Goal: Task Accomplishment & Management: Complete application form

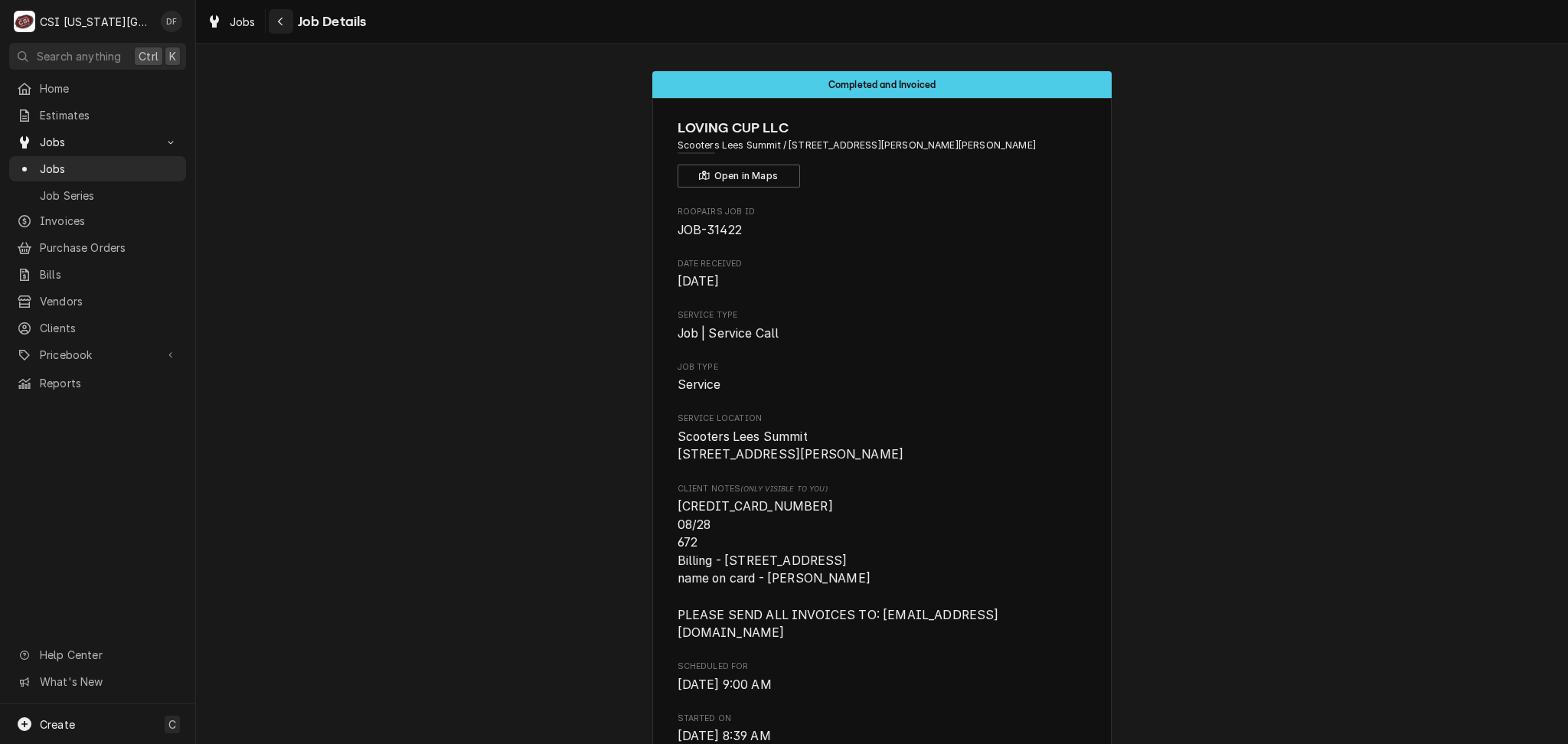
click at [285, 26] on div "Navigate back" at bounding box center [281, 21] width 15 height 15
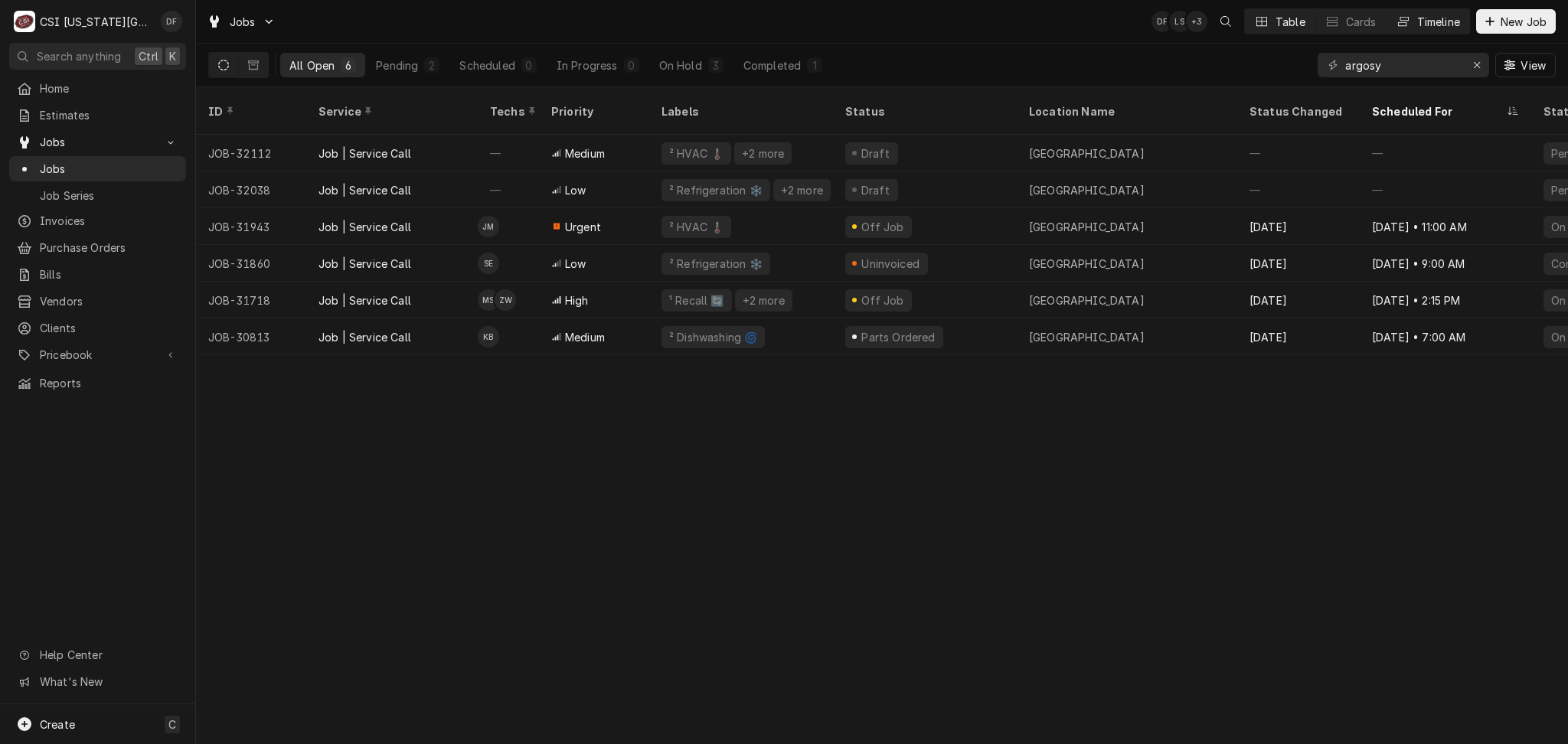
click at [1417, 23] on div "Timeline" at bounding box center [1438, 21] width 43 height 16
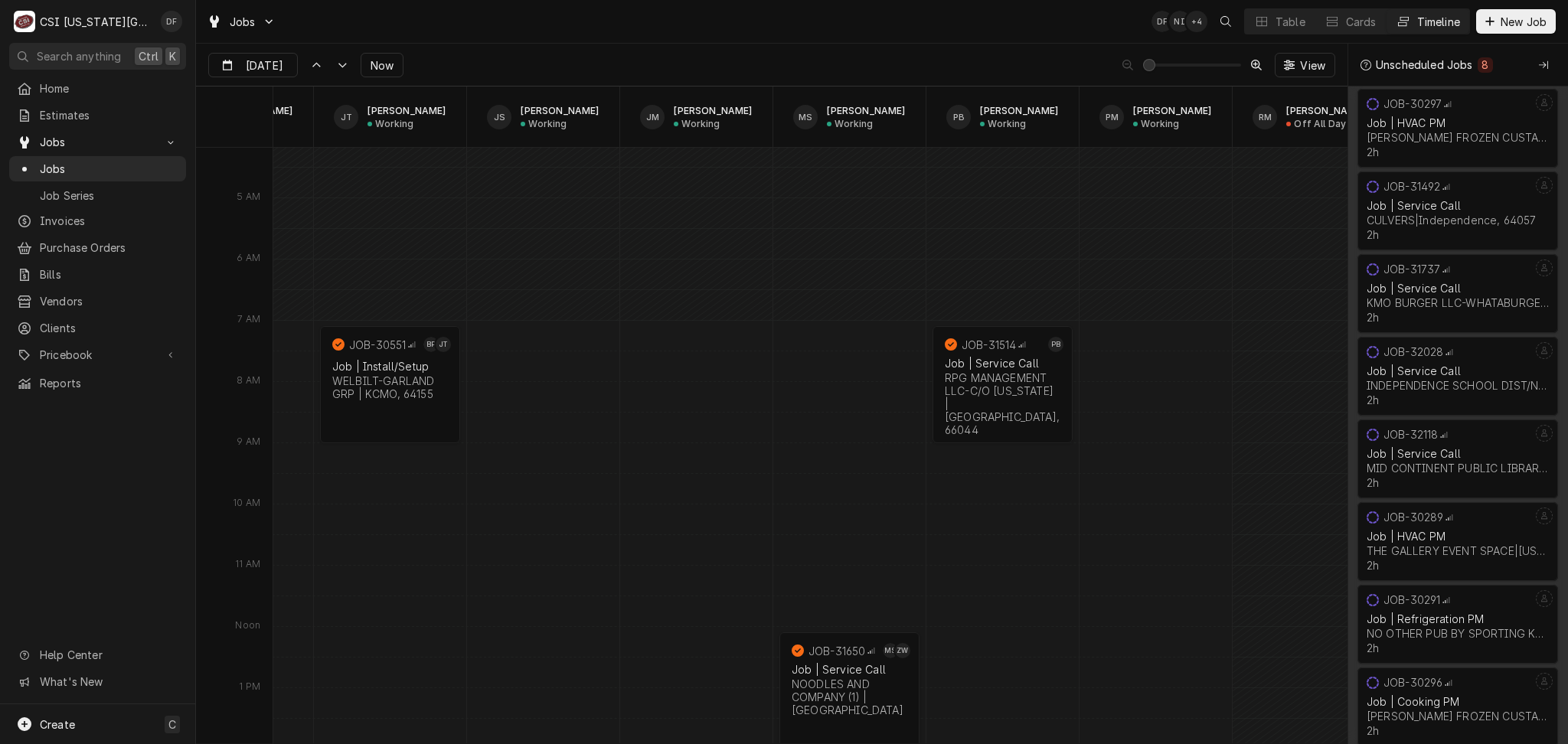
scroll to position [0, 1430]
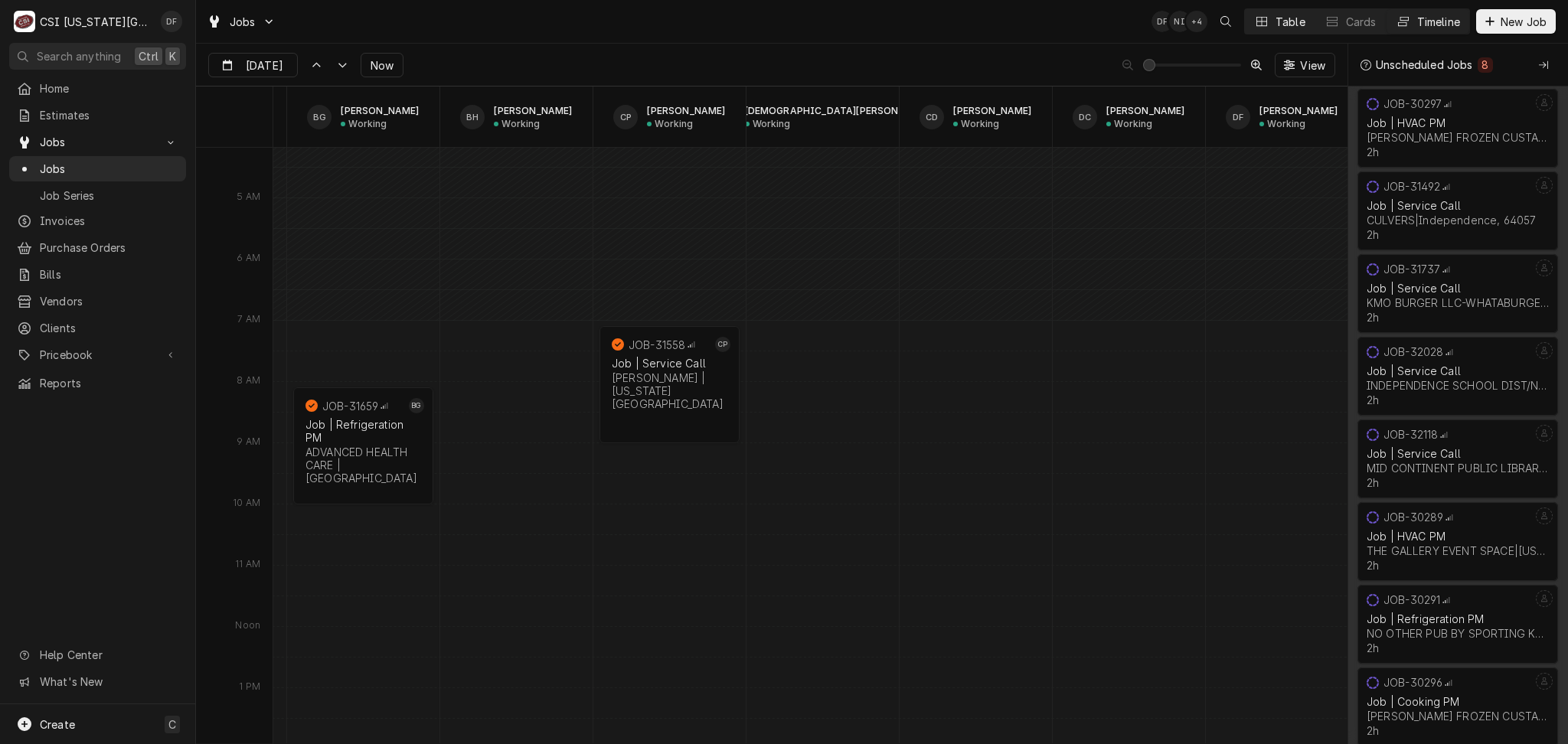
click at [1292, 17] on div "Table" at bounding box center [1290, 21] width 29 height 16
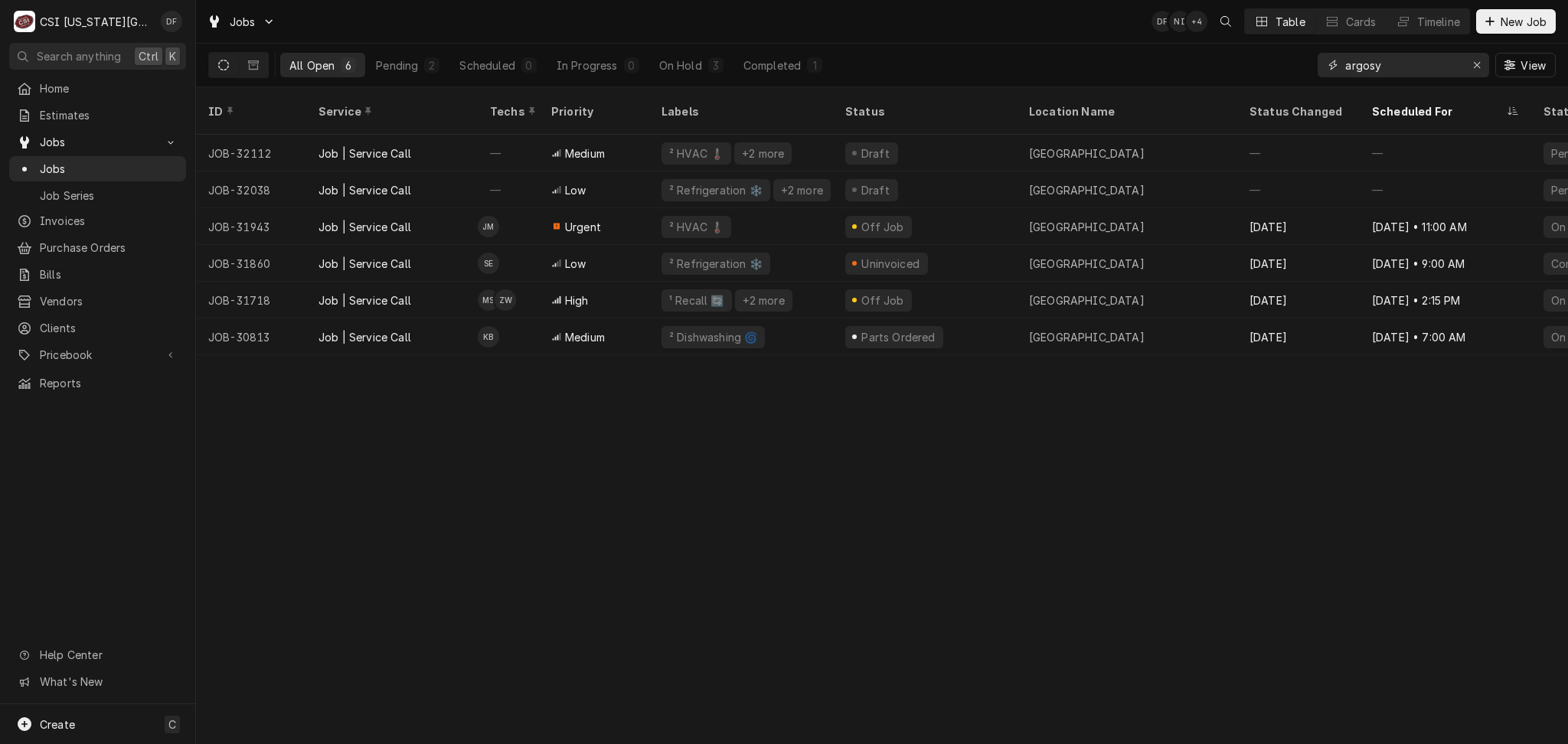
drag, startPoint x: 1396, startPoint y: 71, endPoint x: 1329, endPoint y: 71, distance: 67.0
click at [1329, 71] on div "argosy" at bounding box center [1403, 65] width 172 height 24
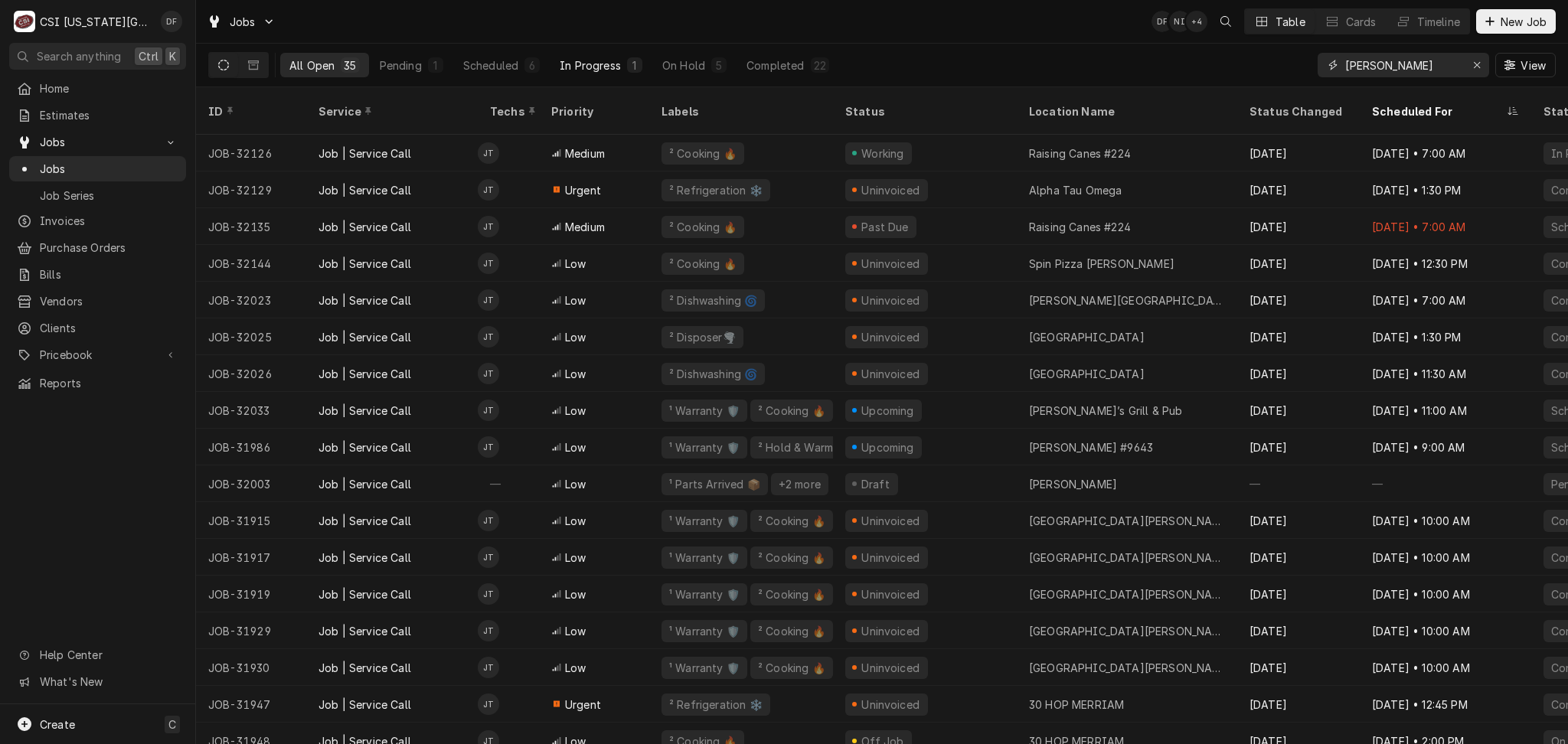
type input "jimmy"
click at [608, 71] on div "In Progress" at bounding box center [590, 65] width 61 height 16
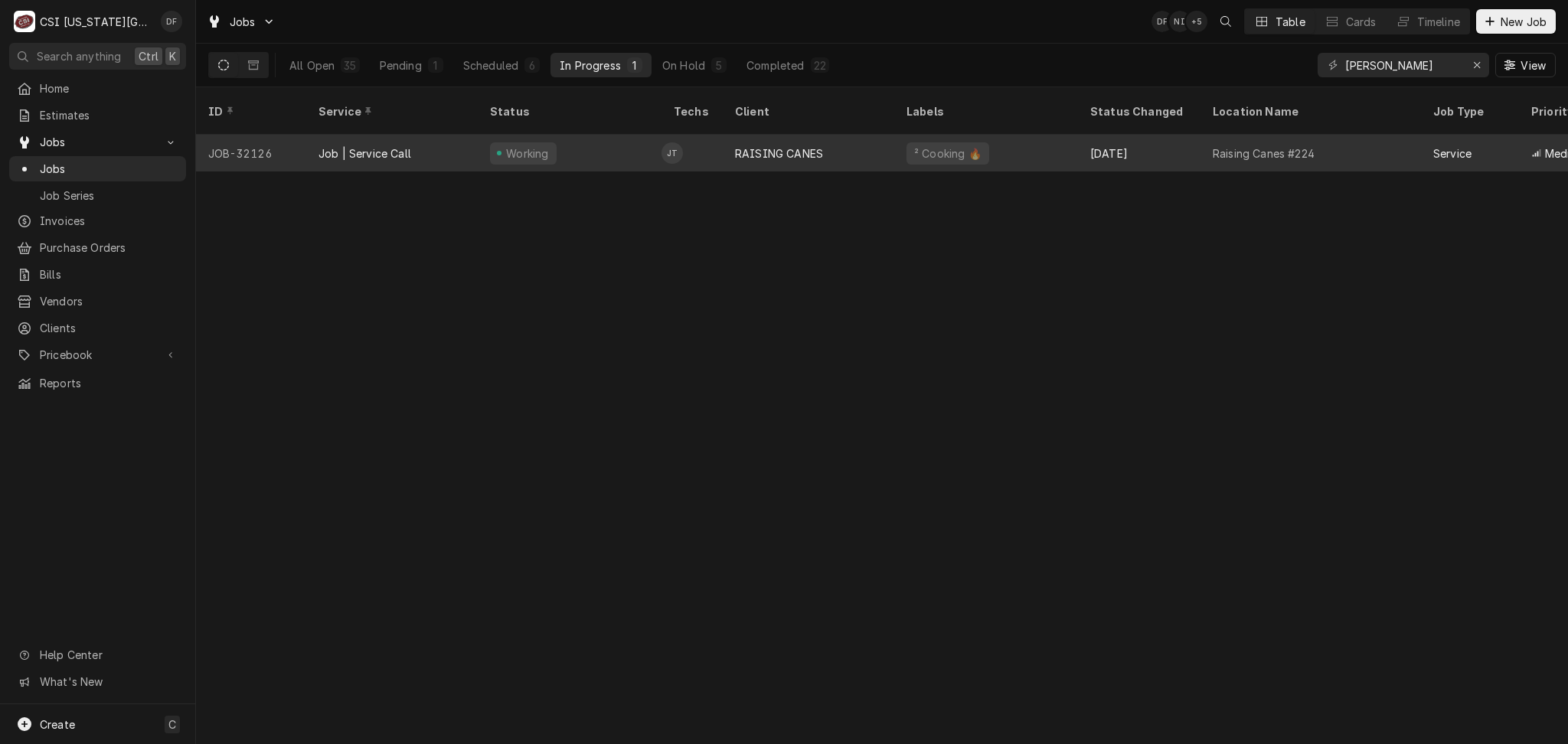
click at [738, 145] on div "RAISING CANES" at bounding box center [779, 153] width 88 height 16
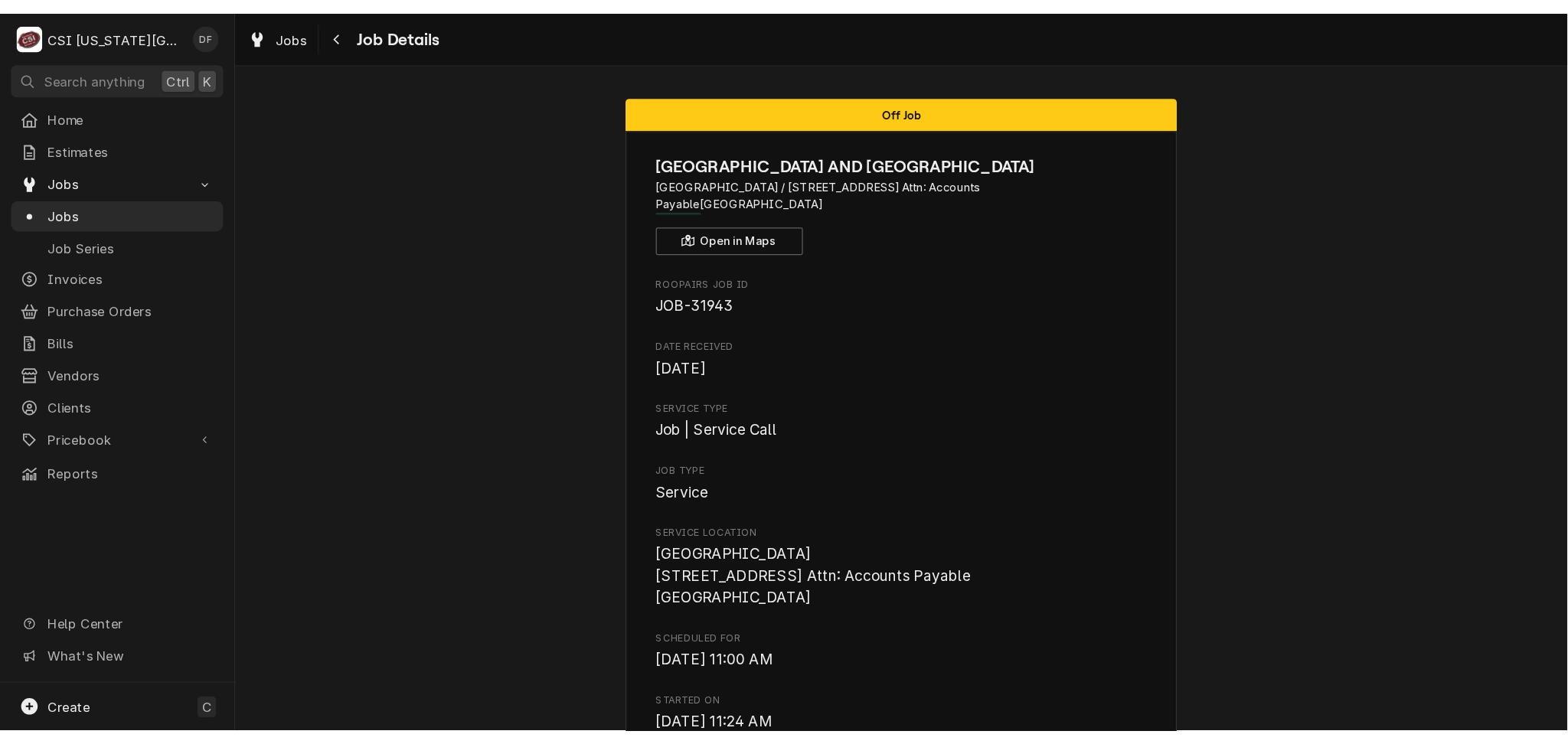
scroll to position [1568, 0]
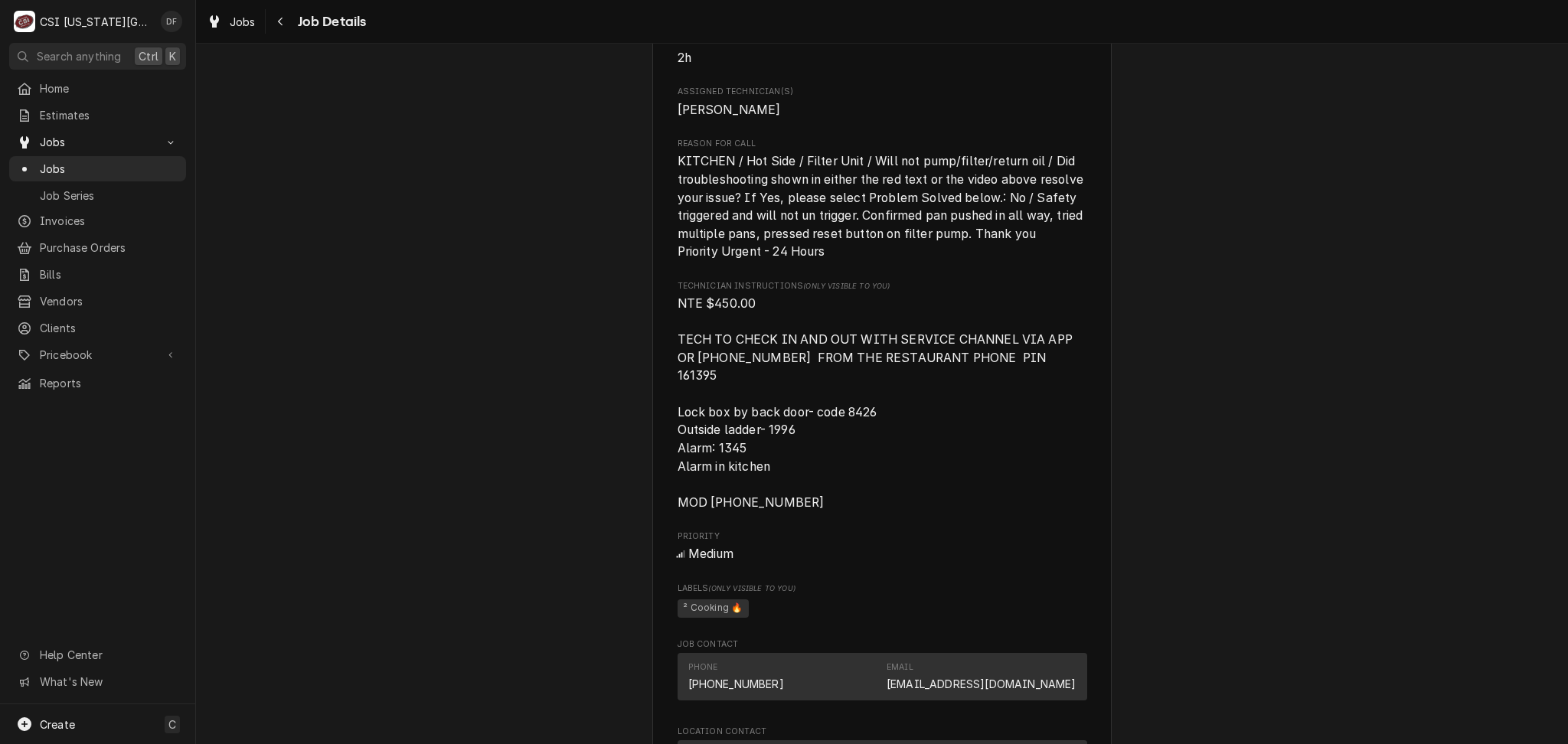
scroll to position [1530, 0]
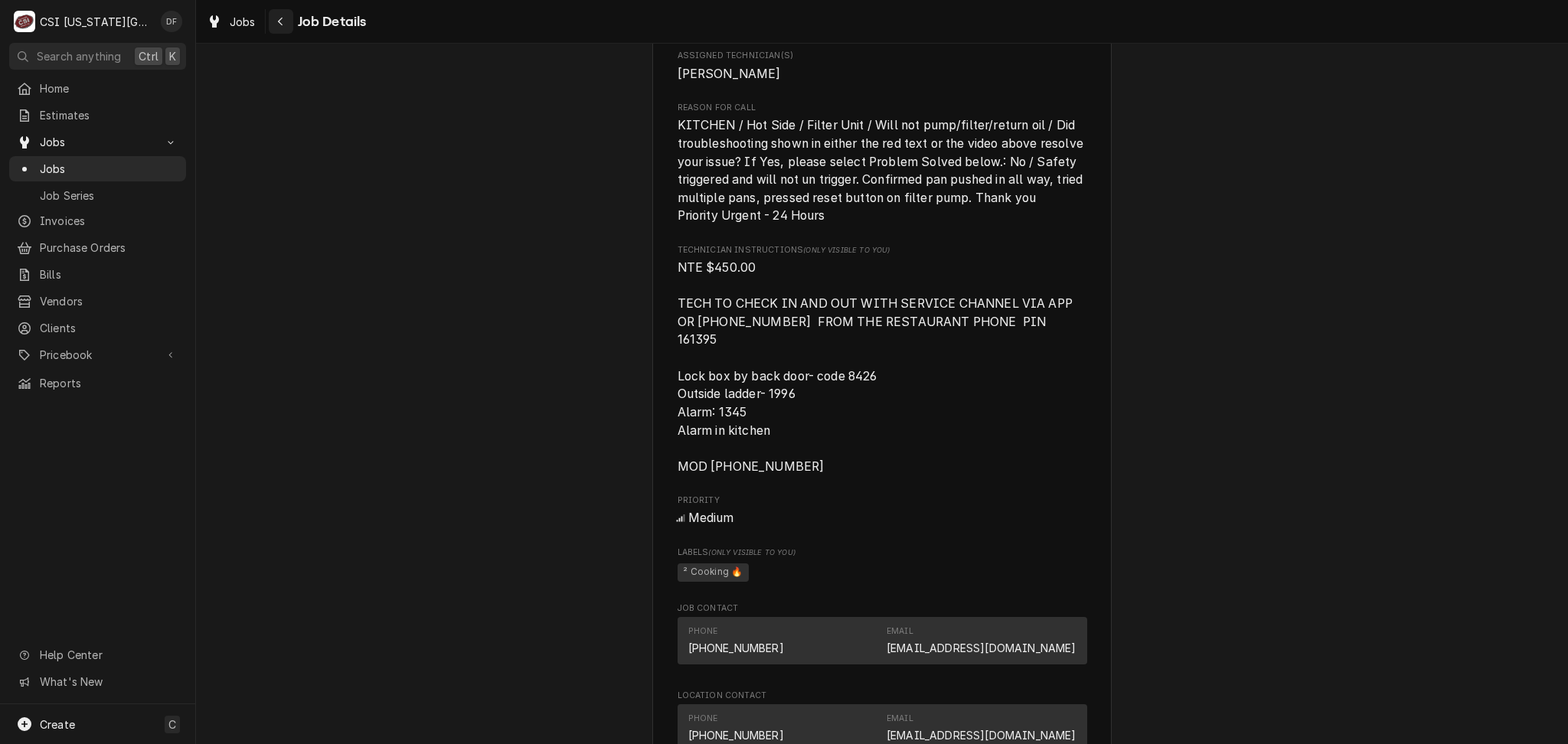
click at [277, 20] on icon "Navigate back" at bounding box center [280, 21] width 7 height 11
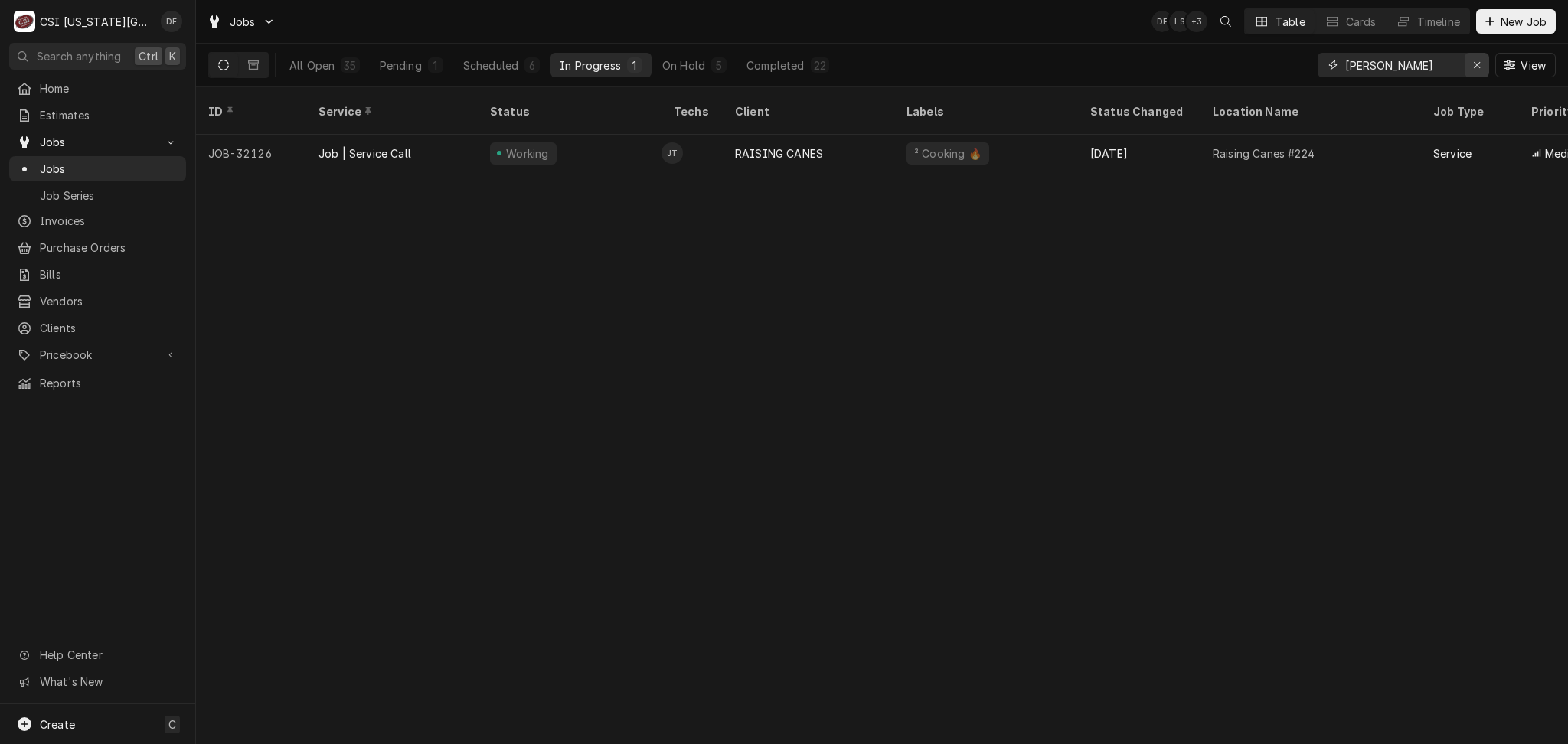
click at [1475, 64] on icon "Erase input" at bounding box center [1477, 65] width 8 height 11
type input "charles"
click at [505, 69] on div "Scheduled" at bounding box center [491, 65] width 56 height 16
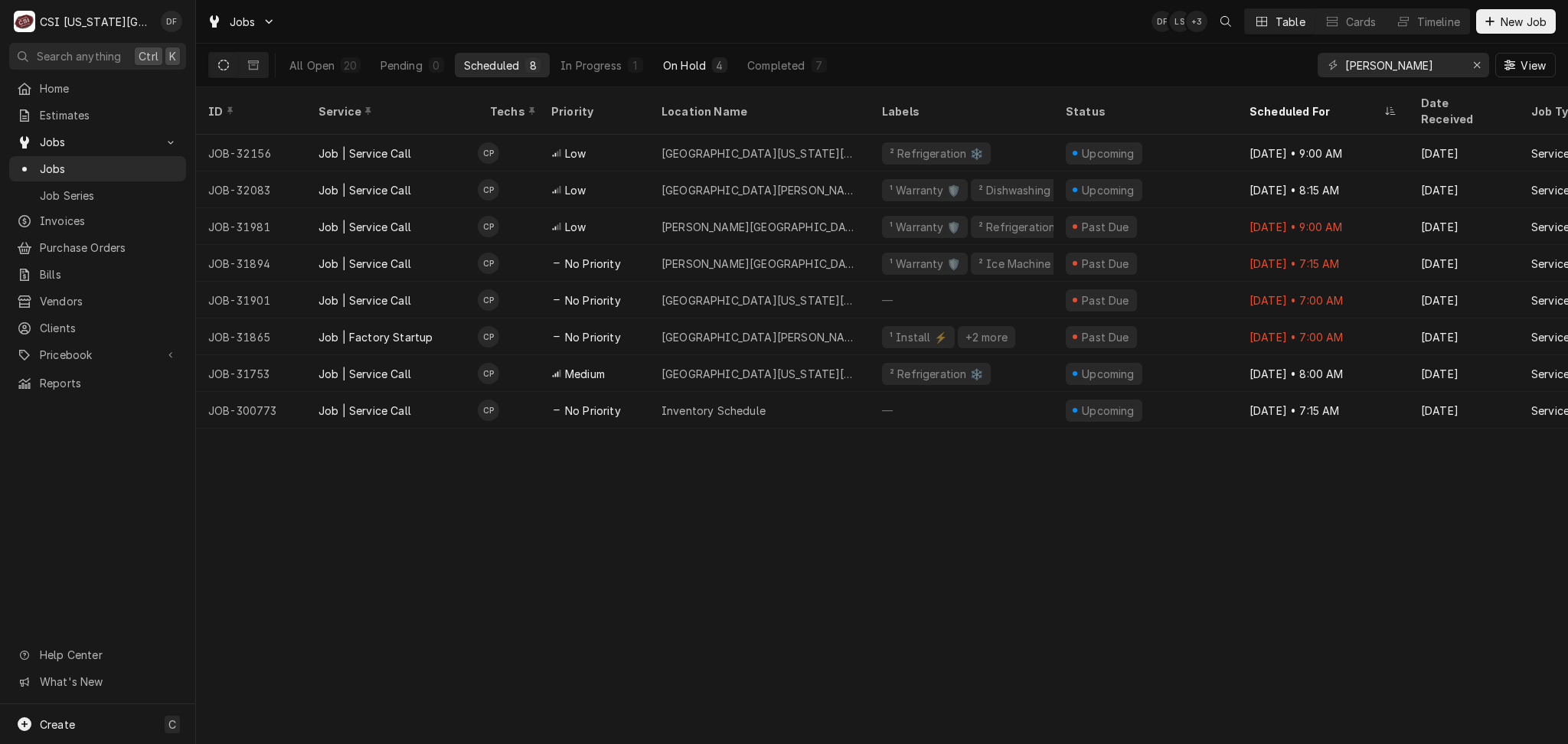
click at [703, 66] on div "On Hold" at bounding box center [684, 65] width 43 height 16
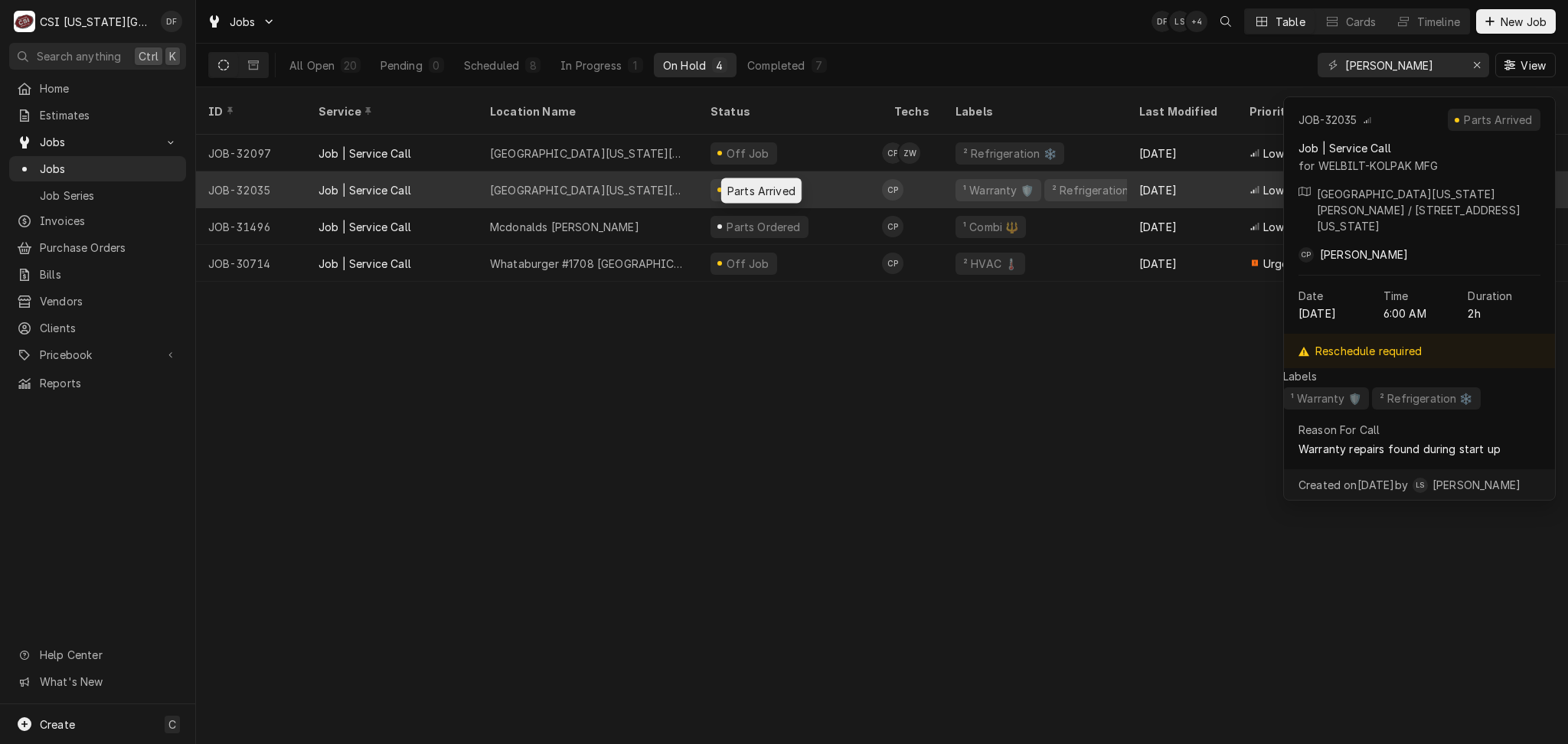
click at [726, 182] on div "Parts Arrived" at bounding box center [761, 190] width 72 height 16
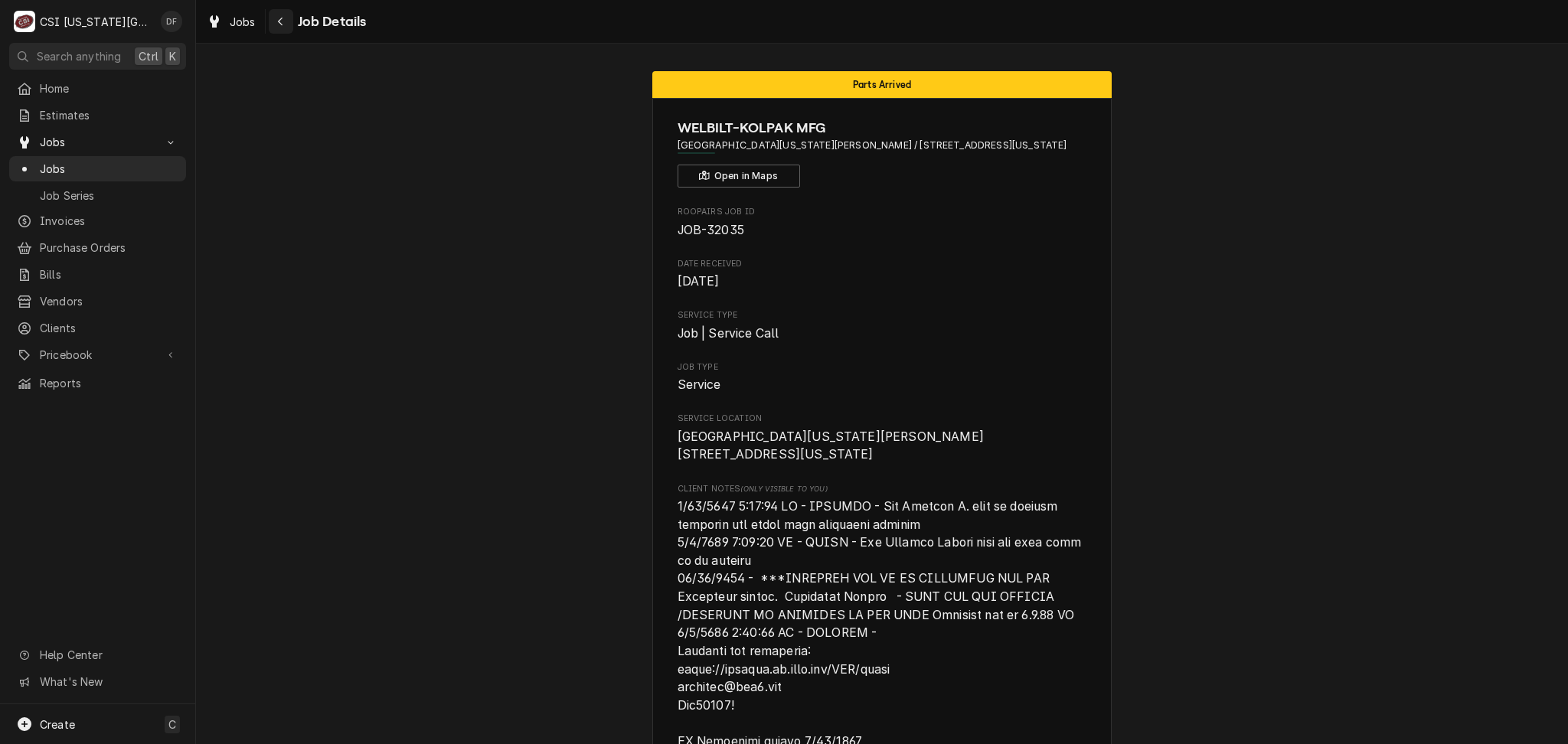
click at [279, 18] on icon "Navigate back" at bounding box center [280, 21] width 7 height 11
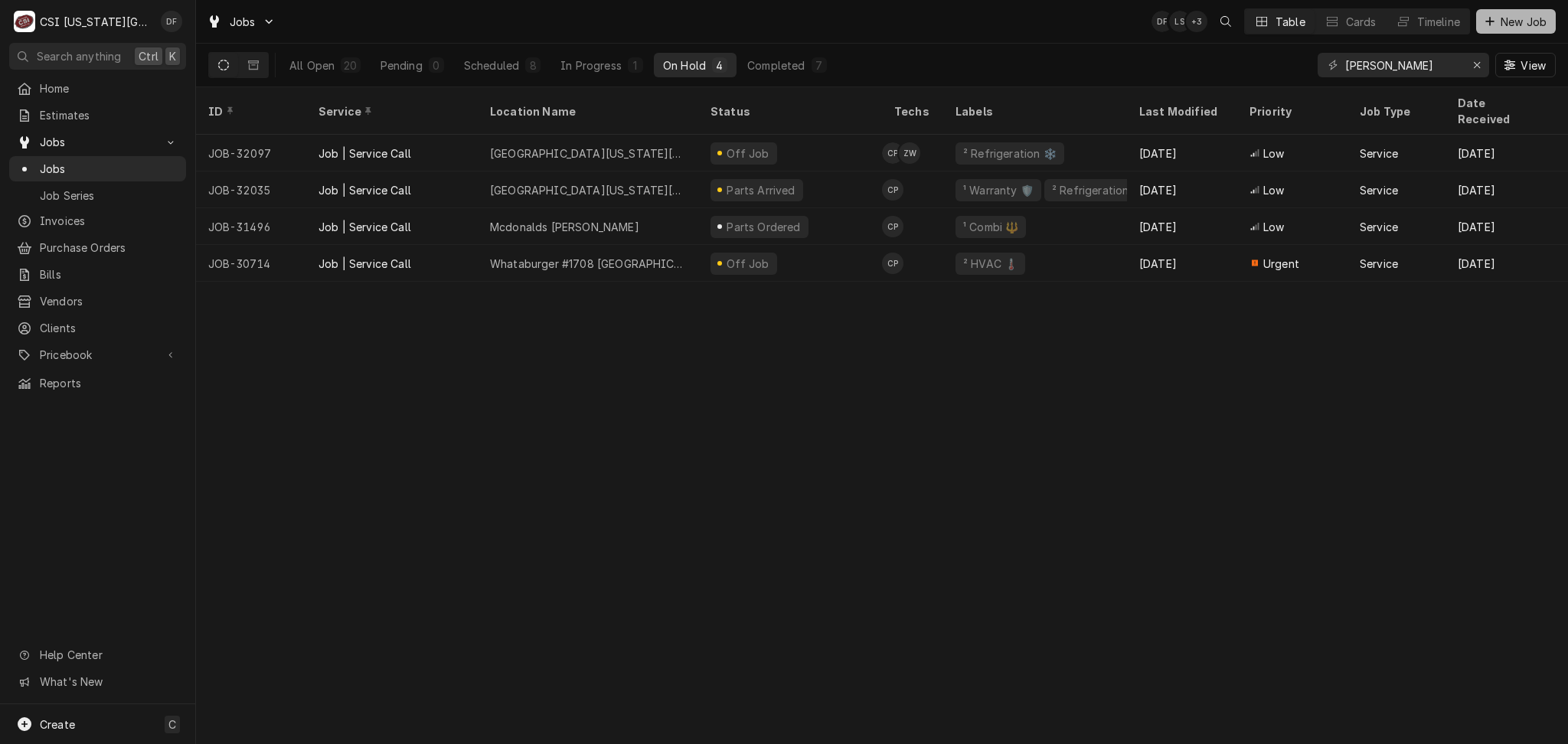
click at [1520, 24] on span "New Job" at bounding box center [1523, 21] width 52 height 16
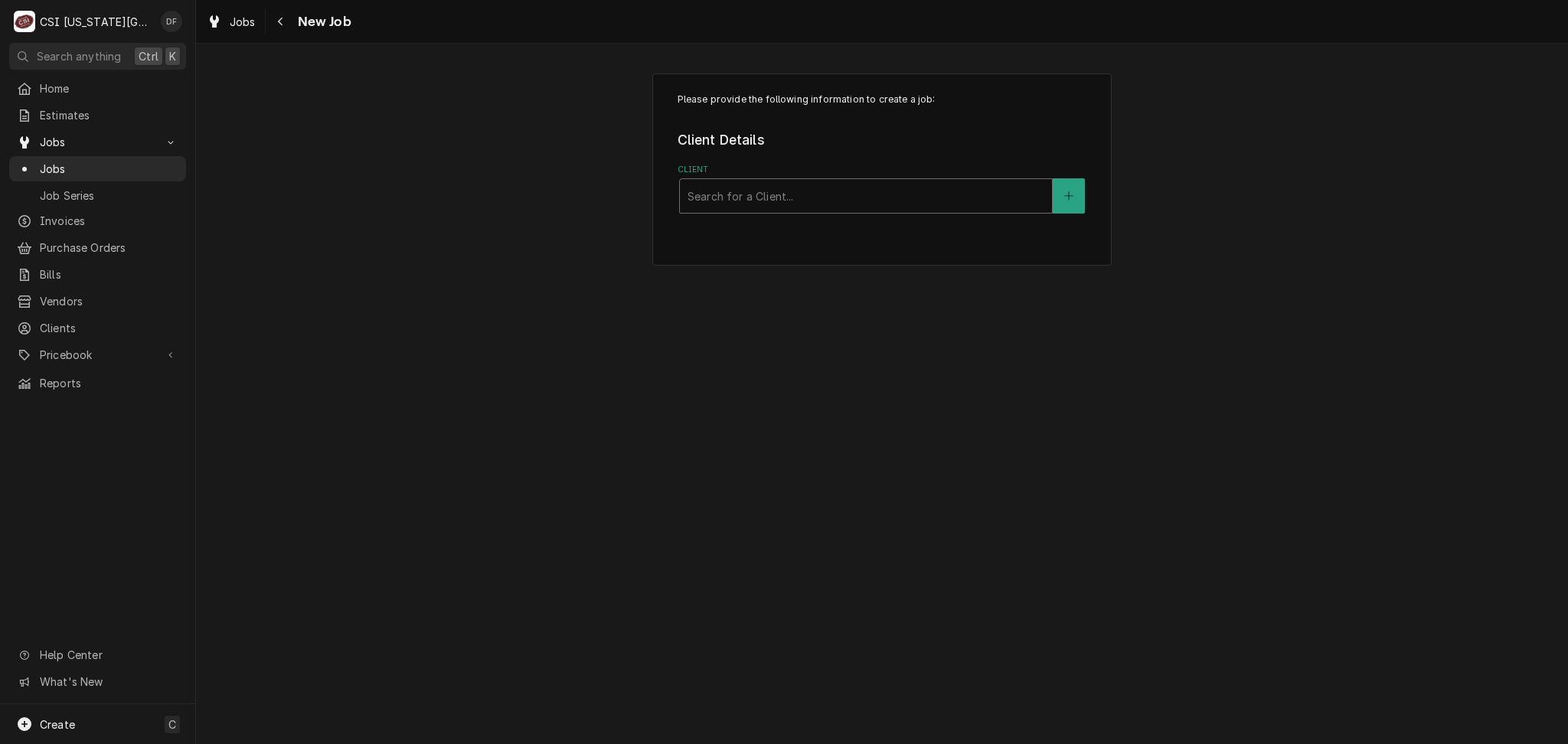
click at [711, 195] on div "Client" at bounding box center [866, 196] width 357 height 28
type input "american"
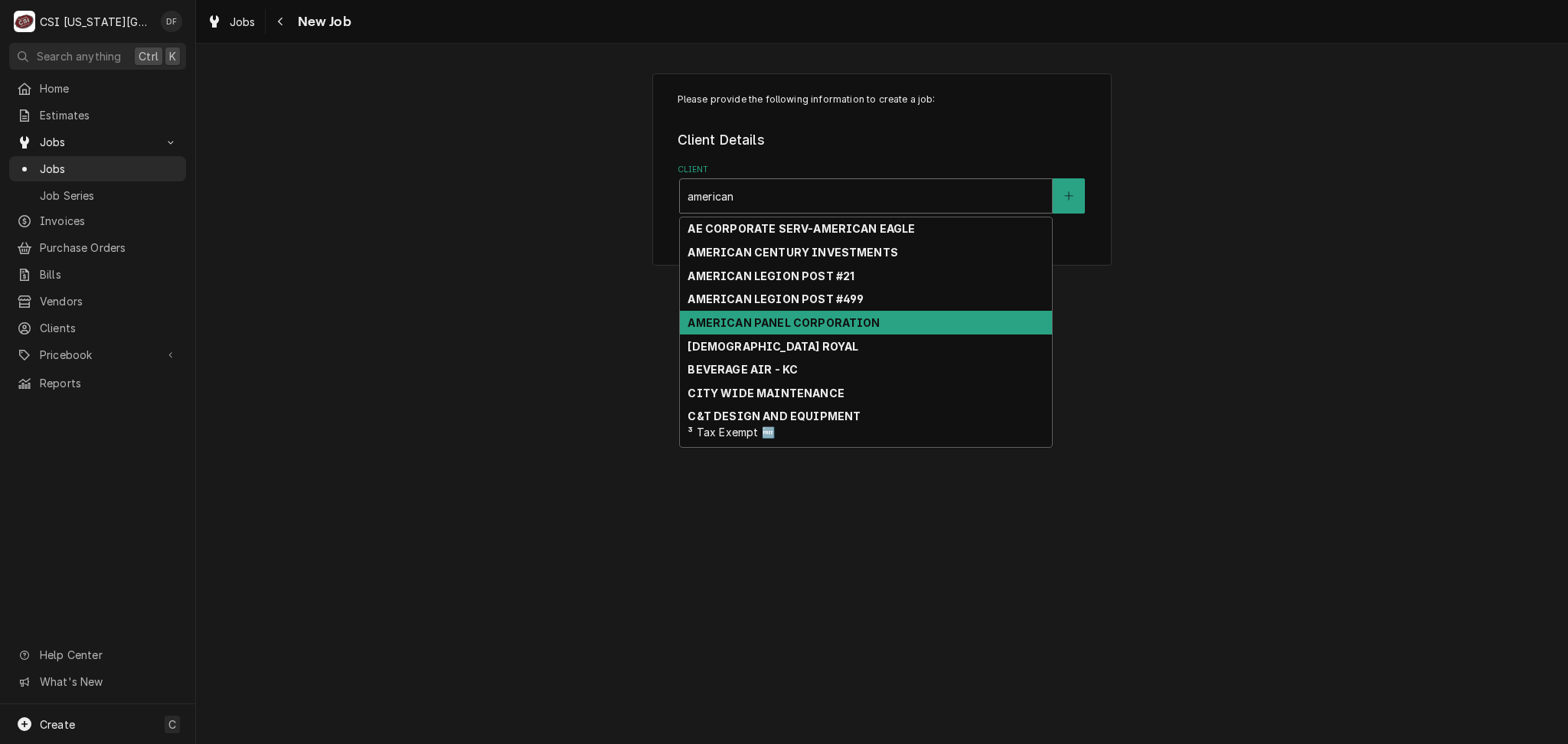
click at [815, 323] on strong "AMERICAN PANEL CORPORATION" at bounding box center [783, 322] width 192 height 13
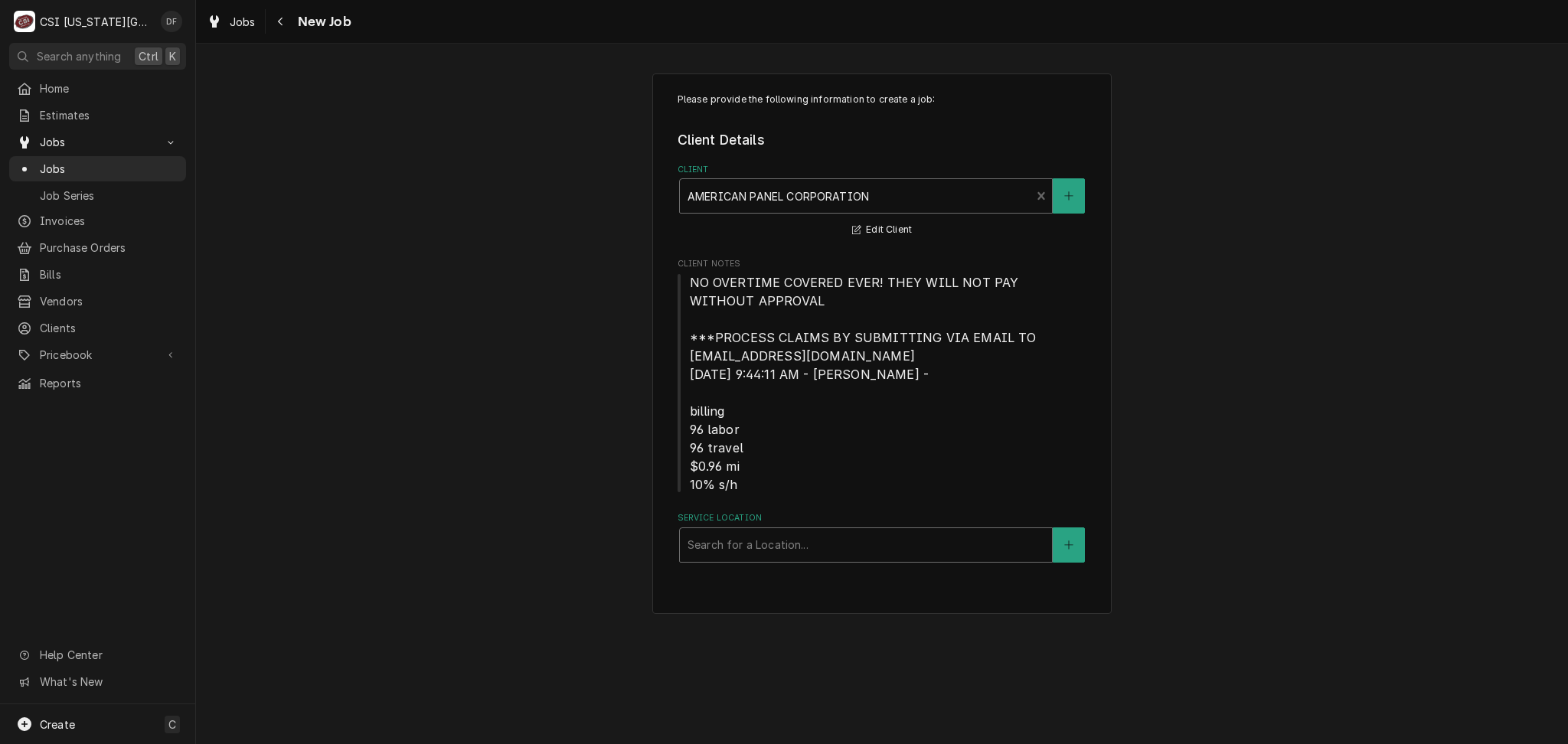
click at [805, 545] on div "Service Location" at bounding box center [866, 545] width 357 height 28
type input "dav"
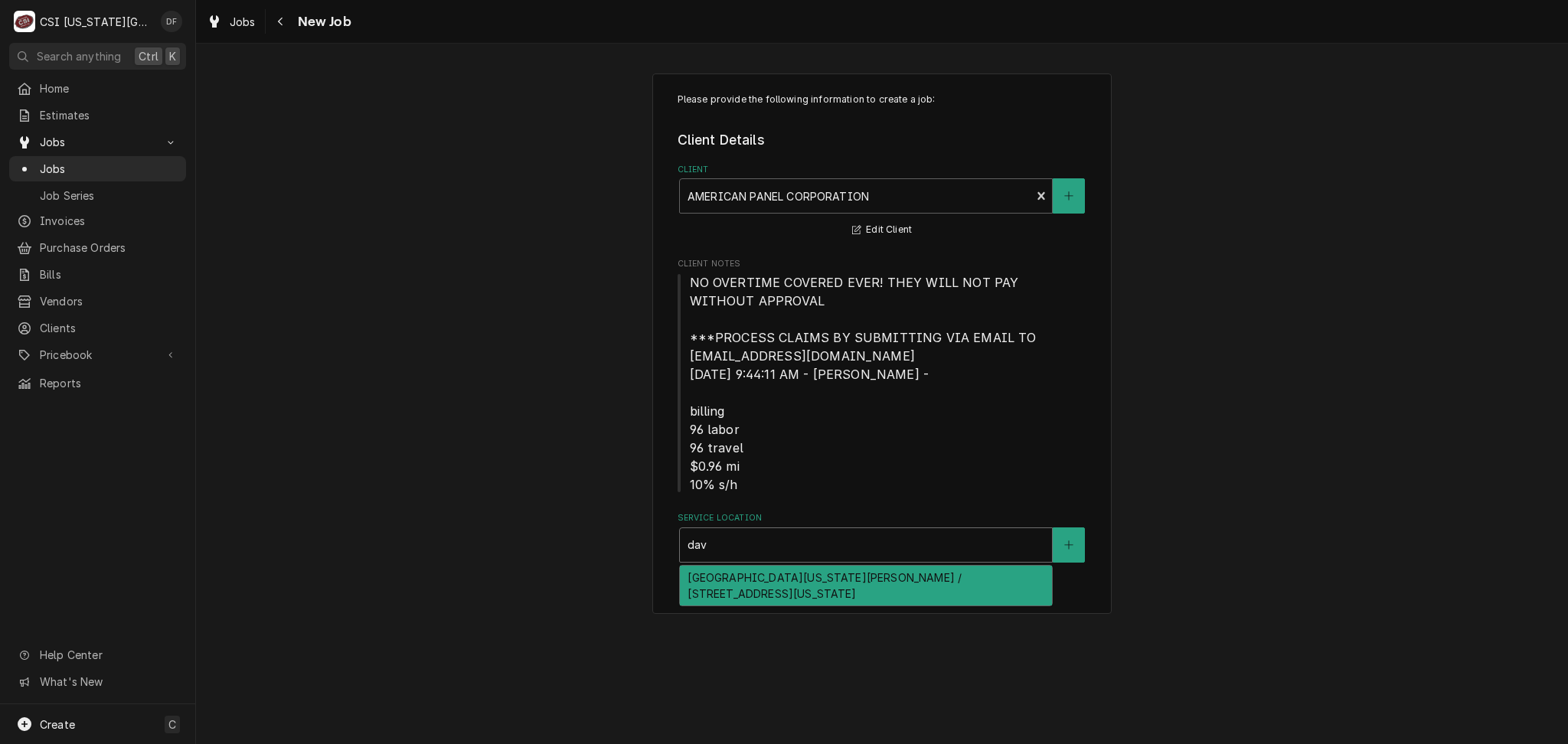
click at [802, 592] on div "University Of Kansas David Booth Memorial Stadium / 1101 Mississippi St, Lawren…" at bounding box center [866, 585] width 372 height 40
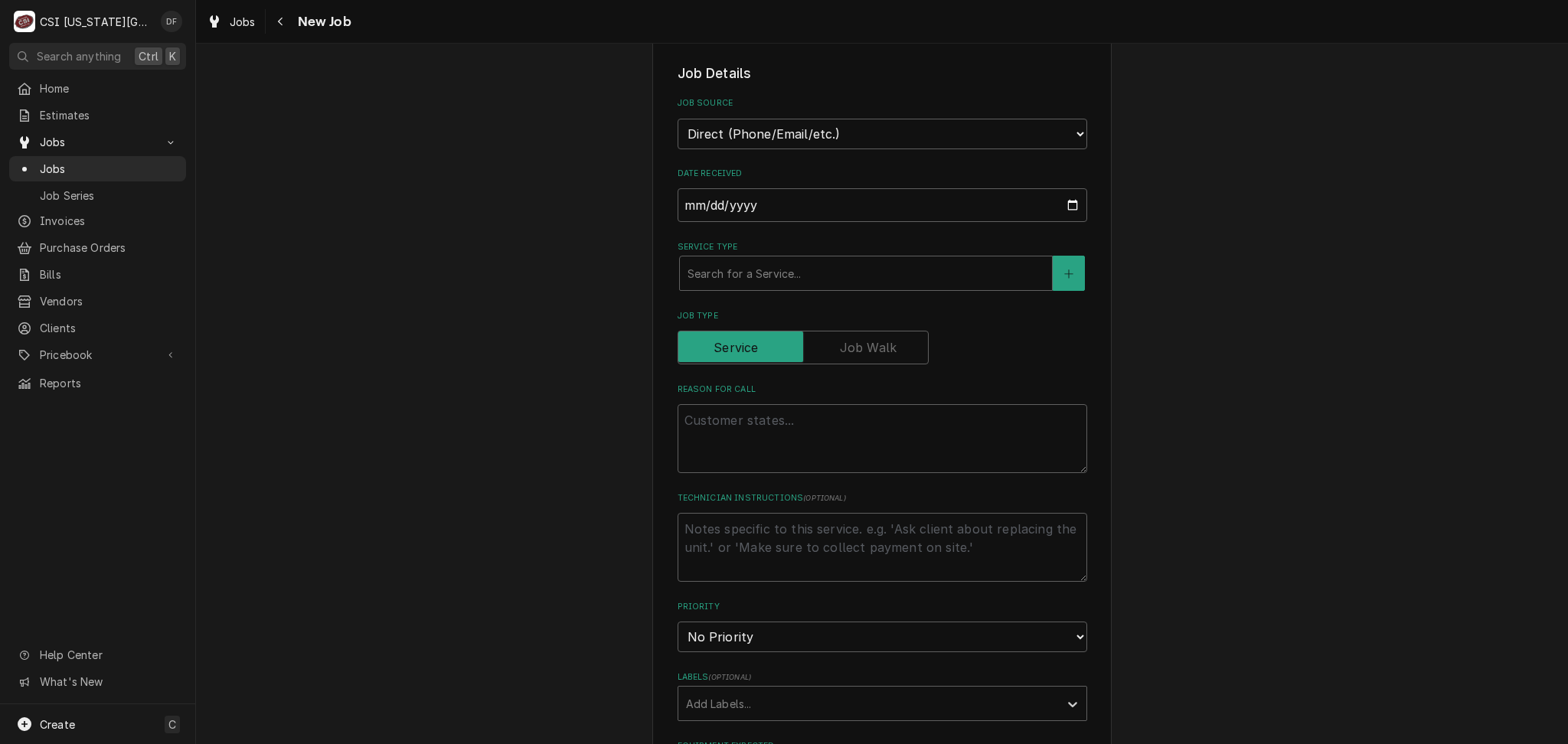
scroll to position [612, 0]
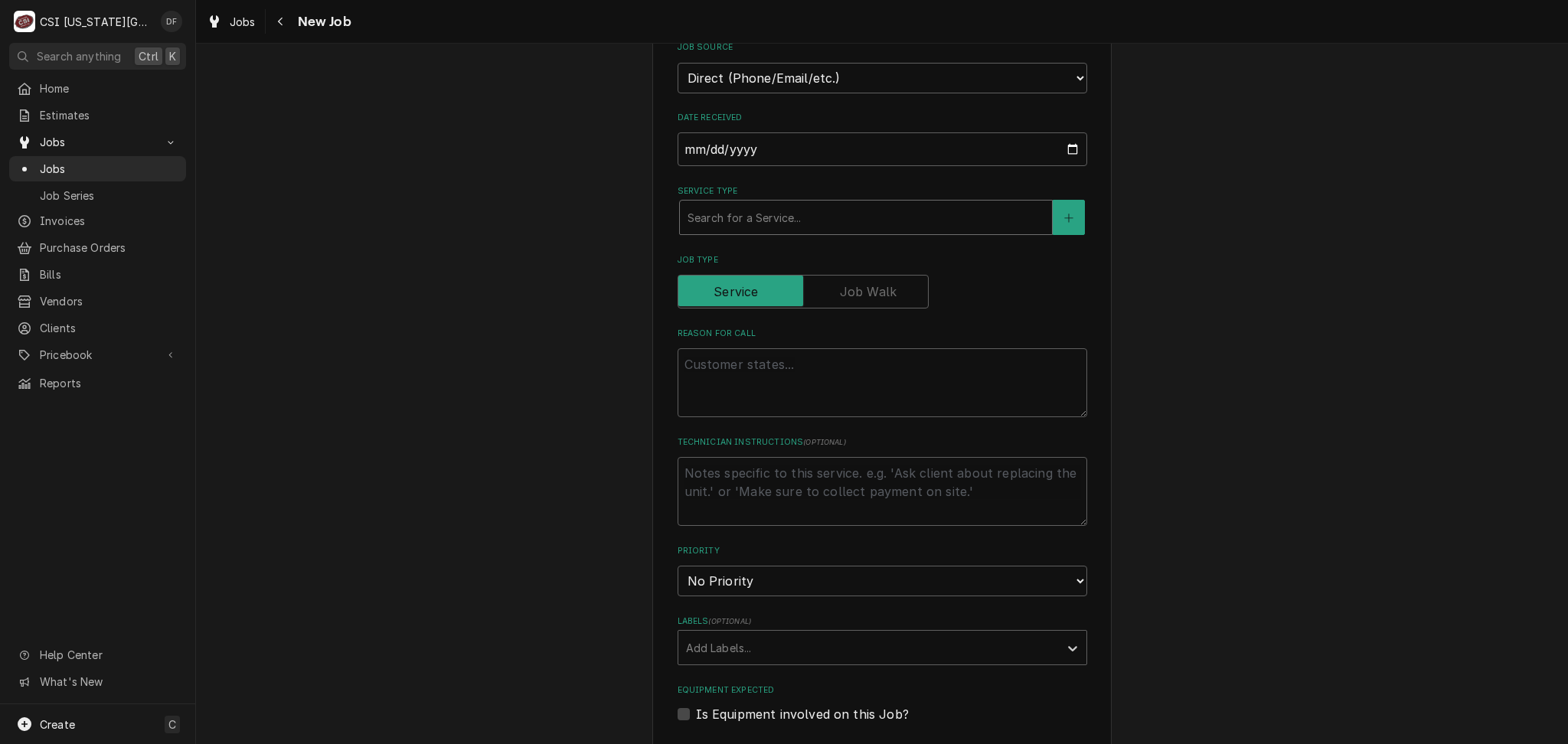
click at [787, 218] on div "Service Type" at bounding box center [866, 217] width 357 height 28
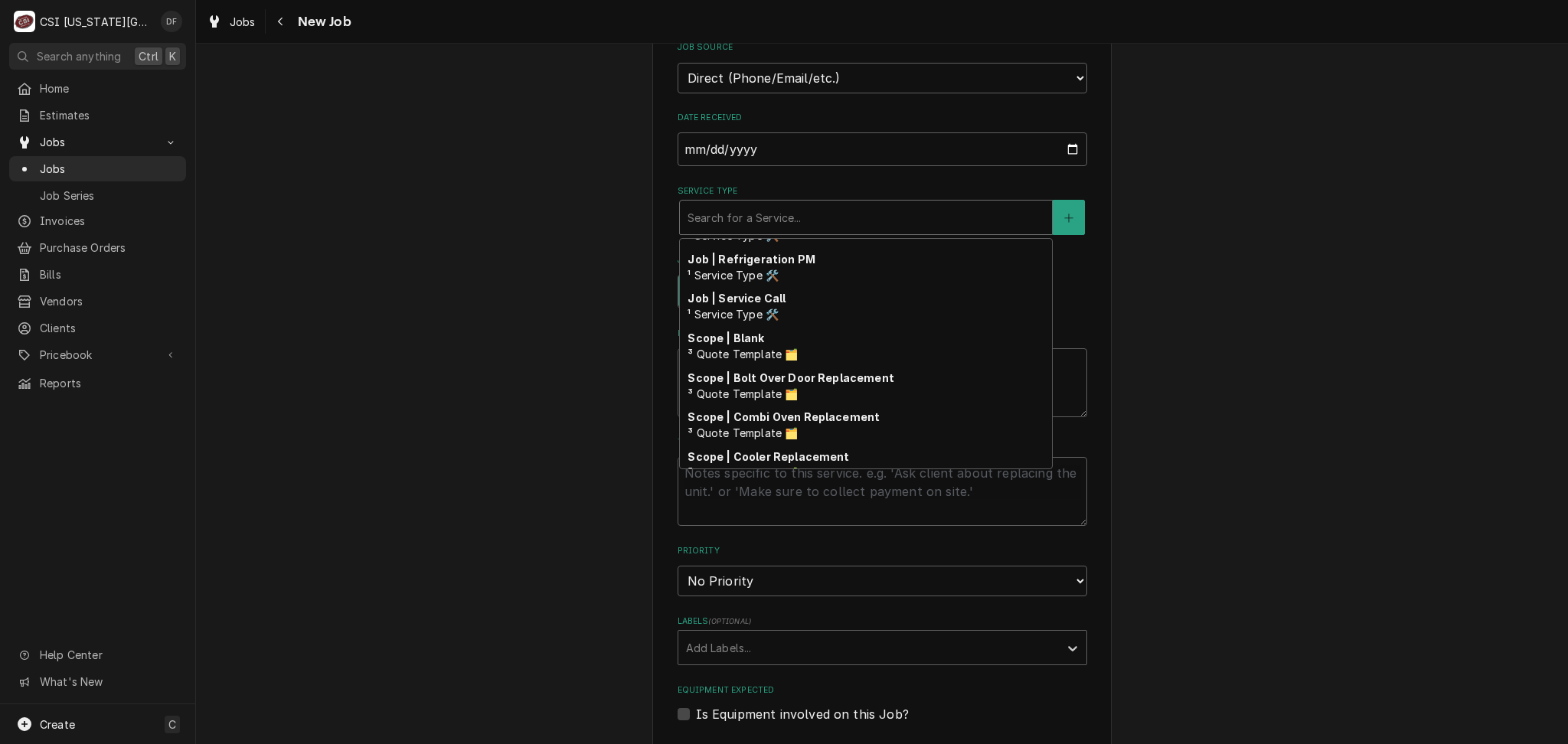
scroll to position [955, 0]
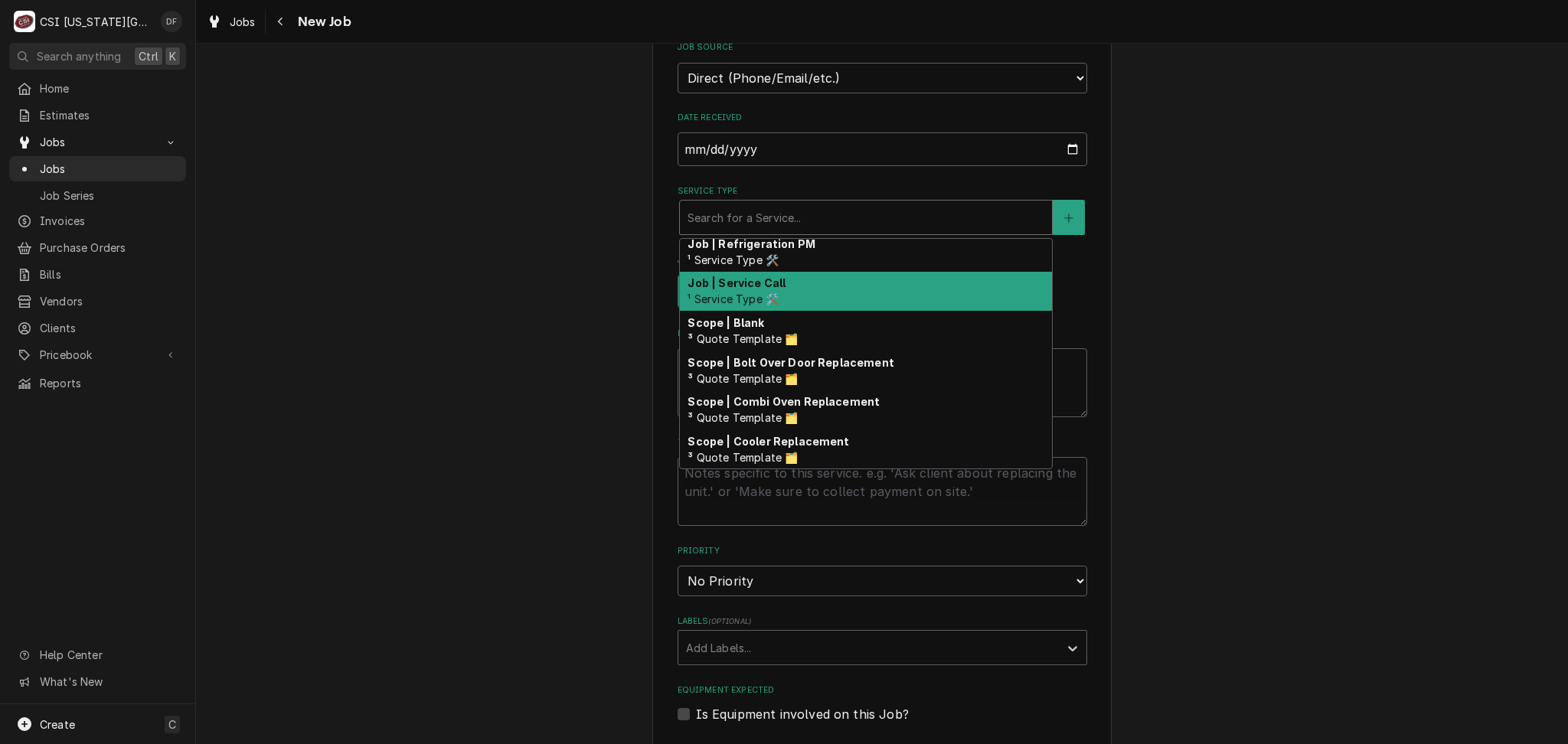
click at [800, 298] on div "Job | Service Call ¹ Service Type 🛠️" at bounding box center [866, 291] width 372 height 40
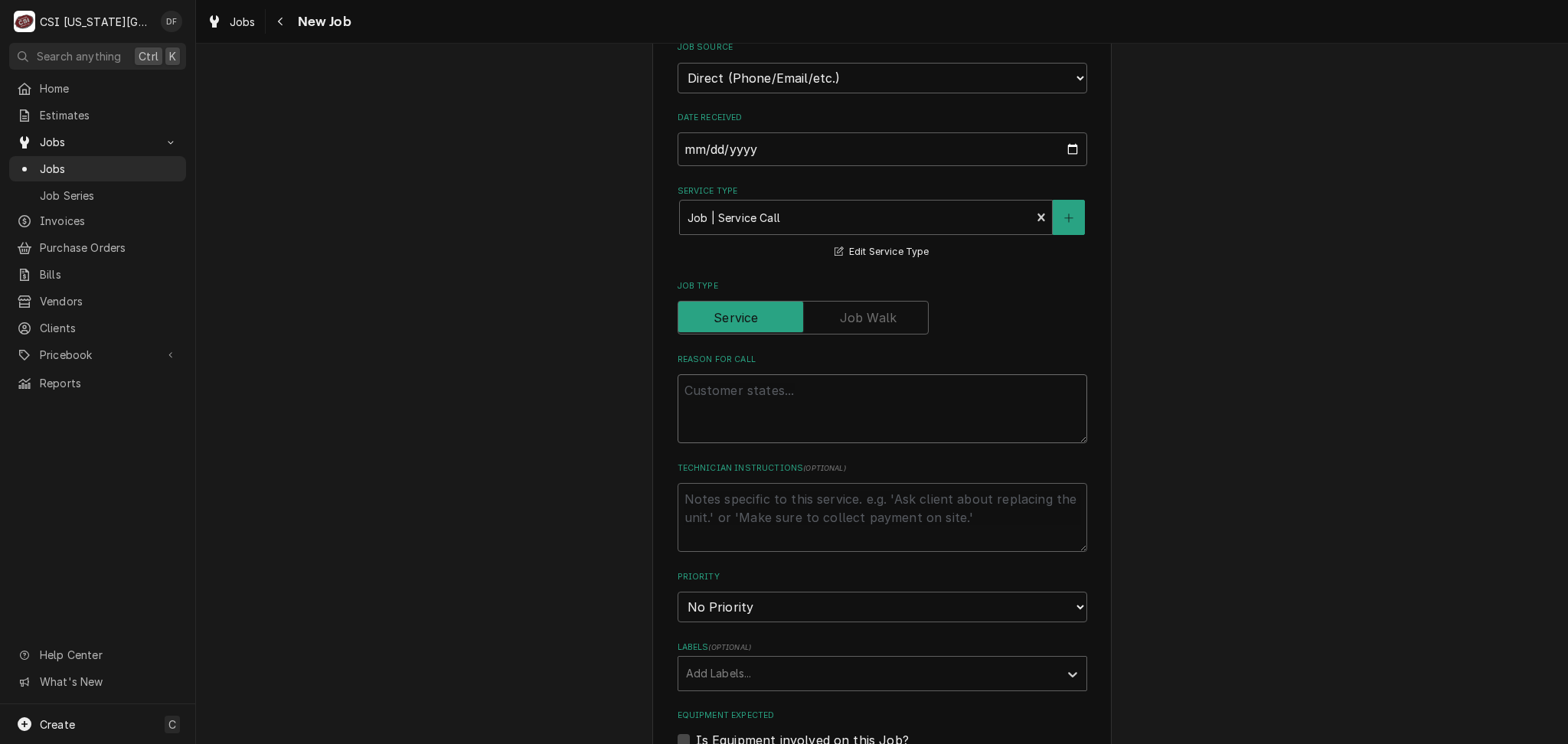
click at [736, 388] on textarea "Reason For Call" at bounding box center [882, 409] width 410 height 69
type textarea "x"
type textarea "L"
type textarea "x"
type textarea "Le"
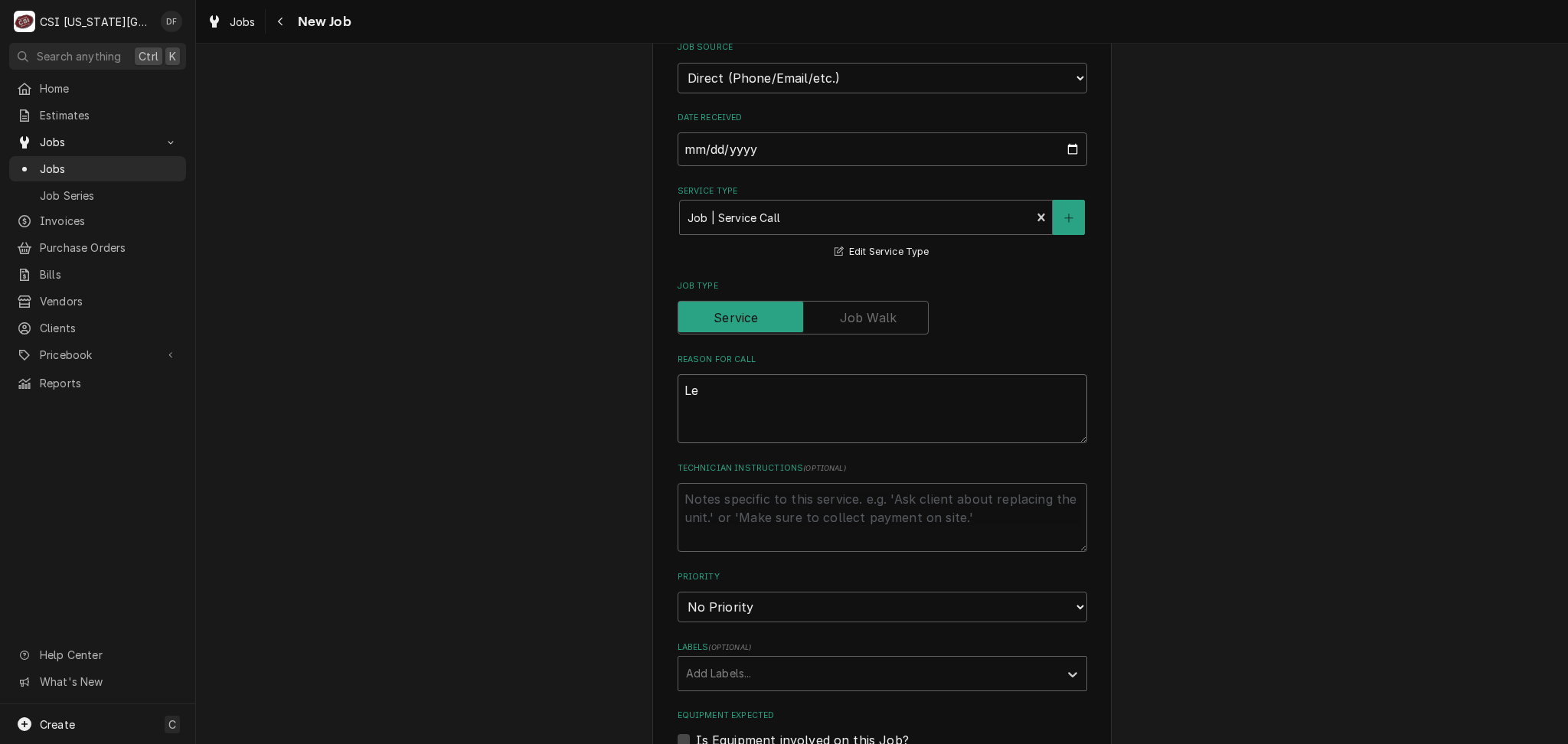
type textarea "x"
type textarea "Lef"
type textarea "x"
type textarea "Left"
type textarea "x"
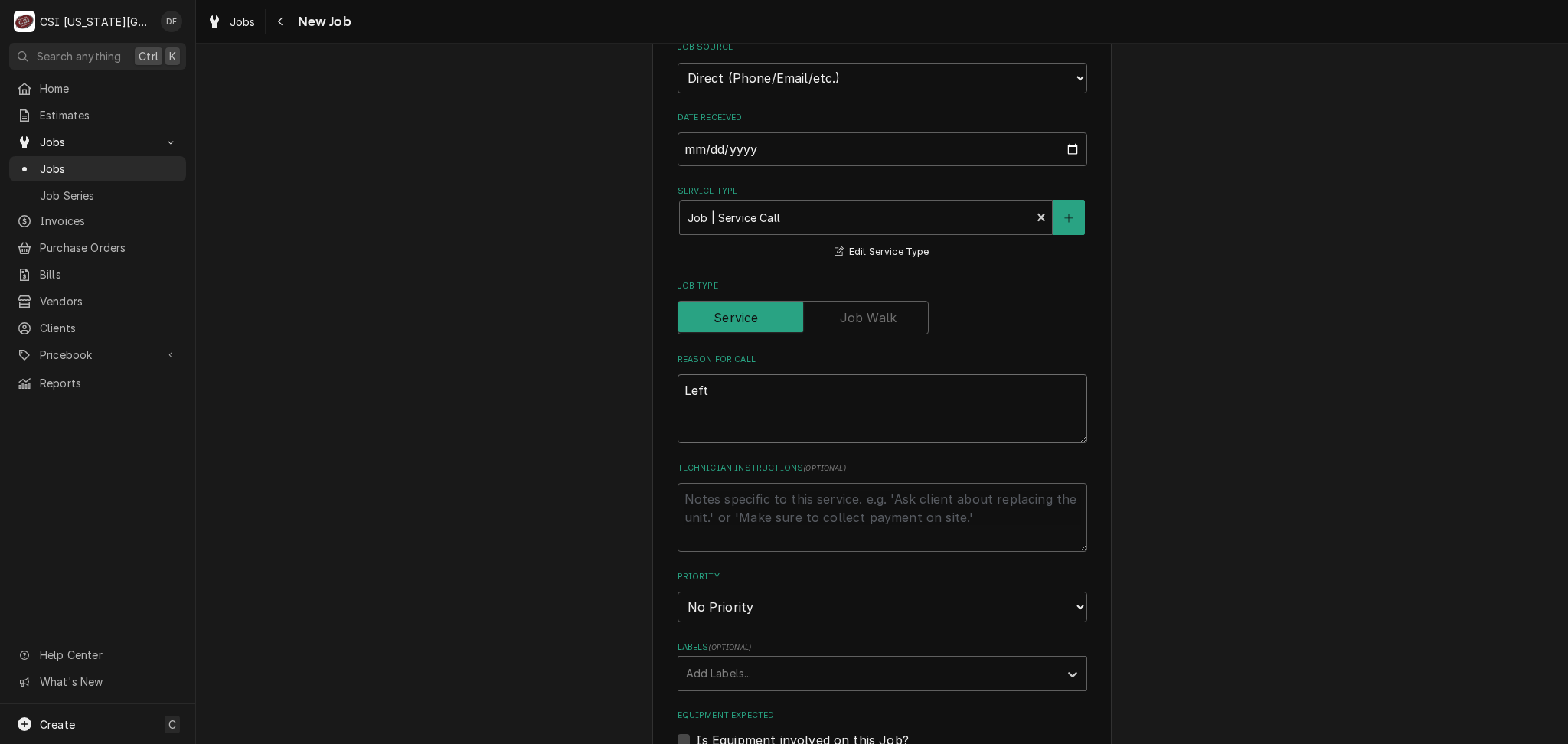
type textarea "Left"
type textarea "x"
type textarea "Left b"
type textarea "x"
type textarea "Left bl"
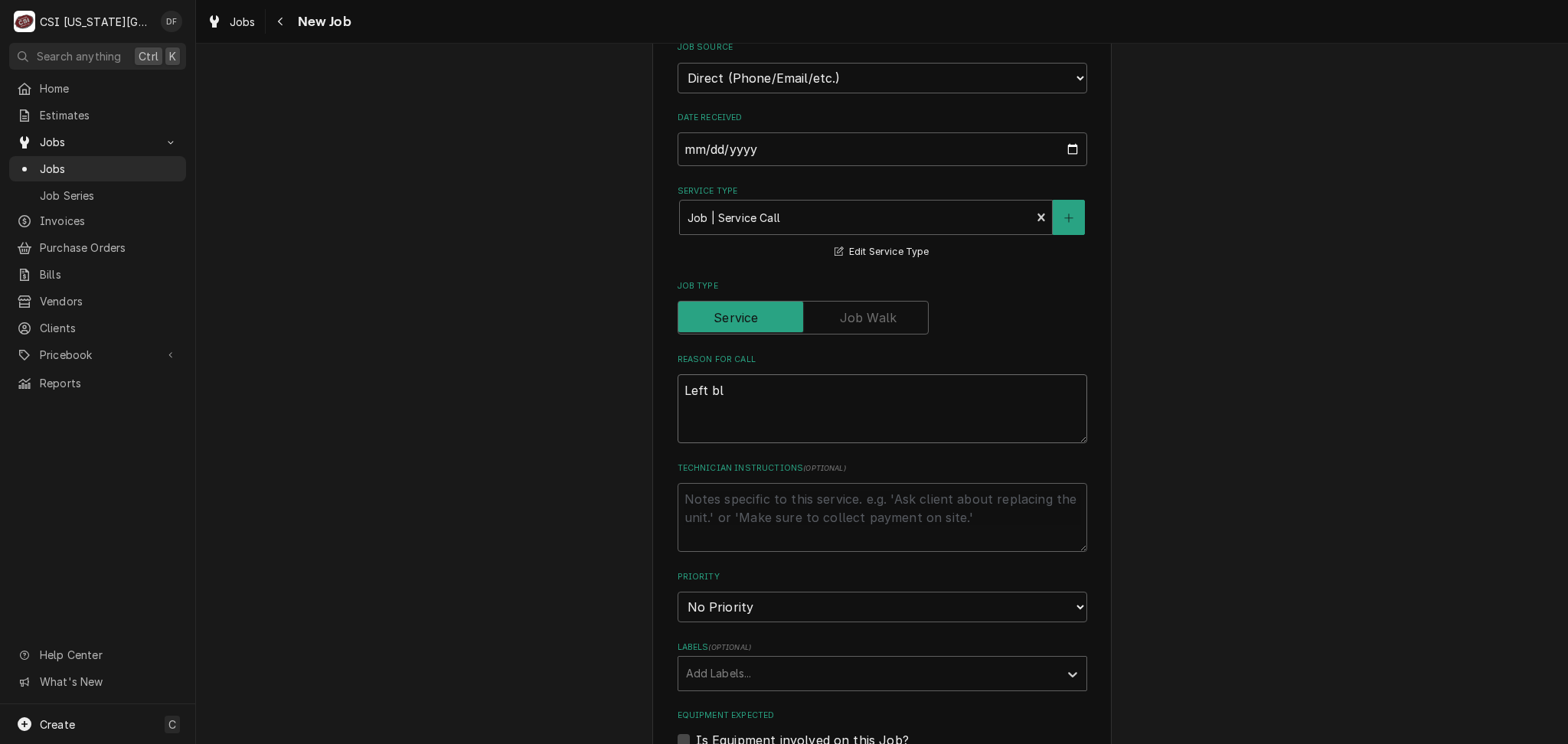
type textarea "x"
type textarea "Left bla"
type textarea "x"
type textarea "Left blas"
type textarea "x"
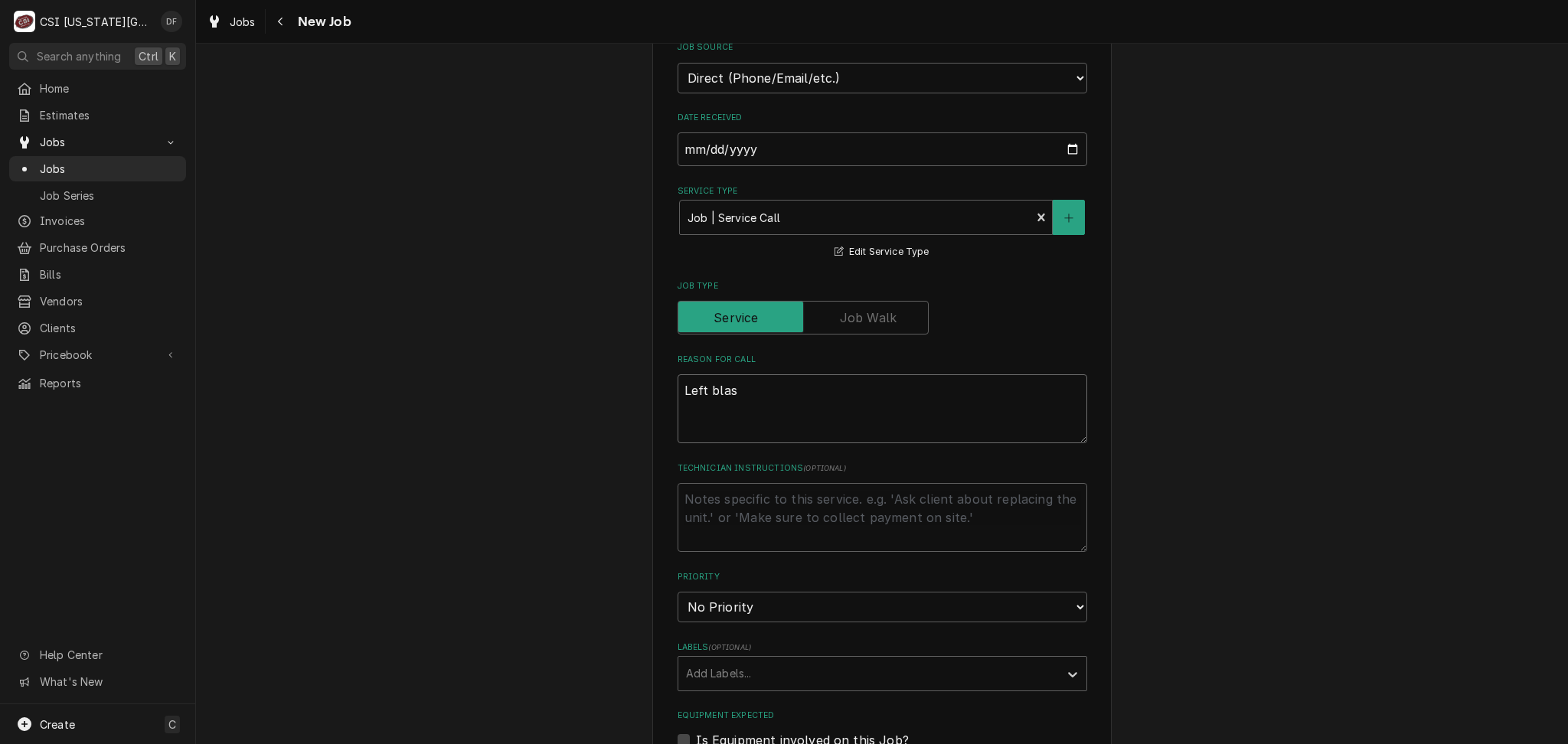
type textarea "Left blast"
type textarea "x"
type textarea "Left blast"
type textarea "x"
type textarea "Left blast c"
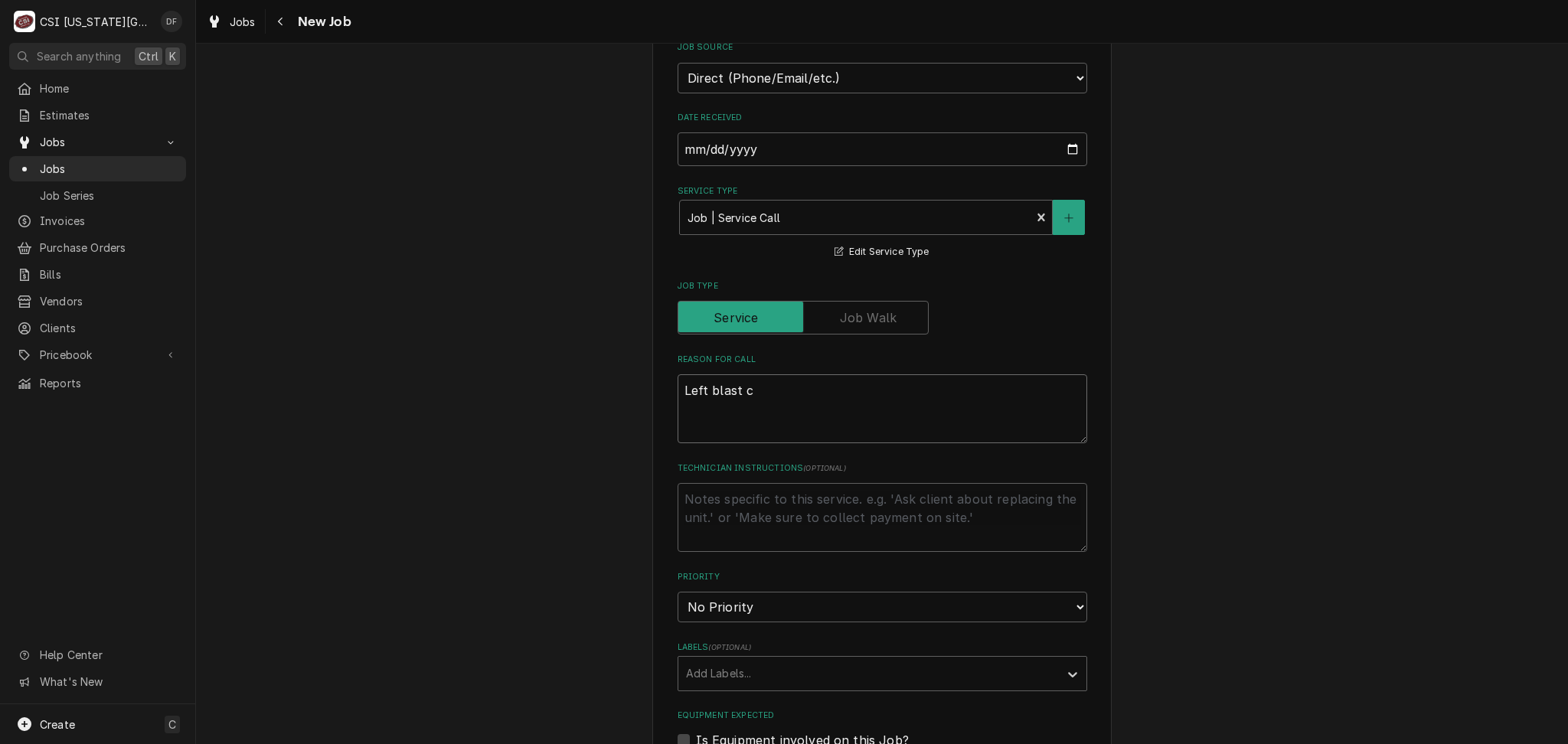
type textarea "x"
type textarea "Left blast ch"
type textarea "x"
type textarea "Left blast chi"
type textarea "x"
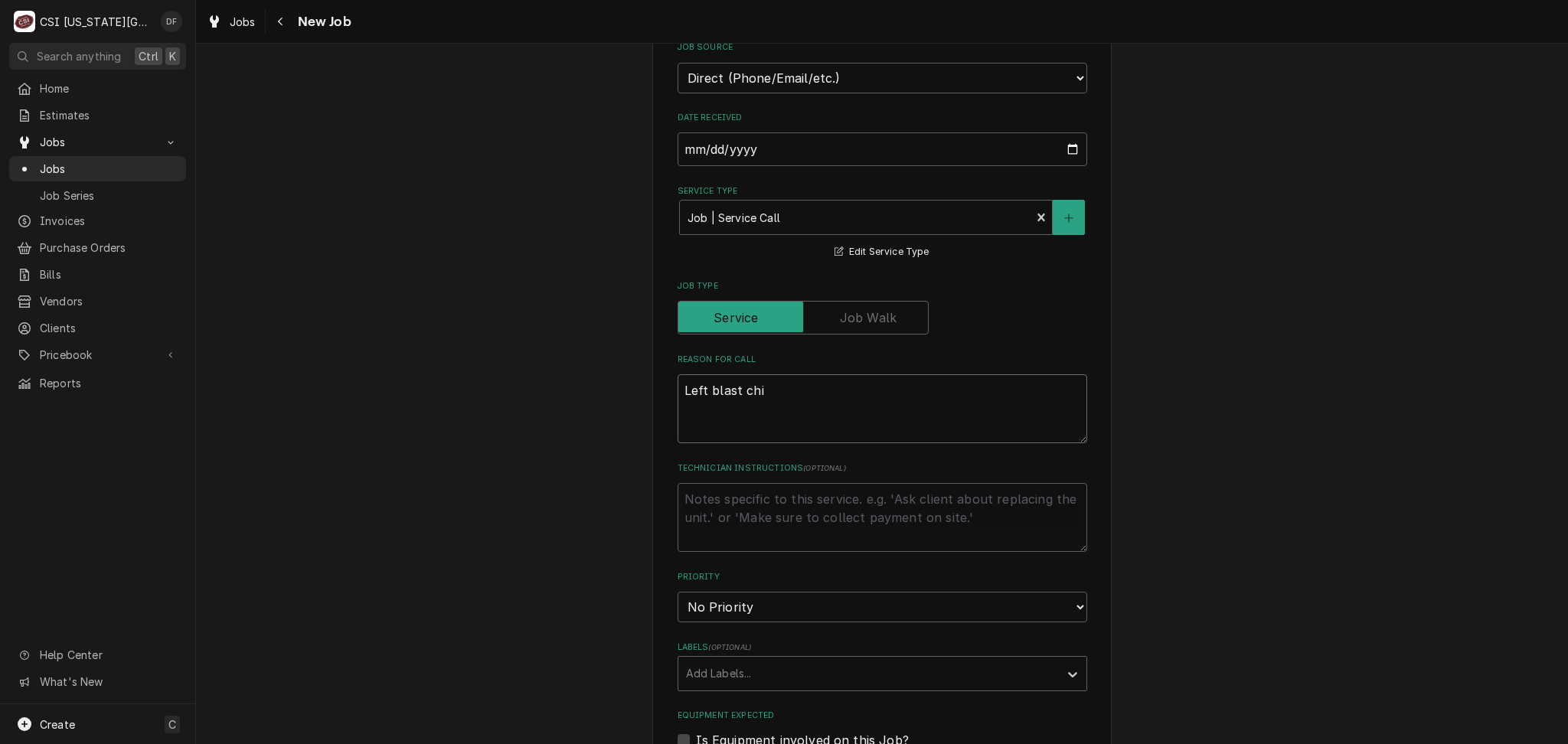
type textarea "Left blast chil"
type textarea "x"
type textarea "Left blast chill"
type textarea "x"
type textarea "Left blast chille"
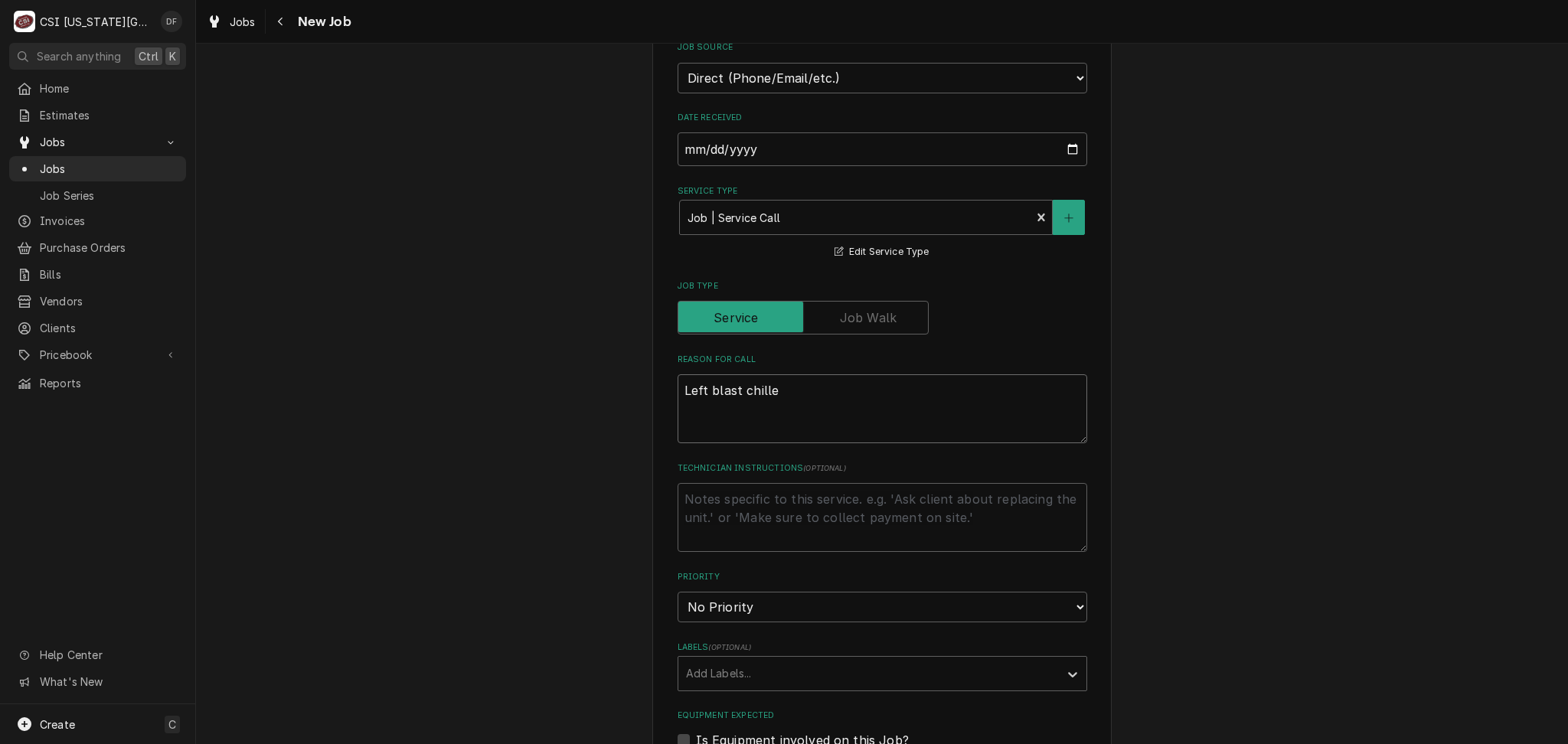
type textarea "x"
type textarea "Left blast chiller"
type textarea "x"
type textarea "Left blast chiller"
type textarea "x"
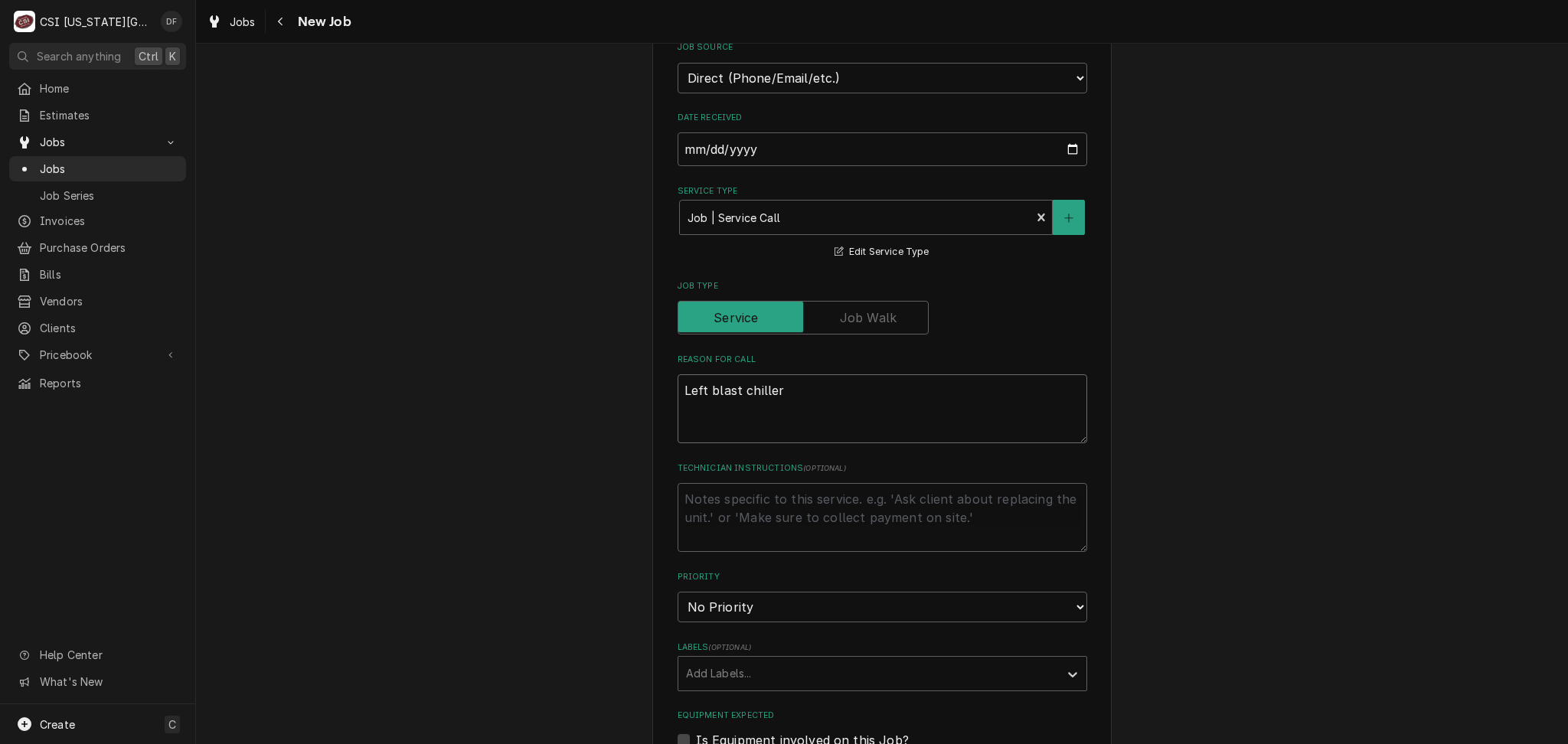
type textarea "Left blast chiller n"
type textarea "x"
type textarea "Left blast chiller no"
type textarea "x"
type textarea "Left blast chiller not"
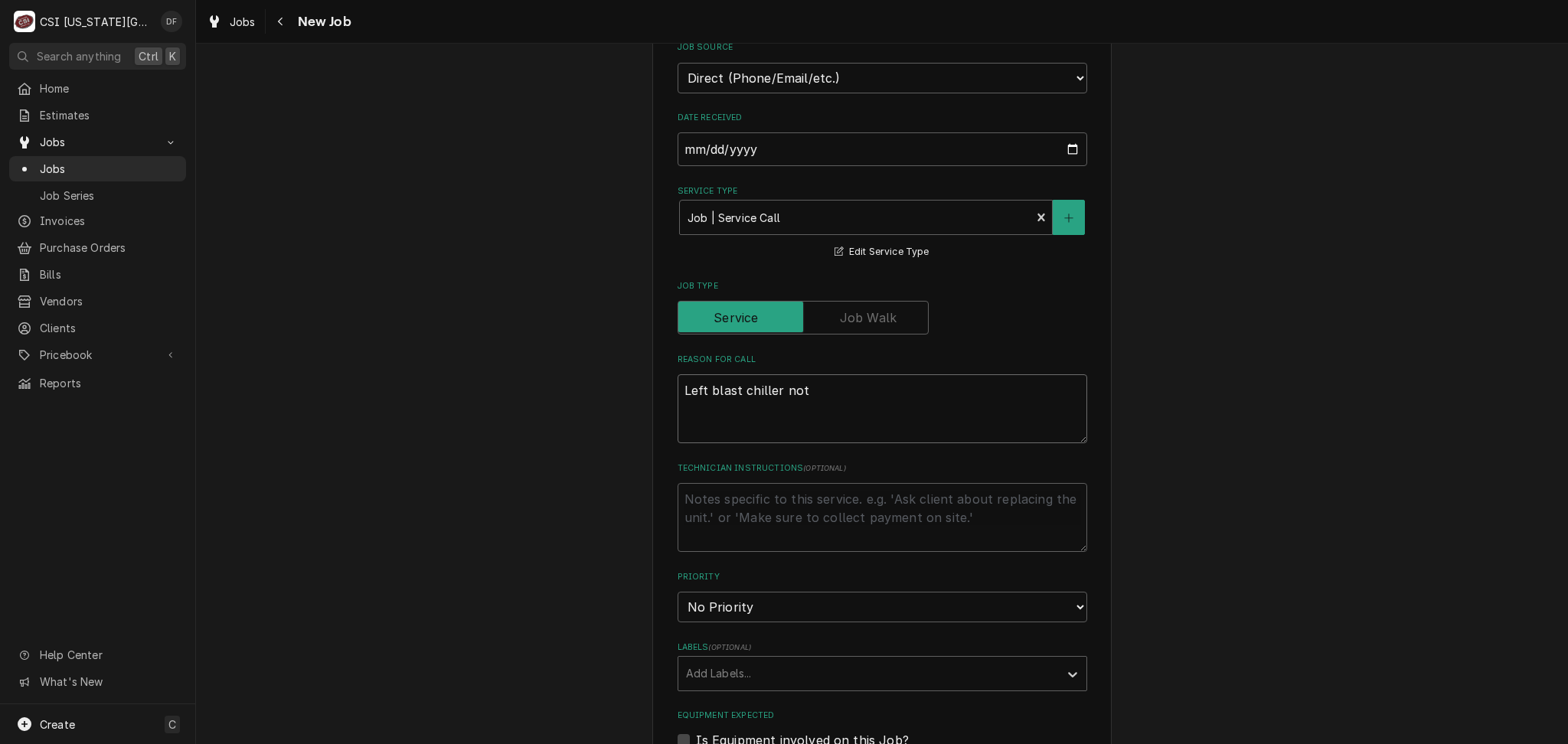
type textarea "x"
type textarea "Left blast chiller not"
type textarea "x"
type textarea "Left blast chiller not c"
type textarea "x"
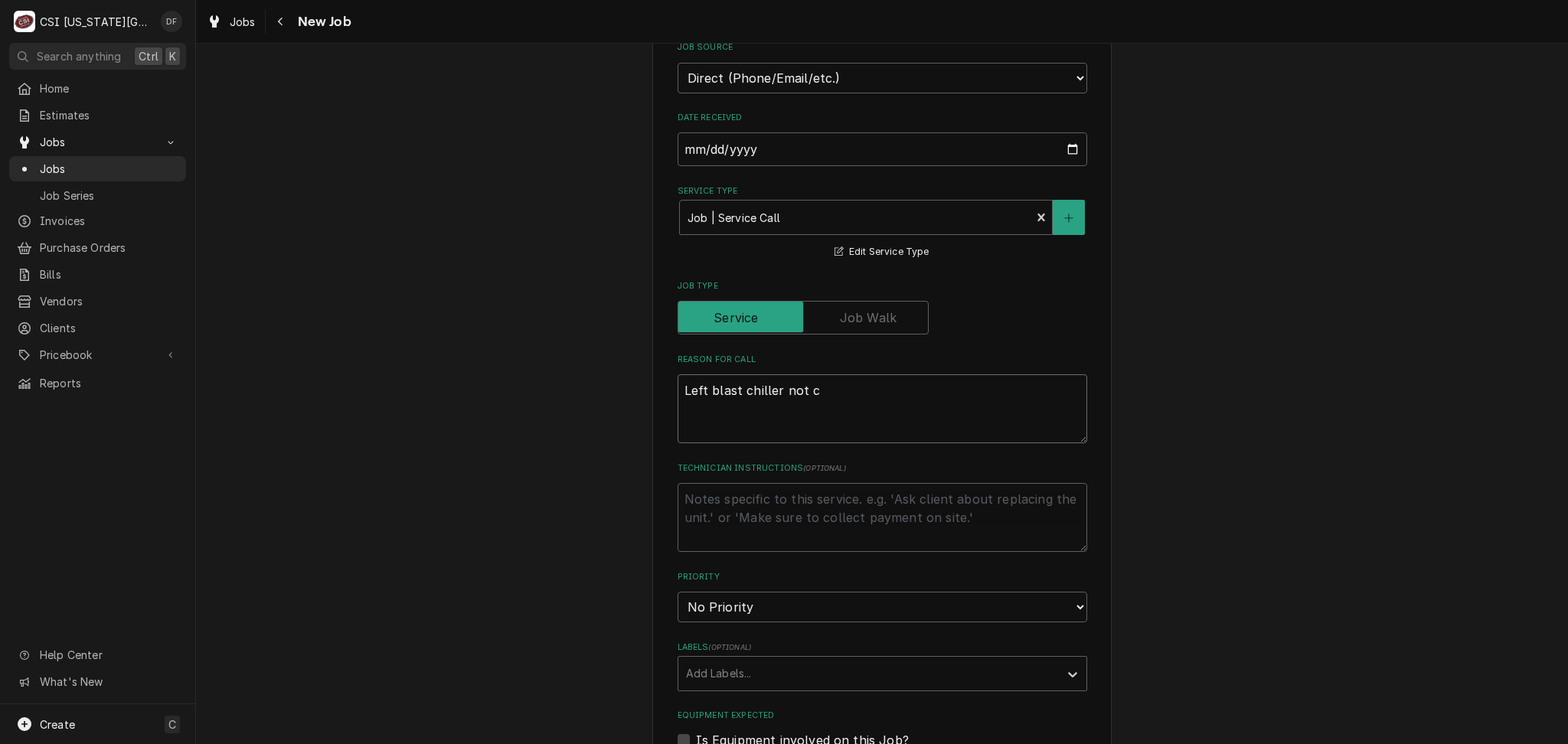
type textarea "Left blast chiller not co"
type textarea "x"
type textarea "Left blast chiller not coo"
type textarea "x"
type textarea "Left blast chiller not cool"
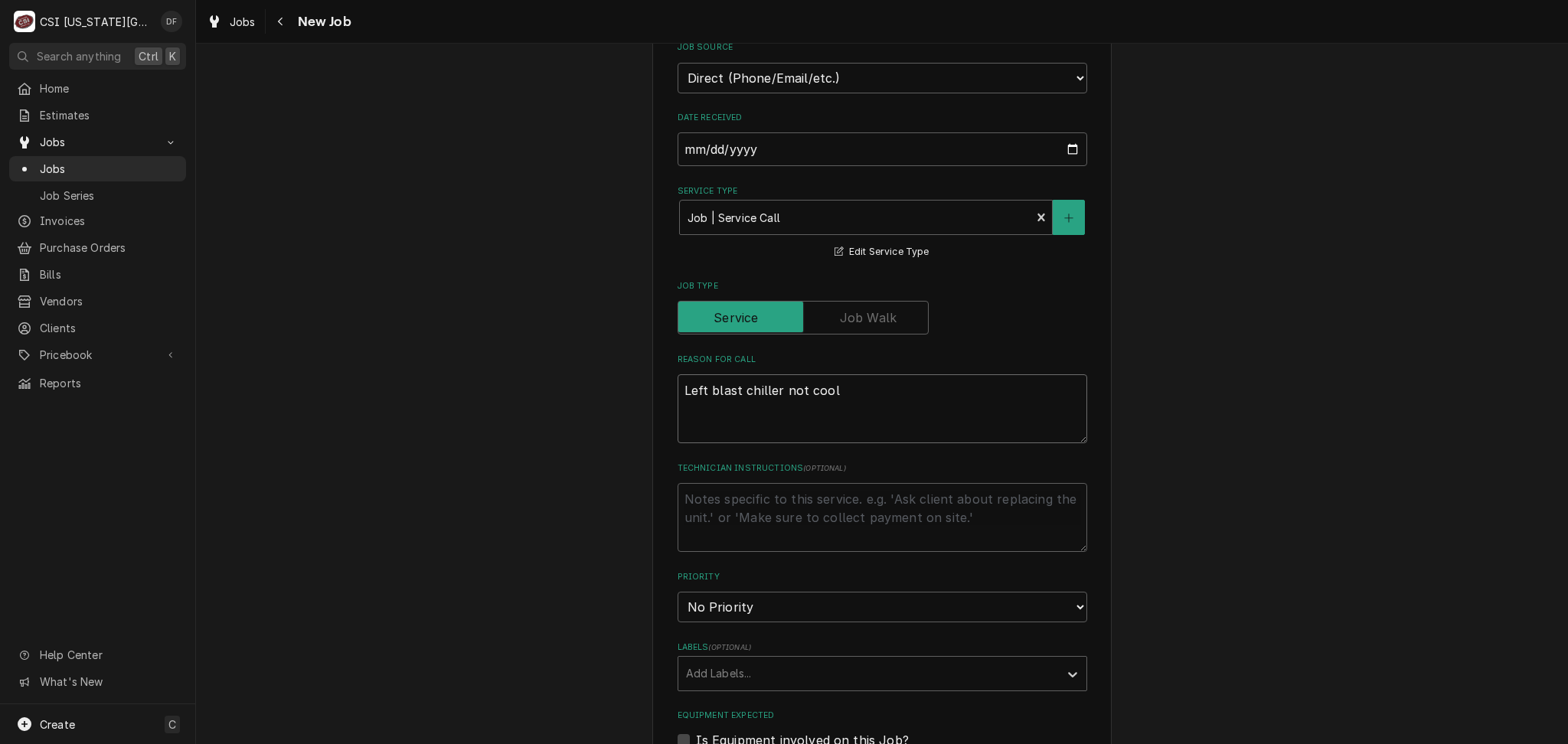
type textarea "x"
type textarea "Left blast chiller not cooli"
type textarea "x"
type textarea "Left blast chiller not coolin"
type textarea "x"
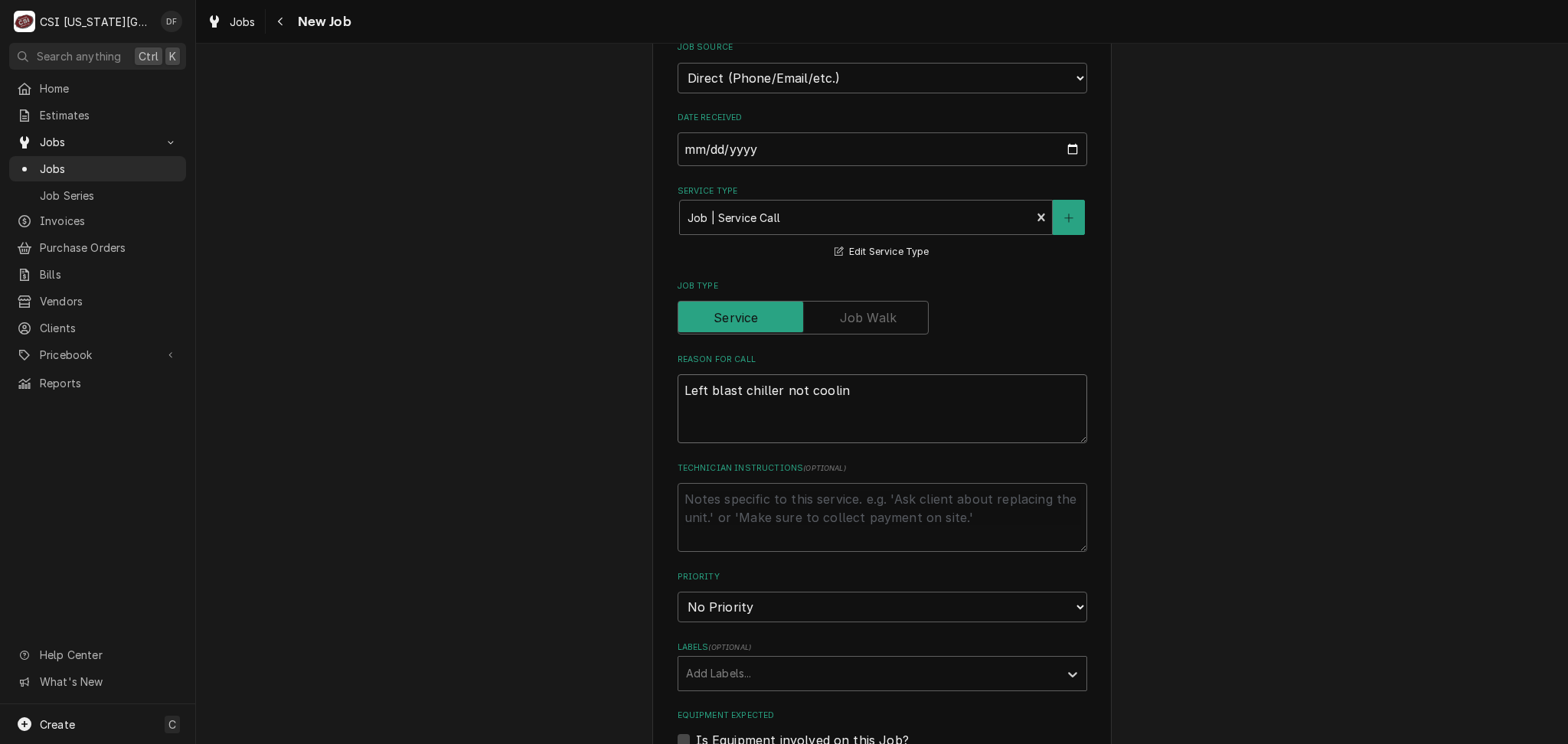
type textarea "Left blast chiller not cooling"
type textarea "x"
type textarea "Left blast chiller not cooling."
type textarea "x"
type textarea "Left blast chiller not cooling."
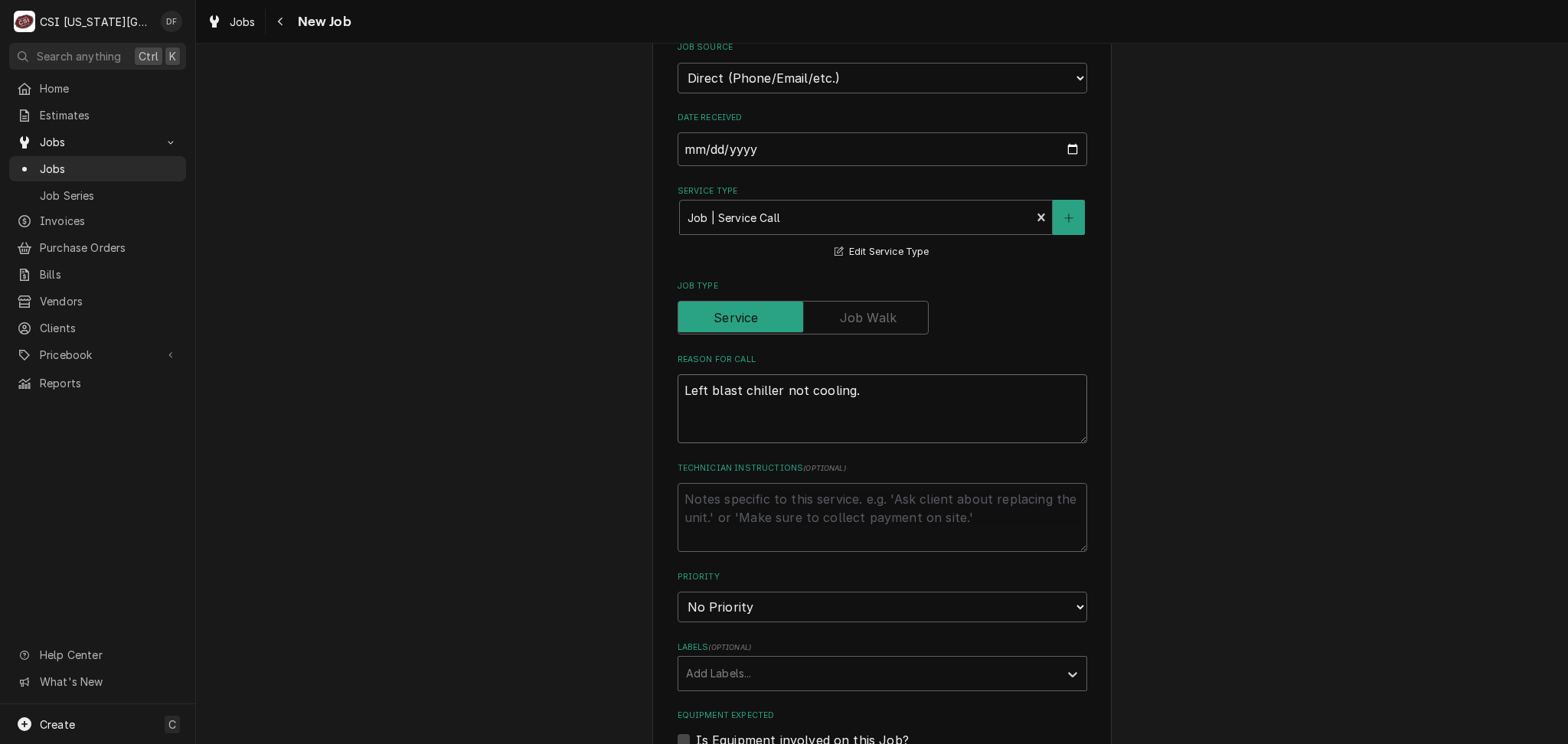
type textarea "x"
type textarea "Left blast chiller not cooling."
click at [728, 499] on textarea "Technician Instructions ( optional )" at bounding box center [882, 517] width 410 height 69
type textarea "x"
type textarea "T"
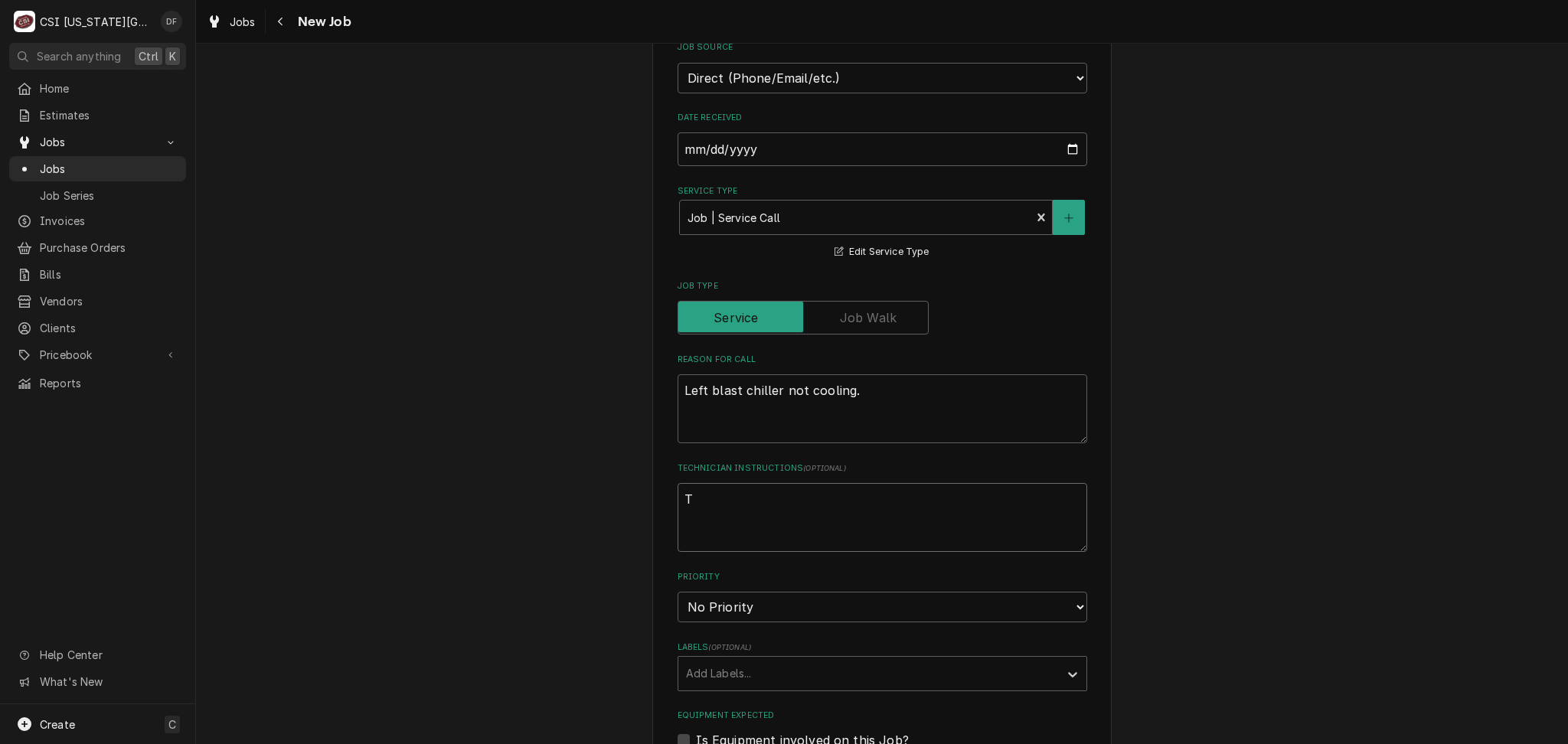
type textarea "x"
type textarea "TX"
type textarea "x"
type textarea "TXV"
type textarea "x"
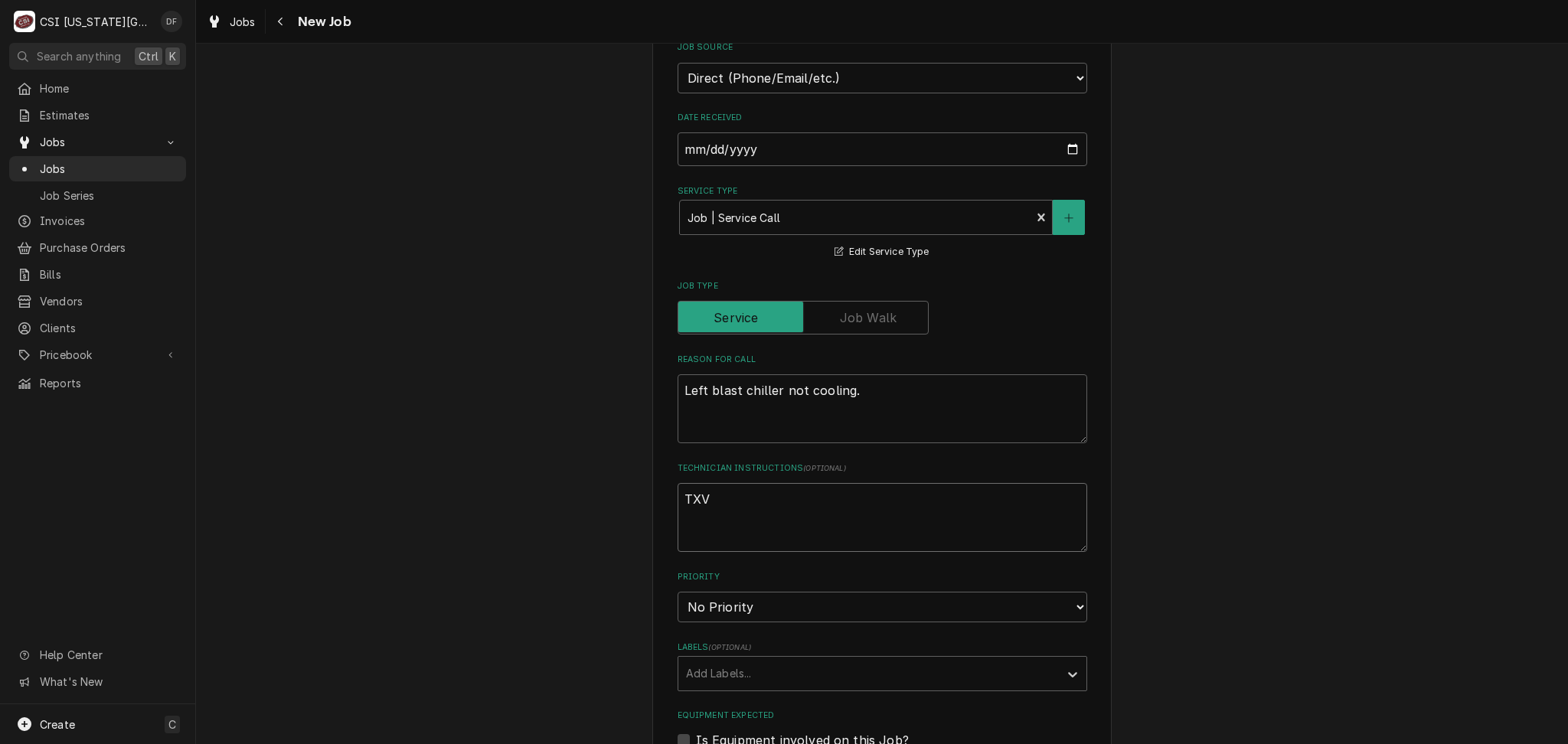
type textarea "TXV"
type textarea "x"
type textarea "TXV i"
type textarea "x"
type textarea "TXV is"
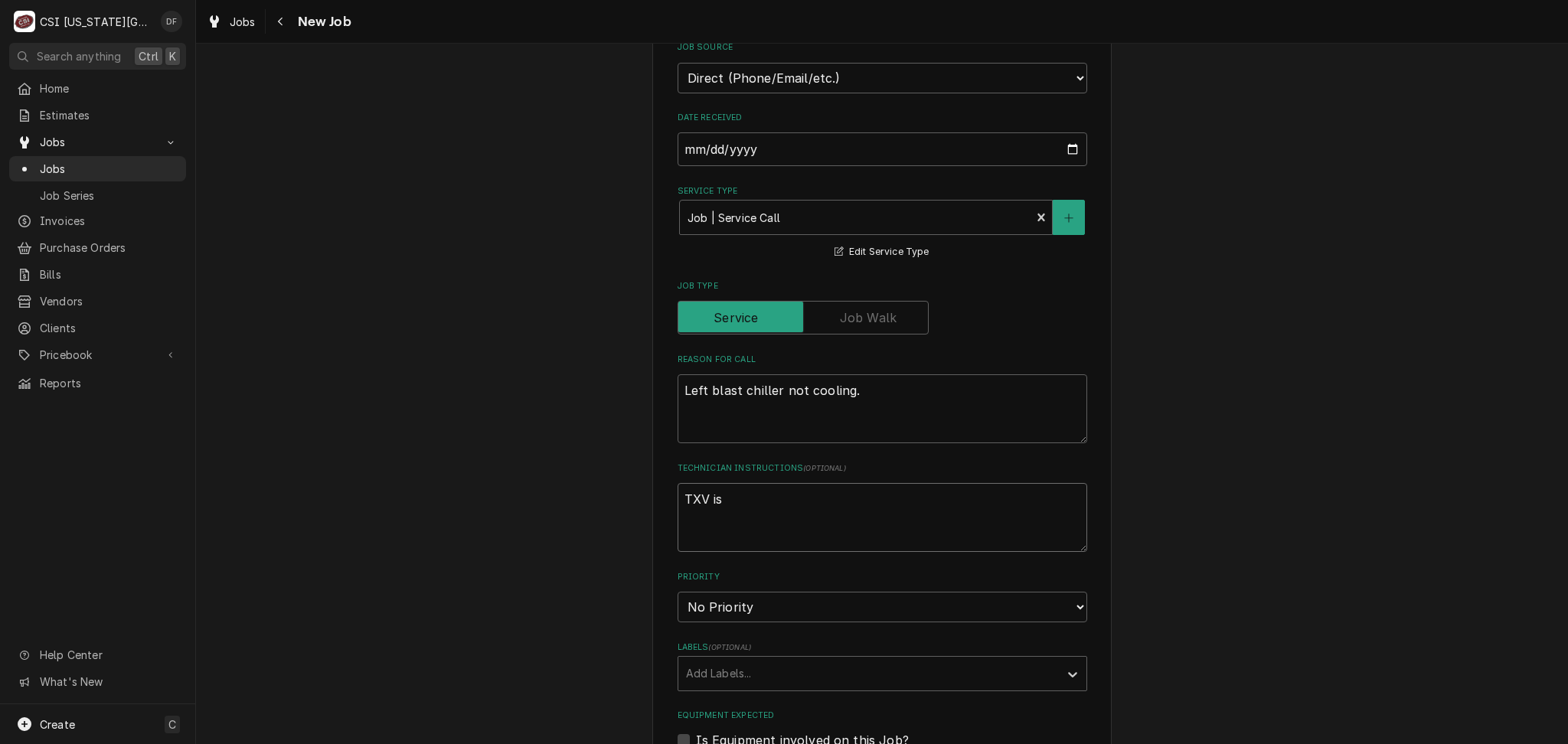
type textarea "x"
type textarea "TXV iss"
type textarea "x"
type textarea "TXV issu"
type textarea "x"
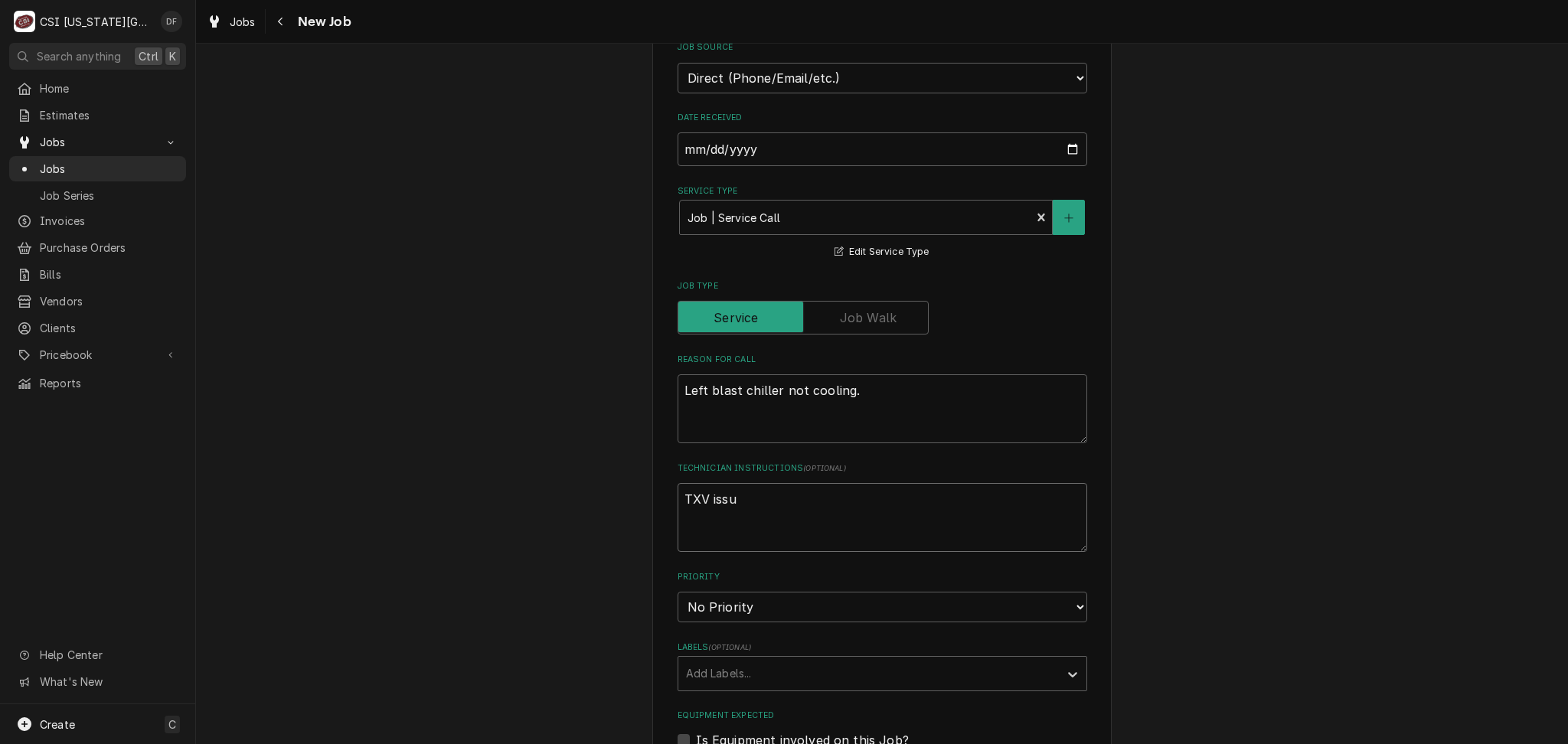
type textarea "TXV issue"
type textarea "x"
type textarea "TXV issue"
click at [904, 390] on textarea "Left blast chiller not cooling." at bounding box center [882, 409] width 410 height 69
type textarea "x"
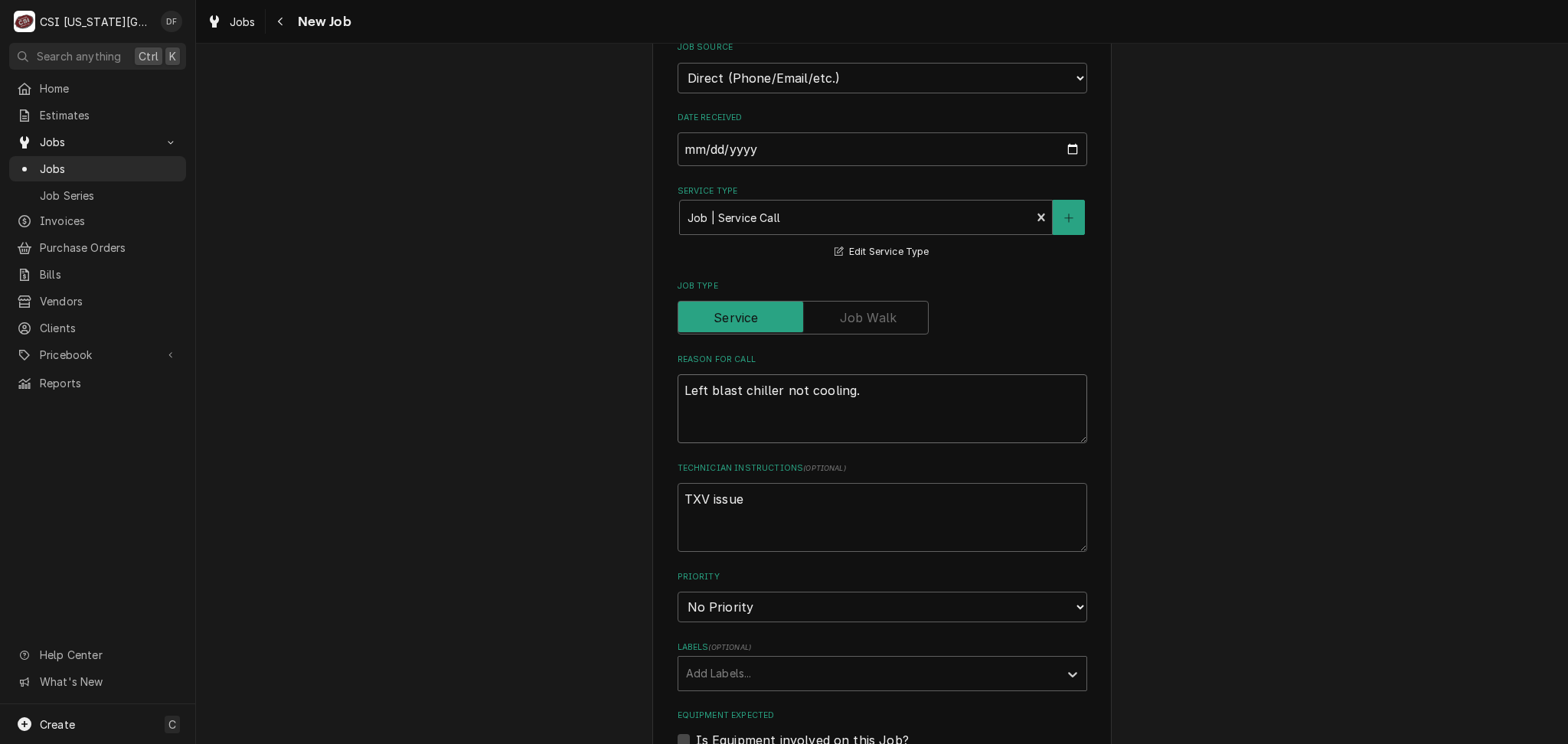
type textarea "Left blast chiller not cooling. B"
type textarea "x"
type textarea "Left blast chiller not cooling. Bi"
type textarea "x"
type textarea "Left blast chiller not cooling. Bil"
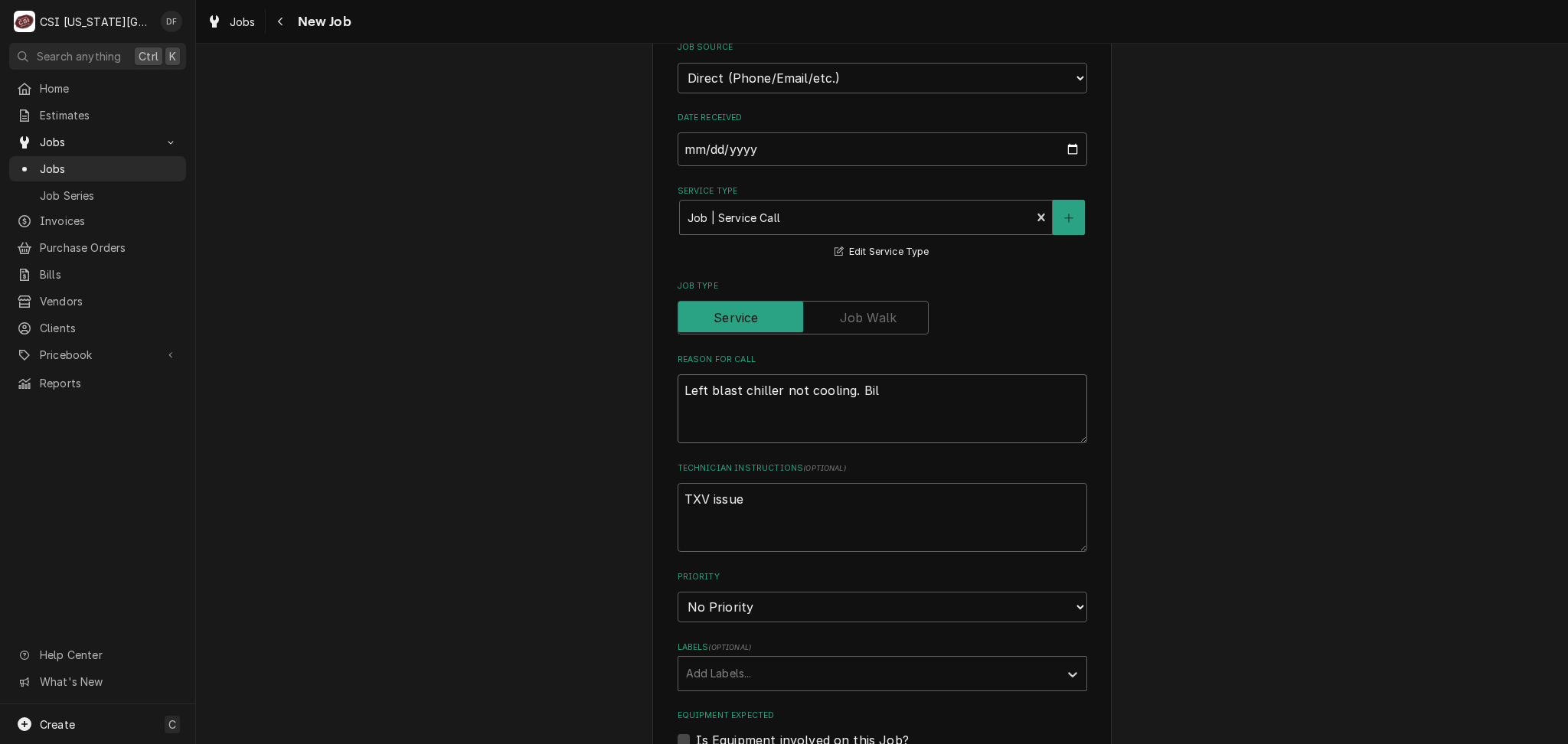
type textarea "x"
type textarea "Left blast chiller not cooling. Bill"
type textarea "x"
type textarea "Left blast chiller not cooling. Bill"
type textarea "x"
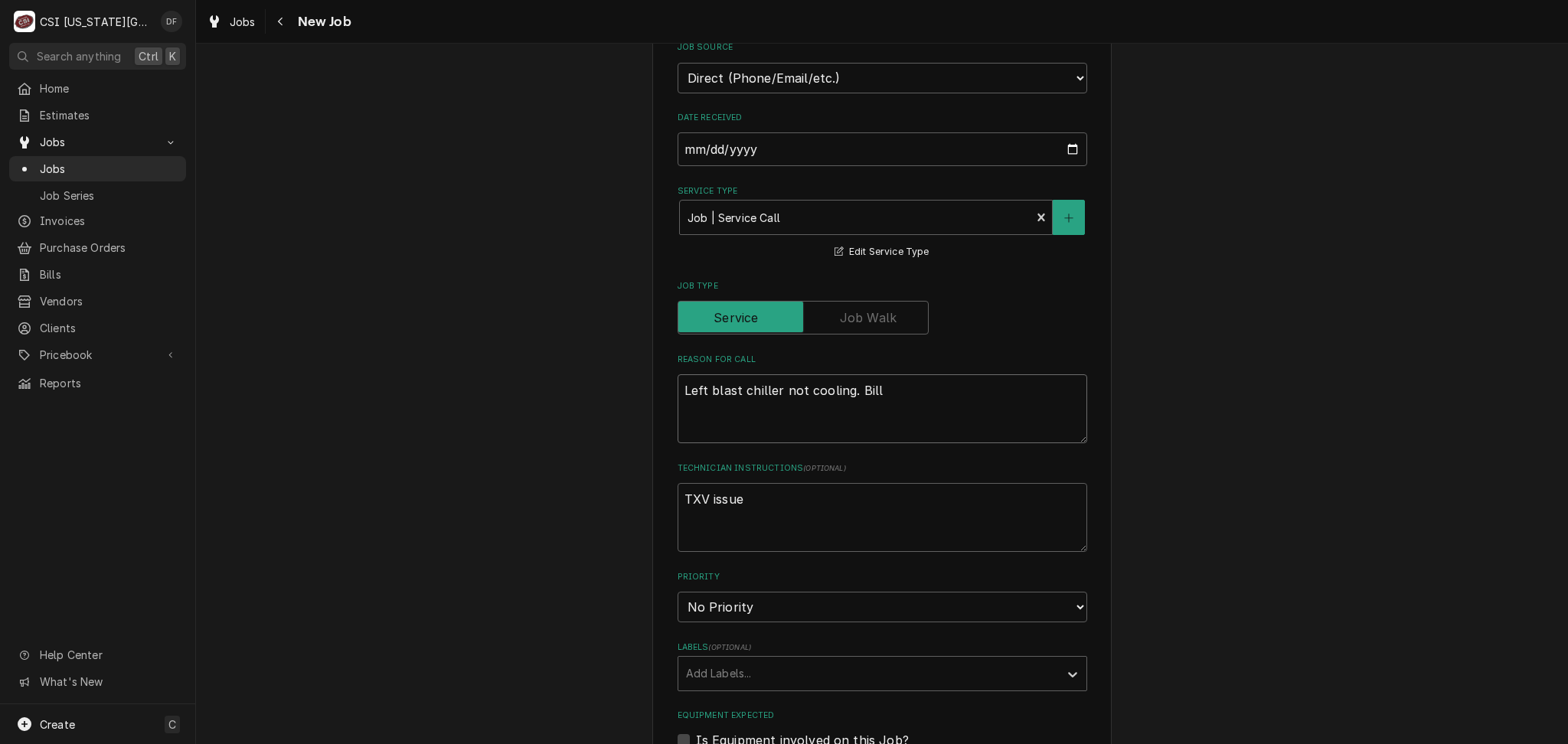
type textarea "Left blast chiller not cooling. Bill t"
type textarea "x"
type textarea "Left blast chiller not cooling. Bill to"
type textarea "x"
type textarea "Left blast chiller not cooling. Bill to"
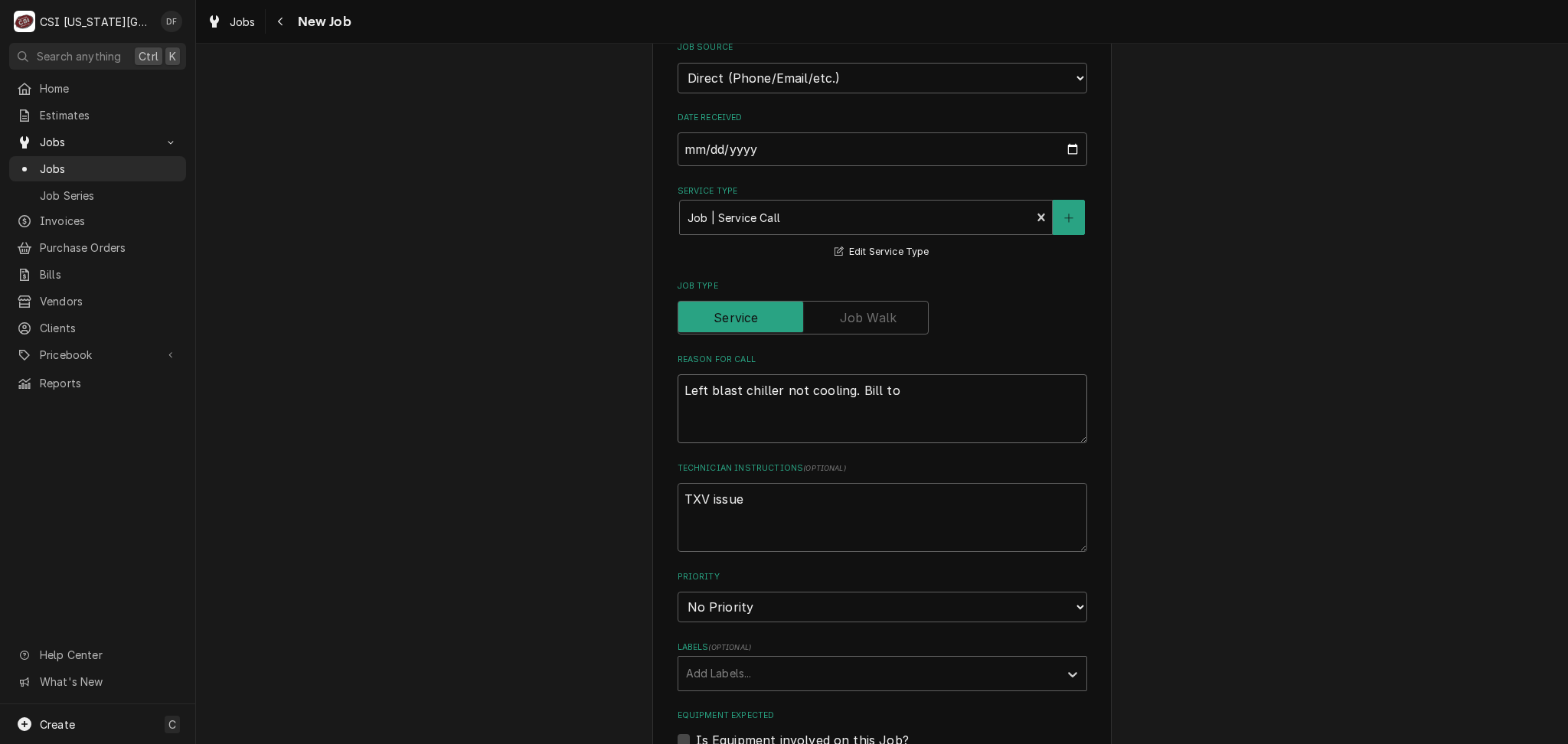
type textarea "x"
type textarea "Left blast chiller not cooling. Bill to m"
type textarea "x"
type textarea "Left blast chiller not cooling. Bill to mf"
type textarea "x"
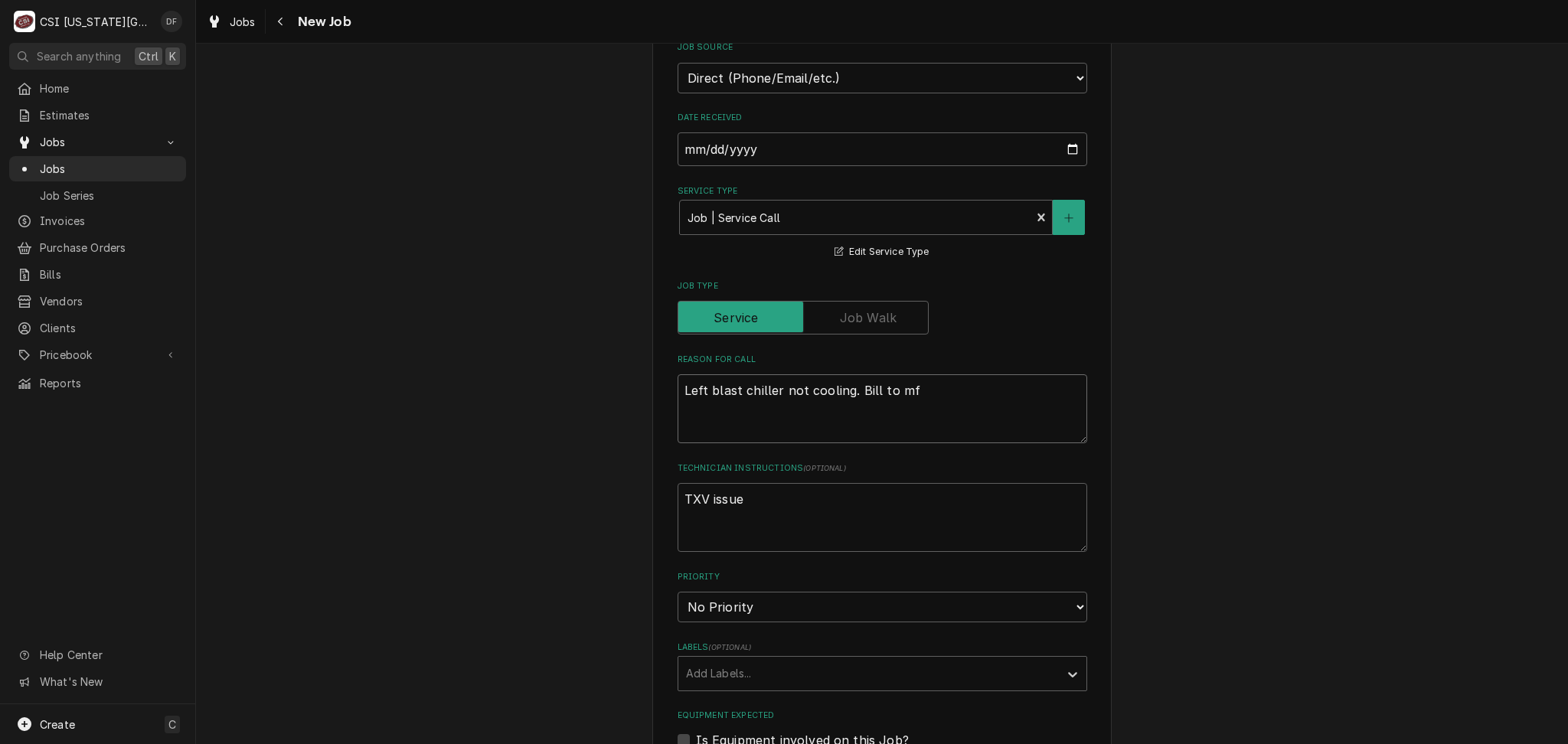
type textarea "Left blast chiller not cooling. Bill to mfg"
type textarea "x"
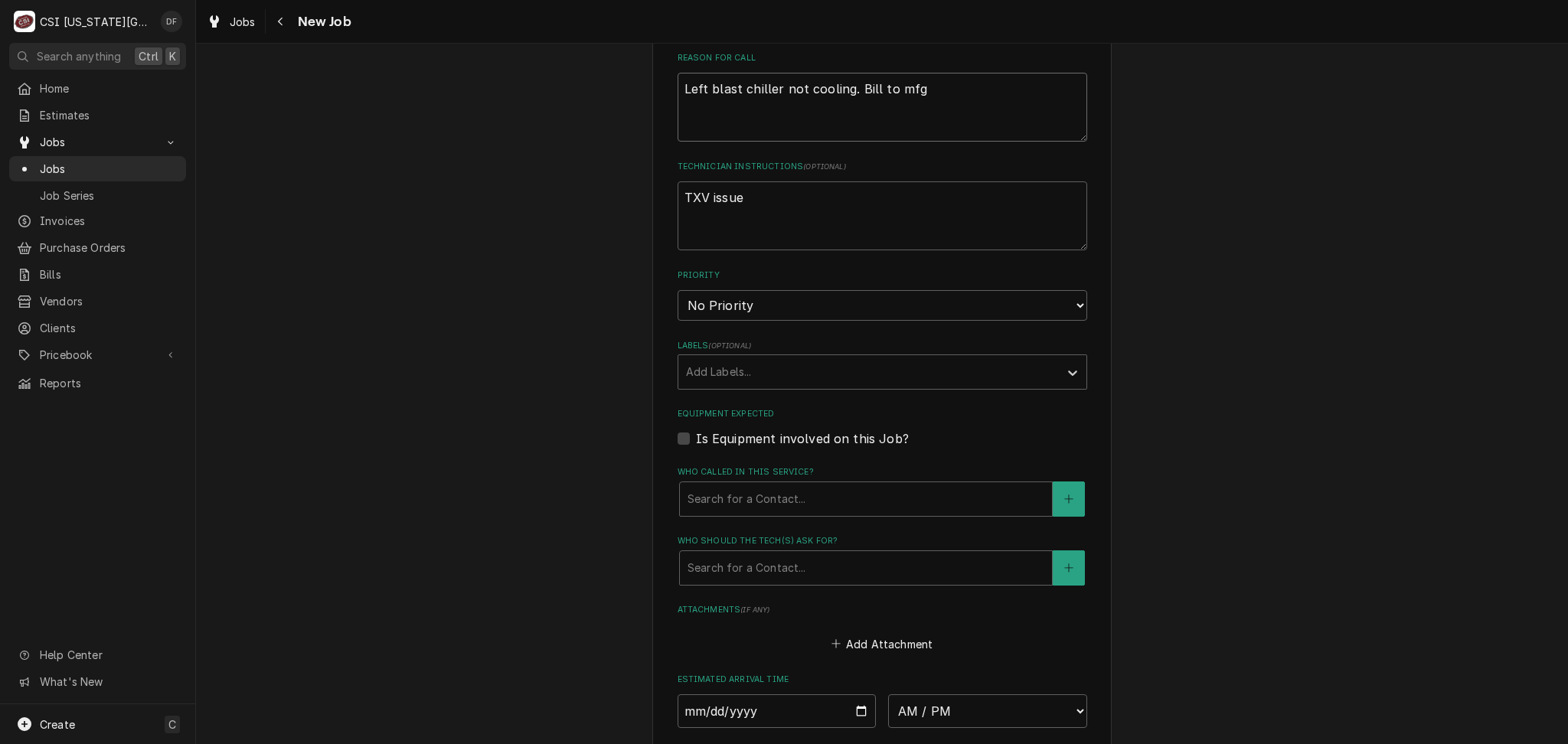
scroll to position [918, 0]
type textarea "Left blast chiller not cooling. Bill to mfg"
click at [739, 295] on select "No Priority Urgent High Medium Low" at bounding box center [882, 300] width 410 height 30
select select "4"
click at [677, 285] on select "No Priority Urgent High Medium Low" at bounding box center [882, 300] width 410 height 30
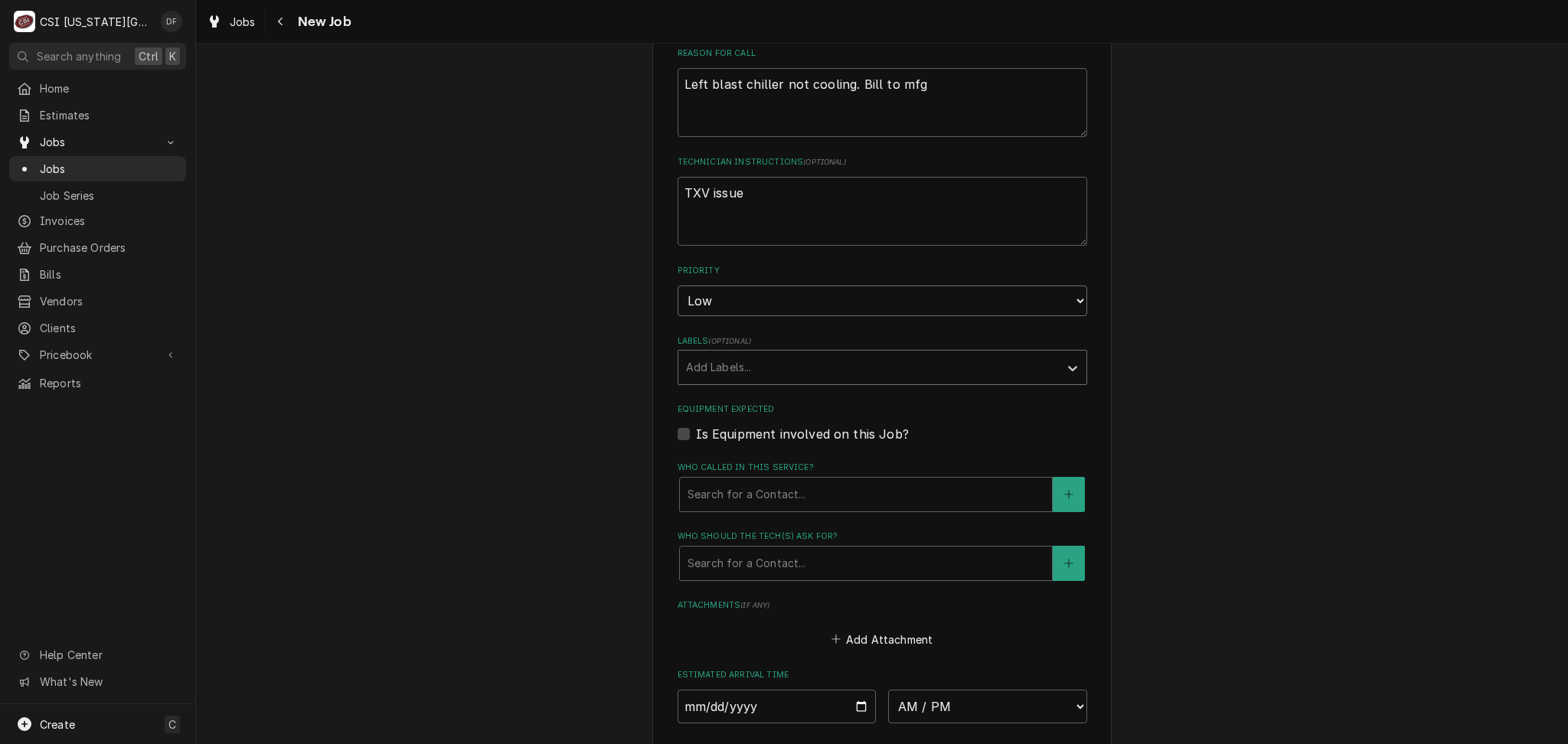
type textarea "x"
click at [751, 369] on div "Labels" at bounding box center [868, 367] width 365 height 28
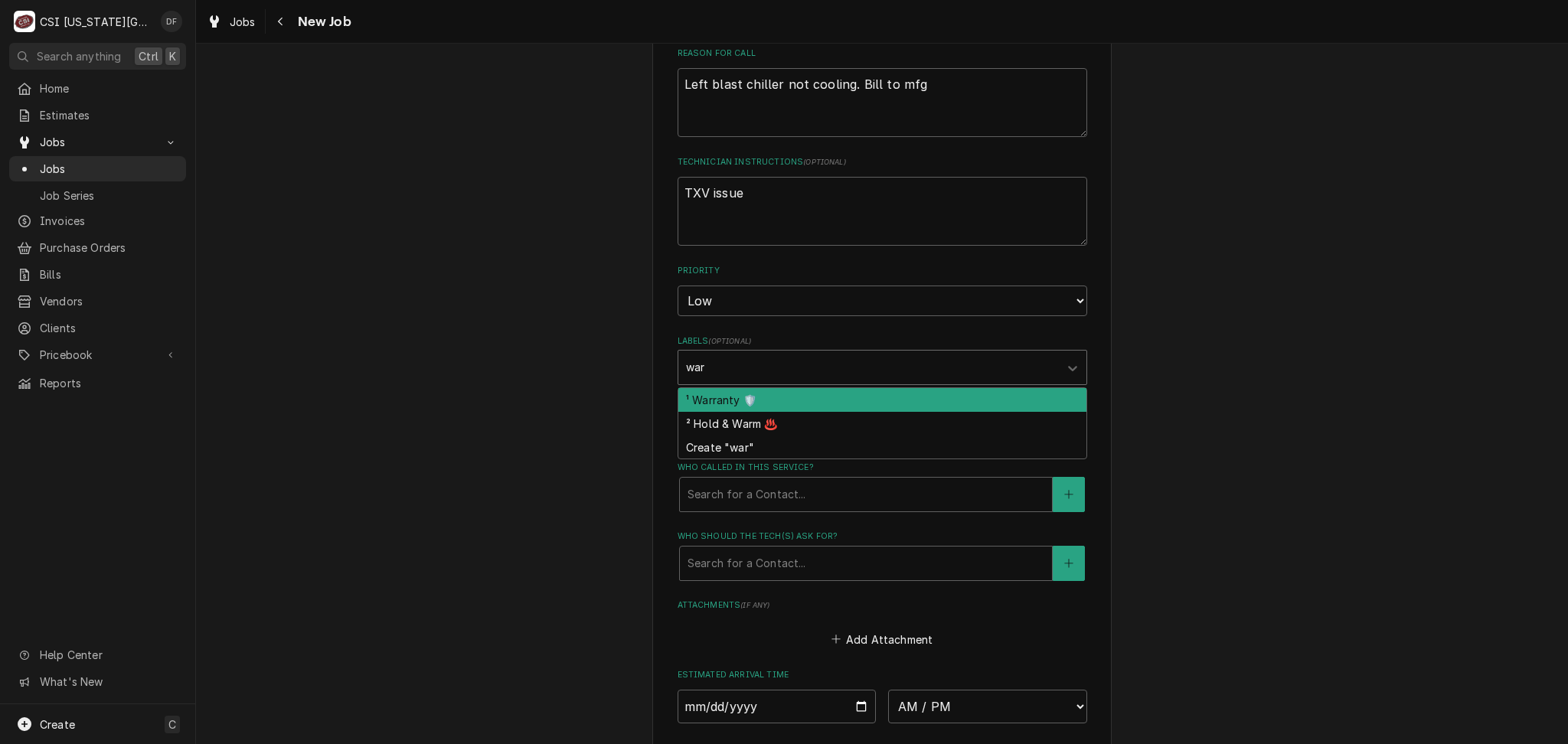
type input "warr"
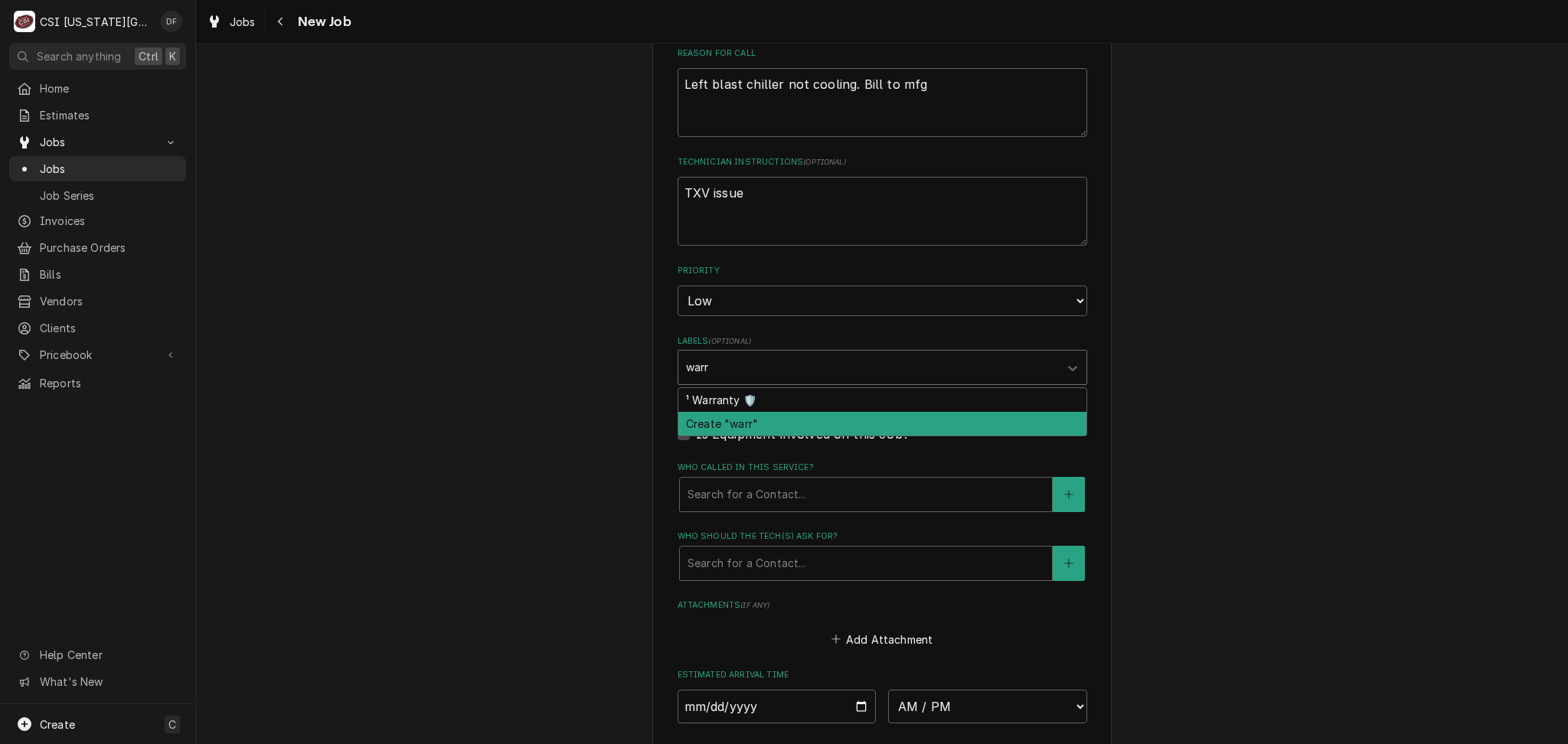
click at [728, 404] on div "¹ Warranty 🛡️" at bounding box center [882, 399] width 408 height 24
type textarea "x"
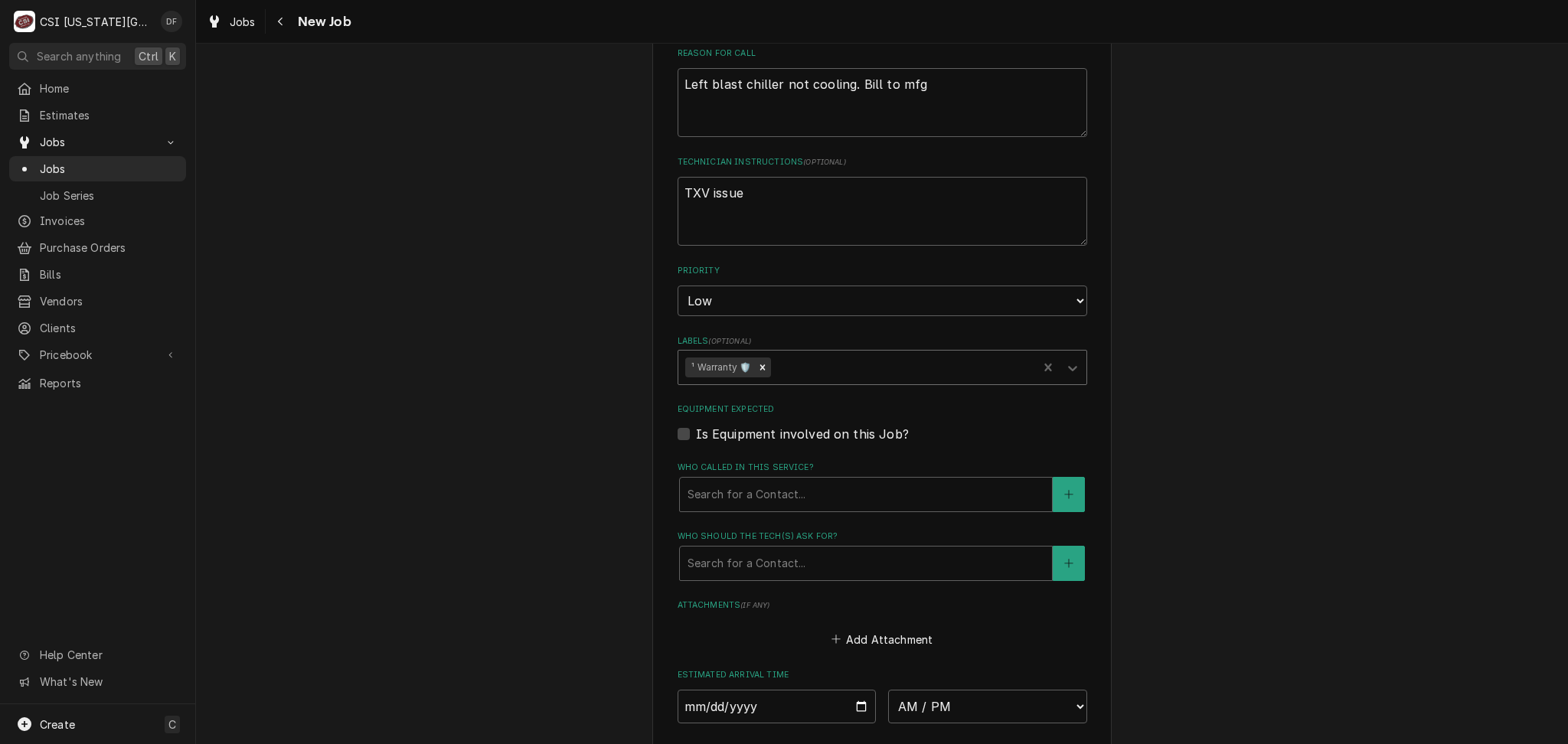
type textarea "x"
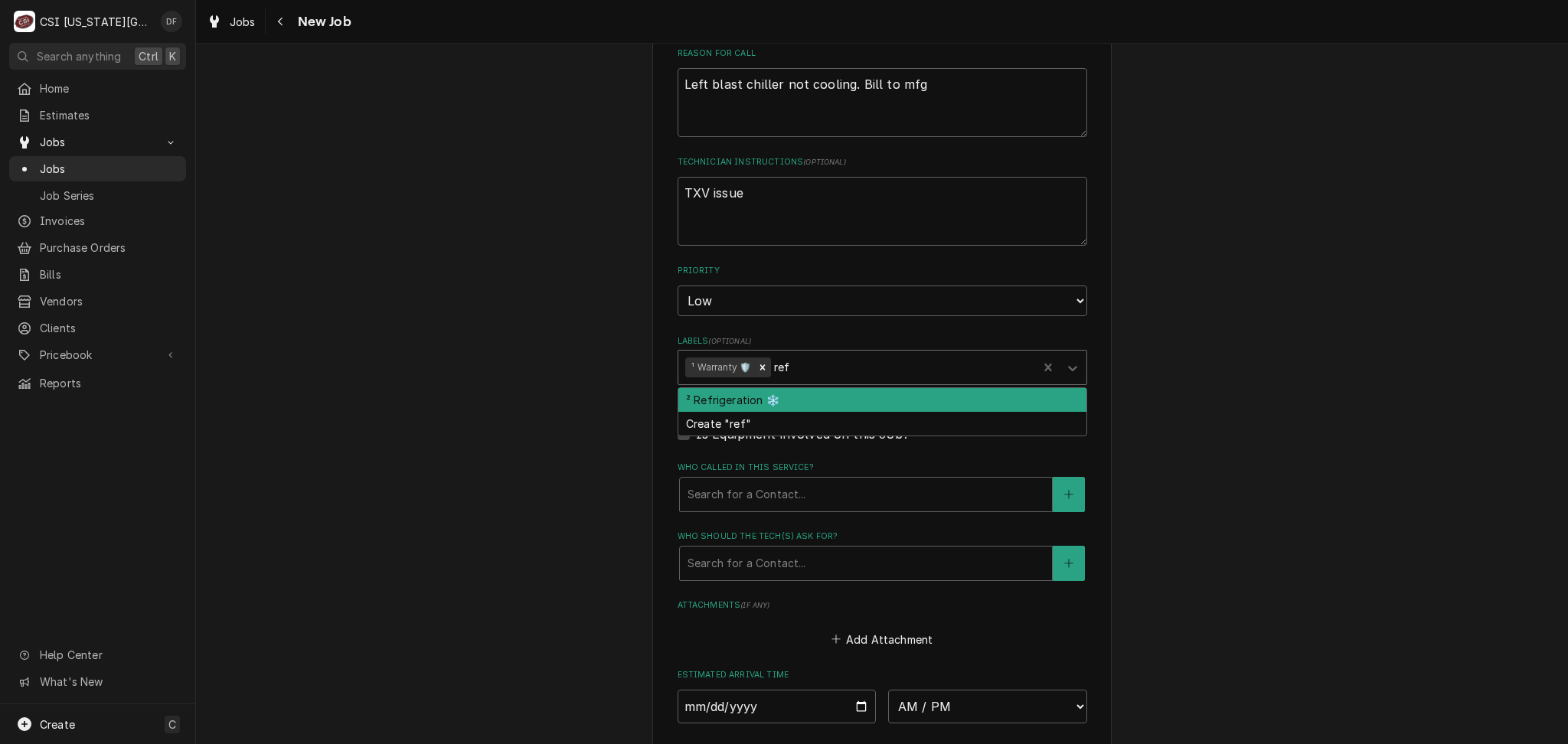
type input "refr"
click at [739, 404] on div "² Refrigeration ❄️" at bounding box center [882, 399] width 408 height 24
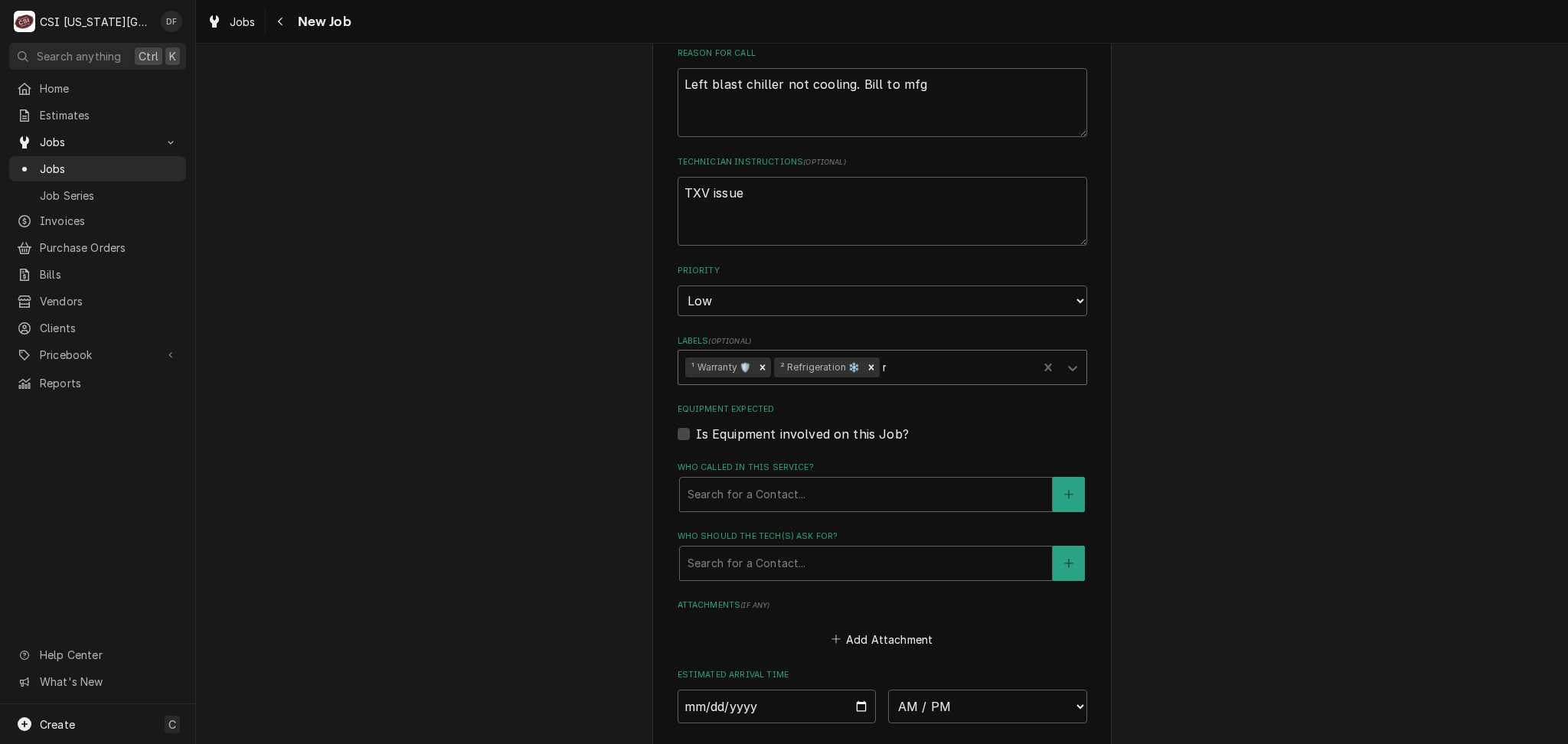
type textarea "x"
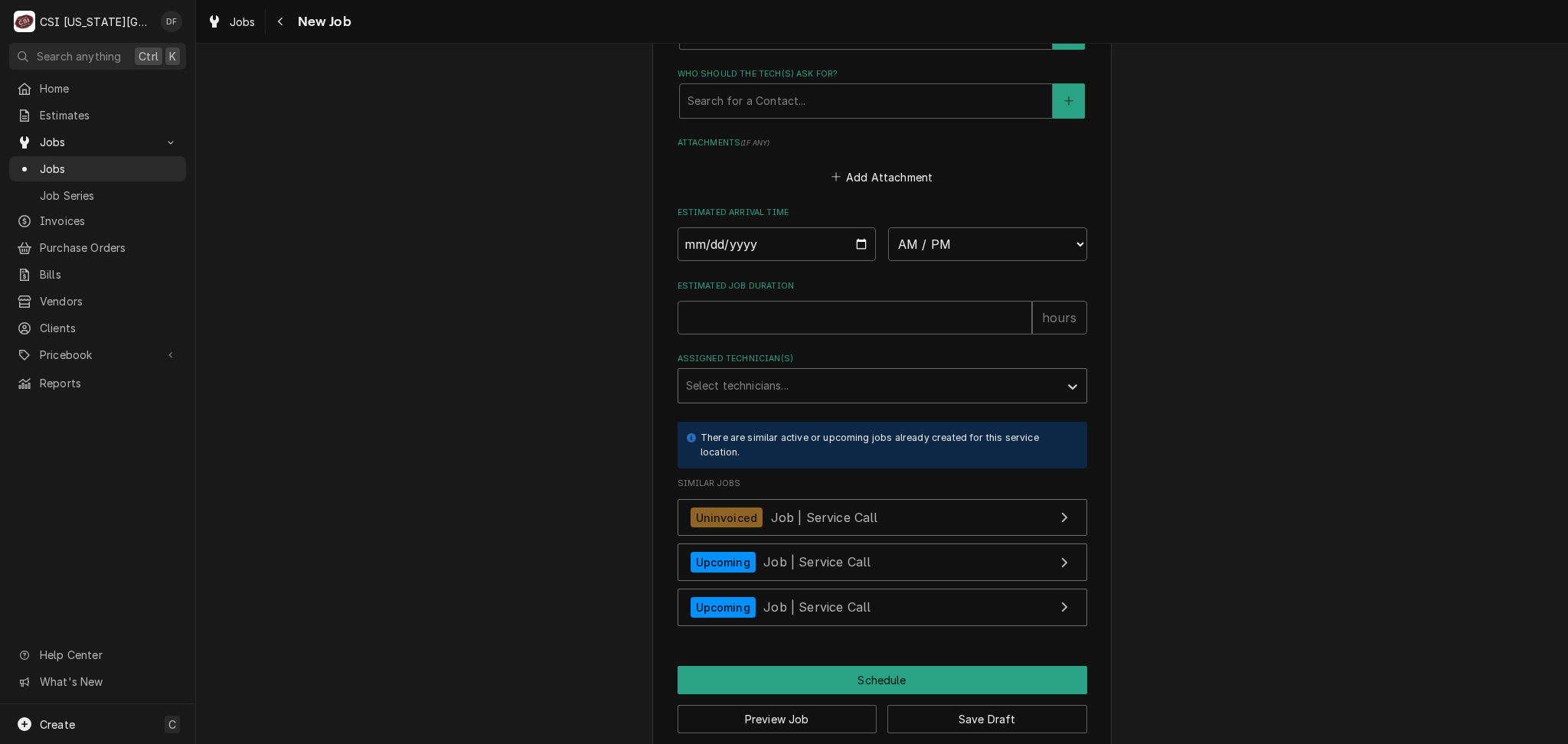
scroll to position [1400, 0]
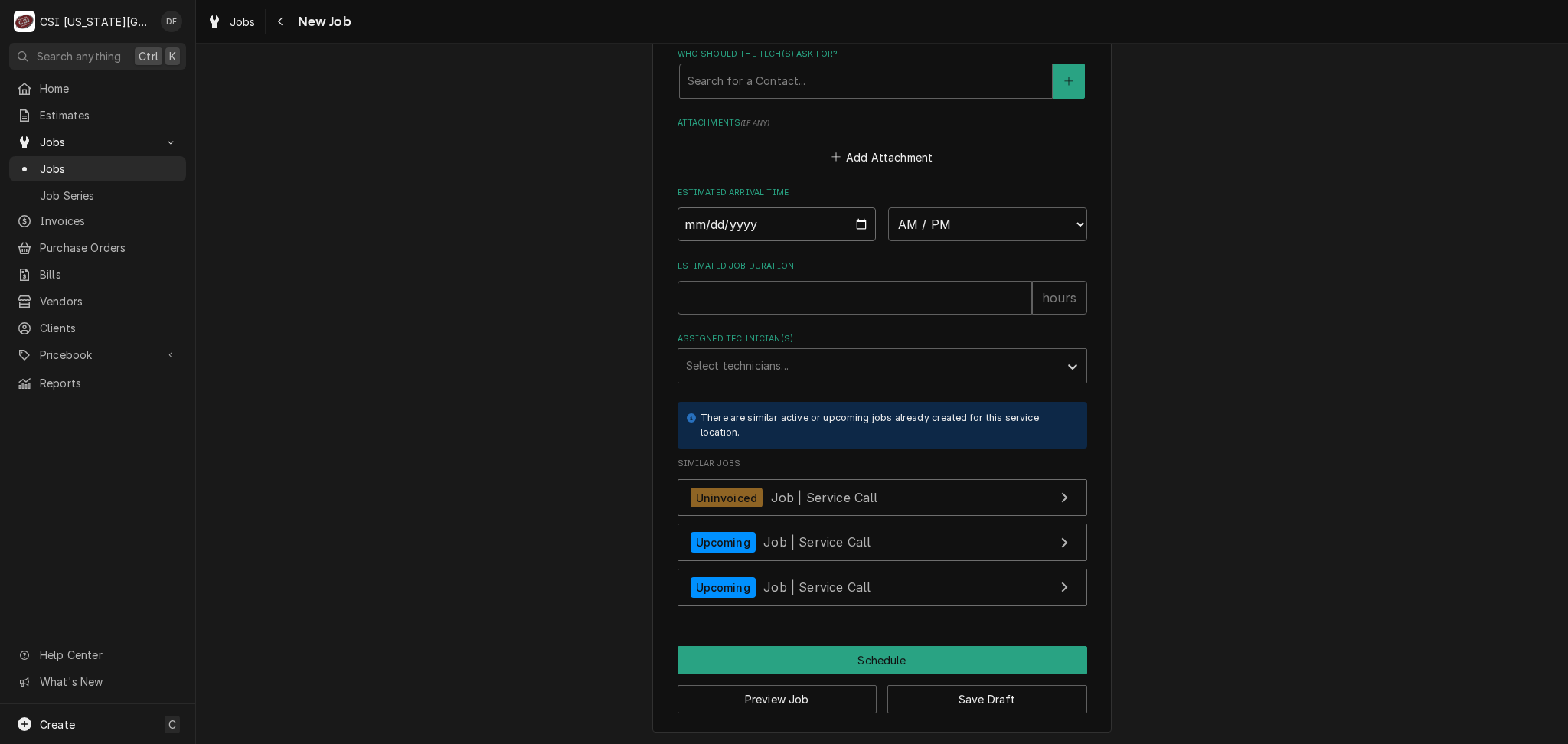
click at [853, 228] on input "Date" at bounding box center [776, 224] width 199 height 34
type input "2025-08-19"
type textarea "x"
click at [934, 225] on select "AM / PM 6:00 AM 6:15 AM 6:30 AM 6:45 AM 7:00 AM 7:15 AM 7:30 AM 7:45 AM 8:00 AM…" at bounding box center [988, 224] width 199 height 34
select select "06:00:00"
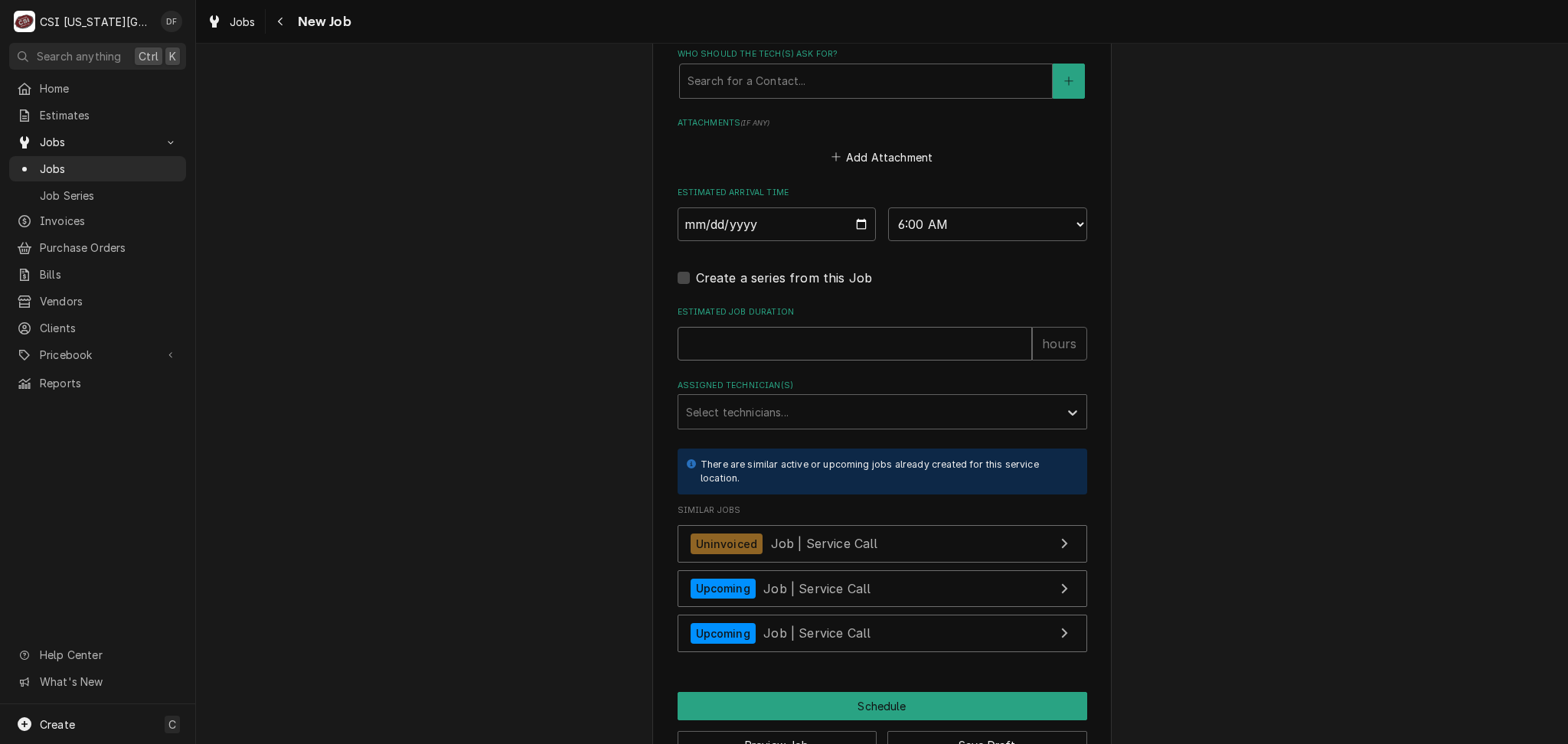
click at [779, 336] on input "Estimated Job Duration" at bounding box center [854, 344] width 354 height 34
type textarea "x"
type input "8"
type textarea "x"
type input "8"
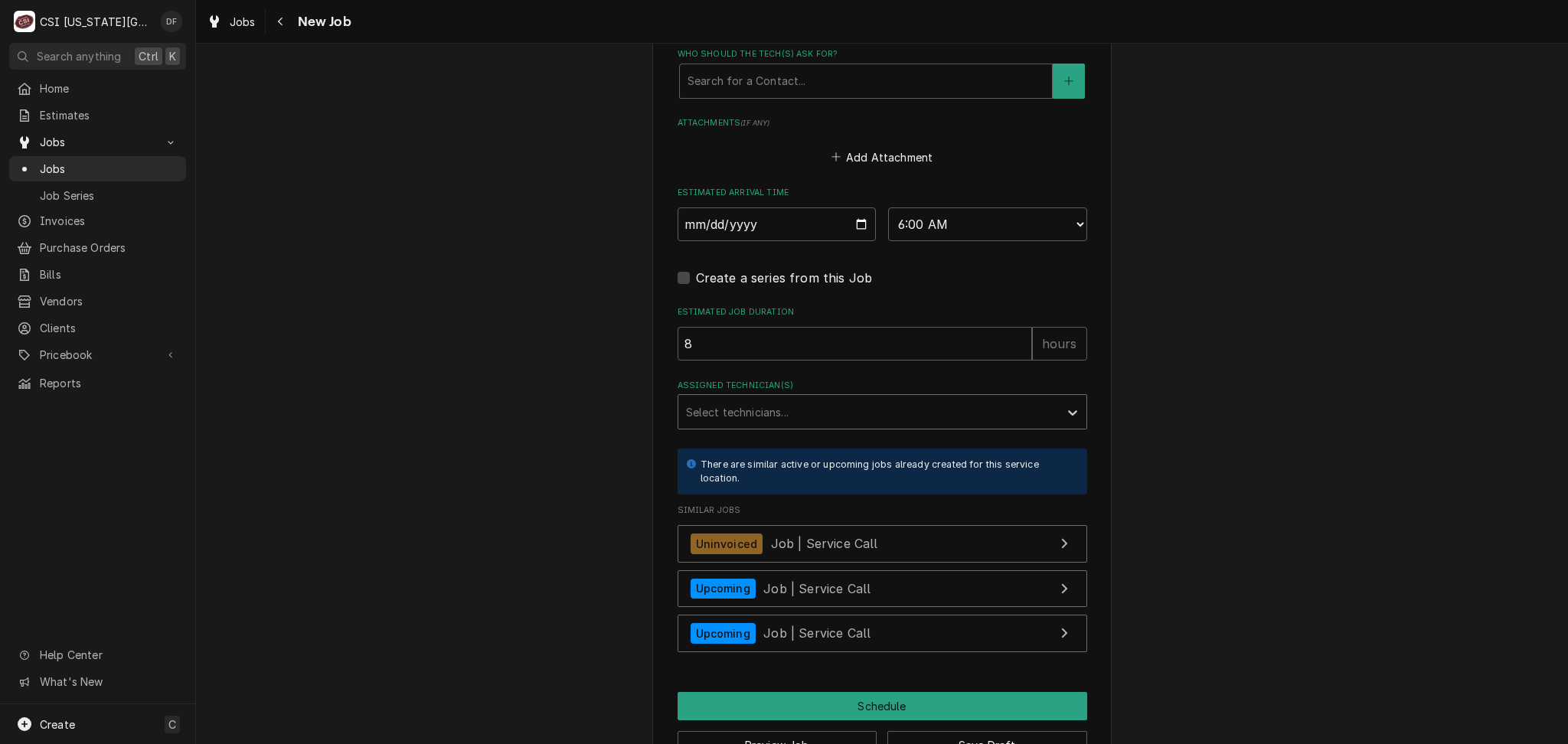
click at [777, 410] on div "Assigned Technician(s)" at bounding box center [868, 411] width 365 height 28
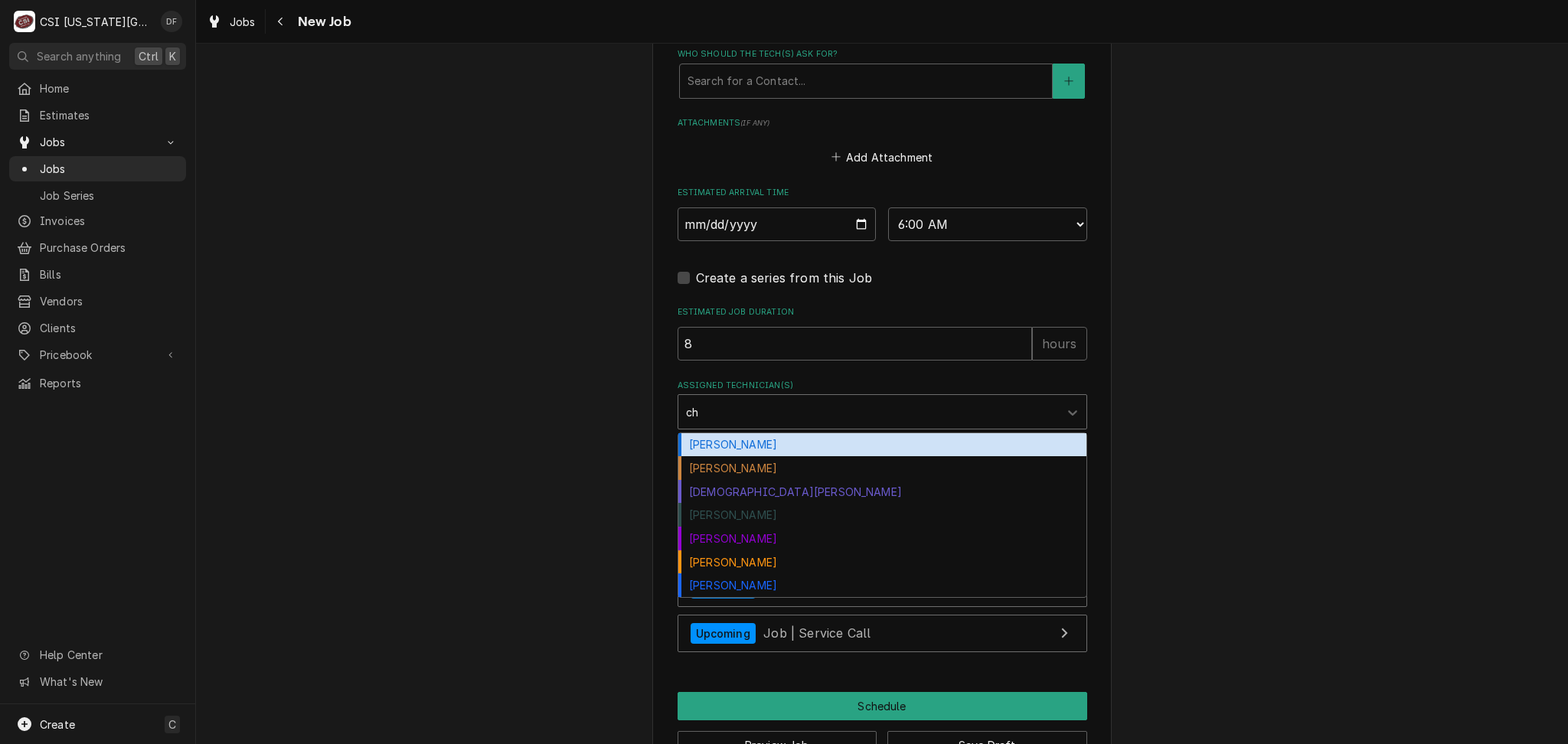
type input "cha"
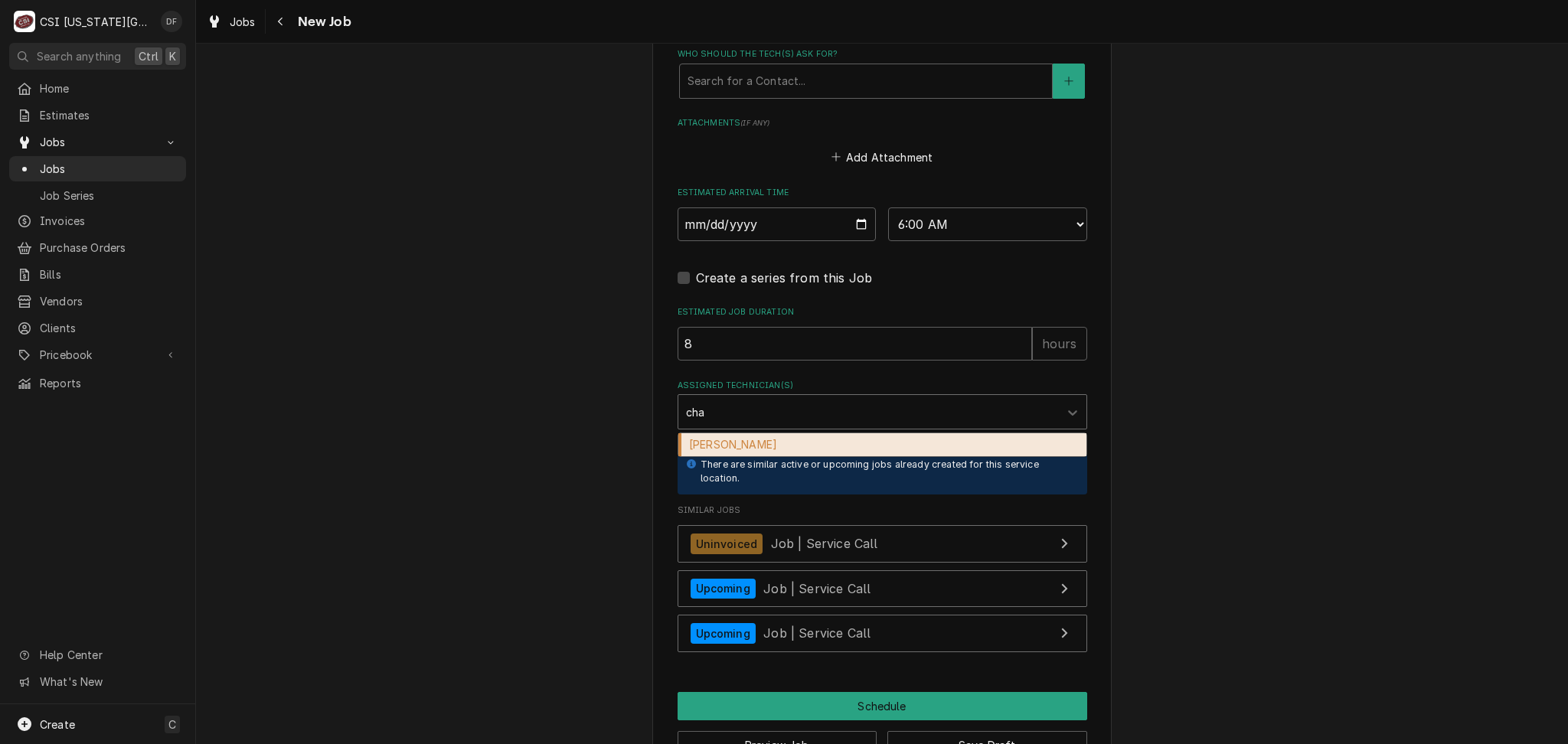
click at [771, 445] on div "Charles Pendergrass" at bounding box center [882, 445] width 408 height 24
type textarea "x"
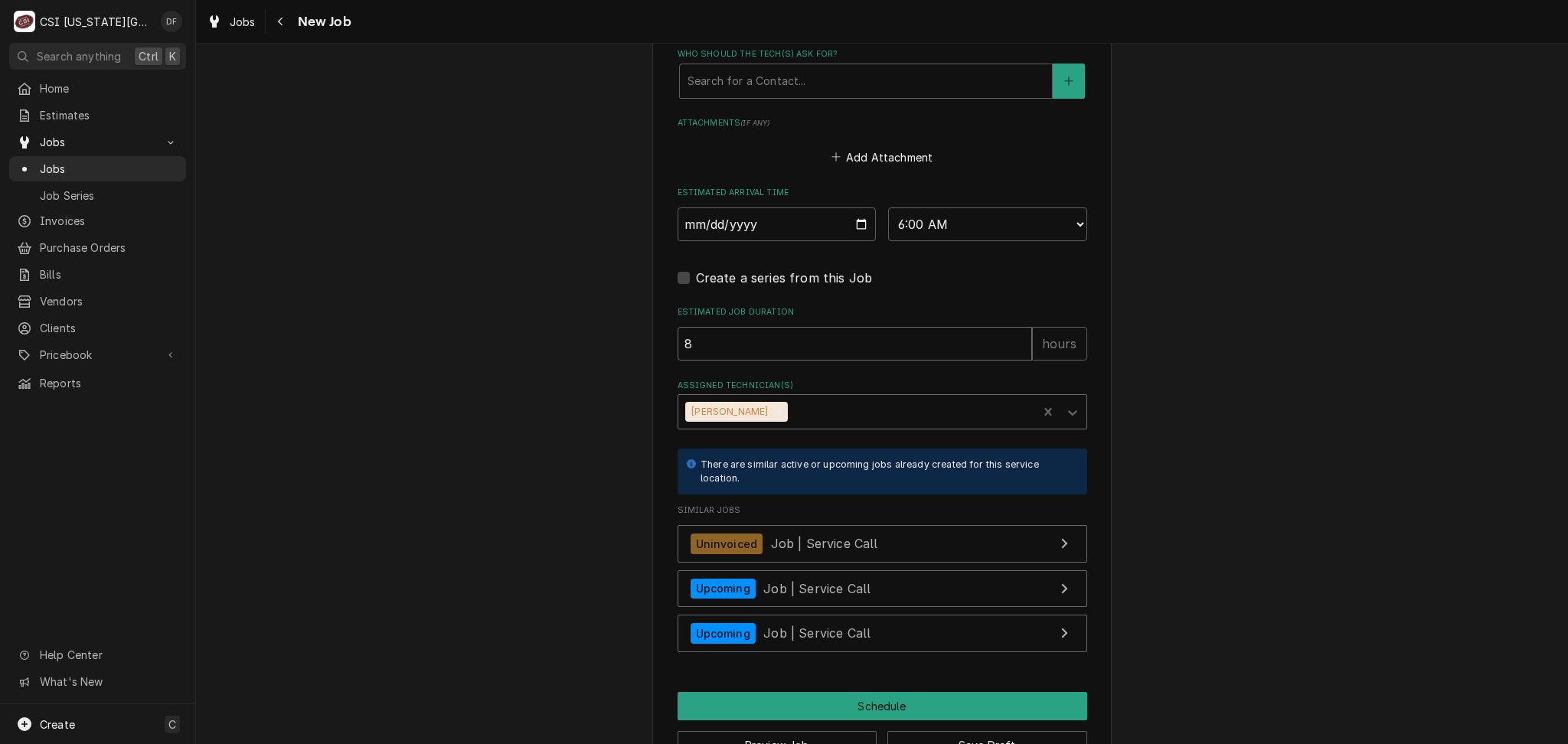
click at [716, 345] on input "8" at bounding box center [854, 344] width 354 height 34
type textarea "x"
type input "2"
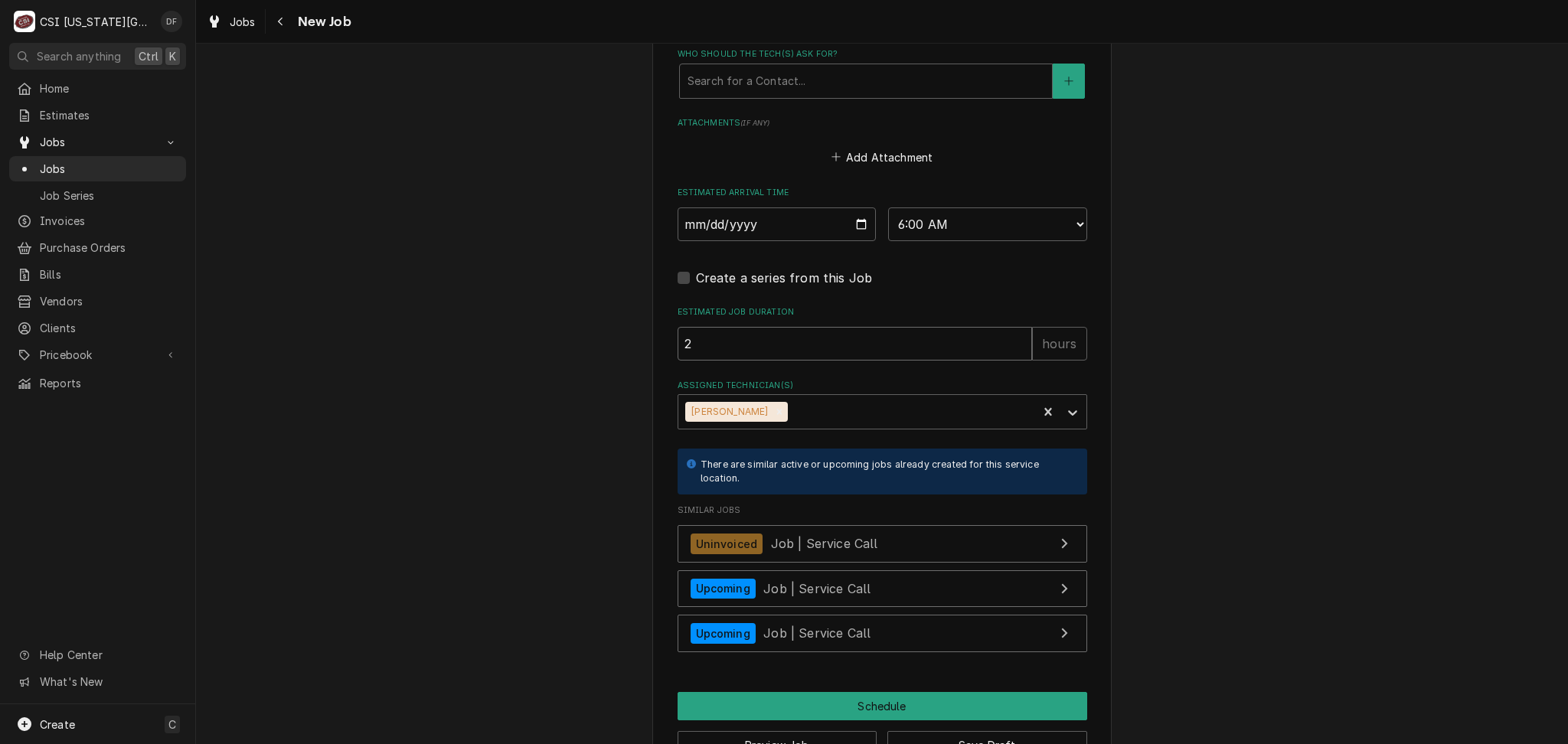
type textarea "x"
type input "2"
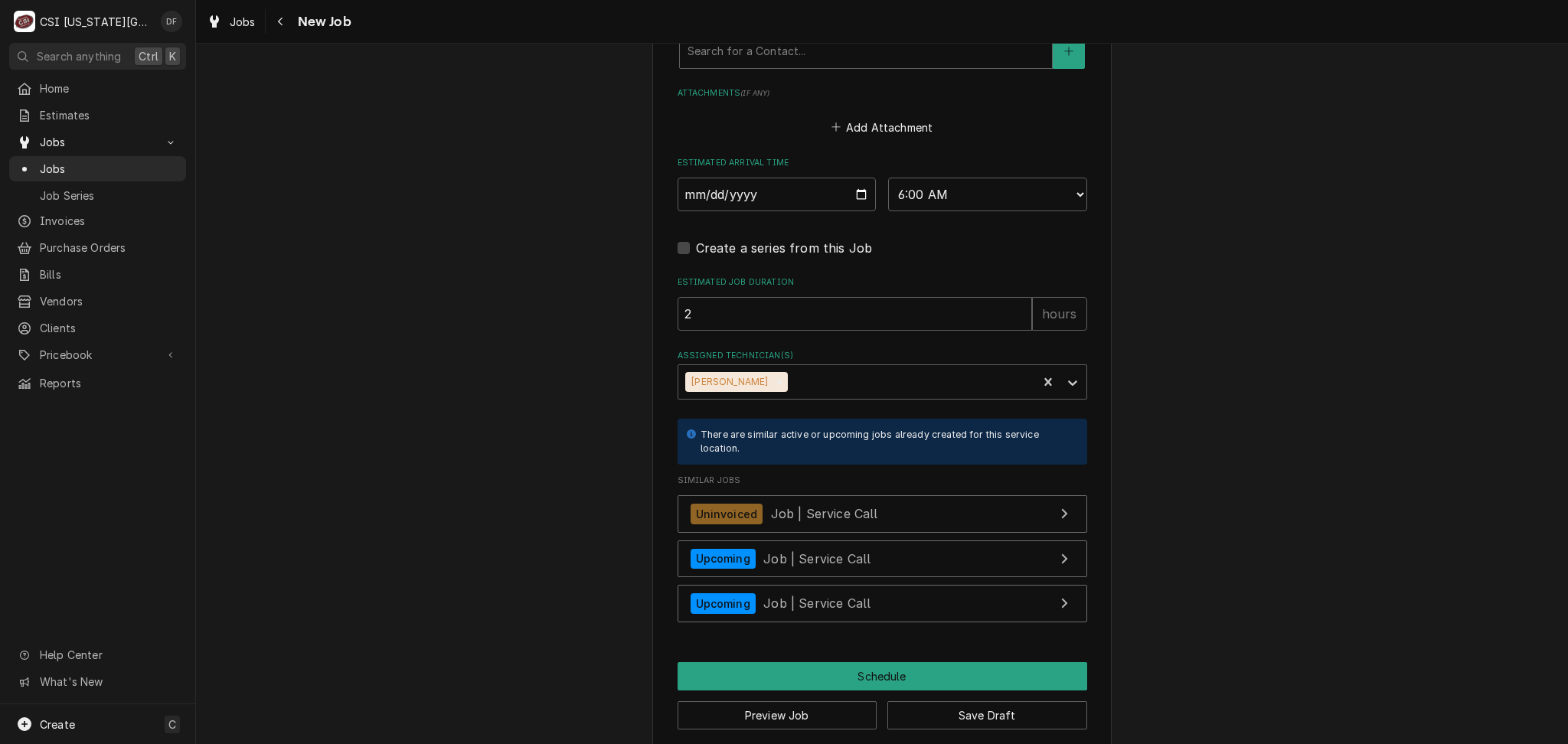
scroll to position [1446, 0]
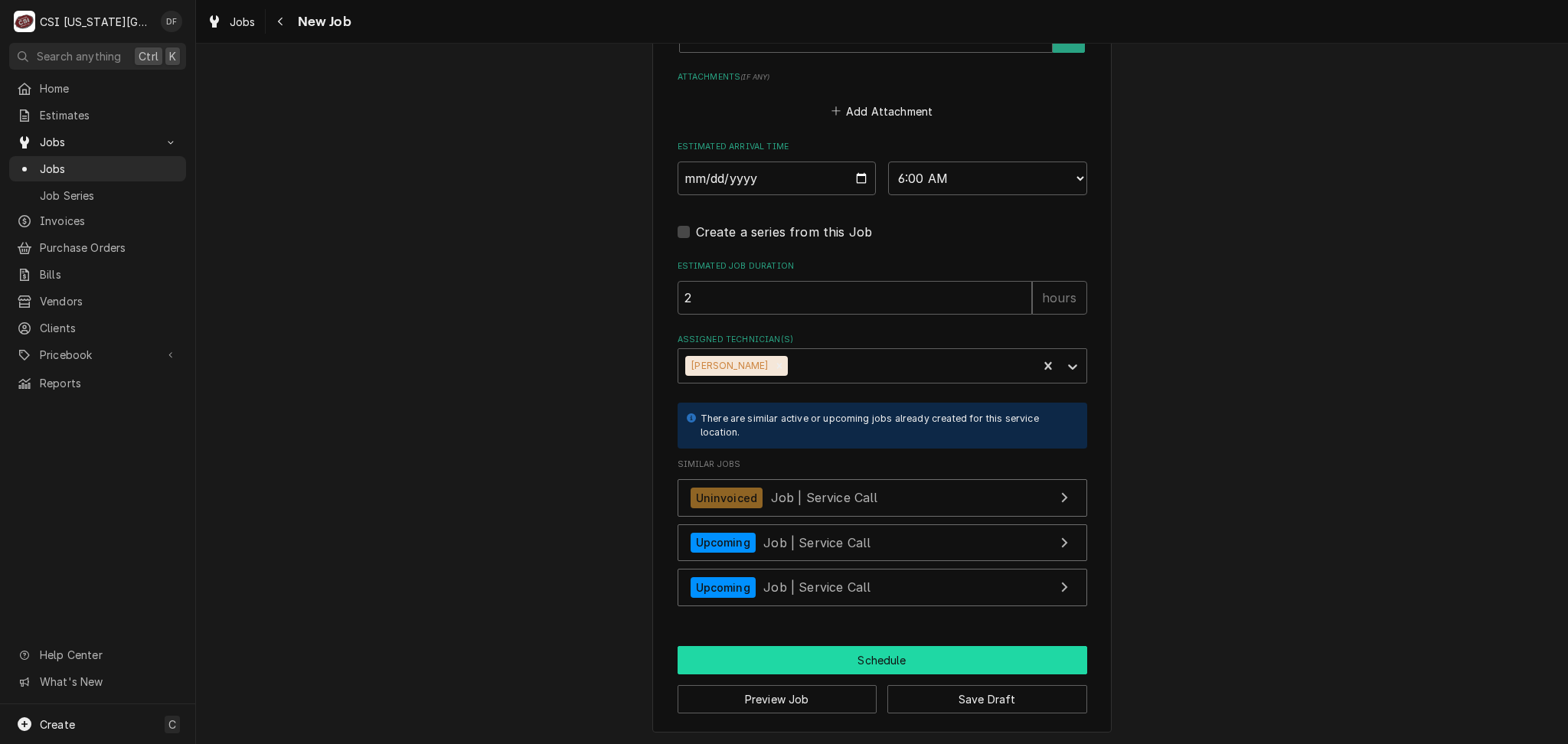
click at [853, 660] on button "Schedule" at bounding box center [882, 660] width 410 height 29
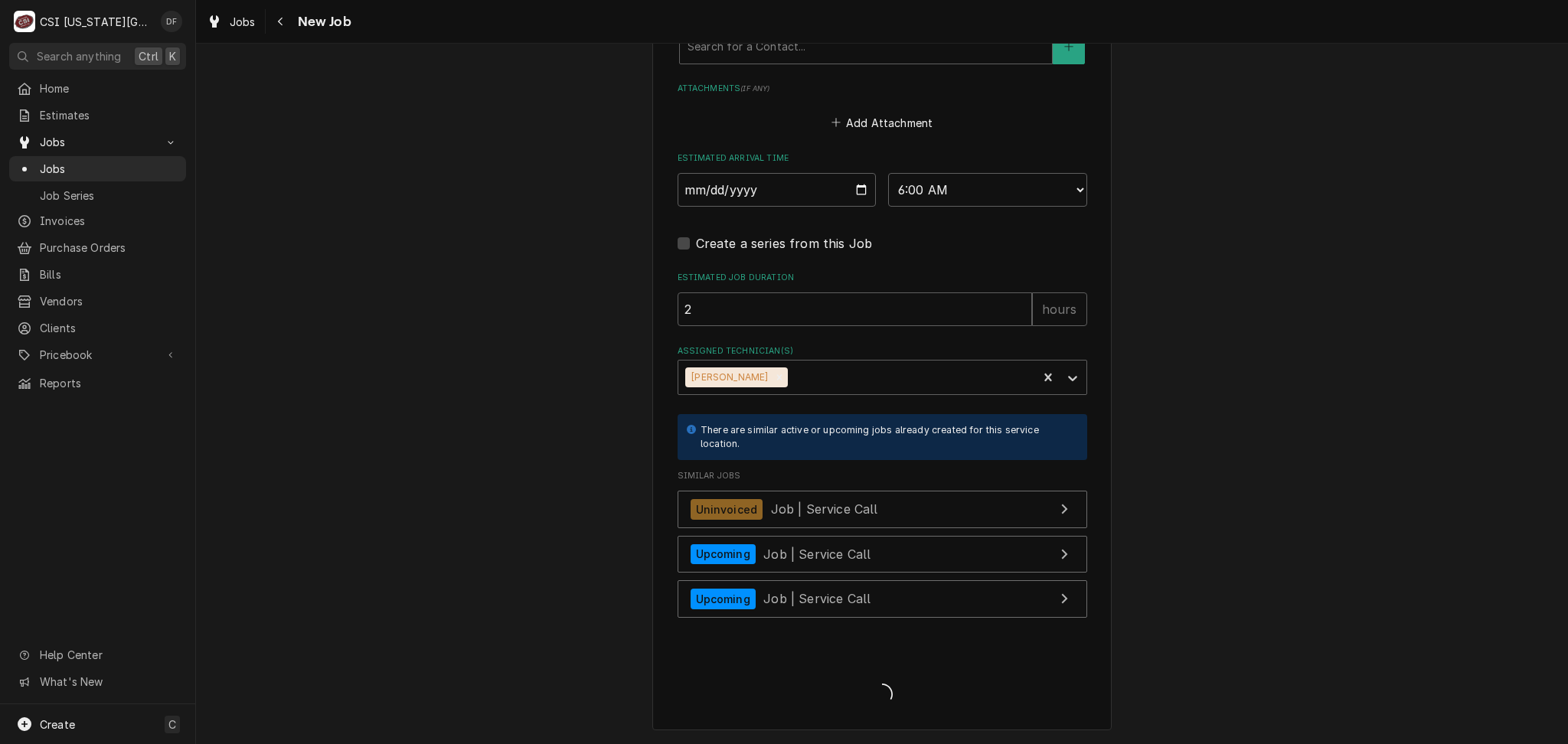
scroll to position [1433, 0]
type textarea "x"
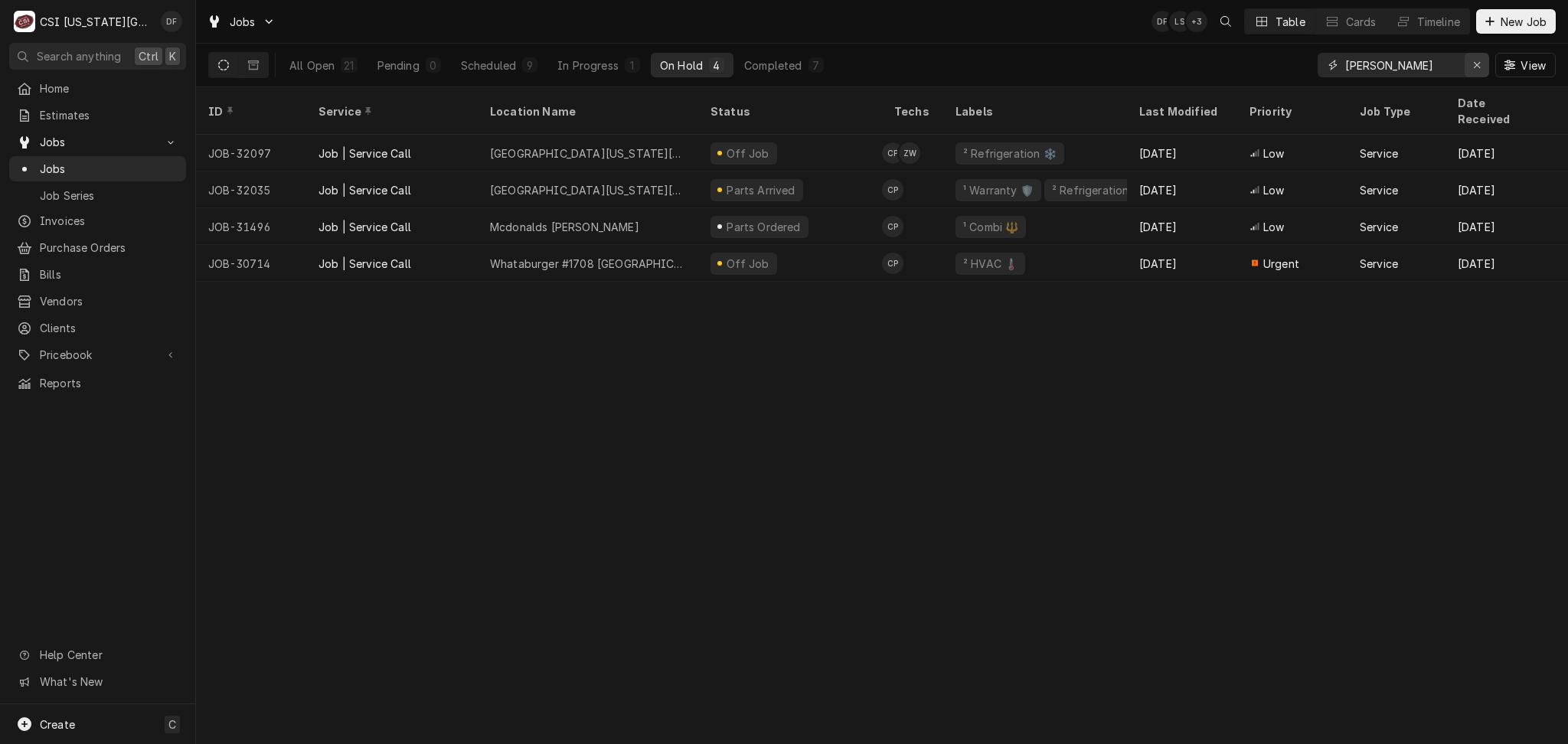
click at [1475, 66] on icon "Erase input" at bounding box center [1477, 65] width 8 height 11
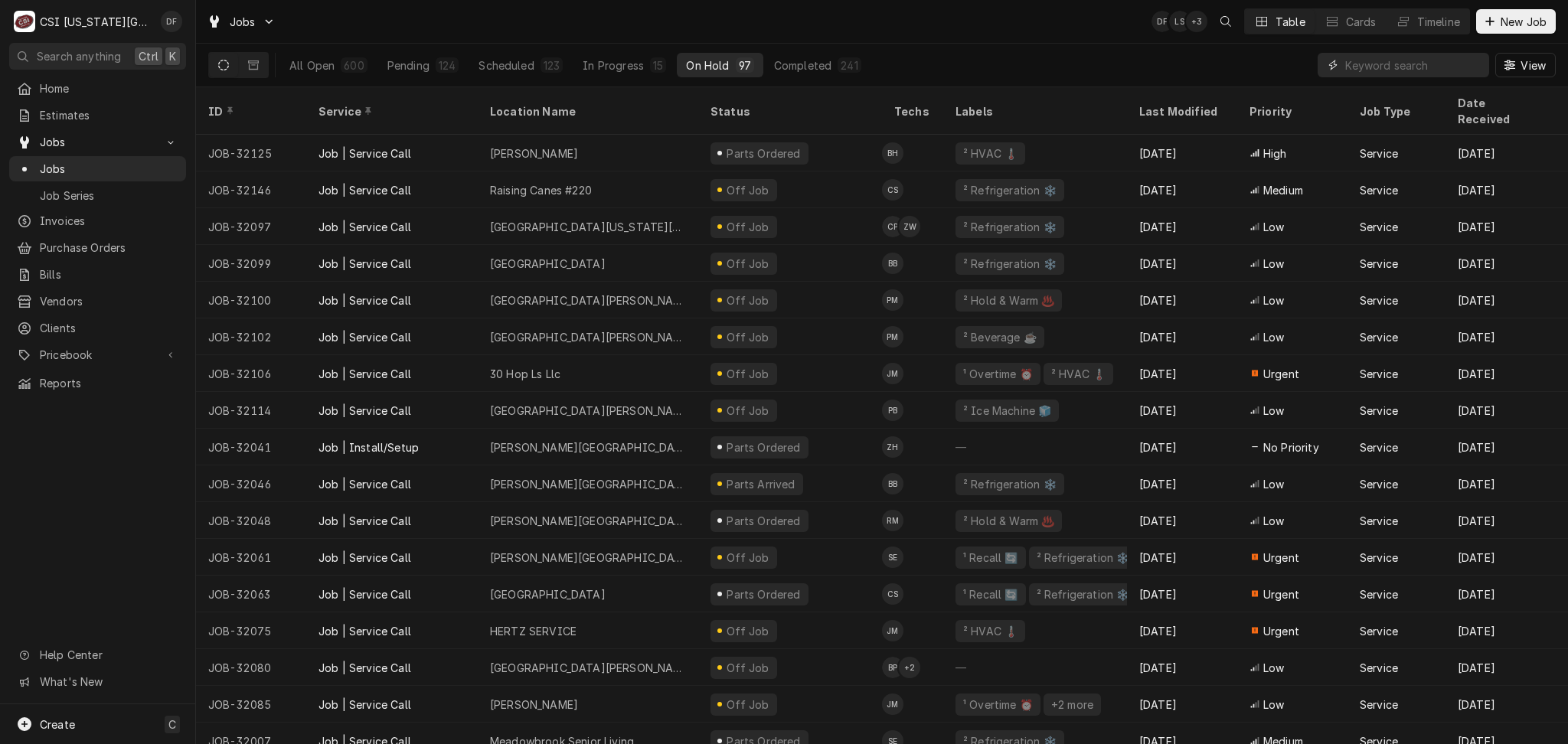
click at [1406, 71] on input "Dynamic Content Wrapper" at bounding box center [1413, 65] width 136 height 24
paste input "32160"
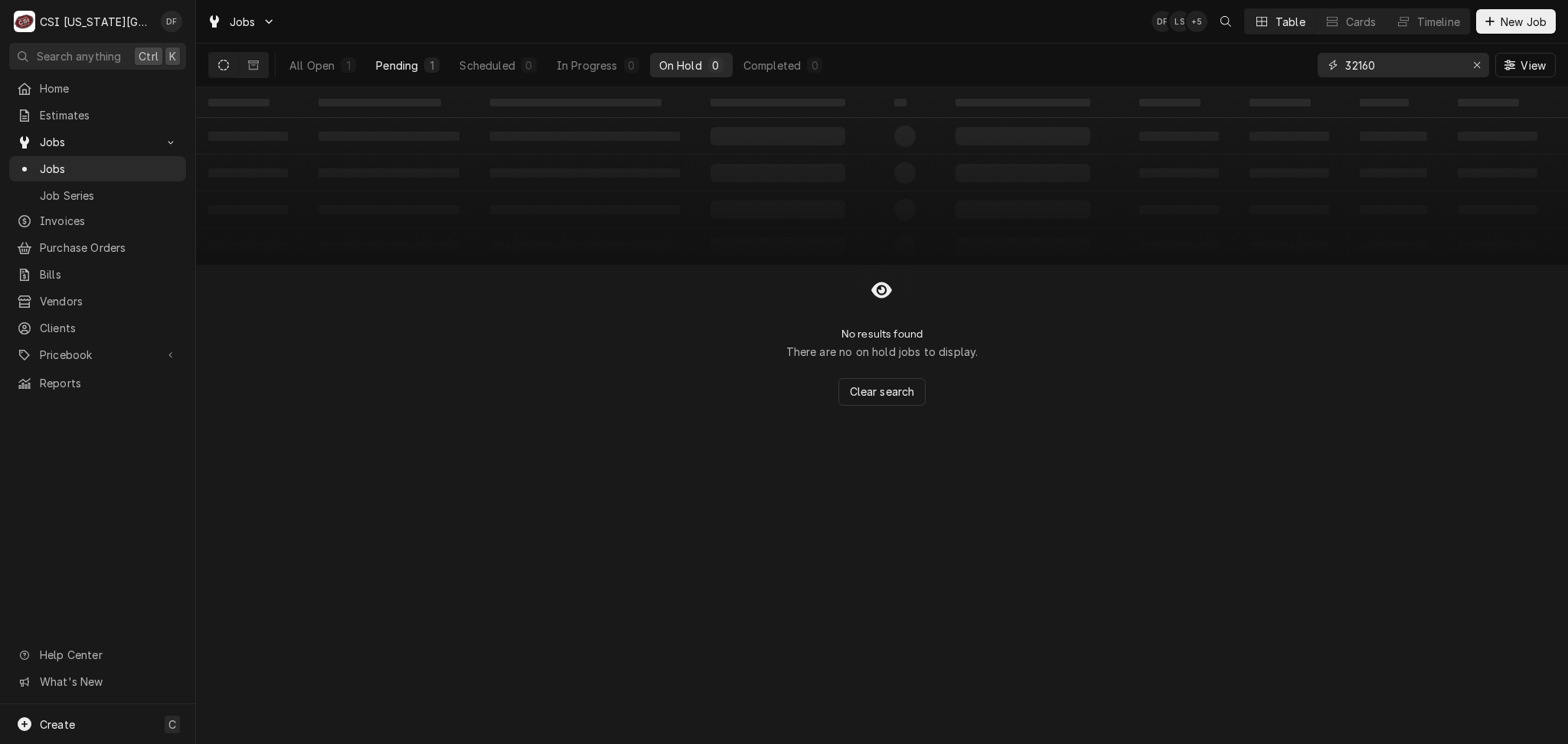
type input "32160"
click at [427, 62] on div "1" at bounding box center [432, 65] width 9 height 16
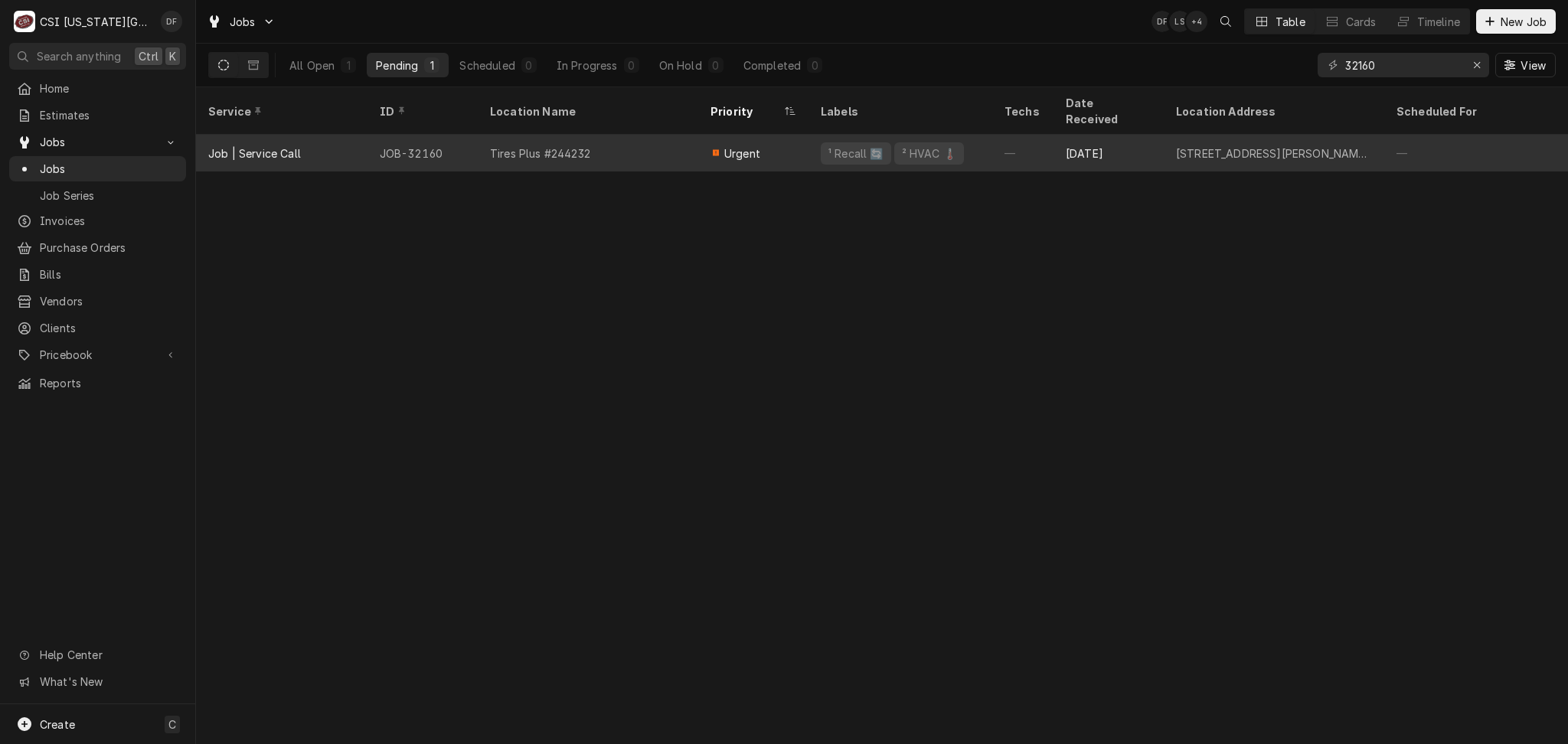
click at [630, 144] on div "Tires Plus #244232" at bounding box center [588, 153] width 220 height 37
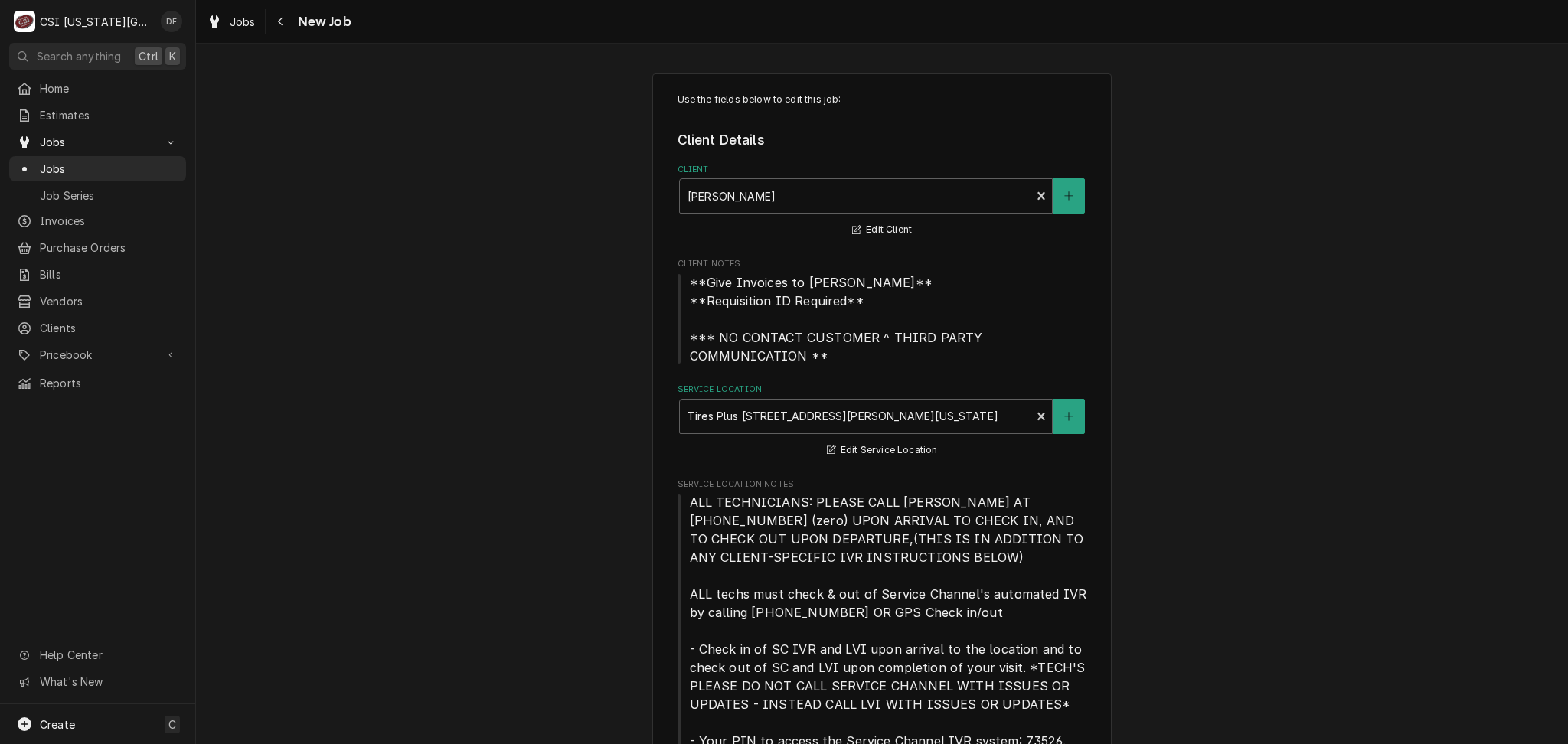
type textarea "x"
click at [278, 24] on icon "Navigate back" at bounding box center [280, 21] width 7 height 11
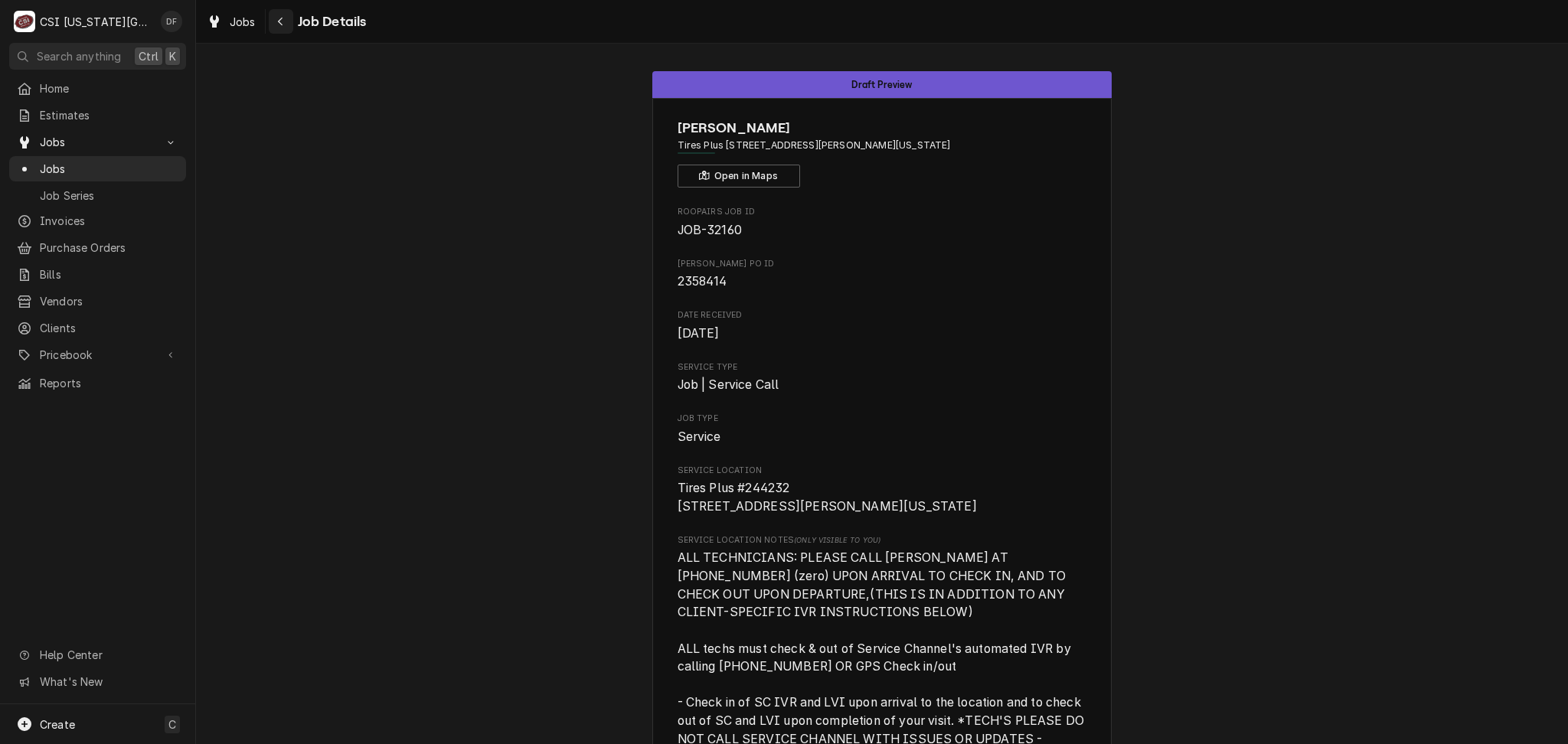
click at [278, 29] on button "Navigate back" at bounding box center [280, 21] width 24 height 24
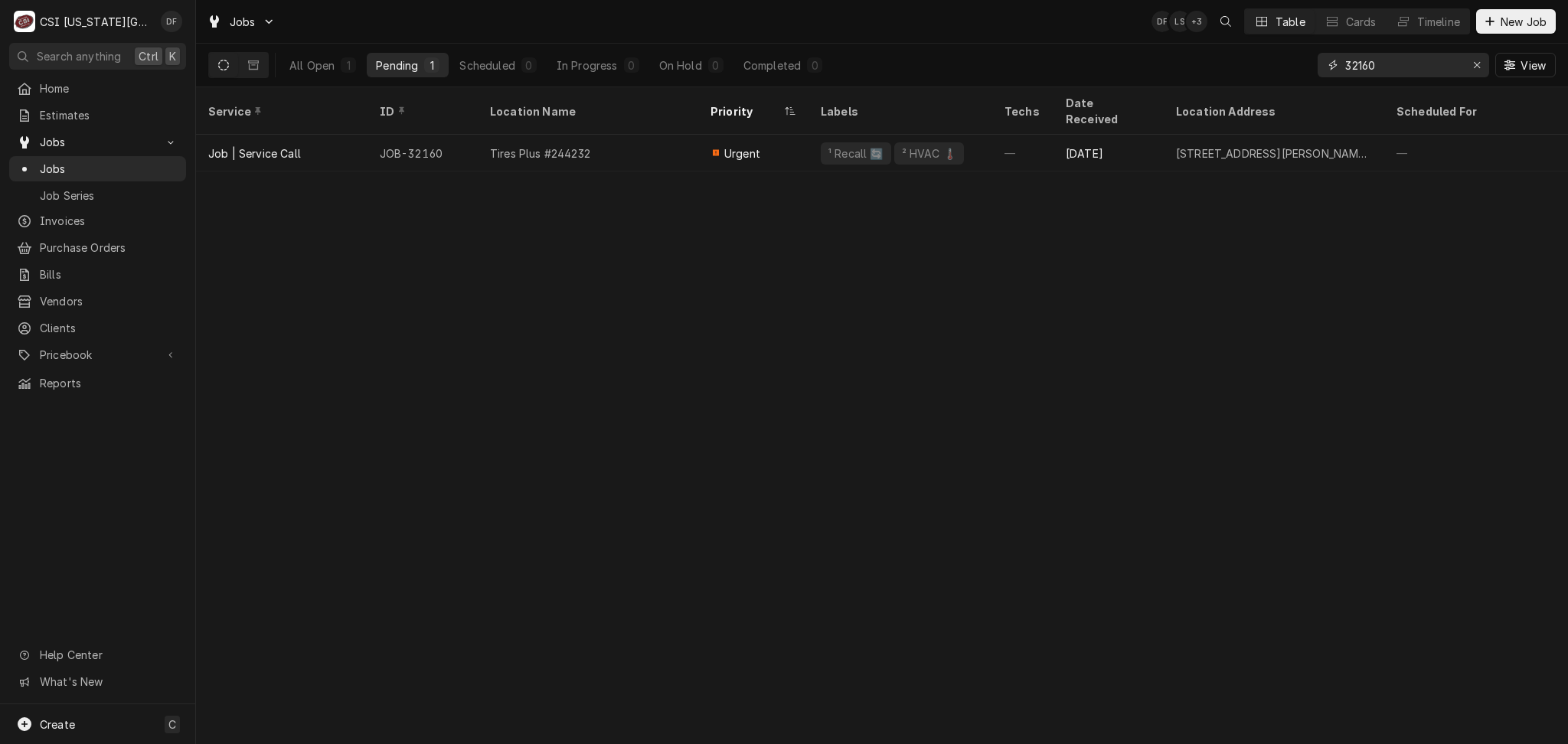
drag, startPoint x: 1425, startPoint y: 68, endPoint x: 1357, endPoint y: 64, distance: 68.1
click at [1357, 64] on input "32160" at bounding box center [1402, 65] width 115 height 24
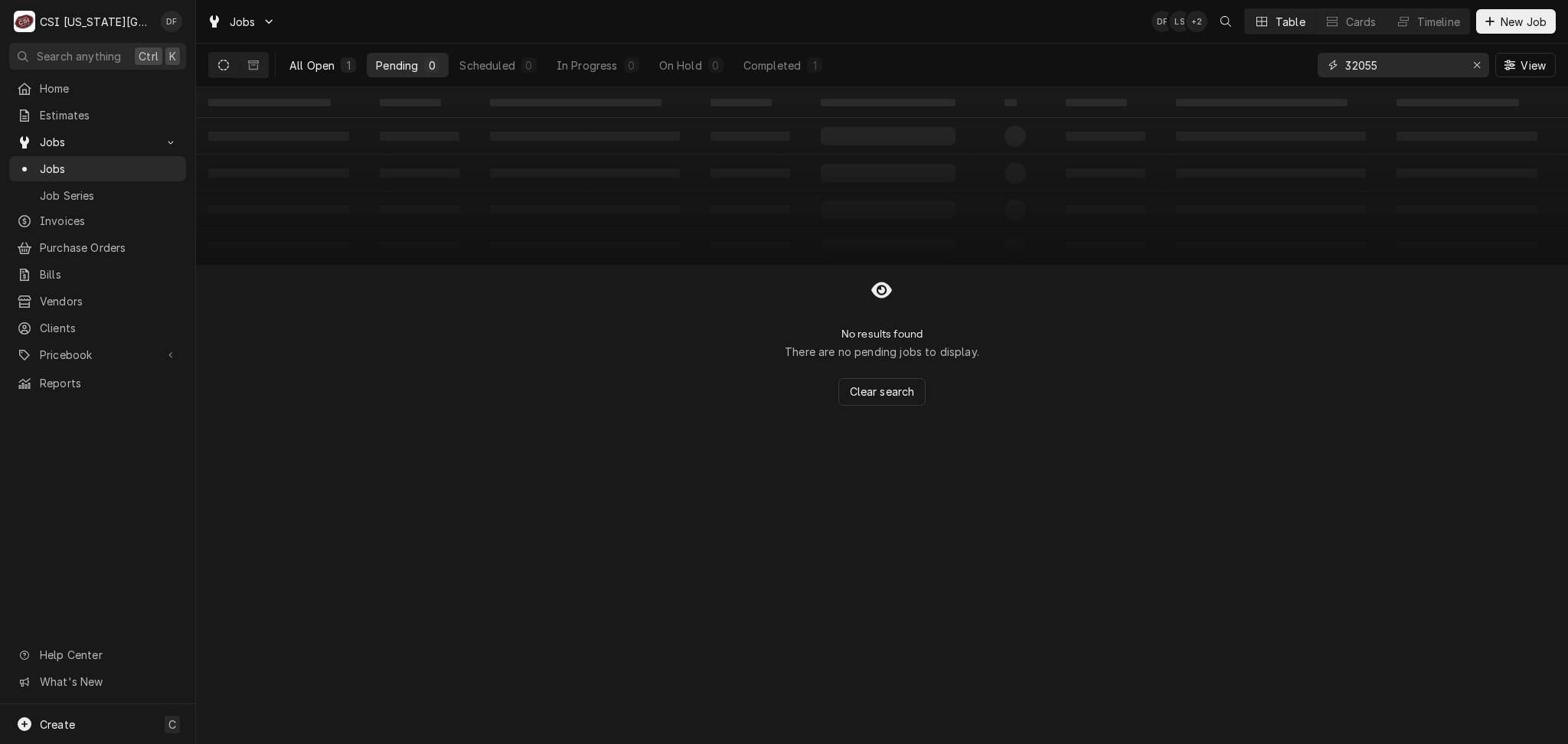
type input "32055"
click at [341, 55] on button "All Open 1" at bounding box center [322, 65] width 85 height 24
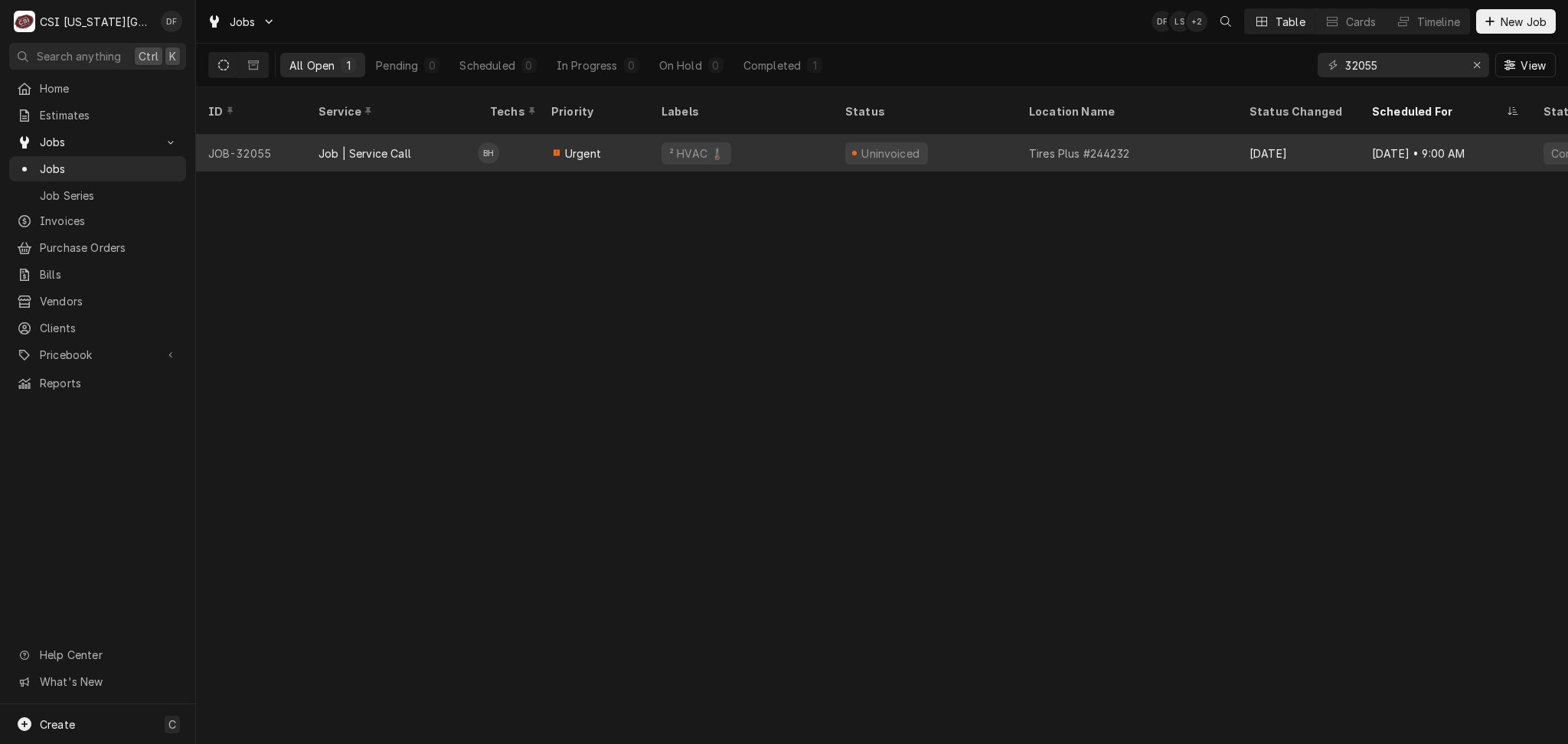
click at [600, 140] on div "Urgent" at bounding box center [594, 153] width 110 height 37
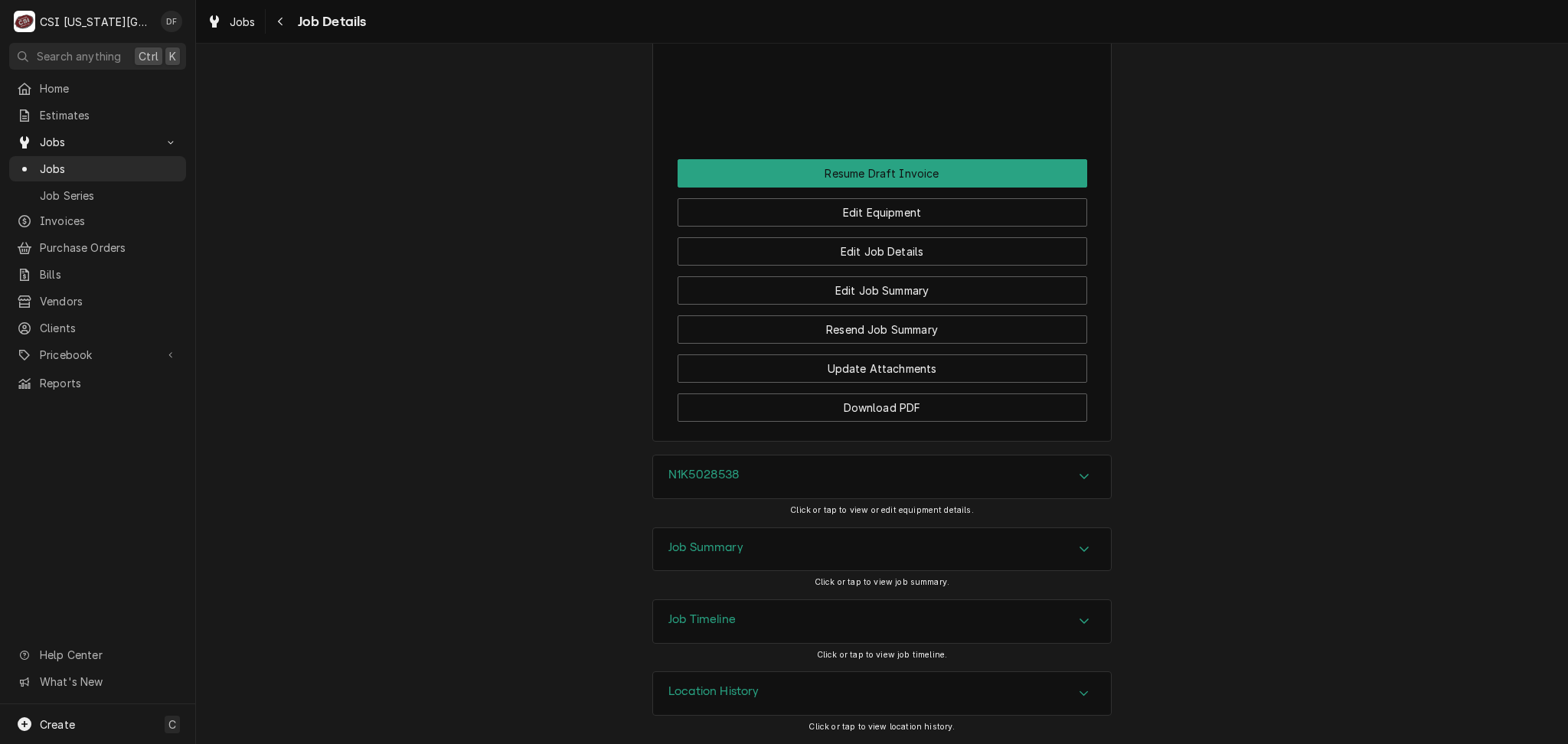
scroll to position [2440, 0]
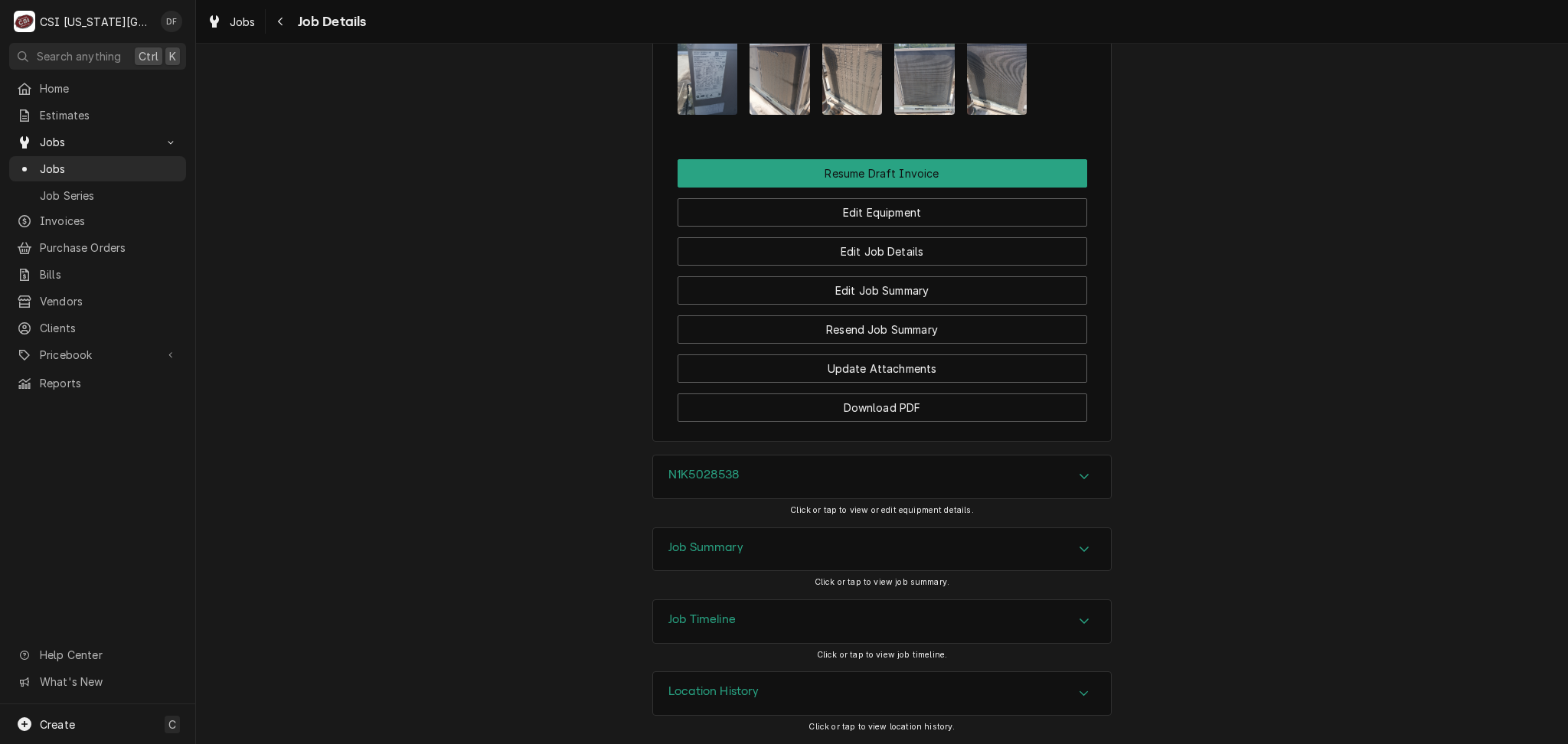
click at [941, 557] on div "Job Summary" at bounding box center [882, 549] width 458 height 43
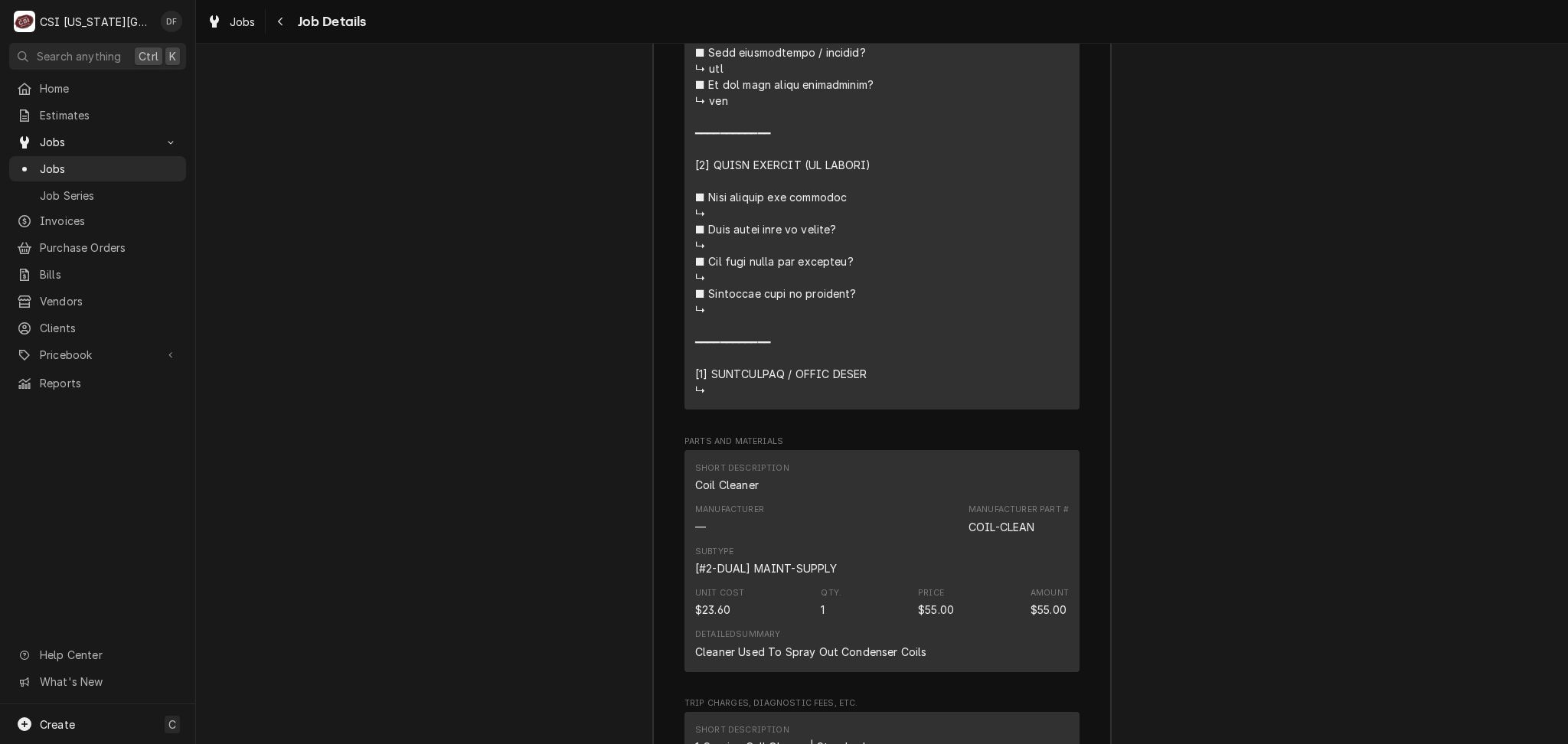
scroll to position [4583, 0]
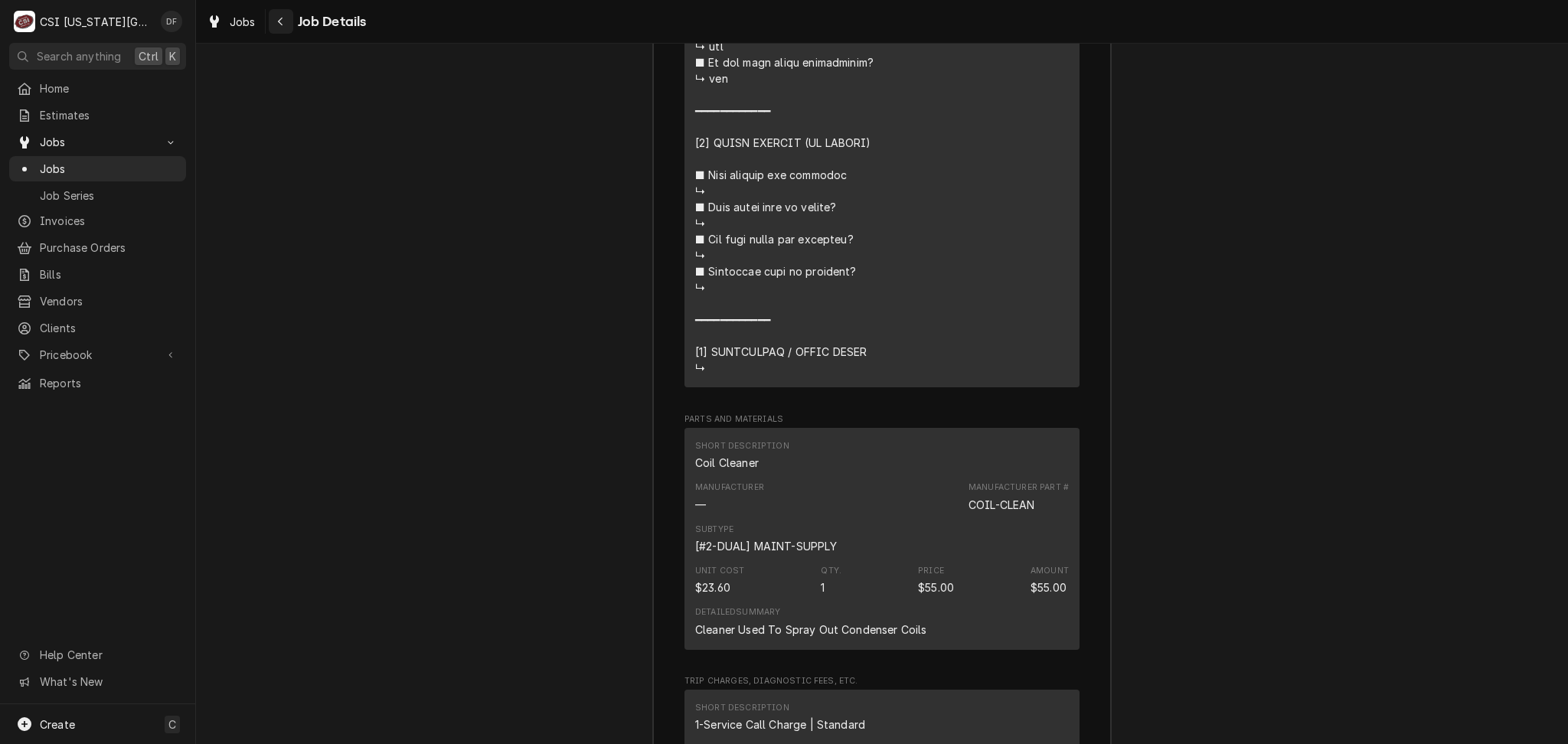
click at [279, 25] on icon "Navigate back" at bounding box center [280, 21] width 7 height 11
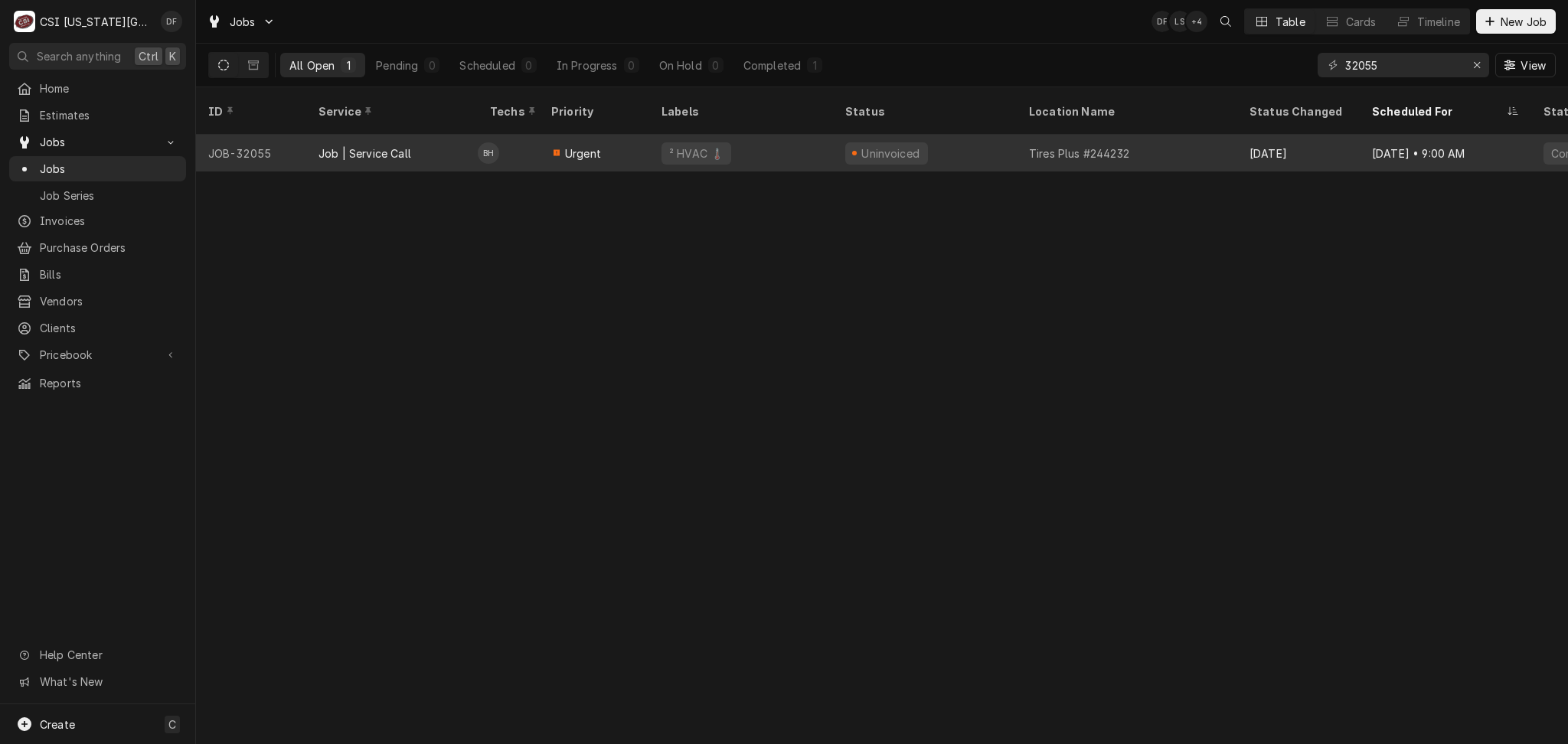
click at [1157, 135] on div "Tires Plus #244232" at bounding box center [1127, 153] width 220 height 37
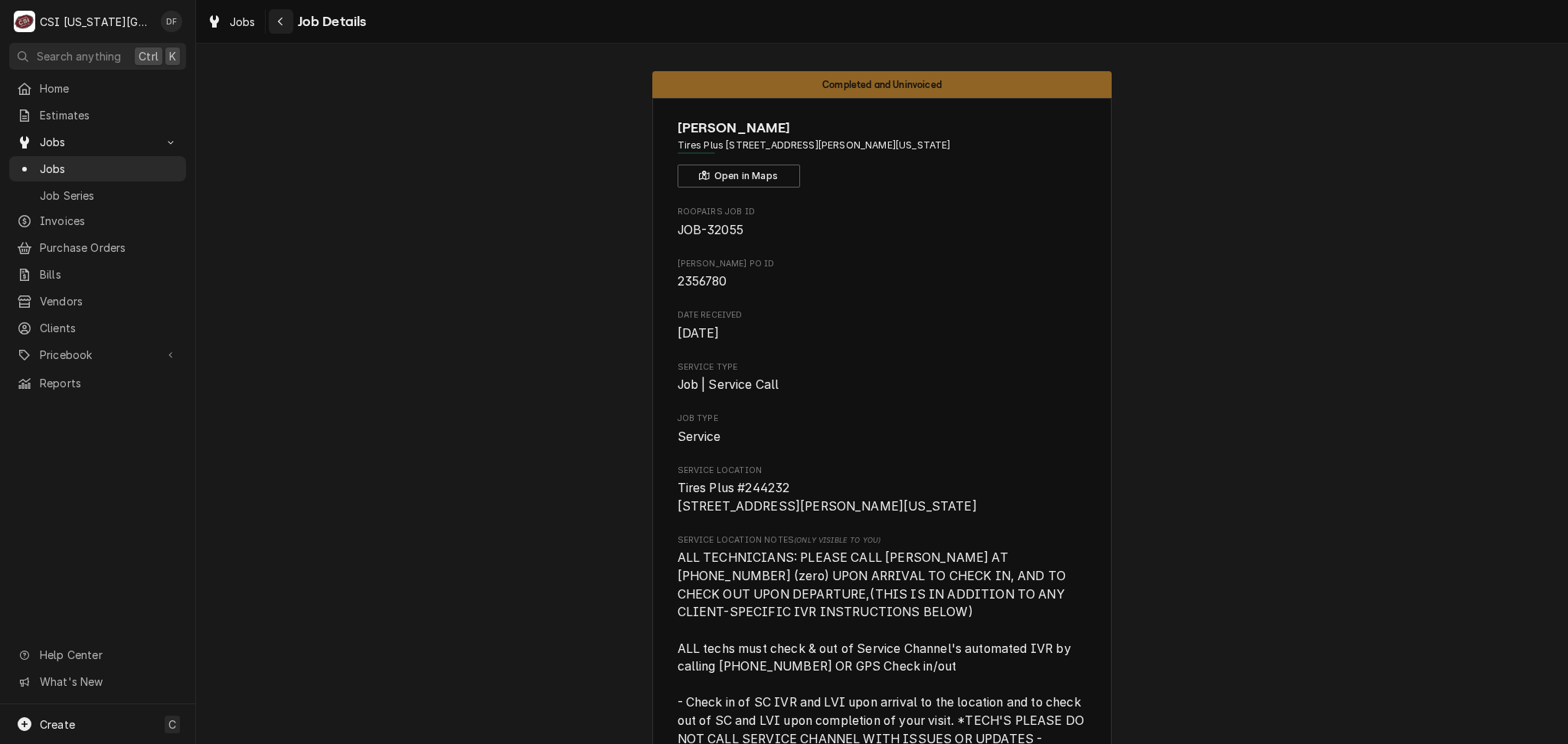
click at [275, 17] on div "Navigate back" at bounding box center [281, 21] width 15 height 15
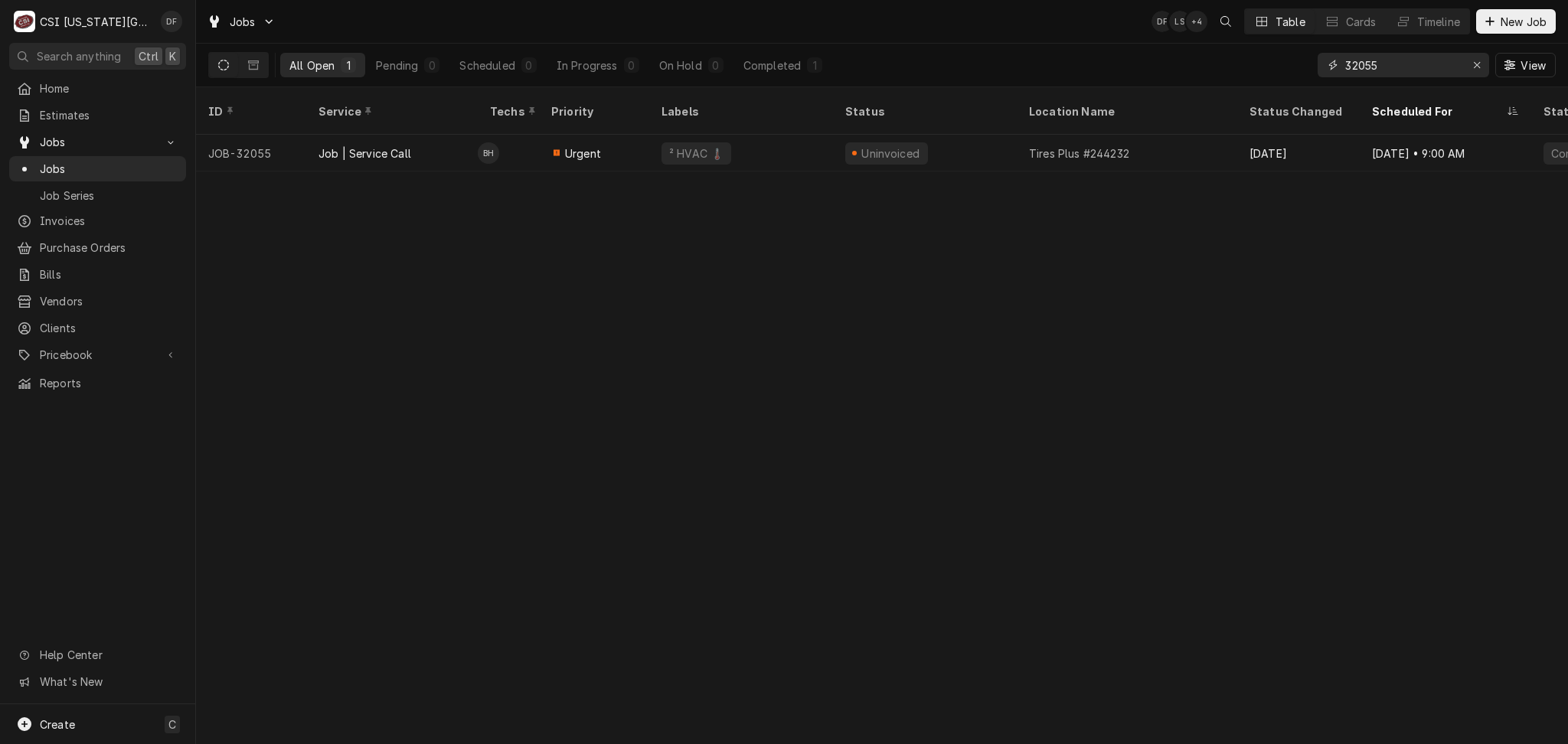
drag, startPoint x: 1387, startPoint y: 64, endPoint x: 1359, endPoint y: 63, distance: 28.0
click at [1359, 63] on input "32055" at bounding box center [1402, 65] width 115 height 24
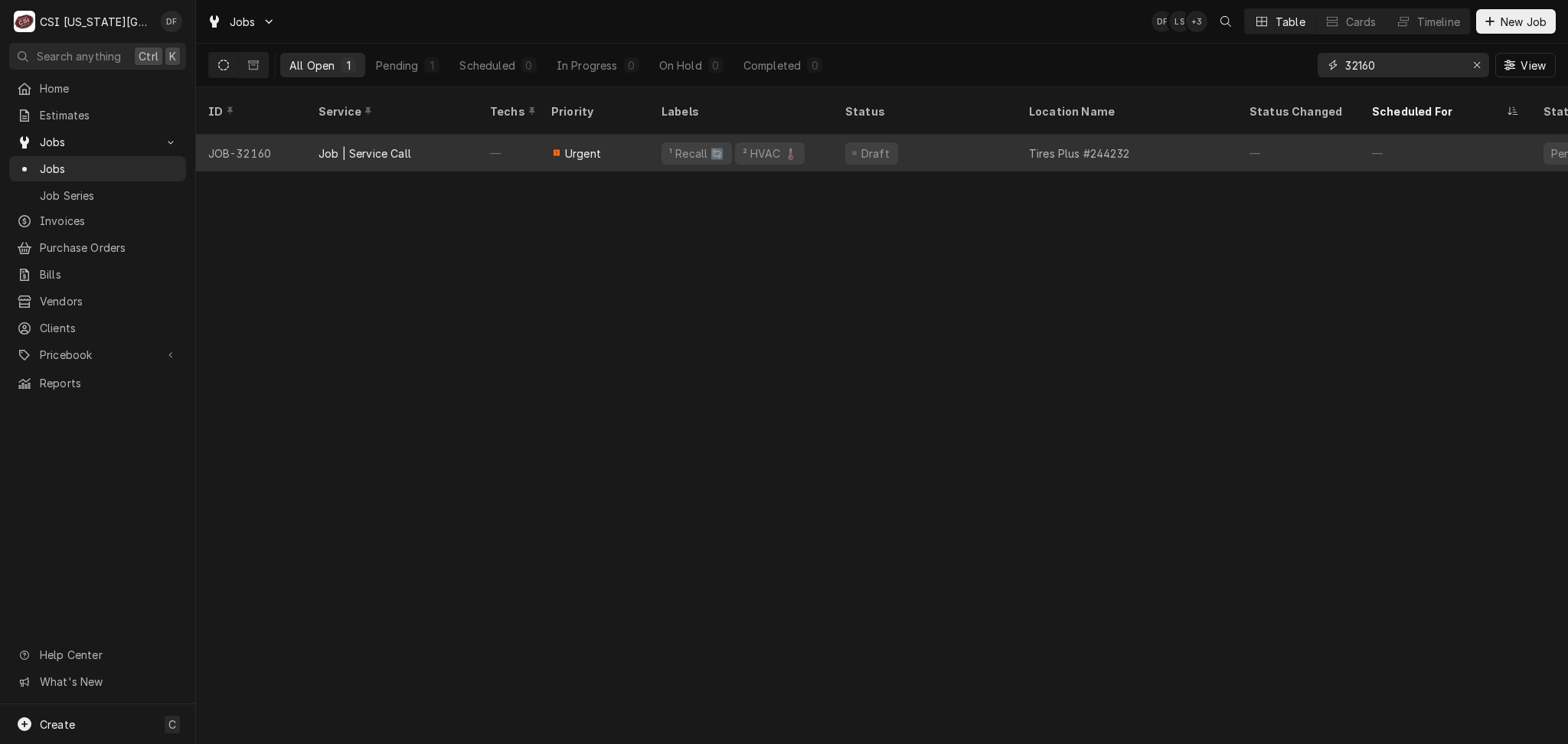
type input "32160"
click at [829, 135] on div "¹ Recall 🔄 ² HVAC 🌡️" at bounding box center [741, 153] width 183 height 37
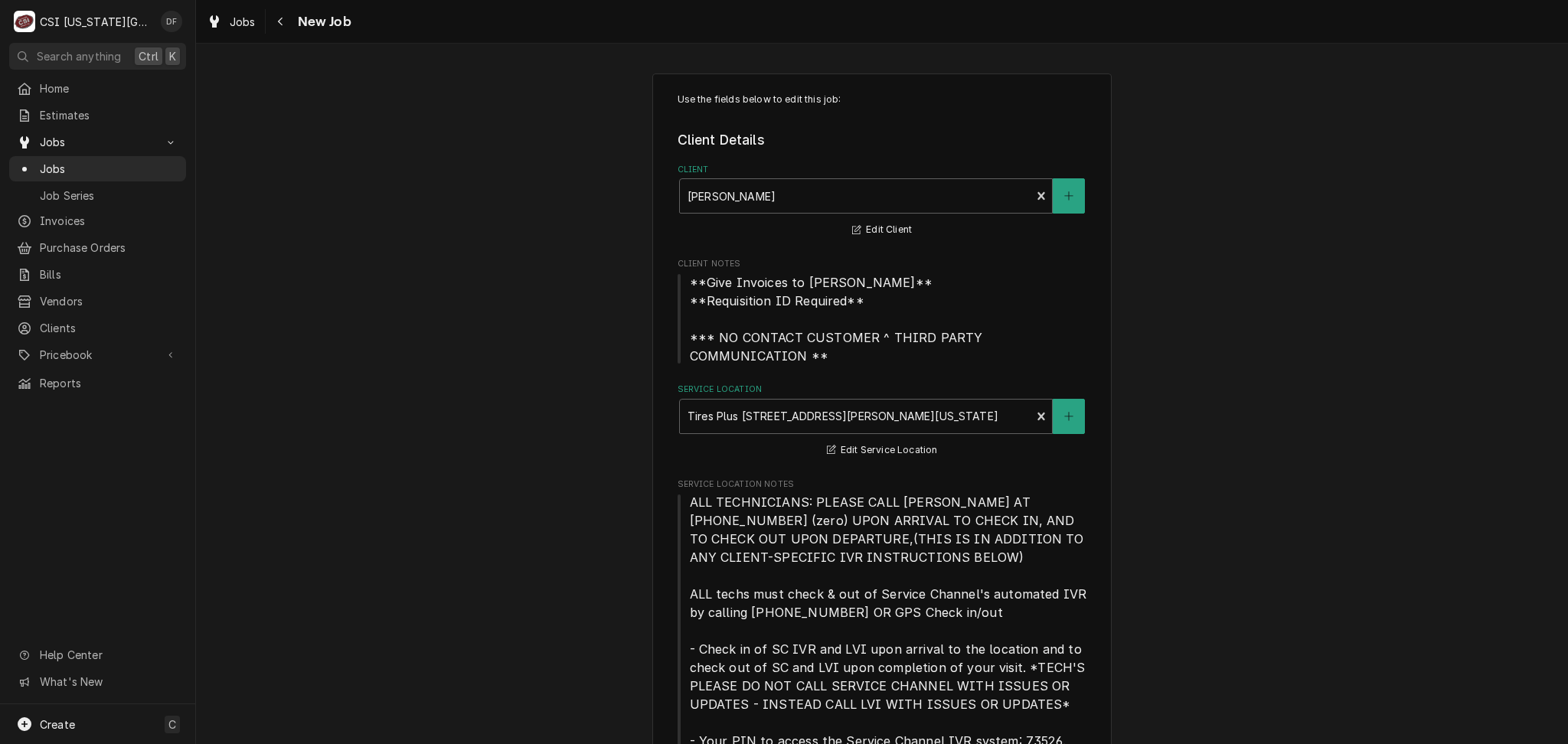
type textarea "x"
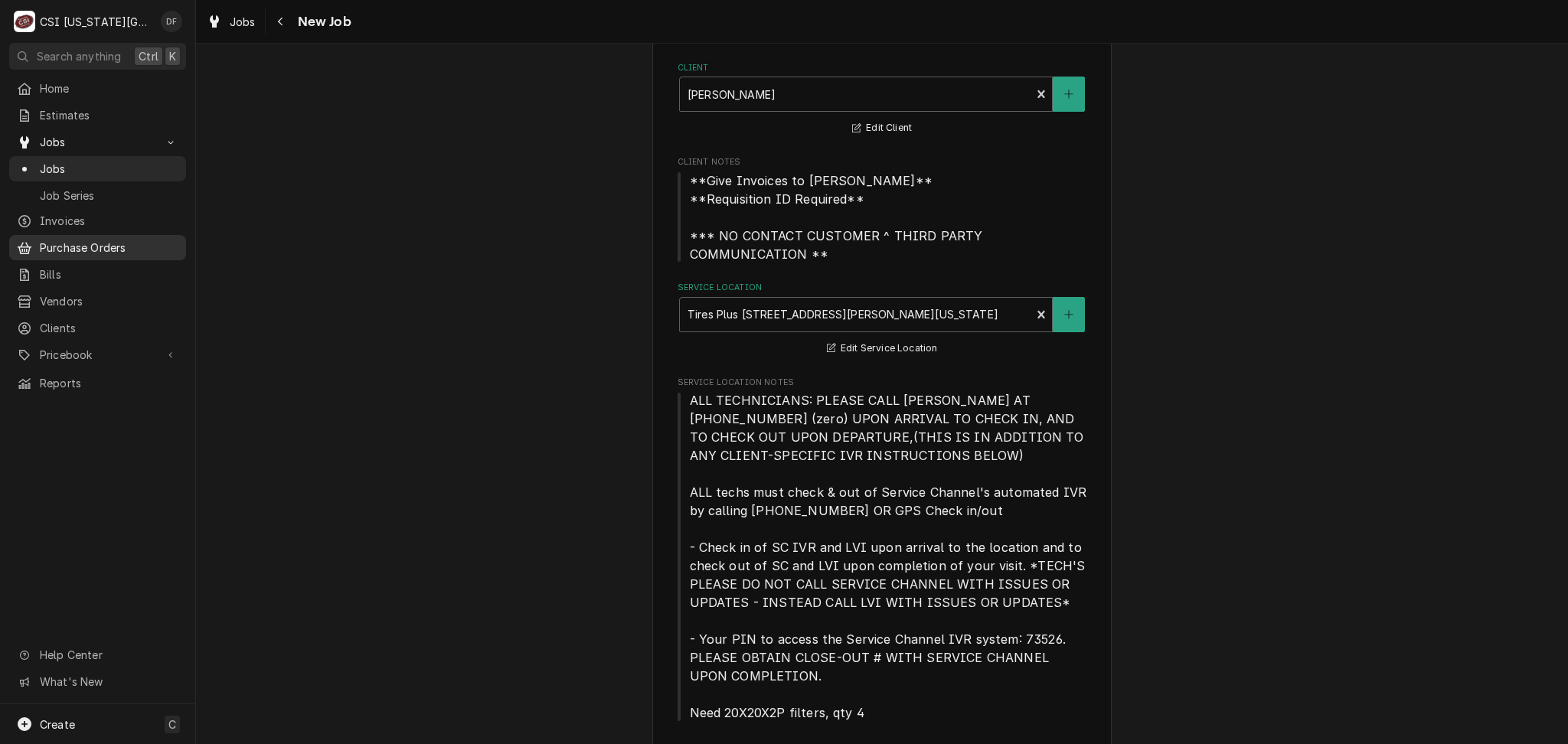
scroll to position [1097, 0]
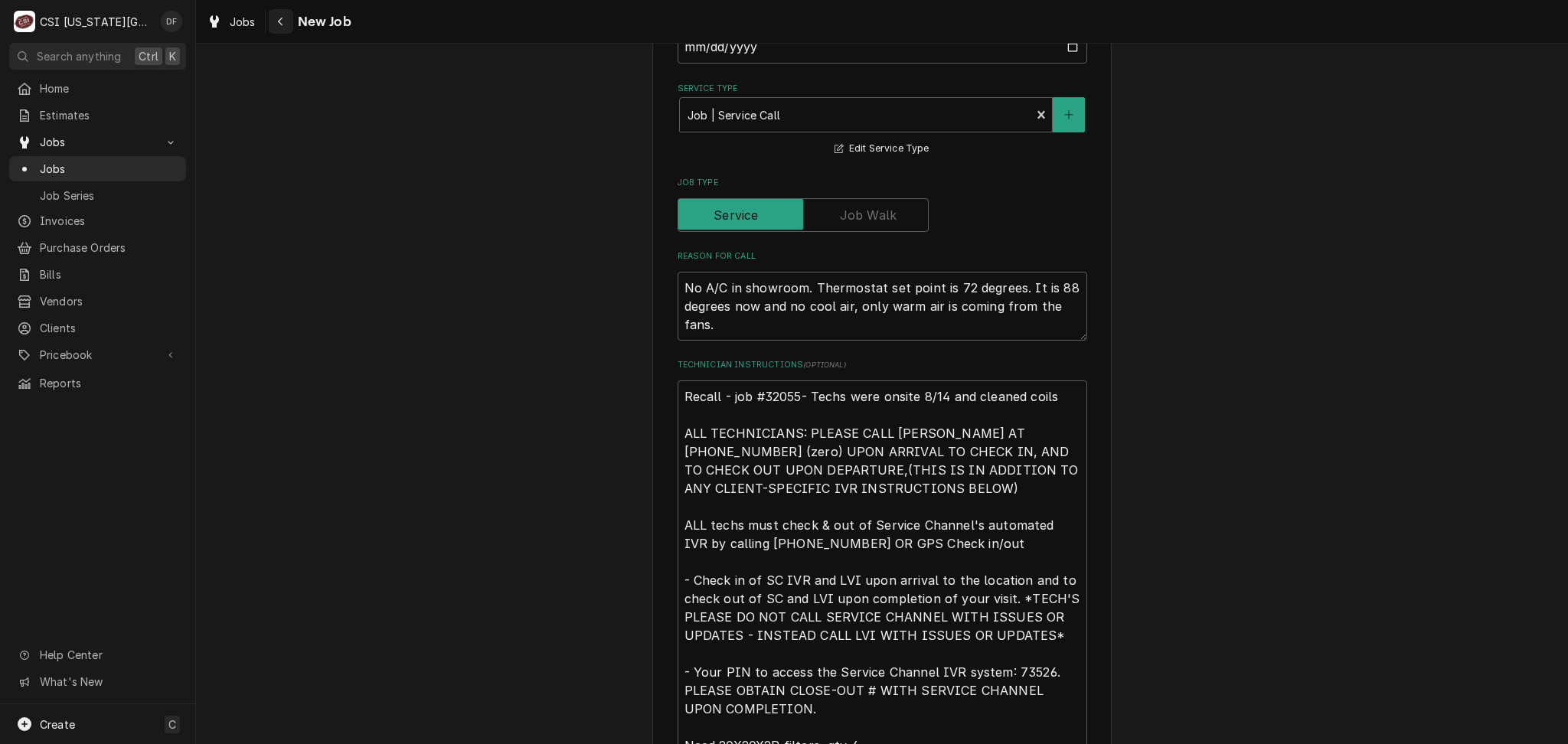
click at [274, 29] on div "Navigate back" at bounding box center [281, 21] width 15 height 15
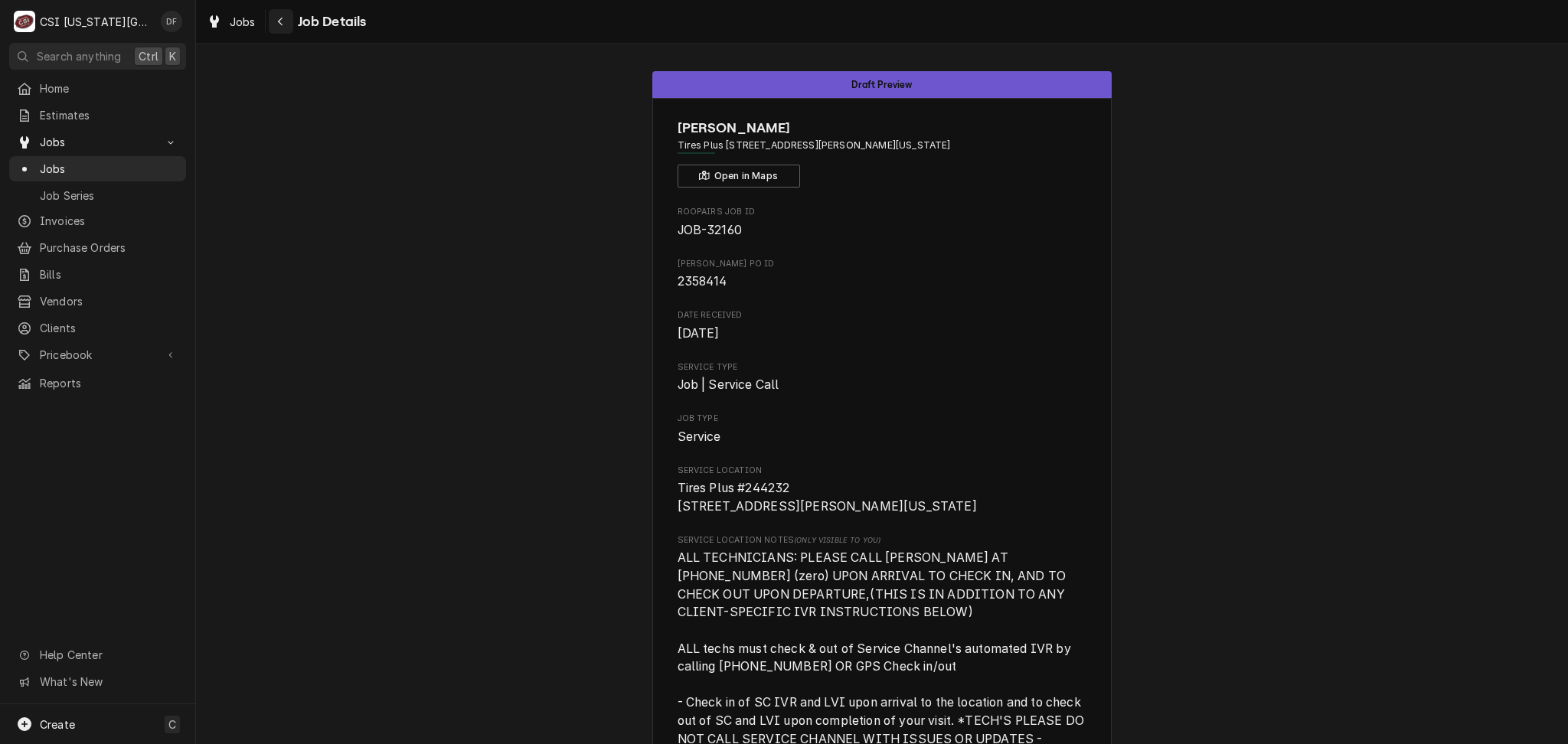
click at [283, 24] on icon "Navigate back" at bounding box center [280, 21] width 7 height 11
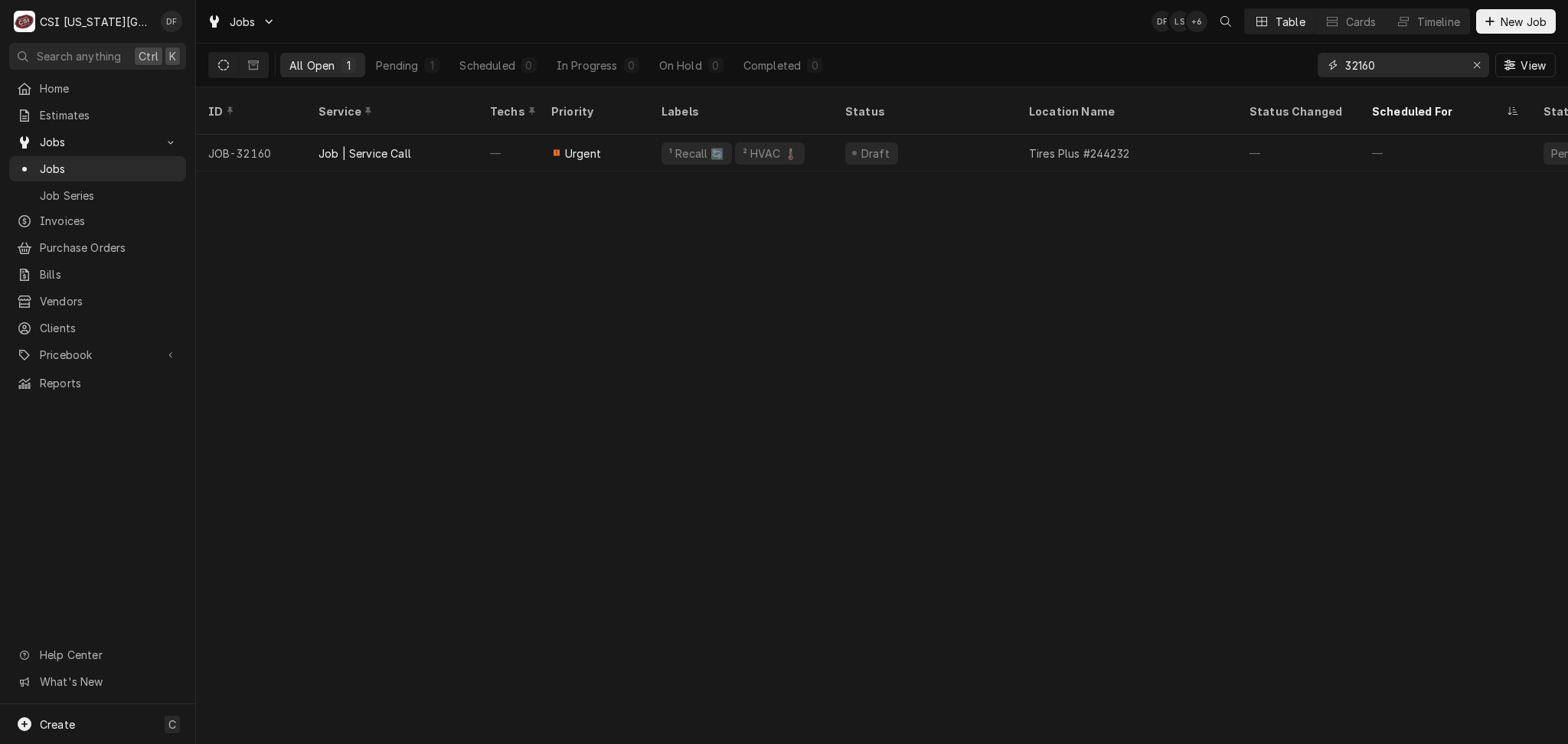
drag, startPoint x: 1391, startPoint y: 66, endPoint x: 1353, endPoint y: 72, distance: 38.5
click at [1353, 72] on input "32160" at bounding box center [1402, 65] width 115 height 24
type input "31127"
click at [511, 68] on div "Scheduled" at bounding box center [487, 65] width 56 height 16
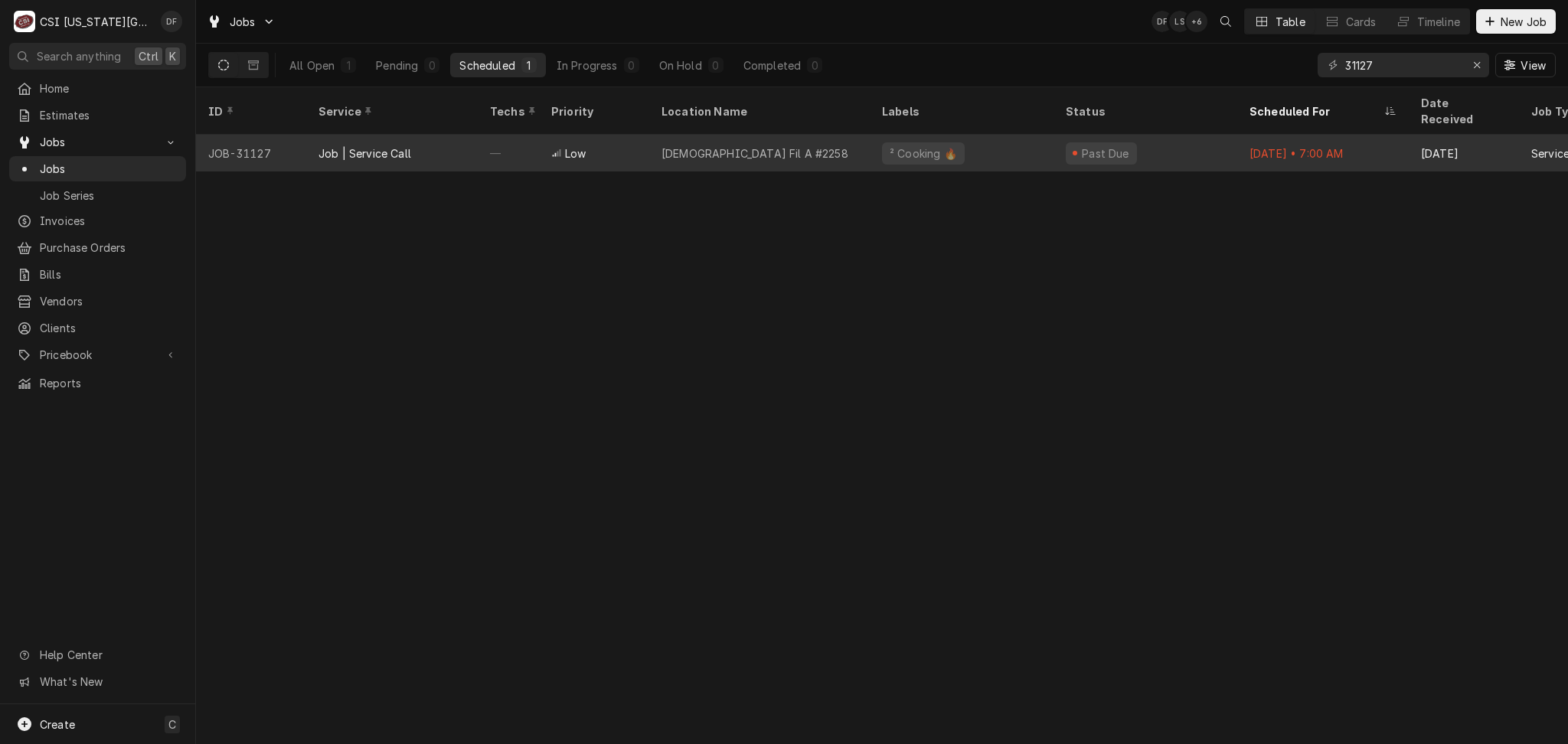
click at [1092, 146] on div "Past Due" at bounding box center [1145, 153] width 183 height 37
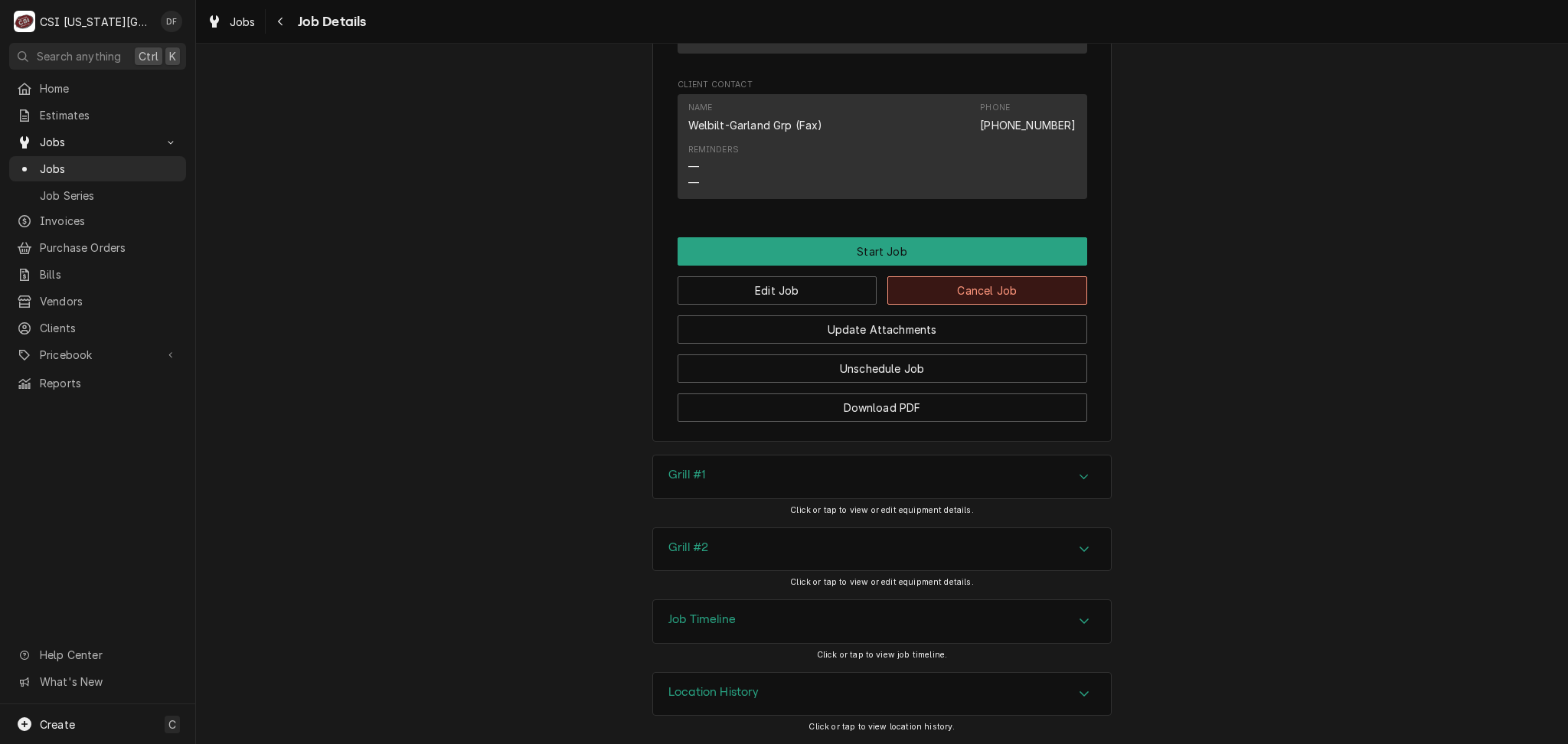
scroll to position [2616, 0]
click at [277, 19] on icon "Navigate back" at bounding box center [280, 21] width 7 height 11
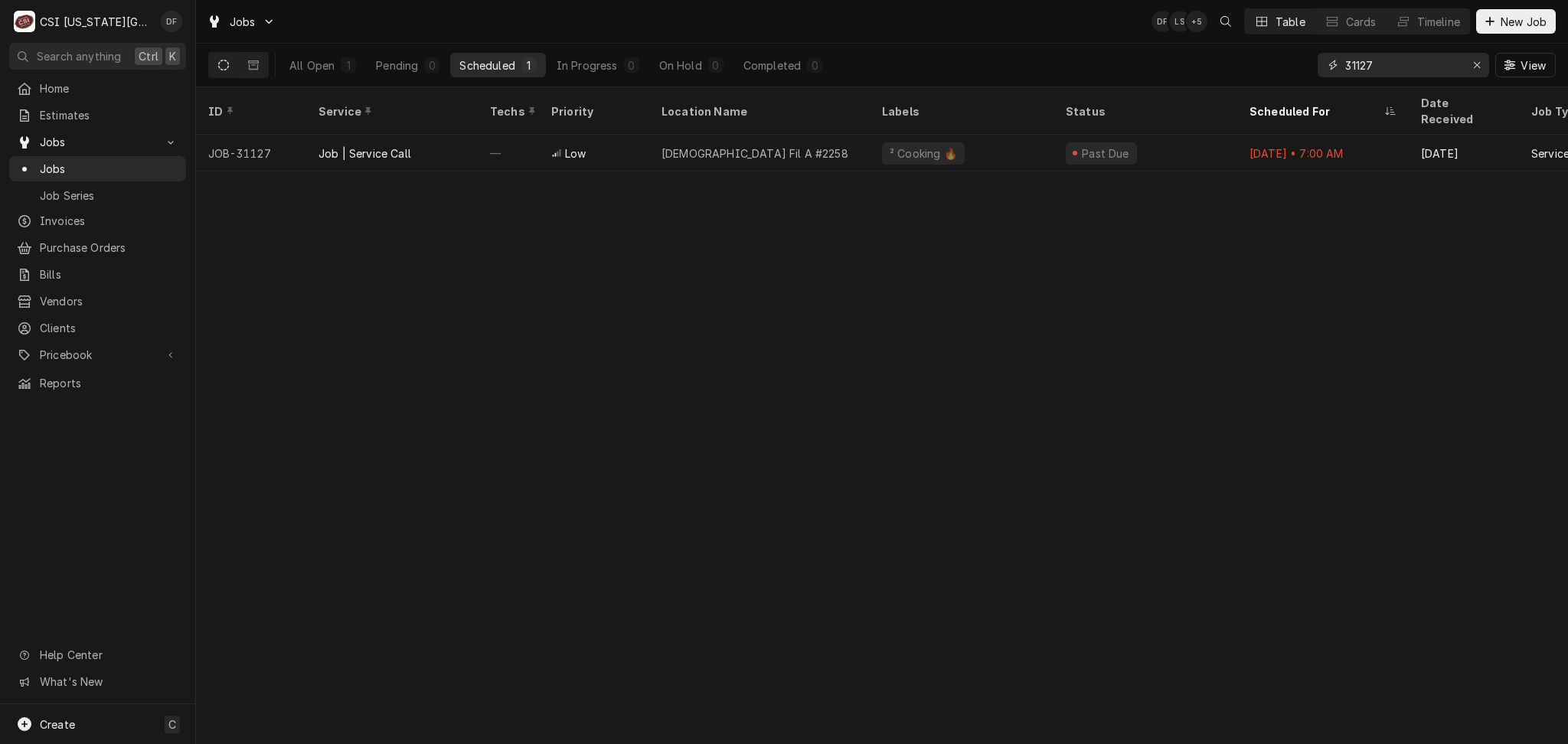
drag, startPoint x: 1417, startPoint y: 64, endPoint x: 1352, endPoint y: 68, distance: 65.1
click at [1352, 68] on input "31127" at bounding box center [1402, 65] width 115 height 24
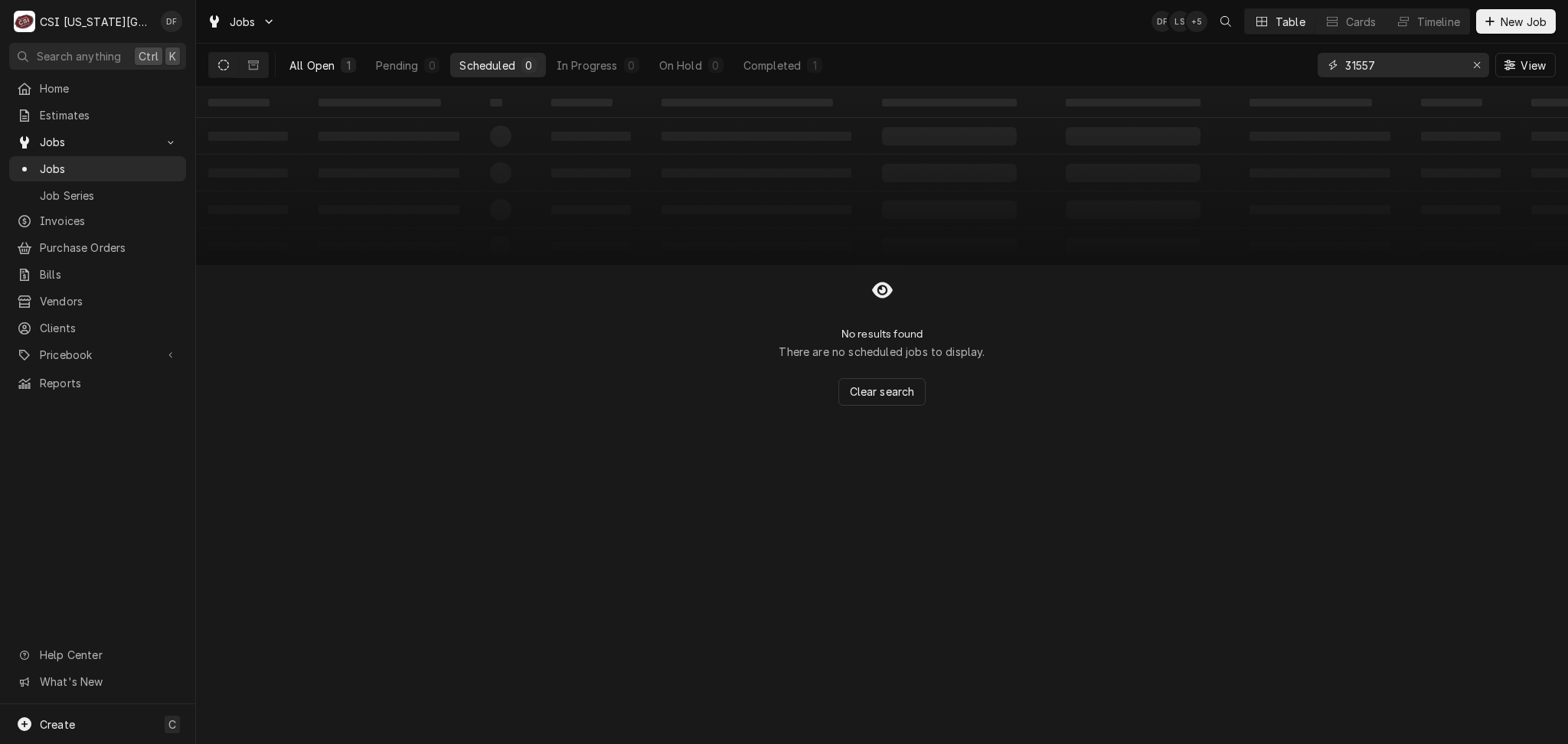
type input "31557"
click at [320, 68] on div "All Open" at bounding box center [312, 65] width 45 height 16
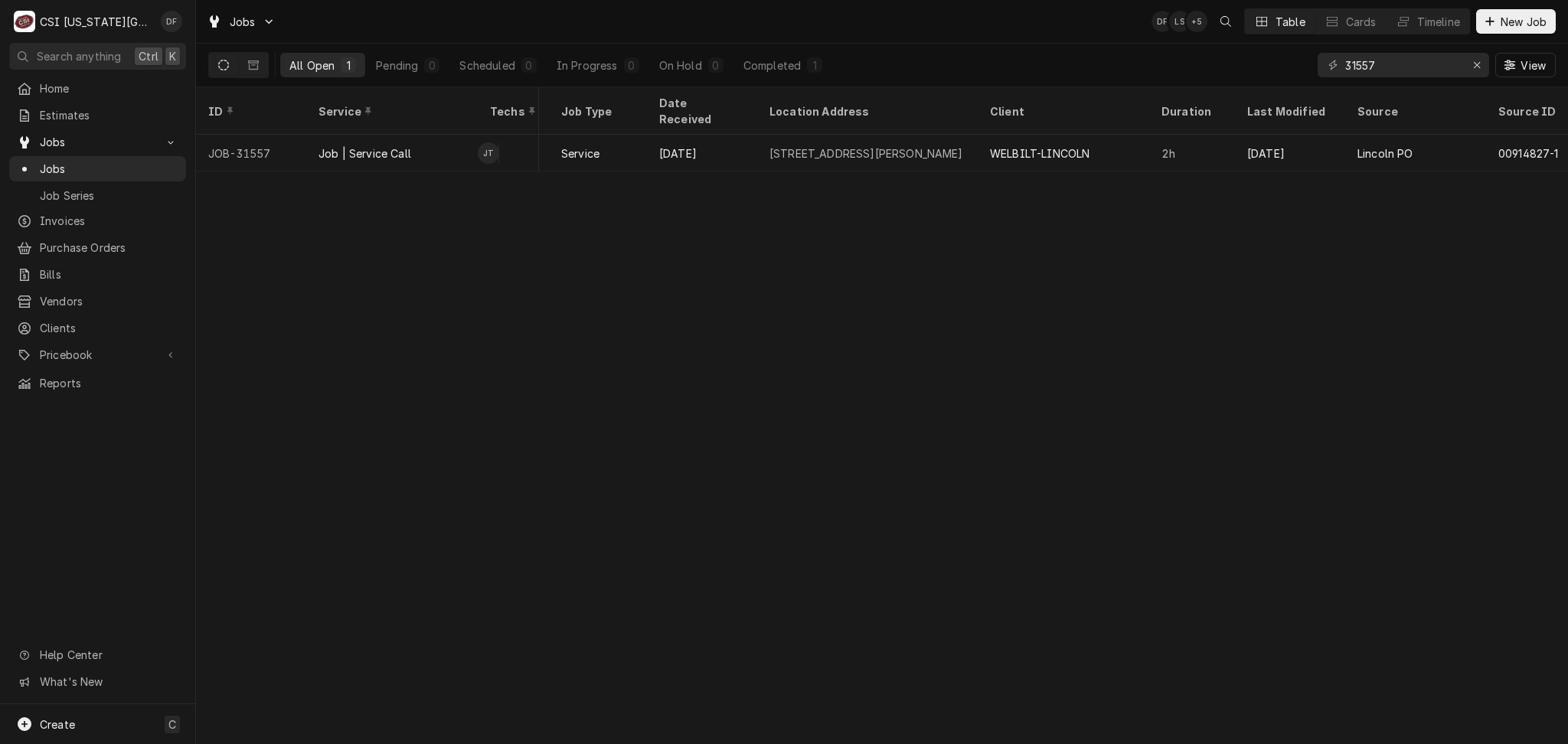
scroll to position [0, 1109]
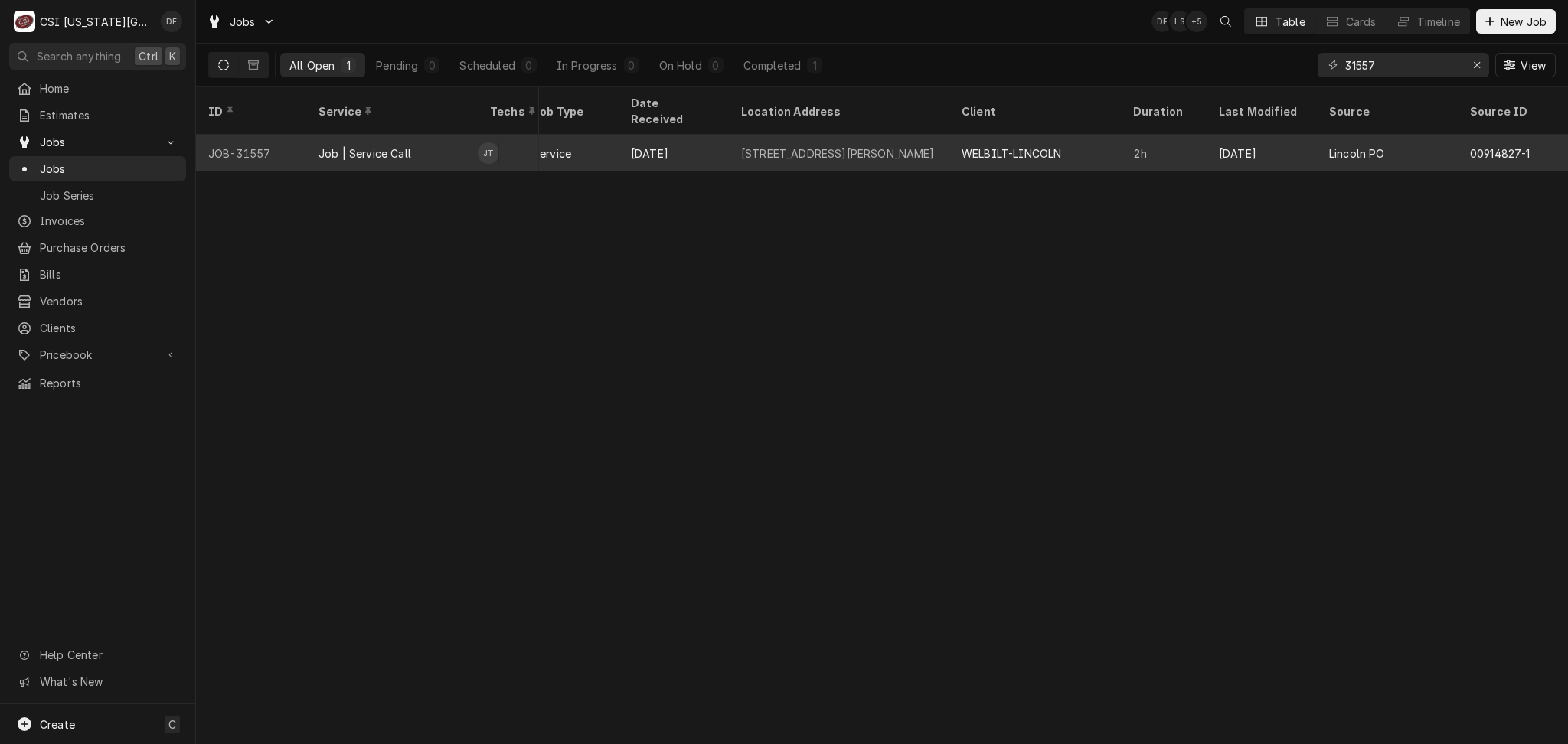
click at [532, 138] on td "JT" at bounding box center [508, 153] width 61 height 37
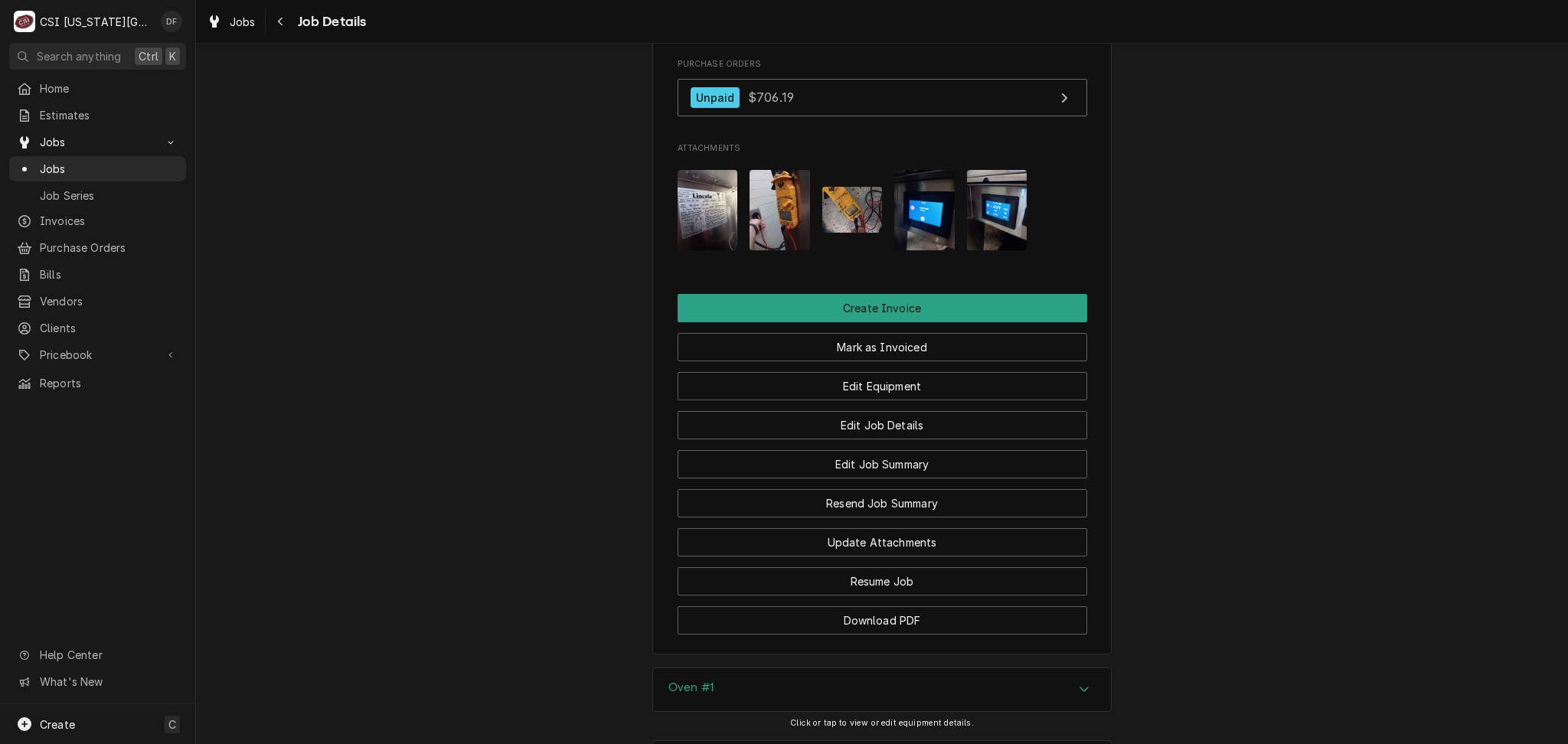
scroll to position [2448, 0]
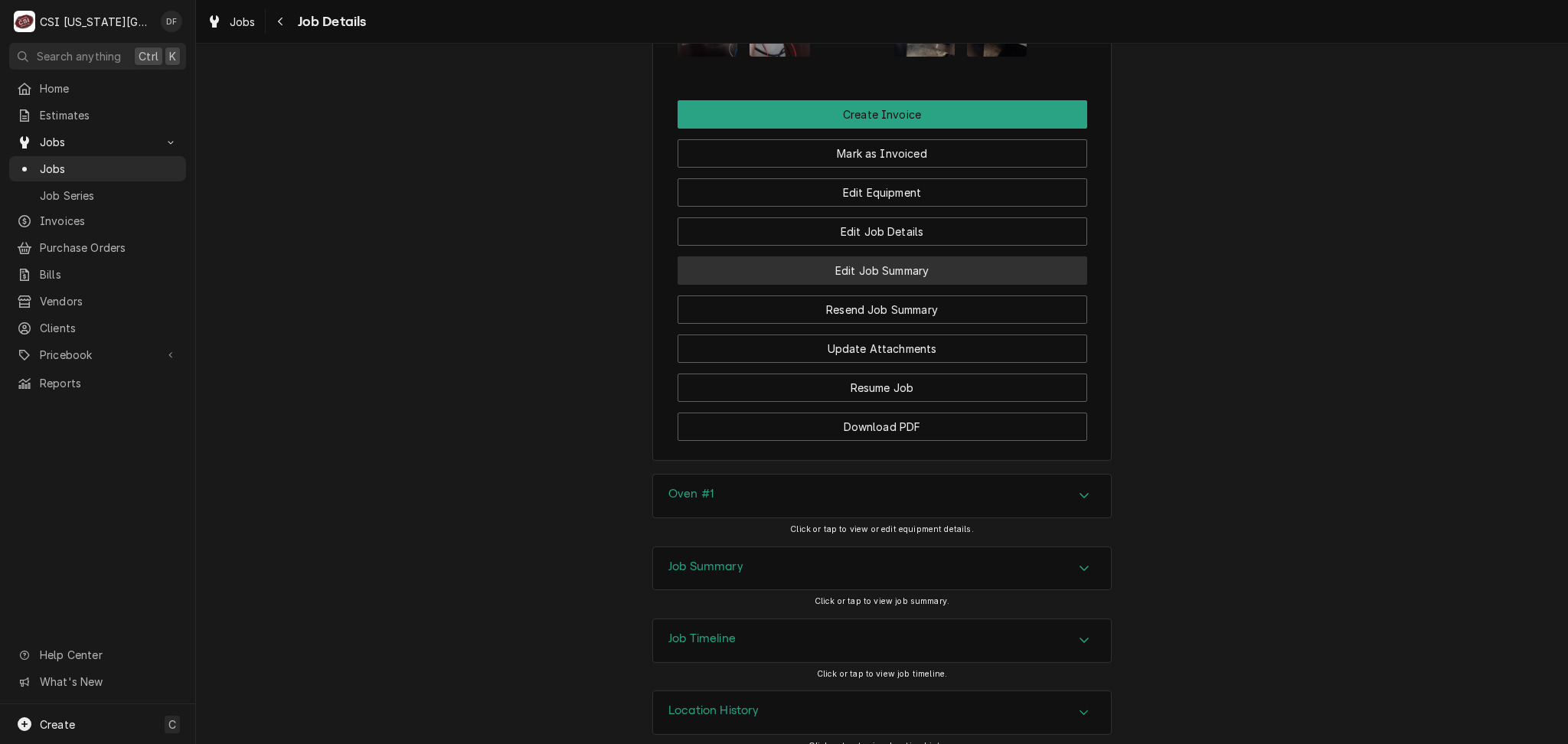
click at [882, 285] on button "Edit Job Summary" at bounding box center [882, 271] width 410 height 29
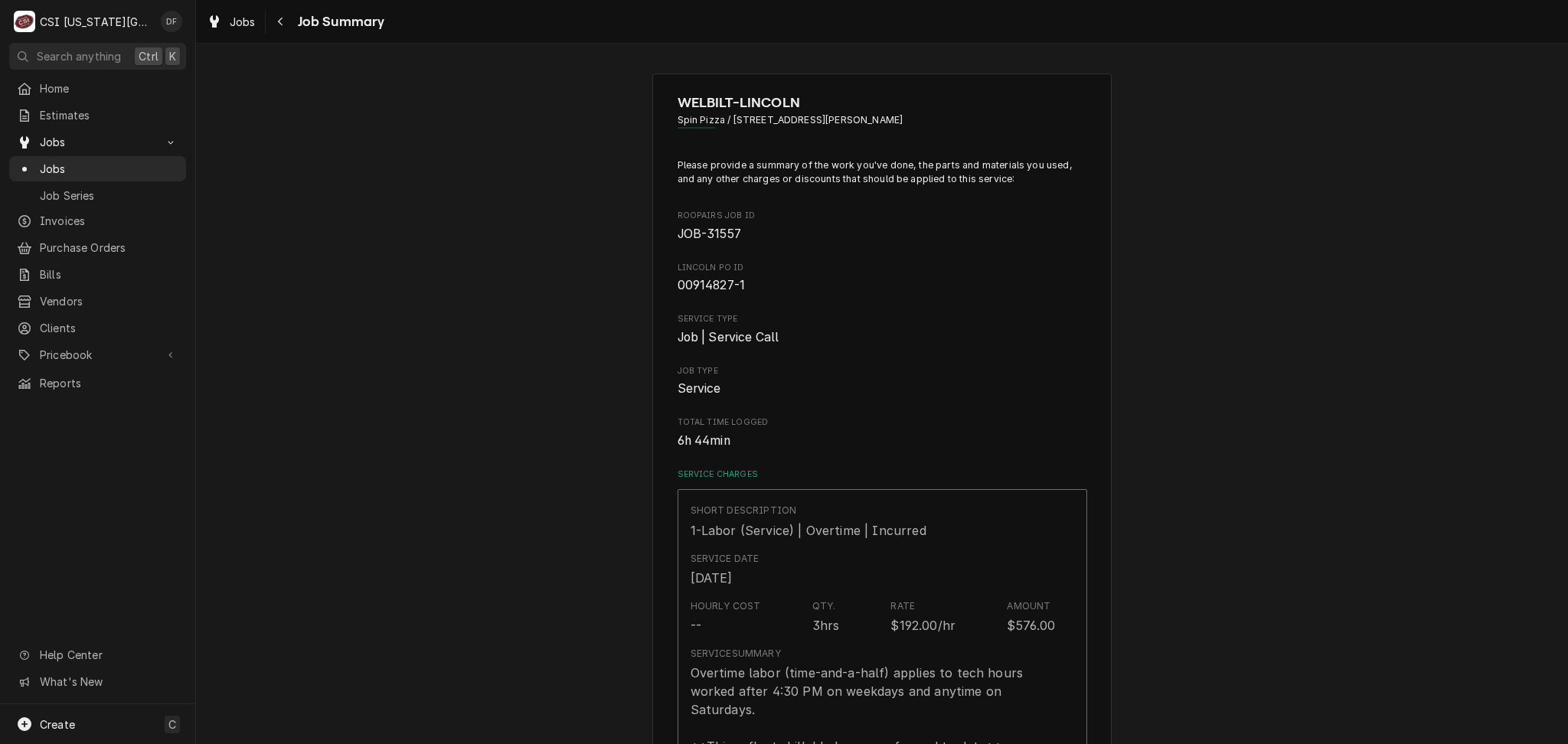
type textarea "x"
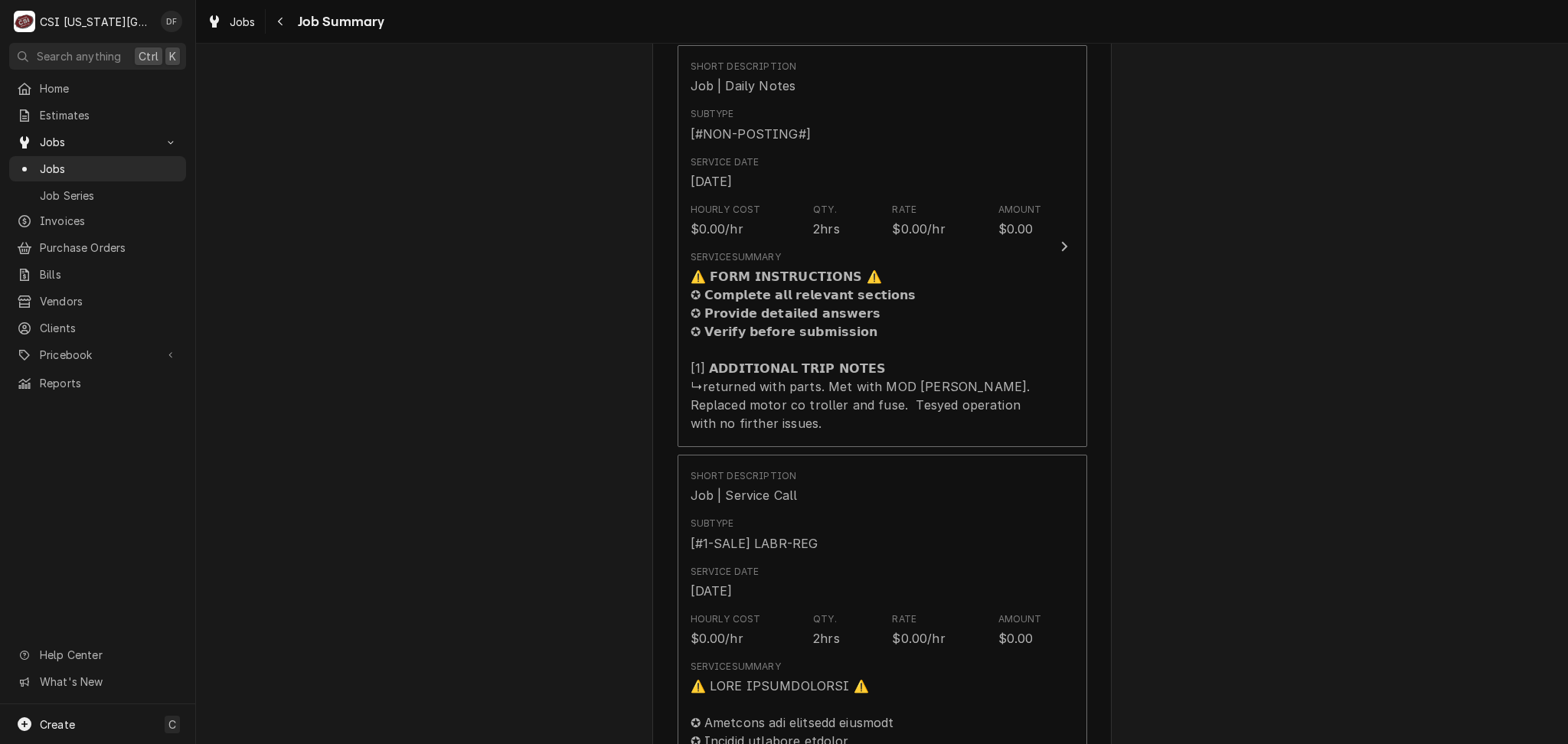
scroll to position [1121, 0]
click at [273, 19] on div "Navigate back" at bounding box center [281, 21] width 15 height 15
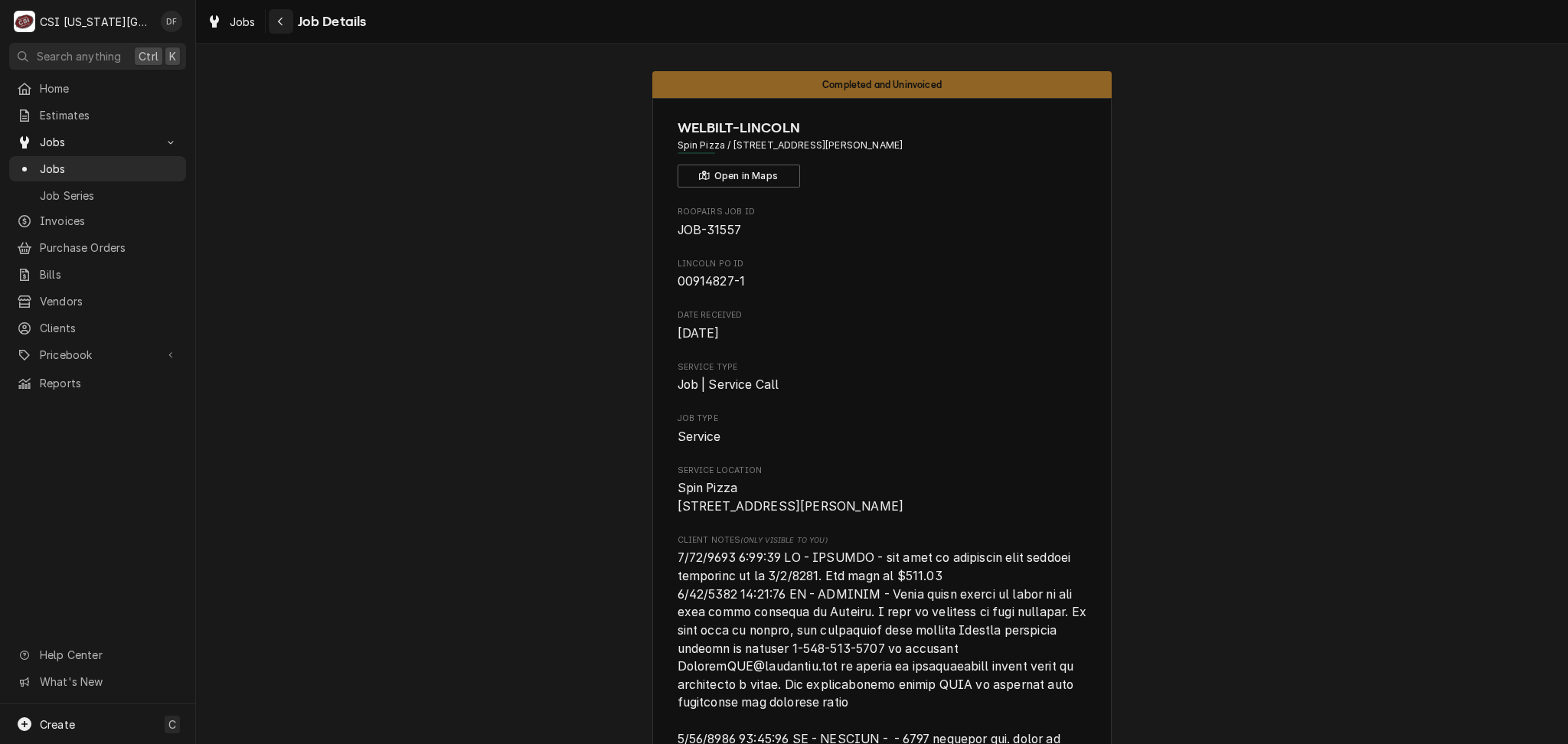
click at [275, 18] on div "Navigate back" at bounding box center [281, 21] width 15 height 15
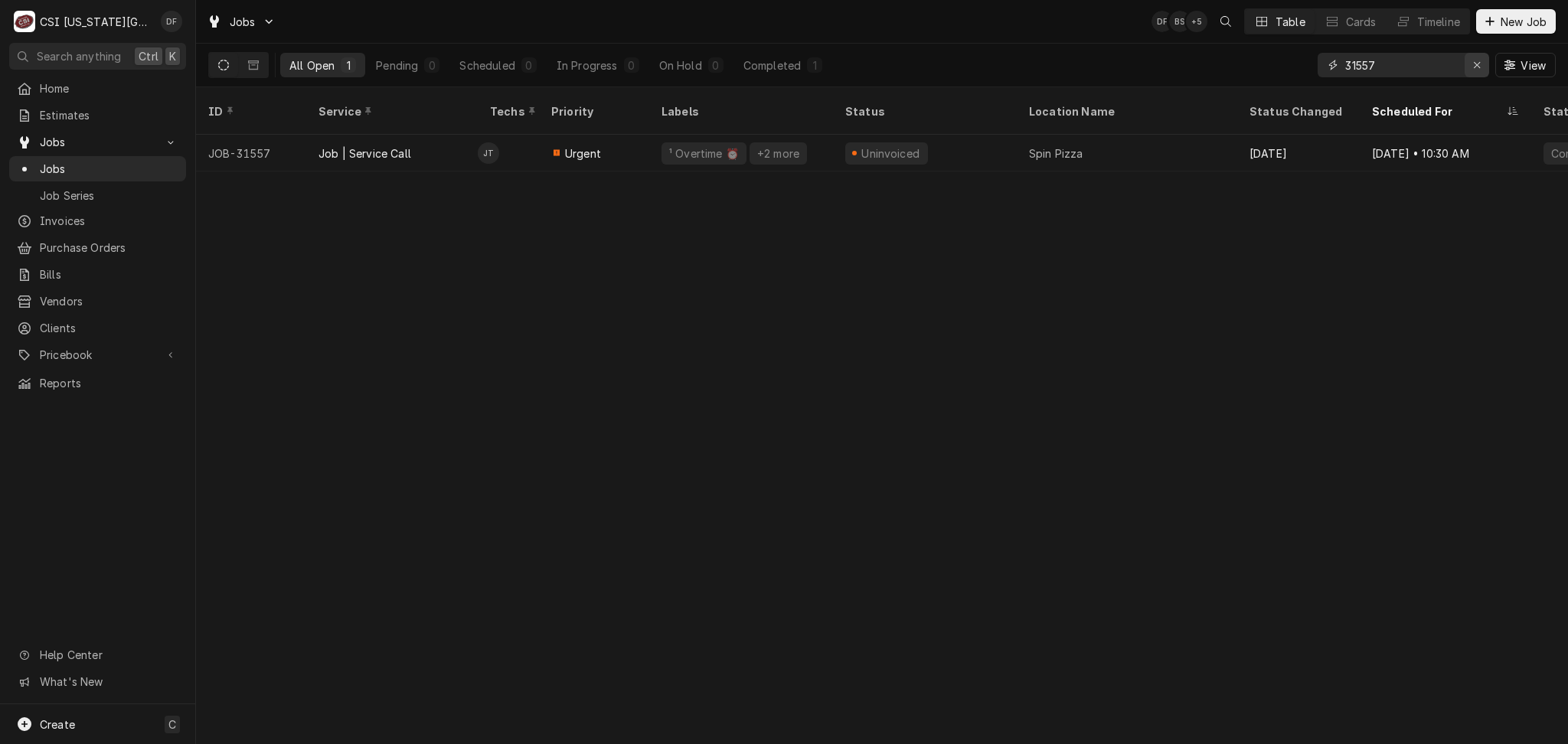
click at [1470, 71] on div "Erase input" at bounding box center [1476, 65] width 15 height 15
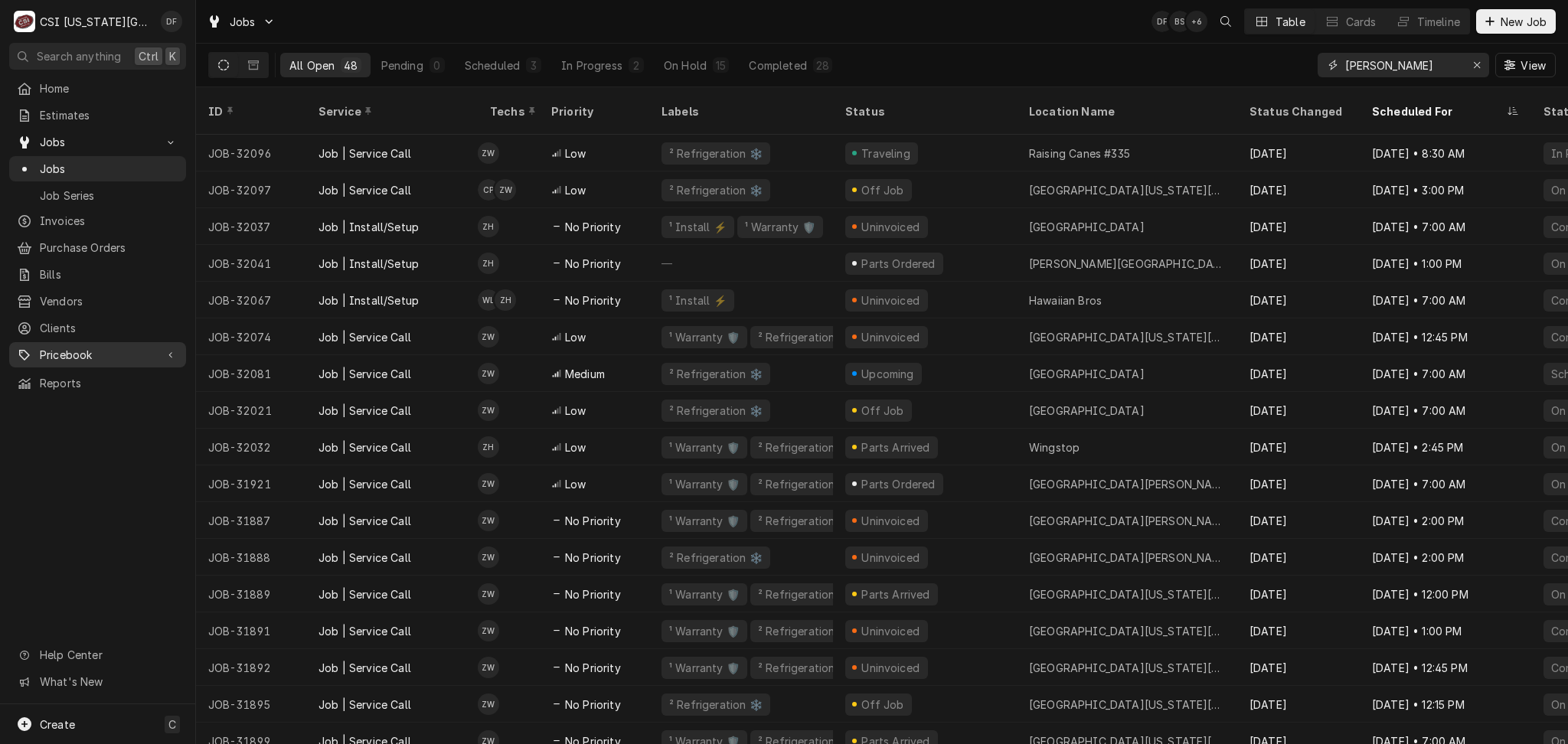
type input "zach w"
click at [1473, 65] on icon "Erase input" at bounding box center [1477, 65] width 8 height 11
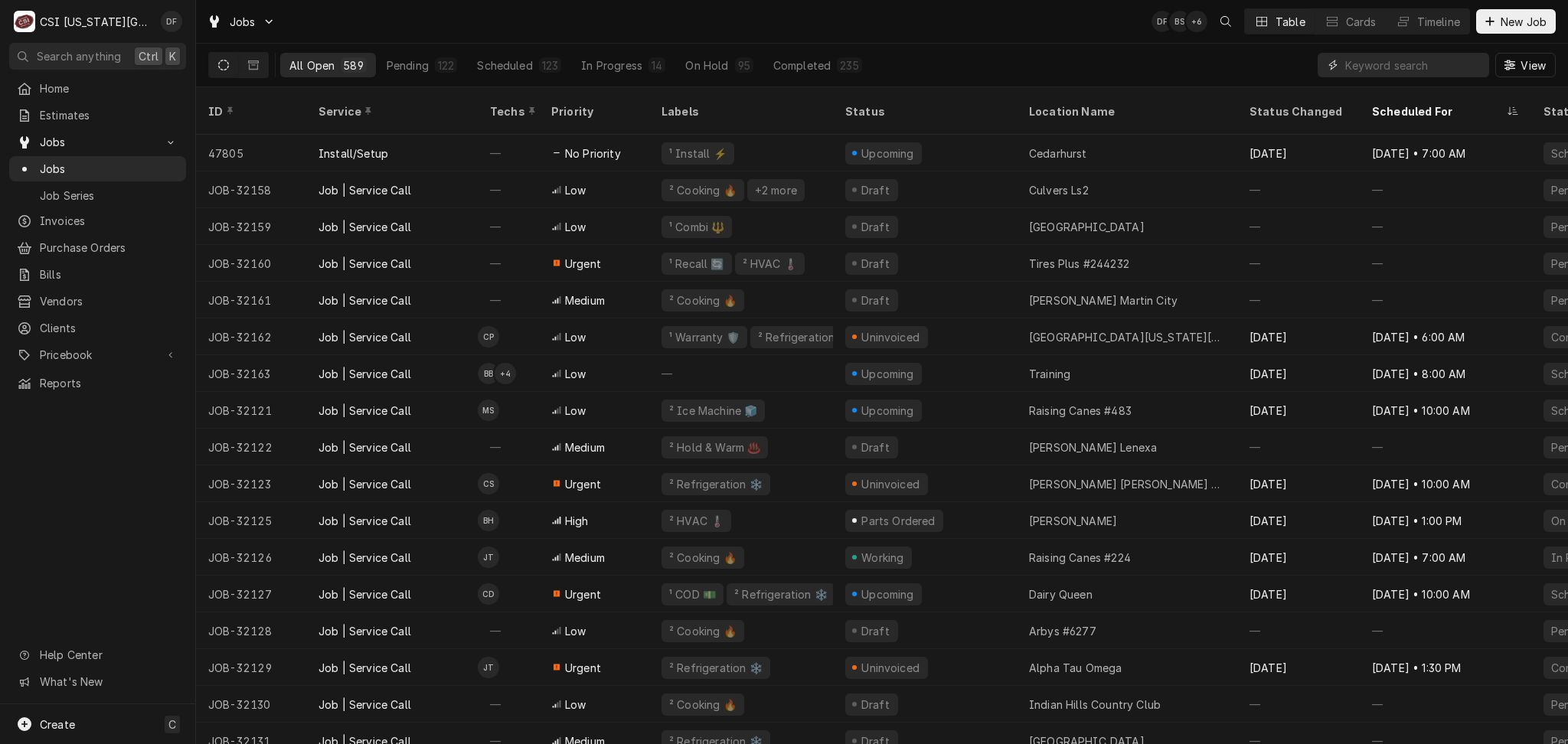
click at [1401, 67] on input "Dynamic Content Wrapper" at bounding box center [1413, 65] width 136 height 24
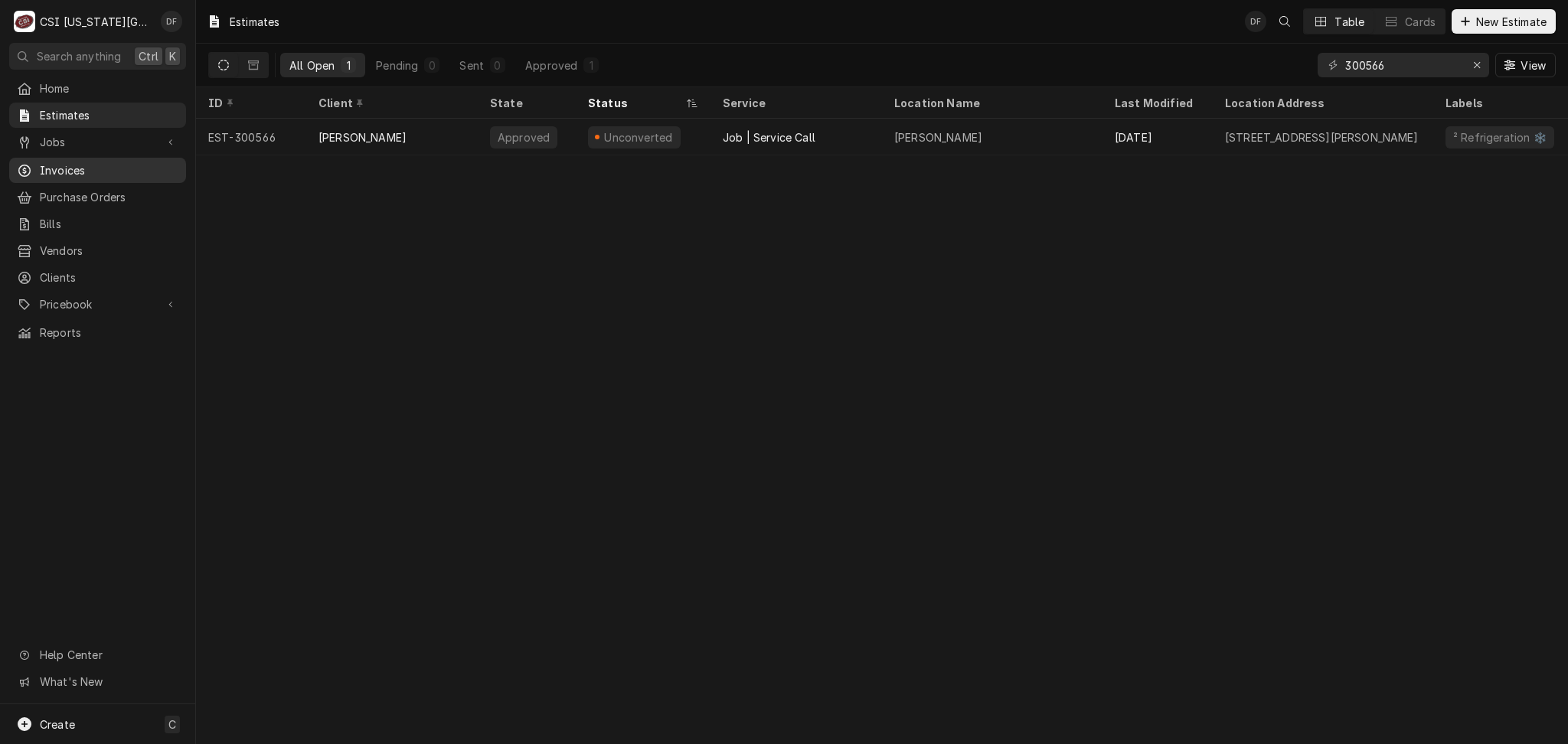
click at [115, 168] on span "Invoices" at bounding box center [109, 170] width 139 height 16
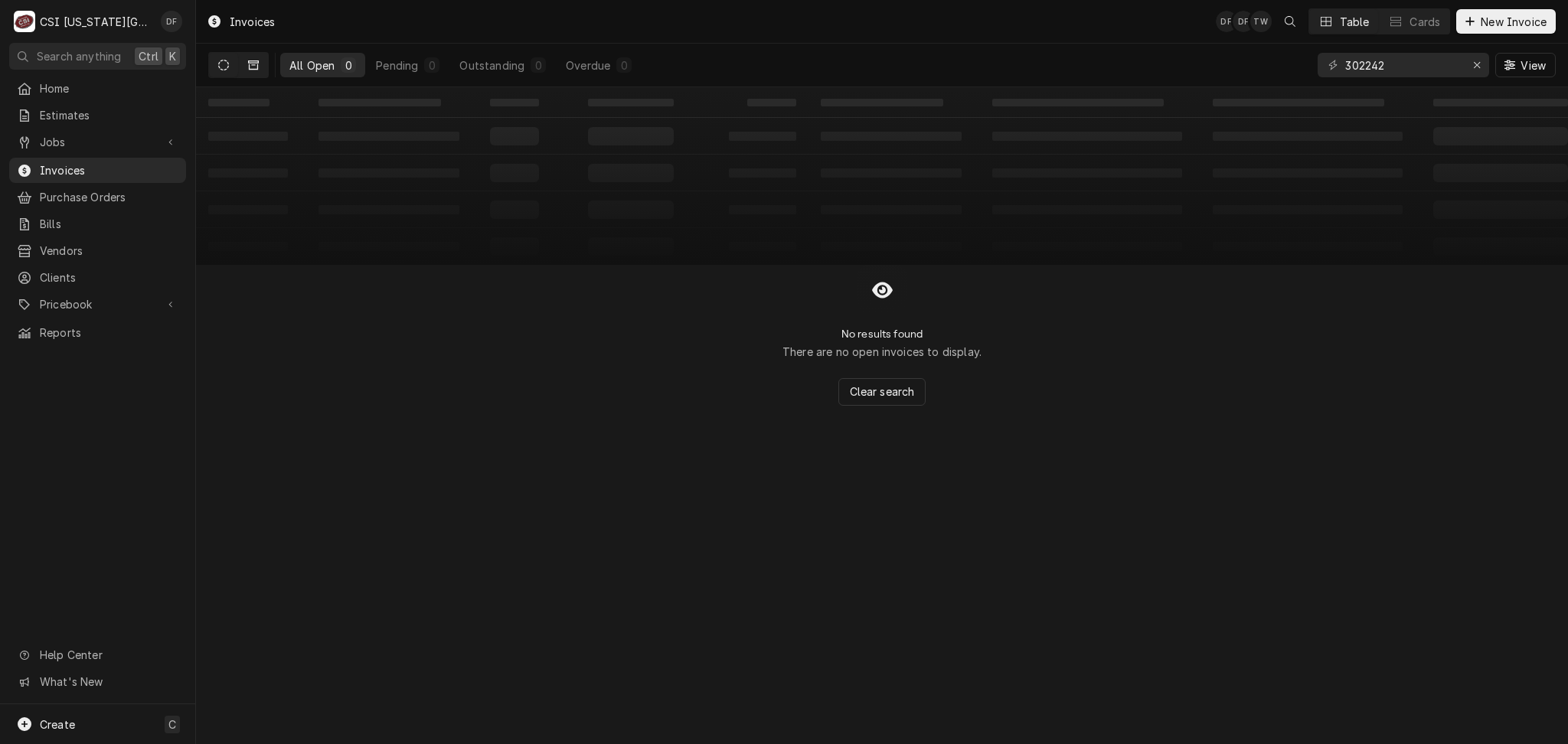
click at [253, 65] on icon "Dynamic Content Wrapper" at bounding box center [253, 65] width 11 height 11
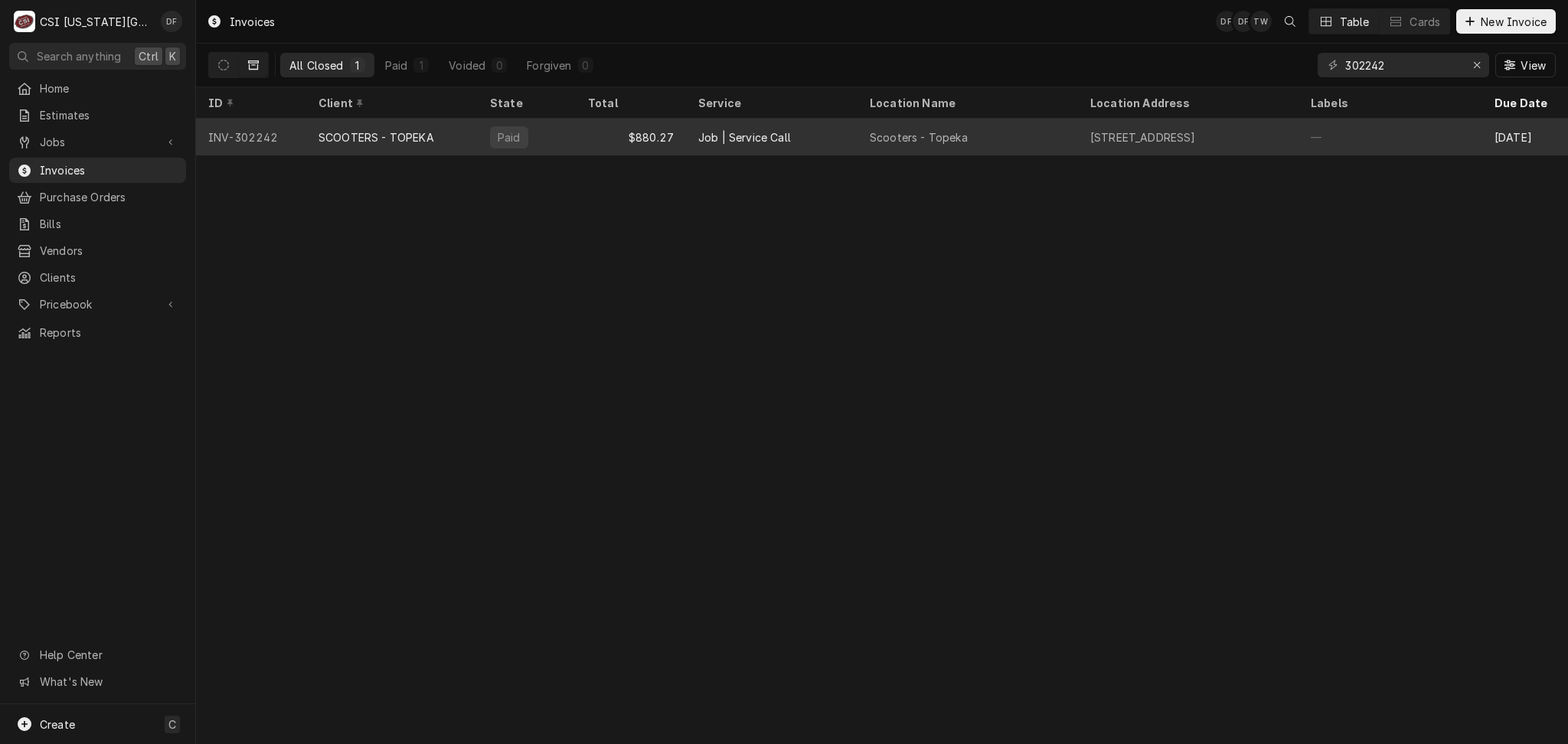
click at [800, 139] on div "Job | Service Call" at bounding box center [771, 137] width 172 height 37
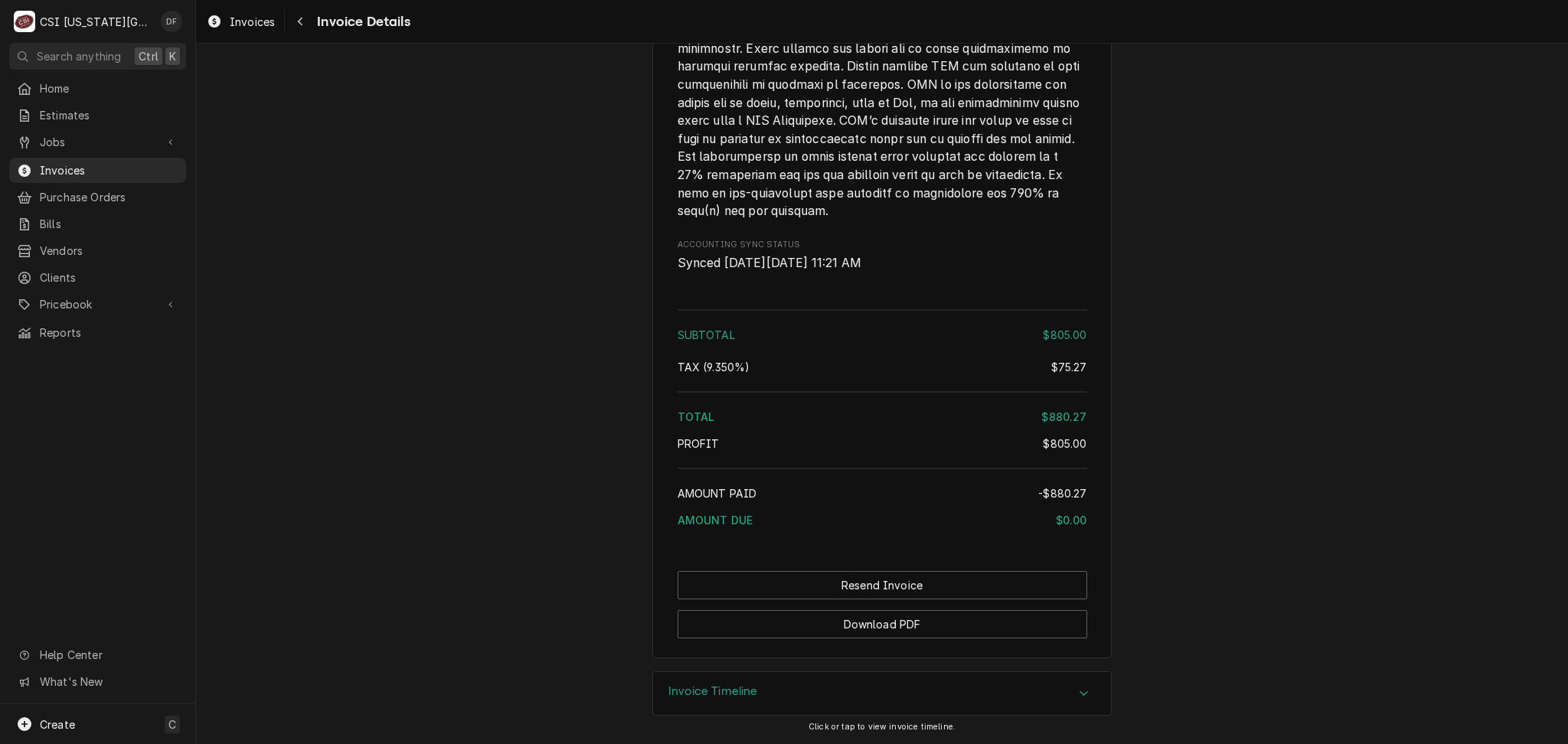
scroll to position [2942, 0]
click at [300, 19] on icon "Navigate back" at bounding box center [299, 22] width 4 height 8
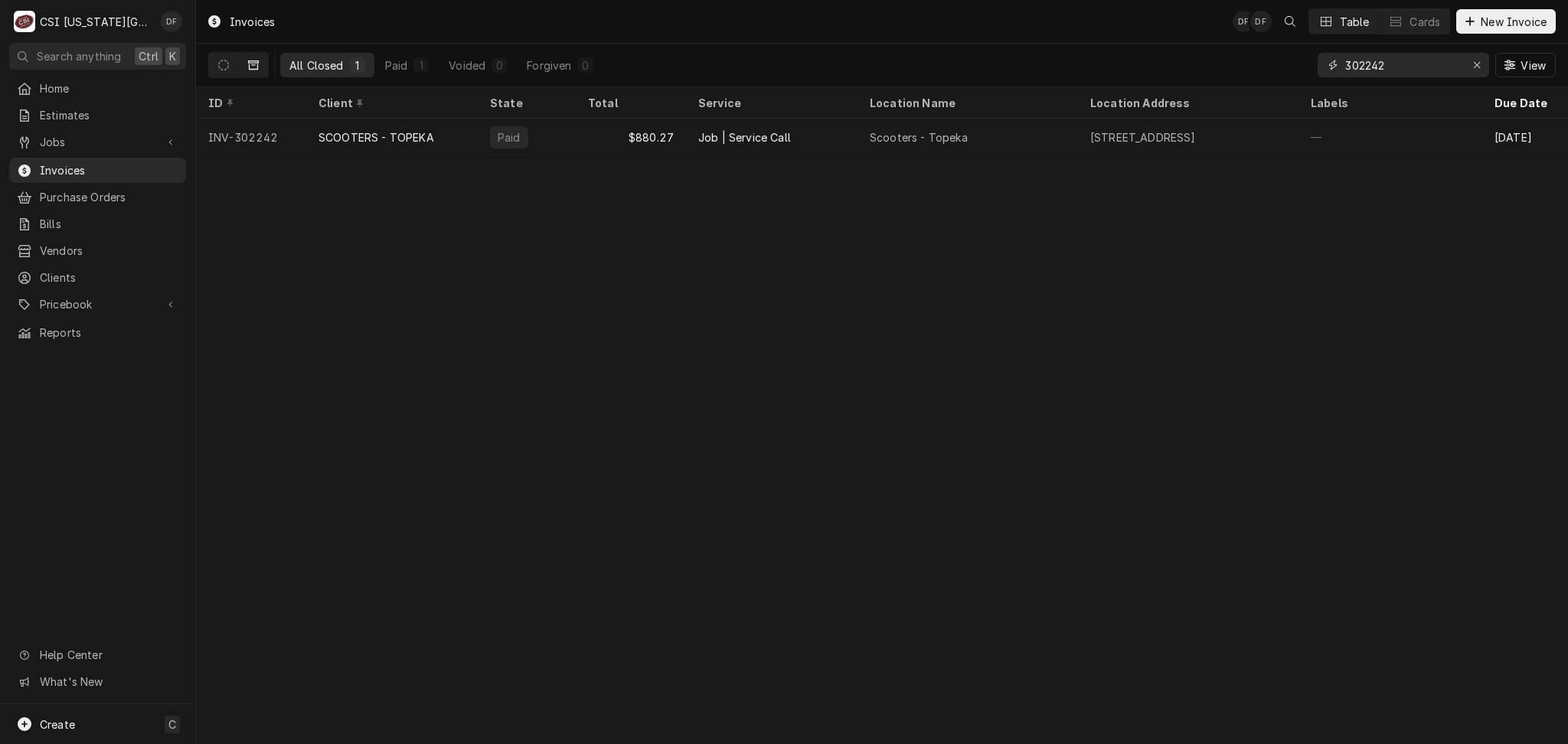
drag, startPoint x: 1400, startPoint y: 62, endPoint x: 1364, endPoint y: 62, distance: 36.0
click at [1364, 62] on input "302242" at bounding box center [1402, 65] width 115 height 24
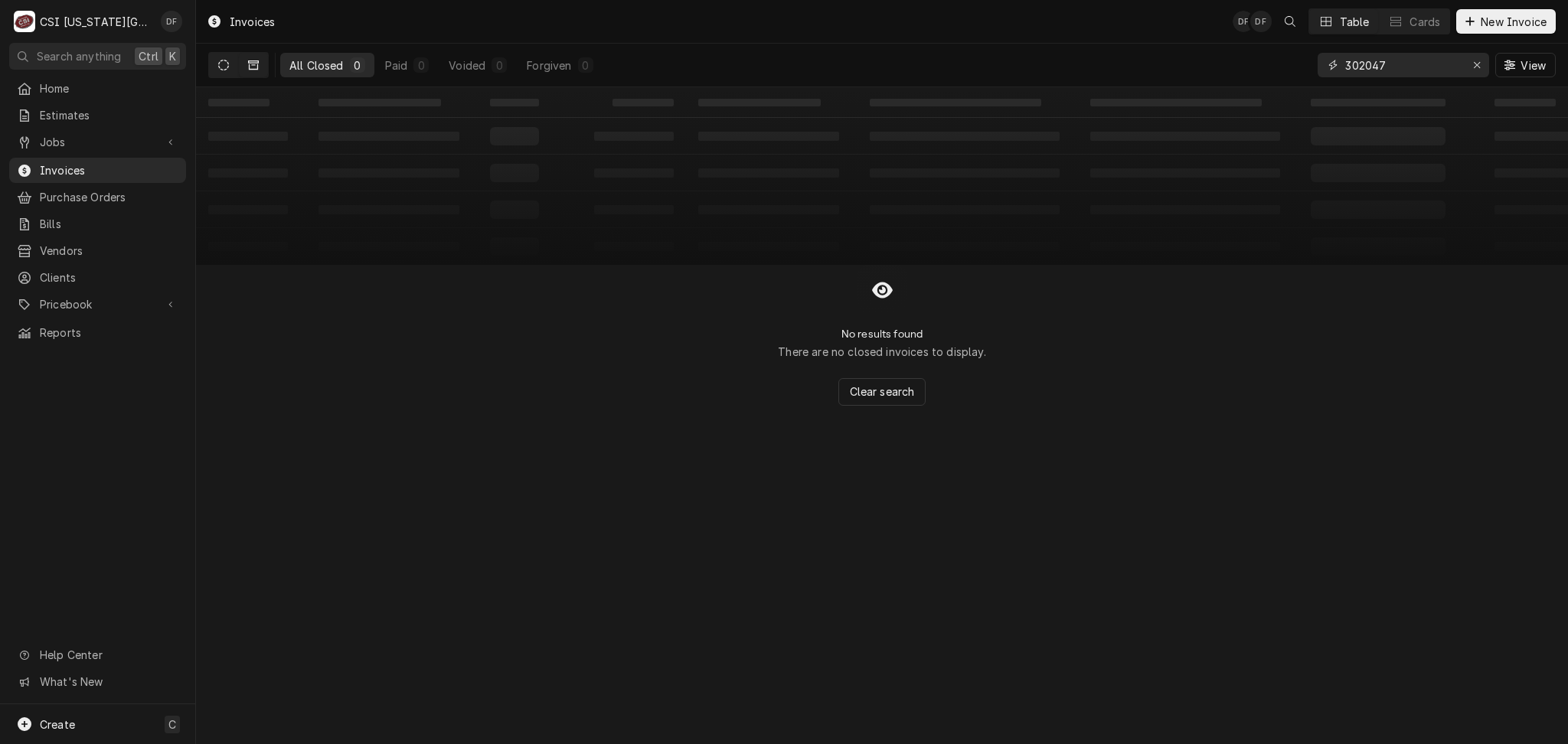
type input "302047"
click at [226, 71] on button "Dynamic Content Wrapper" at bounding box center [223, 65] width 29 height 24
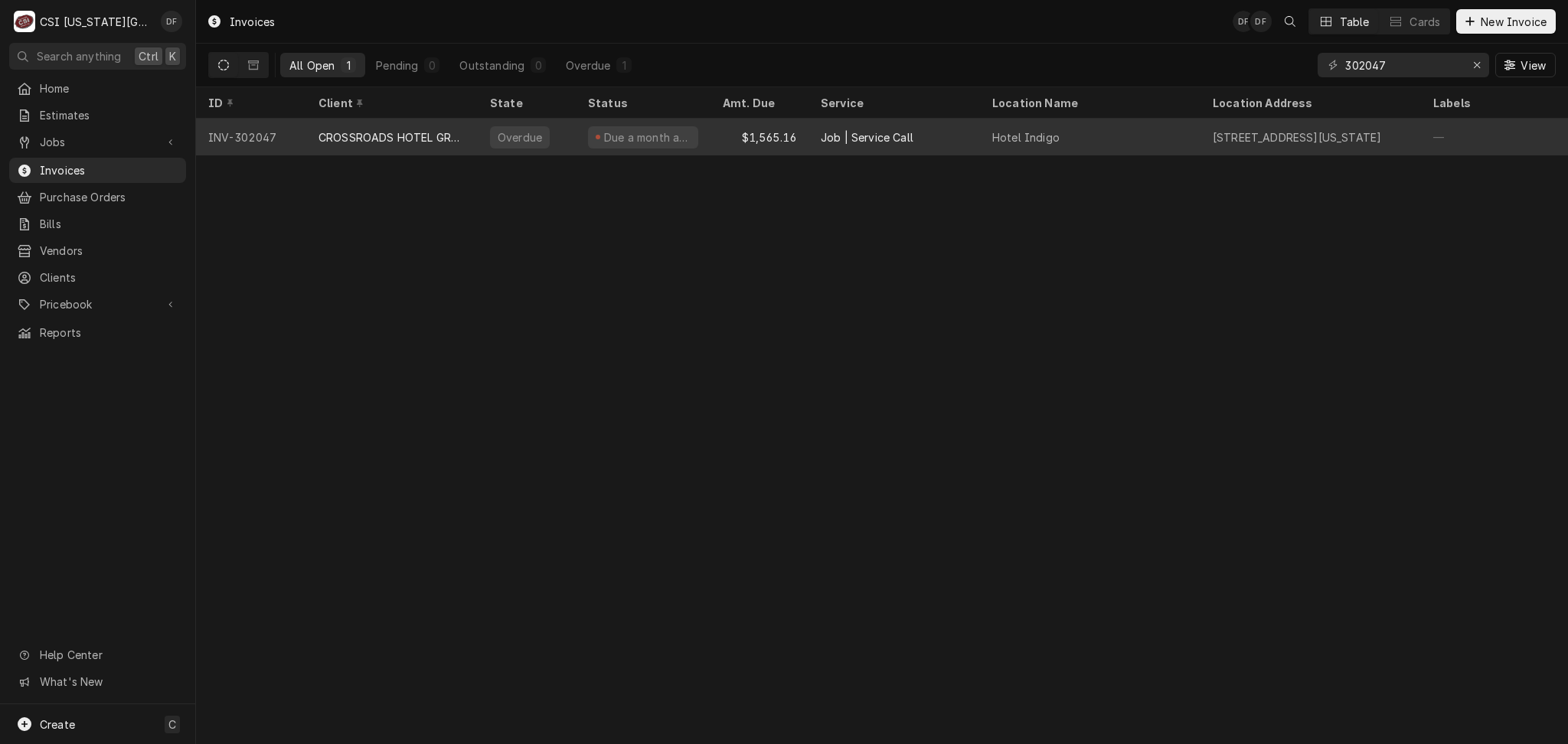
click at [438, 148] on div "CROSSROADS HOTEL GROUP" at bounding box center [392, 137] width 172 height 37
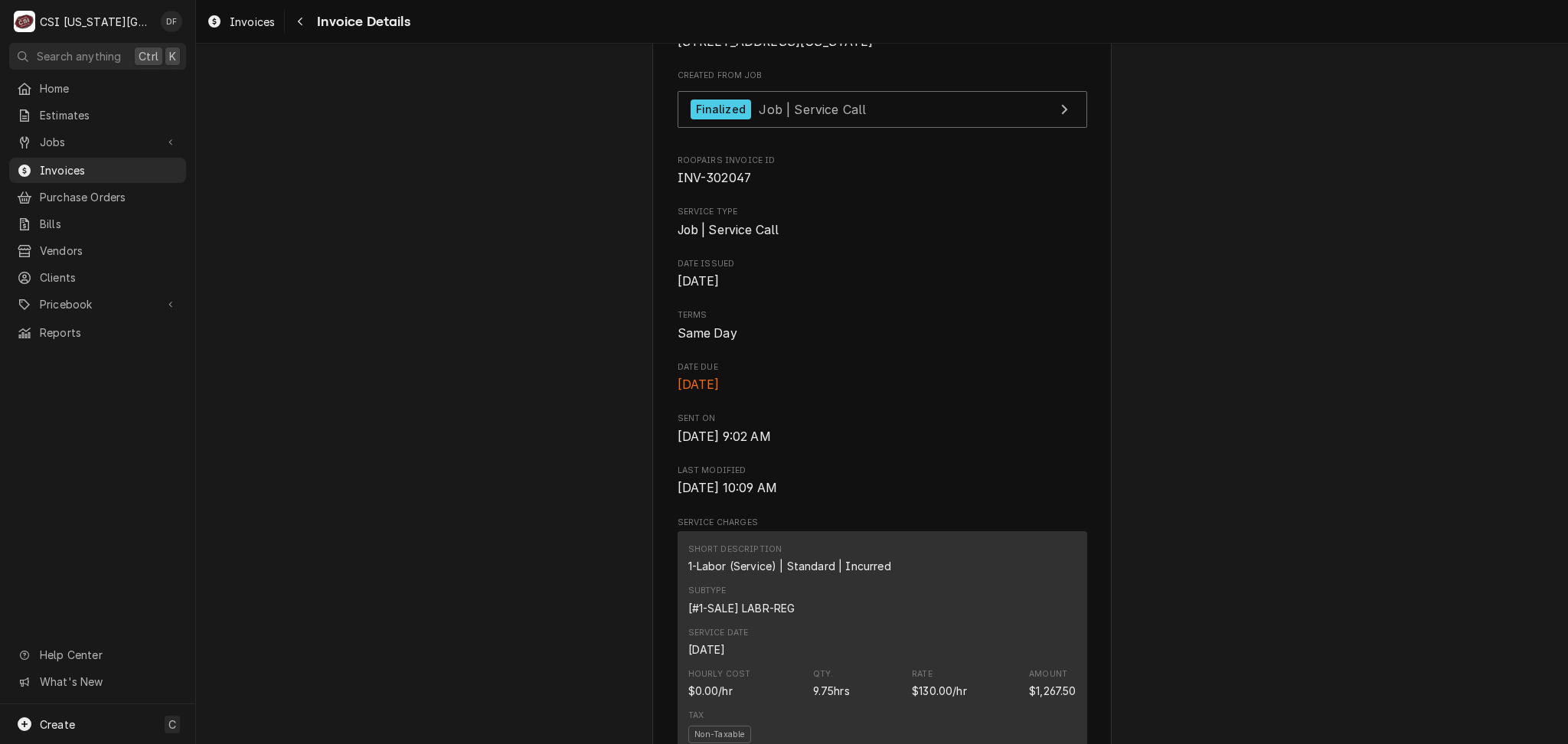
scroll to position [408, 0]
click at [787, 115] on span "Job | Service Call" at bounding box center [812, 108] width 107 height 15
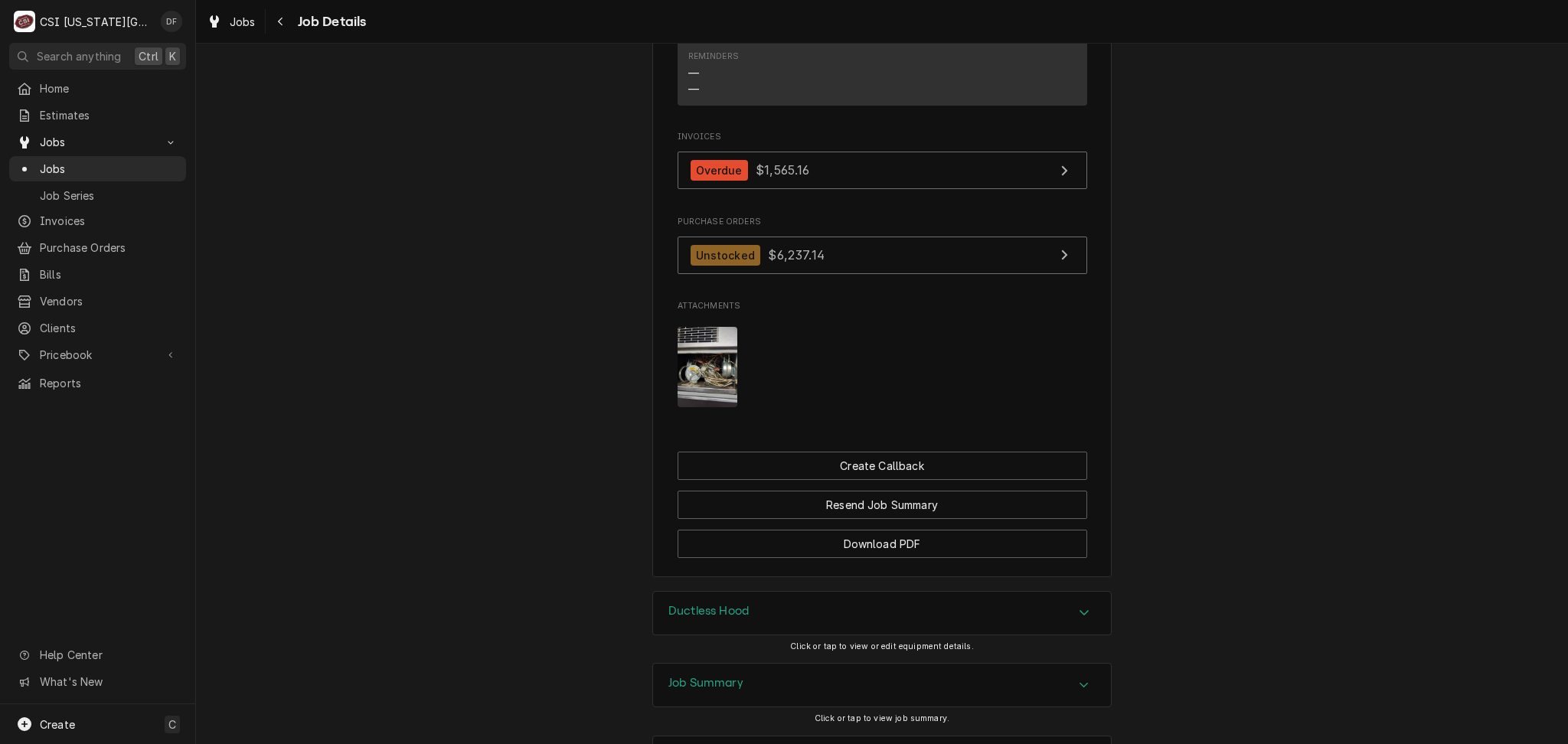
scroll to position [1721, 0]
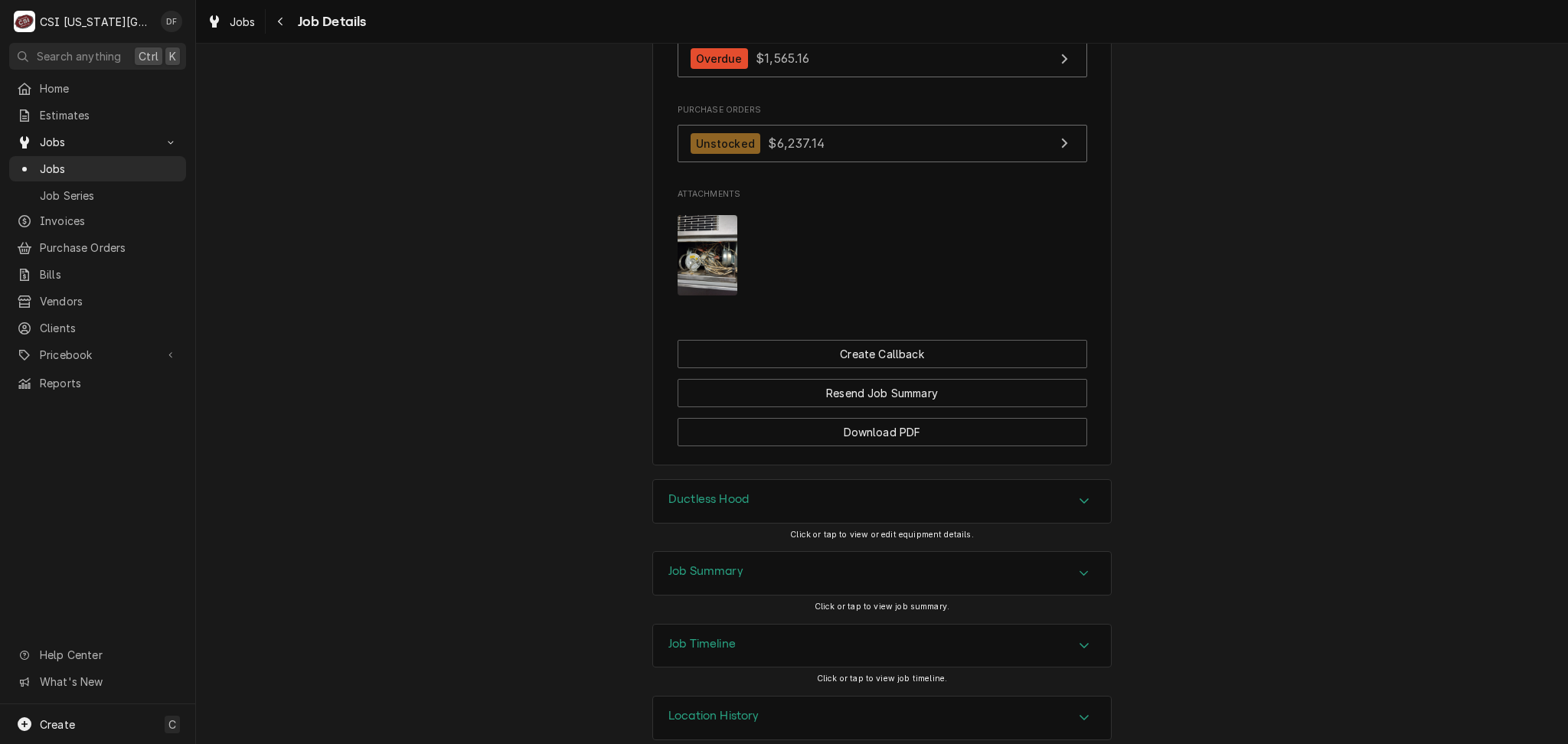
click at [776, 555] on div "Job Summary" at bounding box center [882, 573] width 458 height 43
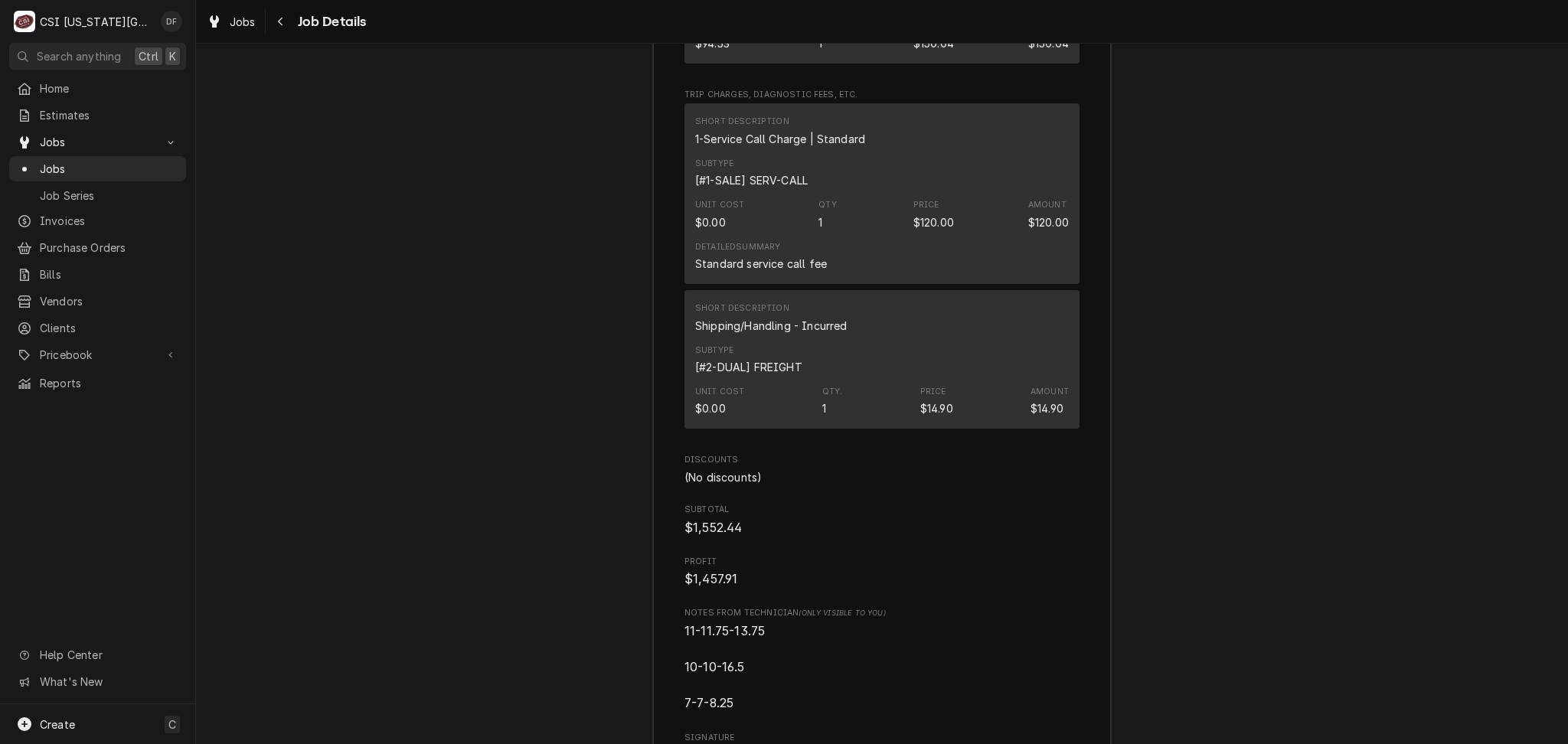
scroll to position [5279, 0]
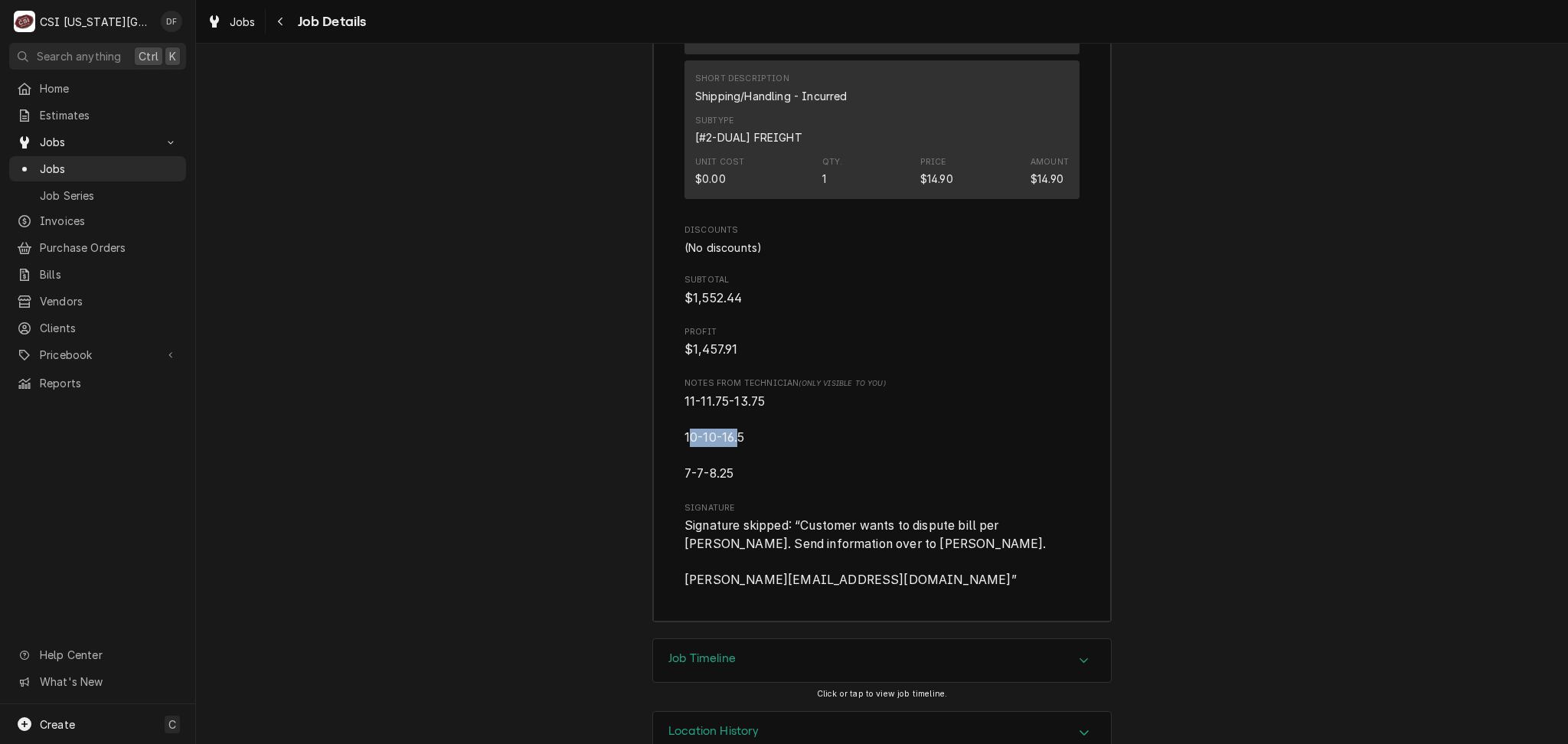
drag, startPoint x: 732, startPoint y: 401, endPoint x: 685, endPoint y: 392, distance: 47.9
click at [685, 394] on span "11-11.75-13.75 10-10-16.5 7-7-8.25" at bounding box center [725, 438] width 81 height 87
drag, startPoint x: 678, startPoint y: 398, endPoint x: 781, endPoint y: 411, distance: 103.8
click at [780, 410] on span "11-11.75-13.75 10-10-16.5 7-7-8.25" at bounding box center [882, 437] width 395 height 90
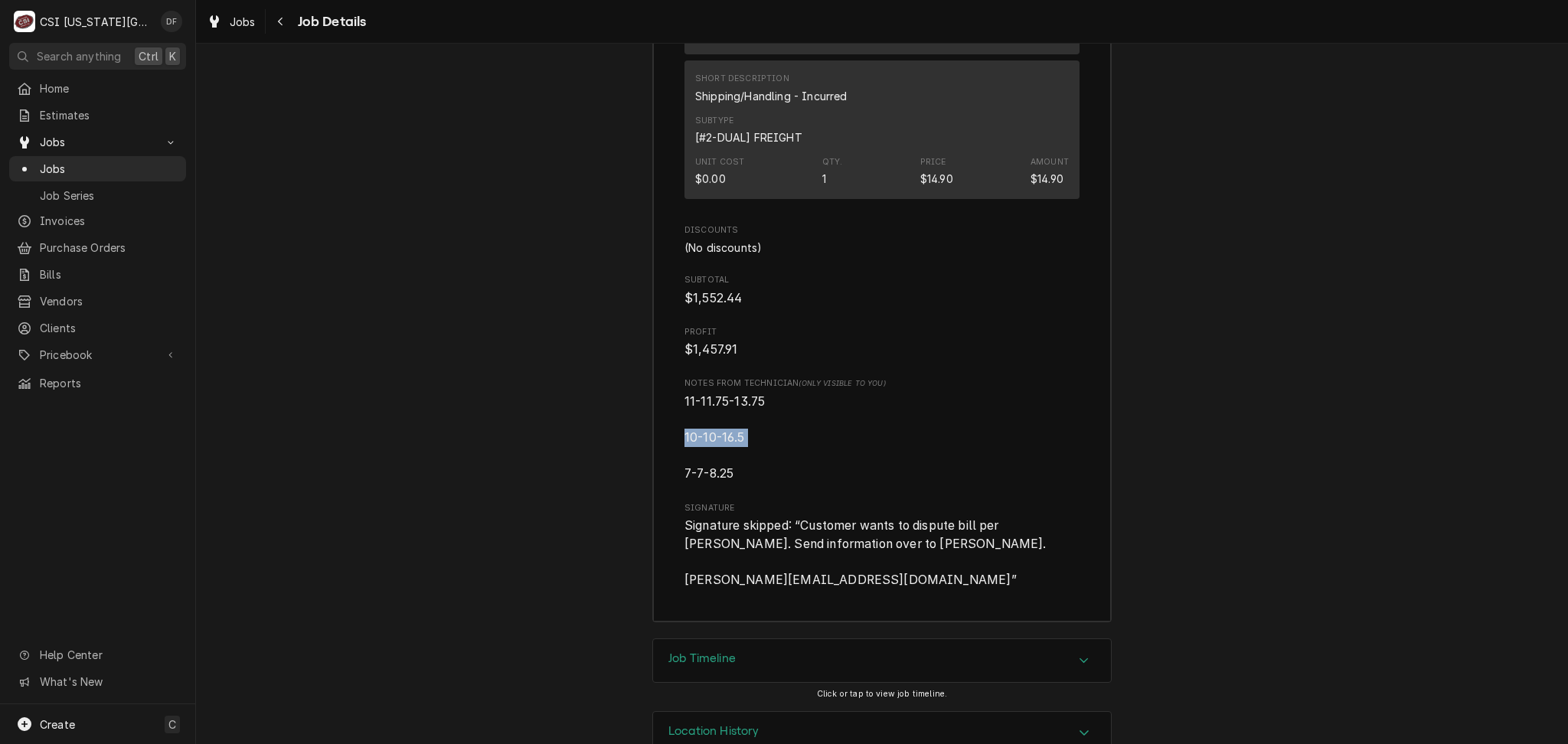
click at [781, 411] on span "11-11.75-13.75 10-10-16.5 7-7-8.25" at bounding box center [882, 437] width 395 height 90
drag, startPoint x: 679, startPoint y: 398, endPoint x: 732, endPoint y: 398, distance: 53.0
click at [732, 398] on span "11-11.75-13.75 10-10-16.5 7-7-8.25" at bounding box center [725, 438] width 81 height 87
drag, startPoint x: 739, startPoint y: 395, endPoint x: 675, endPoint y: 395, distance: 64.0
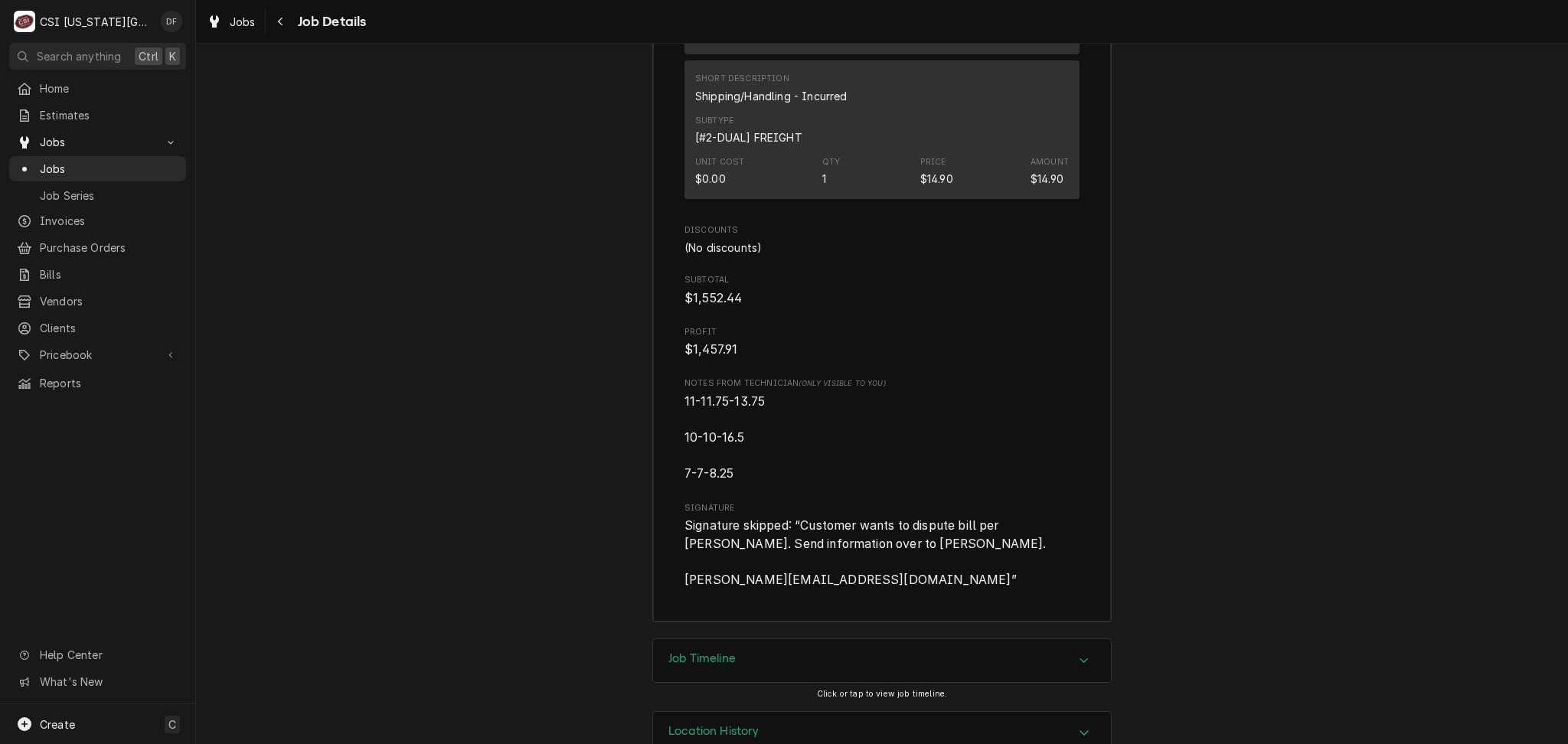
click at [751, 413] on span "11-11.75-13.75 10-10-16.5 7-7-8.25" at bounding box center [882, 437] width 395 height 90
drag, startPoint x: 713, startPoint y: 398, endPoint x: 675, endPoint y: 398, distance: 38.0
click at [762, 401] on span "11-11.75-13.75 10-10-16.5 7-7-8.25" at bounding box center [882, 437] width 395 height 90
click at [769, 393] on span "11-11.75-13.75 10-10-16.5 7-7-8.25" at bounding box center [882, 437] width 395 height 90
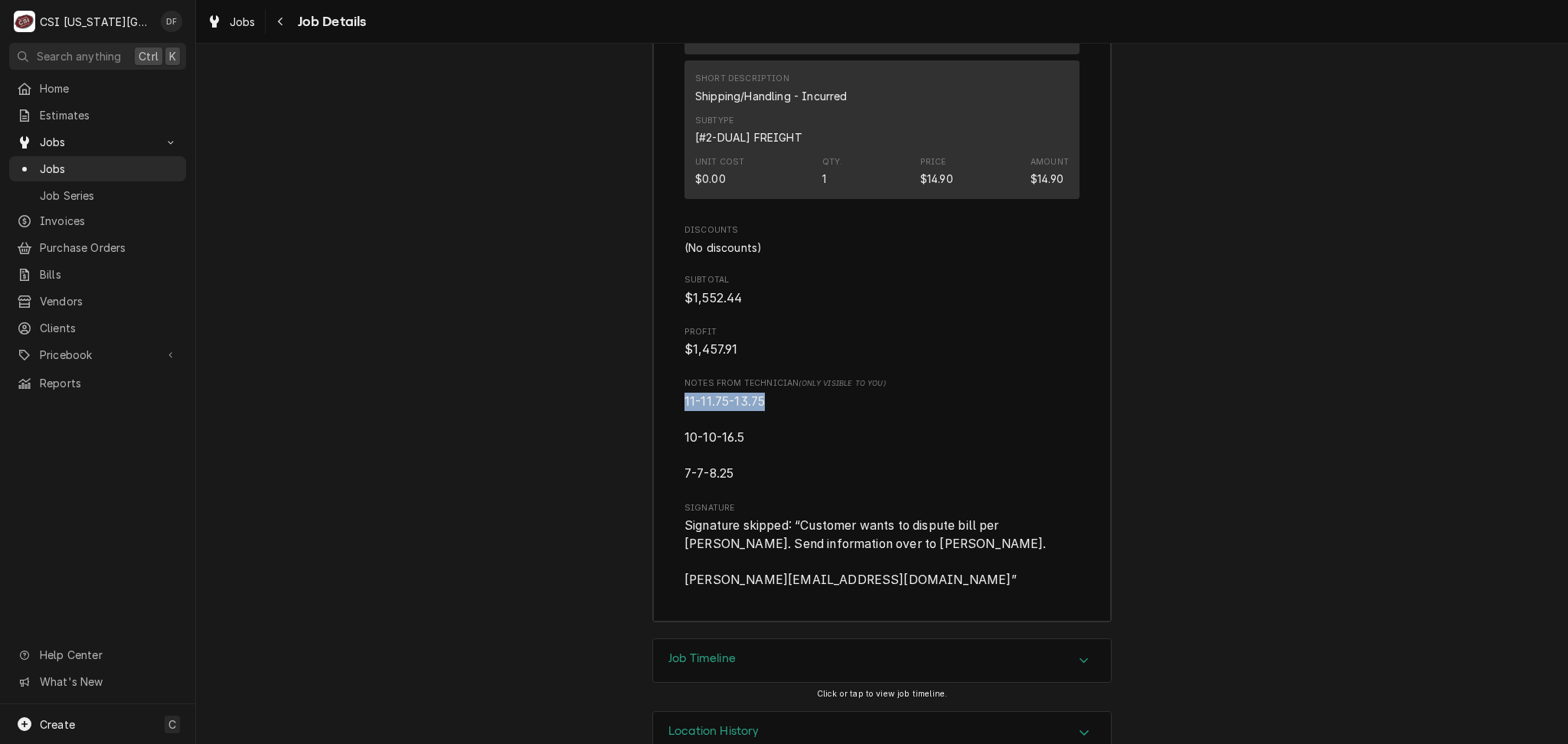
drag, startPoint x: 760, startPoint y: 359, endPoint x: 666, endPoint y: 360, distance: 94.0
click at [787, 393] on span "11-11.75-13.75 10-10-16.5 7-7-8.25" at bounding box center [882, 437] width 395 height 90
drag, startPoint x: 750, startPoint y: 401, endPoint x: 680, endPoint y: 395, distance: 70.3
click at [685, 395] on span "11-11.75-13.75 10-10-16.5 7-7-8.25" at bounding box center [882, 437] width 395 height 90
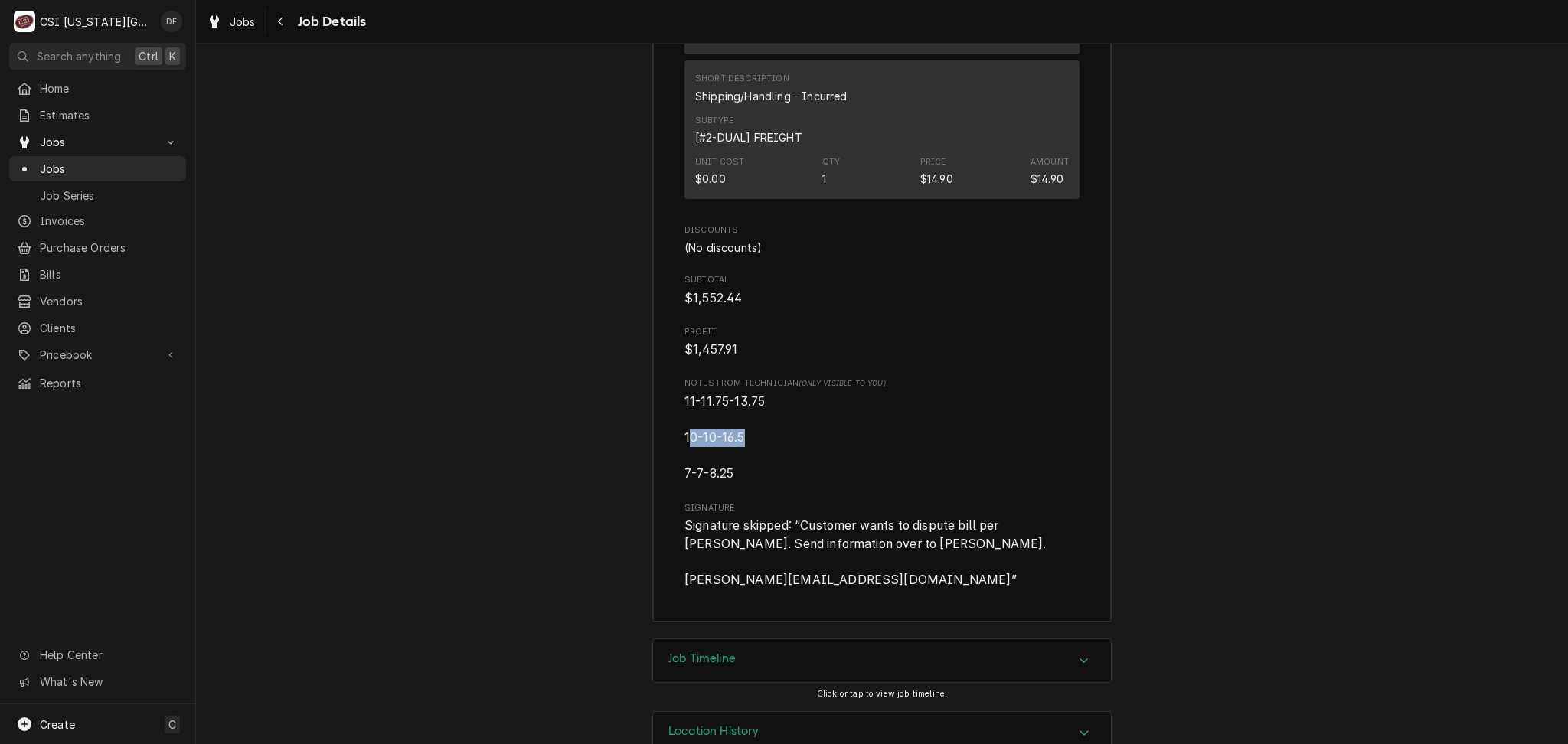
click at [757, 399] on span "11-11.75-13.75 10-10-16.5 7-7-8.25" at bounding box center [882, 437] width 395 height 90
click at [741, 439] on span "11-11.75-13.75 10-10-16.5 7-7-8.25" at bounding box center [882, 437] width 395 height 90
drag, startPoint x: 741, startPoint y: 438, endPoint x: 670, endPoint y: 431, distance: 71.3
click at [784, 439] on span "11-11.75-13.75 10-10-16.5 7-7-8.25" at bounding box center [882, 437] width 395 height 90
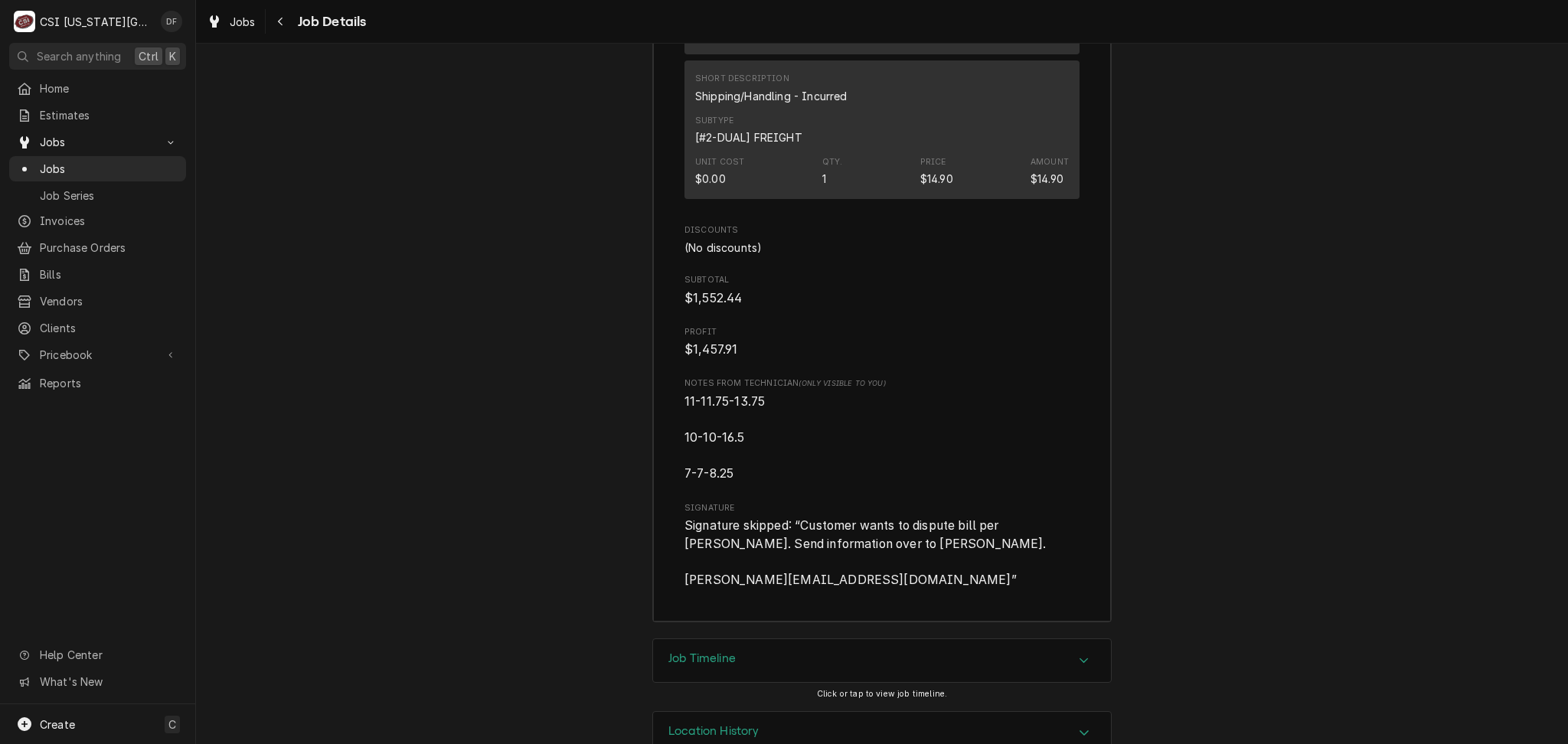
click at [761, 639] on div "Job Timeline" at bounding box center [882, 660] width 458 height 43
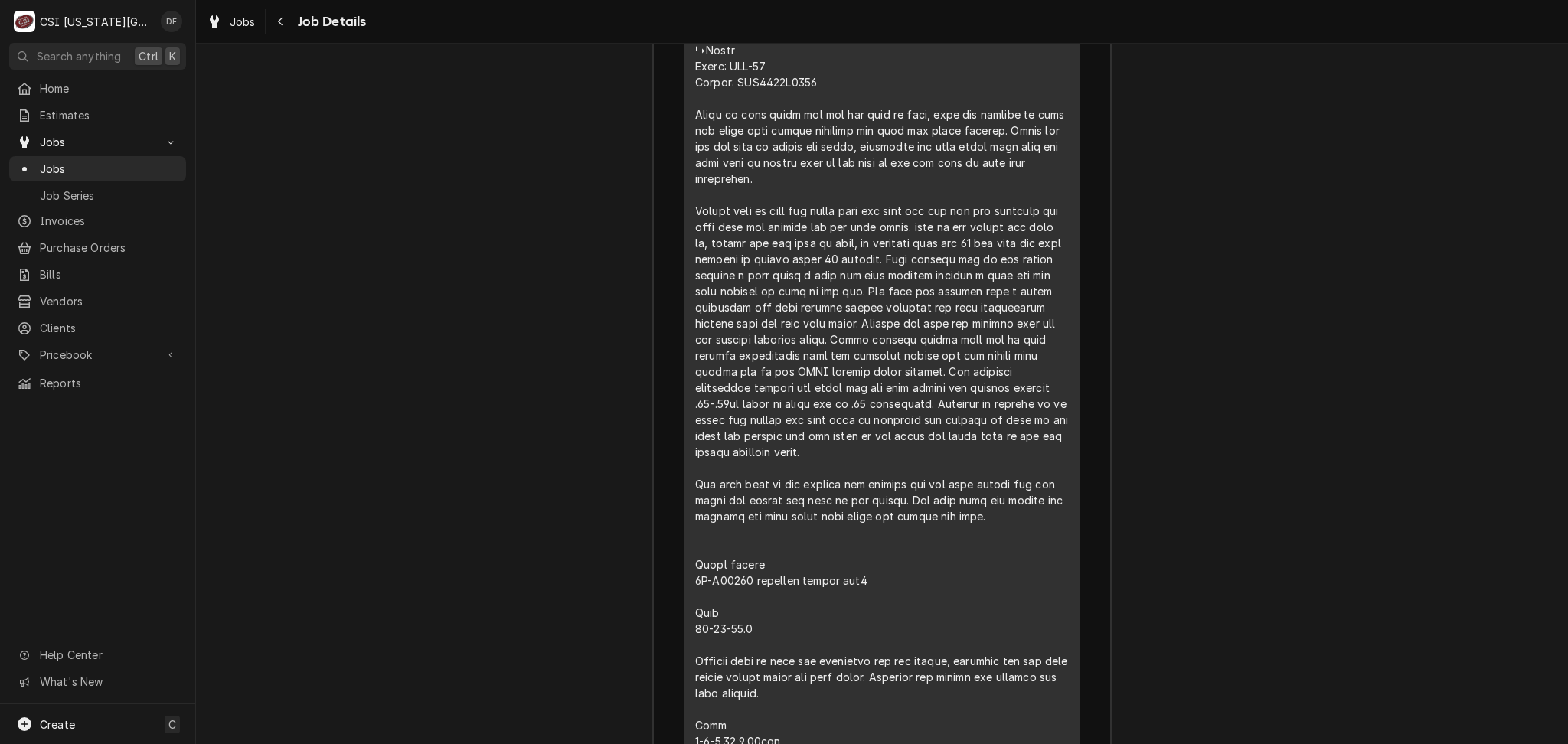
scroll to position [4055, 0]
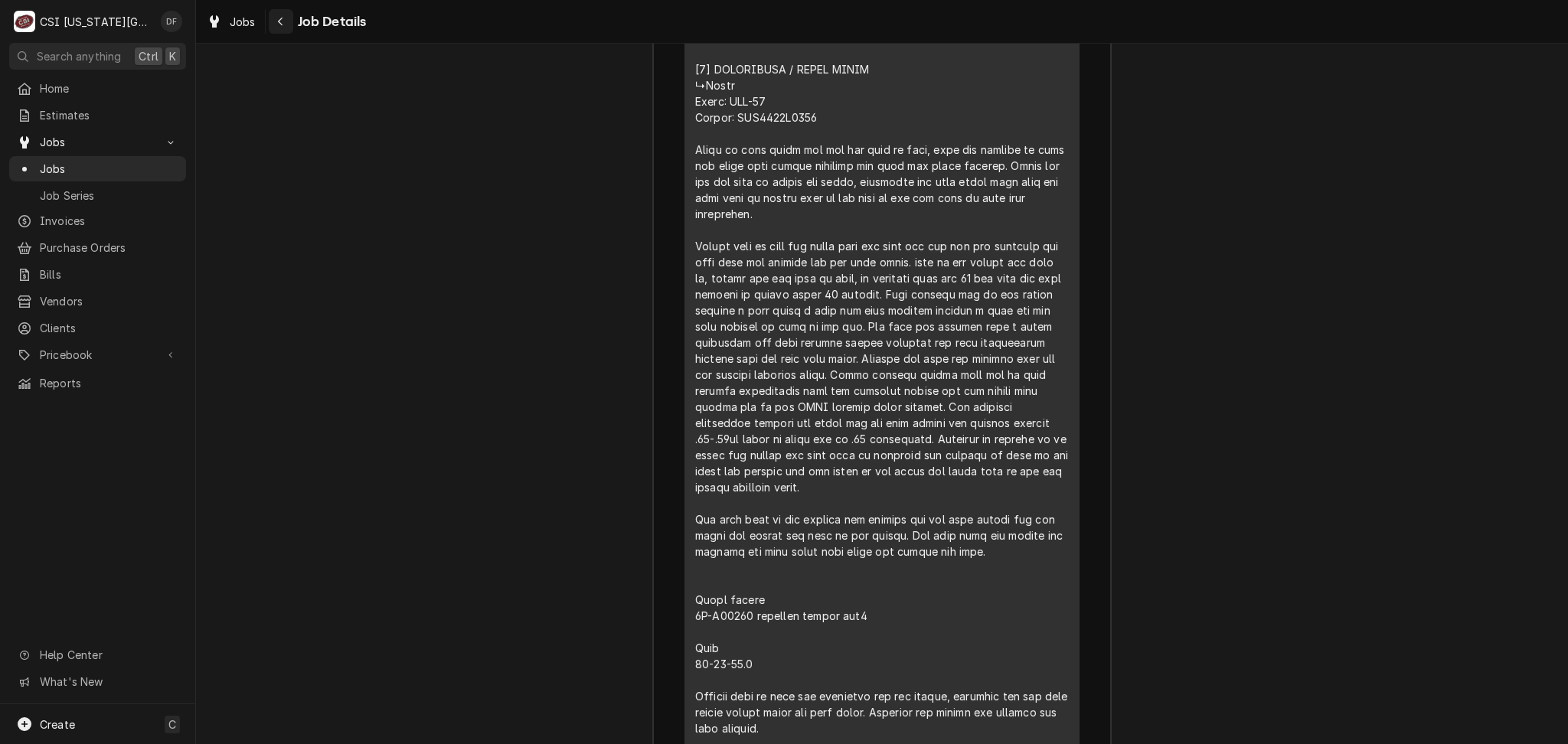
click at [283, 26] on icon "Navigate back" at bounding box center [280, 21] width 7 height 11
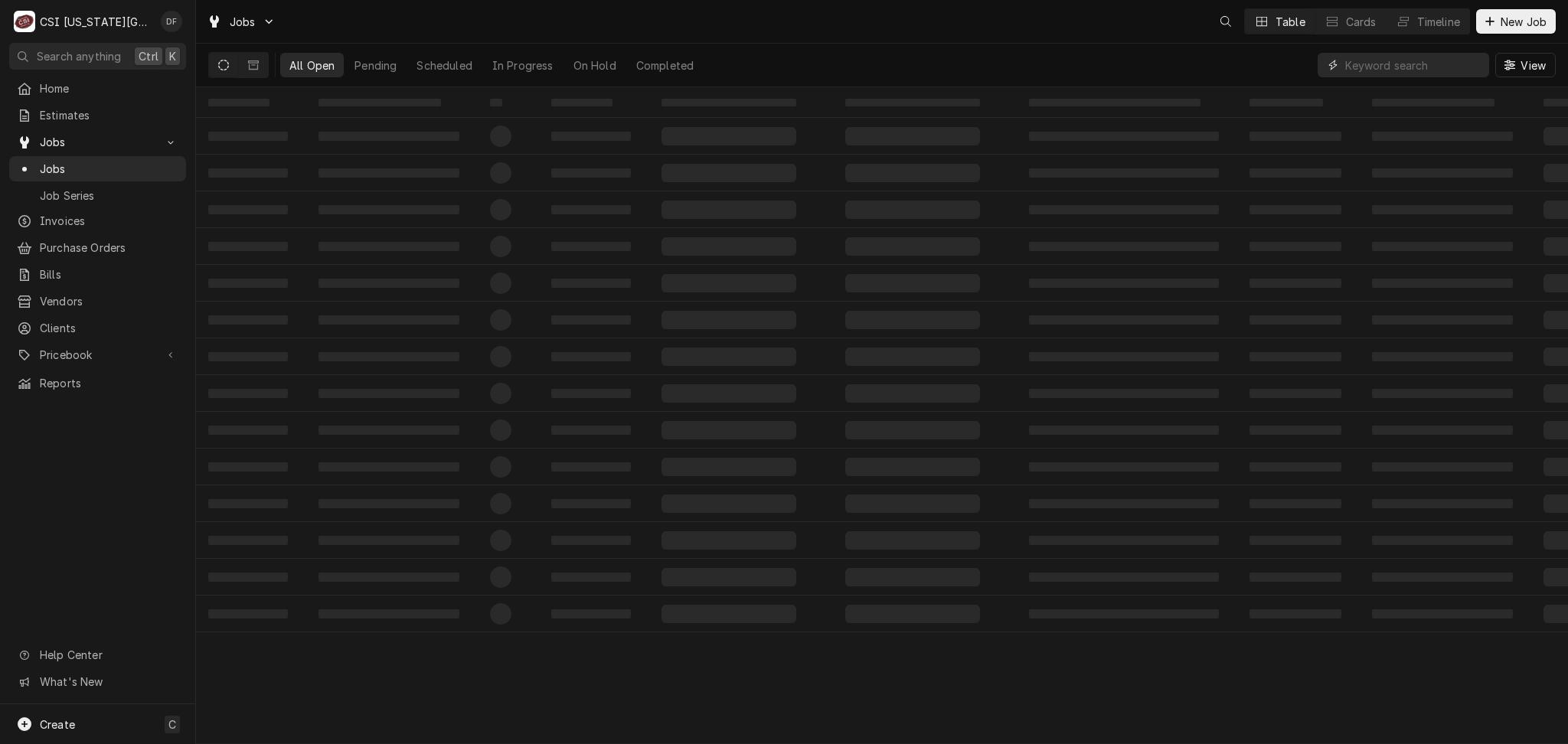
click at [1378, 71] on input "Dynamic Content Wrapper" at bounding box center [1413, 65] width 136 height 24
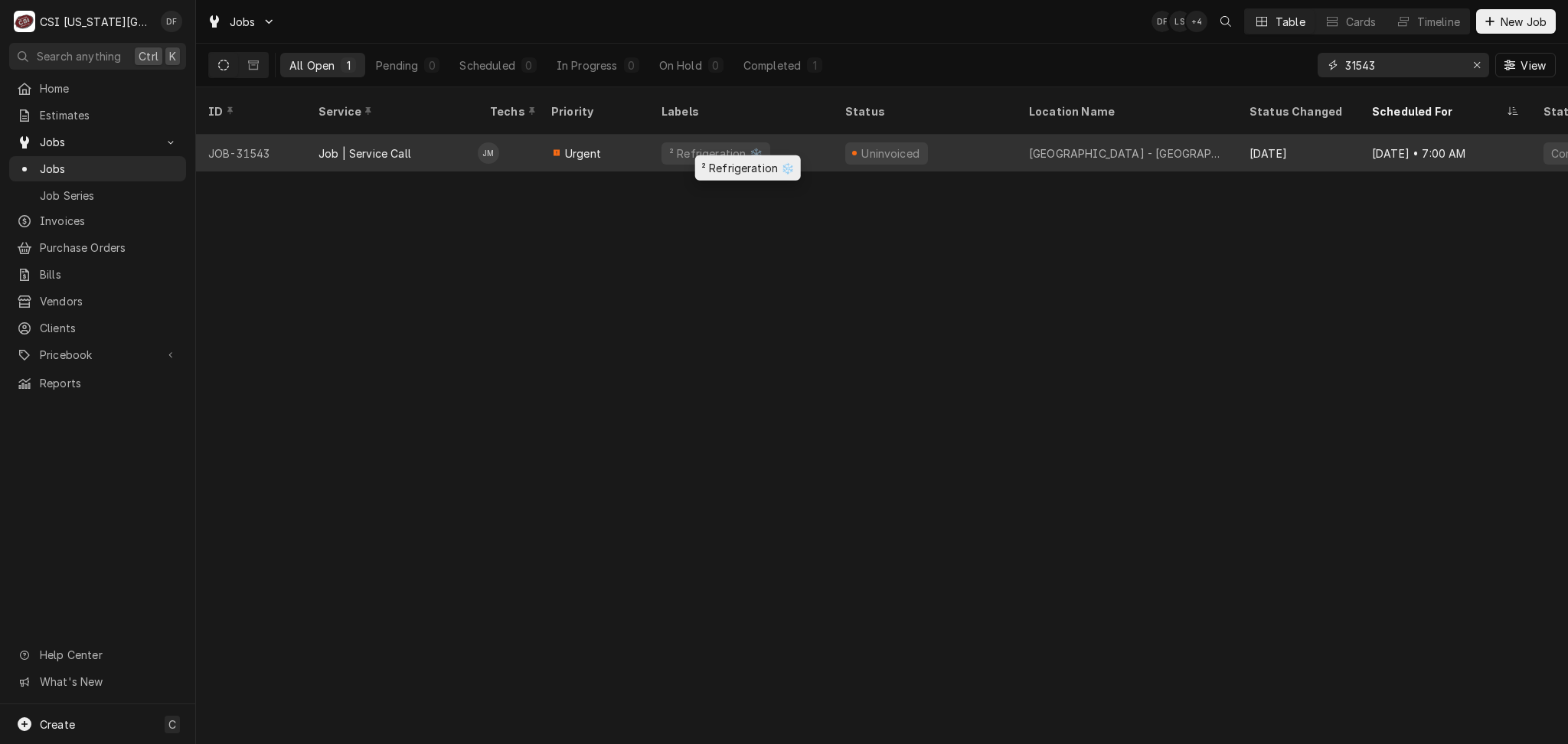
type input "31543"
click at [804, 144] on div "² Refrigeration ❄️" at bounding box center [741, 153] width 183 height 37
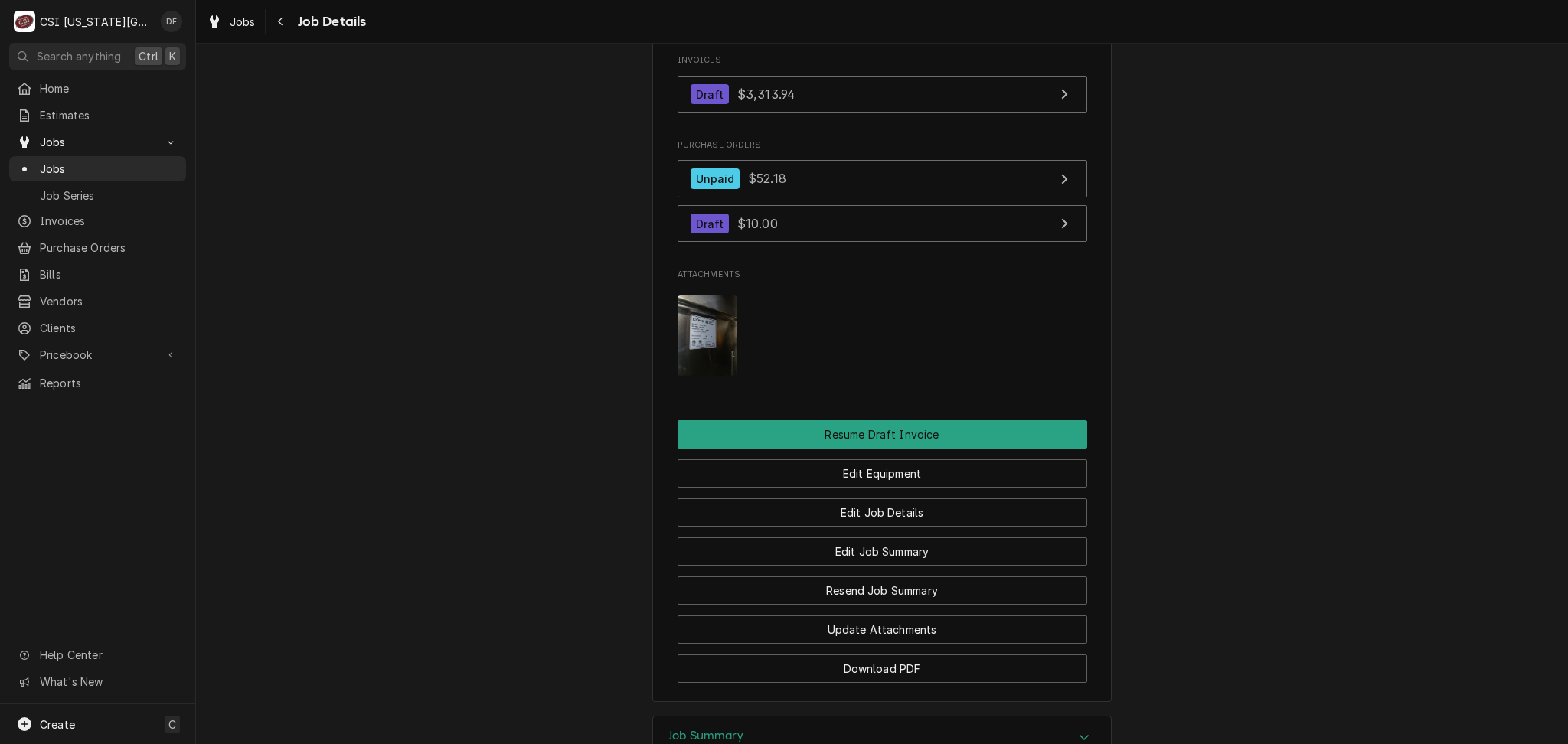
scroll to position [1528, 0]
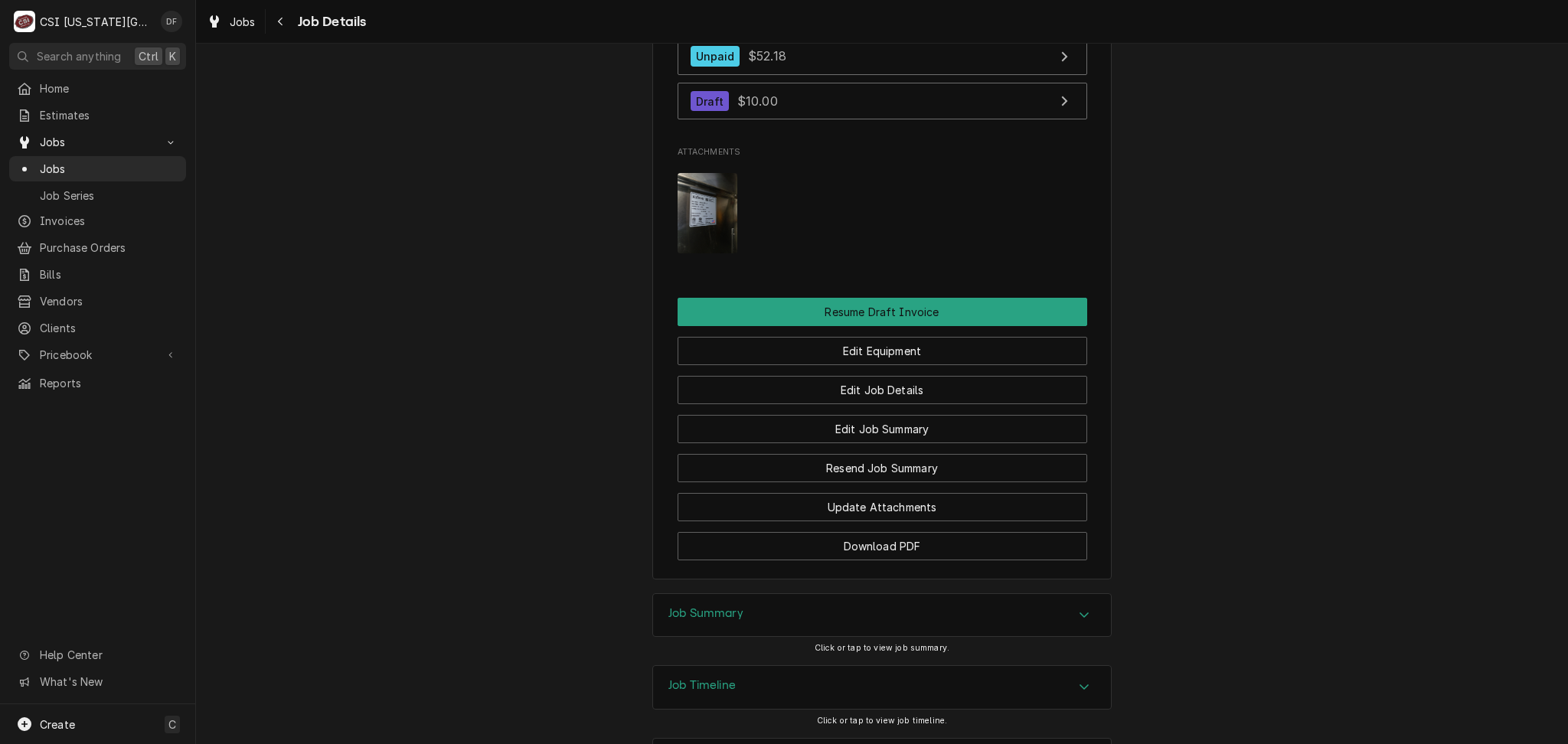
click at [724, 606] on h3 "Job Summary" at bounding box center [705, 613] width 75 height 14
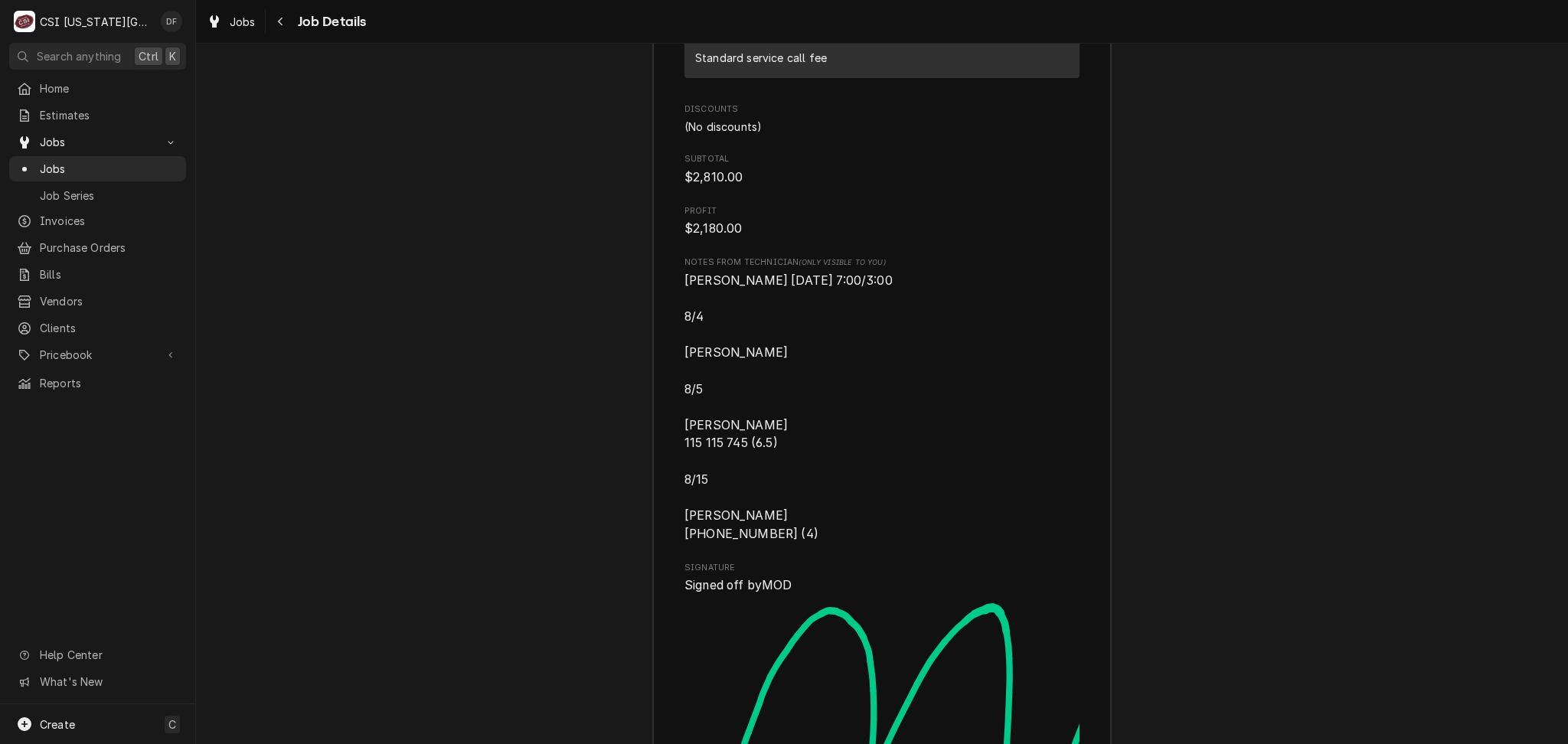
scroll to position [5812, 0]
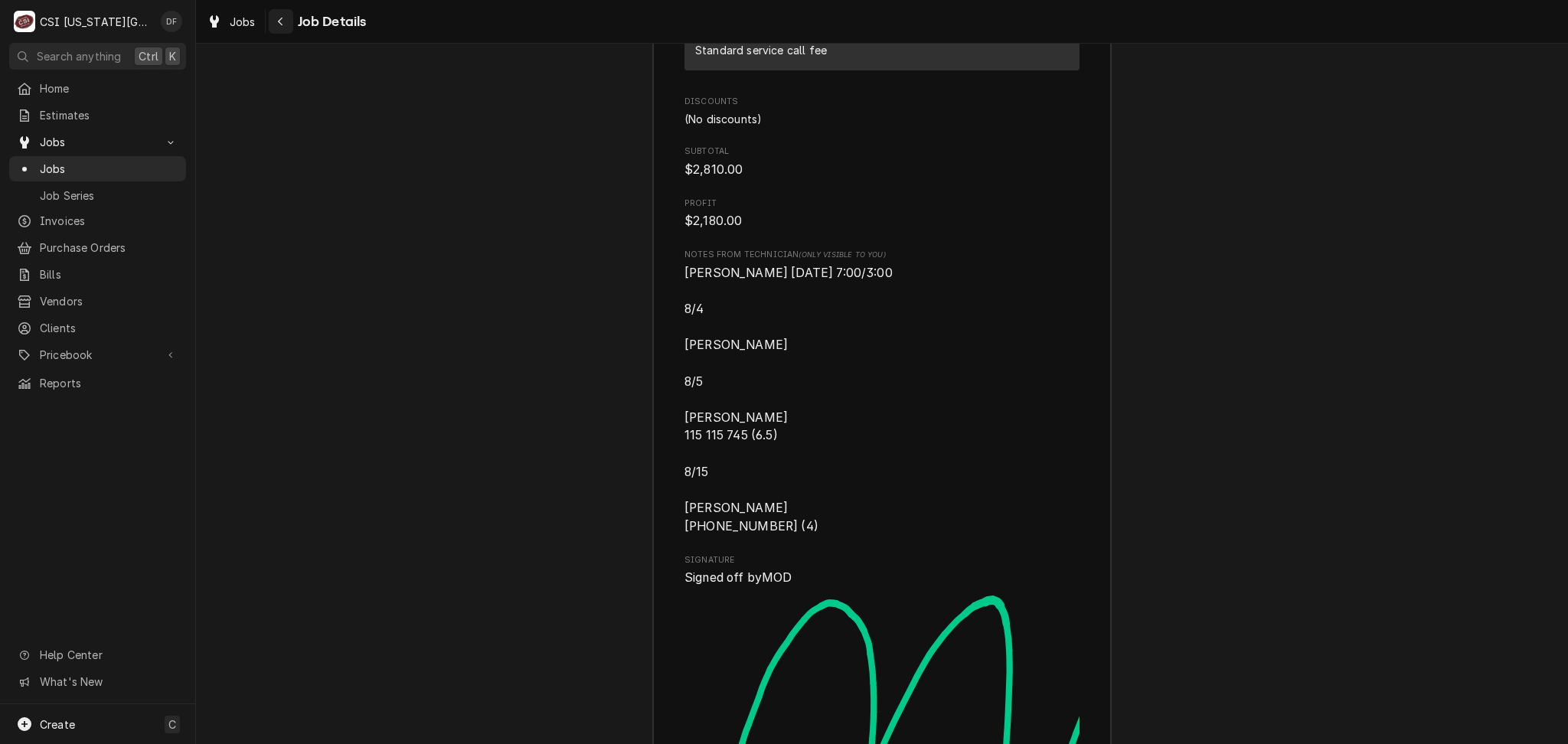
click at [280, 21] on icon "Navigate back" at bounding box center [280, 21] width 7 height 11
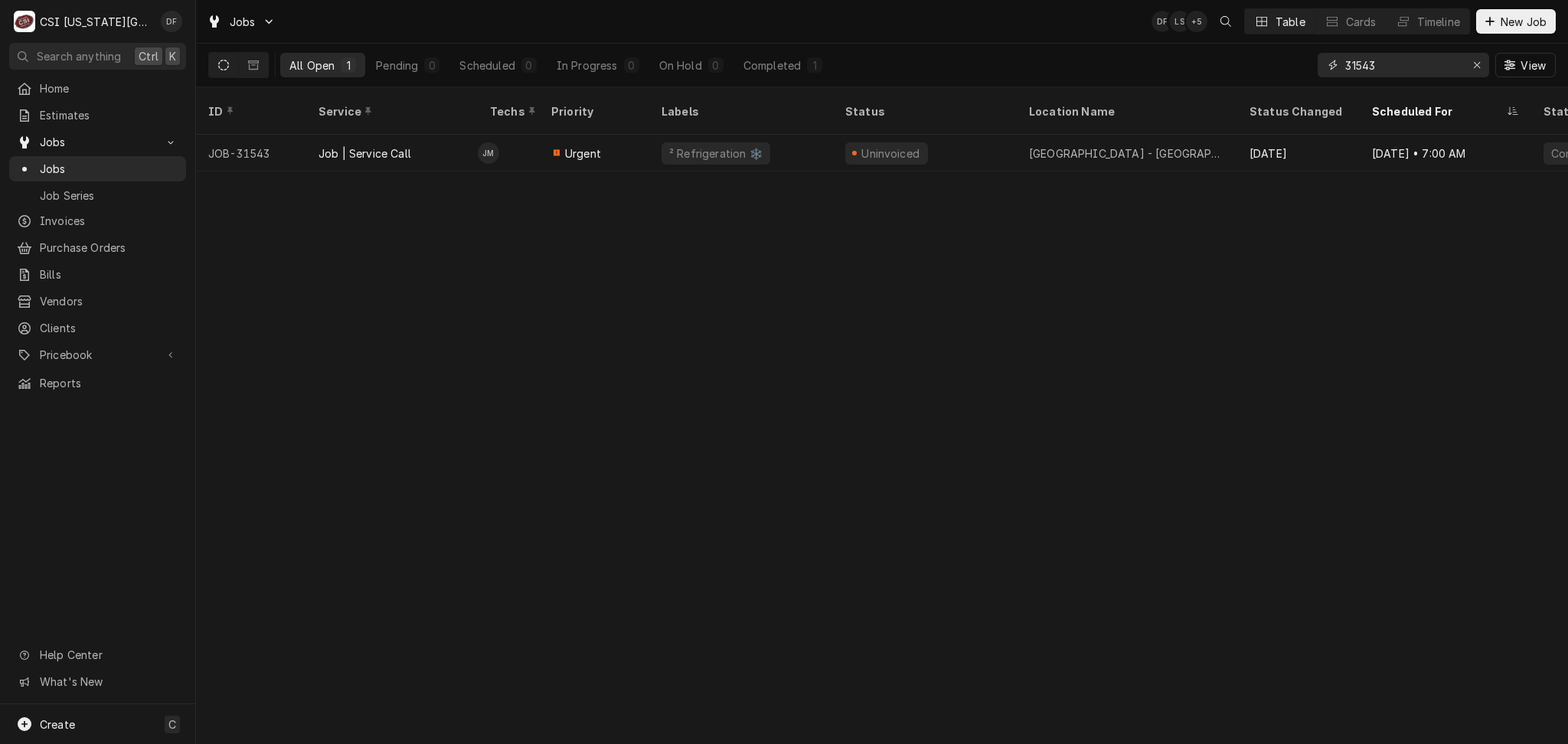
drag, startPoint x: 1384, startPoint y: 64, endPoint x: 1353, endPoint y: 65, distance: 31.0
click at [1353, 65] on input "31543" at bounding box center [1402, 65] width 115 height 24
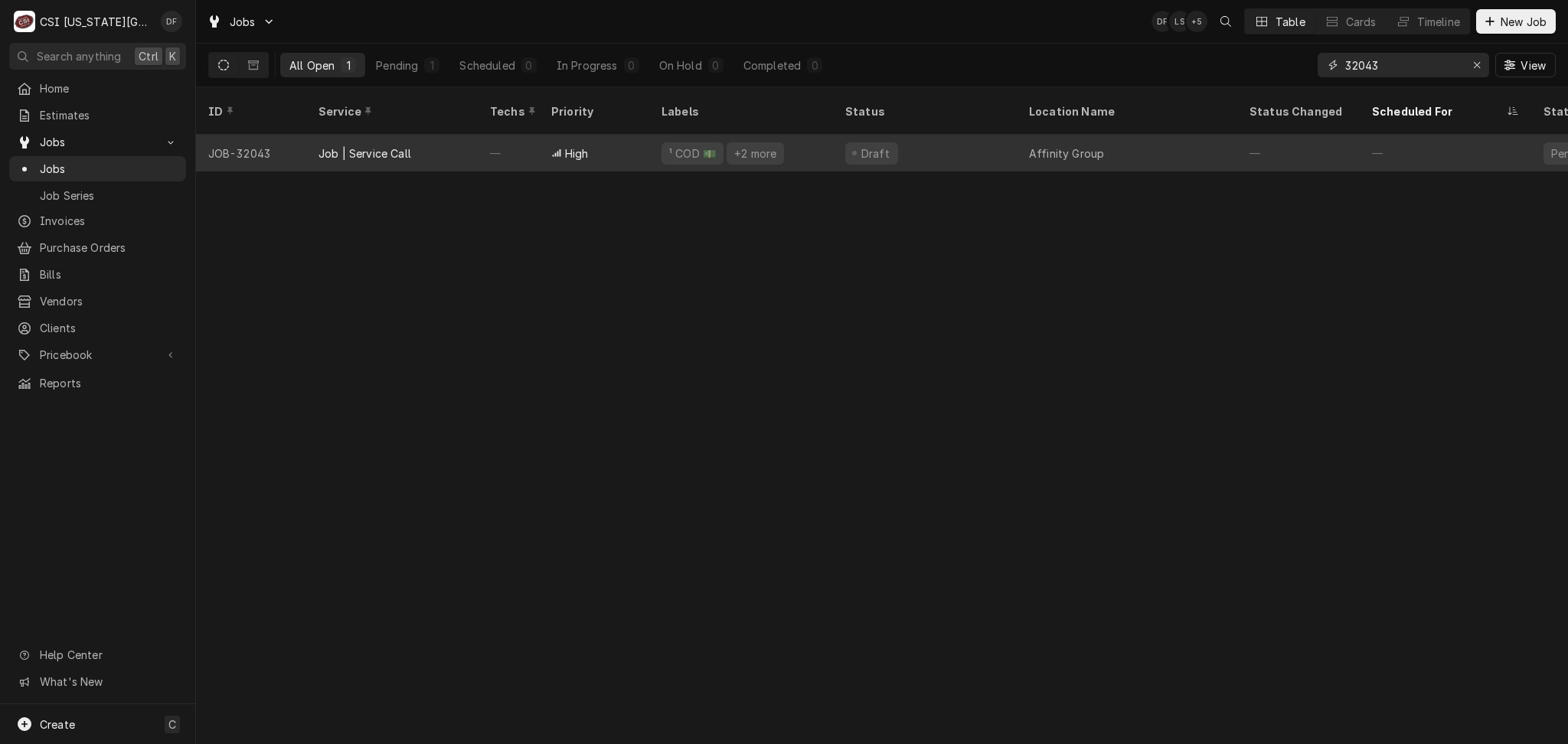
type input "32043"
click at [953, 145] on div "Draft" at bounding box center [924, 153] width 183 height 37
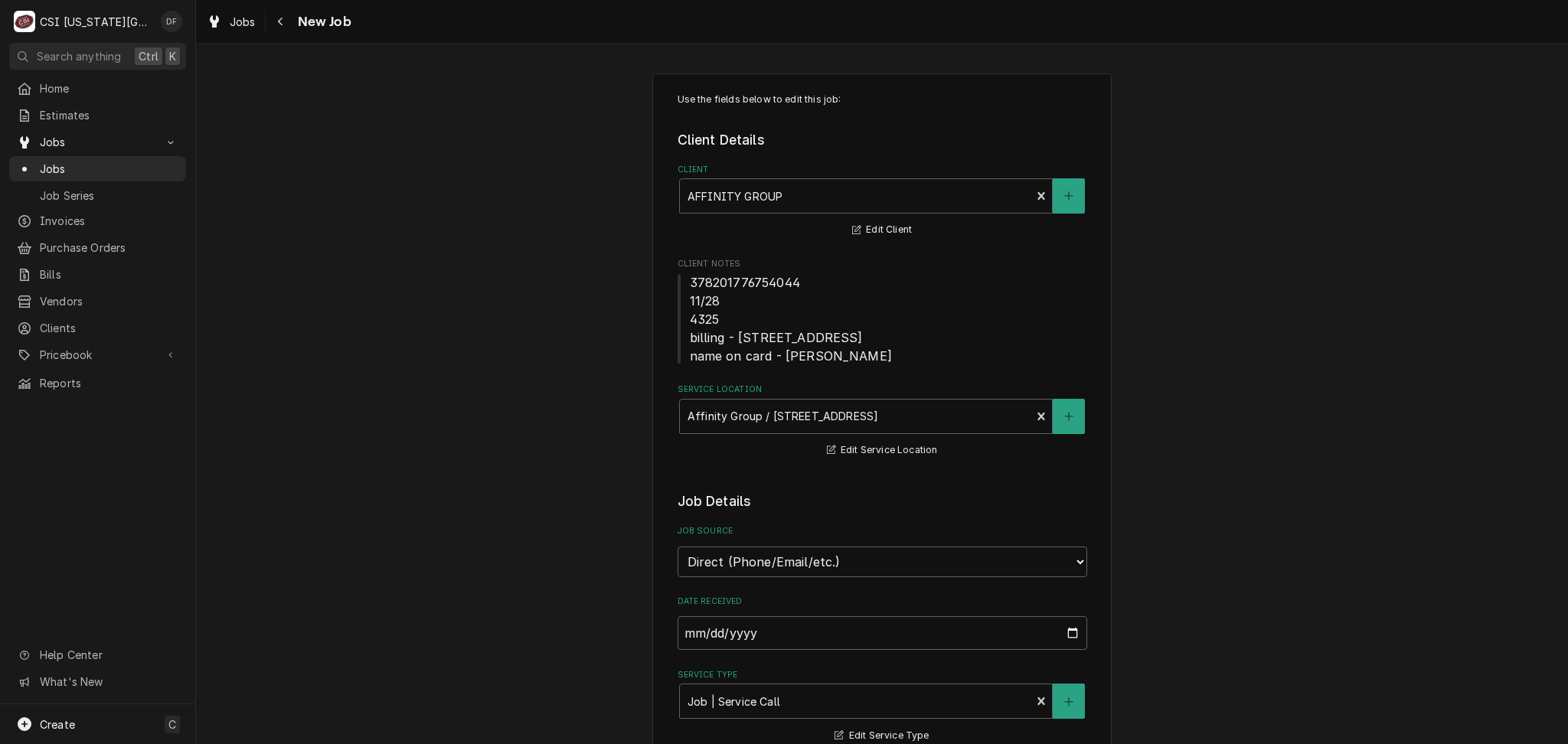
type textarea "x"
click at [277, 26] on icon "Navigate back" at bounding box center [280, 21] width 7 height 11
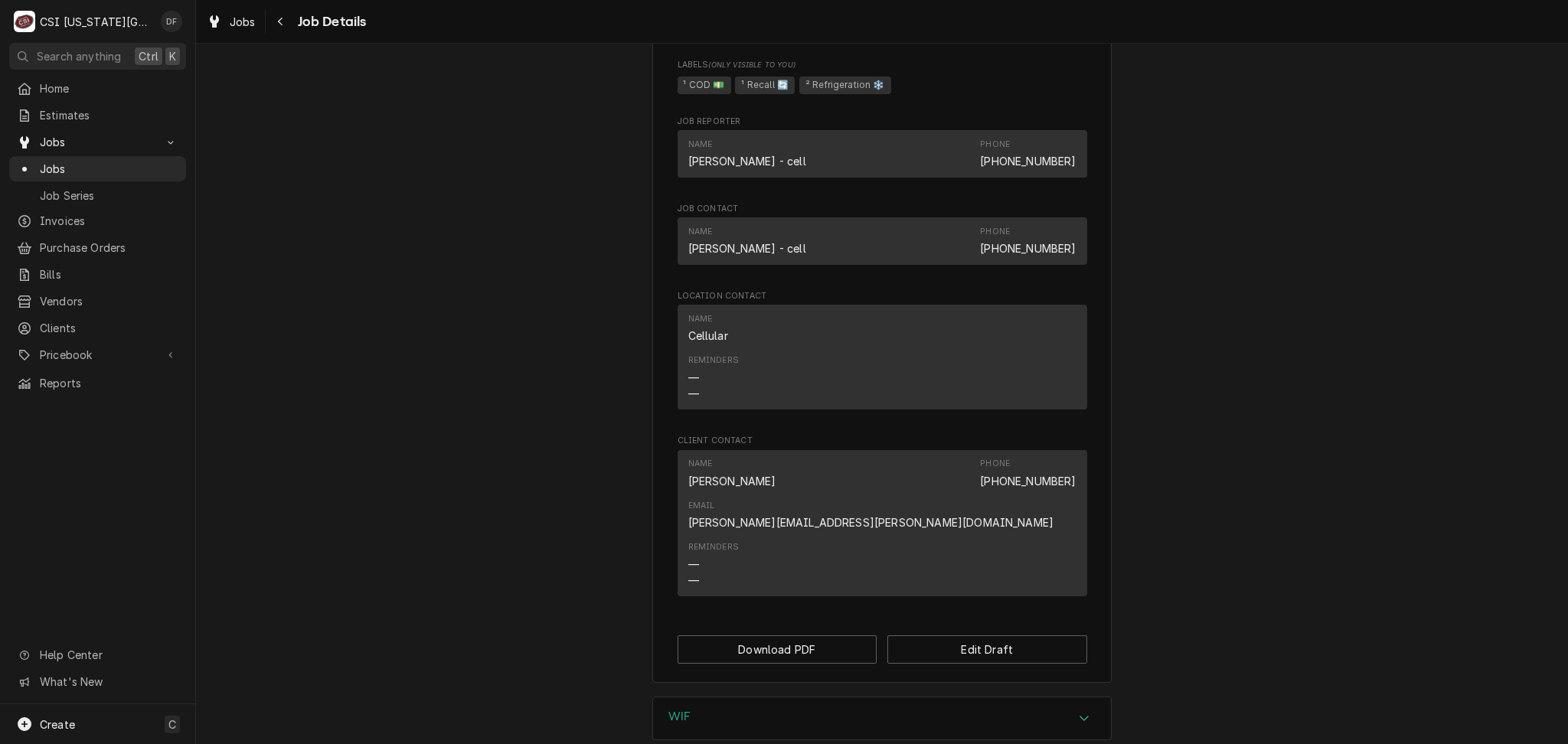
scroll to position [971, 0]
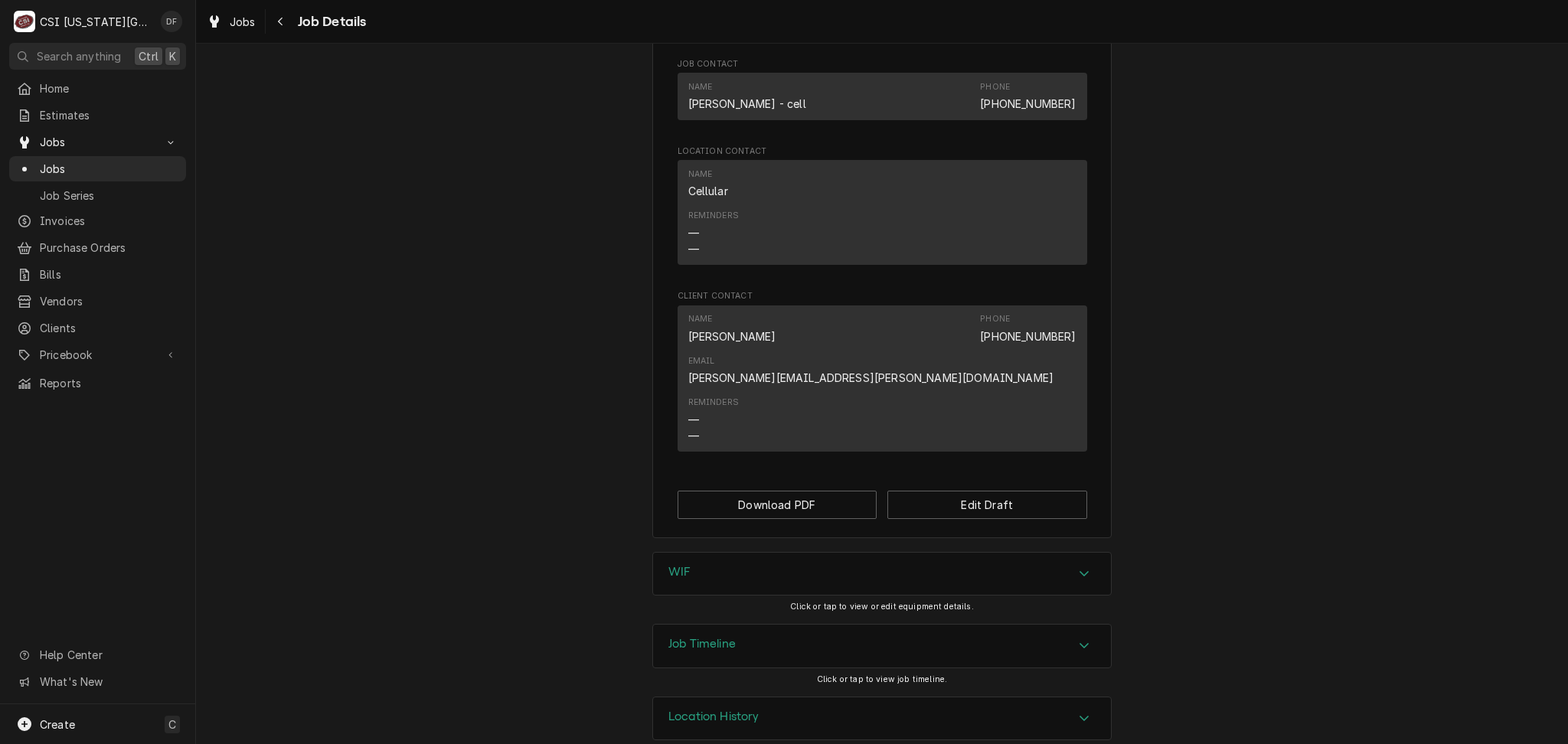
click at [799, 697] on div "Location History" at bounding box center [882, 718] width 458 height 43
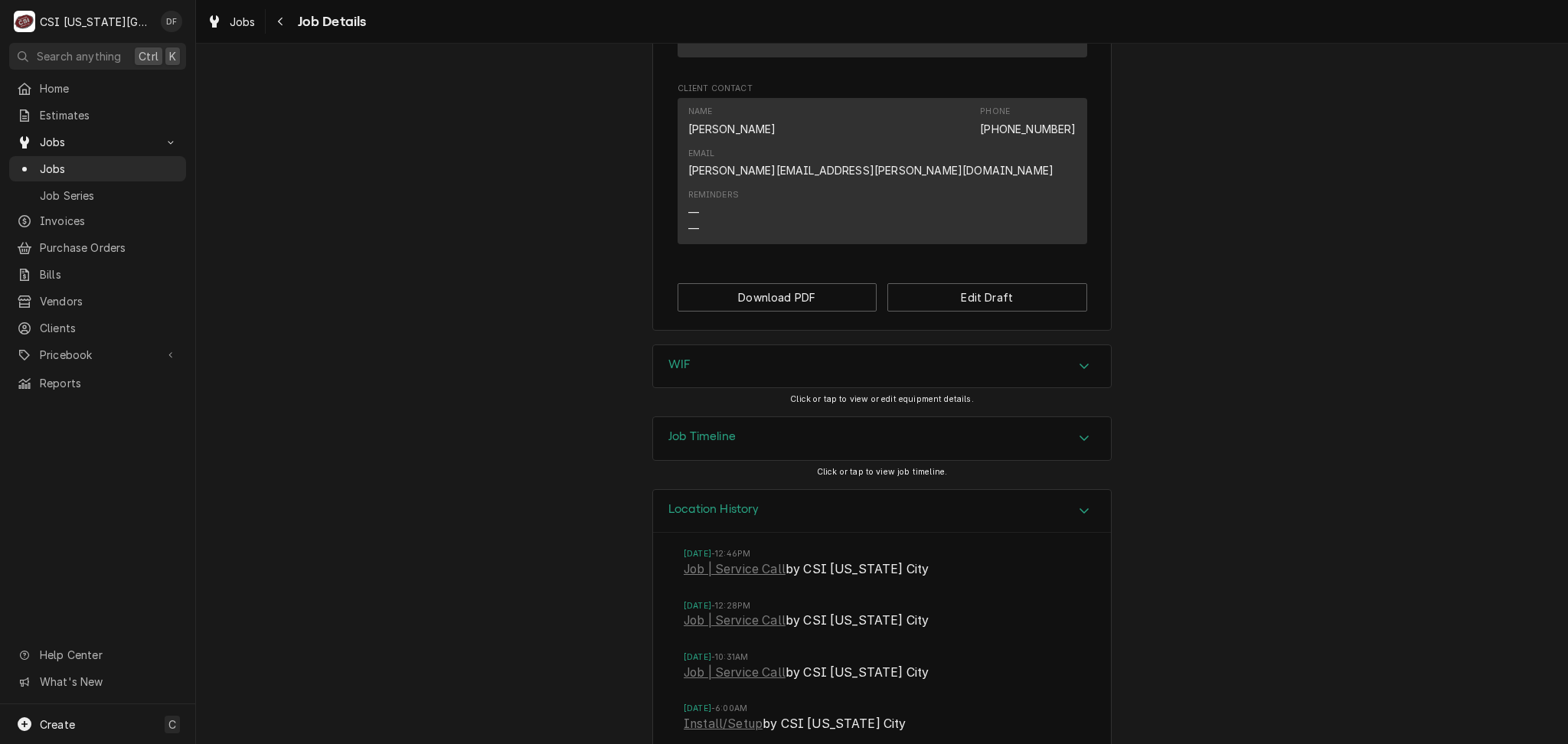
scroll to position [1181, 0]
click at [754, 557] on link "Job | Service Call" at bounding box center [734, 567] width 102 height 18
click at [702, 608] on link "Job | Service Call" at bounding box center [734, 617] width 102 height 18
click at [278, 26] on icon "Navigate back" at bounding box center [280, 21] width 7 height 11
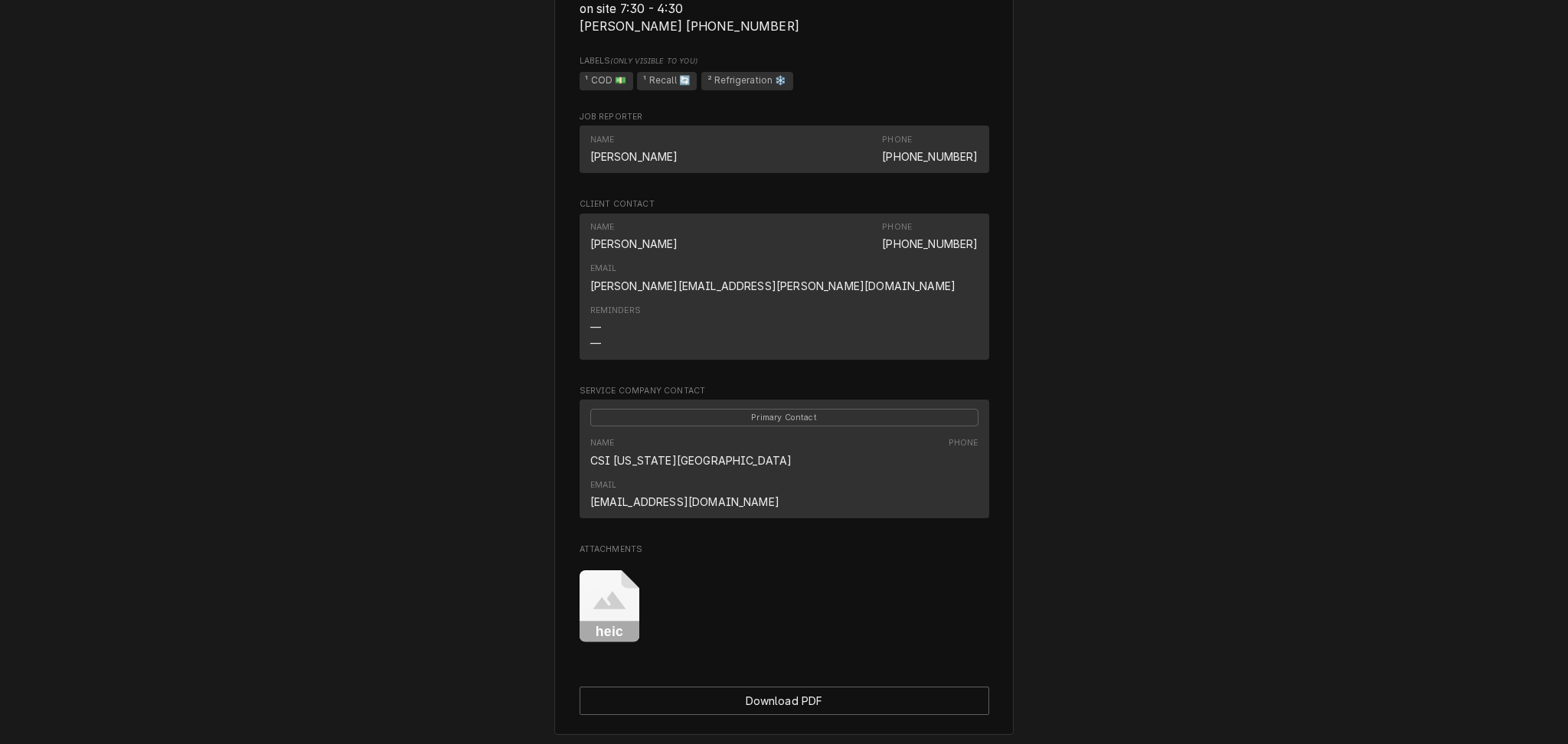
scroll to position [1115, 0]
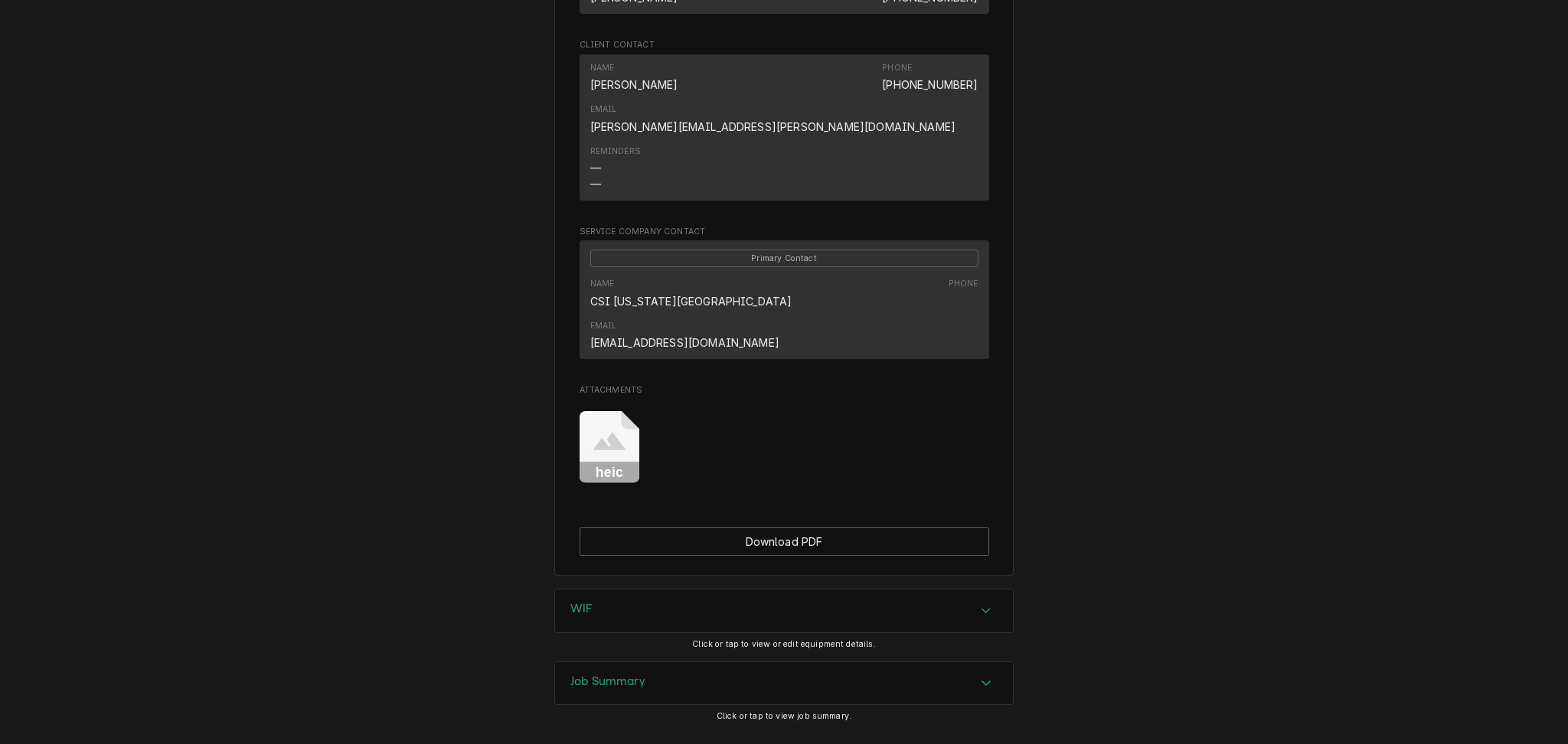
click at [714, 662] on div "Job Summary" at bounding box center [784, 683] width 458 height 43
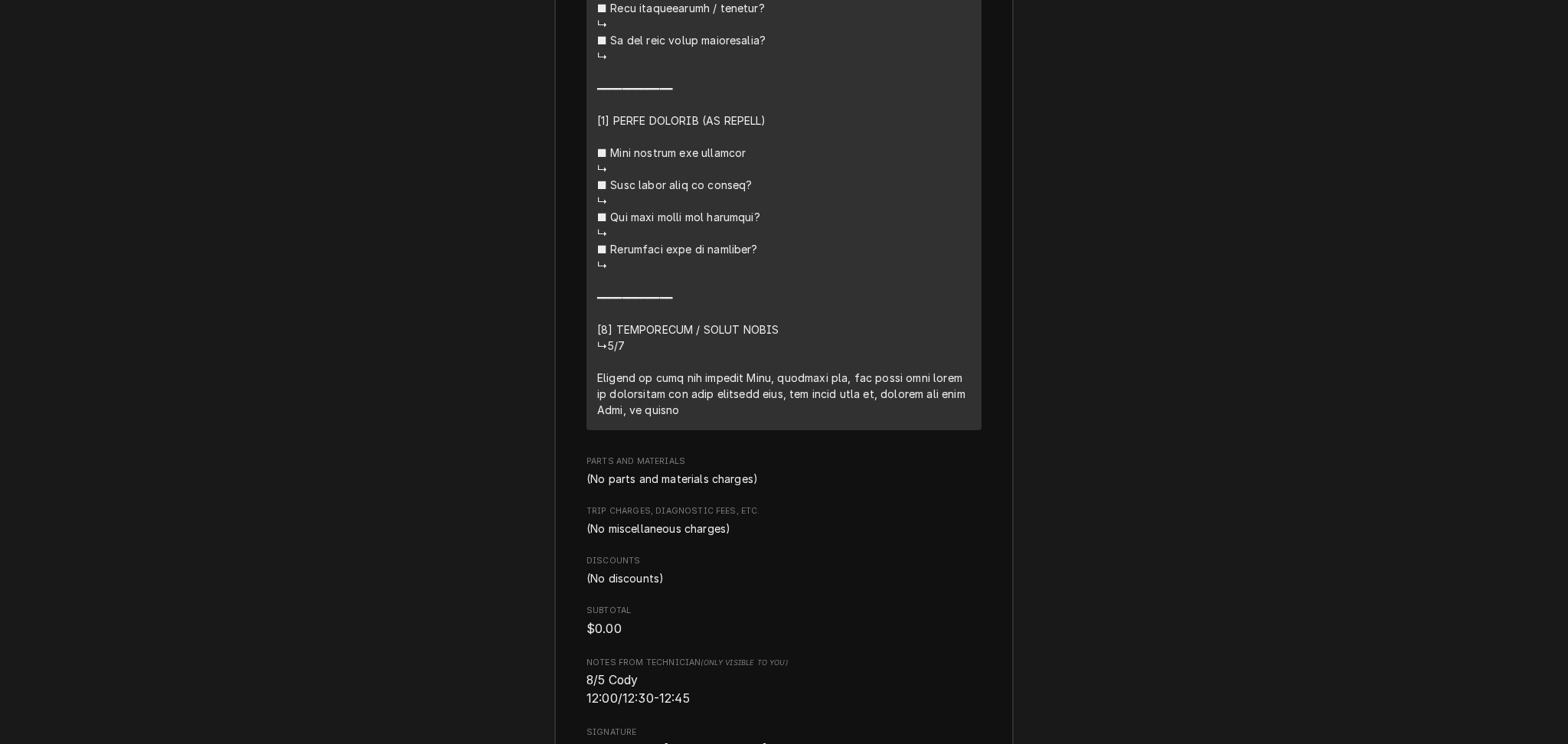
scroll to position [3370, 0]
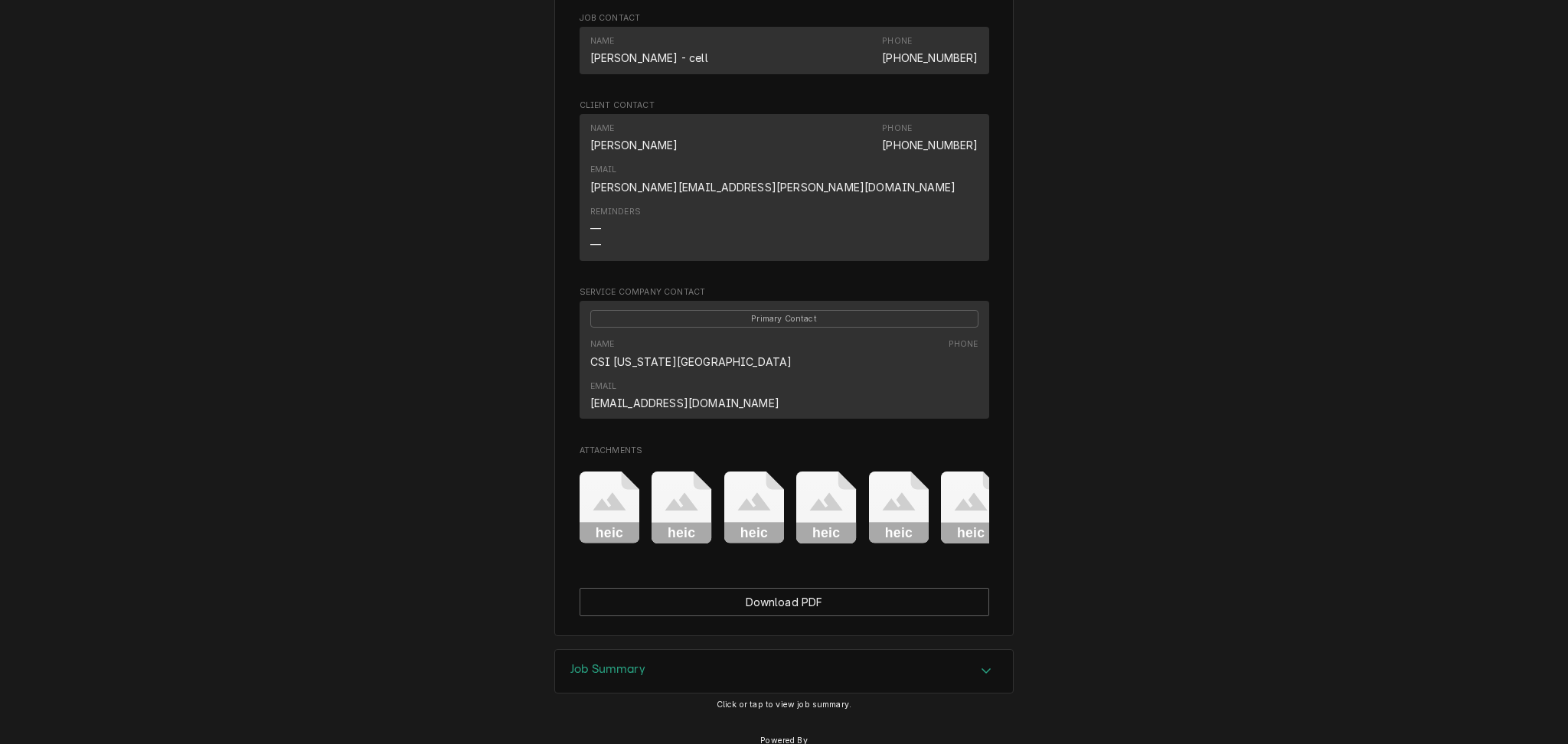
scroll to position [1320, 0]
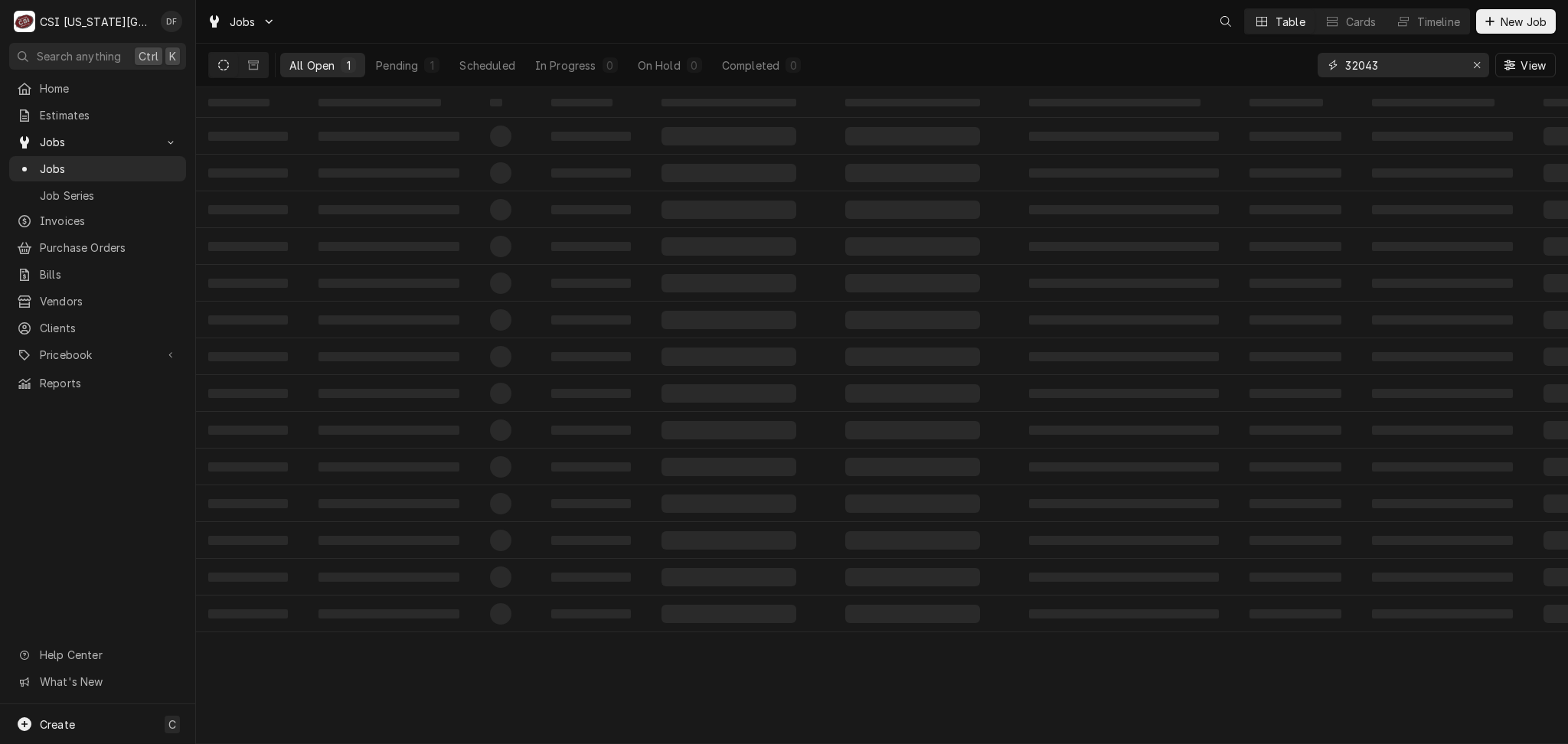
drag, startPoint x: 1391, startPoint y: 66, endPoint x: 1366, endPoint y: 64, distance: 25.1
click at [1366, 64] on input "32043" at bounding box center [1402, 65] width 115 height 24
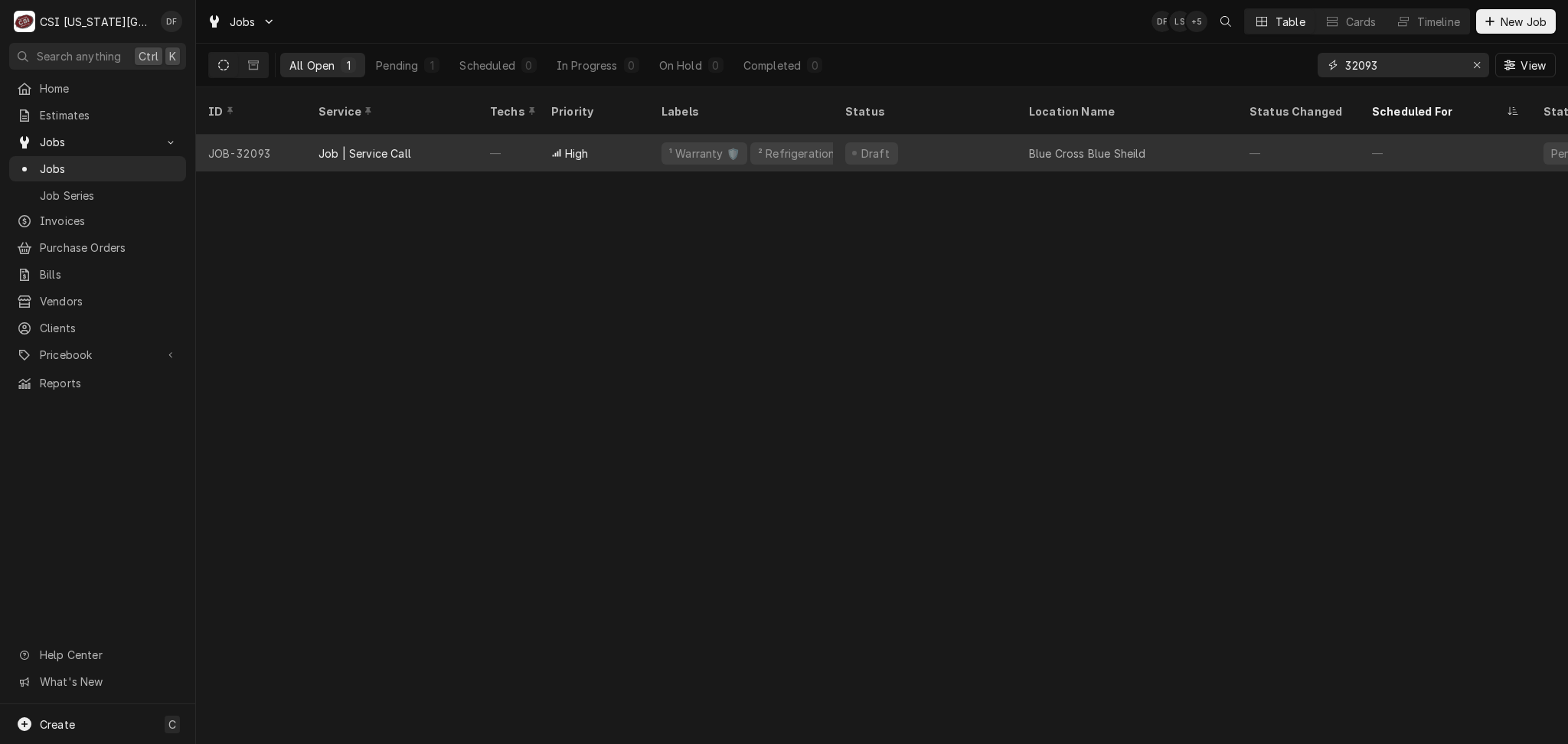
type input "32093"
click at [646, 140] on div "High" at bounding box center [594, 153] width 110 height 37
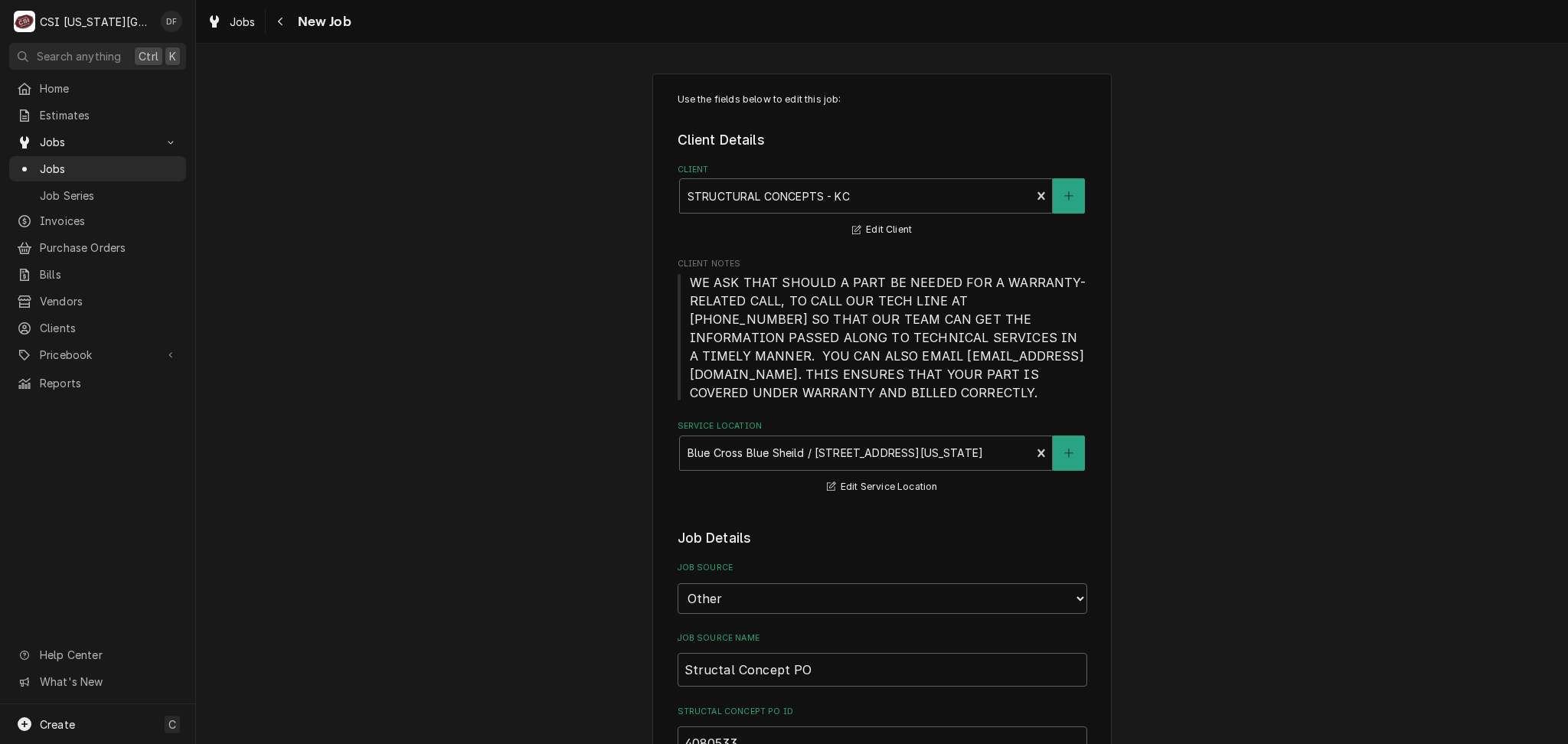
type textarea "x"
click at [278, 21] on icon "Navigate back" at bounding box center [280, 21] width 7 height 11
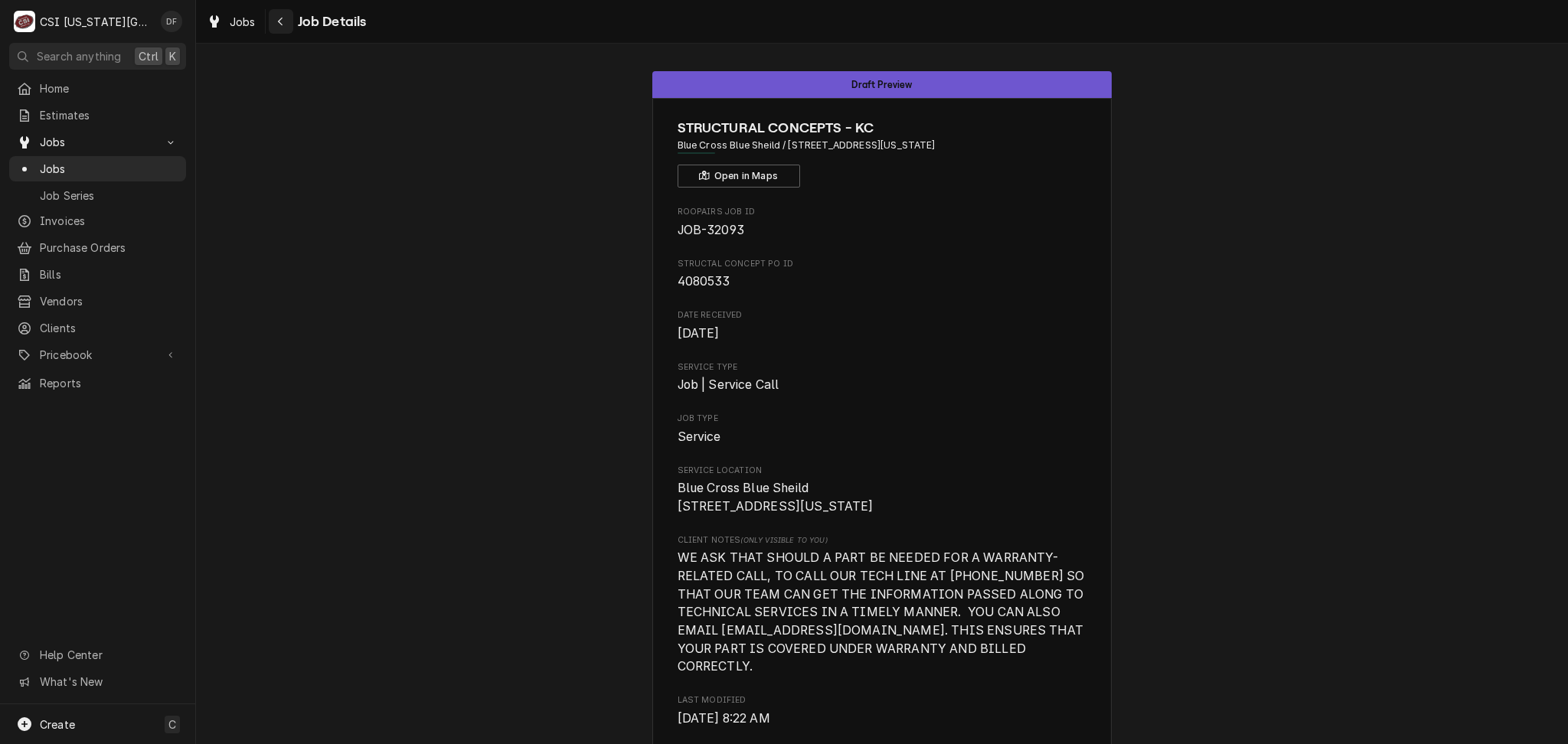
click at [272, 24] on button "Navigate back" at bounding box center [280, 21] width 24 height 24
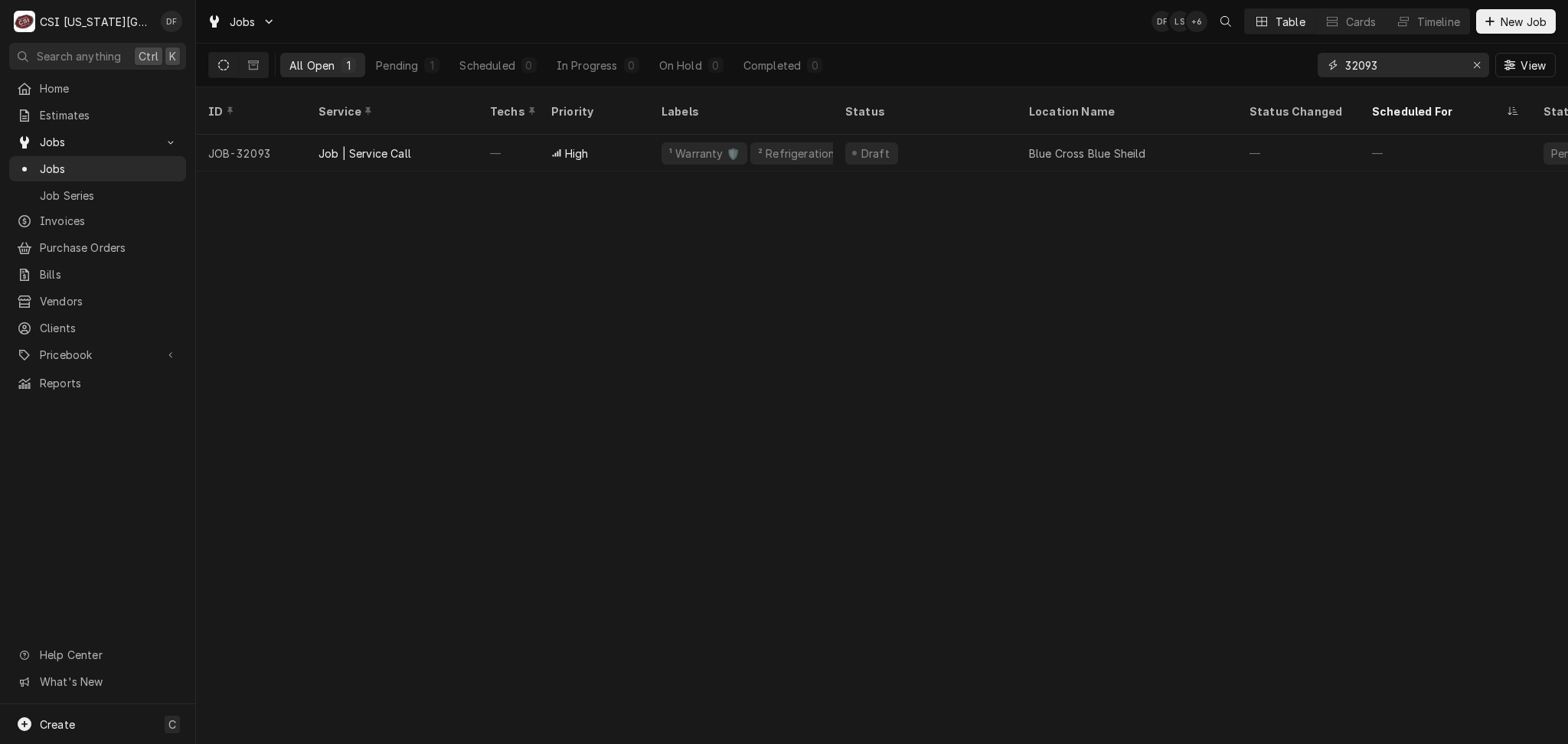
drag, startPoint x: 1409, startPoint y: 59, endPoint x: 1314, endPoint y: 82, distance: 97.7
click at [1314, 82] on div "All Open 1 Pending 1 Scheduled 0 In Progress 0 On Hold 0 Completed 0 32093 View" at bounding box center [882, 65] width 1348 height 43
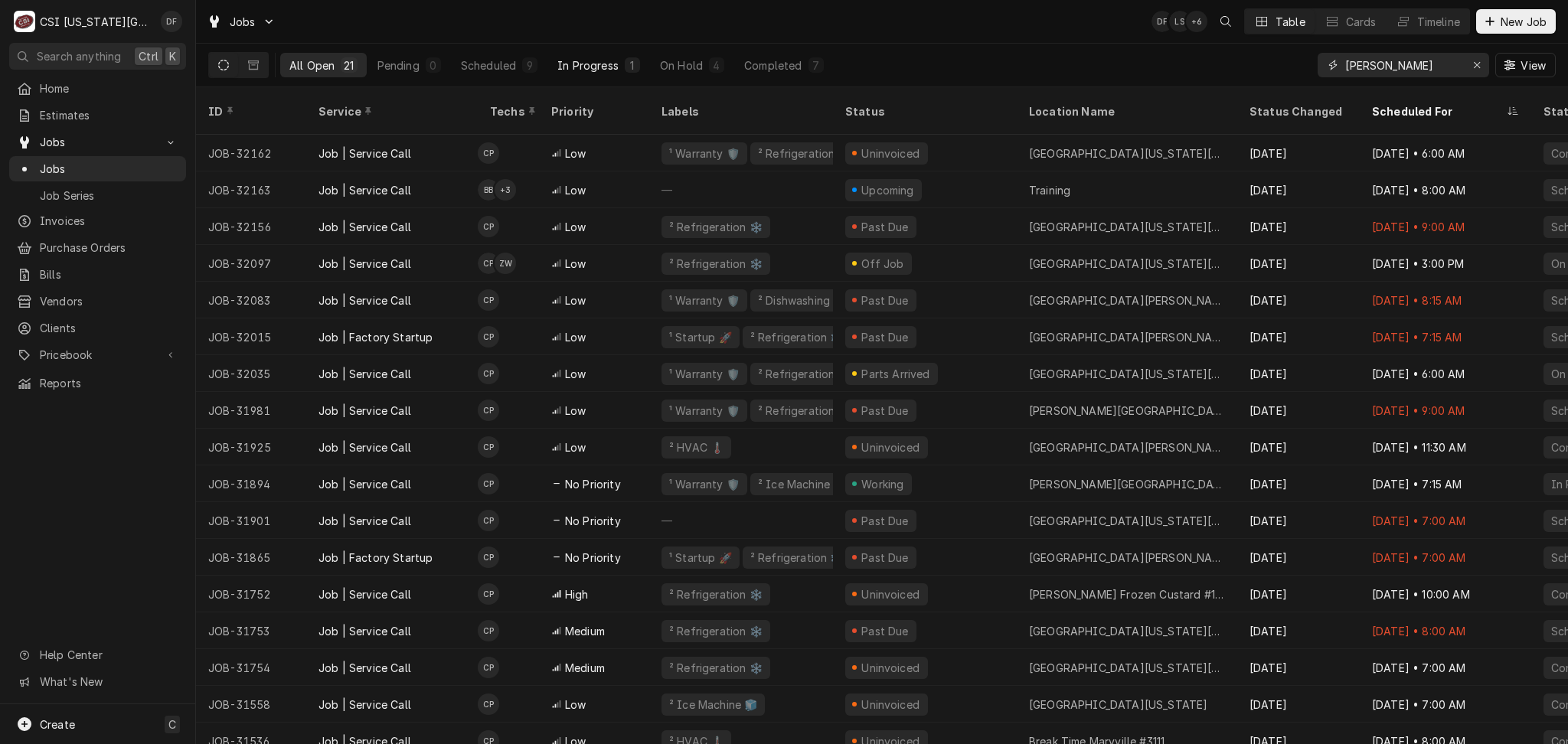
type input "charles"
click at [585, 63] on div "In Progress" at bounding box center [588, 65] width 61 height 16
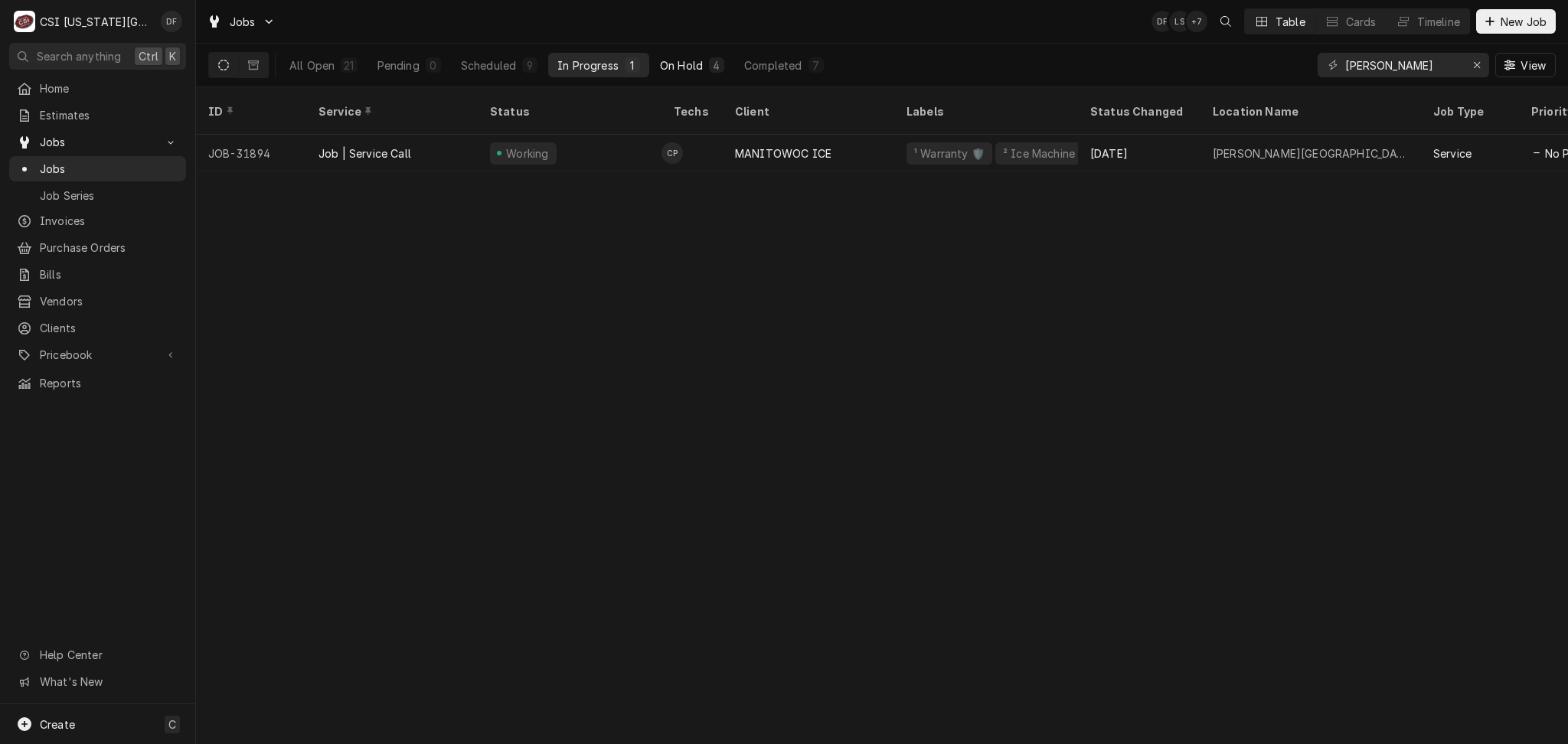
click at [685, 62] on div "On Hold" at bounding box center [681, 65] width 43 height 16
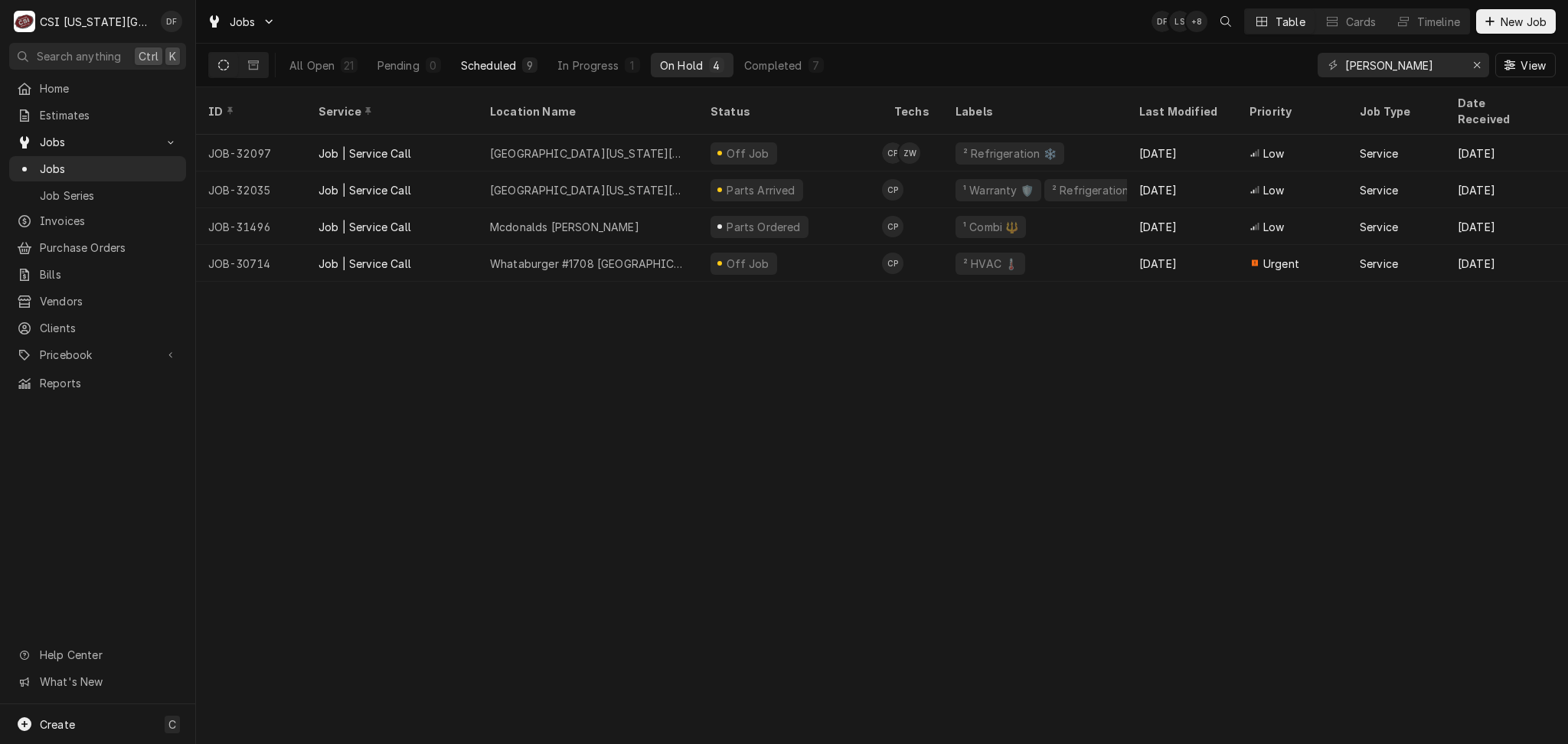
click at [498, 66] on div "Scheduled" at bounding box center [489, 65] width 56 height 16
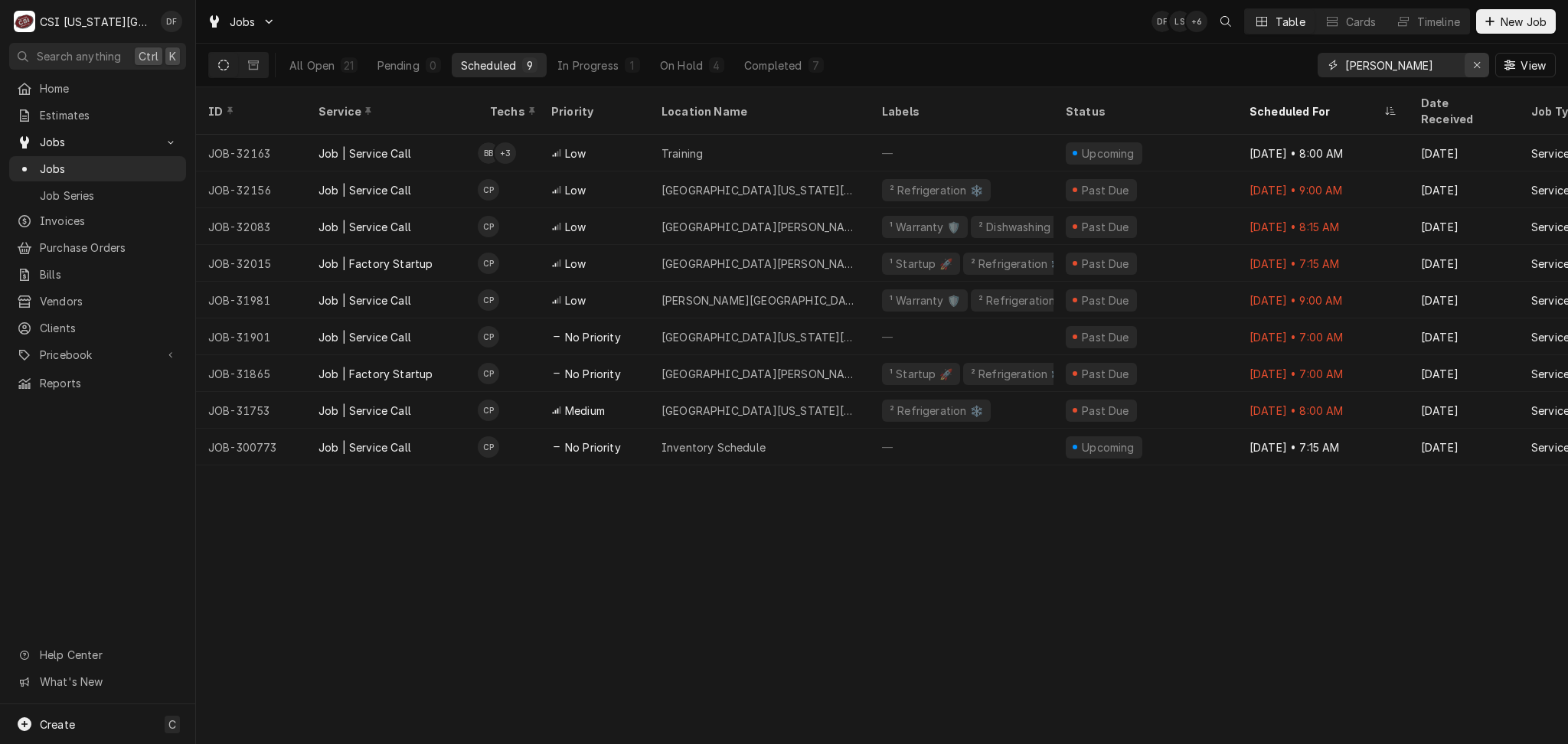
click at [1476, 65] on icon "Erase input" at bounding box center [1477, 65] width 8 height 11
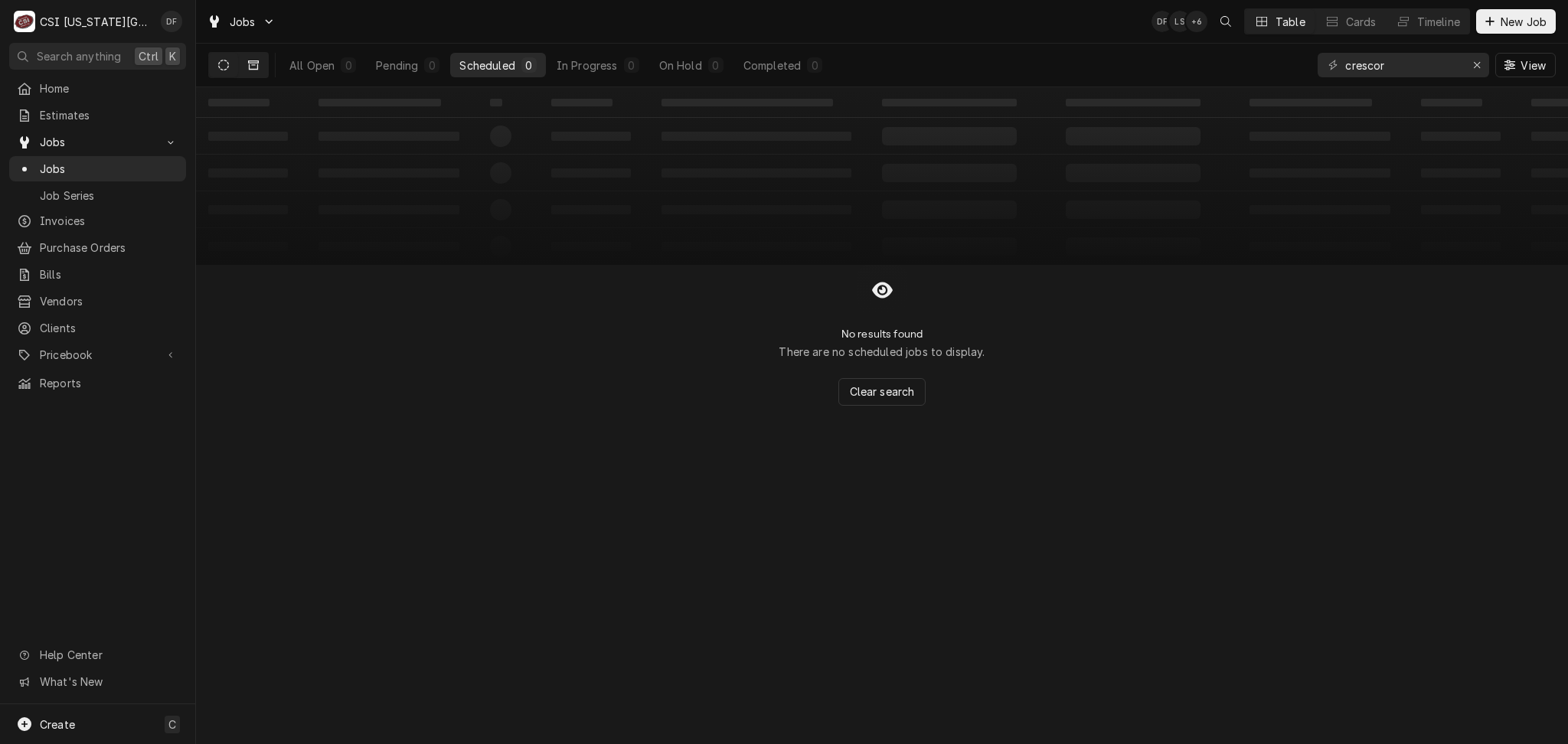
click at [252, 71] on button "Dynamic Content Wrapper" at bounding box center [253, 65] width 29 height 24
drag, startPoint x: 1421, startPoint y: 67, endPoint x: 1285, endPoint y: 67, distance: 136.0
click at [1285, 67] on div "All Closed 0 Finalized 0 Cancelled 0 crescor View" at bounding box center [882, 65] width 1348 height 43
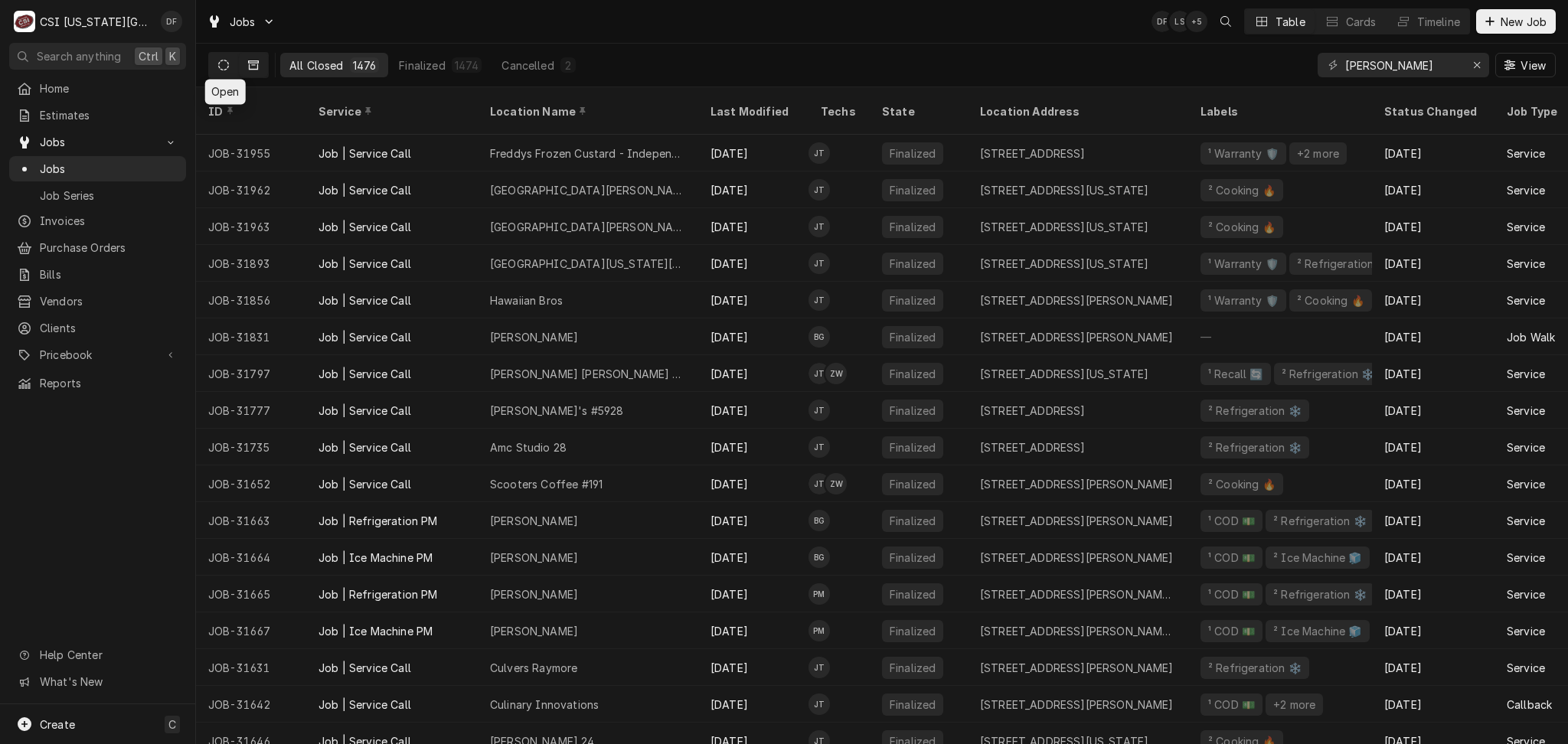
click at [225, 68] on icon "Dynamic Content Wrapper" at bounding box center [223, 65] width 11 height 11
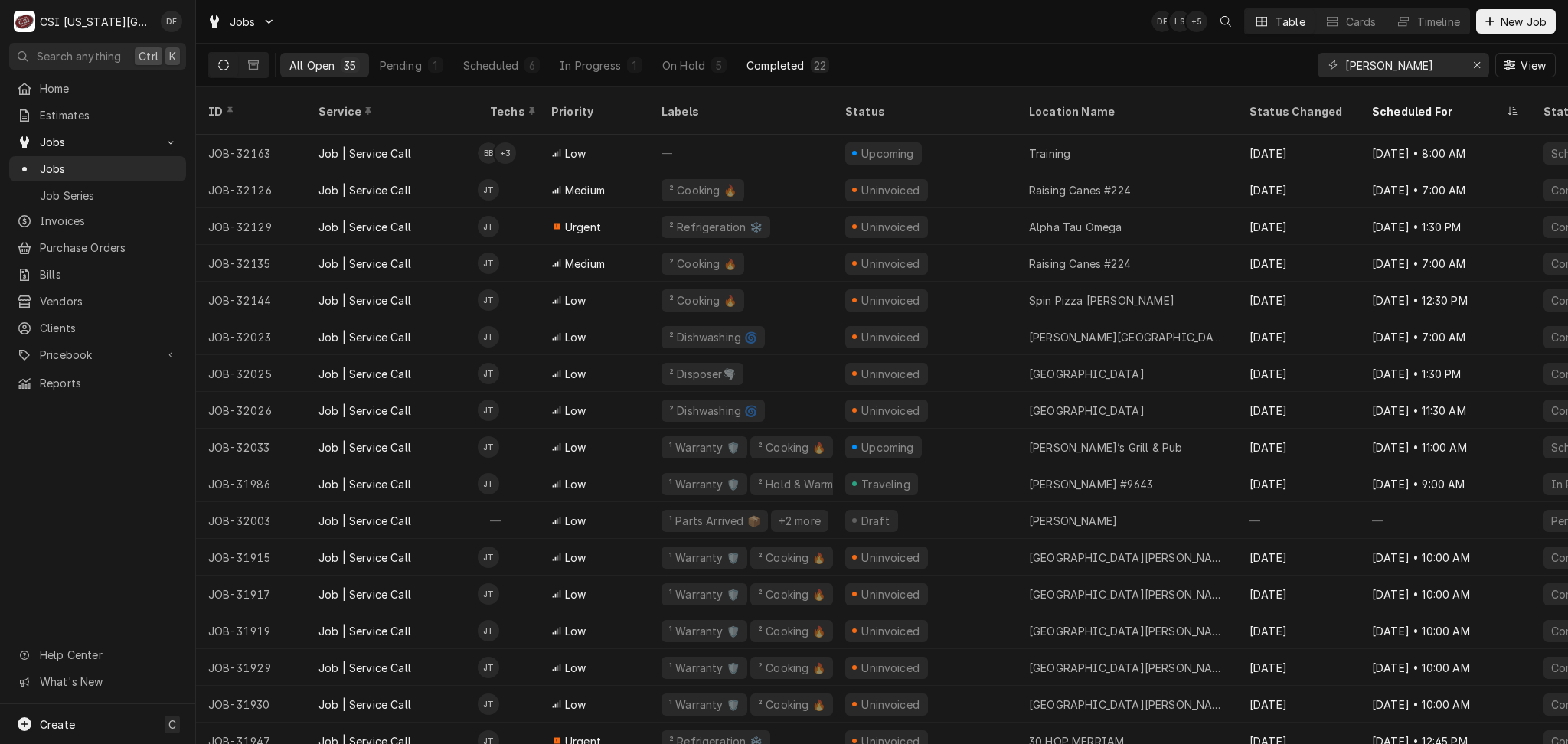
click at [806, 73] on button "Completed 22" at bounding box center [787, 65] width 101 height 24
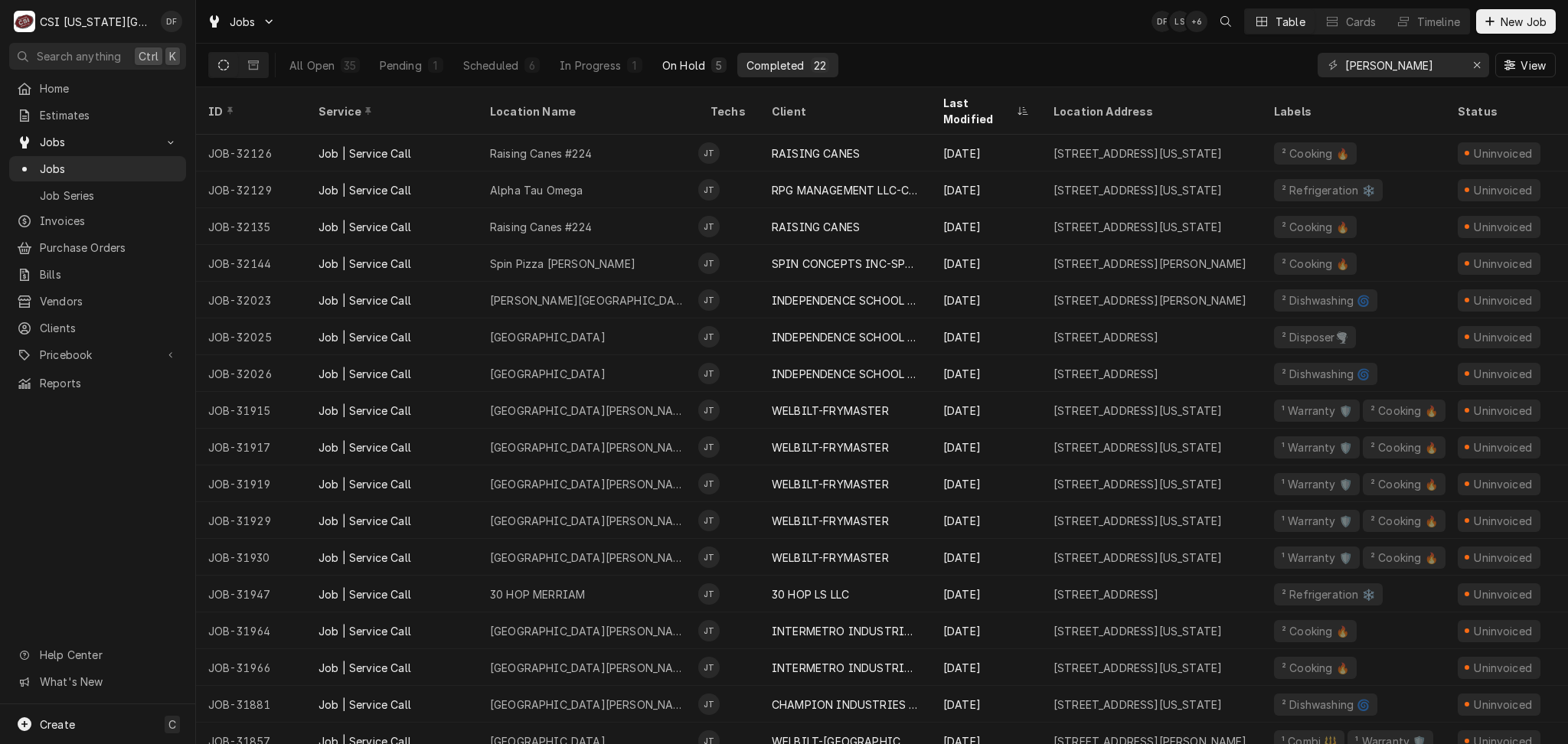
click at [693, 74] on button "On Hold 5" at bounding box center [694, 65] width 82 height 24
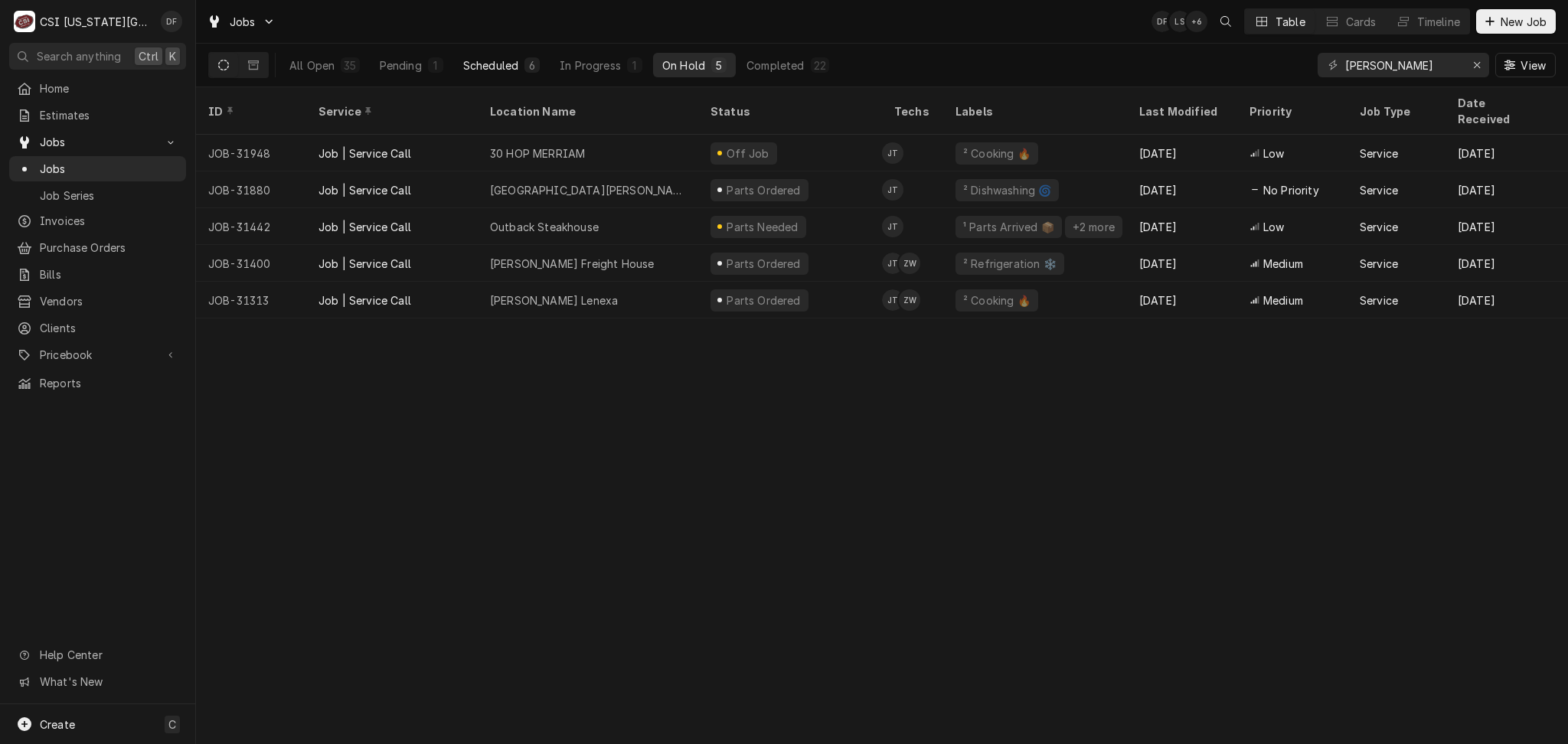
click at [474, 63] on div "Scheduled" at bounding box center [491, 65] width 56 height 16
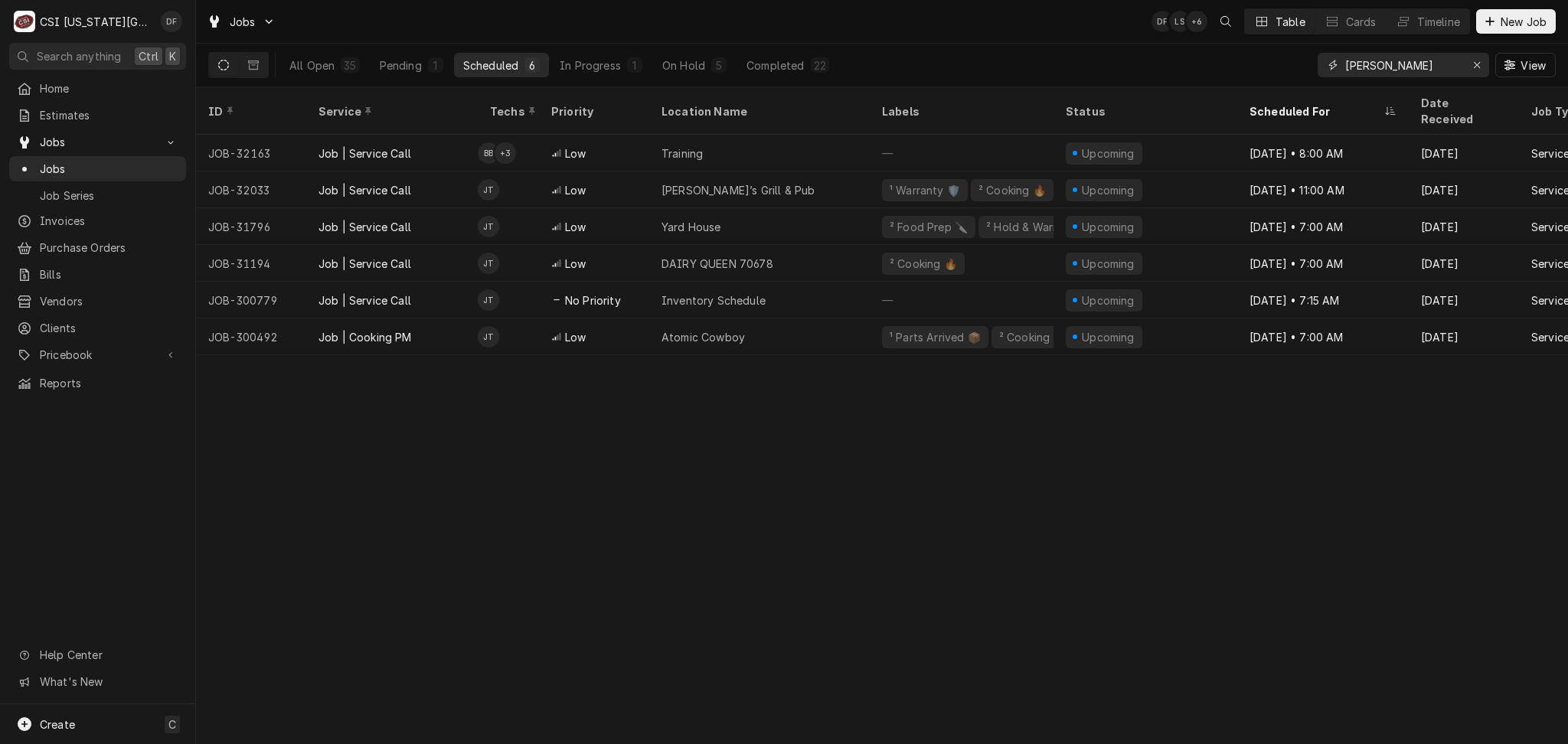
drag, startPoint x: 1406, startPoint y: 61, endPoint x: 1290, endPoint y: 75, distance: 116.8
click at [1290, 75] on div "All Open 35 Pending 1 Scheduled 6 In Progress 1 On Hold 5 Completed 22 jimmy Vi…" at bounding box center [882, 65] width 1348 height 43
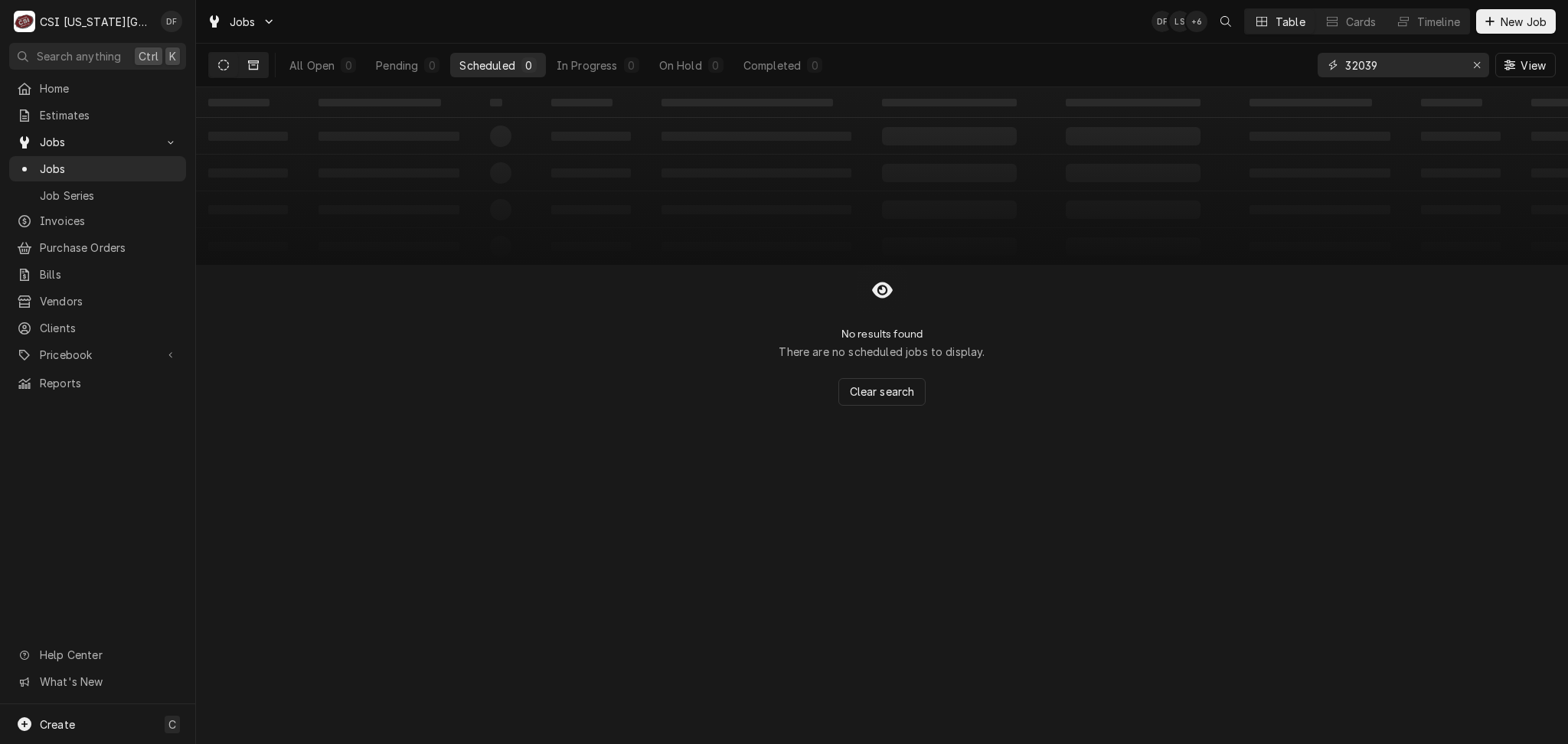
type input "32039"
click at [251, 71] on icon "Dynamic Content Wrapper" at bounding box center [253, 65] width 11 height 11
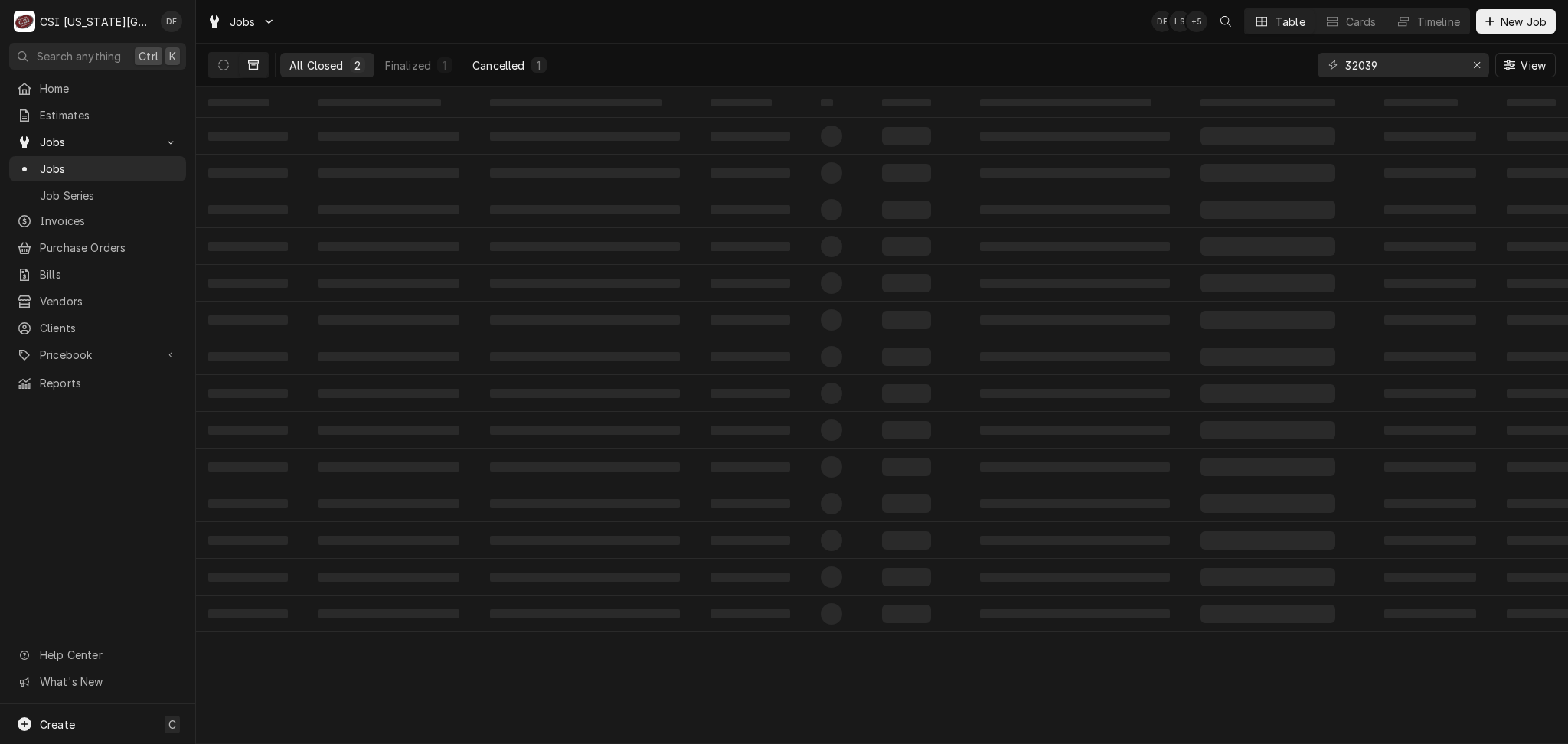
drag, startPoint x: 472, startPoint y: 67, endPoint x: 506, endPoint y: 80, distance: 36.4
click at [473, 67] on div "Cancelled" at bounding box center [498, 65] width 52 height 16
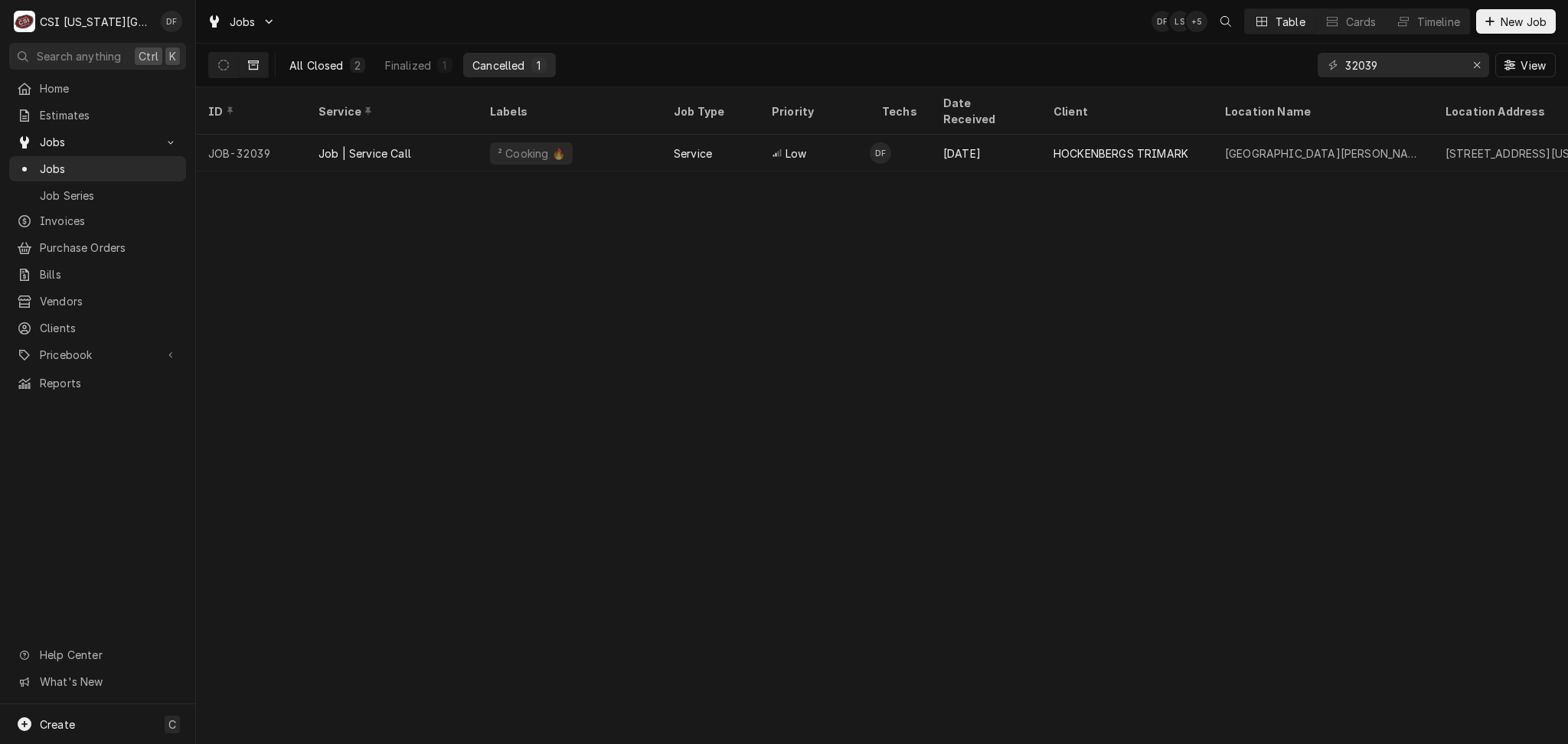
click at [319, 61] on div "All Closed" at bounding box center [316, 65] width 55 height 16
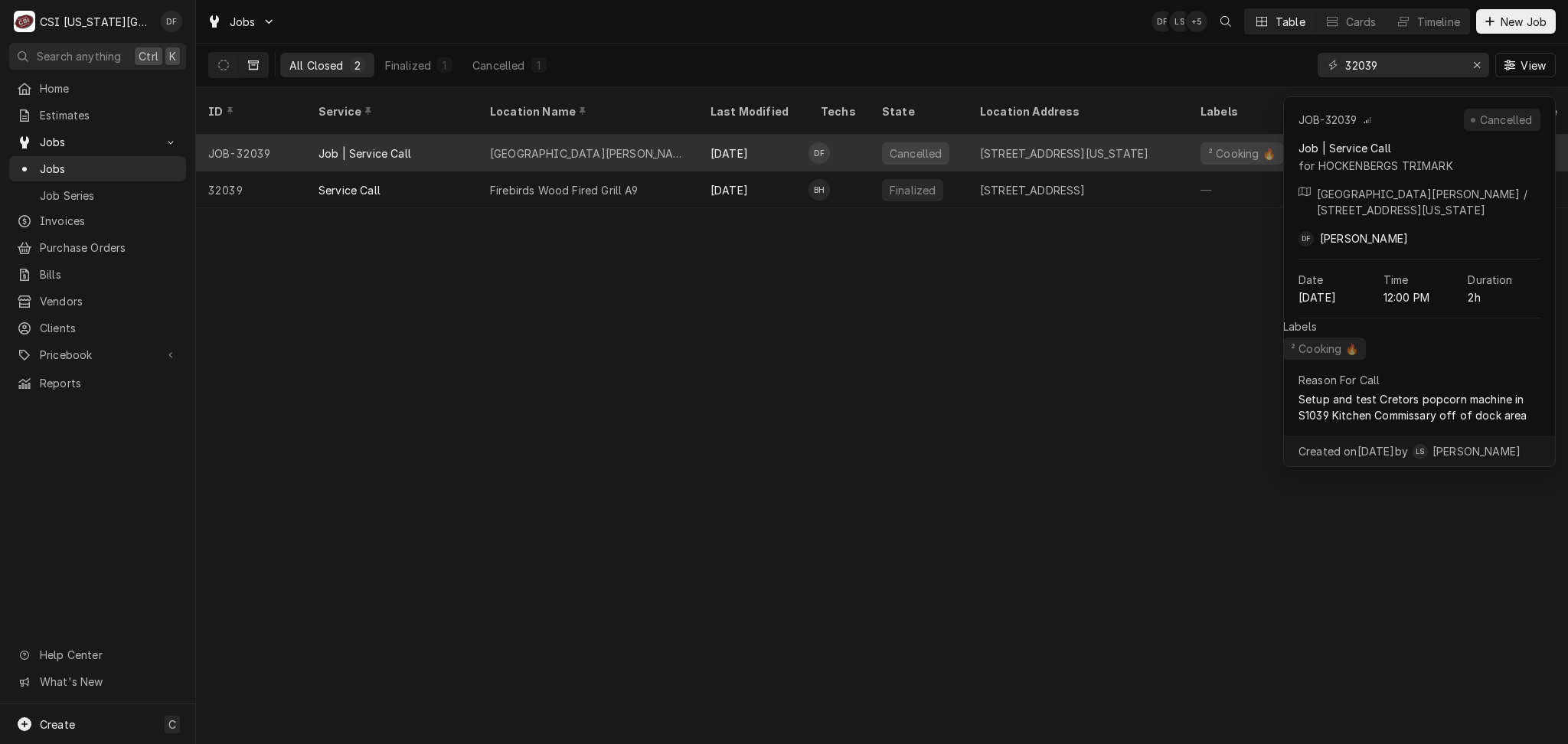
click at [623, 145] on div "KU David Booth Memorial Stadium" at bounding box center [587, 153] width 196 height 16
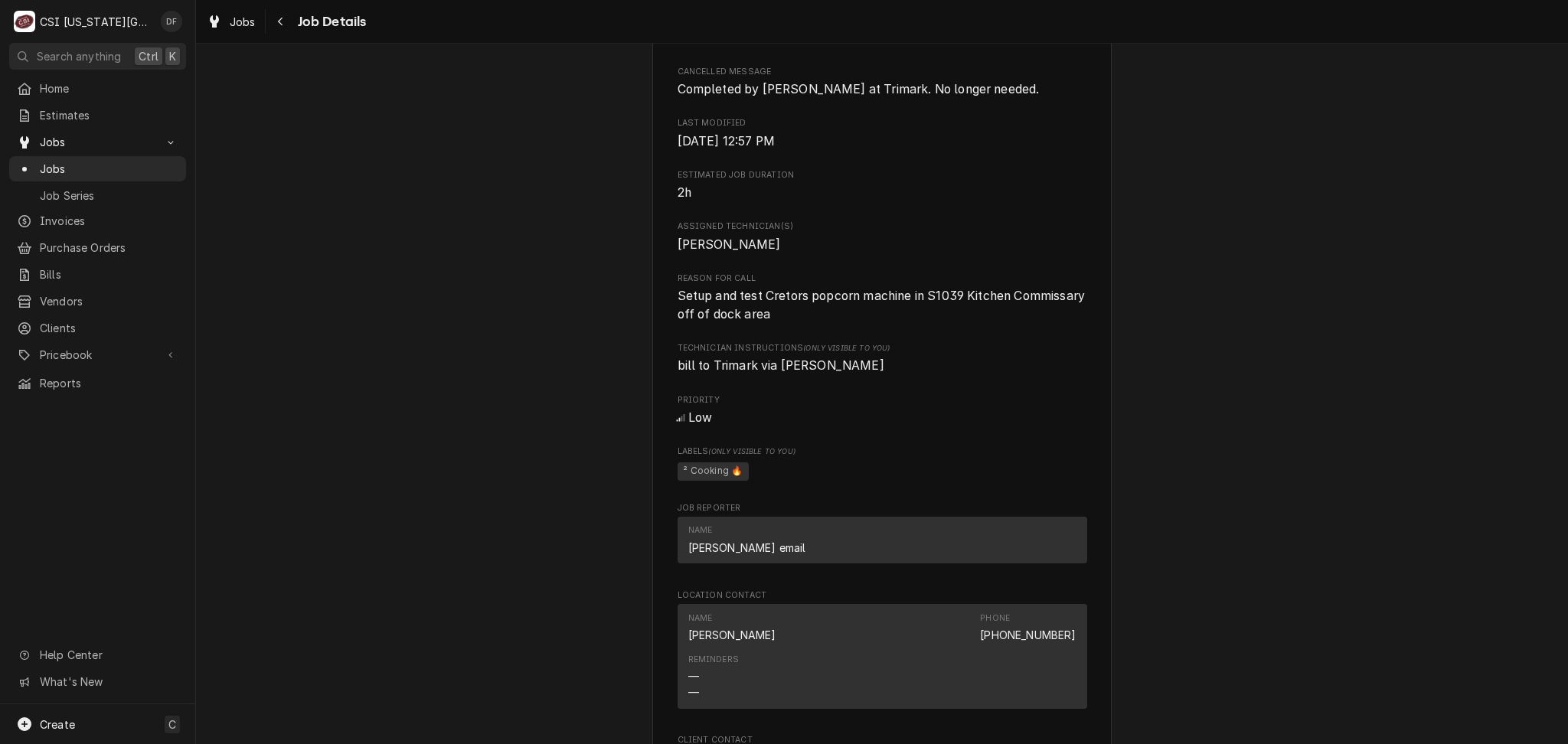
scroll to position [612, 0]
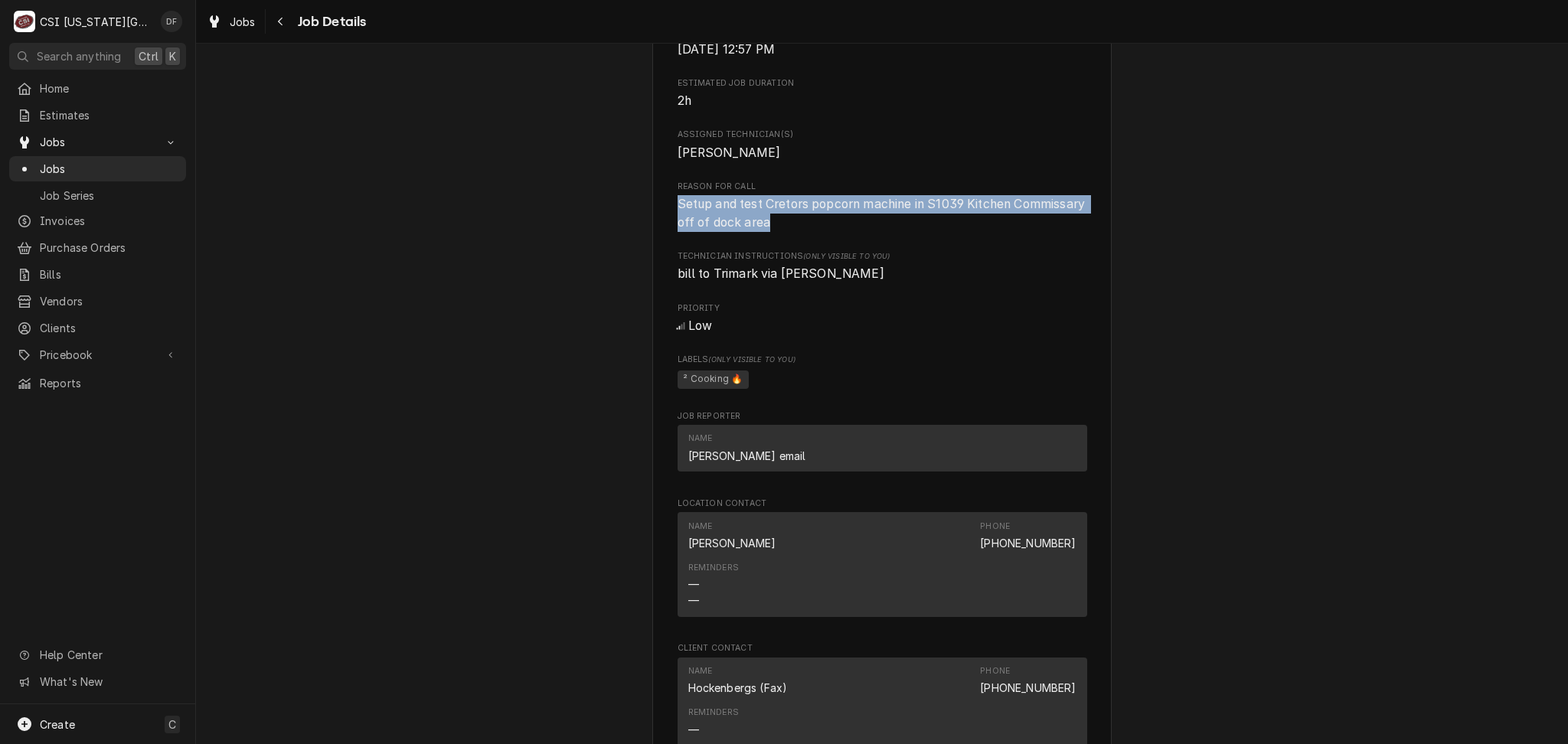
drag, startPoint x: 669, startPoint y: 223, endPoint x: 1018, endPoint y: 251, distance: 350.1
click at [1018, 251] on div "Roopairs Job ID JOB-32039 Date Received [DATE] Service Type Job | Service Call …" at bounding box center [882, 181] width 410 height 1174
copy span "Setup and test Cretors popcorn machine in S1039 Kitchen Commissary off of dock …"
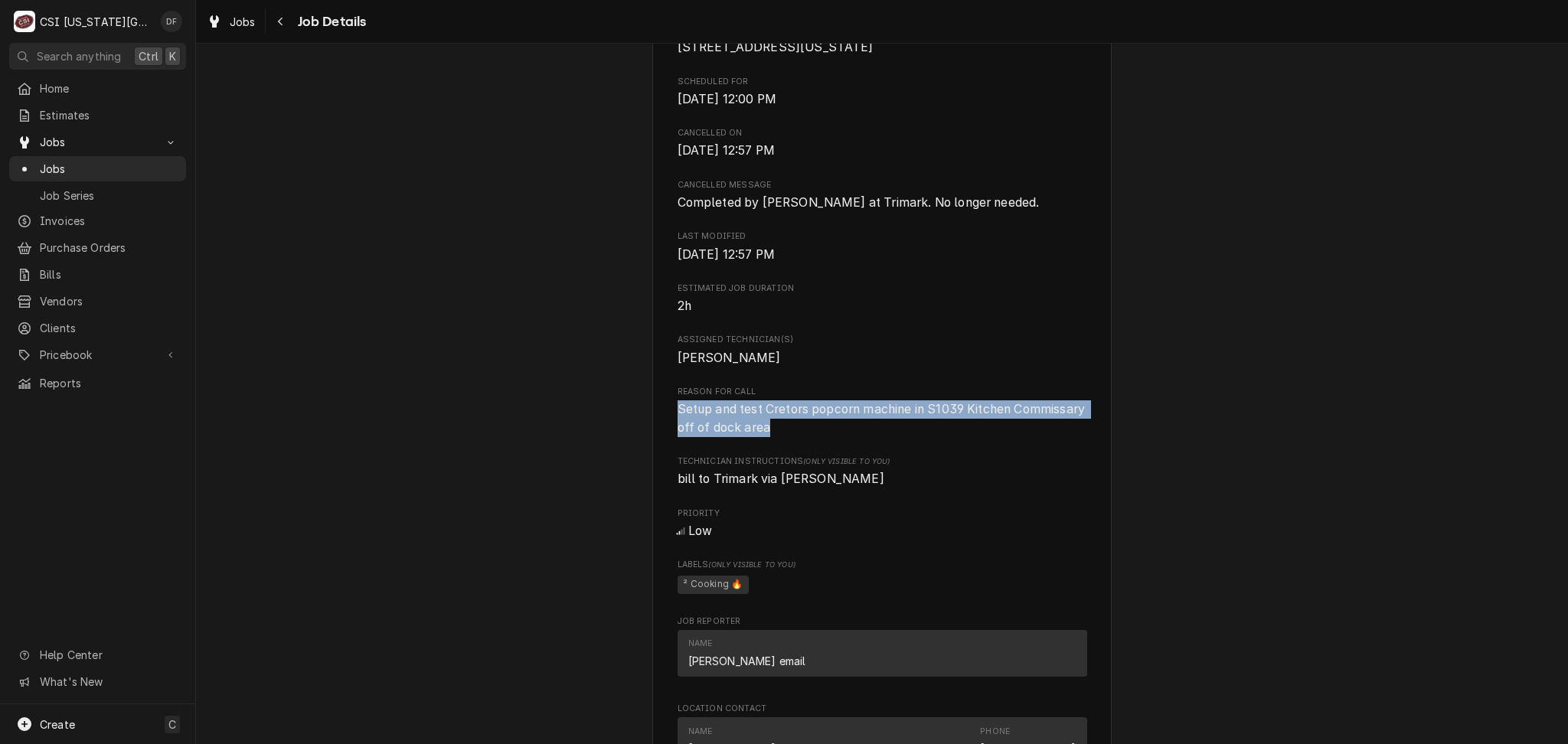
scroll to position [408, 0]
click at [886, 435] on span "Setup and test Cretors popcorn machine in S1039 Kitchen Commissary off of dock …" at bounding box center [882, 417] width 410 height 36
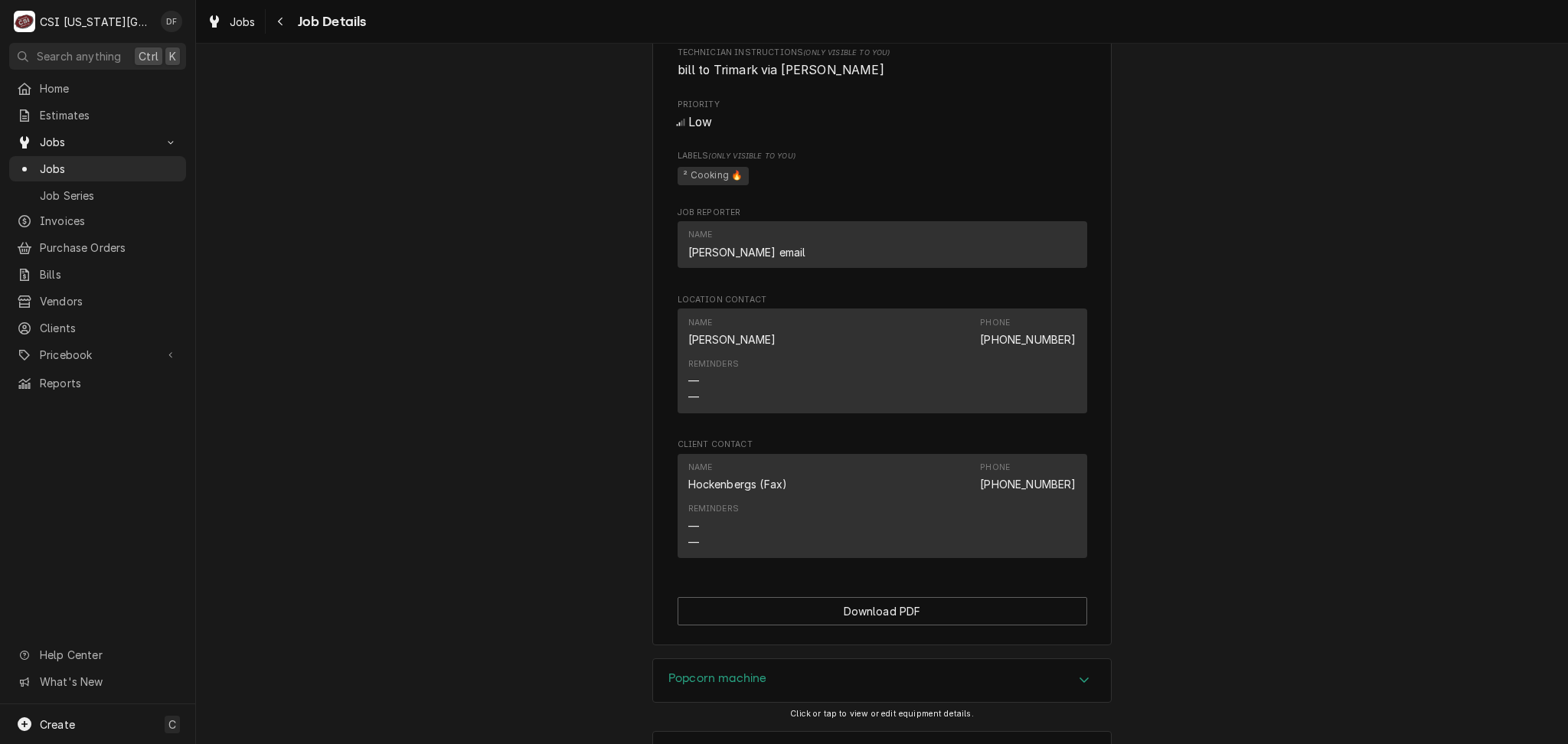
scroll to position [964, 0]
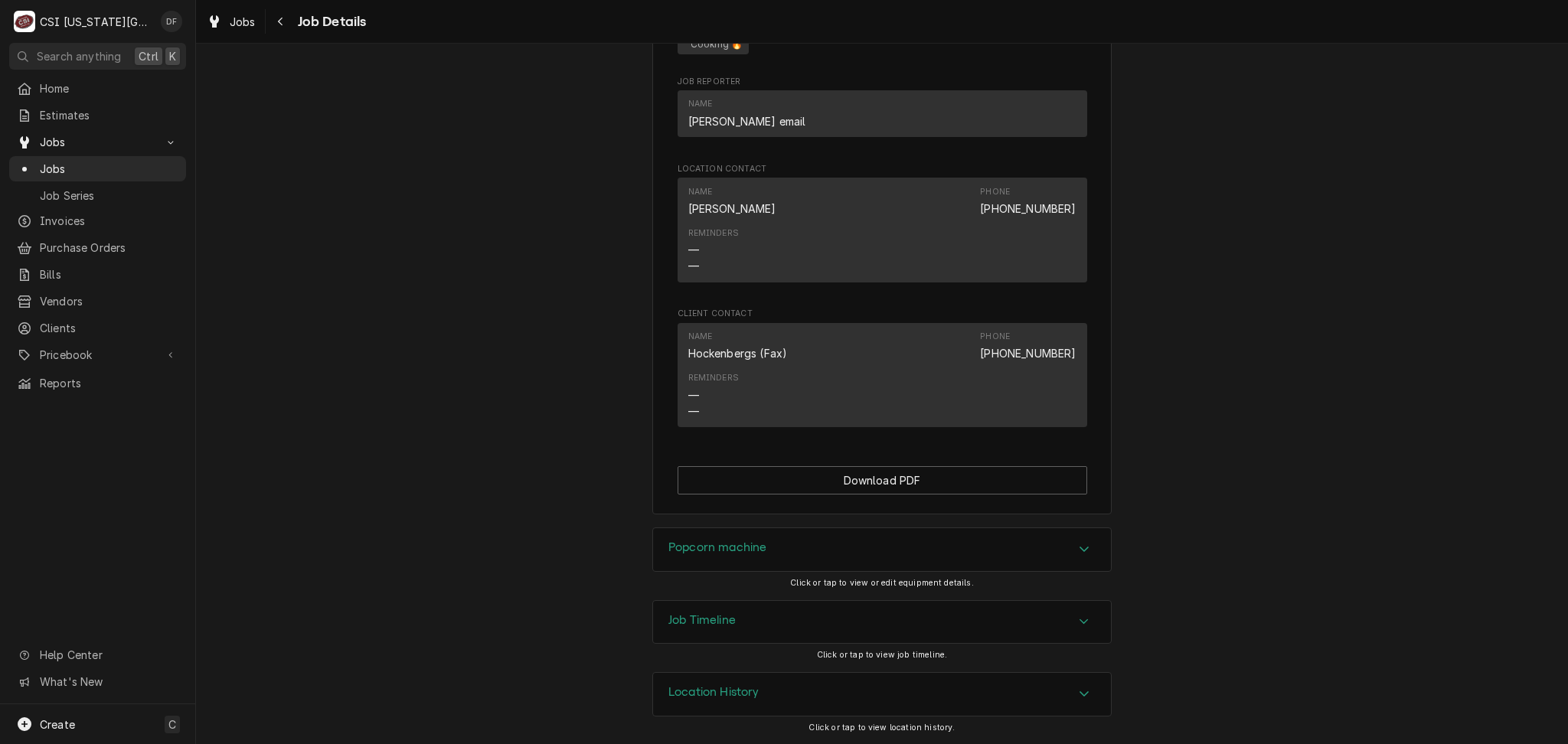
click at [787, 543] on div "Popcorn machine" at bounding box center [882, 549] width 458 height 43
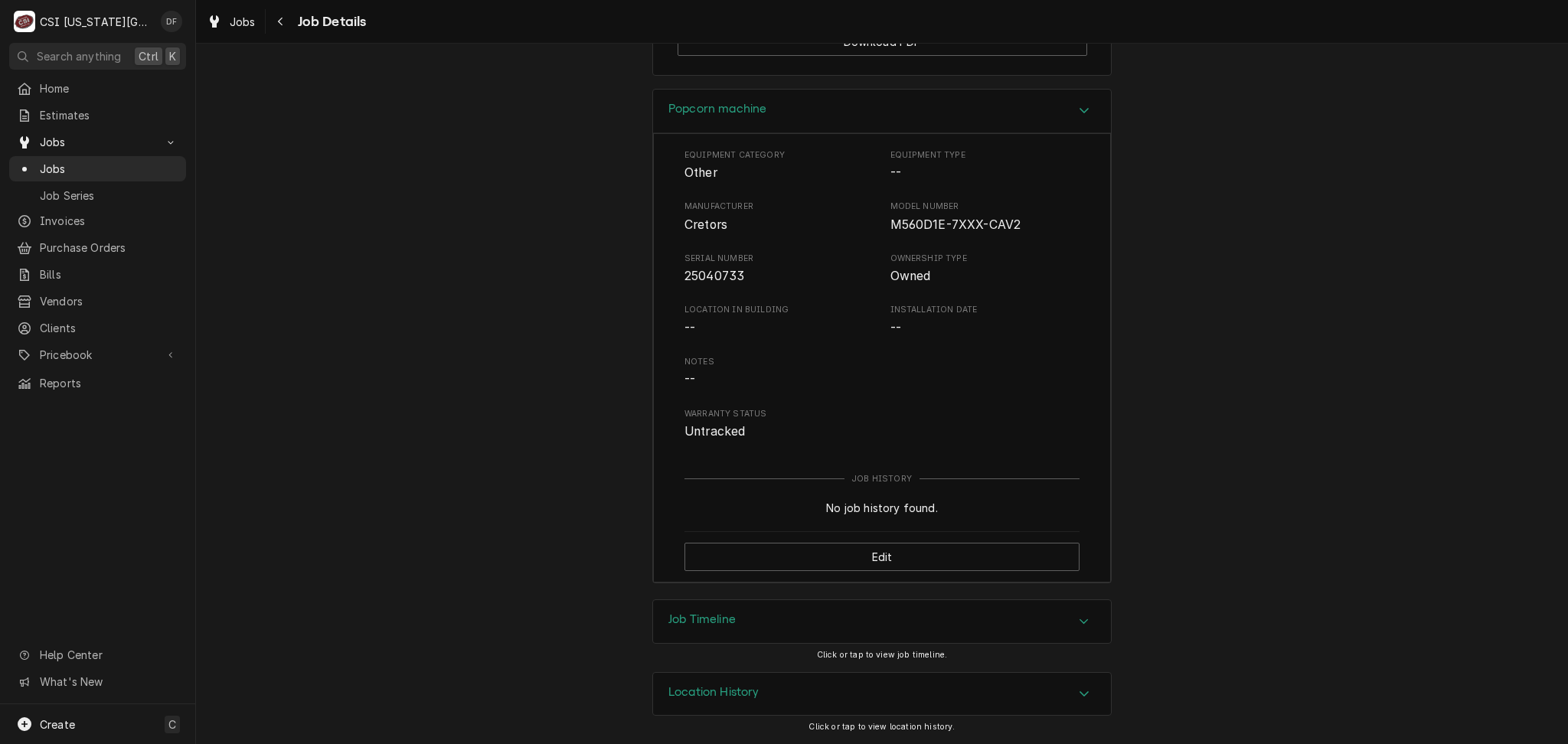
scroll to position [1402, 0]
click at [273, 19] on div "Navigate back" at bounding box center [281, 21] width 15 height 15
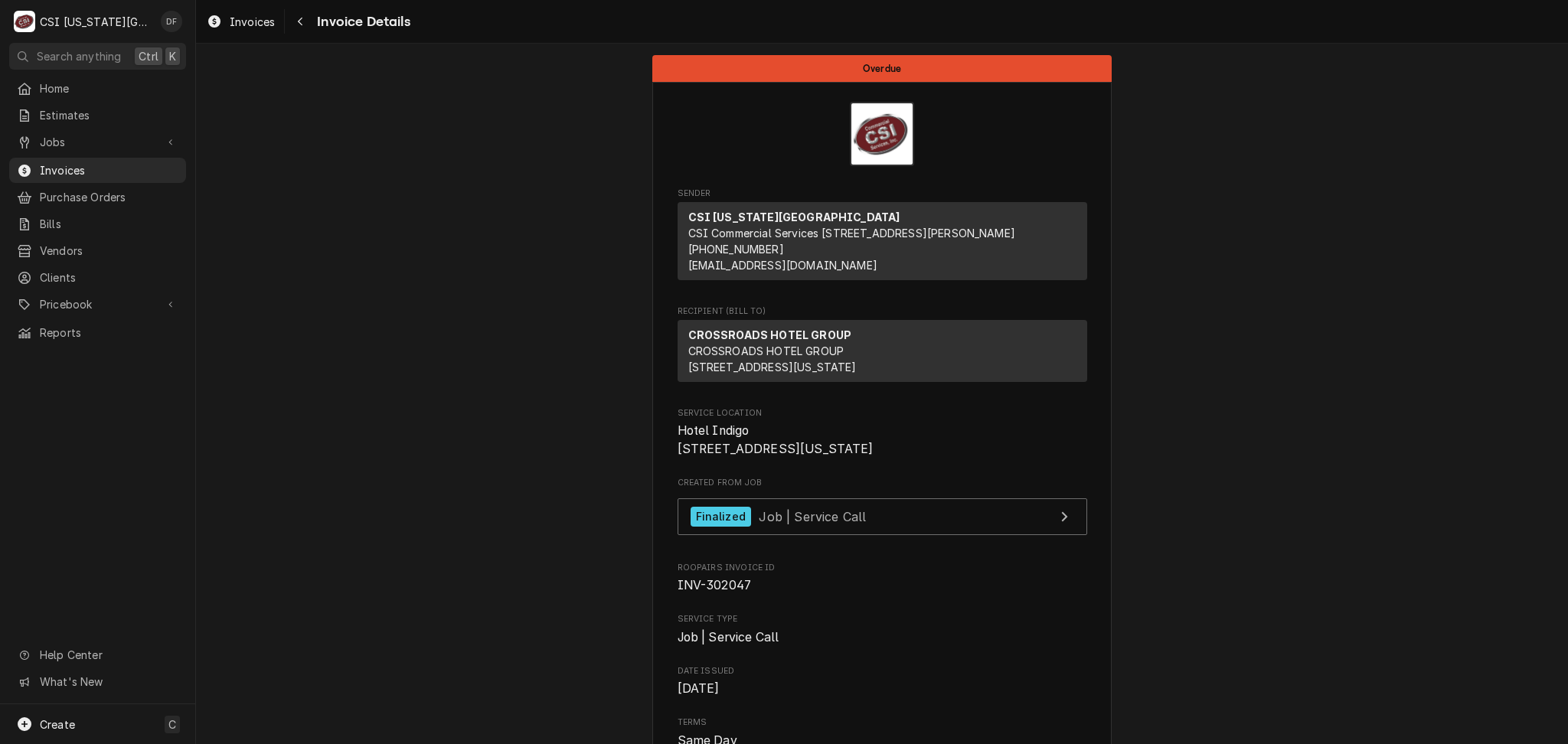
scroll to position [408, 0]
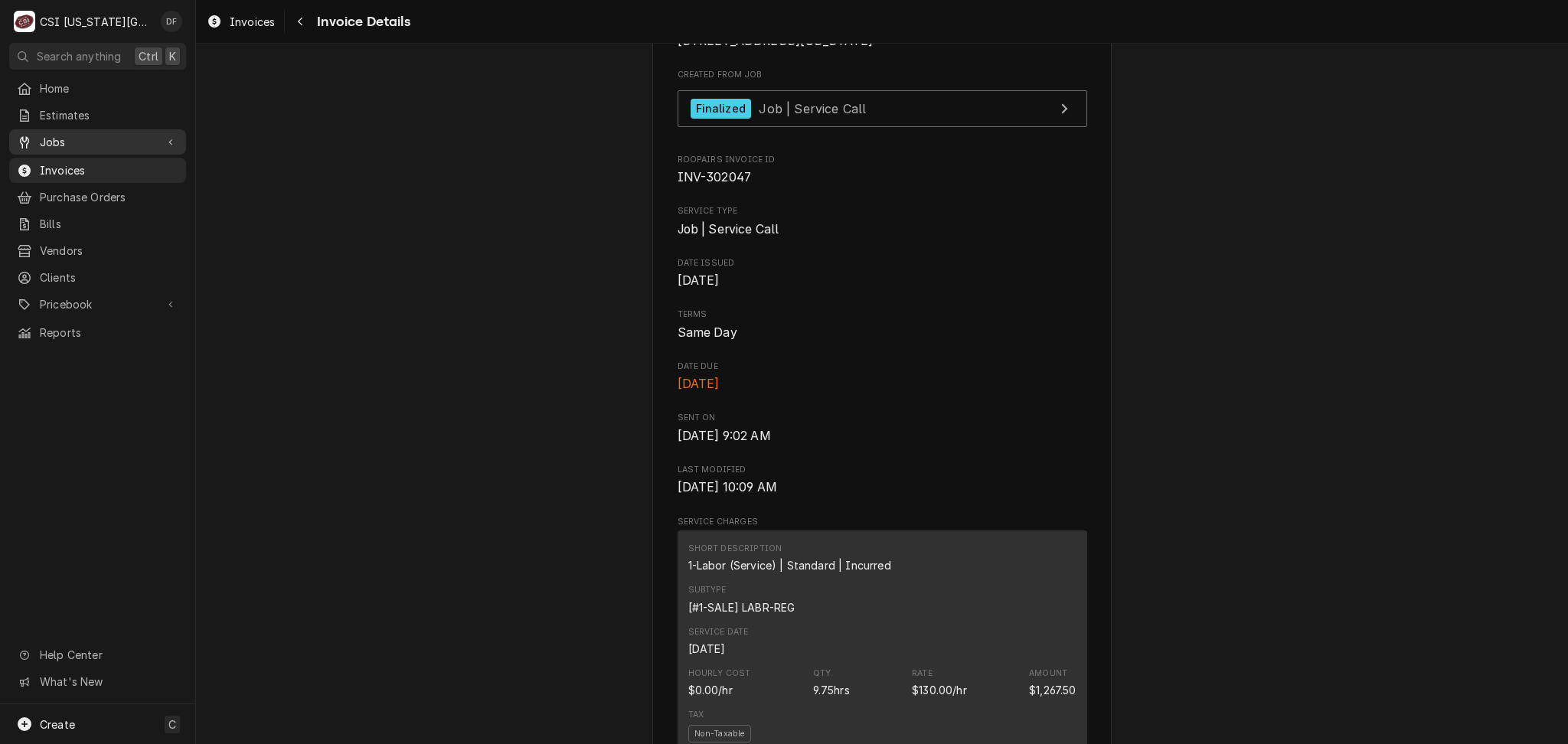
click at [91, 145] on span "Jobs" at bounding box center [97, 141] width 115 height 16
click at [92, 165] on span "Jobs" at bounding box center [109, 168] width 139 height 16
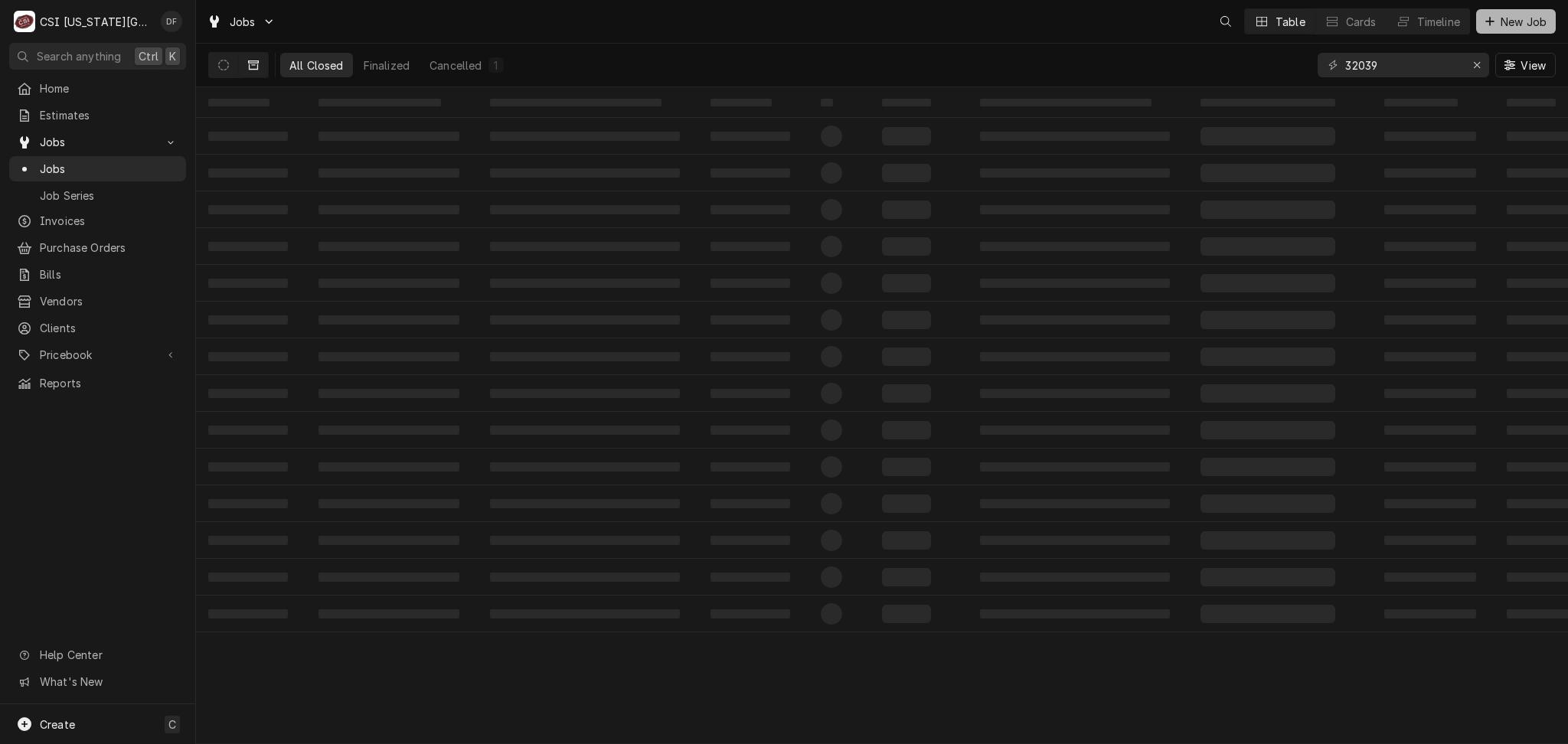
click at [1512, 14] on span "New Job" at bounding box center [1523, 21] width 52 height 16
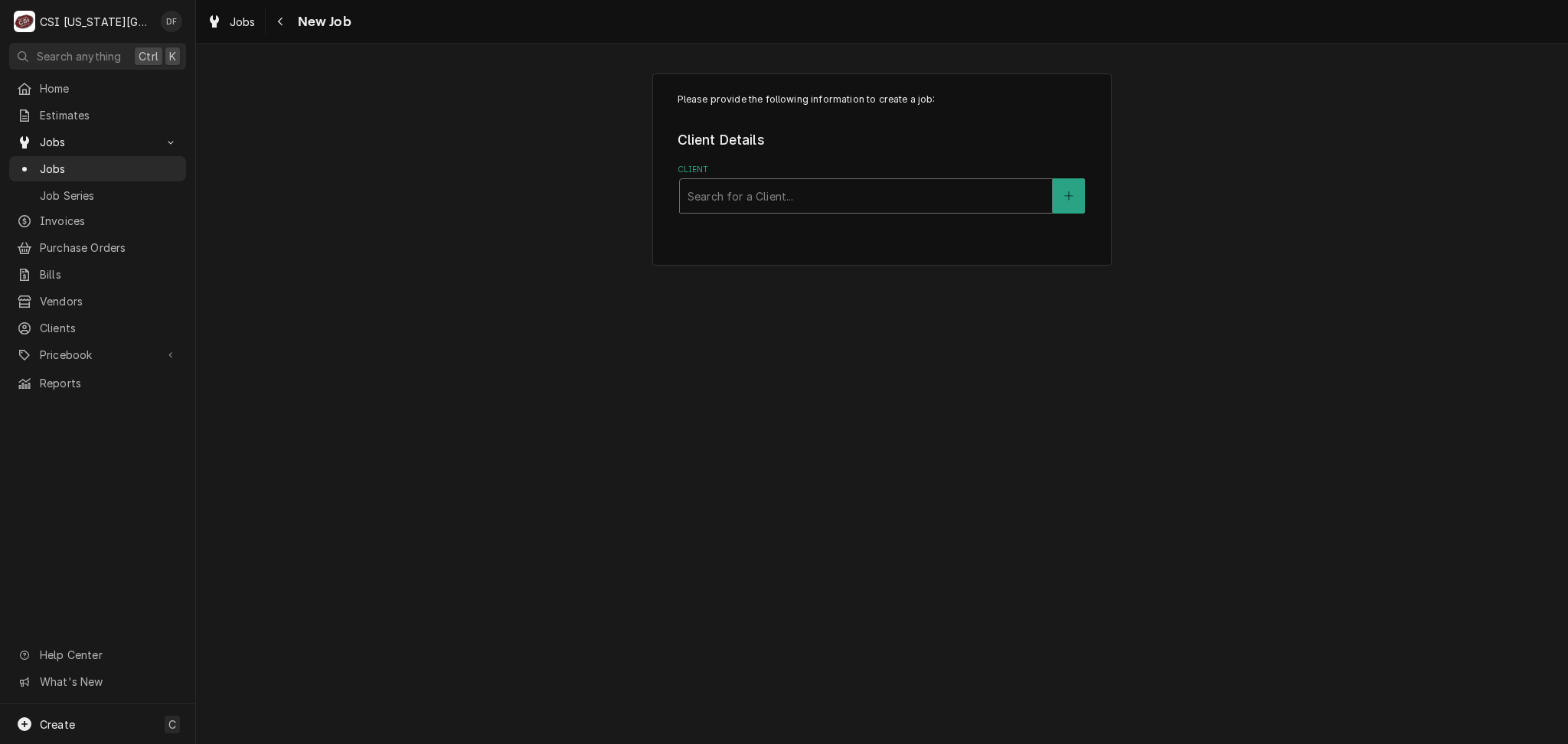
click at [762, 189] on div "Client" at bounding box center [866, 196] width 357 height 28
type input "hockenb"
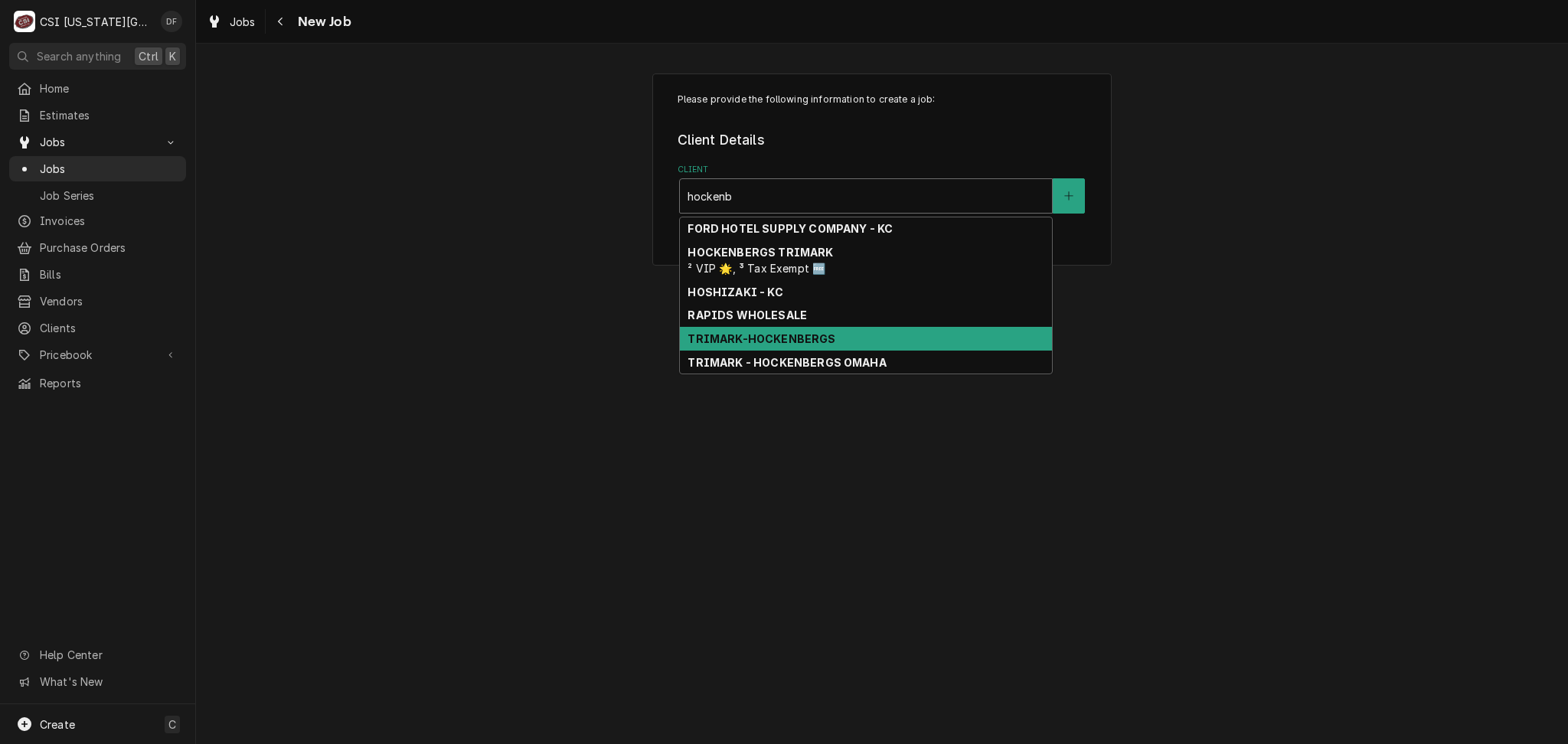
click at [829, 340] on div "TRIMARK-HOCKENBERGS" at bounding box center [866, 339] width 372 height 24
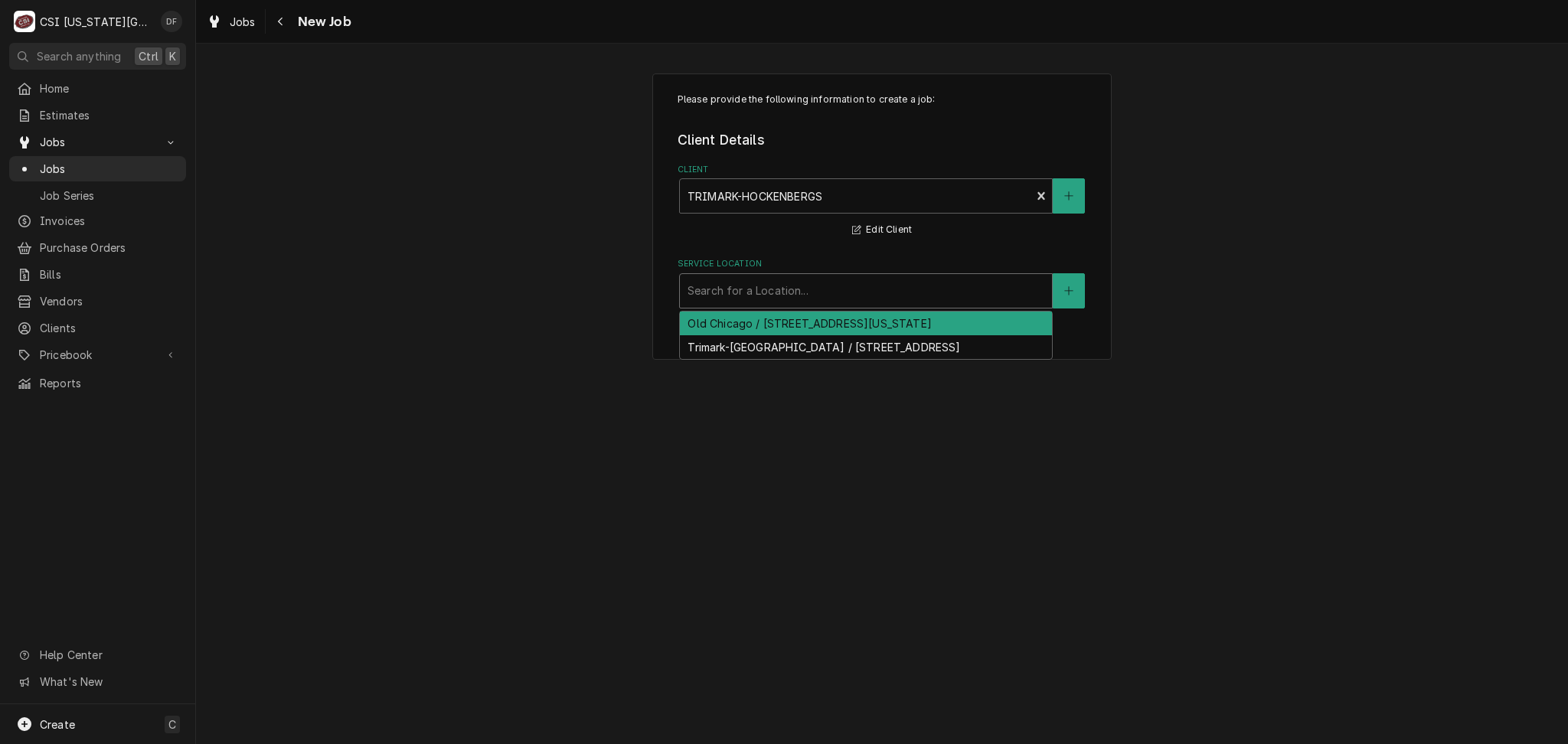
click at [818, 295] on div "Service Location" at bounding box center [866, 290] width 357 height 28
click at [848, 191] on div "Client" at bounding box center [856, 196] width 336 height 28
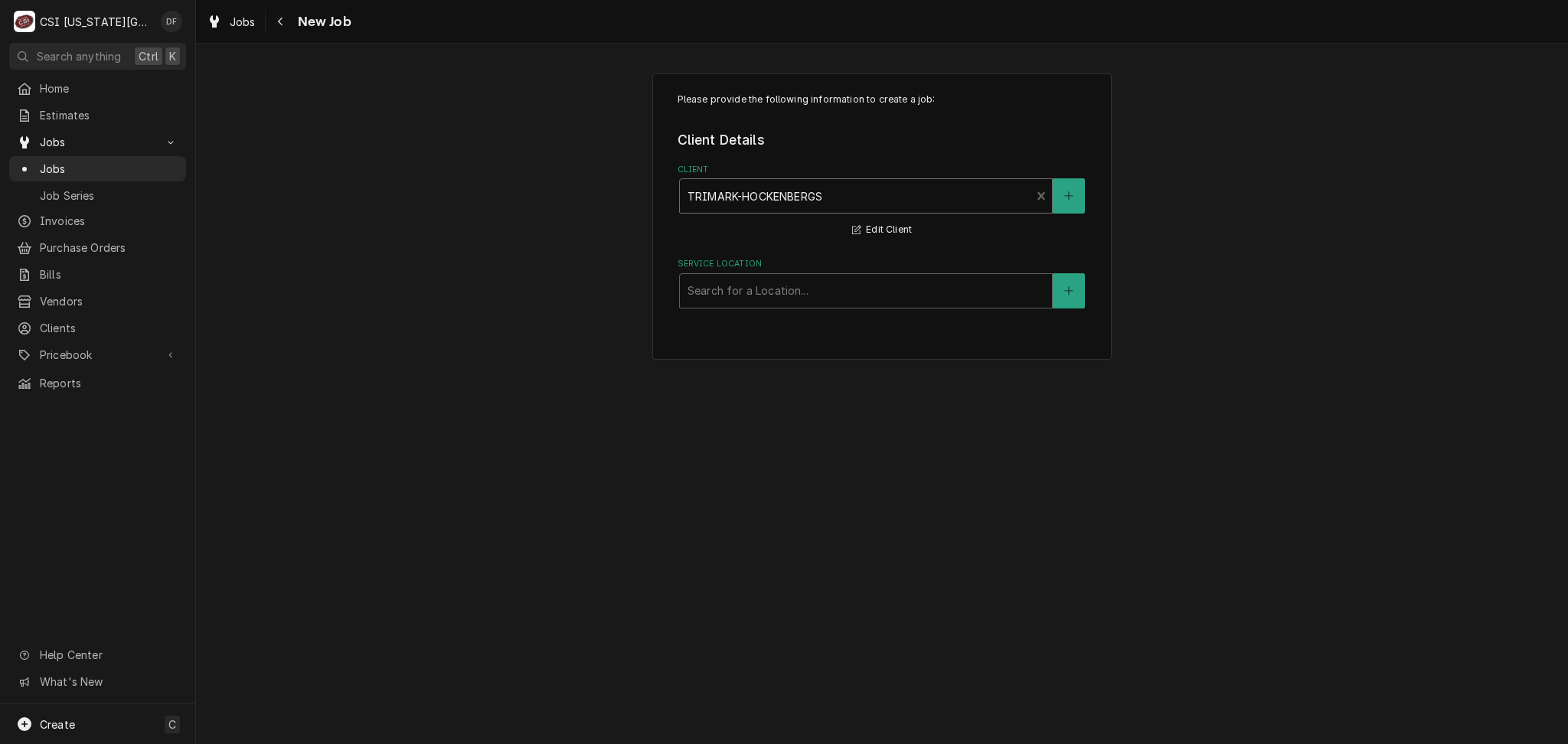
click at [848, 191] on div "Client" at bounding box center [856, 196] width 336 height 28
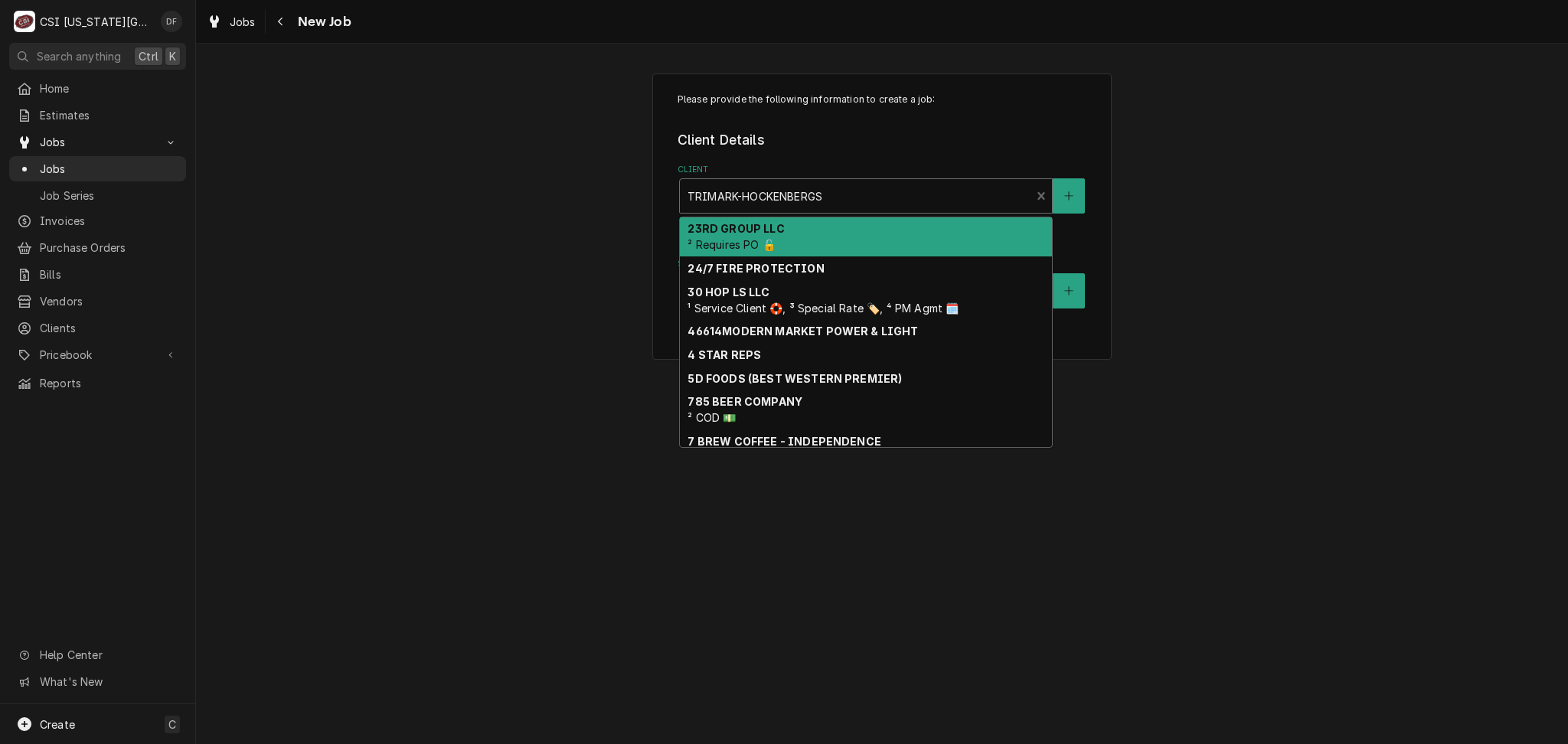
drag, startPoint x: 848, startPoint y: 191, endPoint x: 644, endPoint y: 193, distance: 204.0
click at [644, 193] on div "Please provide the following information to create a job: Client Details Client…" at bounding box center [882, 216] width 1372 height 314
click at [785, 198] on div "Client" at bounding box center [866, 196] width 357 height 28
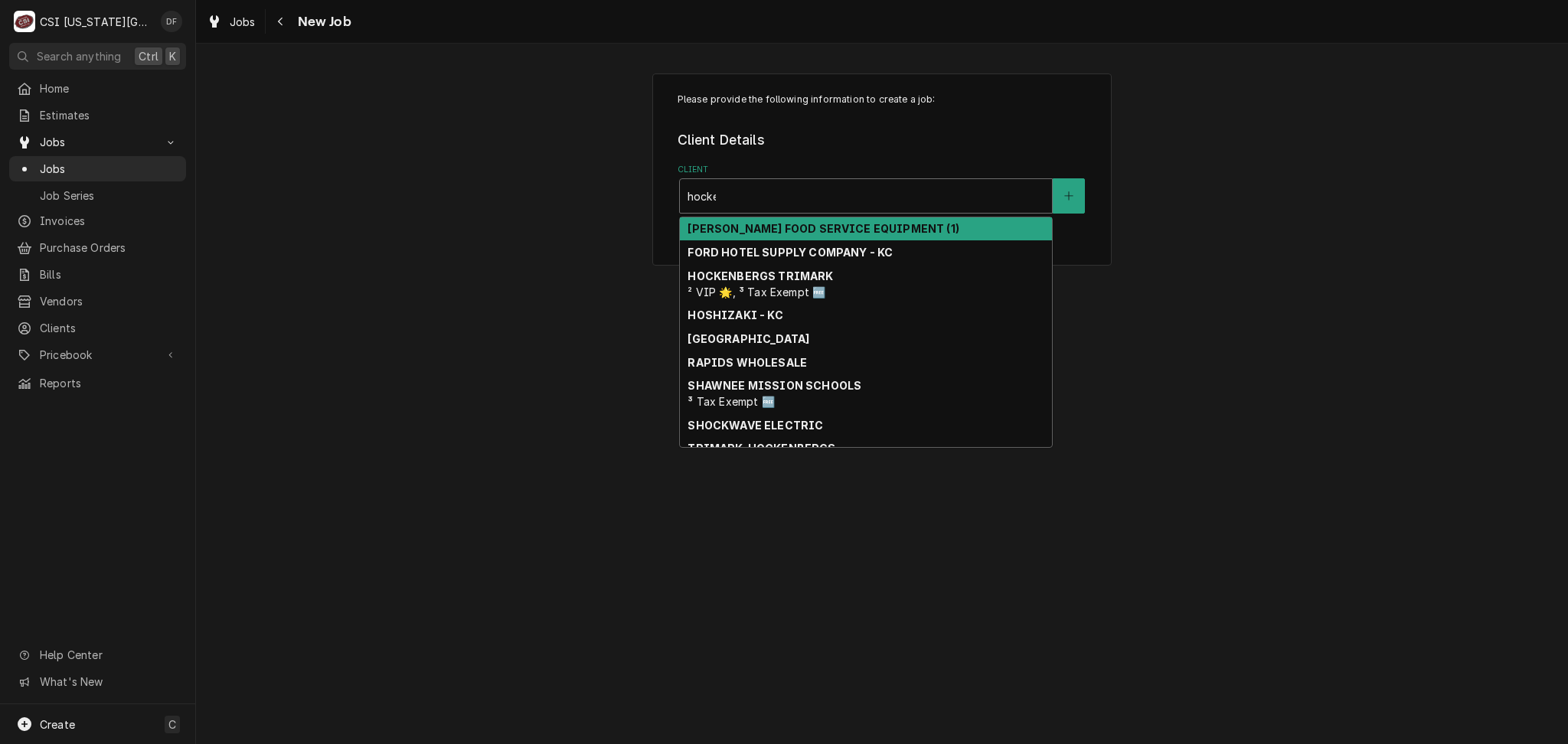
type input "hocken"
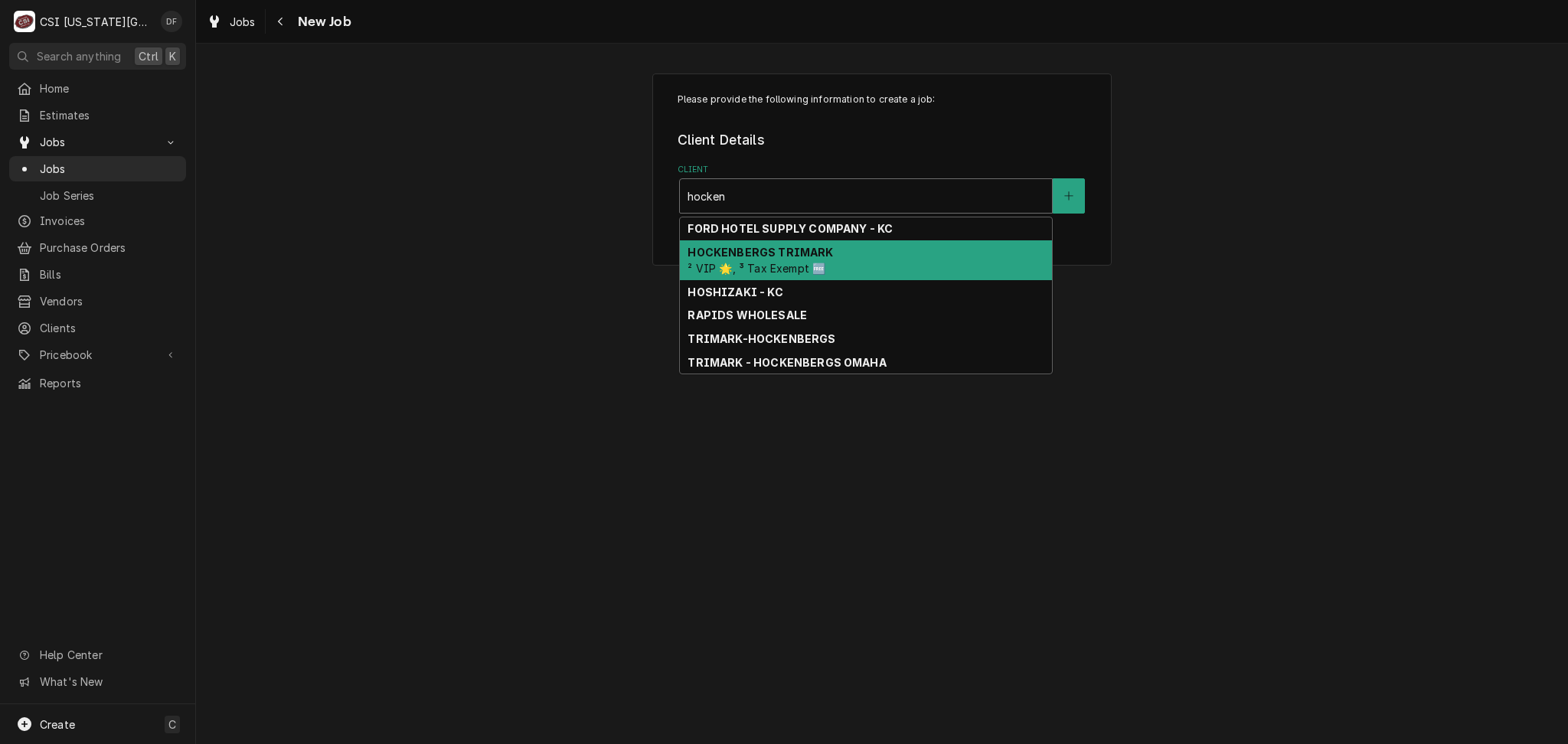
click at [829, 258] on div "HOCKENBERGS TRIMARK ² VIP 🌟, ³ Tax Exempt 🆓" at bounding box center [866, 260] width 372 height 40
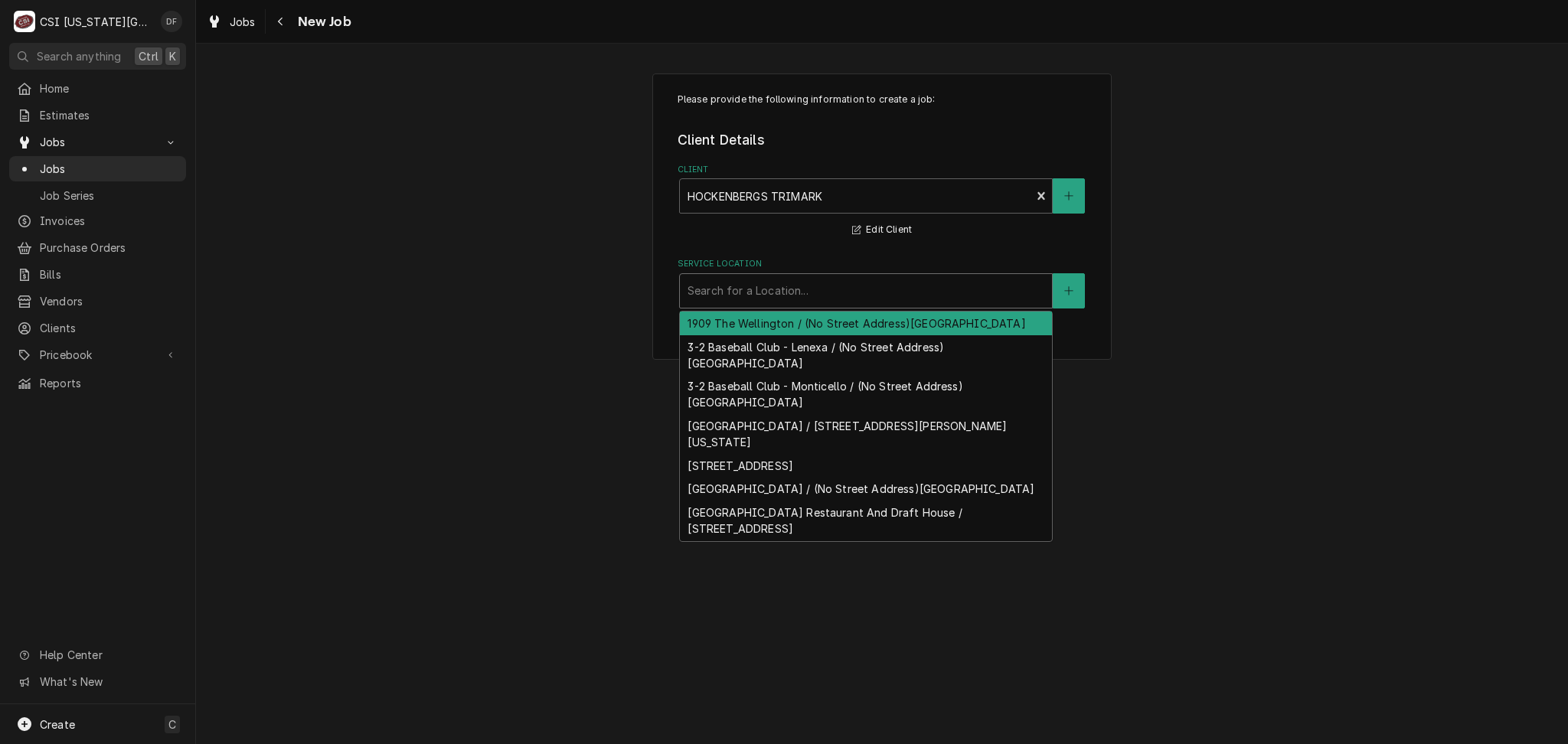
click at [790, 301] on div "Service Location" at bounding box center [866, 290] width 357 height 28
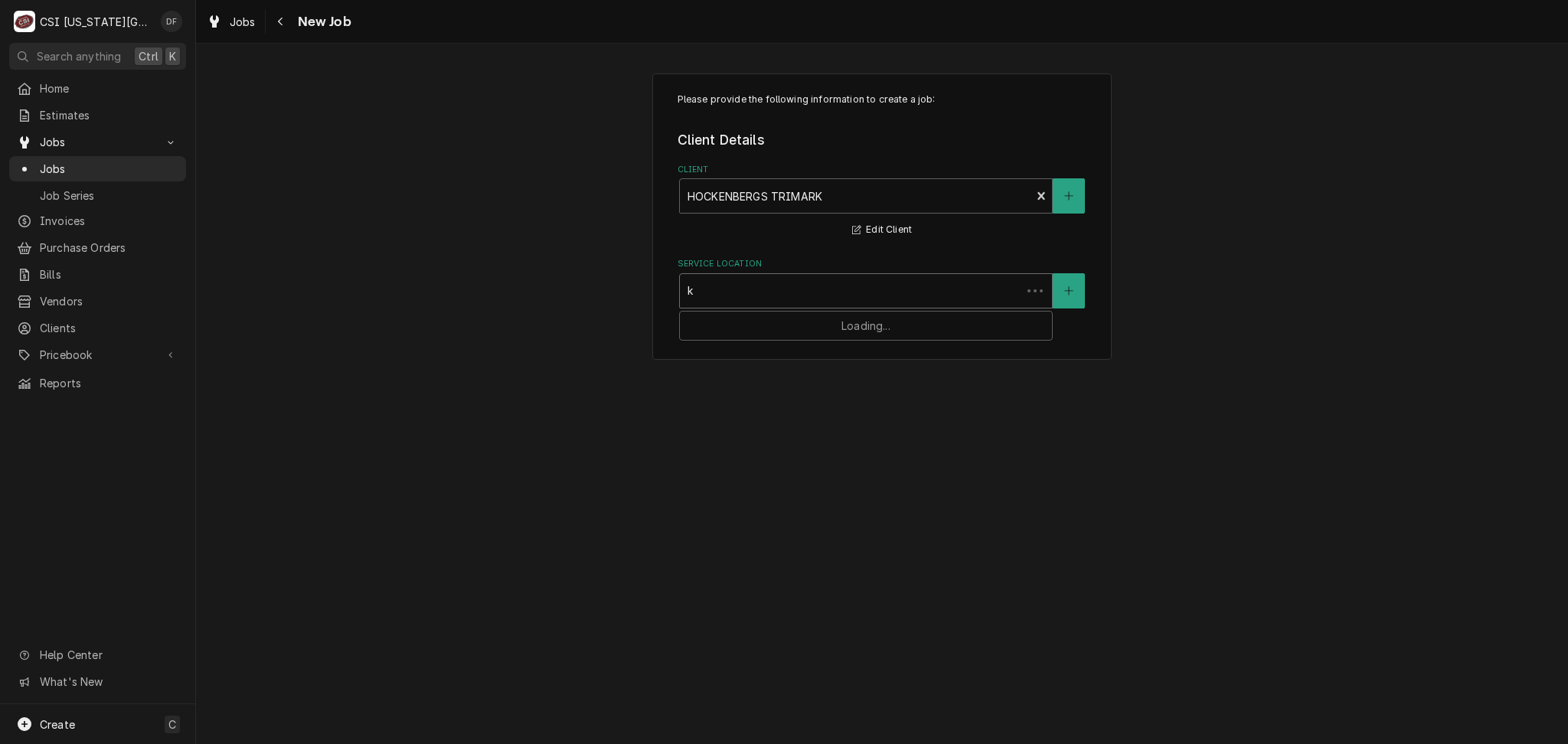
type input "ku"
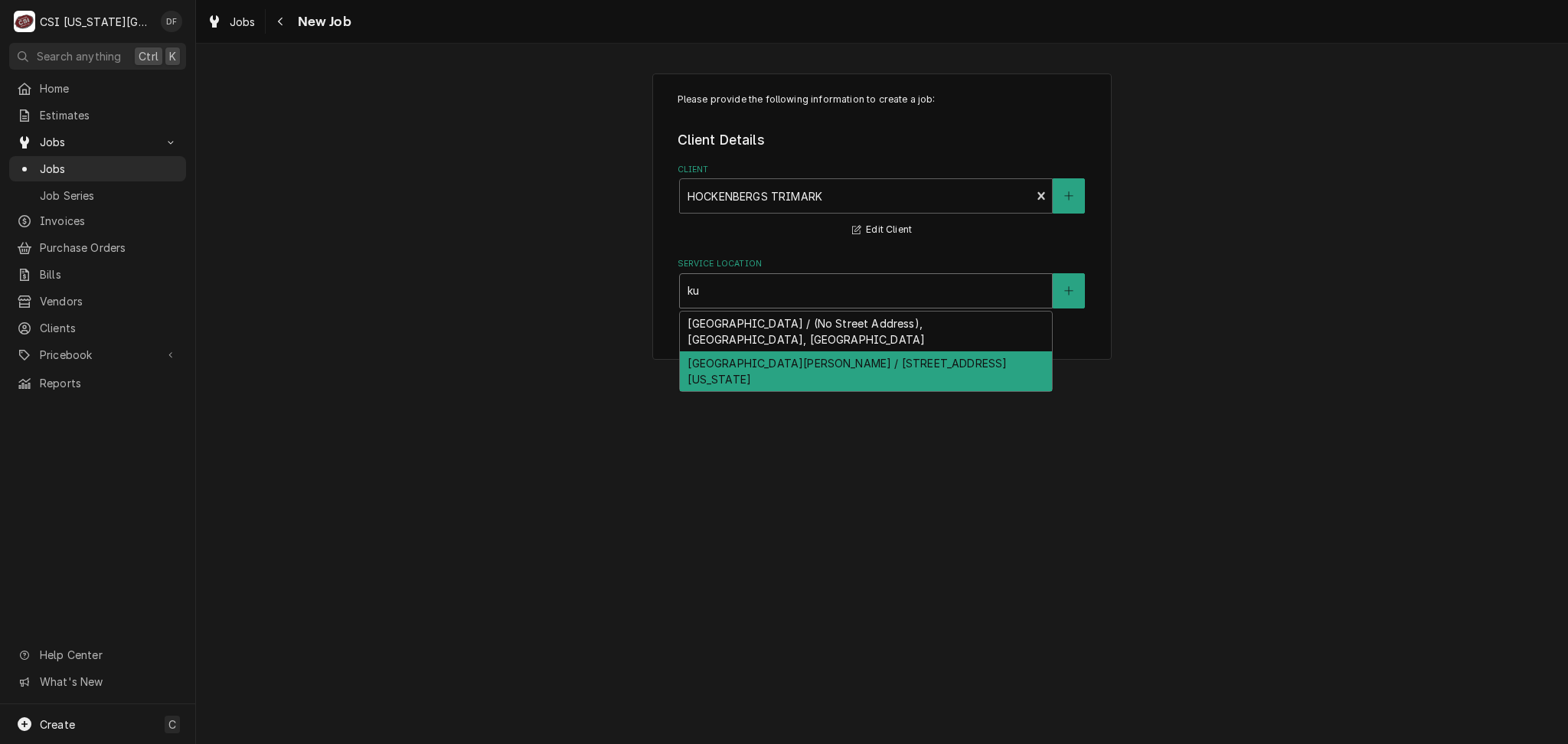
click at [761, 367] on div "KU David Booth Memorial Stadium / 1101 Mississippi St, Lawrence, KS 66044" at bounding box center [866, 371] width 372 height 40
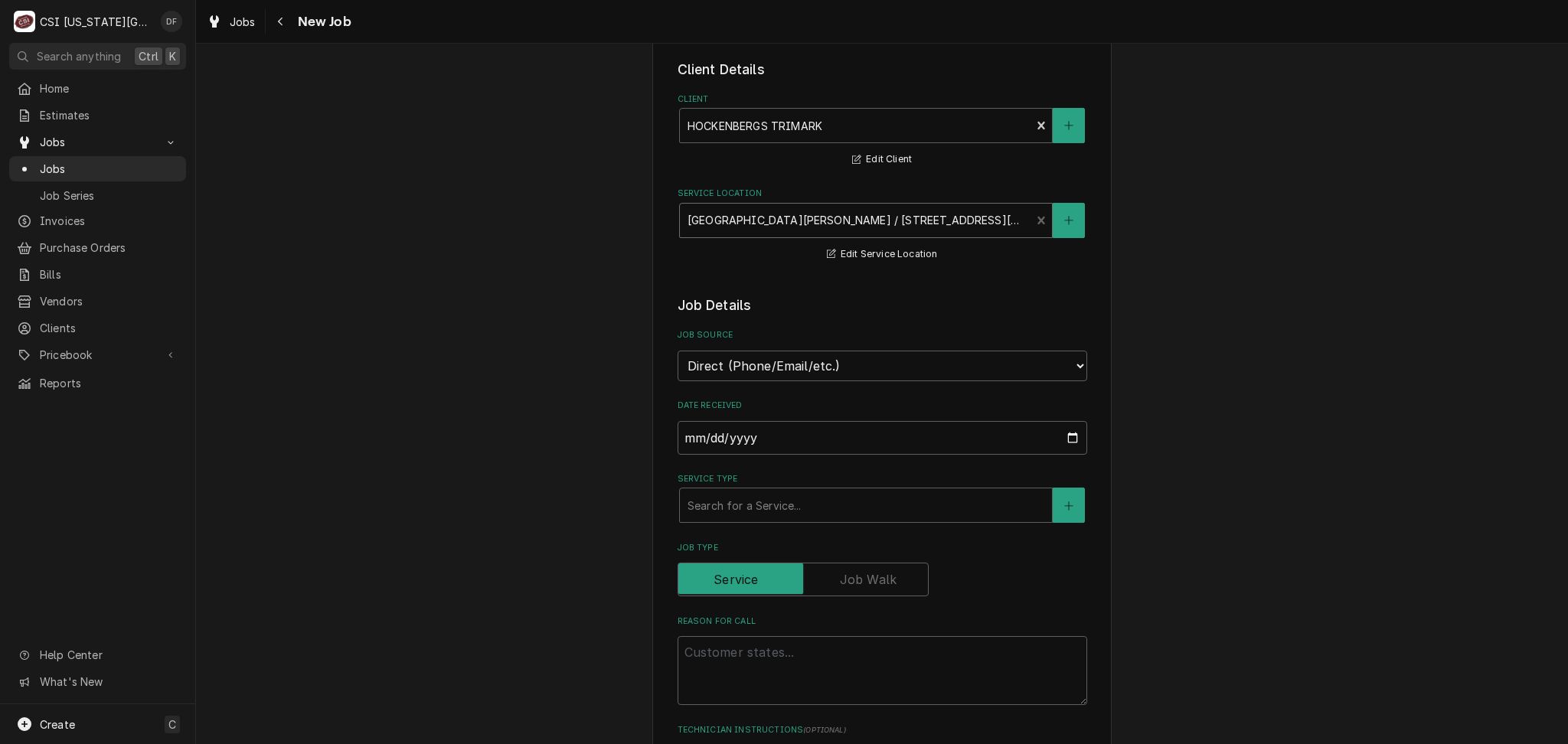
scroll to position [102, 0]
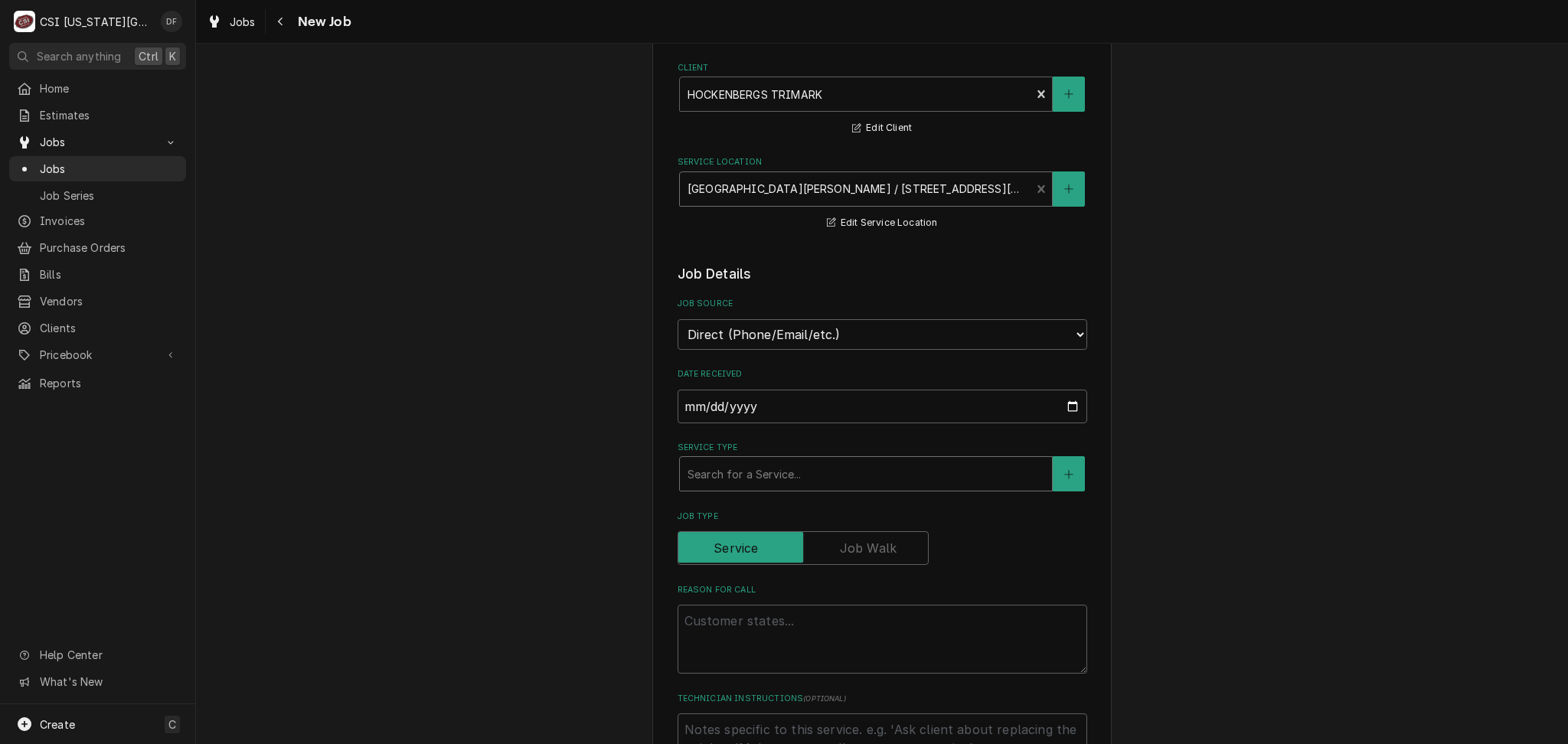
click at [736, 479] on div "Service Type" at bounding box center [866, 473] width 357 height 28
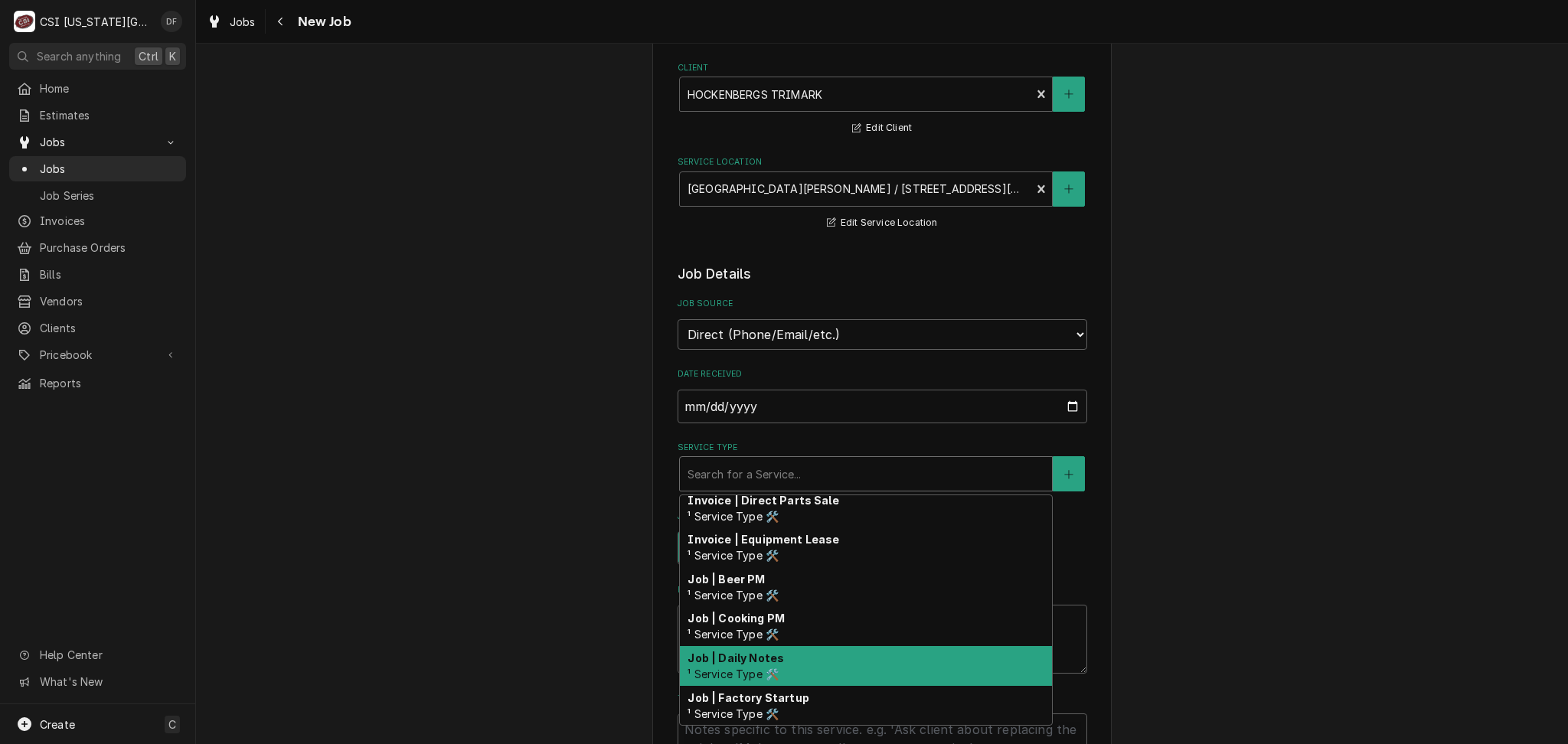
scroll to position [955, 0]
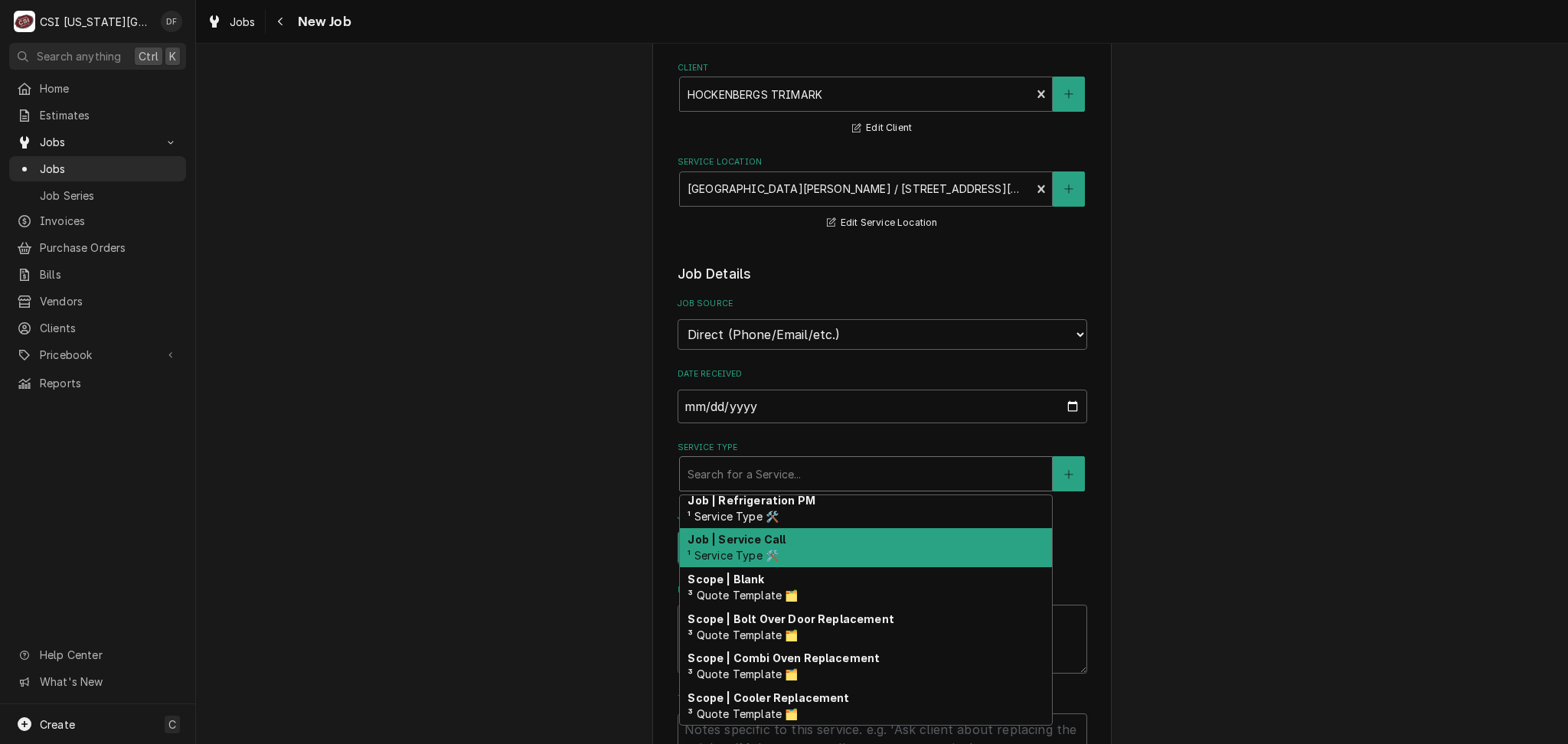
click at [813, 545] on div "Job | Service Call ¹ Service Type 🛠️" at bounding box center [866, 547] width 372 height 40
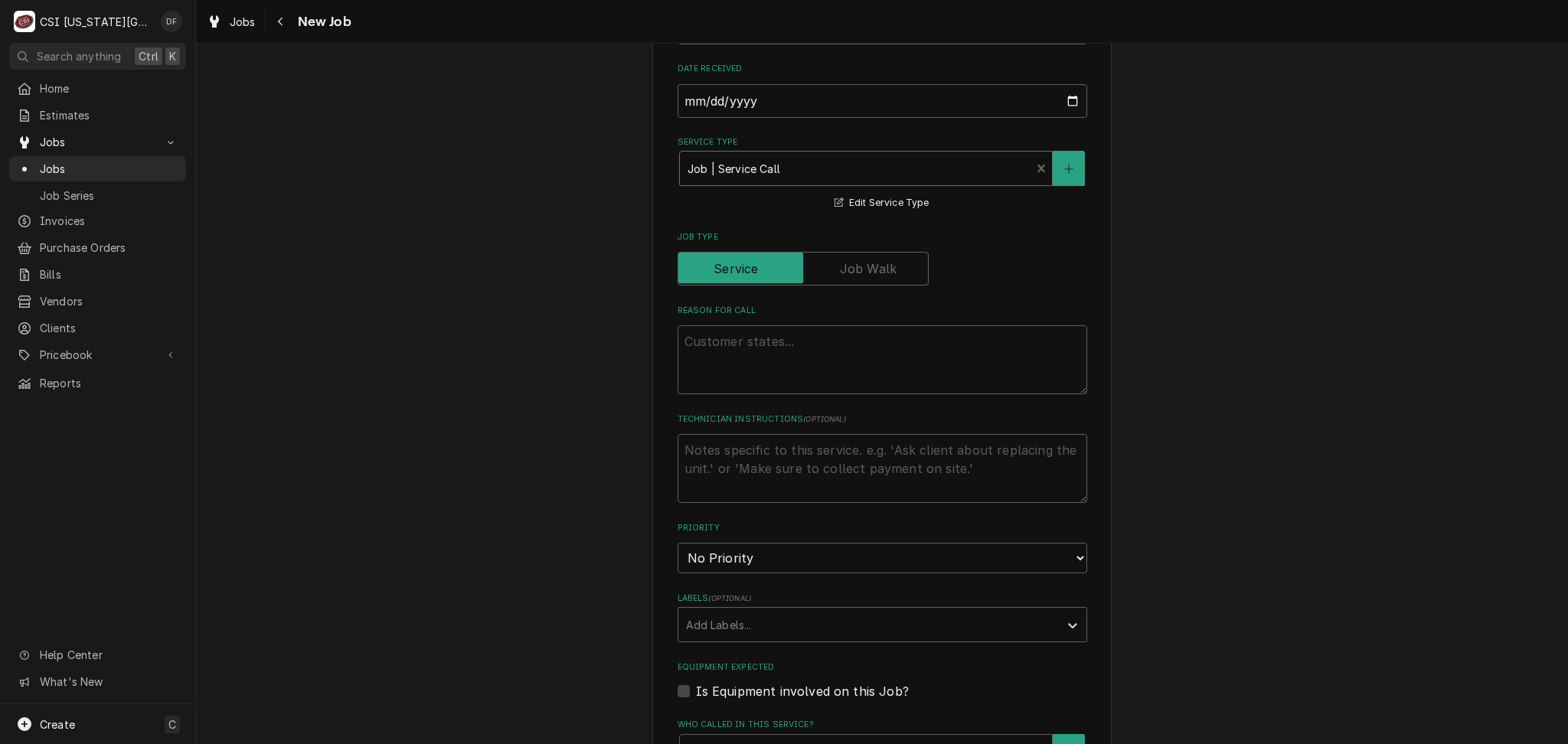
scroll to position [408, 0]
click at [728, 344] on textarea "Reason For Call" at bounding box center [882, 359] width 410 height 69
type textarea "x"
type textarea "P"
type textarea "x"
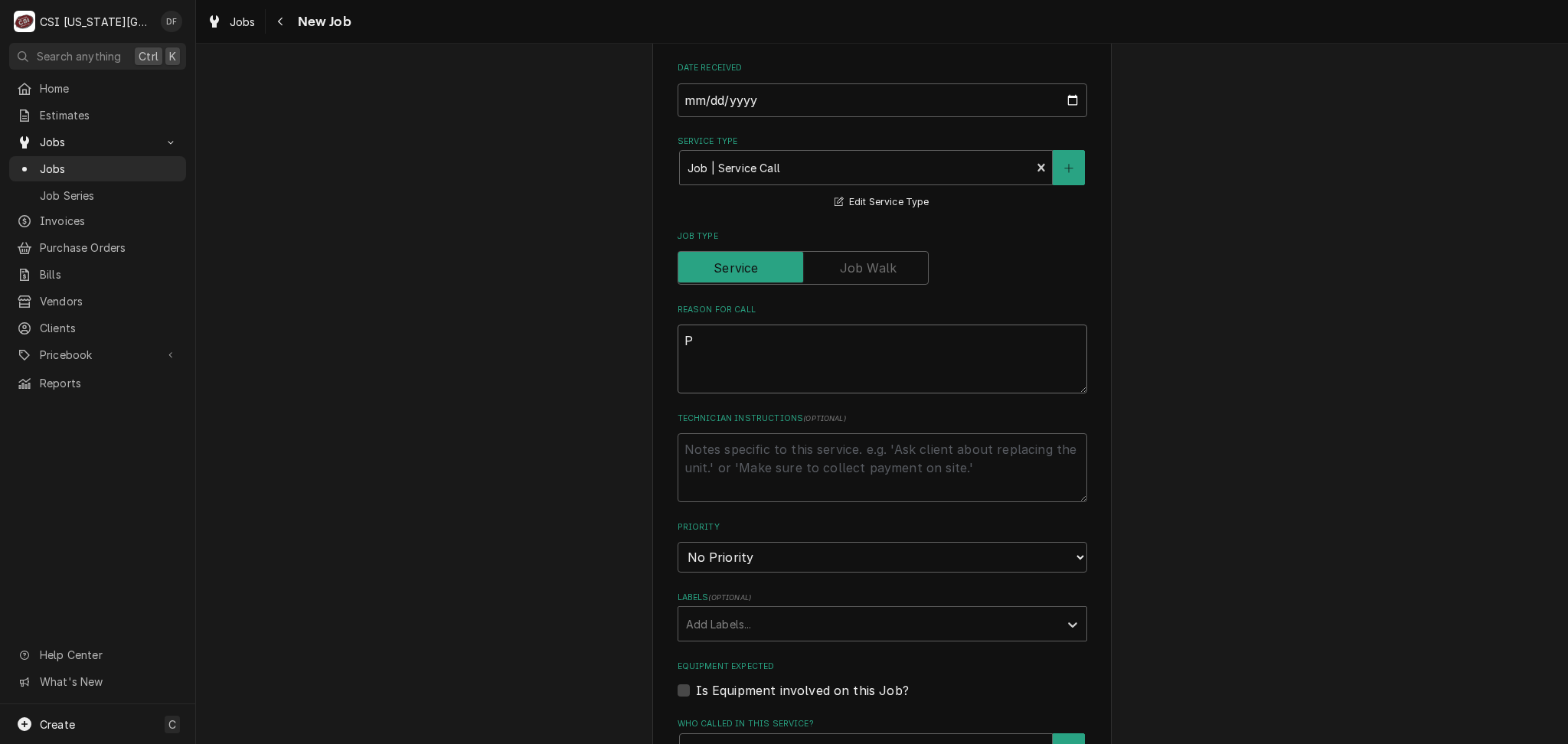
type textarea "Po"
type textarea "x"
type textarea "Pop"
type textarea "x"
type textarea "Popc"
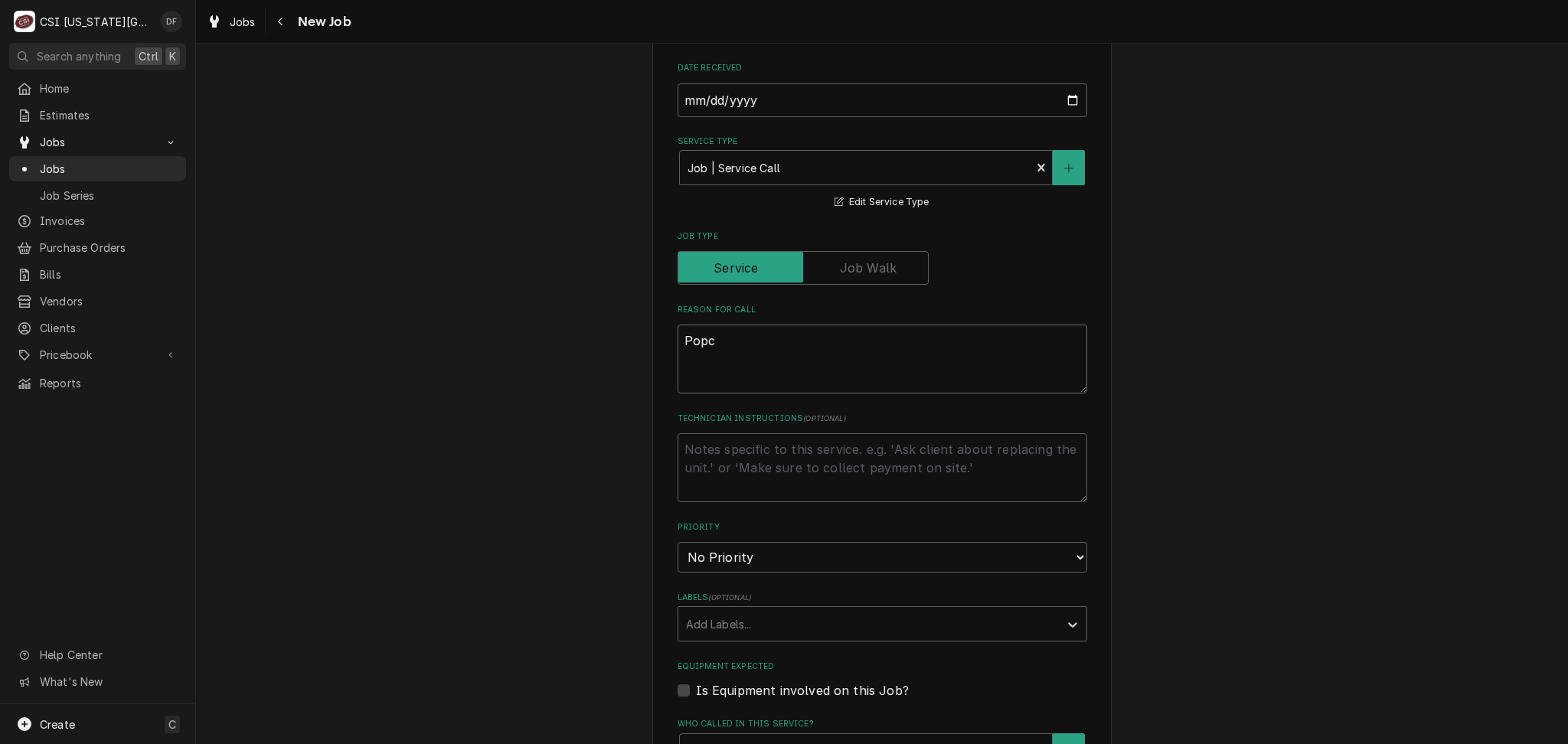
type textarea "x"
type textarea "Popco"
type textarea "x"
type textarea "Popcor"
type textarea "x"
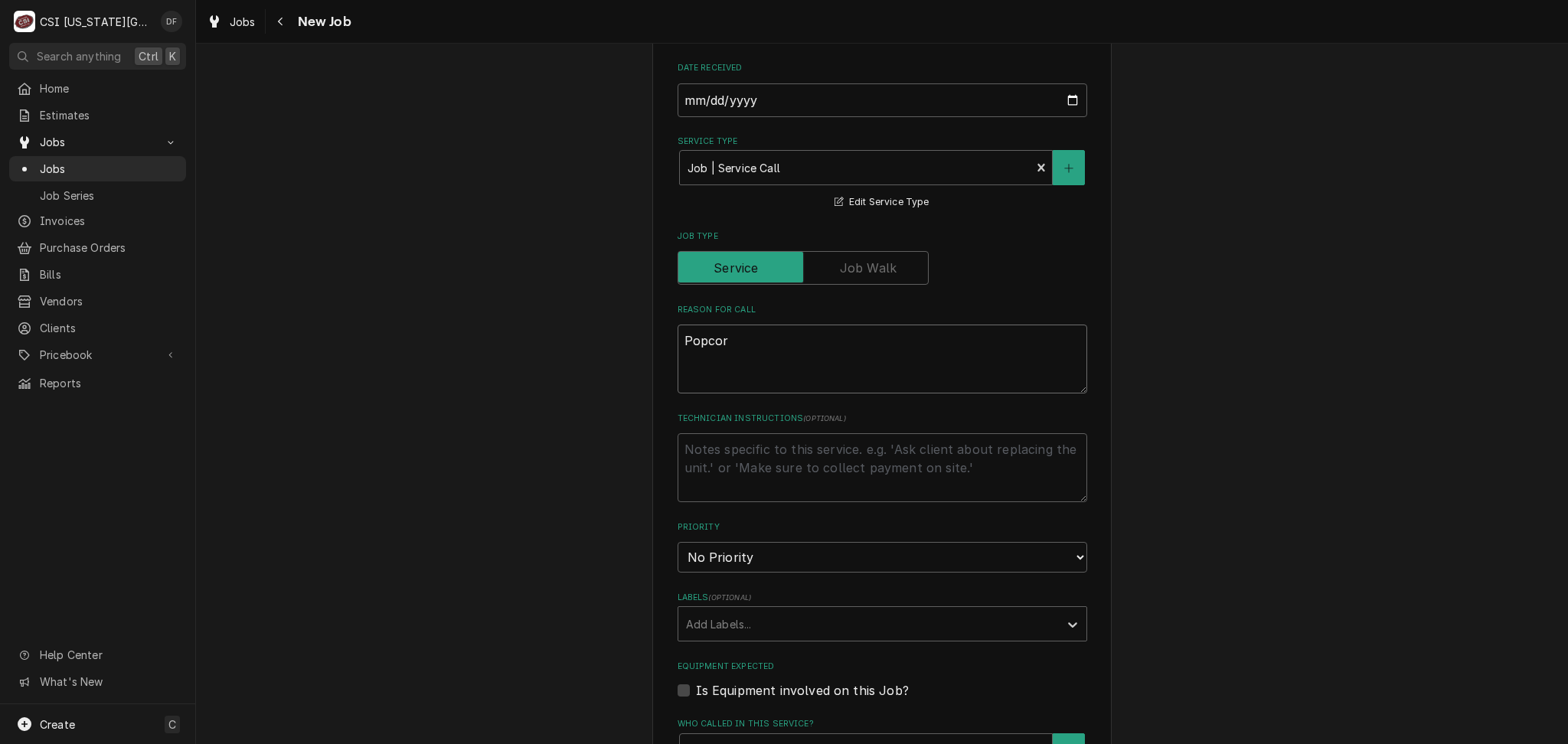
type textarea "Popcorn"
type textarea "x"
type textarea "Popcorn"
type textarea "x"
type textarea "Popcorn m"
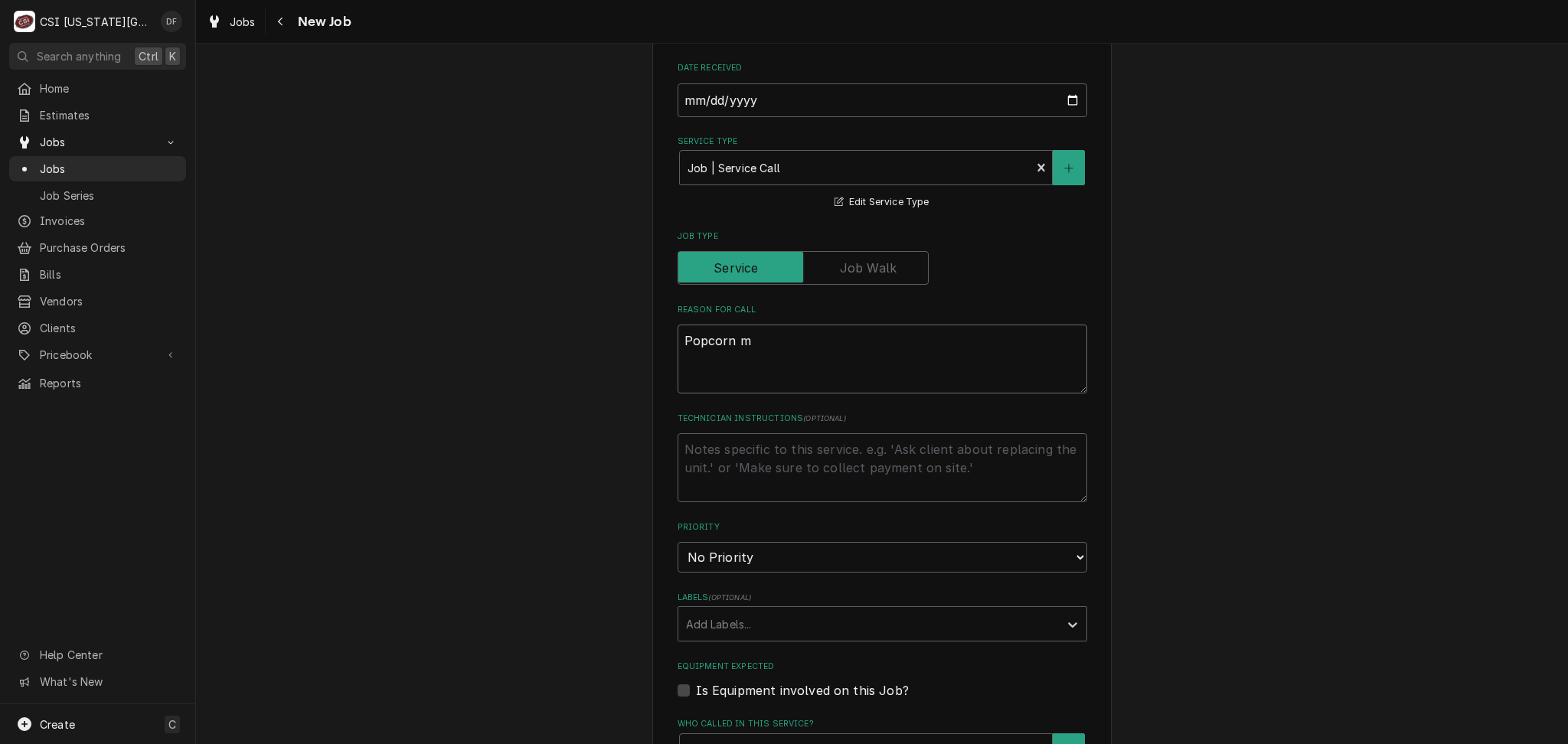
type textarea "x"
type textarea "Popcorn ma"
type textarea "x"
type textarea "Popcorn mac"
type textarea "x"
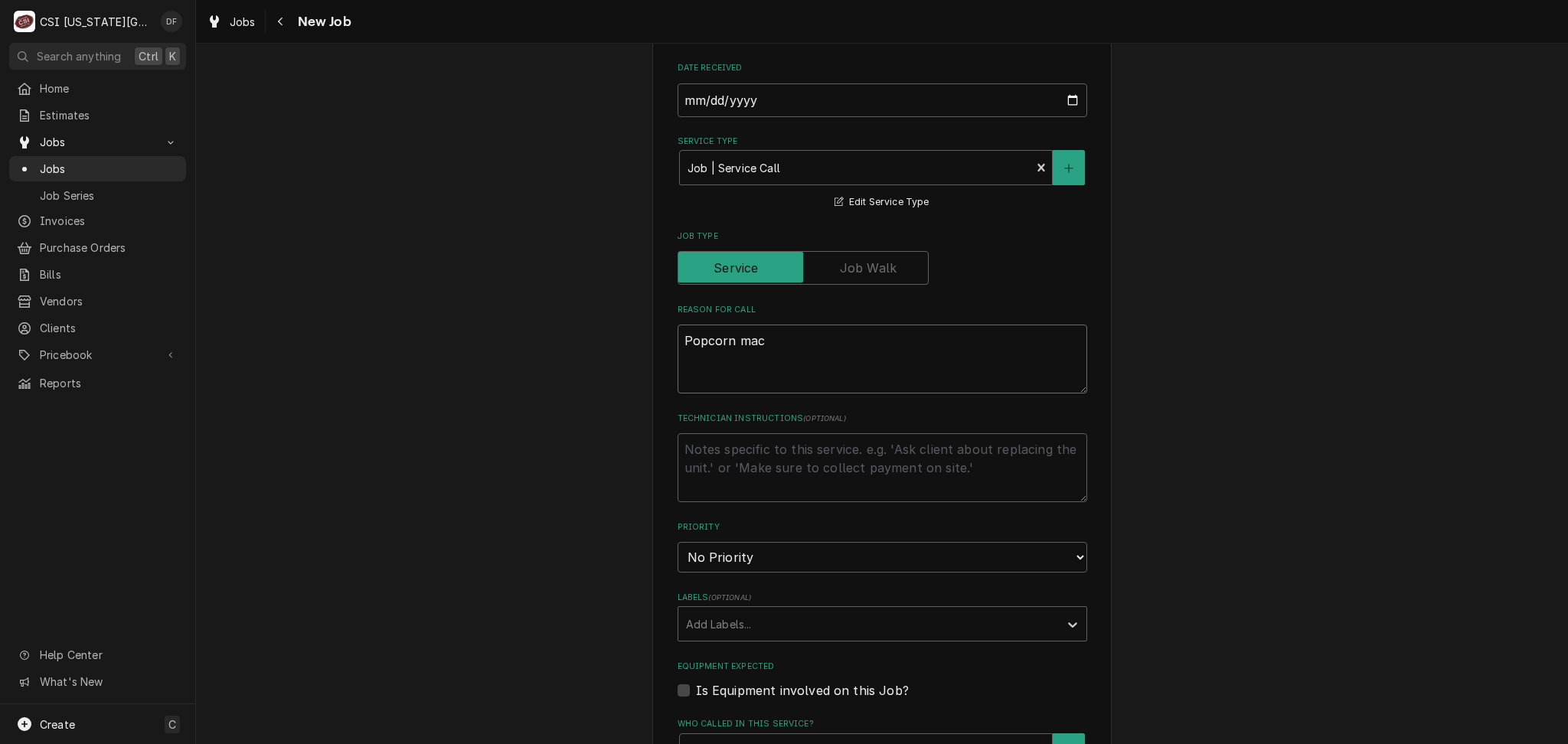
type textarea "Popcorn mach"
type textarea "x"
type textarea "Popcorn machi"
type textarea "x"
type textarea "Popcorn machin"
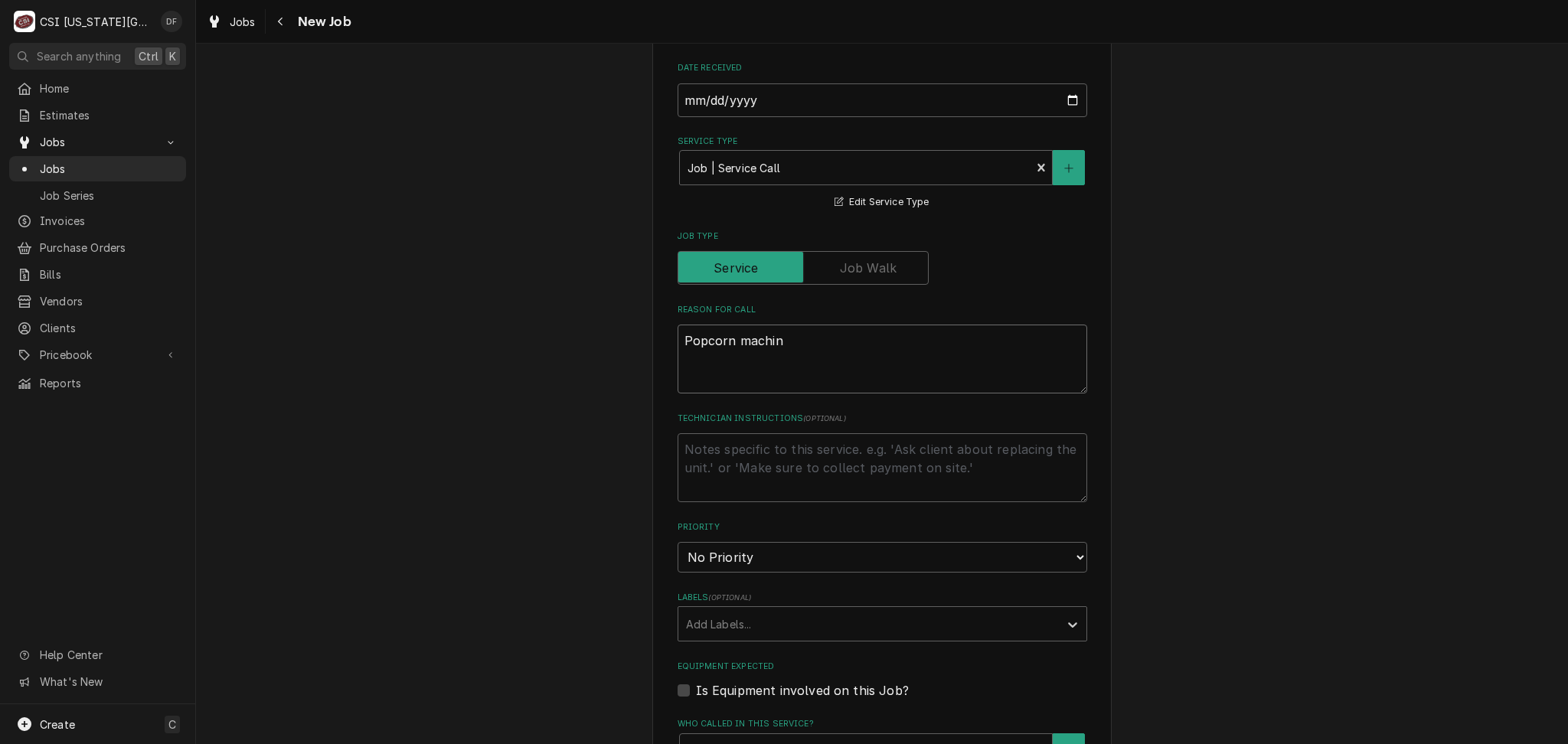
type textarea "x"
type textarea "Popcorn machine"
type textarea "x"
type textarea "Popcorn machine"
type textarea "x"
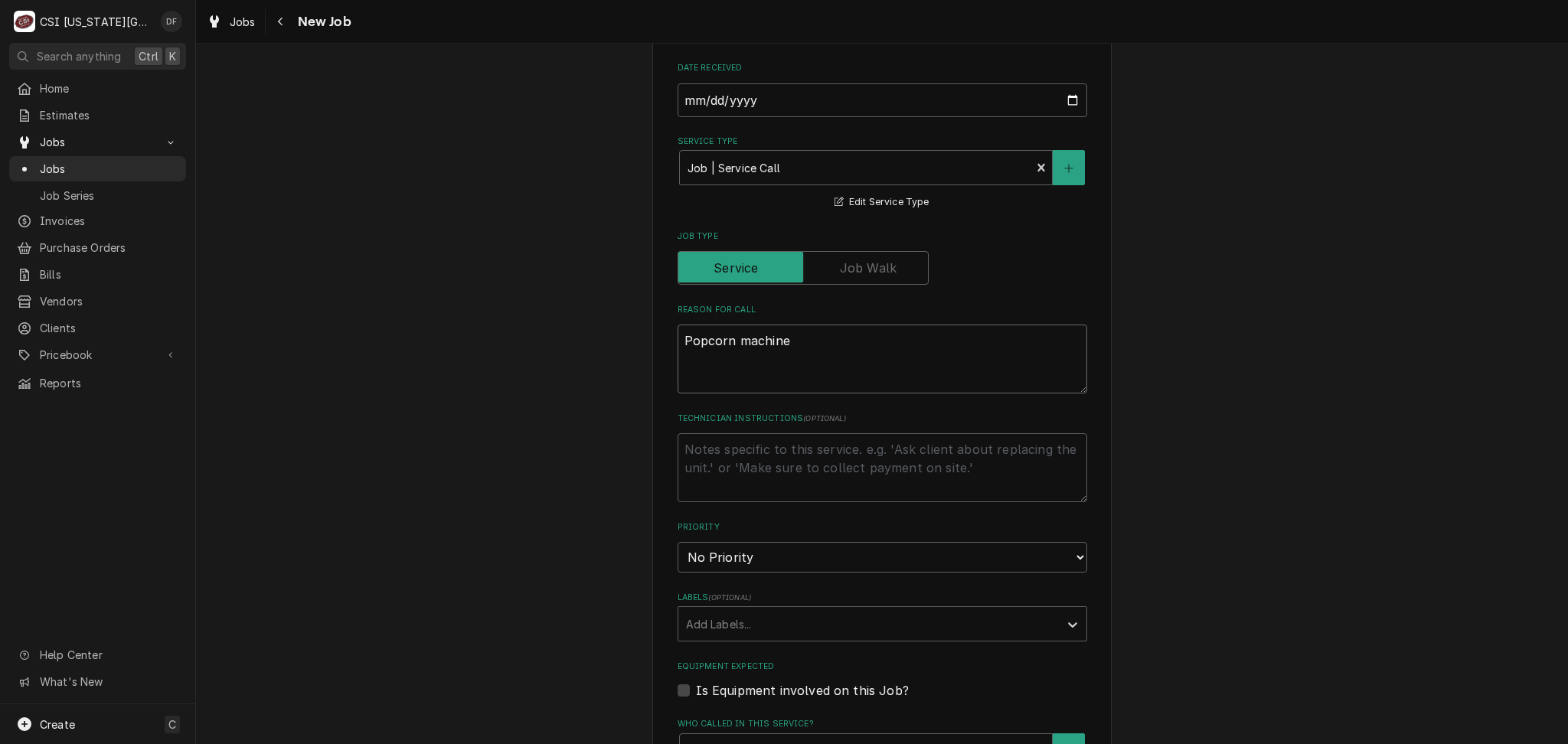
type textarea "Popcorn machine n"
type textarea "x"
type textarea "Popcorn machine no"
type textarea "x"
type textarea "Popcorn machine not"
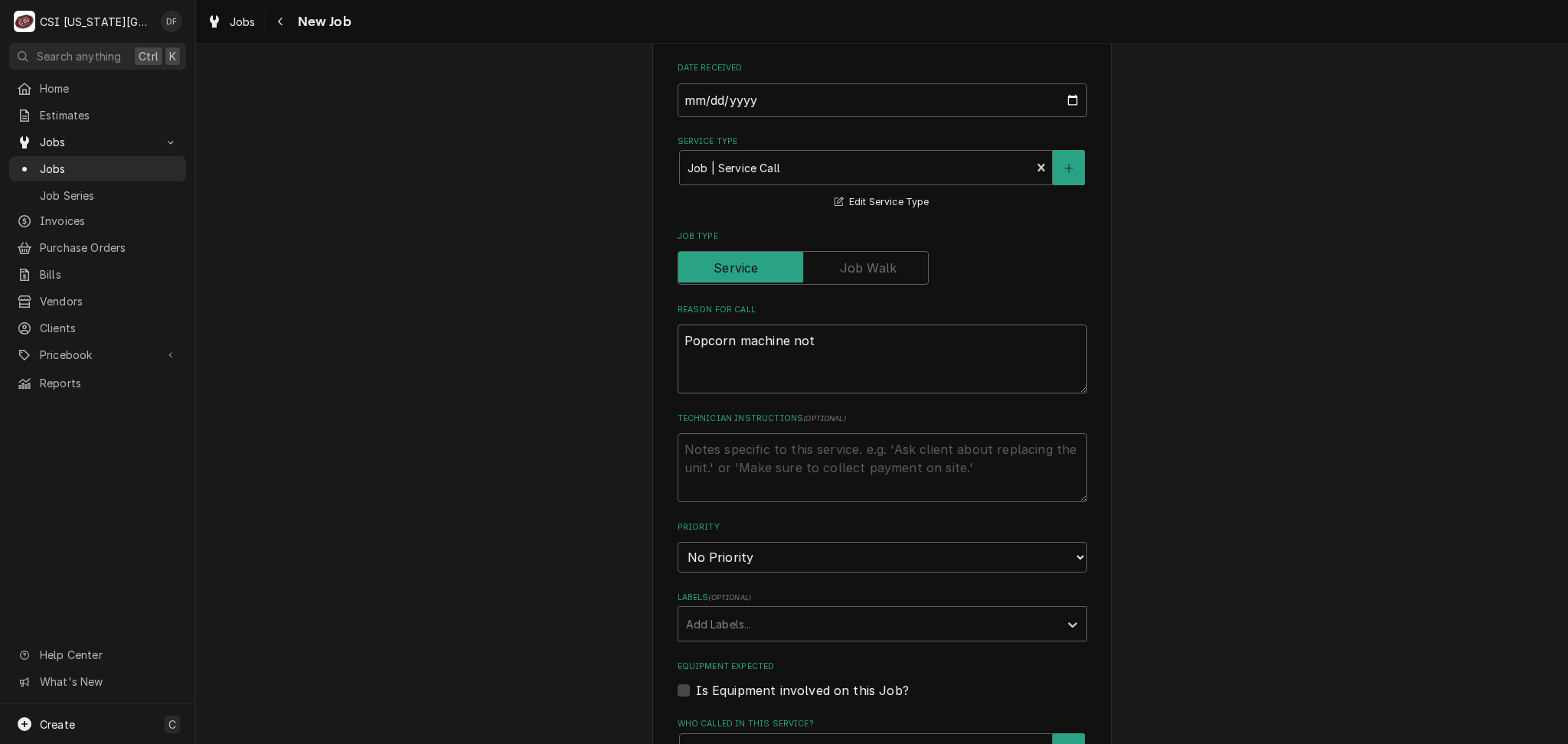
type textarea "x"
type textarea "Popcorn machine not"
type textarea "x"
type textarea "Popcorn machine not w"
type textarea "x"
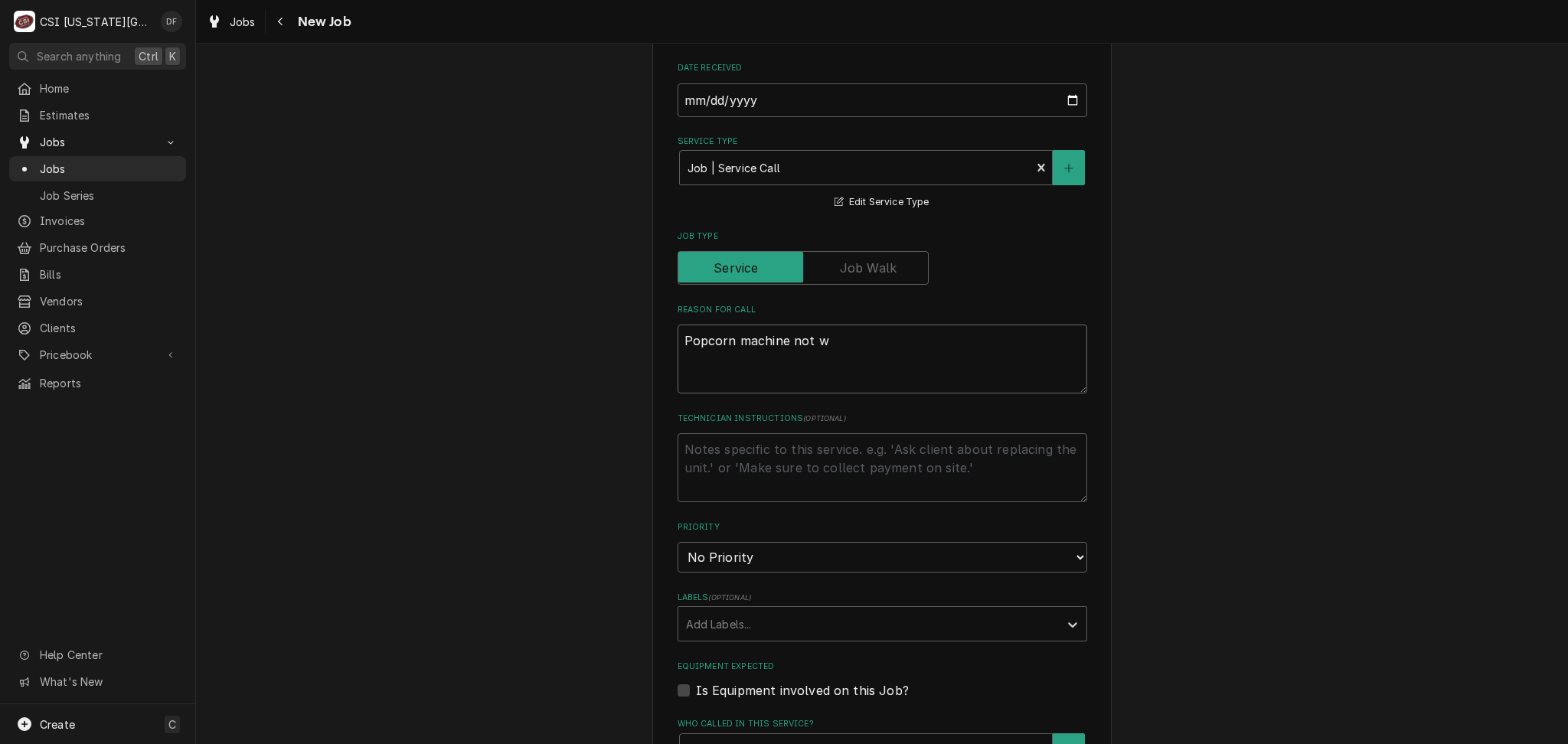
type textarea "Popcorn machine not wo"
type textarea "x"
type textarea "Popcorn machine not wor"
type textarea "x"
type textarea "Popcorn machine not work"
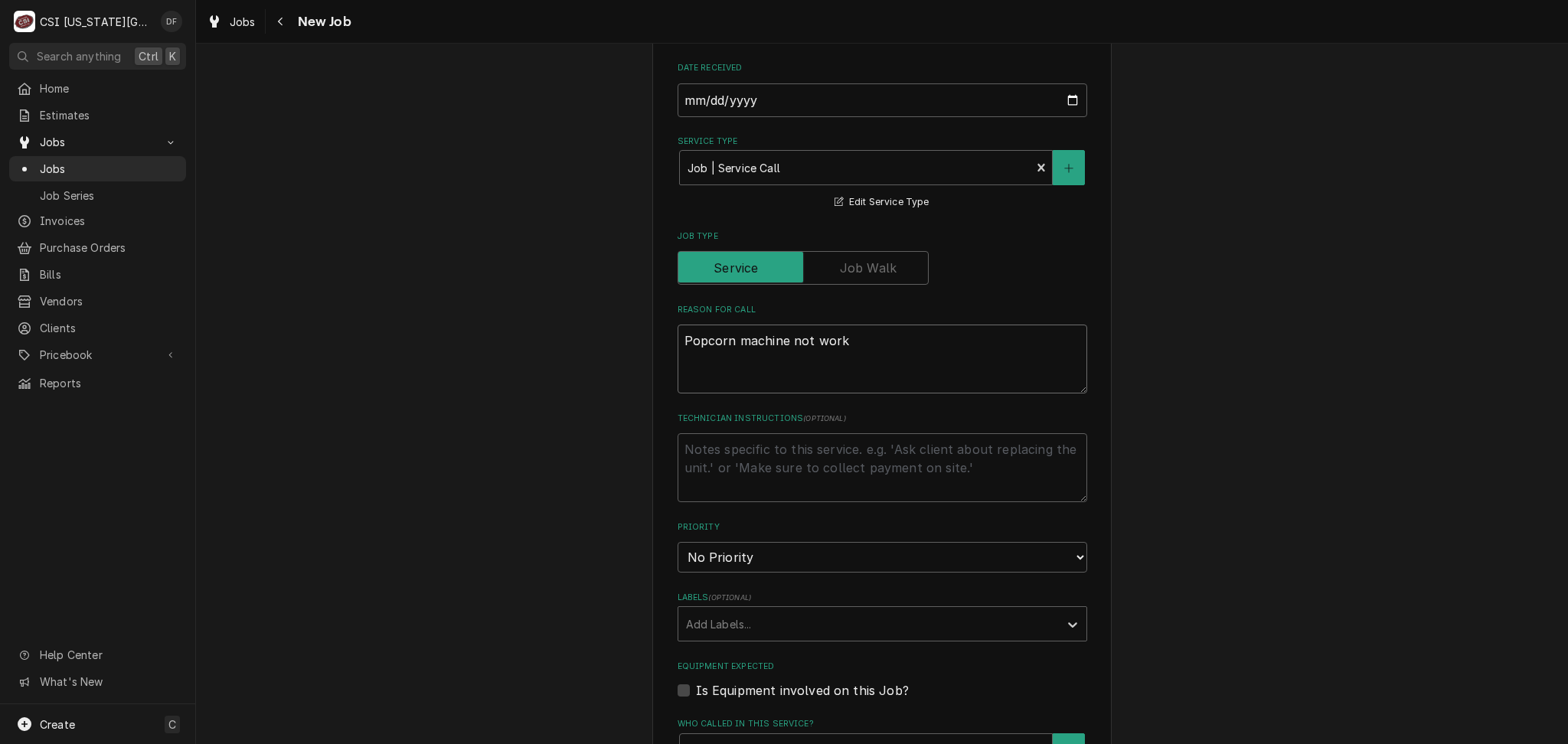
type textarea "x"
type textarea "Popcorn machine not worki"
type textarea "x"
type textarea "Popcorn machine not workin"
type textarea "x"
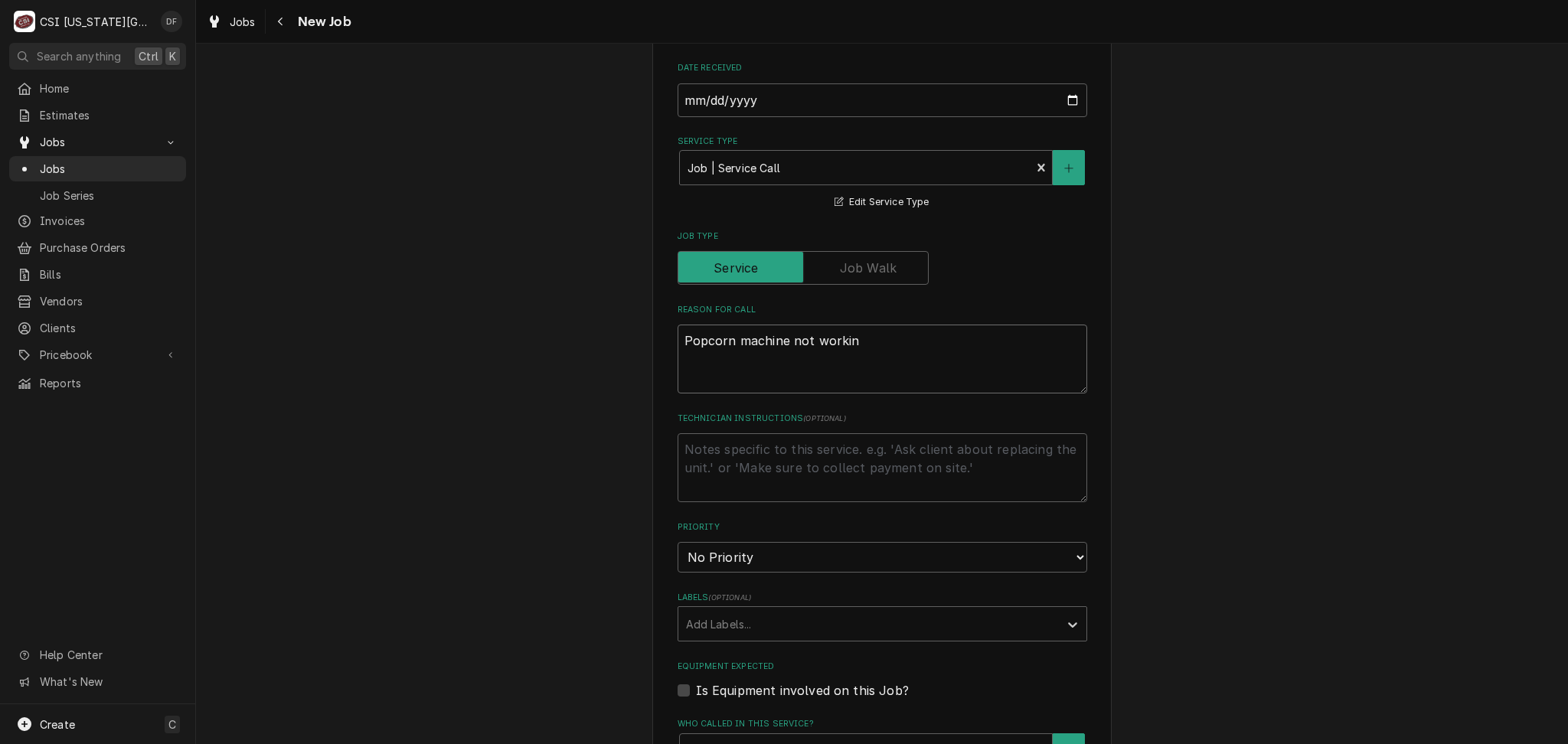
type textarea "Popcorn machine not working"
type textarea "x"
type textarea "Popcorn machine not working"
type textarea "x"
type textarea "Popcorn machine not working p"
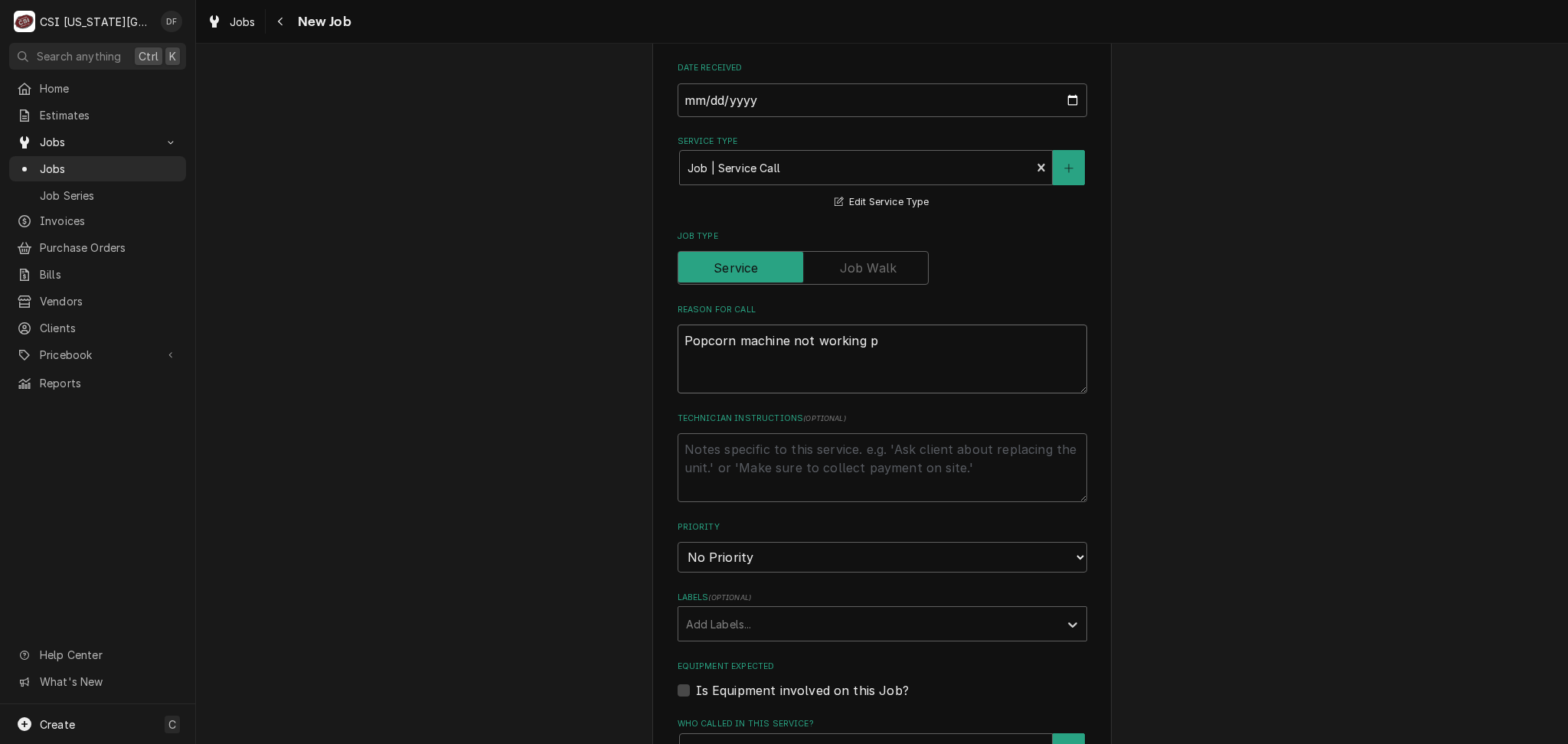
type textarea "x"
type textarea "Popcorn machine not working pr"
type textarea "x"
type textarea "Popcorn machine not working pro"
type textarea "x"
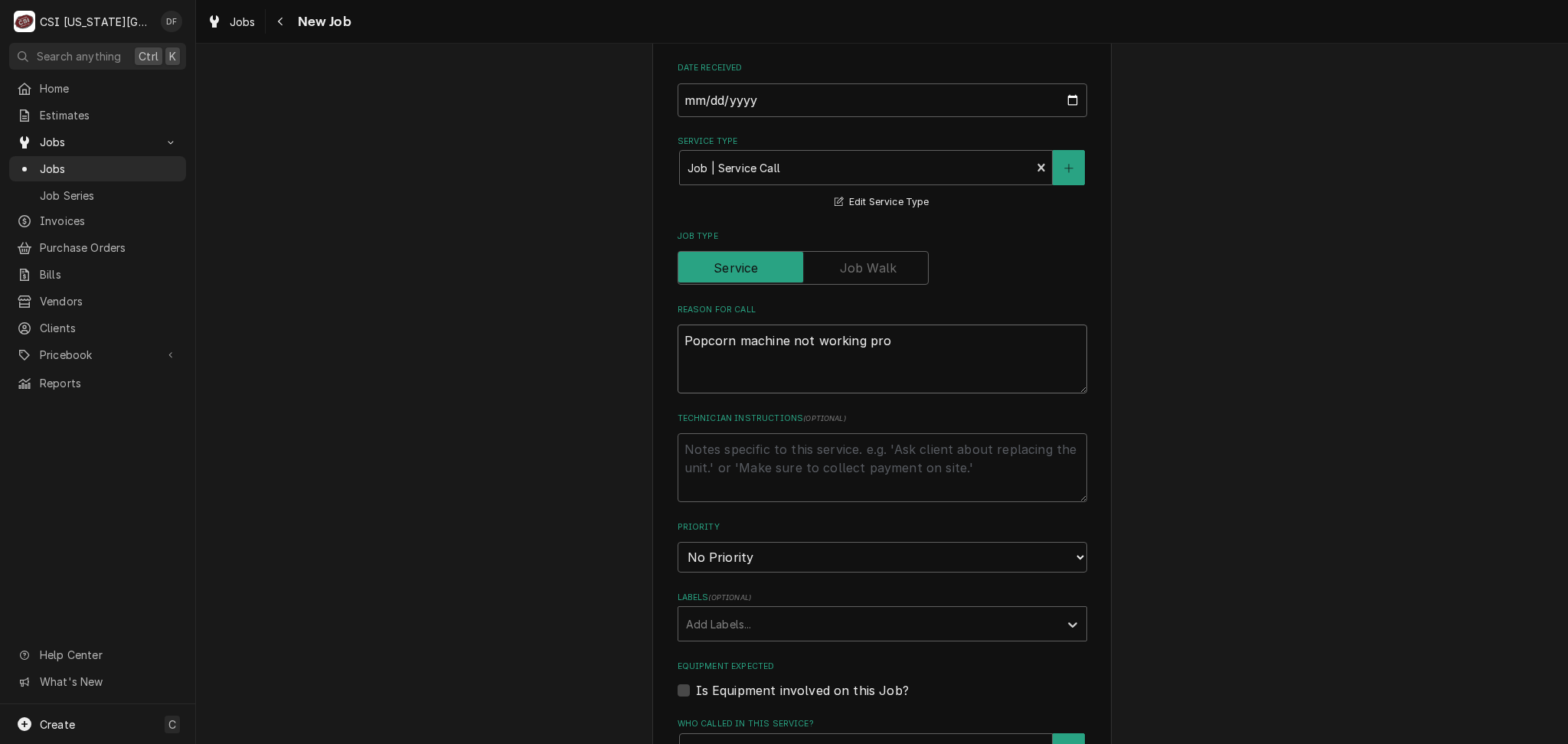
type textarea "Popcorn machine not working prop"
type textarea "x"
type textarea "Popcorn machine not working prope"
type textarea "x"
type textarea "Popcorn machine not working proper"
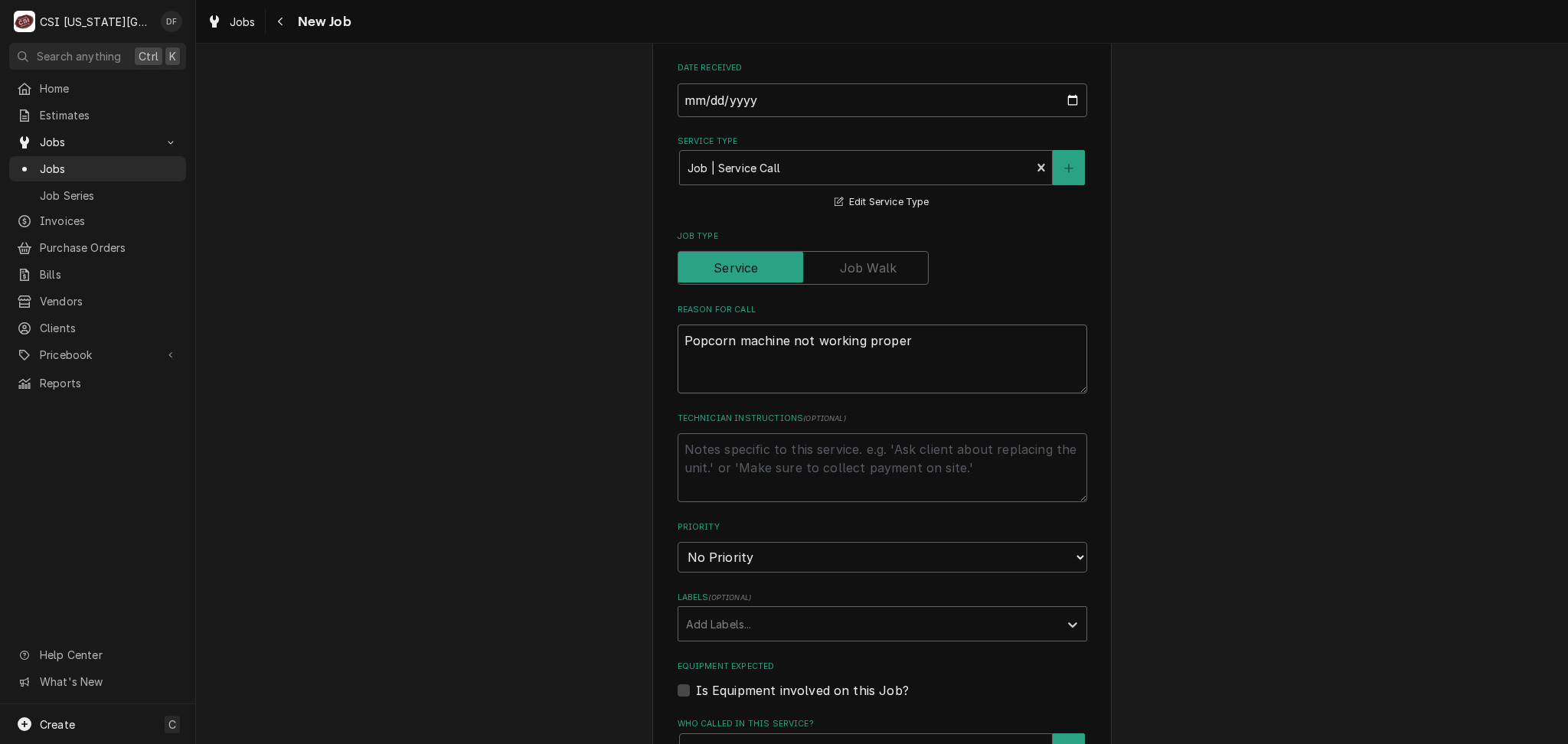
type textarea "x"
type textarea "Popcorn machine not working properl"
type textarea "x"
type textarea "Popcorn machine not working properly"
type textarea "x"
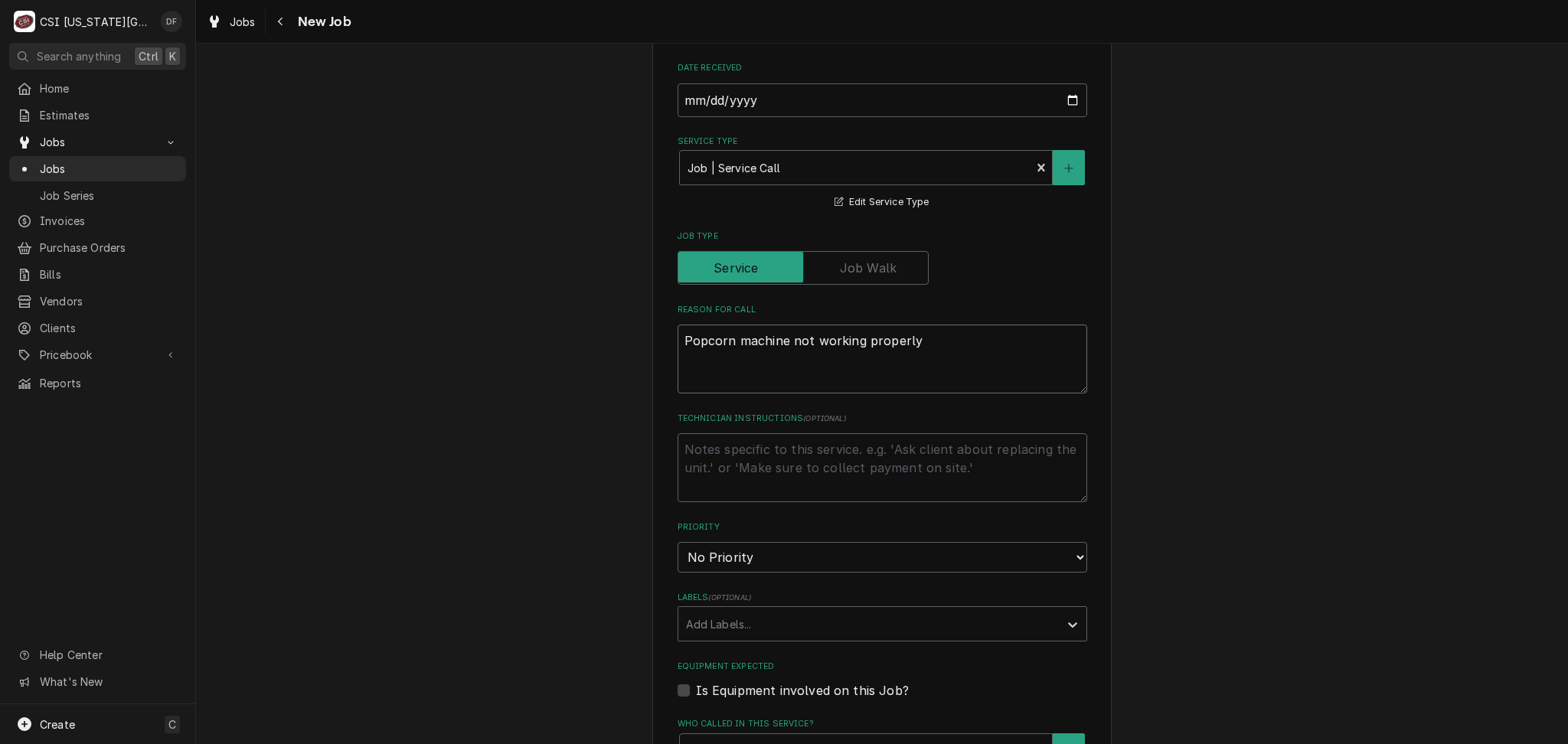
type textarea "Popcorn machine not working properly"
click at [747, 440] on textarea "Technician Instructions ( optional )" at bounding box center [882, 467] width 410 height 69
type textarea "x"
type textarea "B"
type textarea "x"
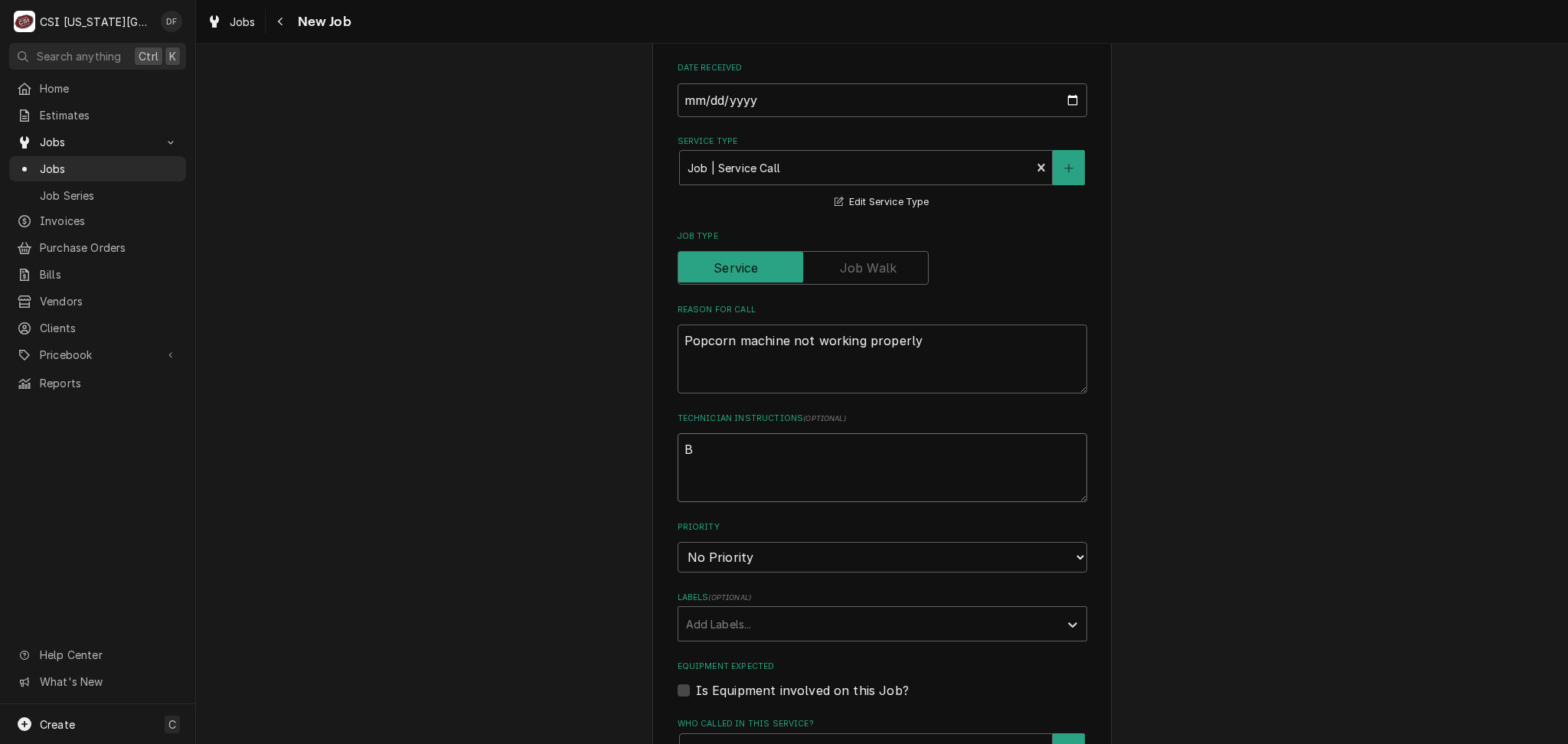
type textarea "Bi"
type textarea "x"
type textarea "Bil"
type textarea "x"
type textarea "Bill"
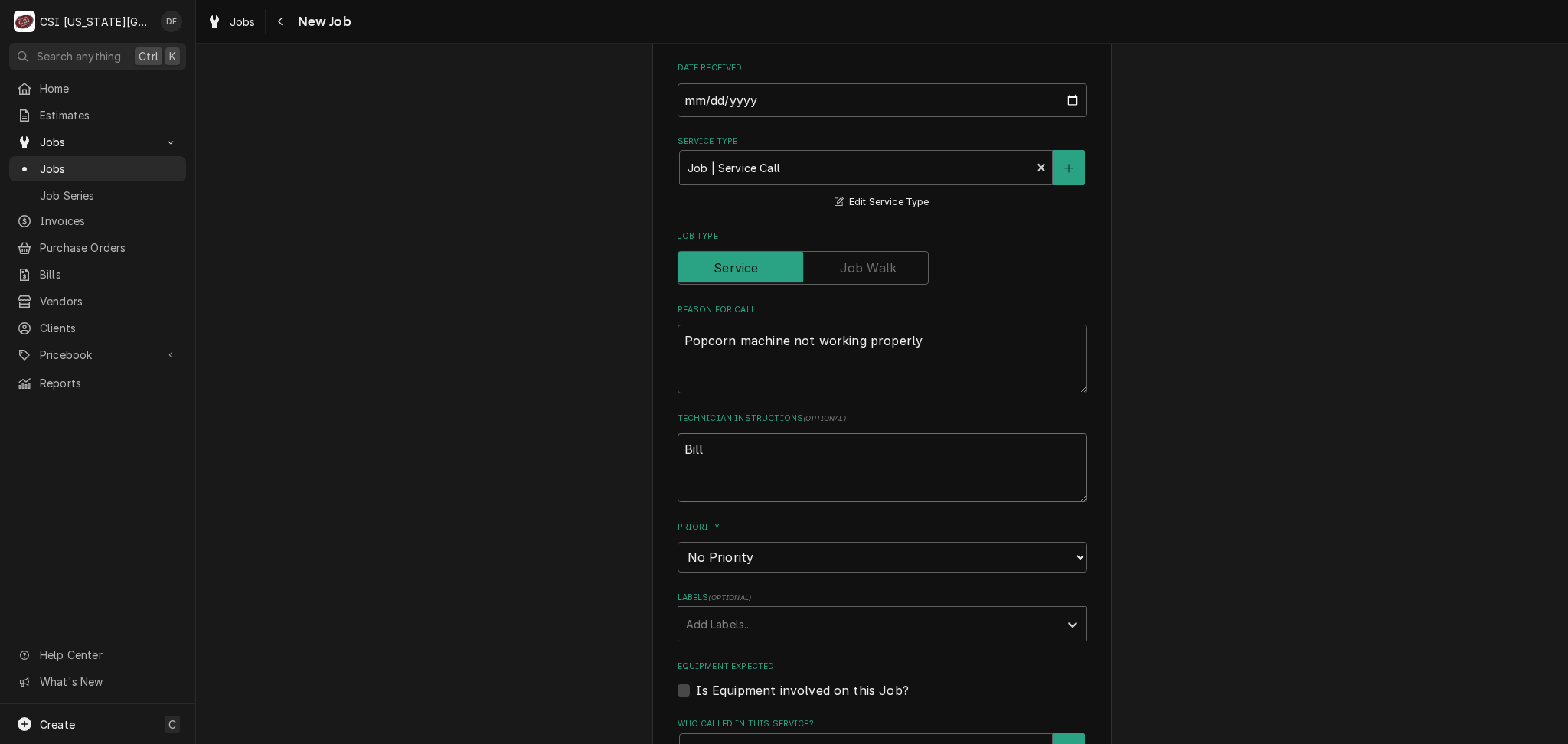
type textarea "x"
type textarea "Bill"
type textarea "x"
type textarea "Bill T"
type textarea "x"
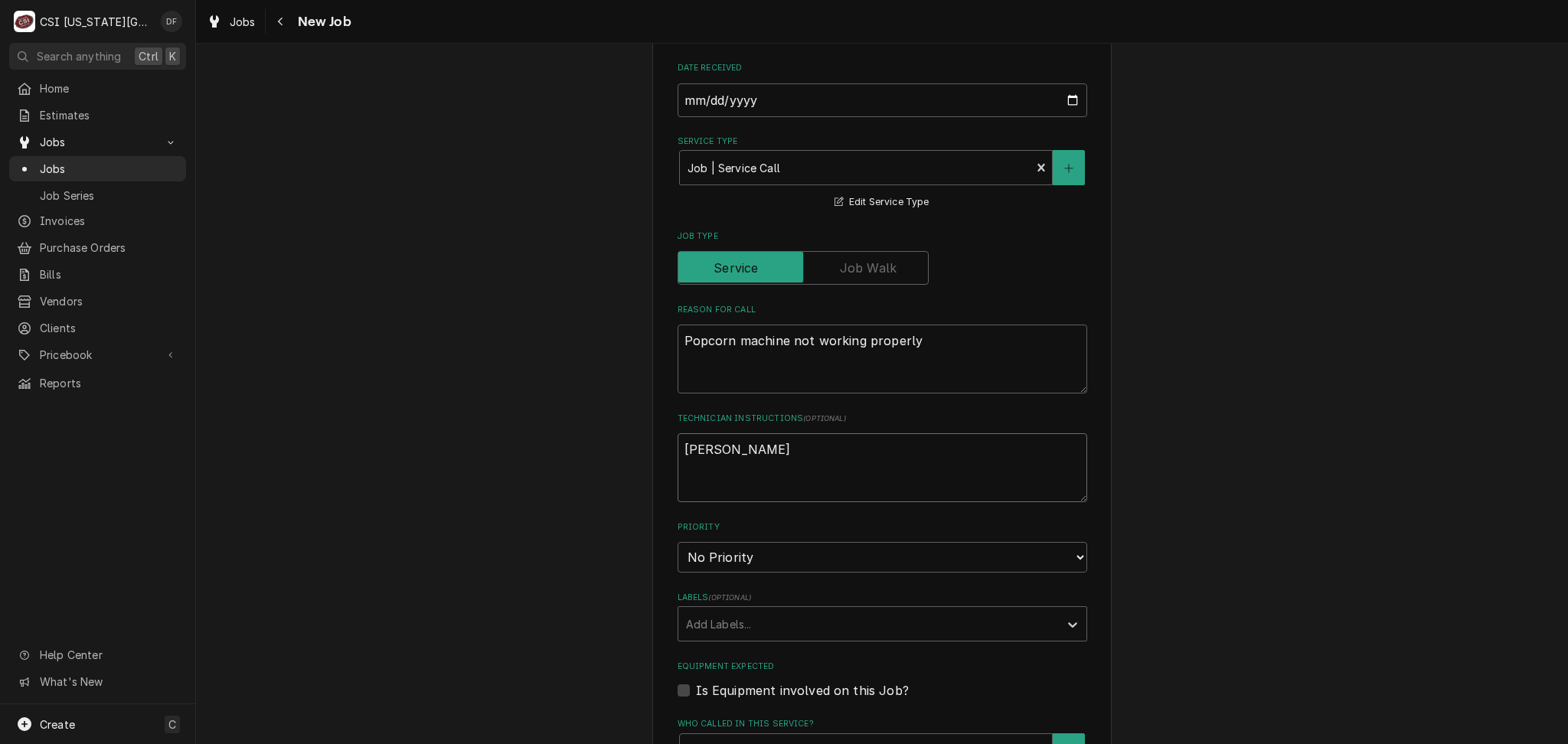
type textarea "Bill Tr"
type textarea "x"
type textarea "Bill Tri"
type textarea "x"
type textarea "Bill Trim"
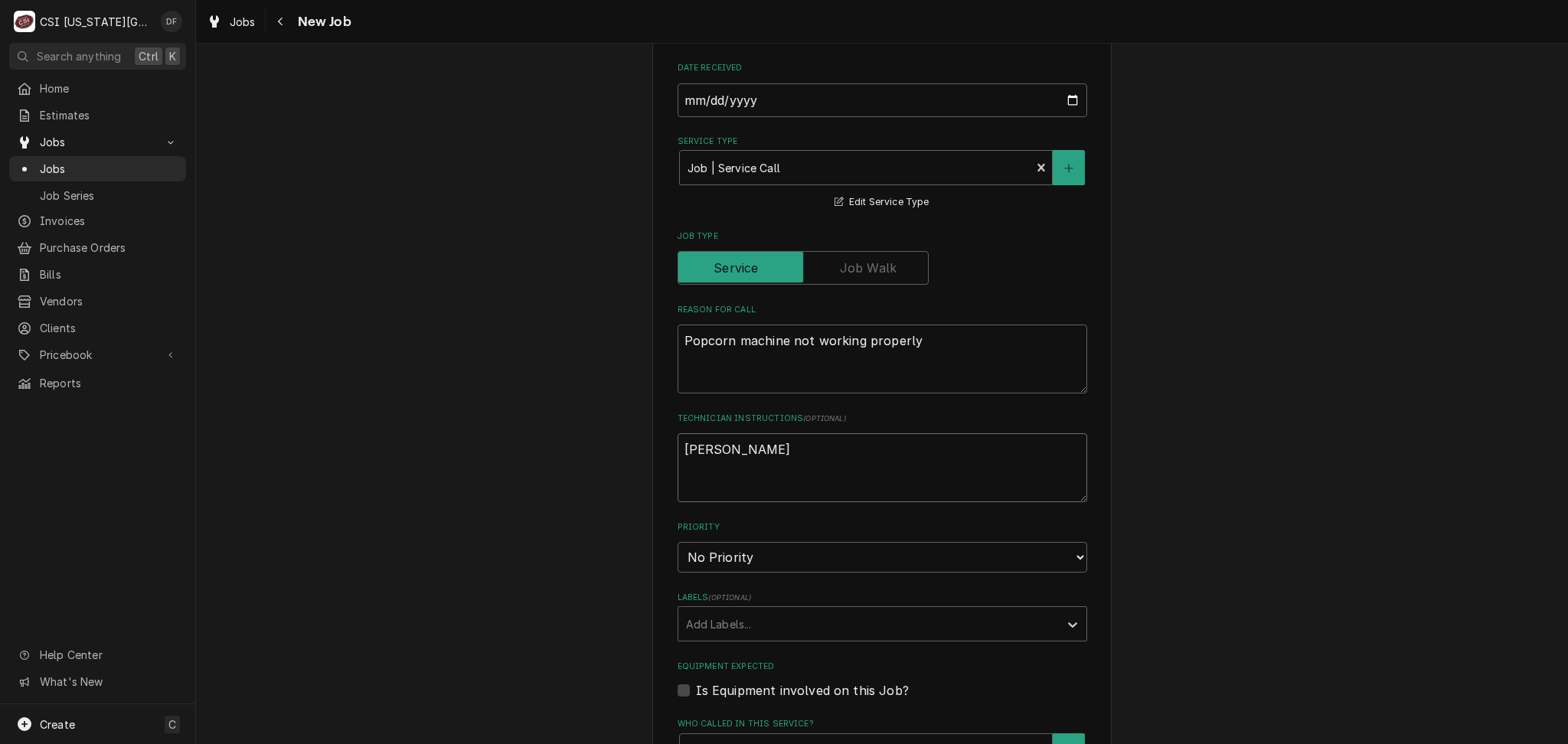
type textarea "x"
type textarea "Bill Trima"
type textarea "x"
type textarea "Bill Trimar"
type textarea "x"
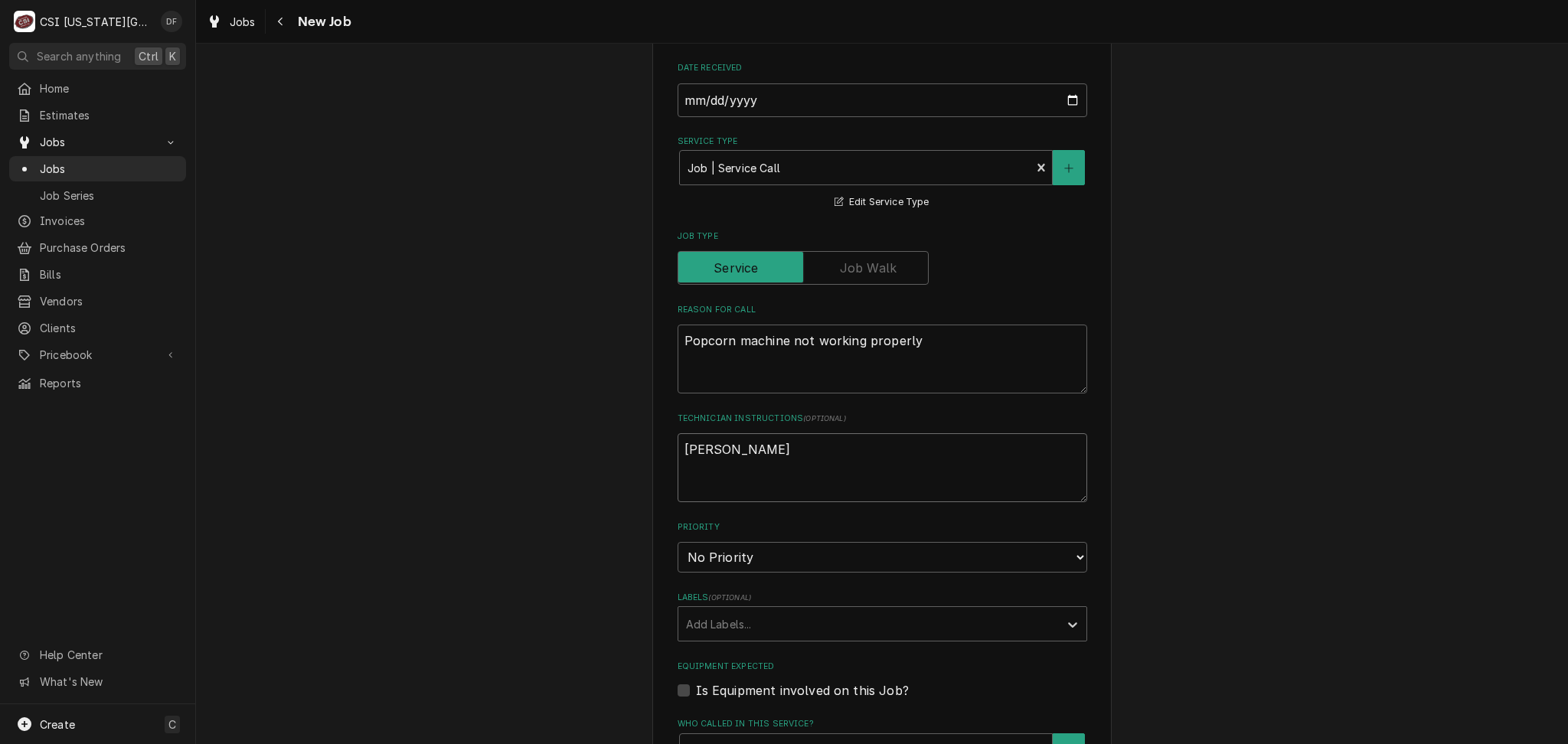
type textarea "Bill Trimark"
type textarea "x"
type textarea "Bill Trimark"
type textarea "x"
type textarea "Bill Trimark i"
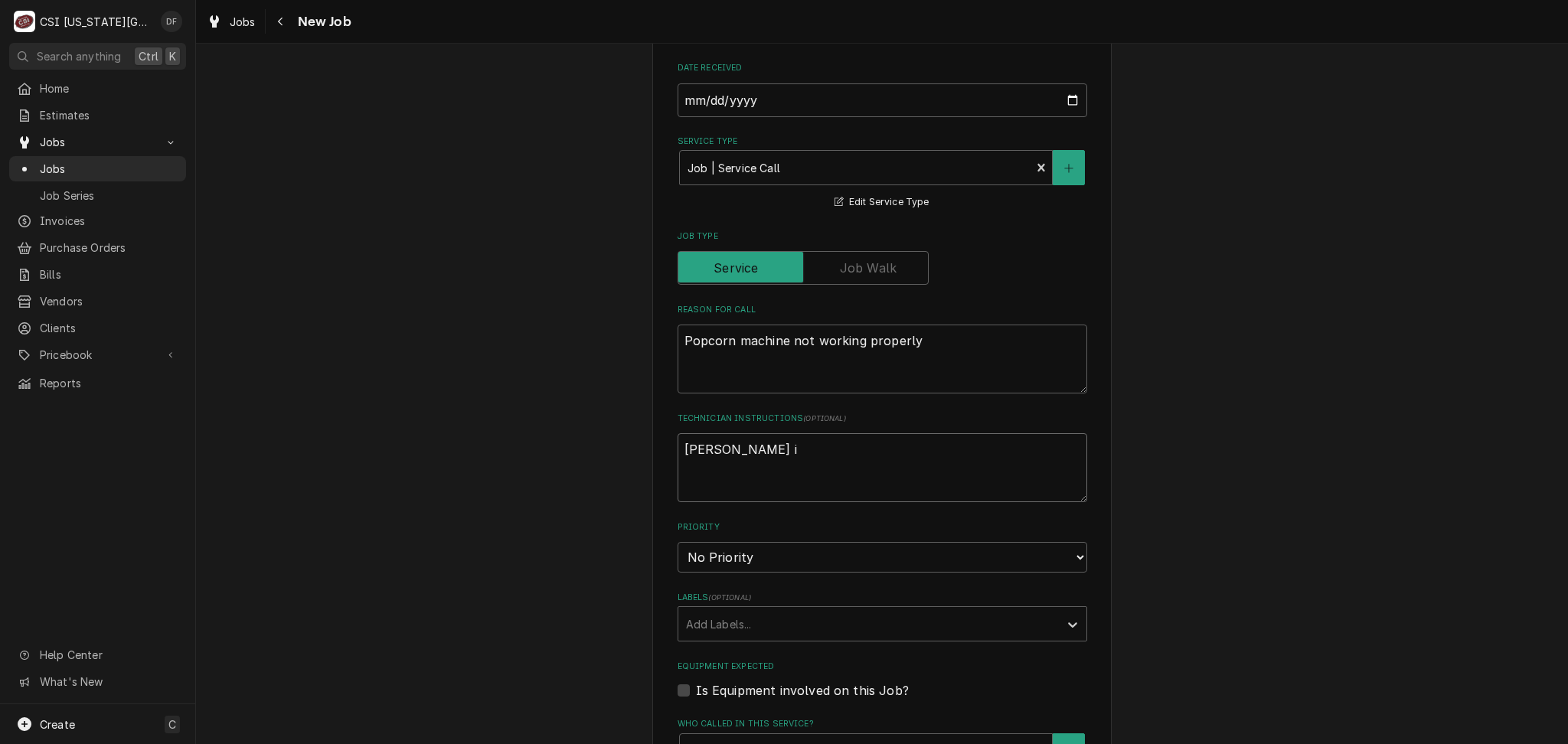
type textarea "x"
type textarea "Bill Trimark if"
type textarea "x"
type textarea "Bill Trimark if"
type textarea "x"
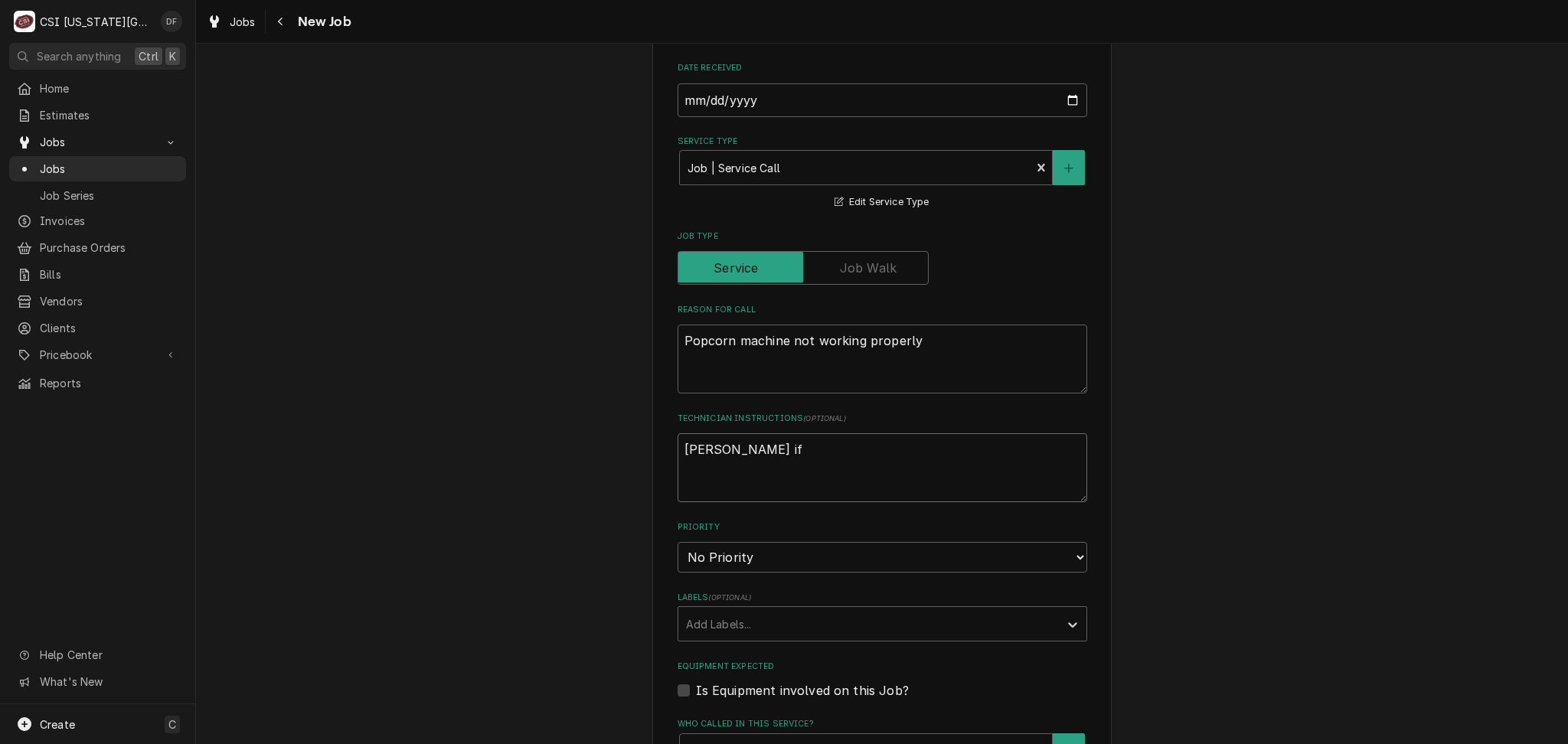
type textarea "Bill Trimark if n"
type textarea "x"
type textarea "Bill Trimark if no"
type textarea "x"
type textarea "Bill Trimark if non"
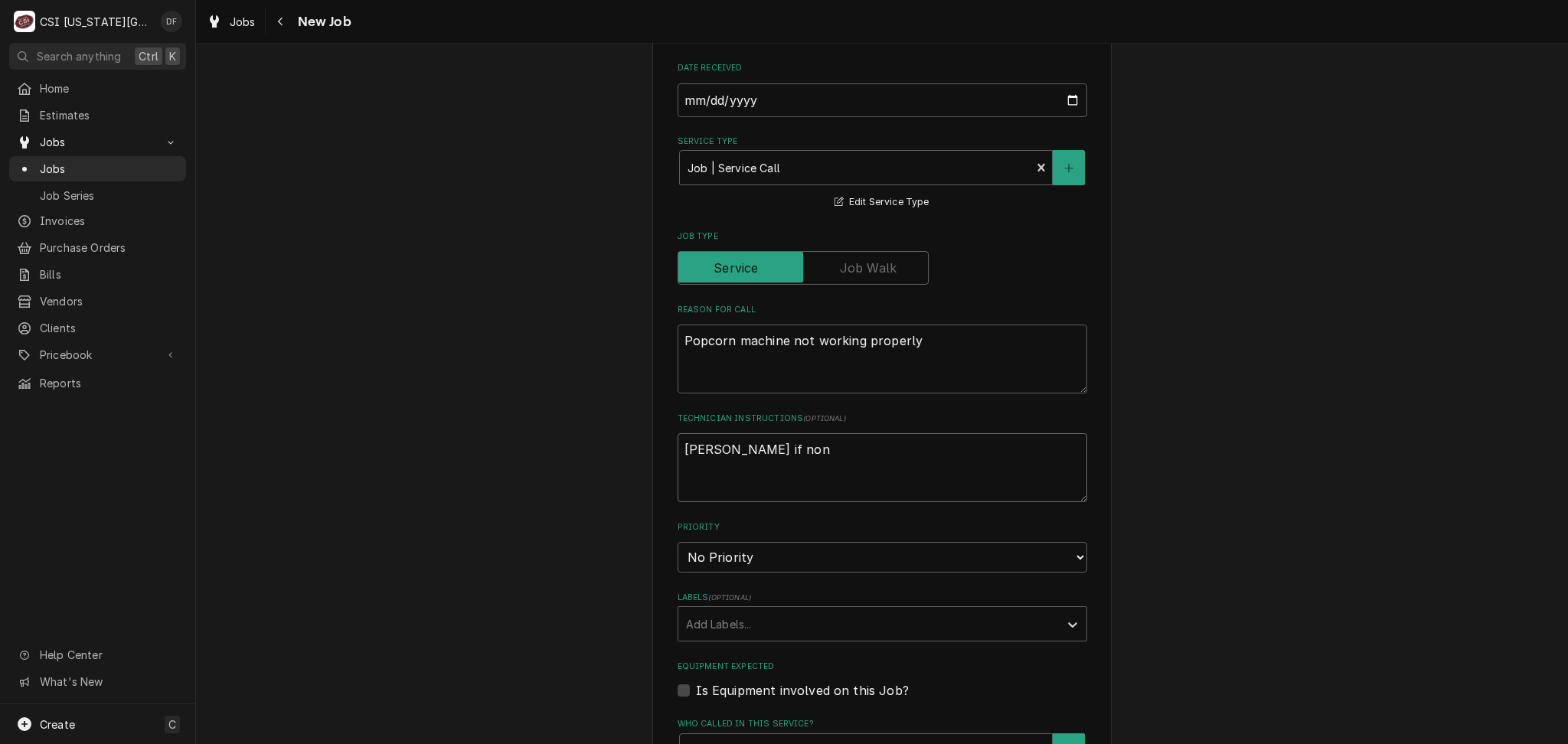
type textarea "x"
type textarea "Bill Trimark if non-"
type textarea "x"
type textarea "Bill Trimark if non-"
type textarea "x"
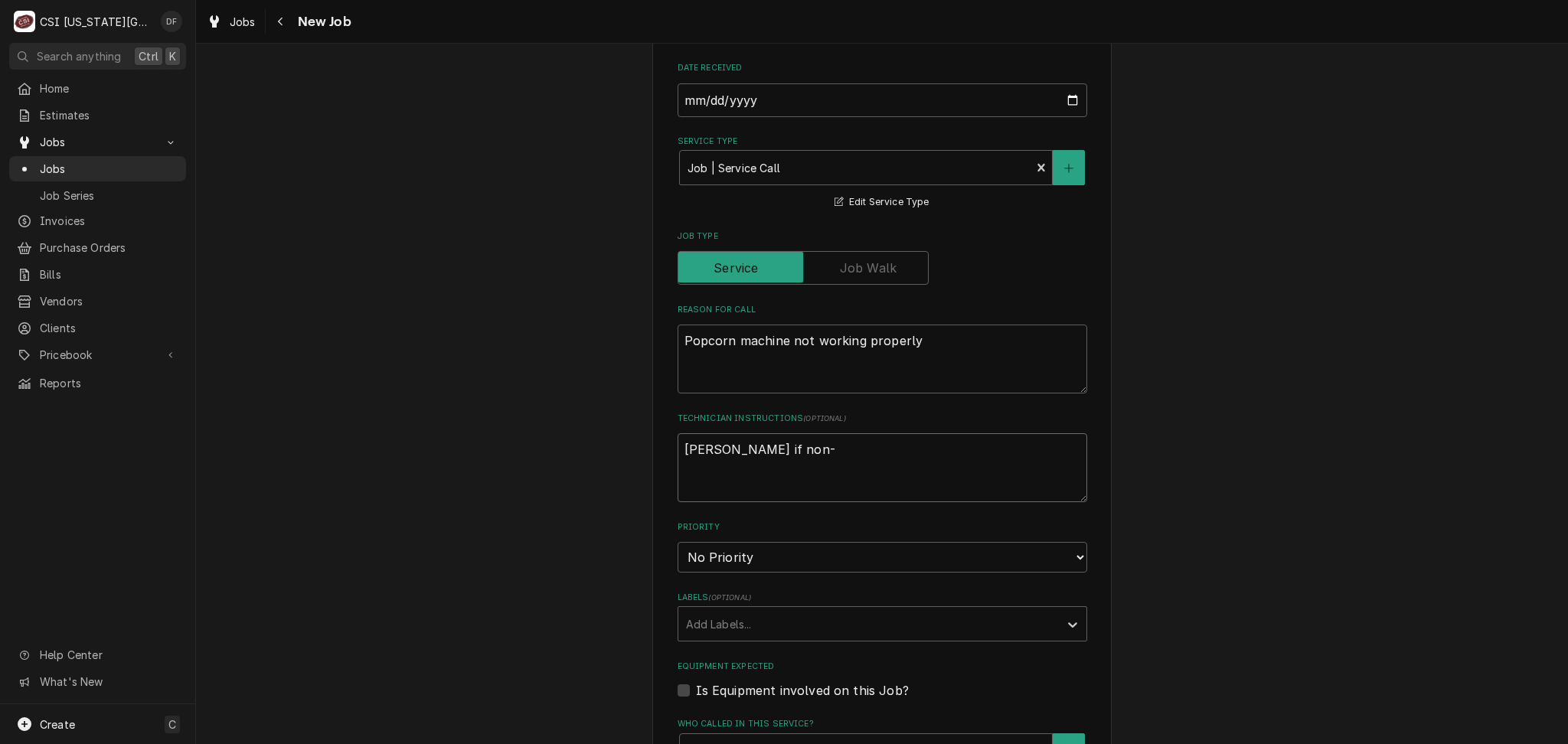
type textarea "Bill Trimark if non- w"
type textarea "x"
type textarea "Bill Trimark if non- wa"
type textarea "x"
type textarea "Bill Trimark if non- war"
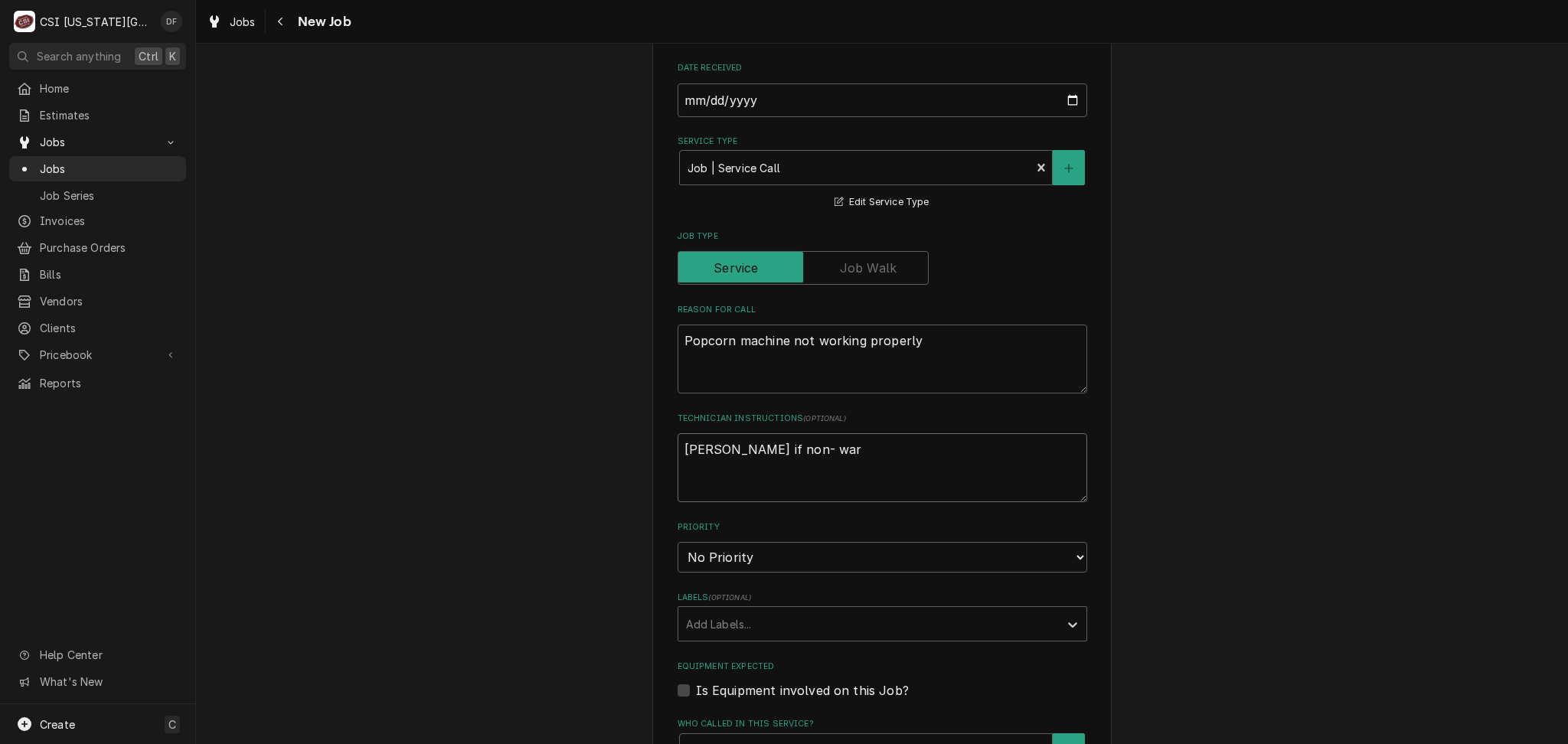
type textarea "x"
type textarea "Bill Trimark if non- warr"
type textarea "x"
type textarea "Bill Trimark if non- warra"
type textarea "x"
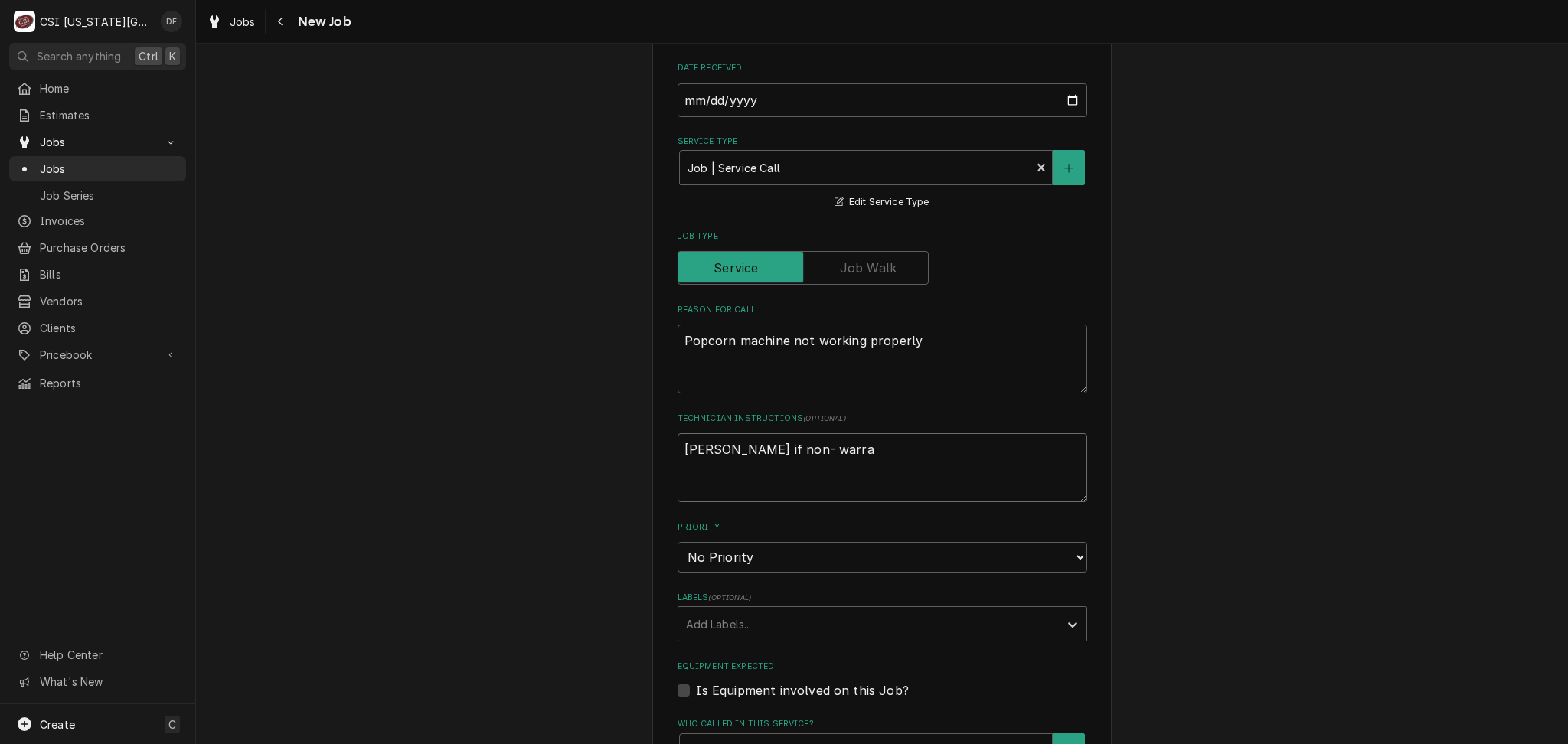
type textarea "Bill Trimark if non- warran"
type textarea "x"
type textarea "Bill Trimark if non- warrant"
type textarea "x"
type textarea "Bill Trimark if non- warranty"
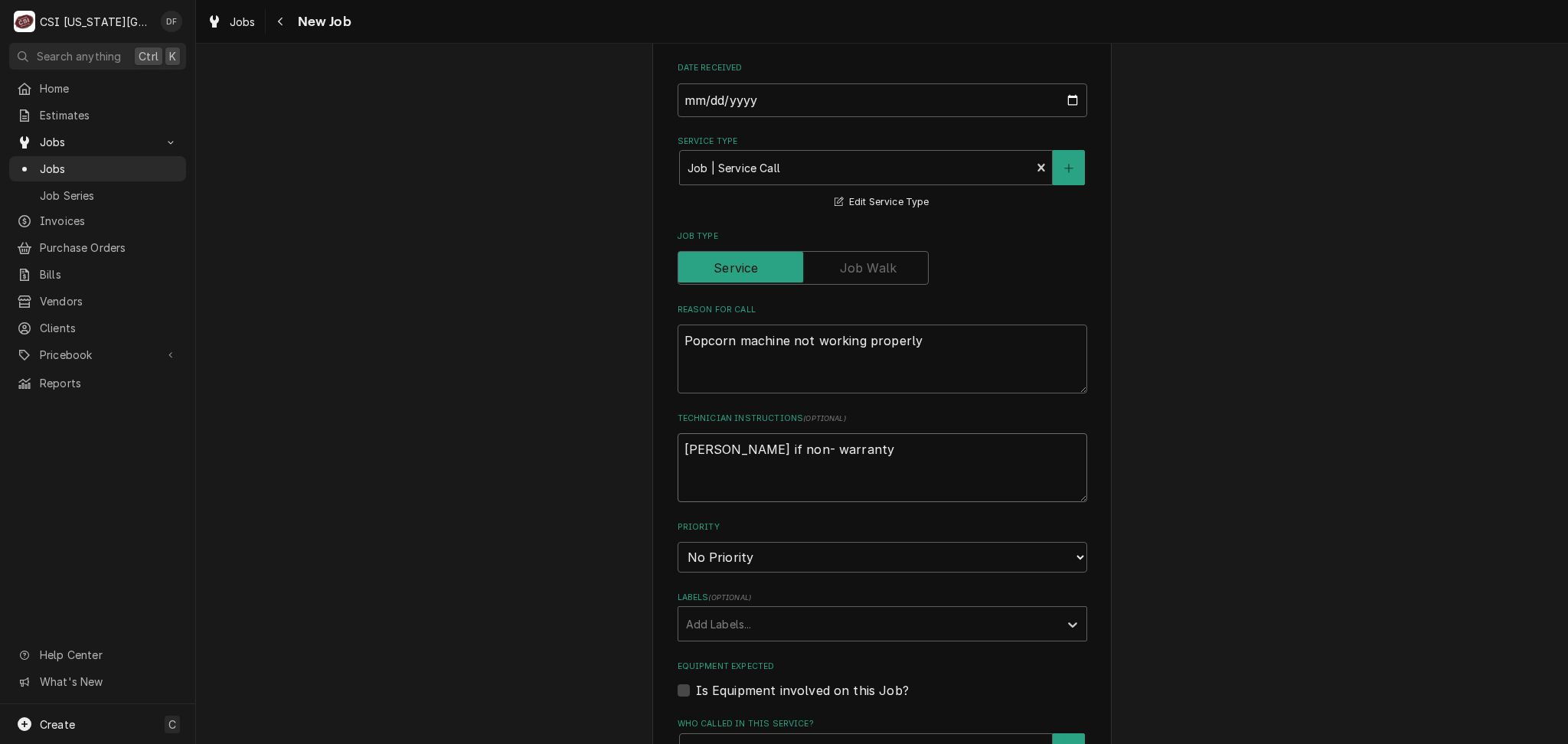
type textarea "x"
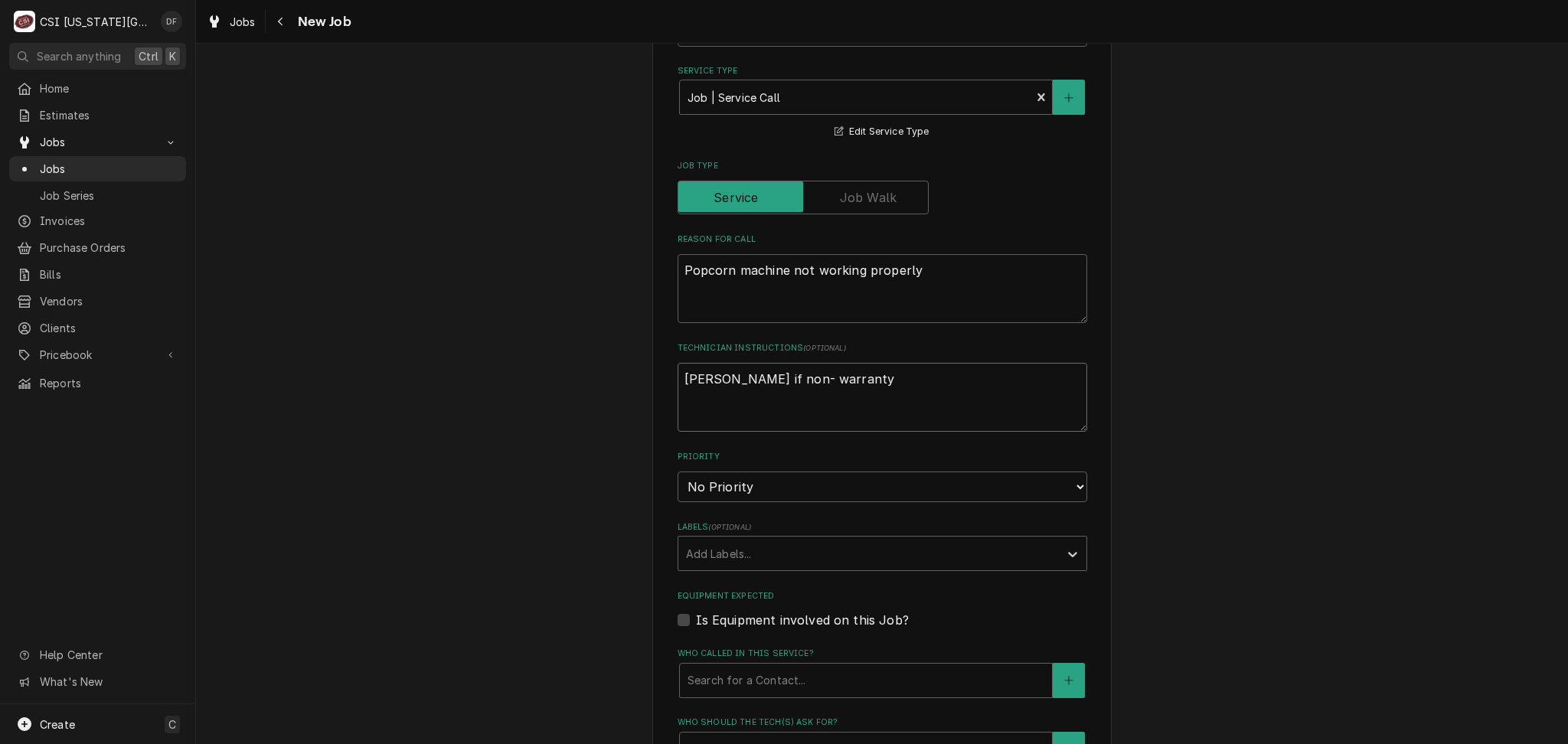
scroll to position [509, 0]
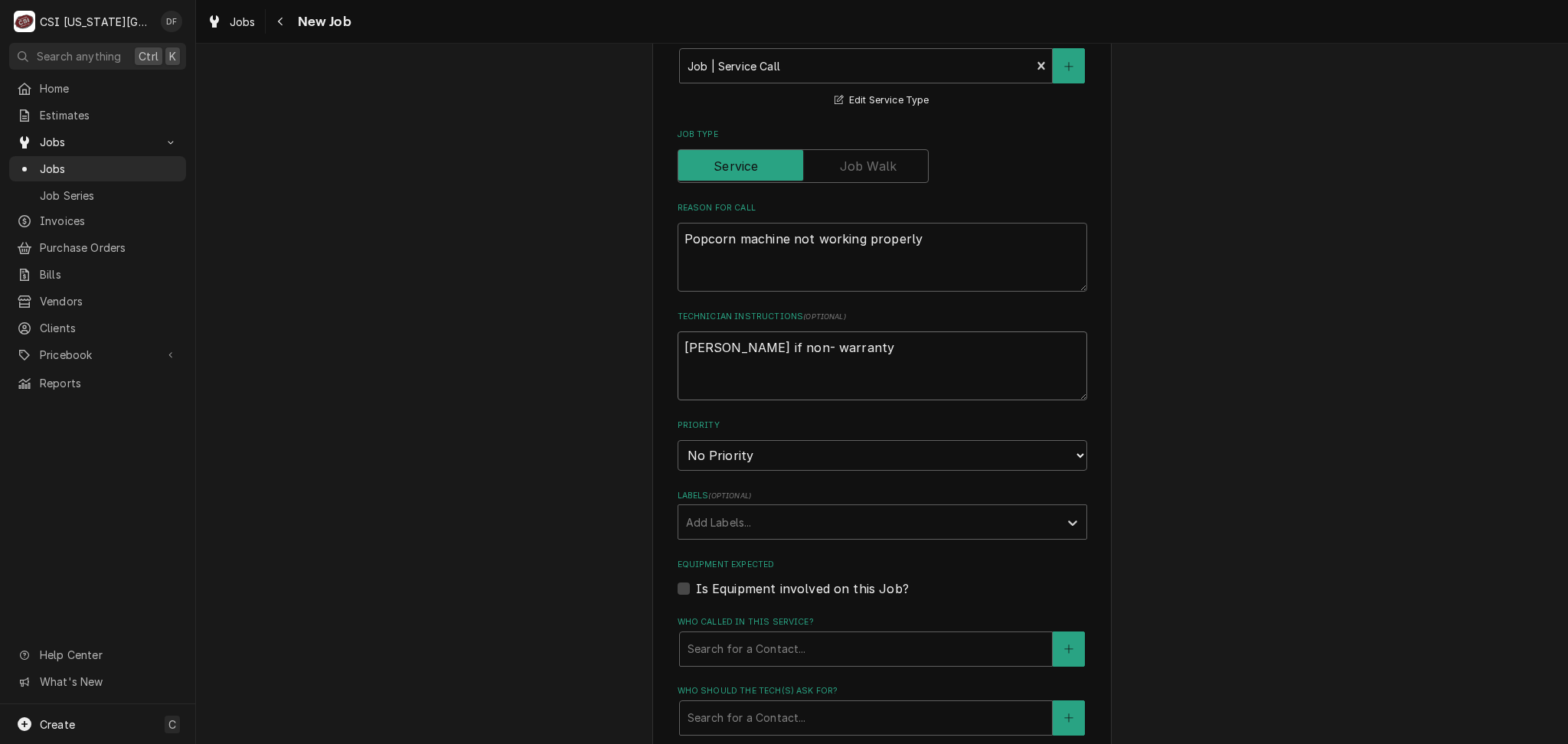
type textarea "Bill Trimark if non- warranty"
click at [883, 458] on select "No Priority Urgent High Medium Low" at bounding box center [882, 455] width 410 height 30
select select "3"
click at [677, 440] on select "No Priority Urgent High Medium Low" at bounding box center [882, 455] width 410 height 30
type textarea "x"
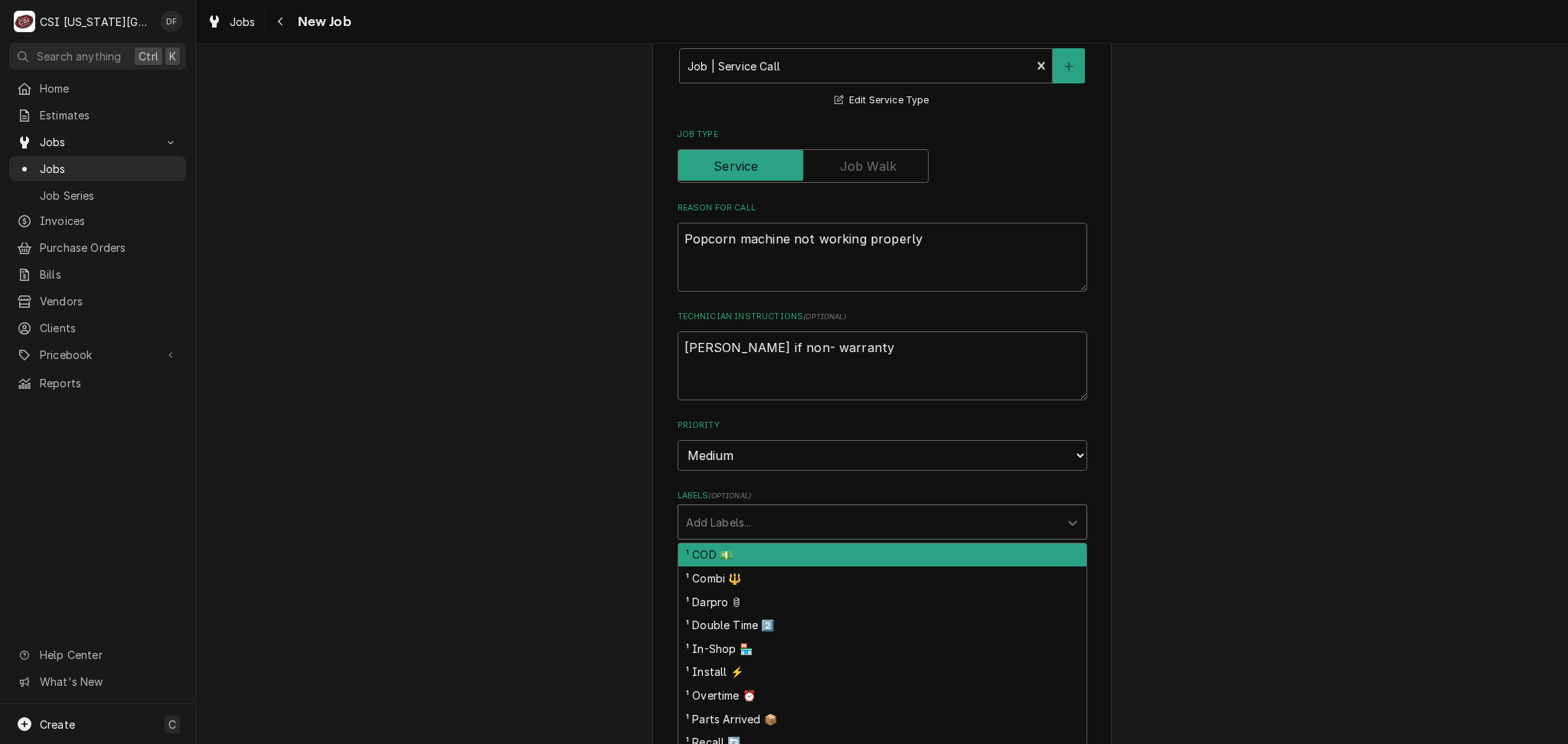
click at [874, 520] on div "Labels" at bounding box center [868, 521] width 365 height 28
type input "coo"
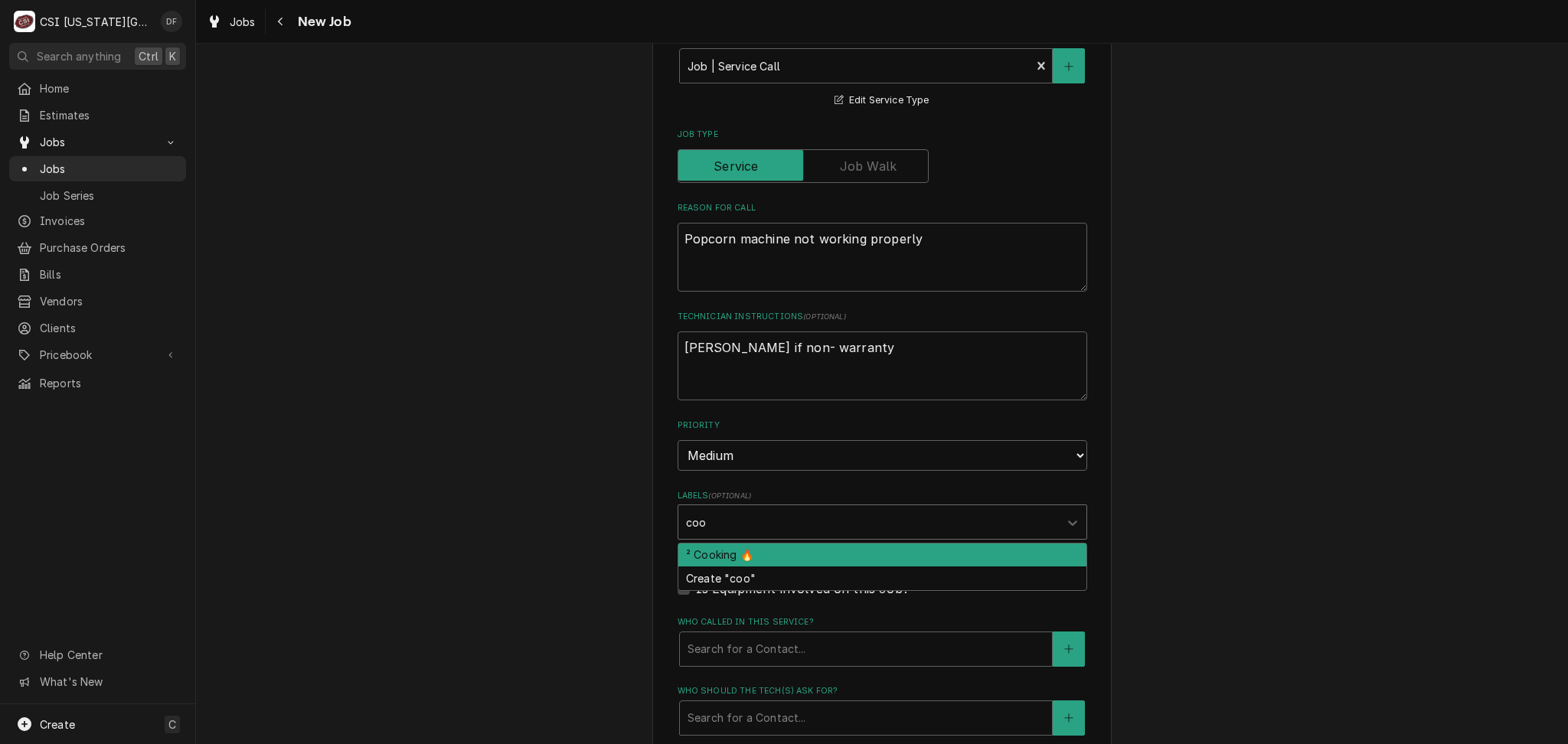
click at [816, 552] on div "² Cooking 🔥" at bounding box center [882, 555] width 408 height 24
type textarea "x"
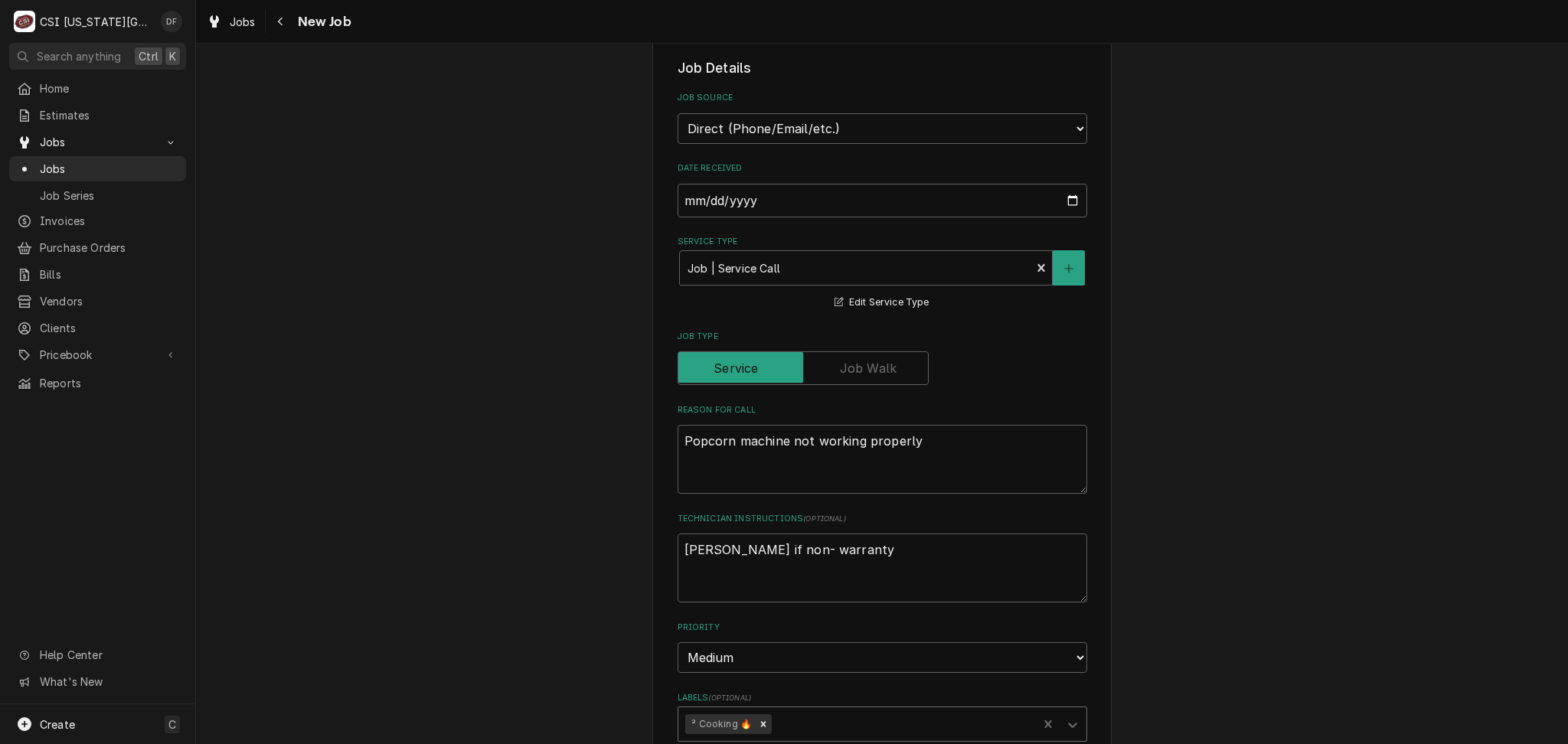
scroll to position [306, 0]
click at [679, 436] on textarea "Popcorn machine not working properly" at bounding box center [882, 461] width 410 height 69
type textarea "x"
type textarea "CPopcorn machine not working properly"
type textarea "x"
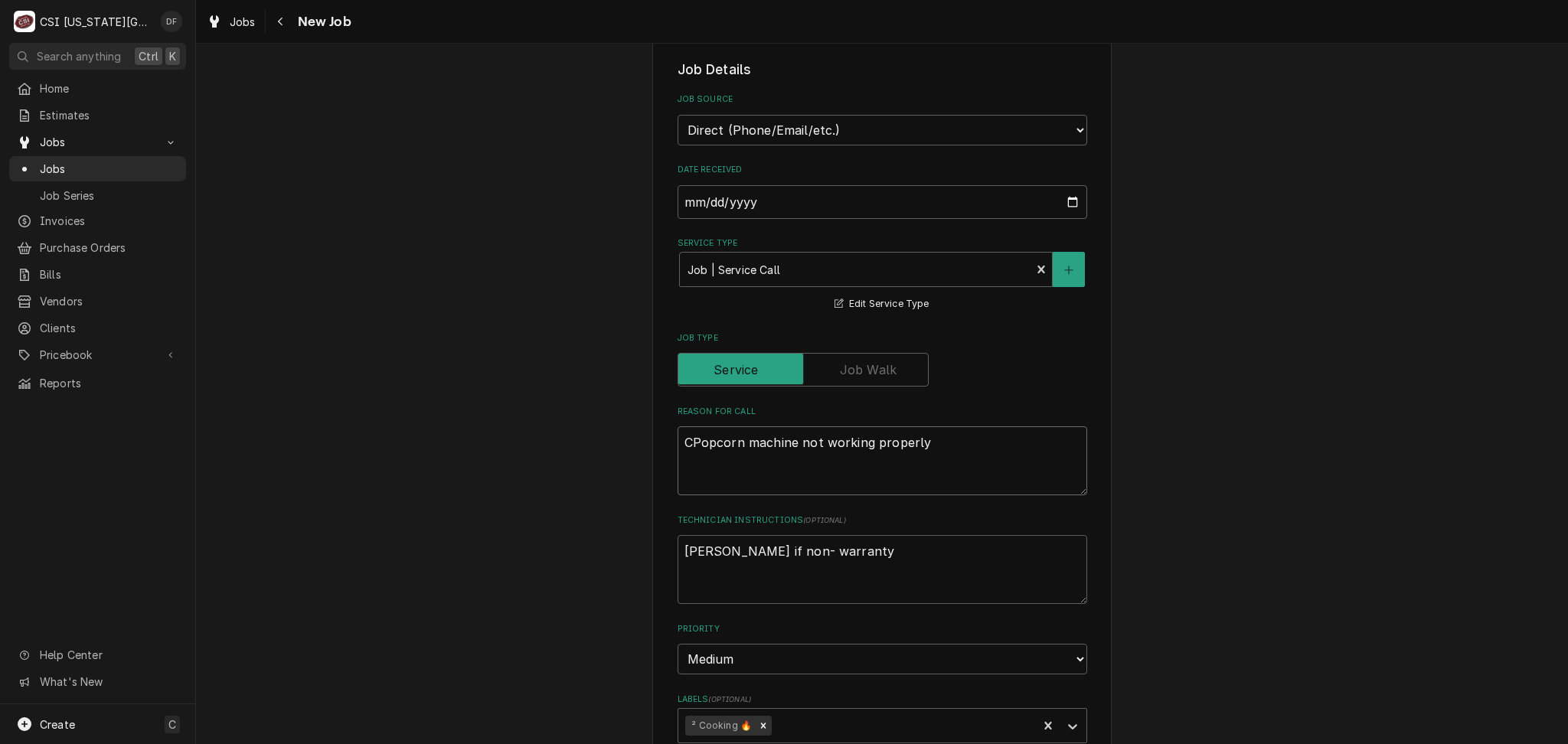
type textarea "CrPopcorn machine not working properly"
type textarea "x"
type textarea "CrePopcorn machine not working properly"
type textarea "x"
type textarea "CretPopcorn machine not working properly"
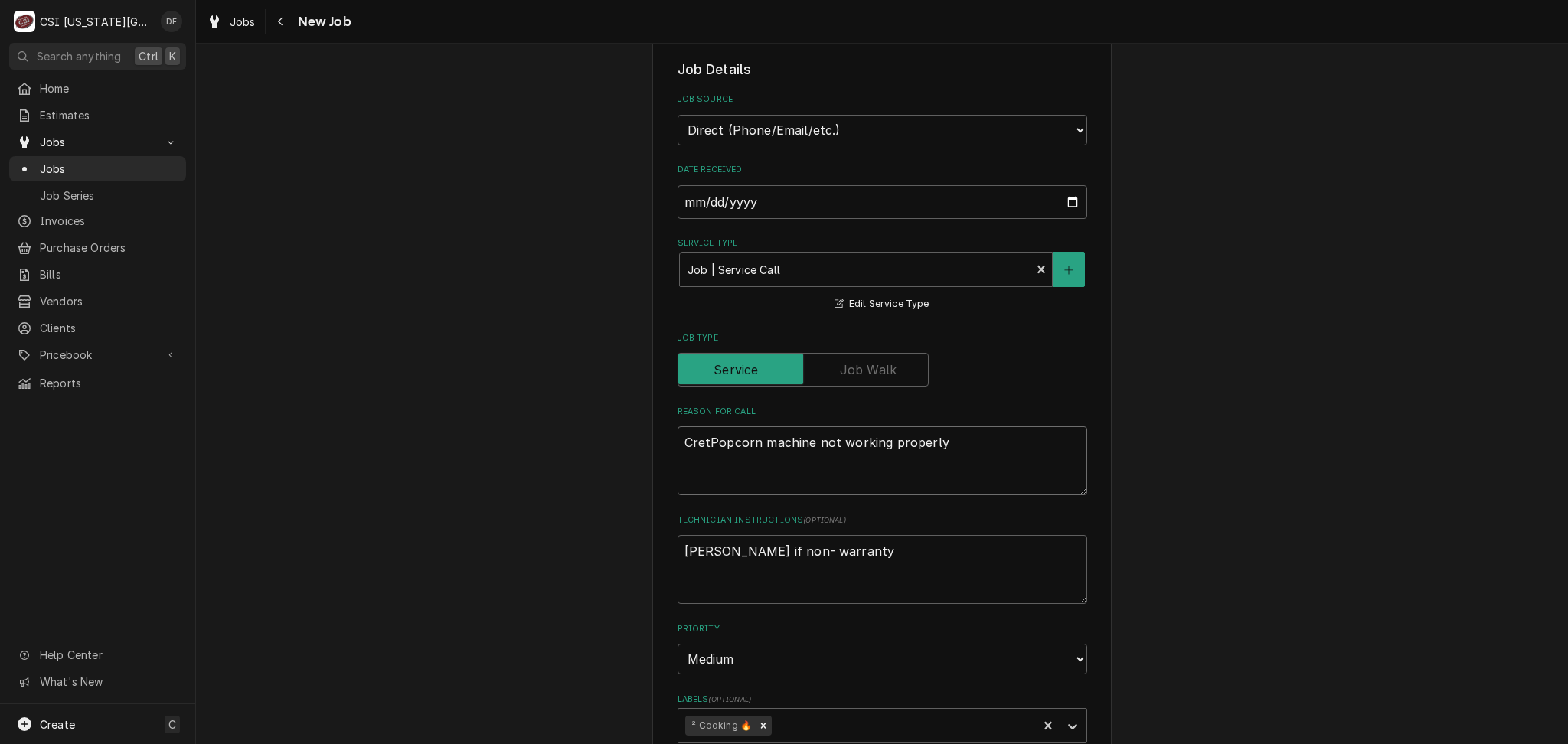
type textarea "x"
type textarea "CretoPopcorn machine not working properly"
type textarea "x"
type textarea "CretorPopcorn machine not working properly"
type textarea "x"
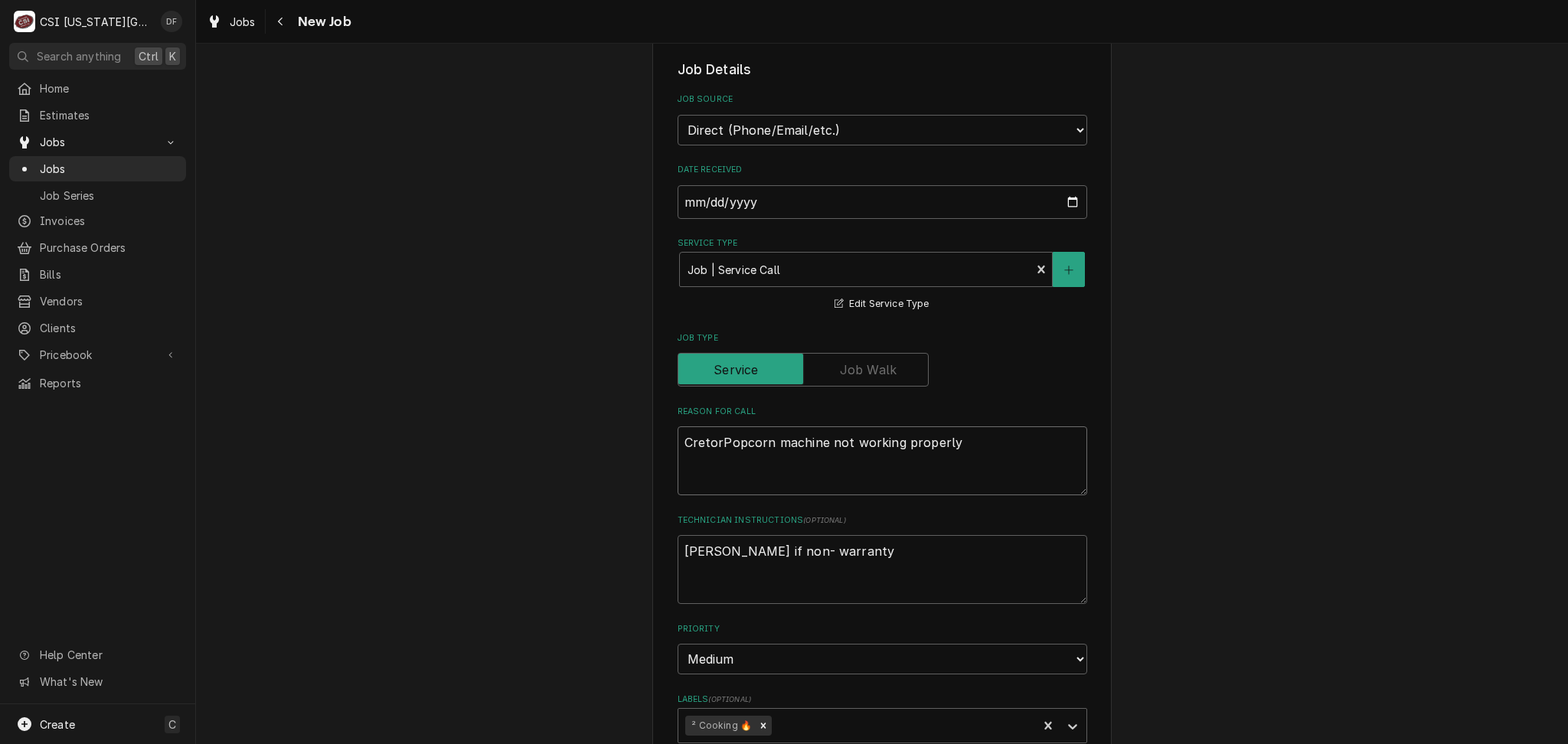
type textarea "CretorsPopcorn machine not working properly"
type textarea "x"
type textarea "Cretors Popcorn machine not working properly"
type textarea "x"
type textarea "Cretors Popcorn machine not working properly"
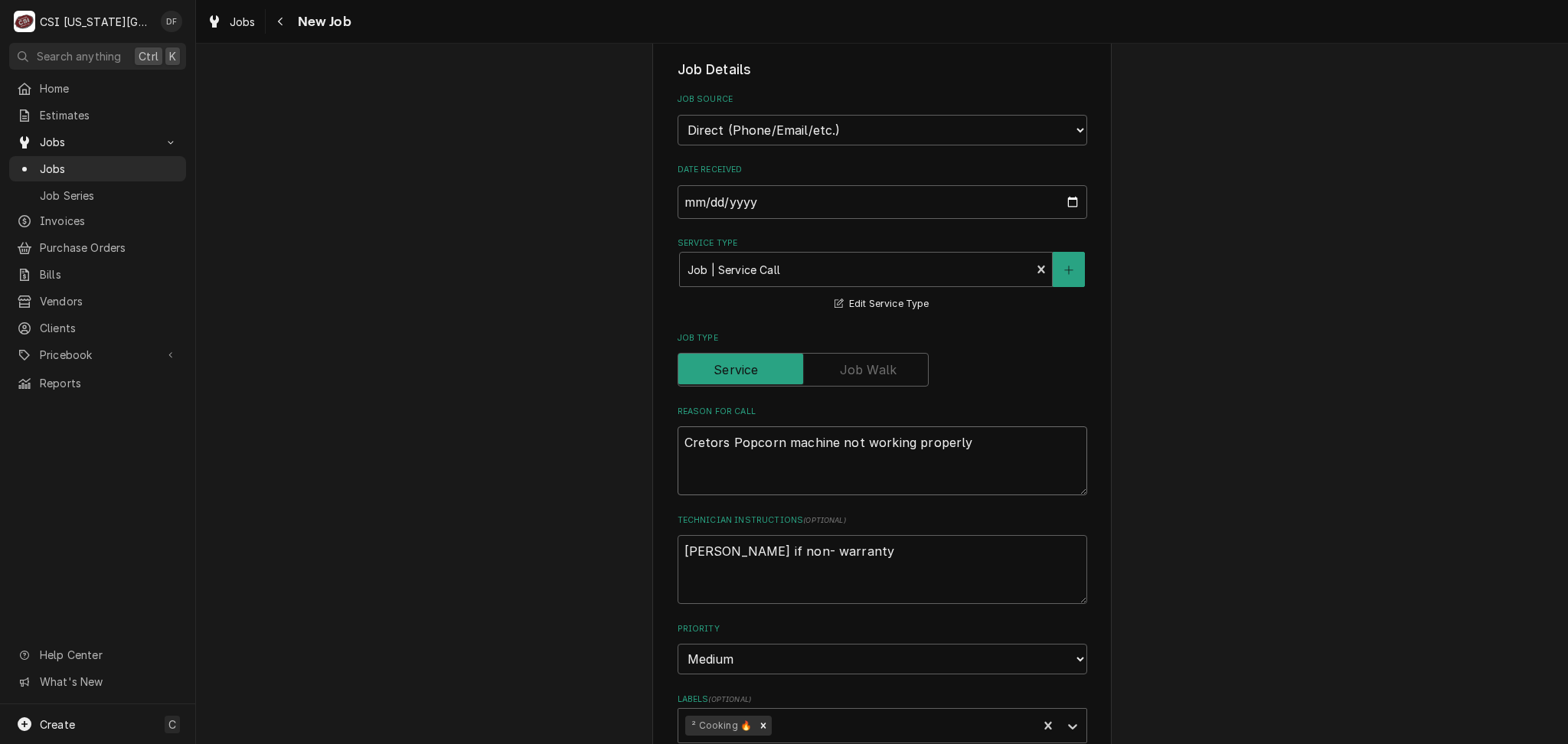
click at [966, 445] on textarea "Cretors Popcorn machine not working properly" at bounding box center [882, 461] width 410 height 69
type textarea "x"
type textarea "Cretors Popcorn machine not working properly"
paste textarea "S1039 Kitchen Commissary off of dock area"
type textarea "x"
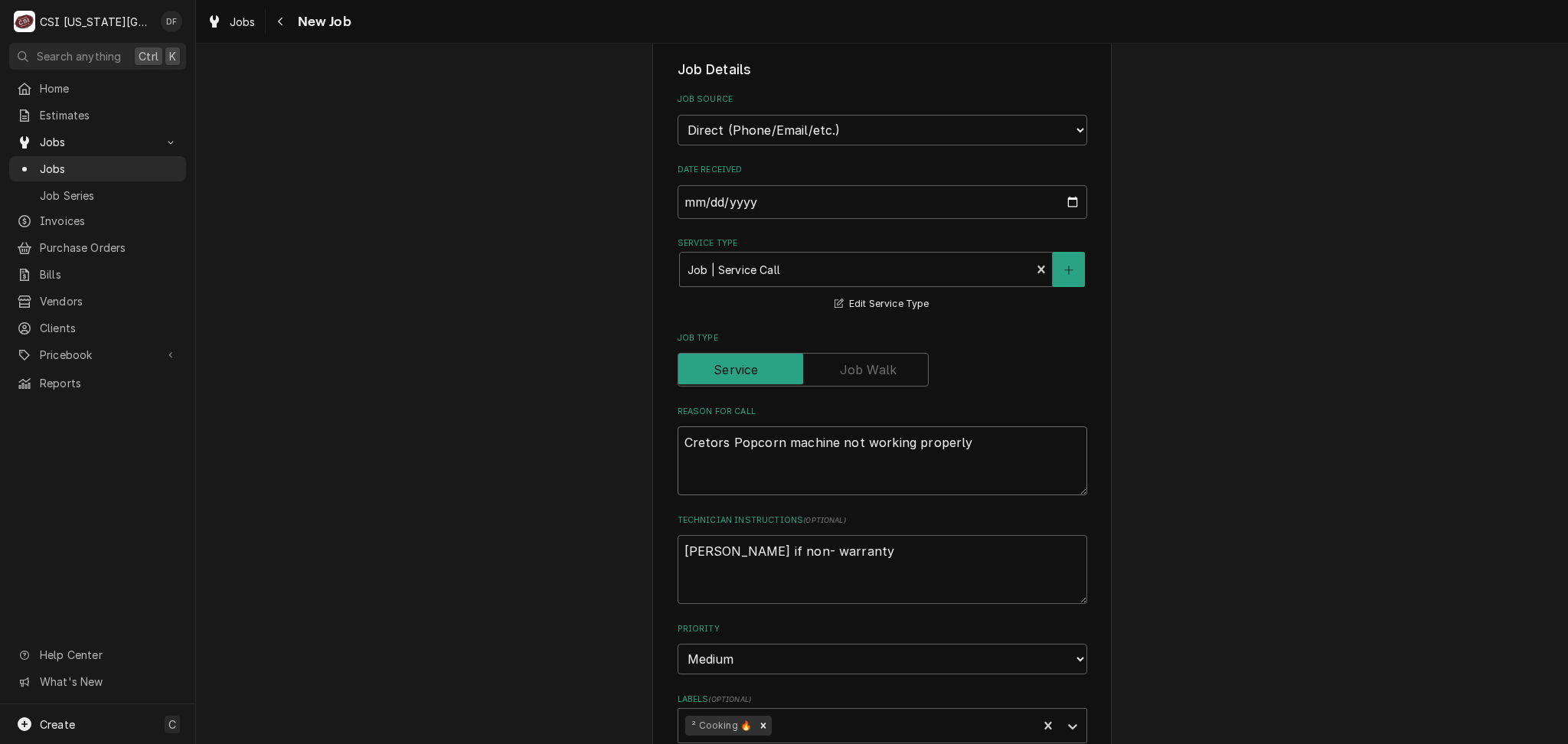
type textarea "Cretors Popcorn machine not working properly S1039 Kitchen Commissary off of do…"
type textarea "x"
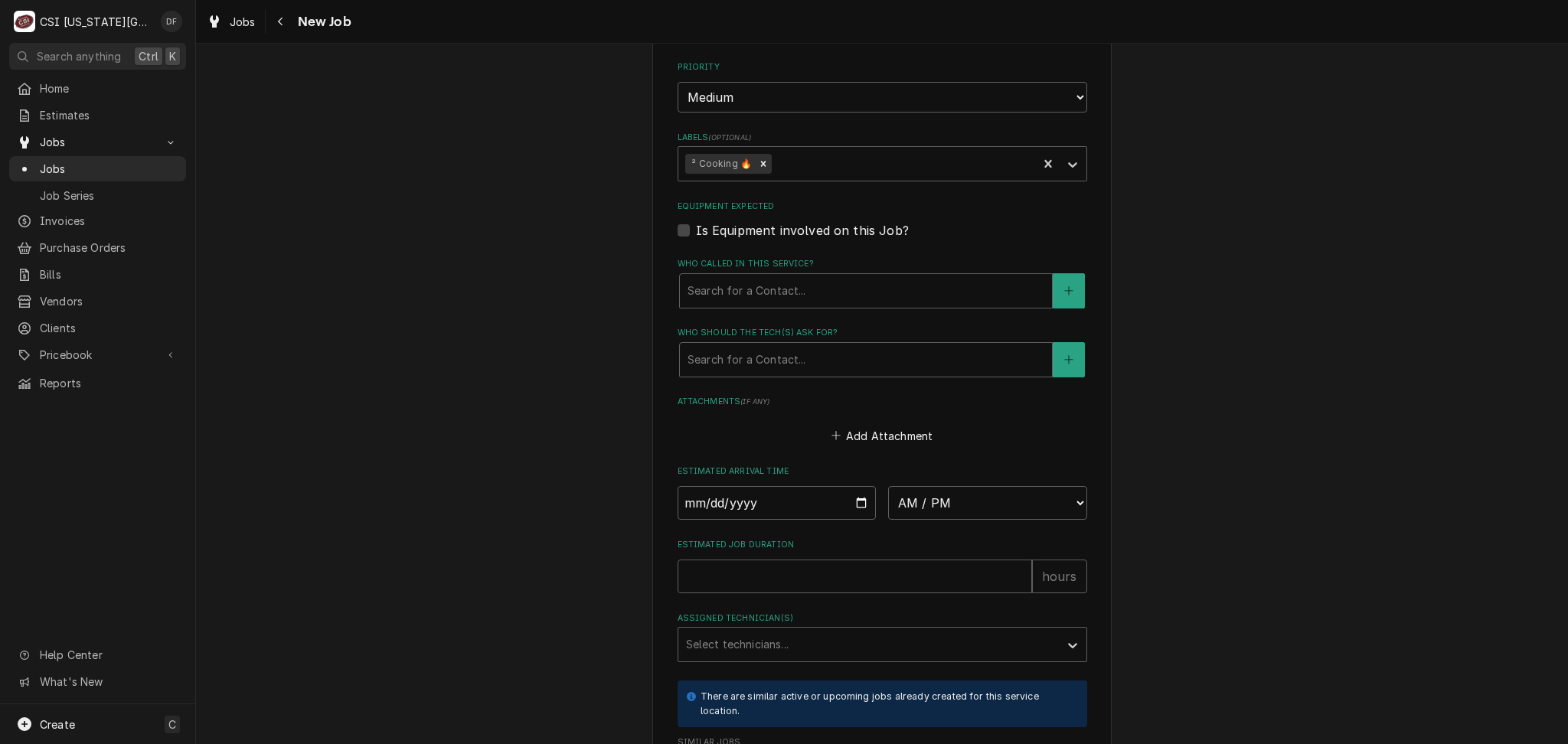
scroll to position [918, 0]
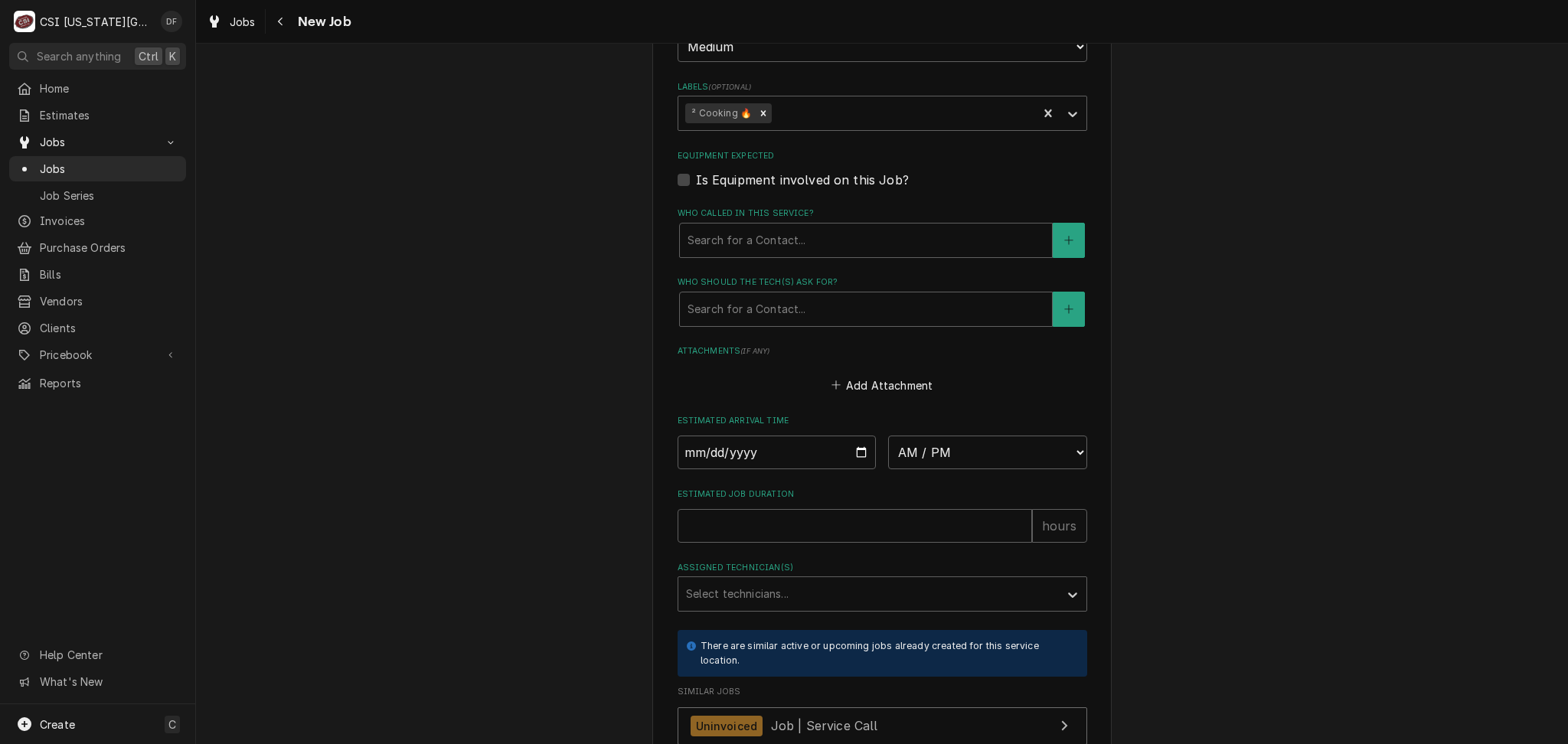
type textarea "Cretors Popcorn machine not working properly S1039 Kitchen Commissary off of do…"
click at [840, 446] on input "Date" at bounding box center [776, 452] width 199 height 34
click at [864, 453] on input "Date" at bounding box center [776, 452] width 199 height 34
click at [859, 454] on input "Date" at bounding box center [776, 452] width 199 height 34
type textarea "x"
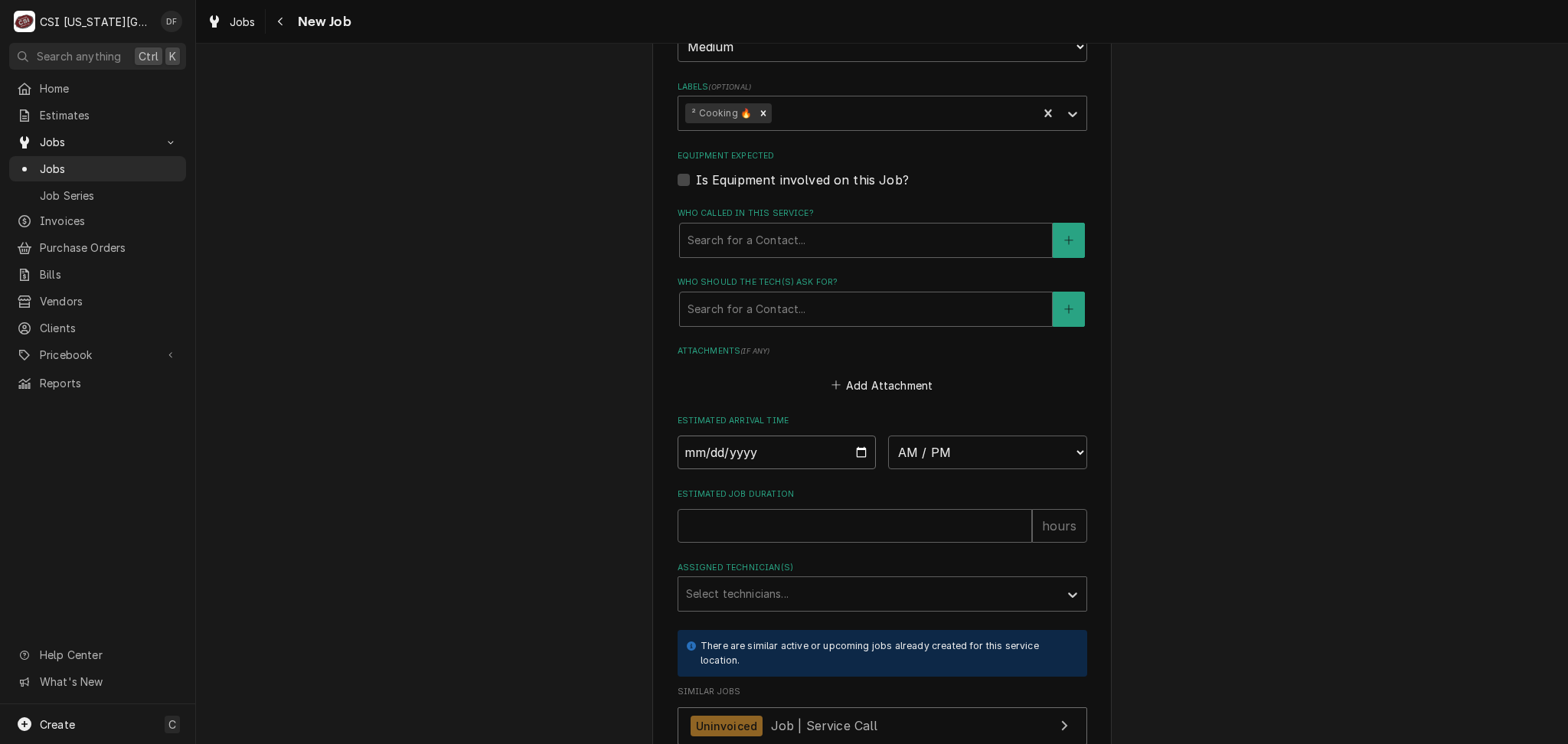
type input "2025-08-19"
type textarea "x"
click at [969, 455] on select "AM / PM 6:00 AM 6:15 AM 6:30 AM 6:45 AM 7:00 AM 7:15 AM 7:30 AM 7:45 AM 8:00 AM…" at bounding box center [988, 452] width 199 height 34
select select "09:45:00"
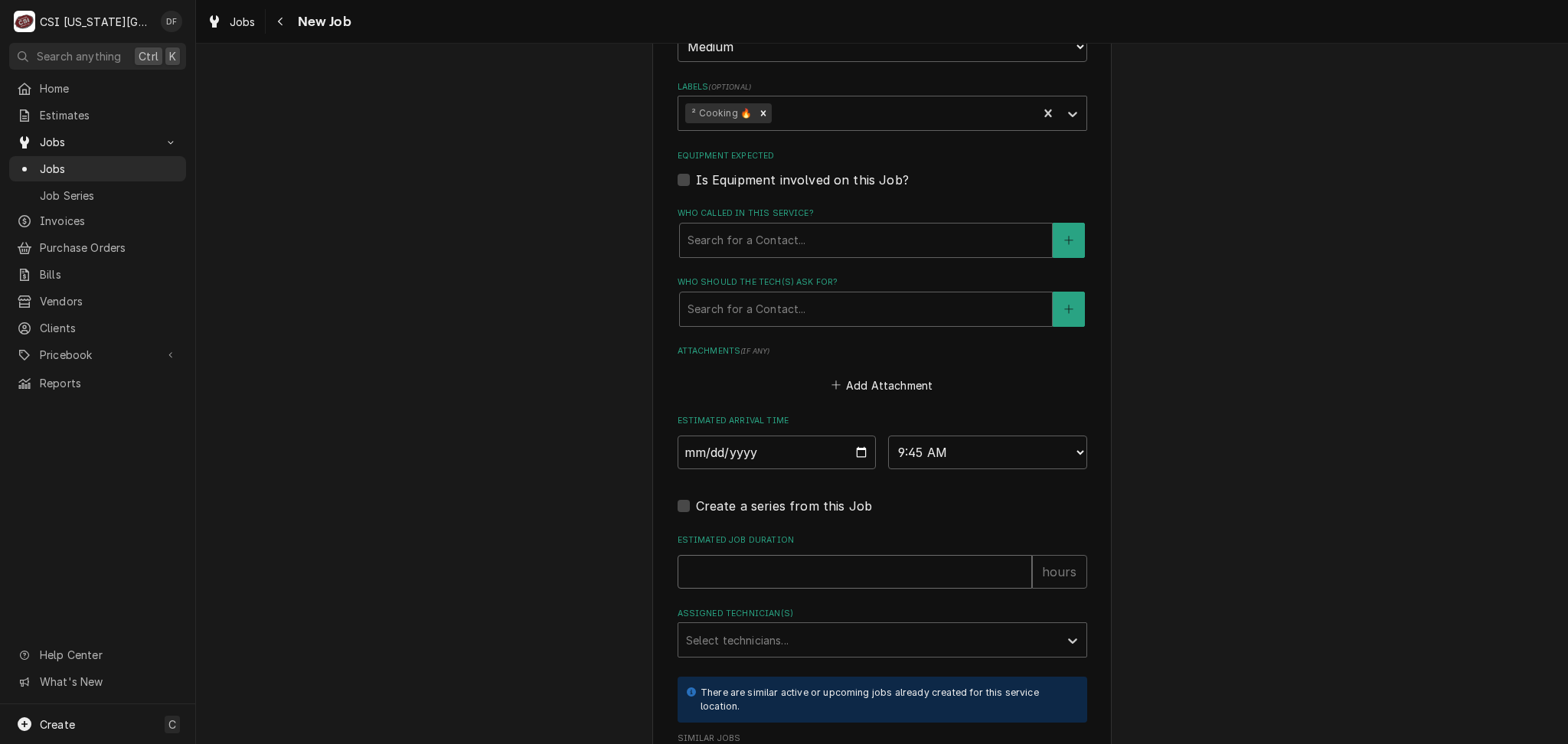
click at [774, 571] on input "Estimated Job Duration" at bounding box center [854, 572] width 354 height 34
type textarea "x"
type input "2"
type textarea "x"
type input "2"
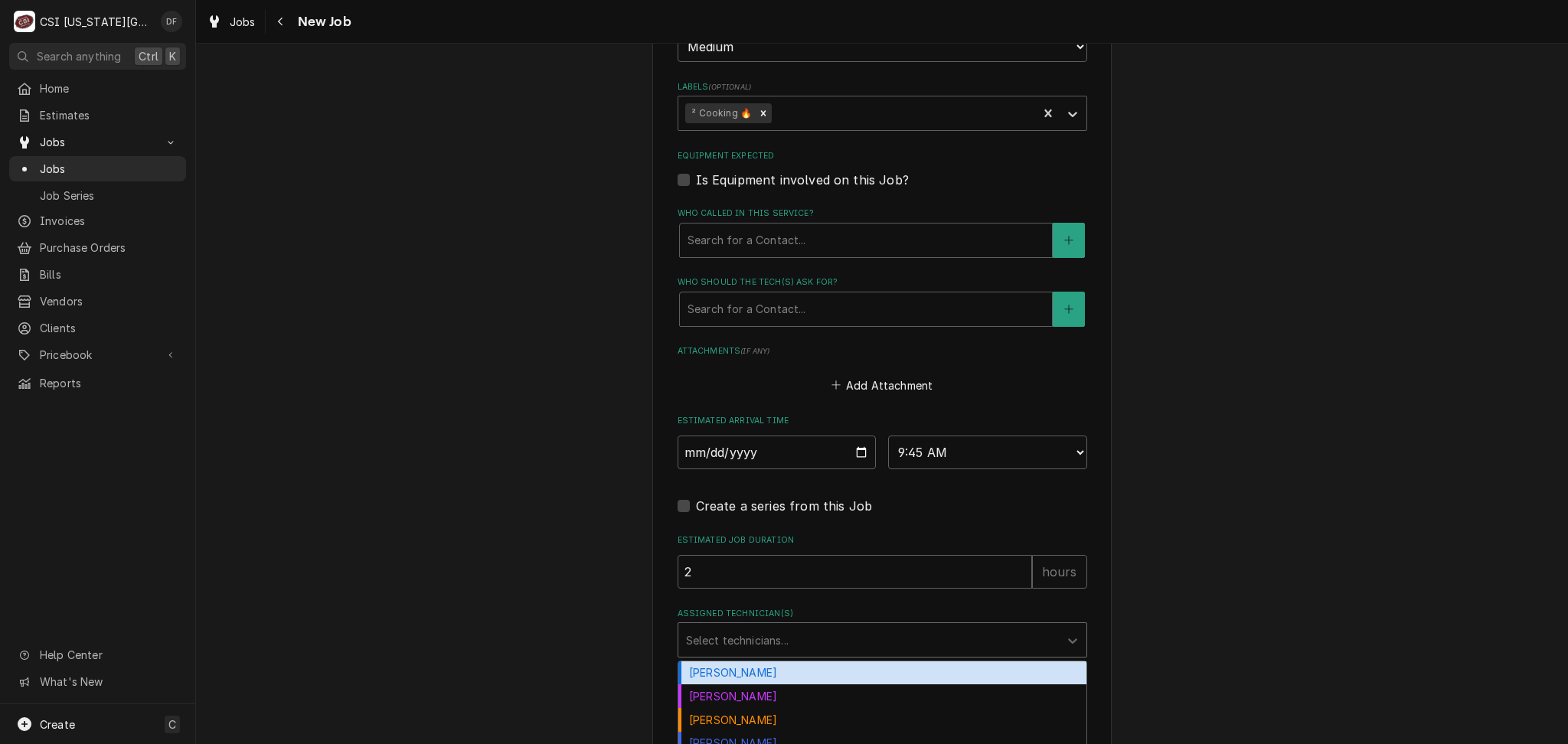
click at [733, 634] on div "Assigned Technician(s)" at bounding box center [868, 639] width 365 height 28
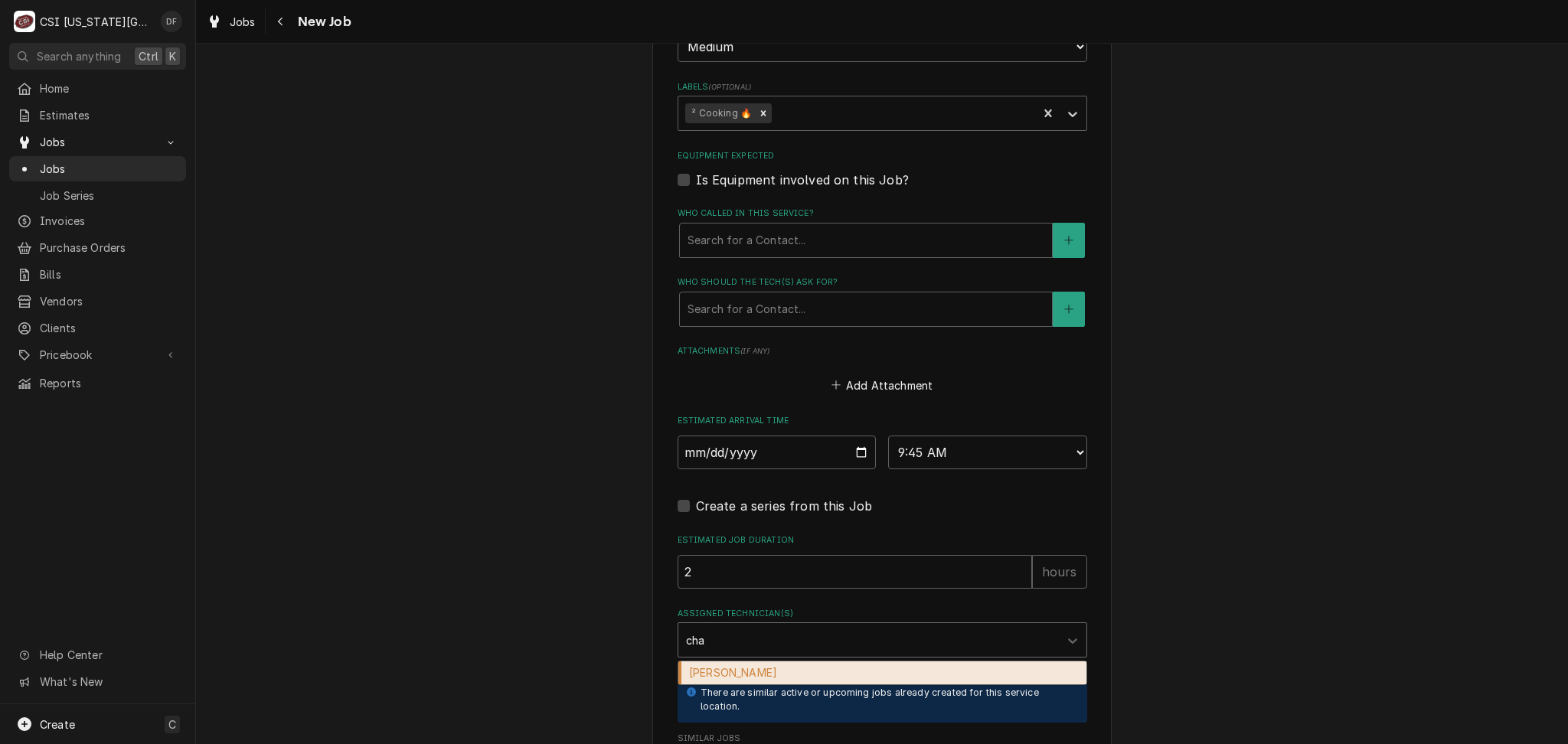
type input "char"
click at [744, 672] on div "Charles Pendergrass" at bounding box center [882, 673] width 408 height 24
type textarea "x"
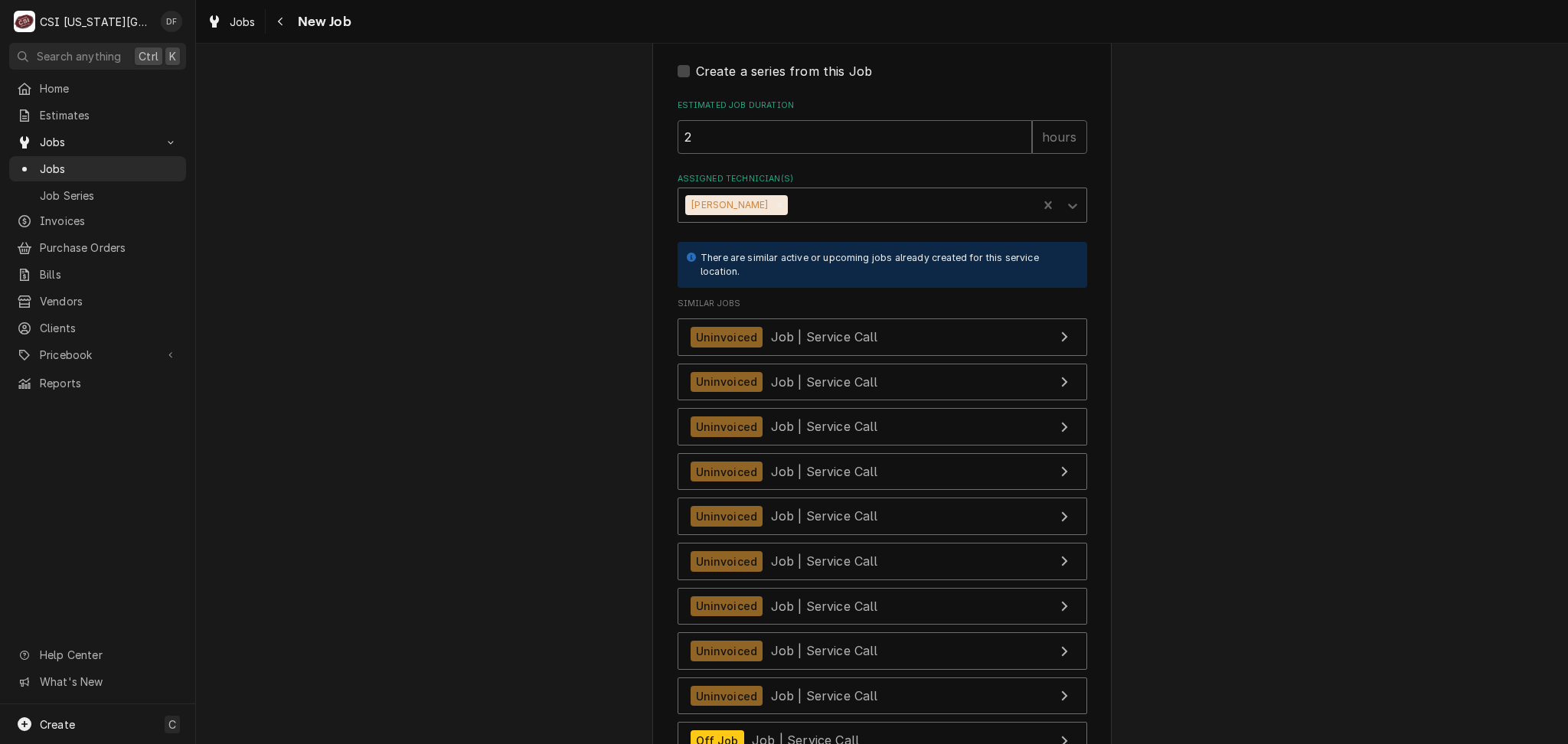
scroll to position [1596, 0]
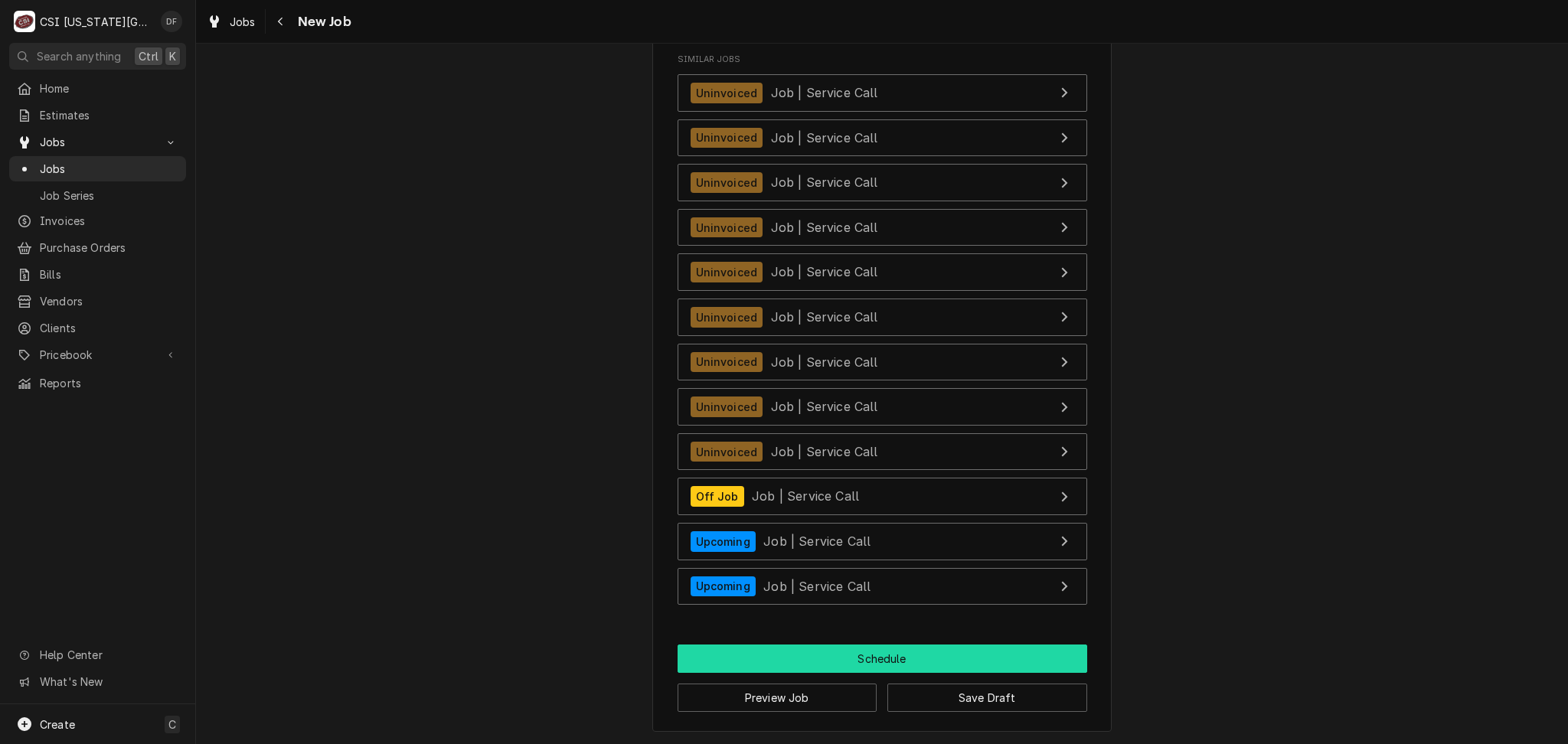
click at [809, 671] on button "Schedule" at bounding box center [882, 658] width 410 height 29
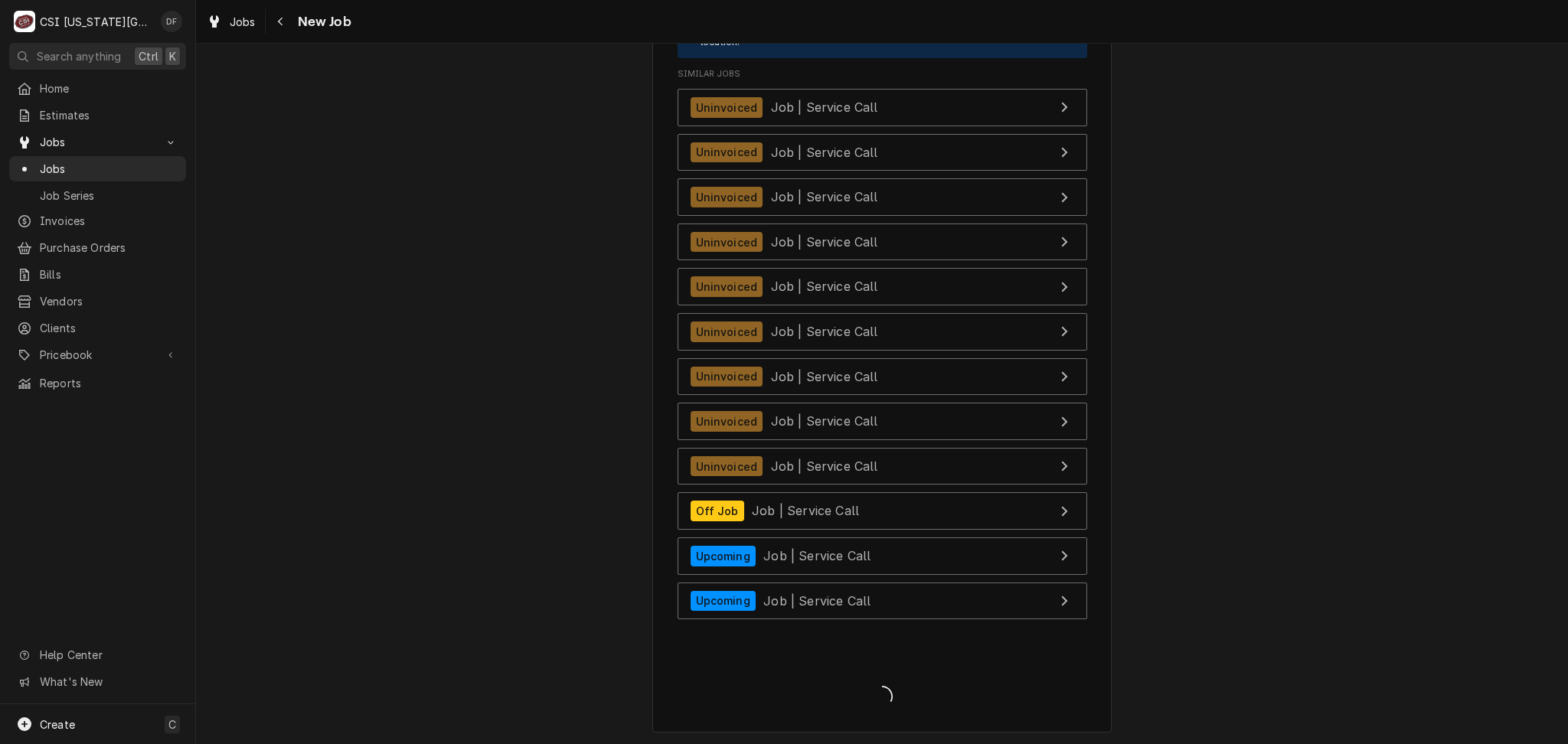
type textarea "x"
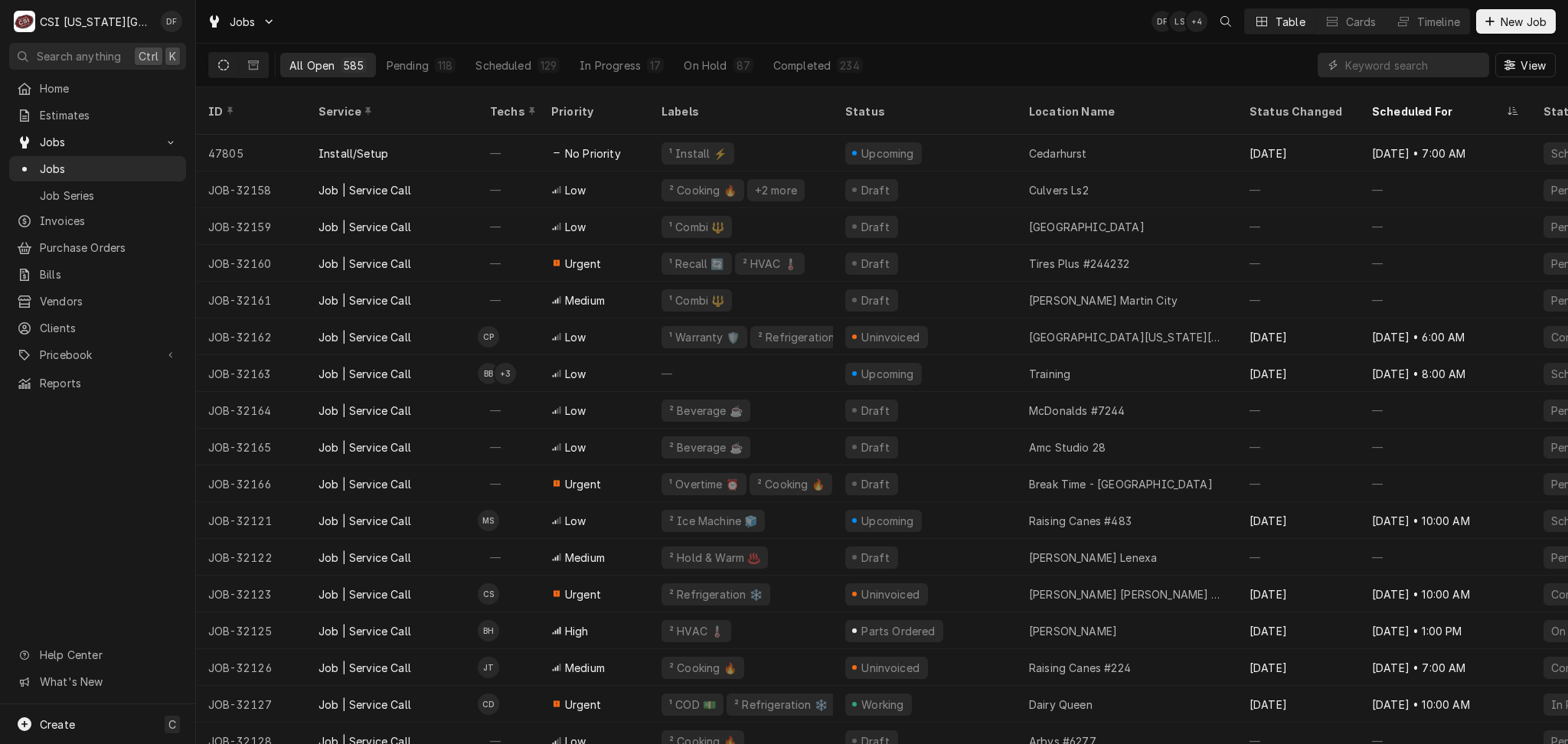
click at [1399, 63] on input "Dynamic Content Wrapper" at bounding box center [1413, 65] width 136 height 24
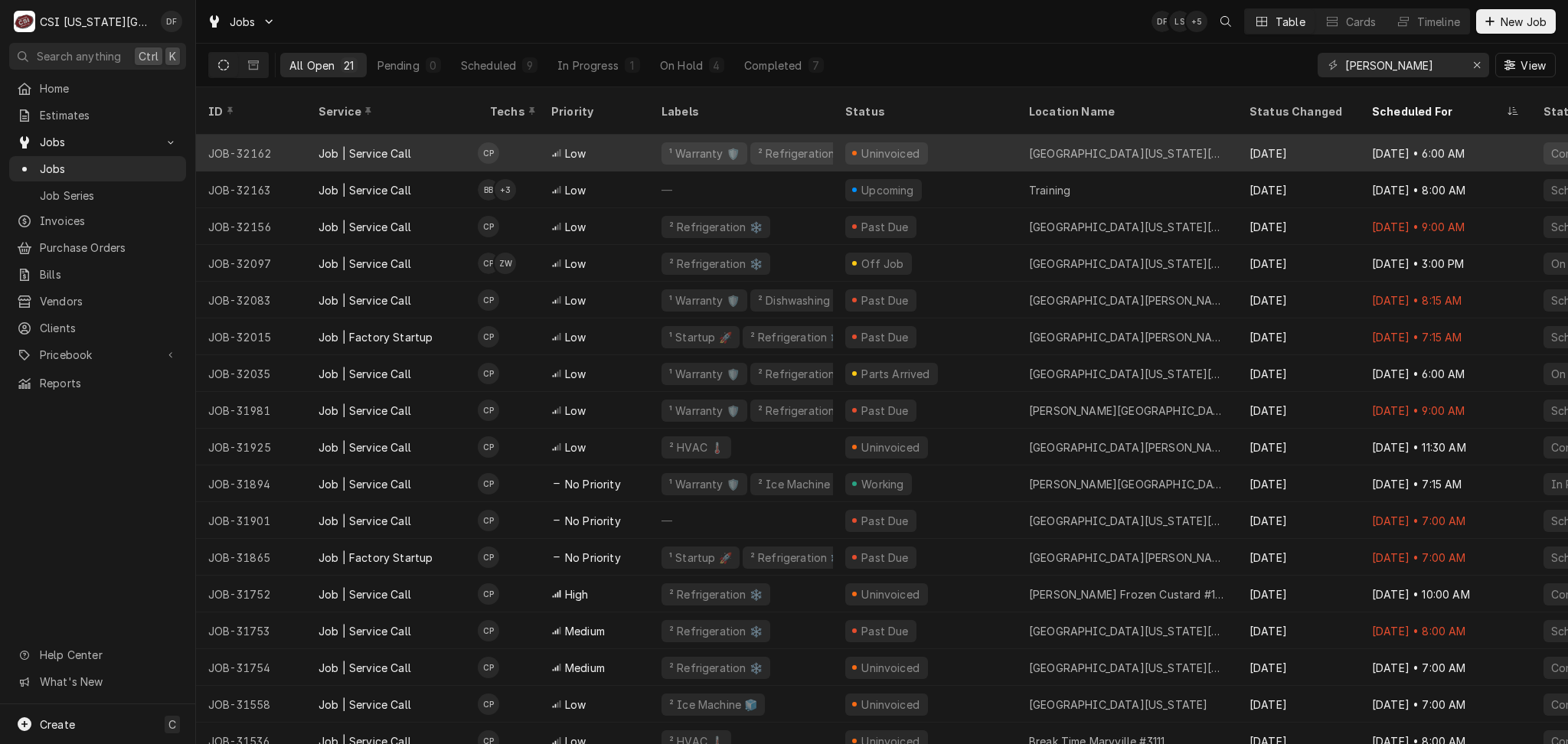
type input "[PERSON_NAME]"
click at [951, 140] on div "Uninvoiced" at bounding box center [924, 153] width 183 height 37
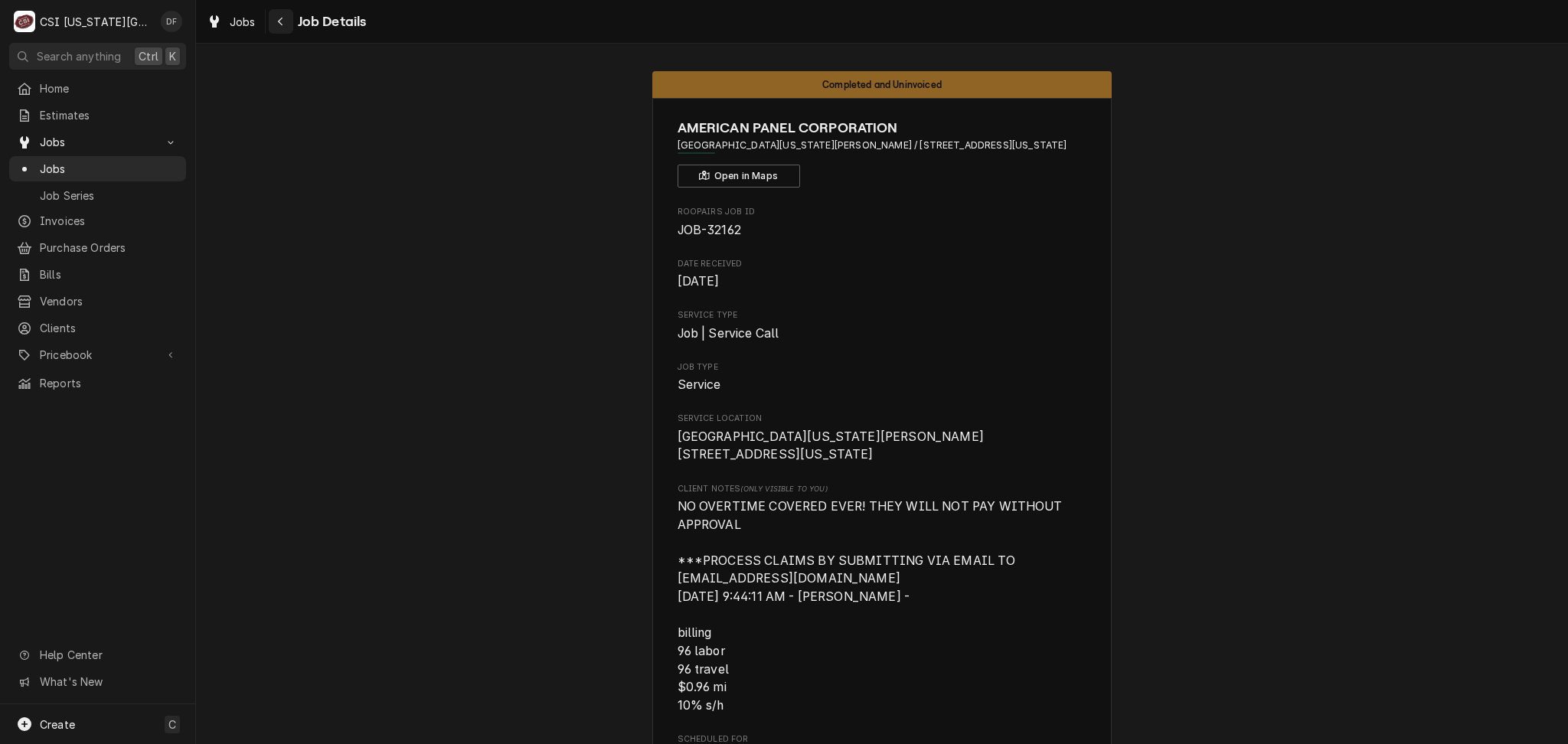
click at [277, 24] on icon "Navigate back" at bounding box center [280, 21] width 7 height 11
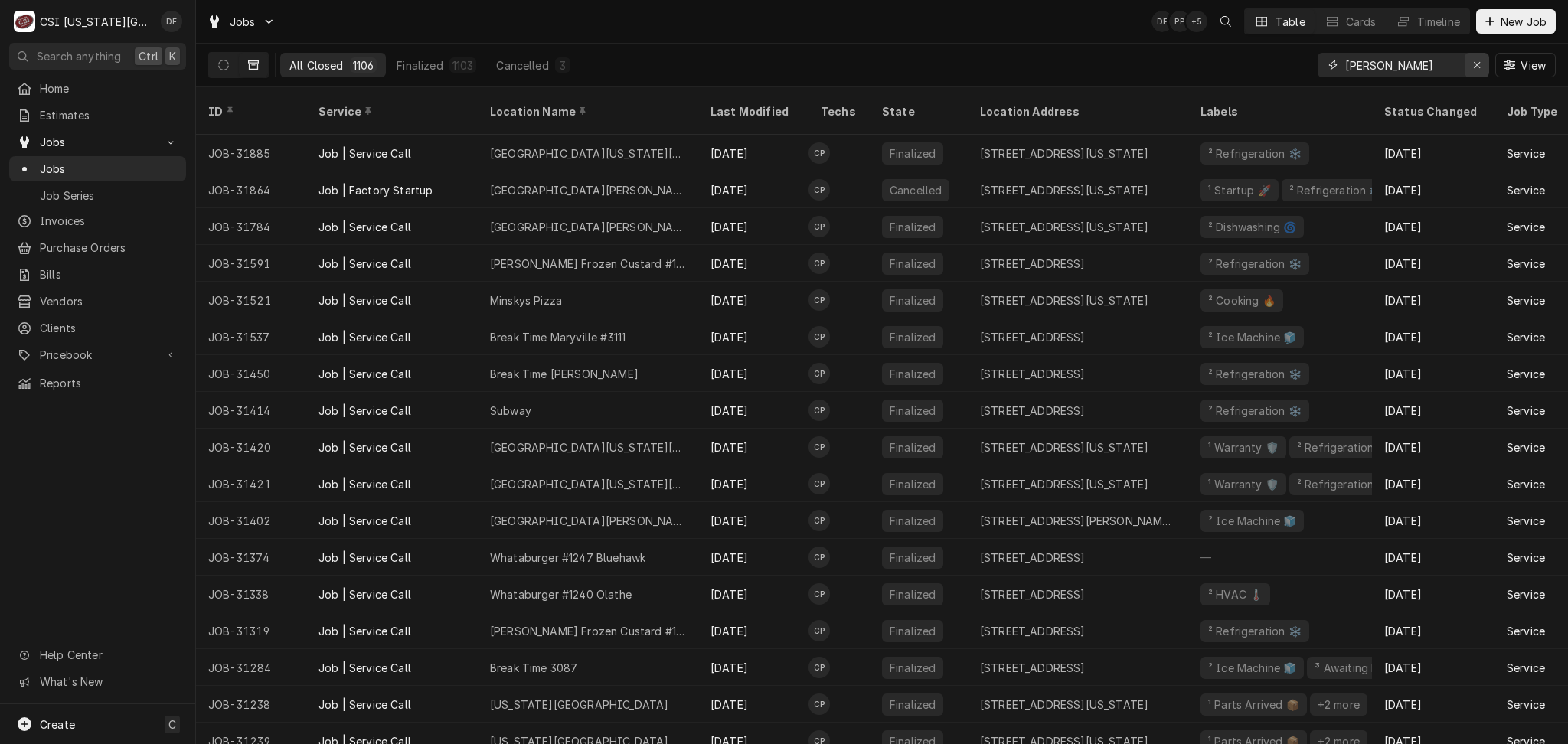
click at [1475, 65] on icon "Erase input" at bounding box center [1477, 65] width 8 height 11
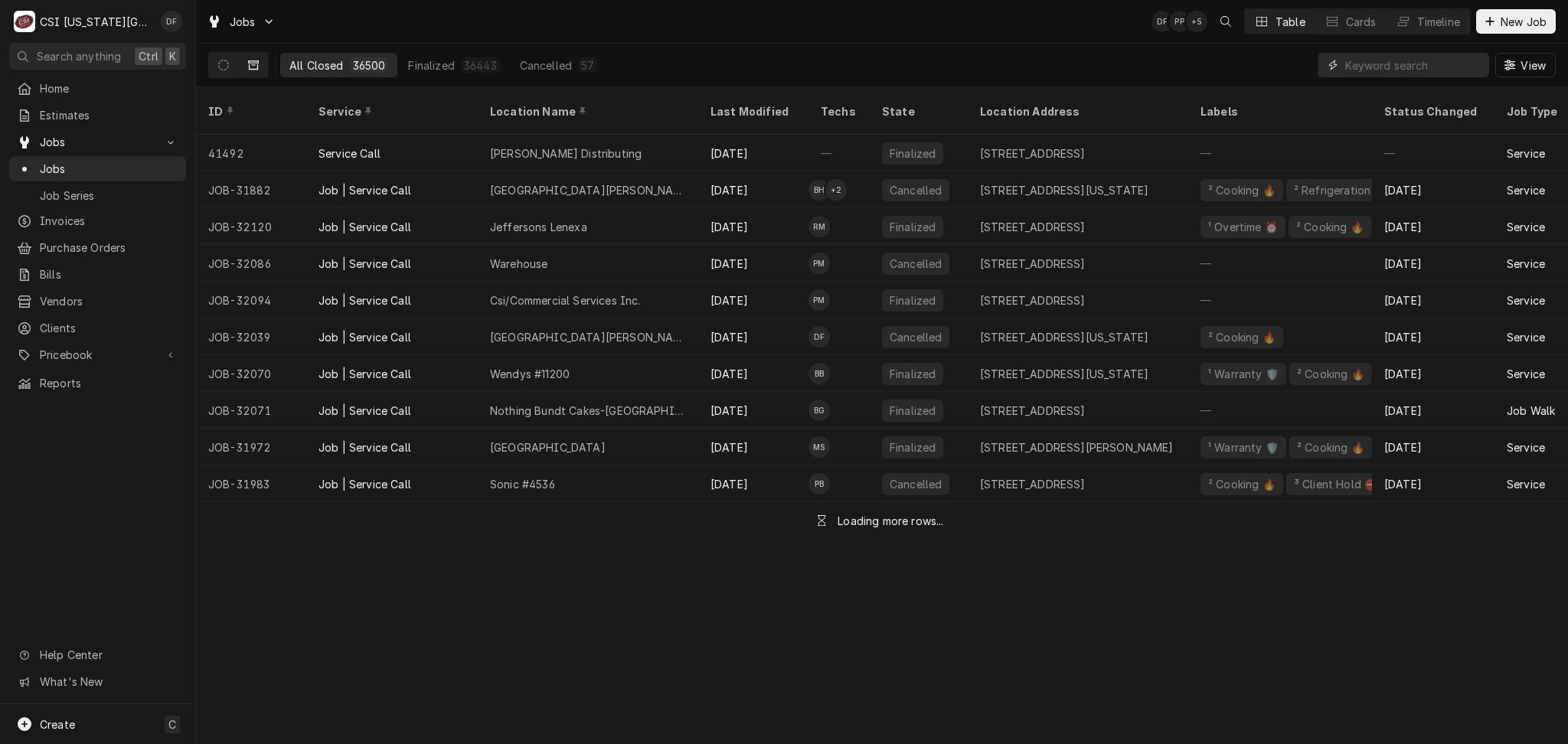
click at [1360, 66] on input "Dynamic Content Wrapper" at bounding box center [1413, 65] width 136 height 24
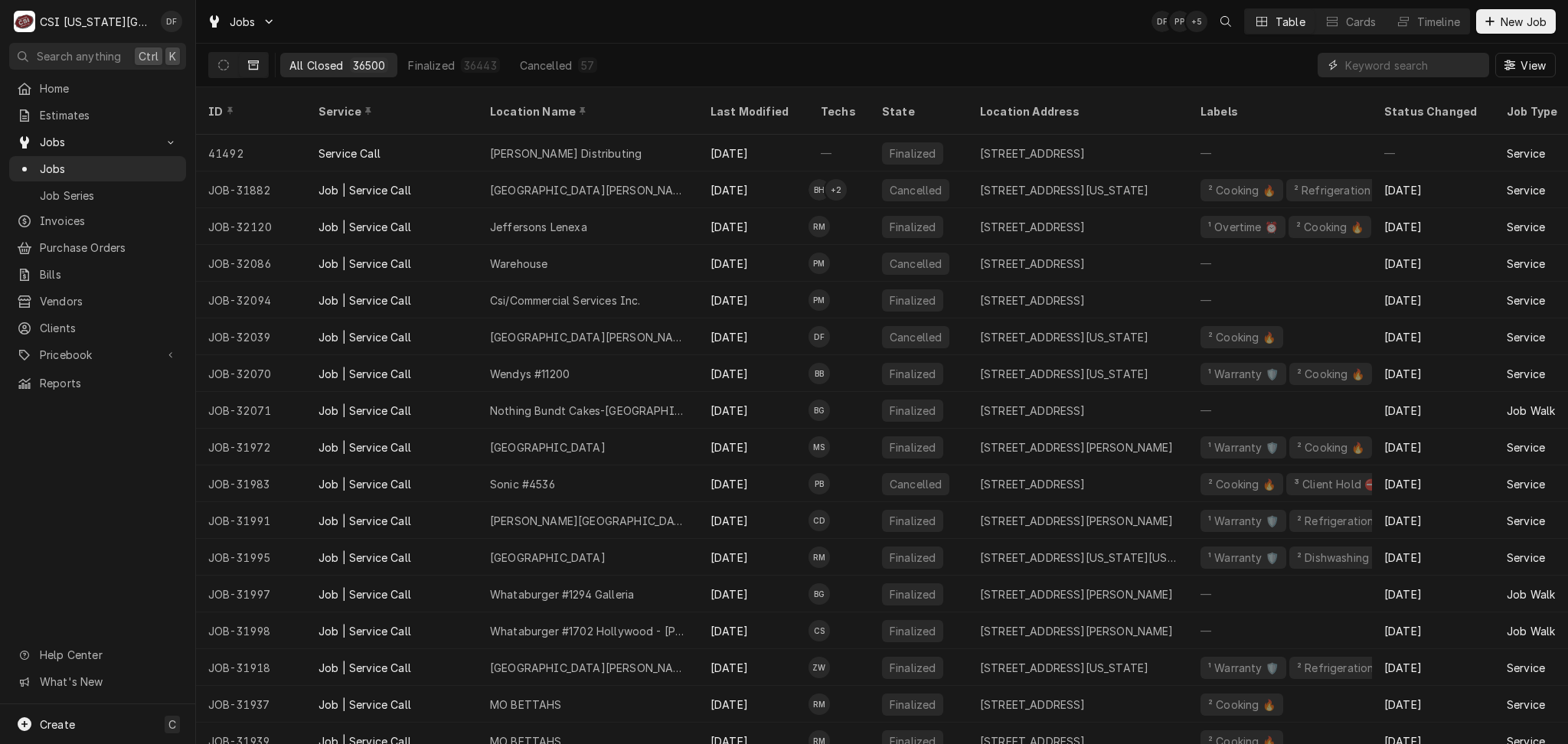
click at [1405, 64] on input "Dynamic Content Wrapper" at bounding box center [1413, 65] width 136 height 24
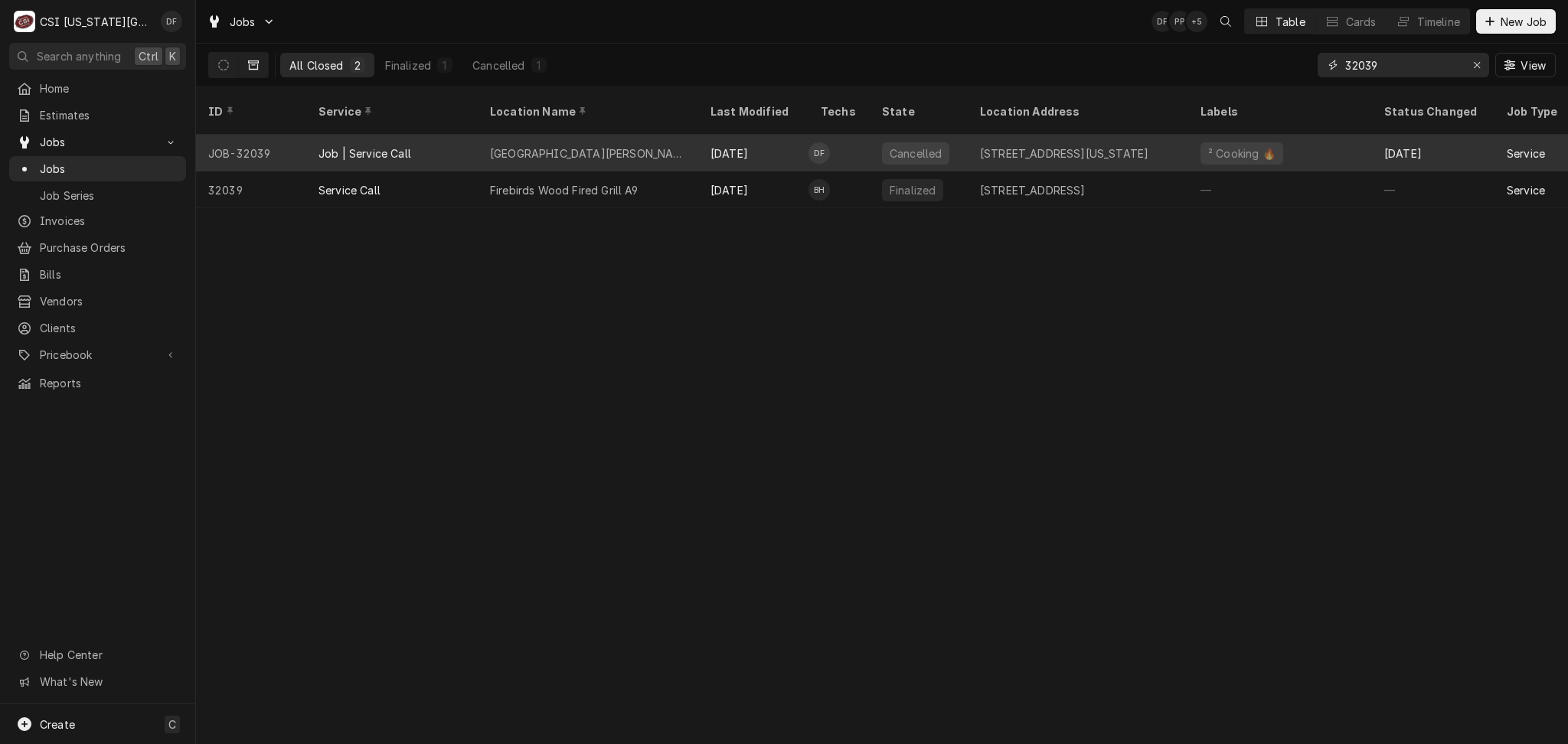
type input "32039"
click at [611, 144] on div "[GEOGRAPHIC_DATA][PERSON_NAME]" at bounding box center [588, 153] width 220 height 37
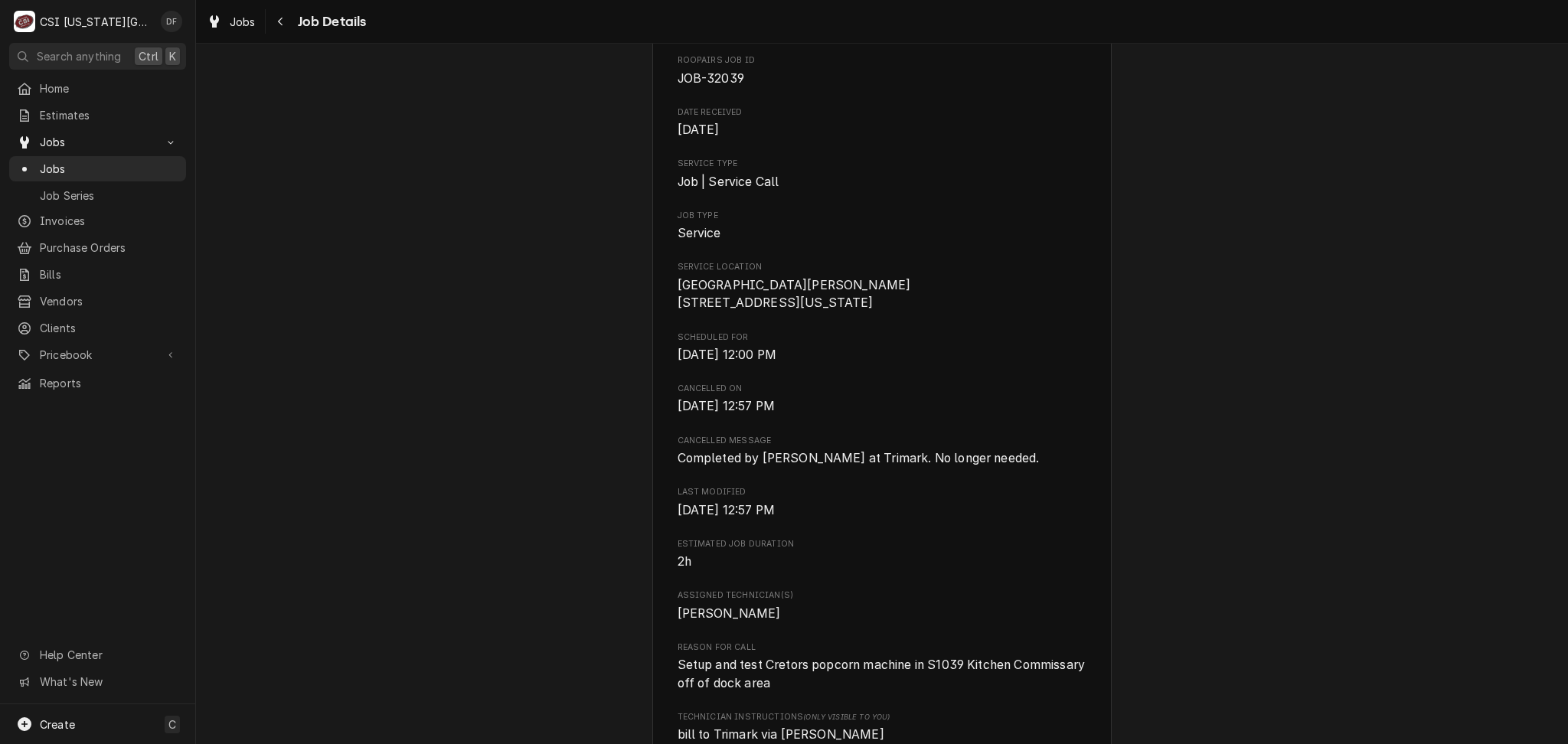
scroll to position [203, 0]
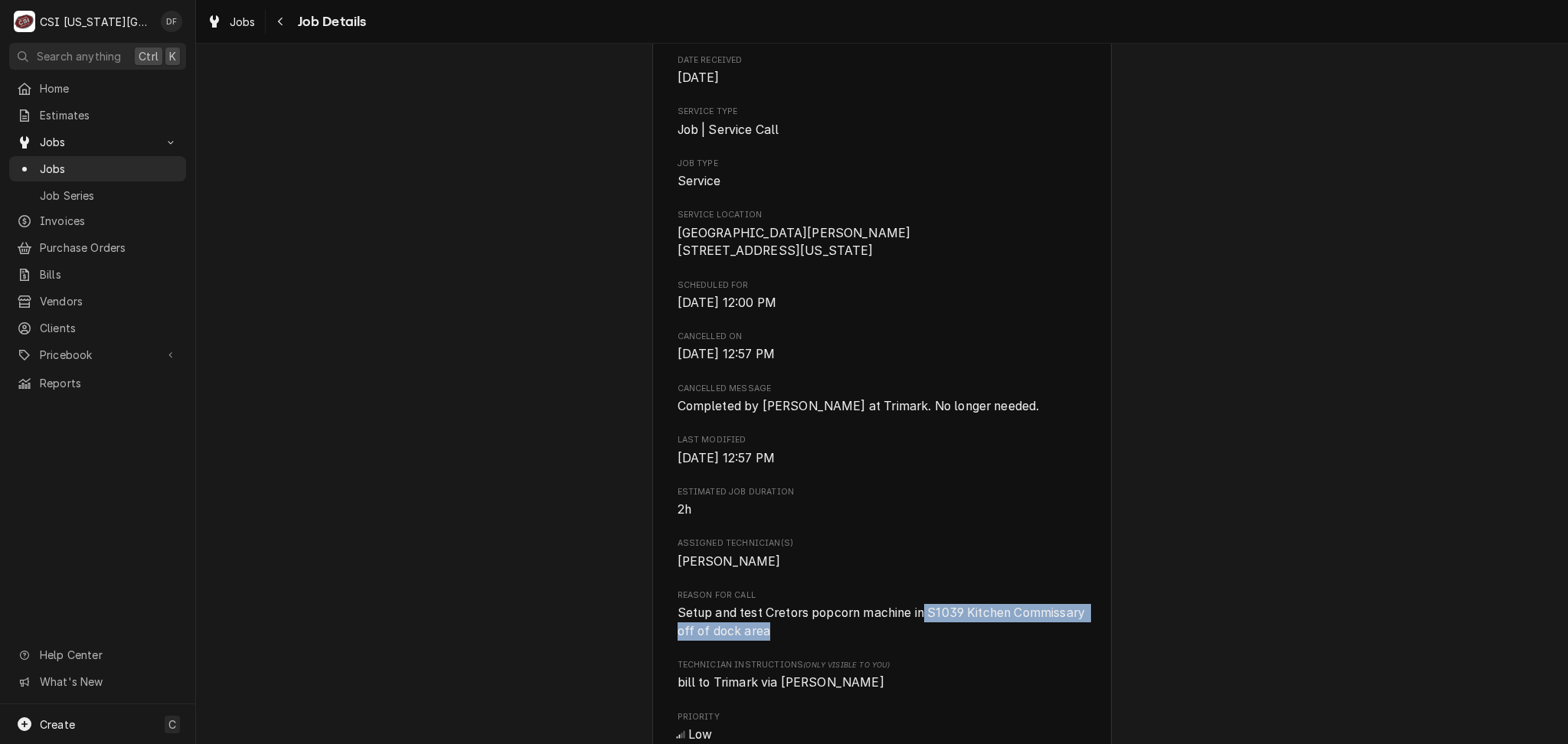
drag, startPoint x: 919, startPoint y: 625, endPoint x: 1053, endPoint y: 656, distance: 137.5
click at [1053, 640] on span "Setup and test Cretors popcorn machine in S1039 Kitchen Commissary off of dock …" at bounding box center [882, 621] width 410 height 36
copy span "S1039 Kitchen Commissary off of dock area"
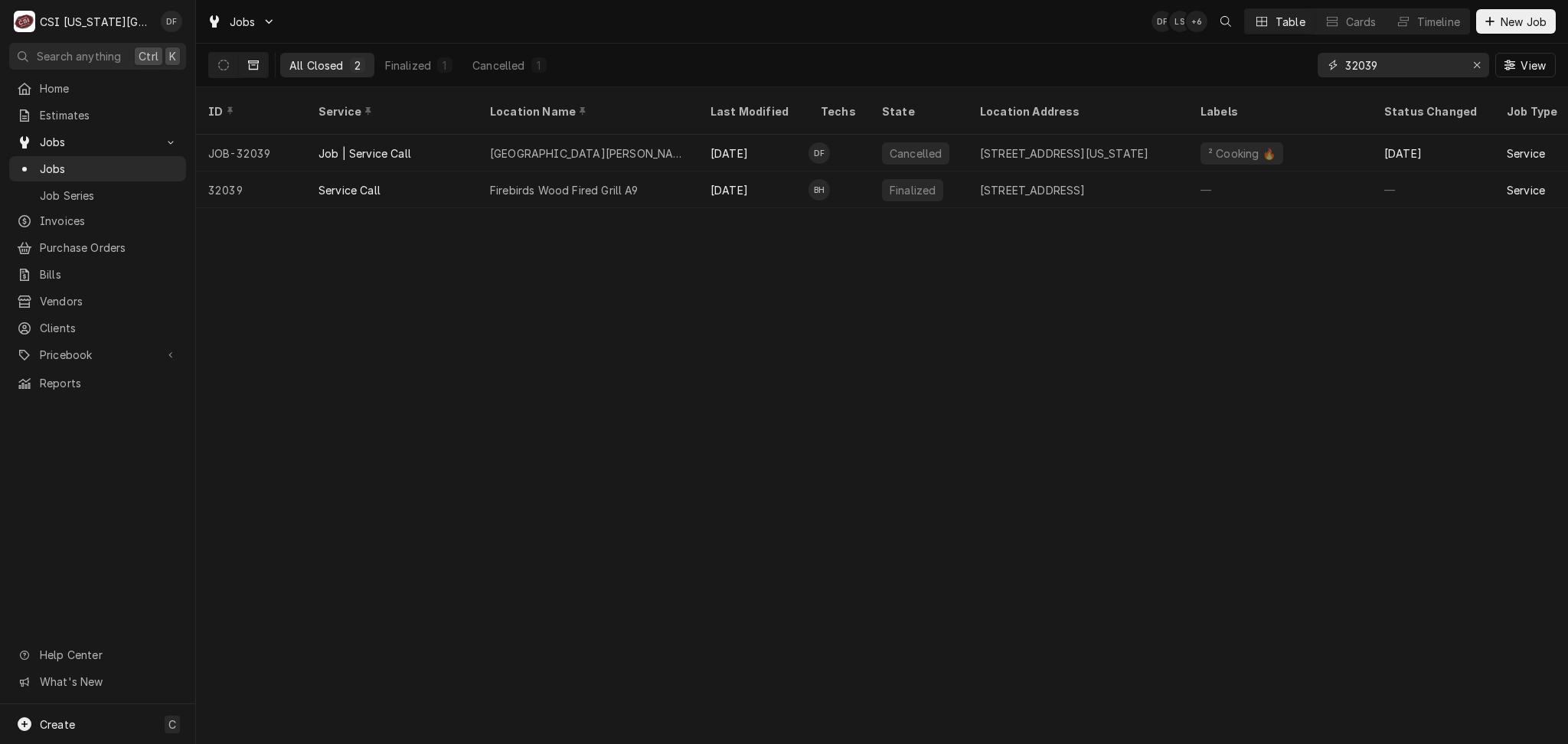
drag, startPoint x: 1408, startPoint y: 63, endPoint x: 1205, endPoint y: 63, distance: 203.0
click at [1205, 63] on div "All Closed 2 Finalized 1 Cancelled 1 32039 View" at bounding box center [882, 65] width 1348 height 43
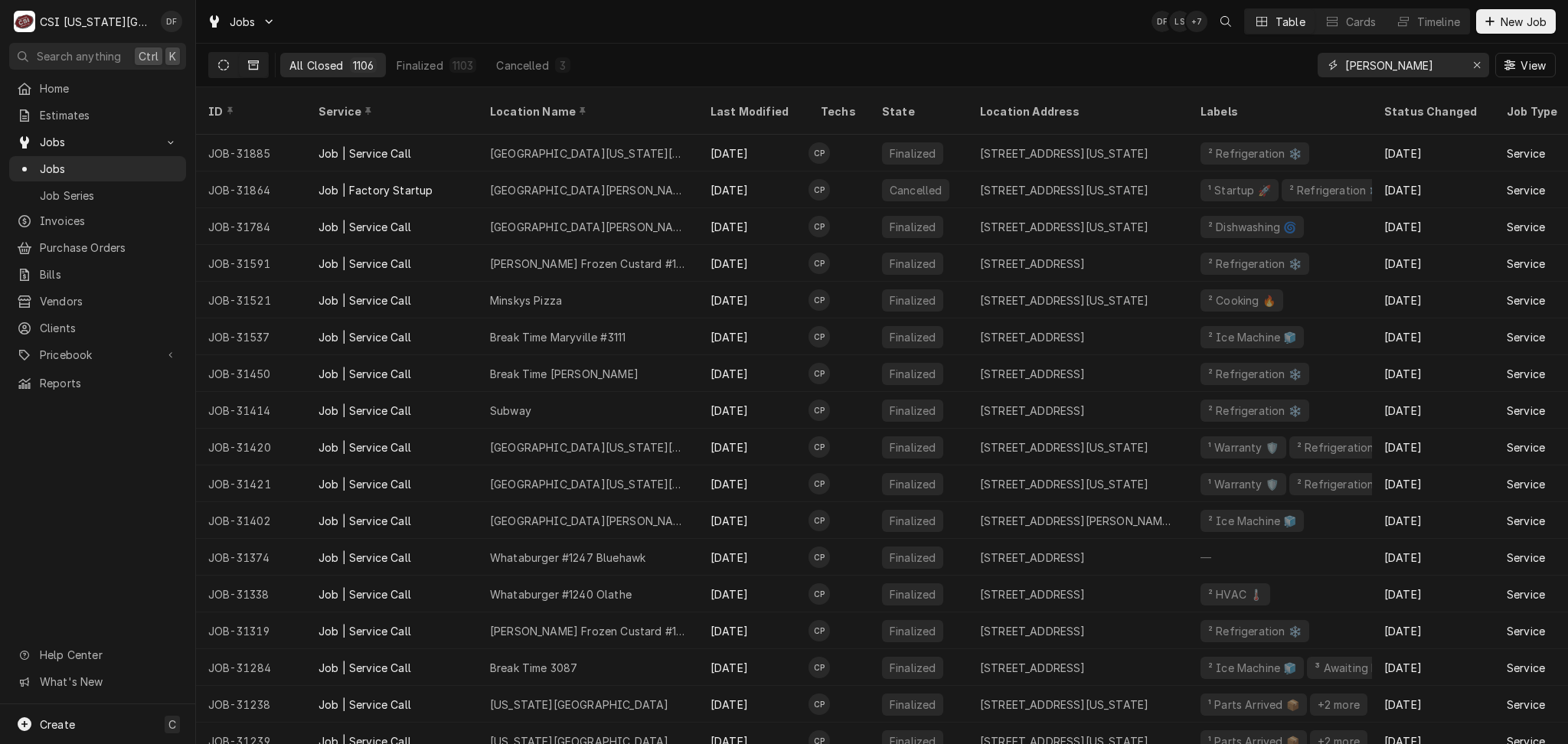
type input "charles"
click at [225, 62] on icon "Dynamic Content Wrapper" at bounding box center [223, 65] width 11 height 11
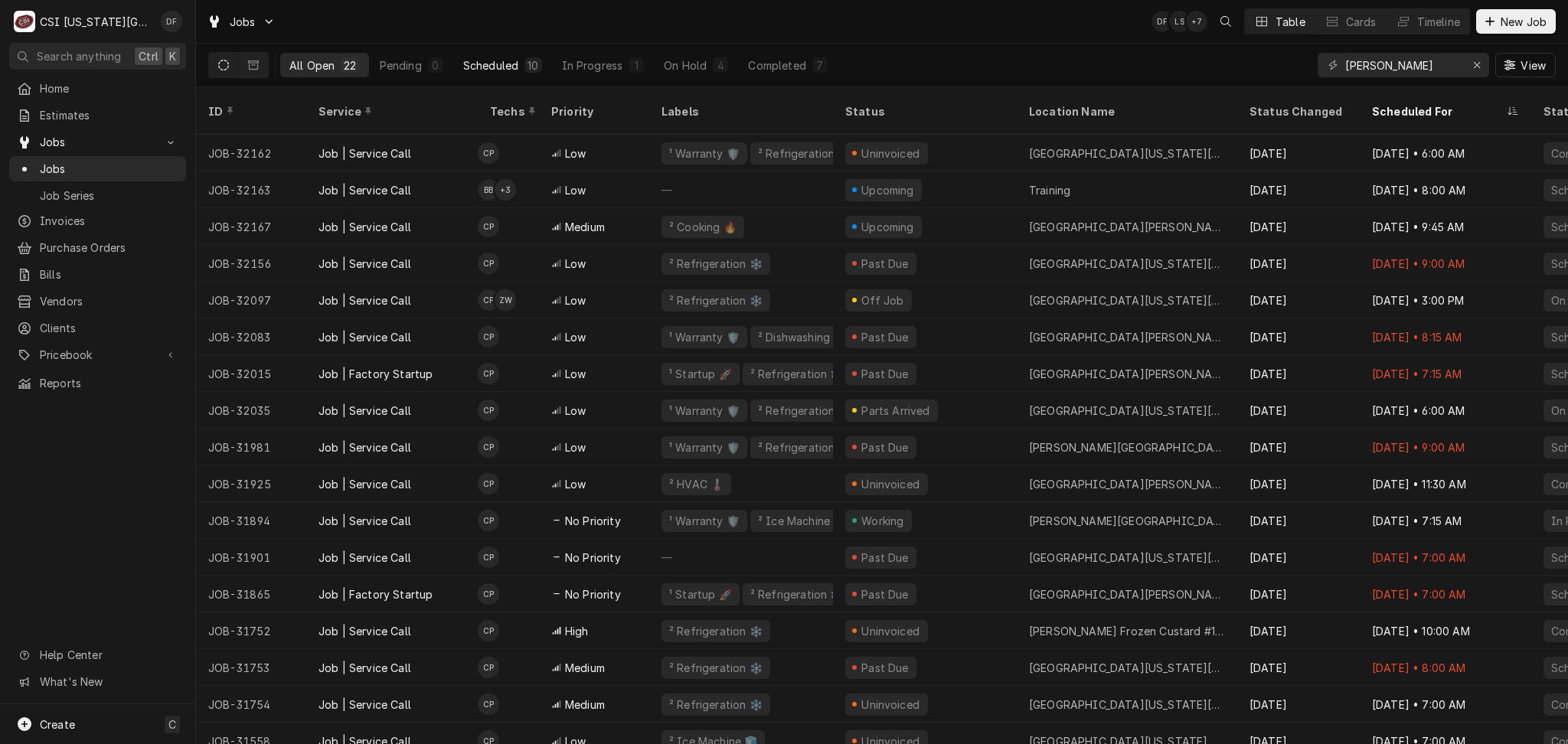
click at [501, 67] on div "Scheduled" at bounding box center [491, 65] width 56 height 16
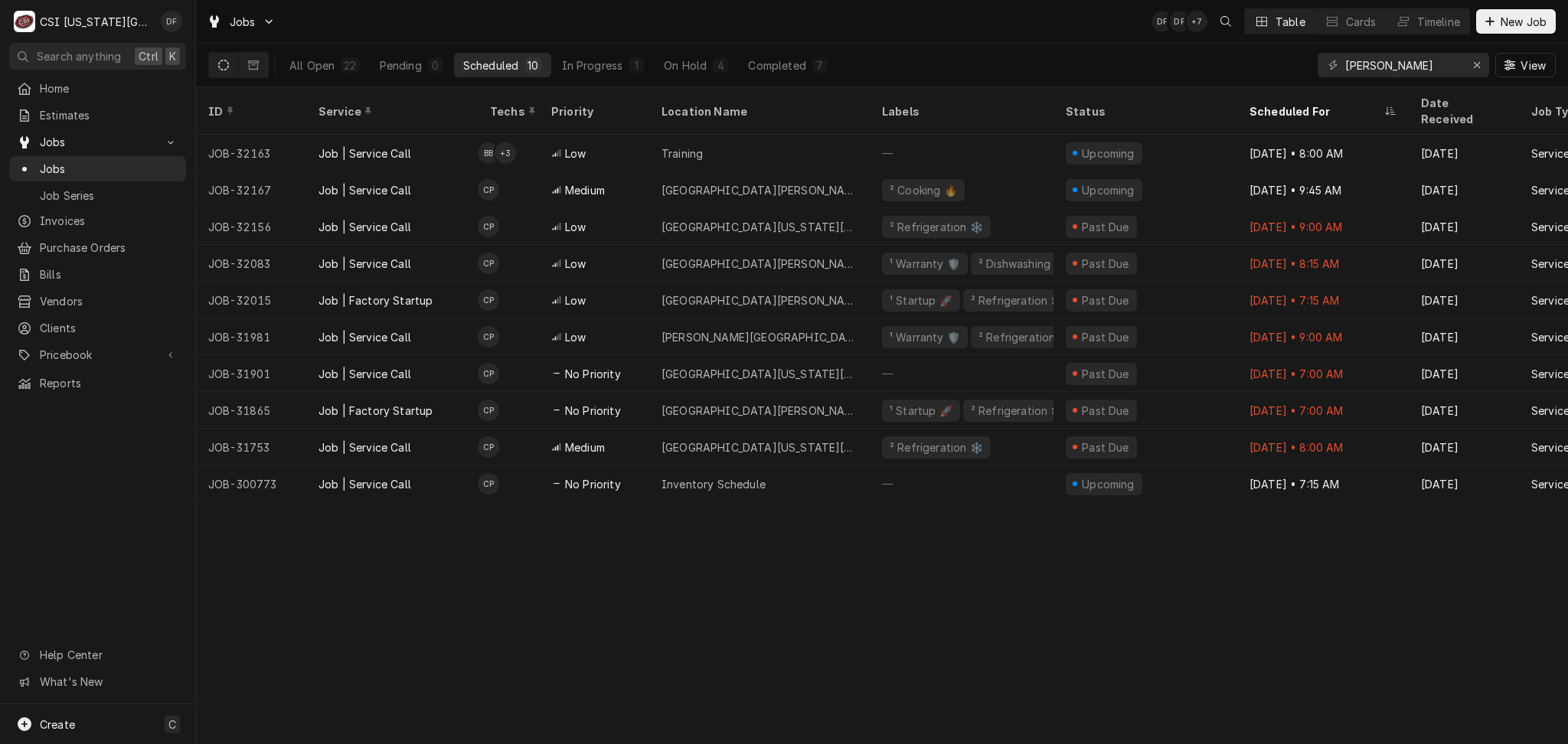
click at [950, 66] on div "All Open 22 Pending 0 Scheduled 10 In Progress 1 On Hold 4 Completed 7 charles …" at bounding box center [882, 65] width 1348 height 43
click at [1473, 67] on icon "Erase input" at bounding box center [1477, 65] width 8 height 11
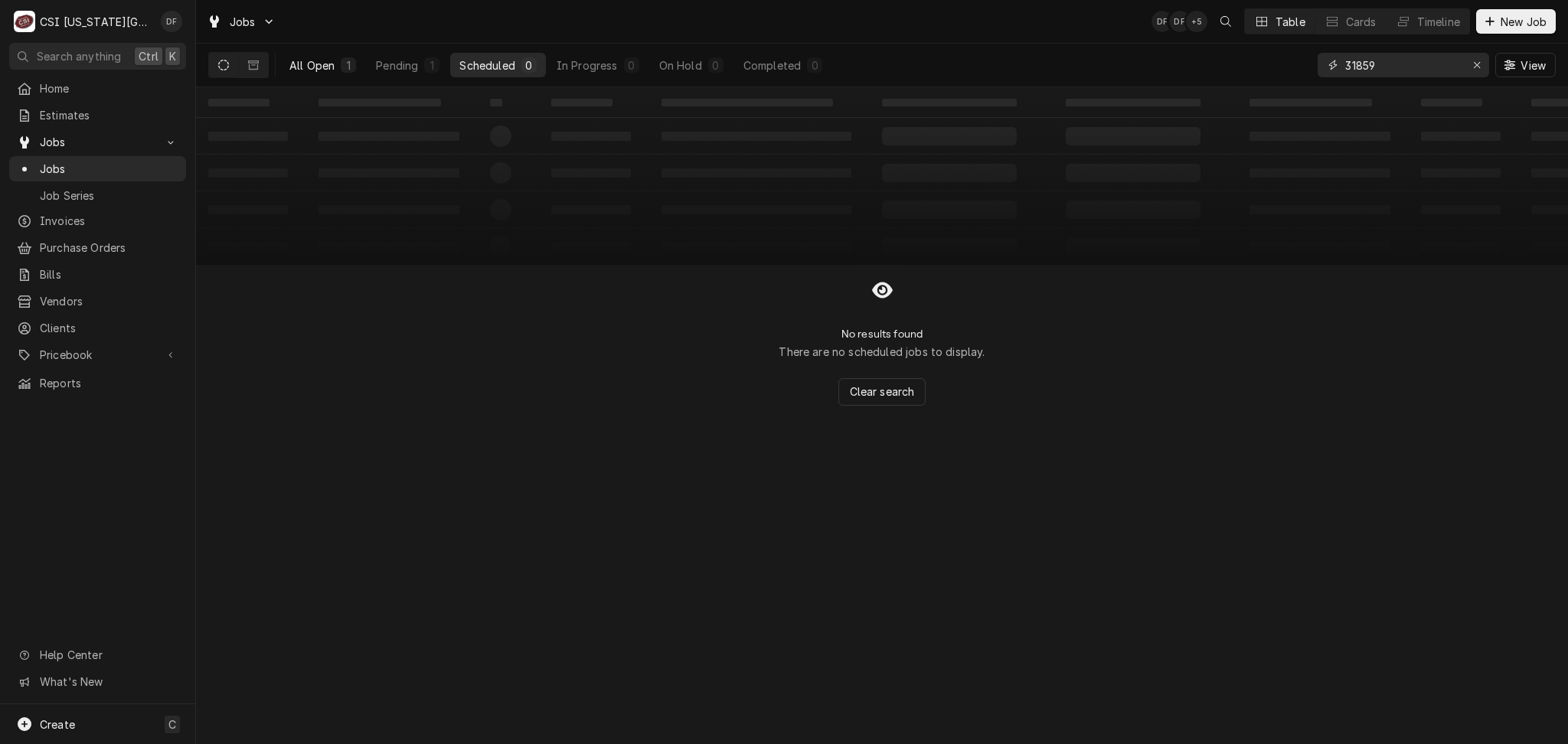
type input "31859"
click at [327, 73] on button "All Open 1" at bounding box center [322, 65] width 85 height 24
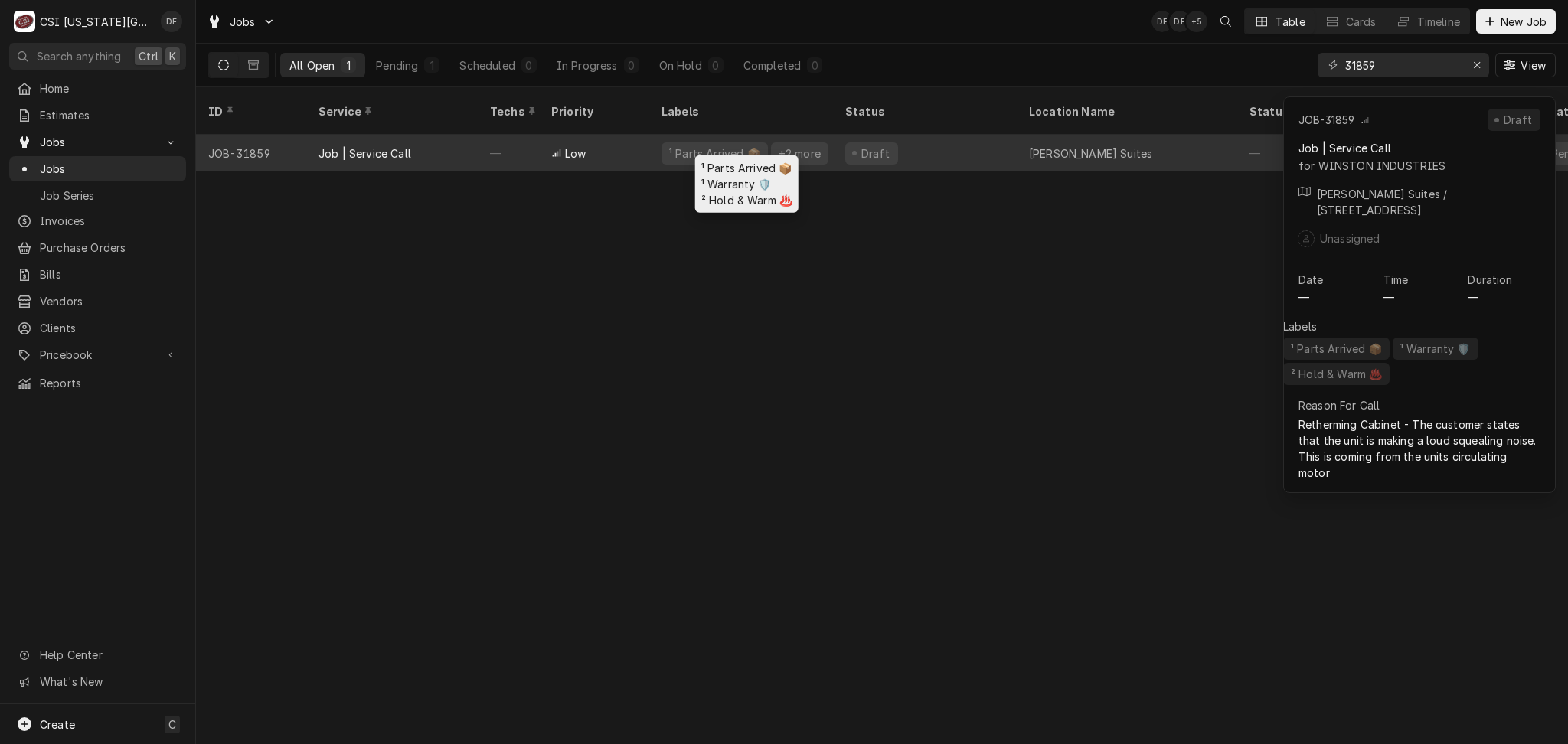
click at [743, 145] on div "¹ Parts Arrived 📦" at bounding box center [715, 153] width 94 height 16
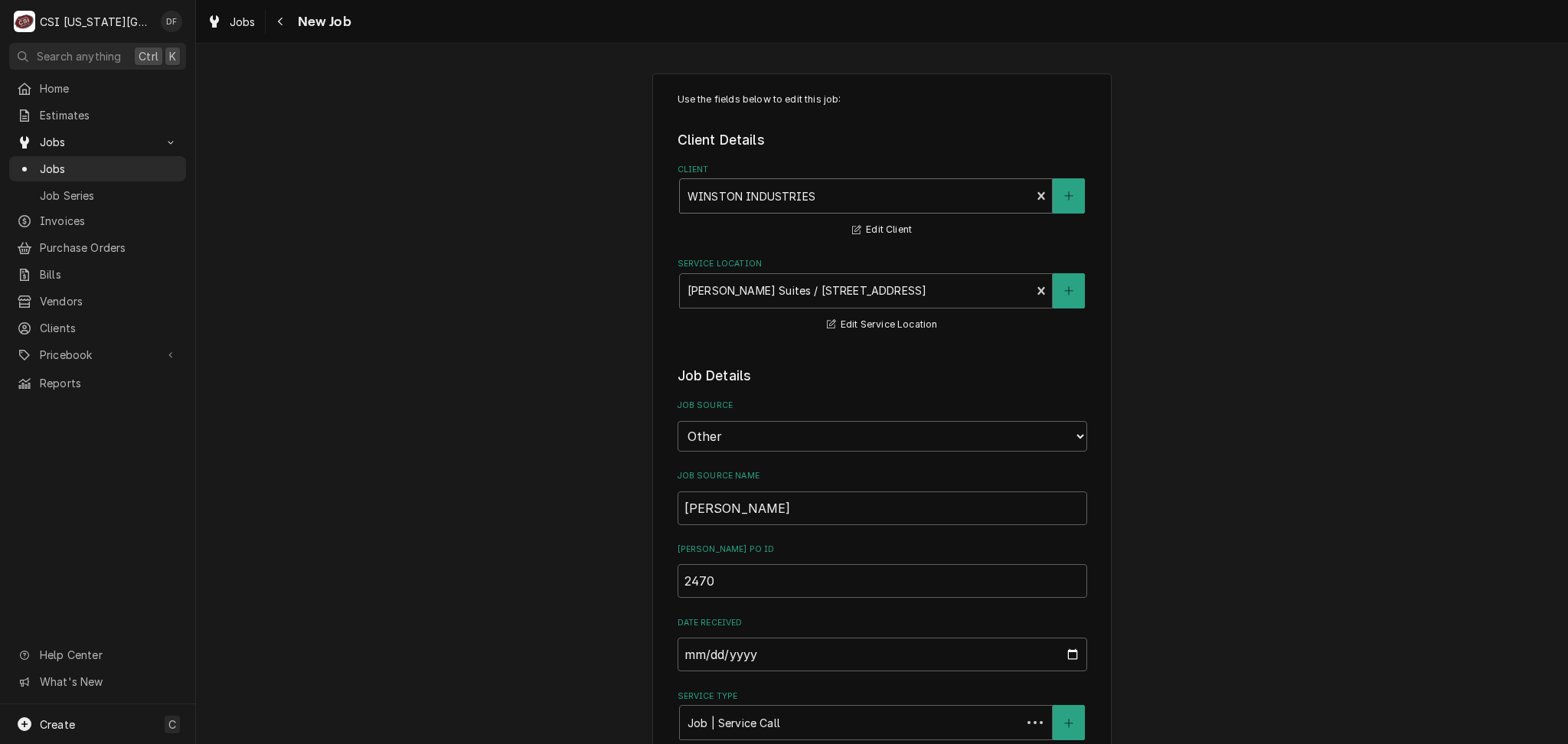
type textarea "x"
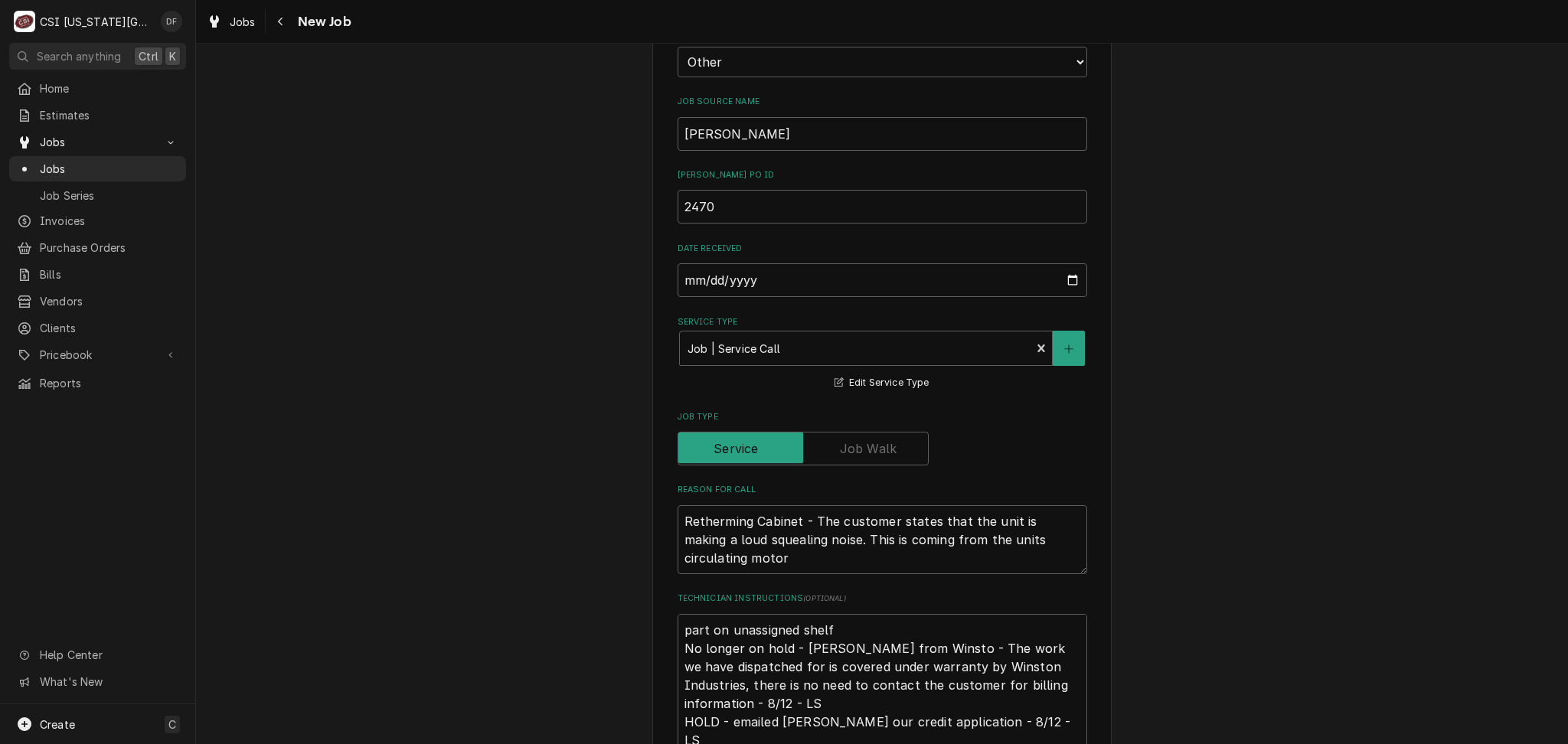
scroll to position [361, 0]
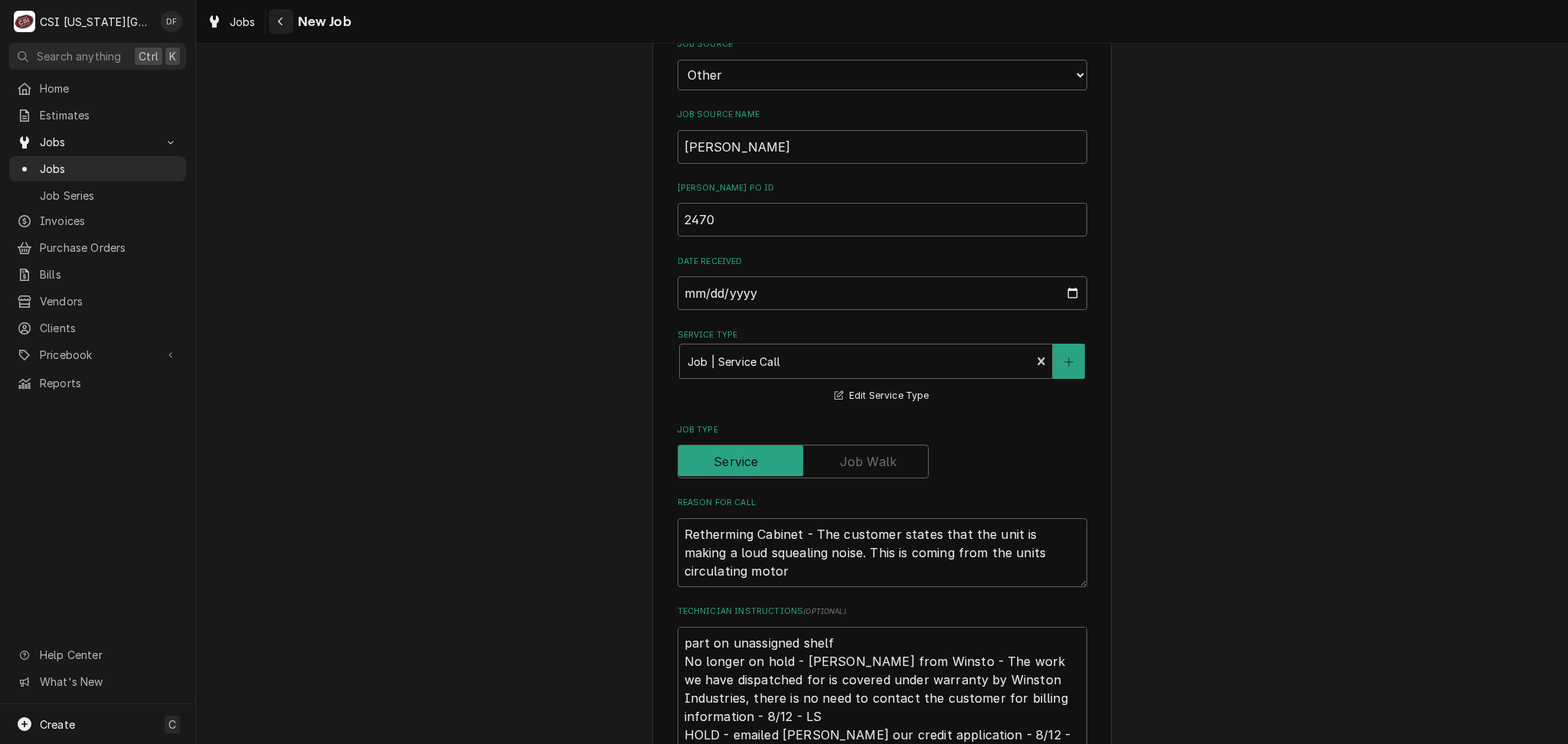
click at [283, 21] on icon "Navigate back" at bounding box center [280, 21] width 7 height 11
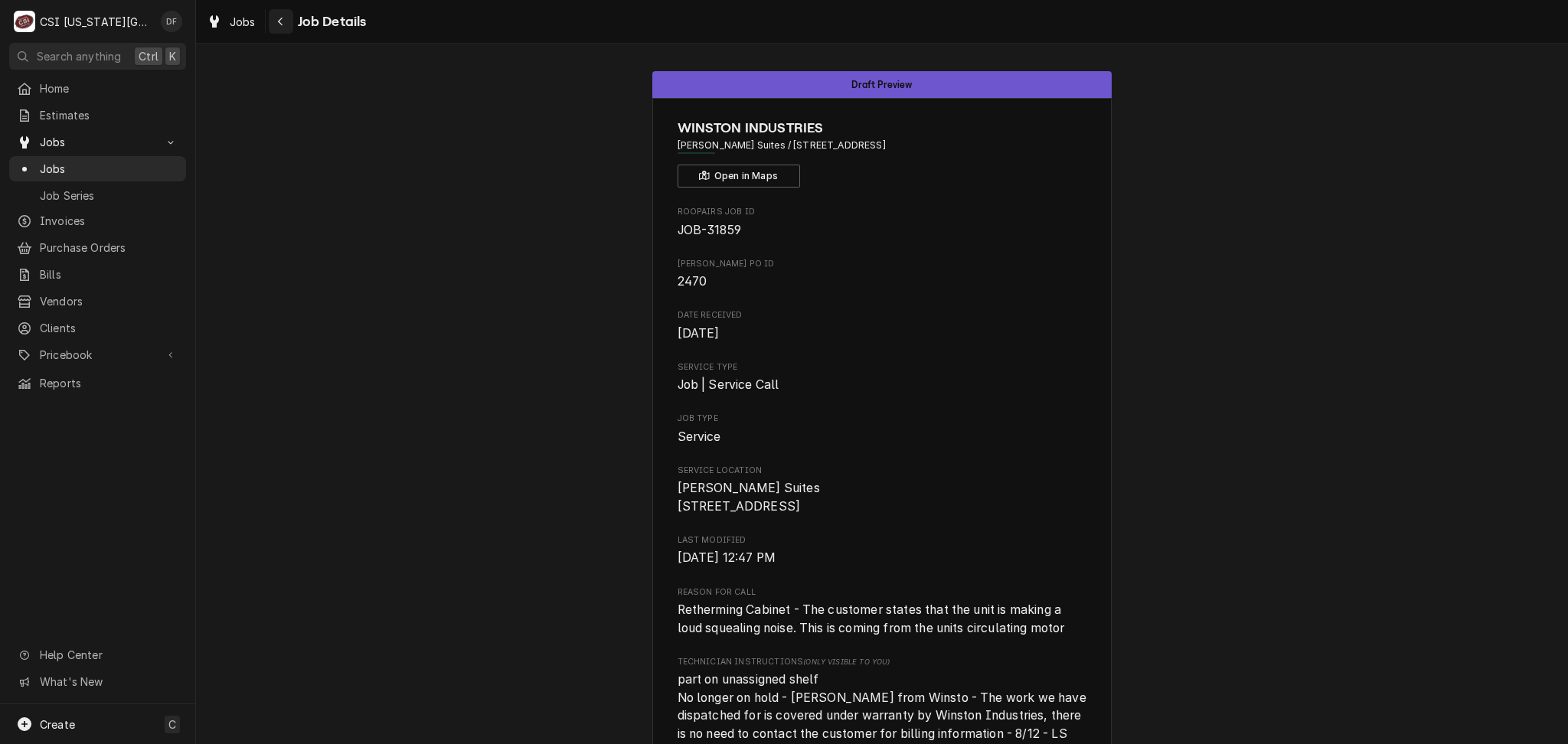
click at [283, 16] on icon "Navigate back" at bounding box center [280, 21] width 7 height 11
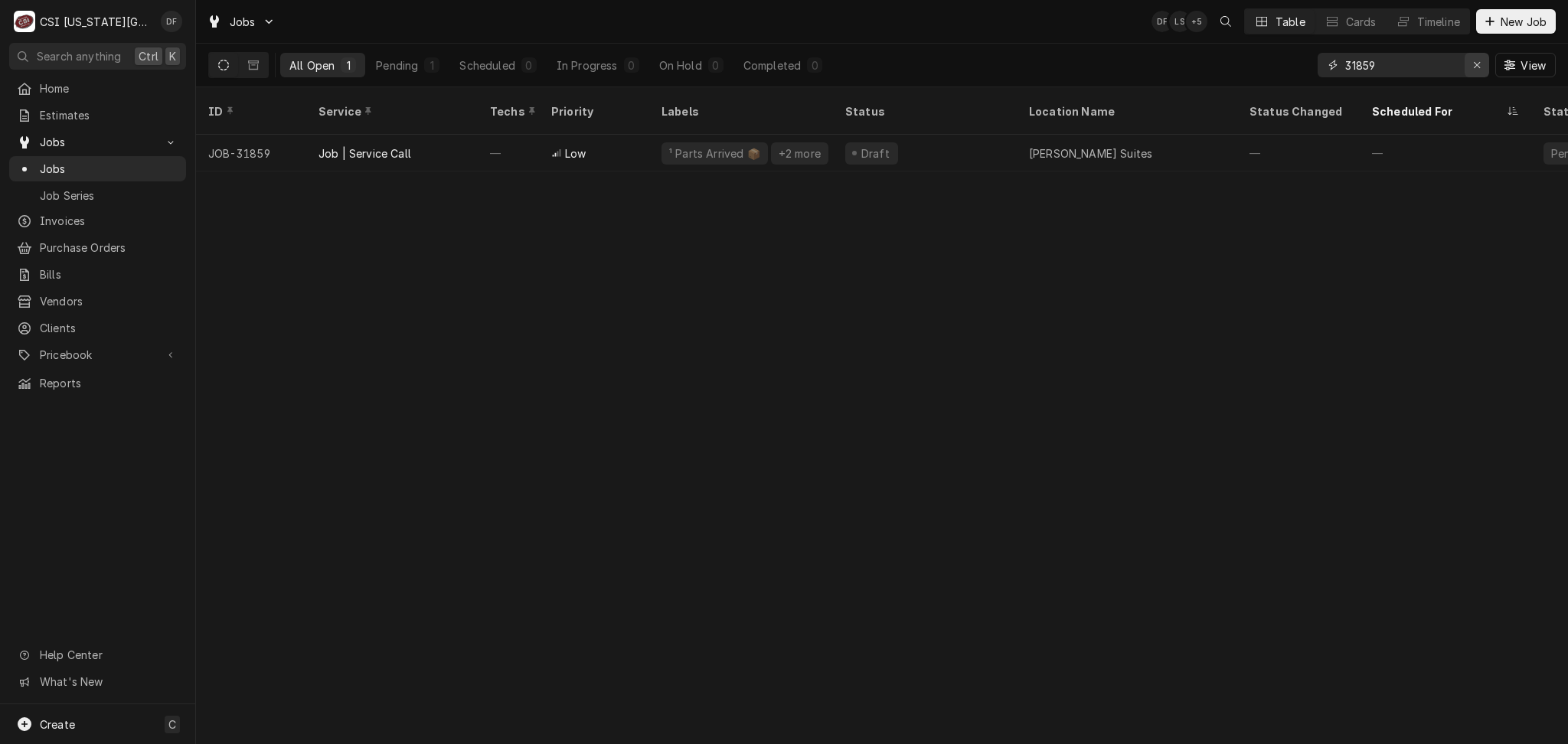
click at [1483, 67] on div "Erase input" at bounding box center [1476, 65] width 15 height 15
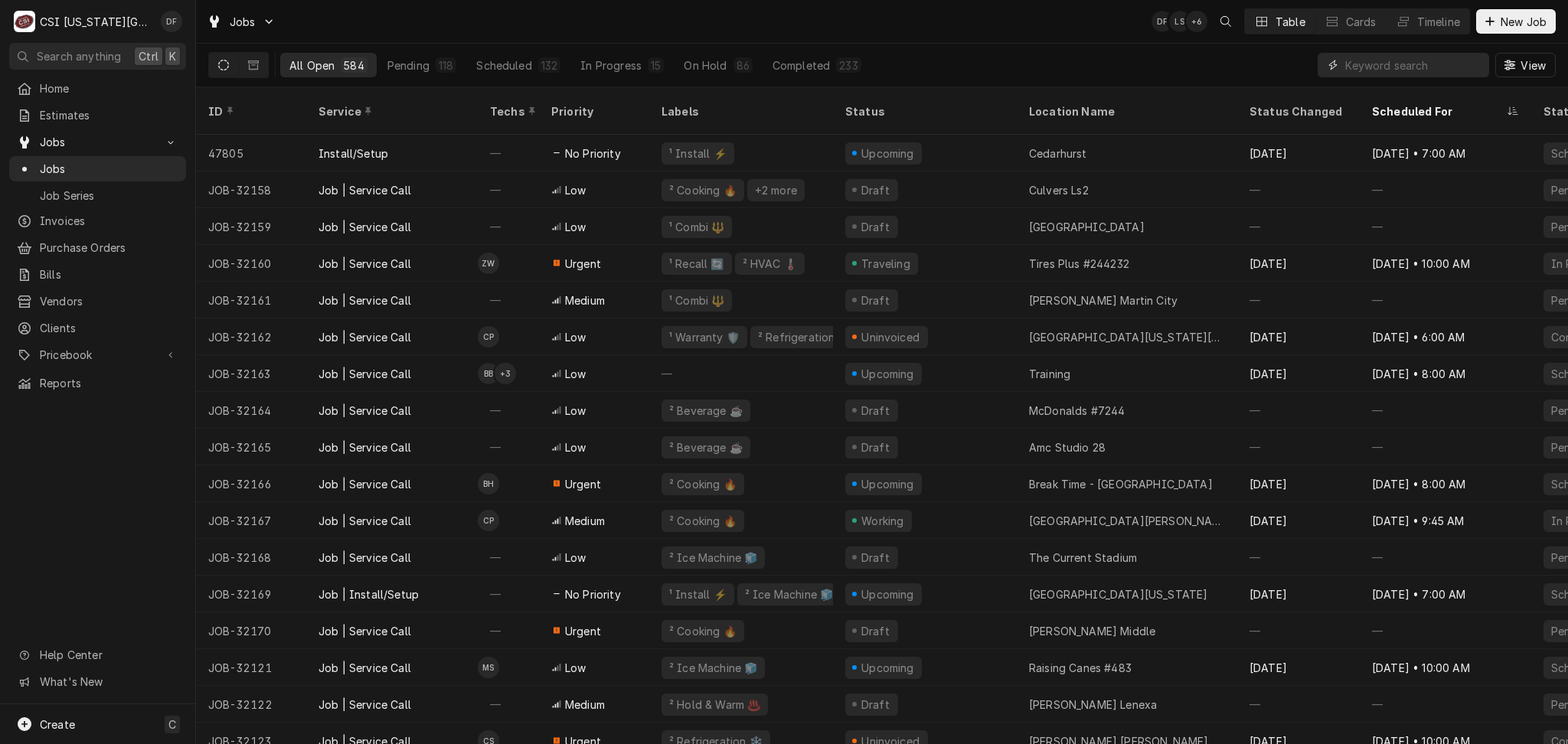
click at [1455, 67] on input "Dynamic Content Wrapper" at bounding box center [1413, 65] width 136 height 24
click at [1401, 73] on input "Dynamic Content Wrapper" at bounding box center [1413, 65] width 136 height 24
click at [1364, 62] on input "Dynamic Content Wrapper" at bounding box center [1413, 65] width 136 height 24
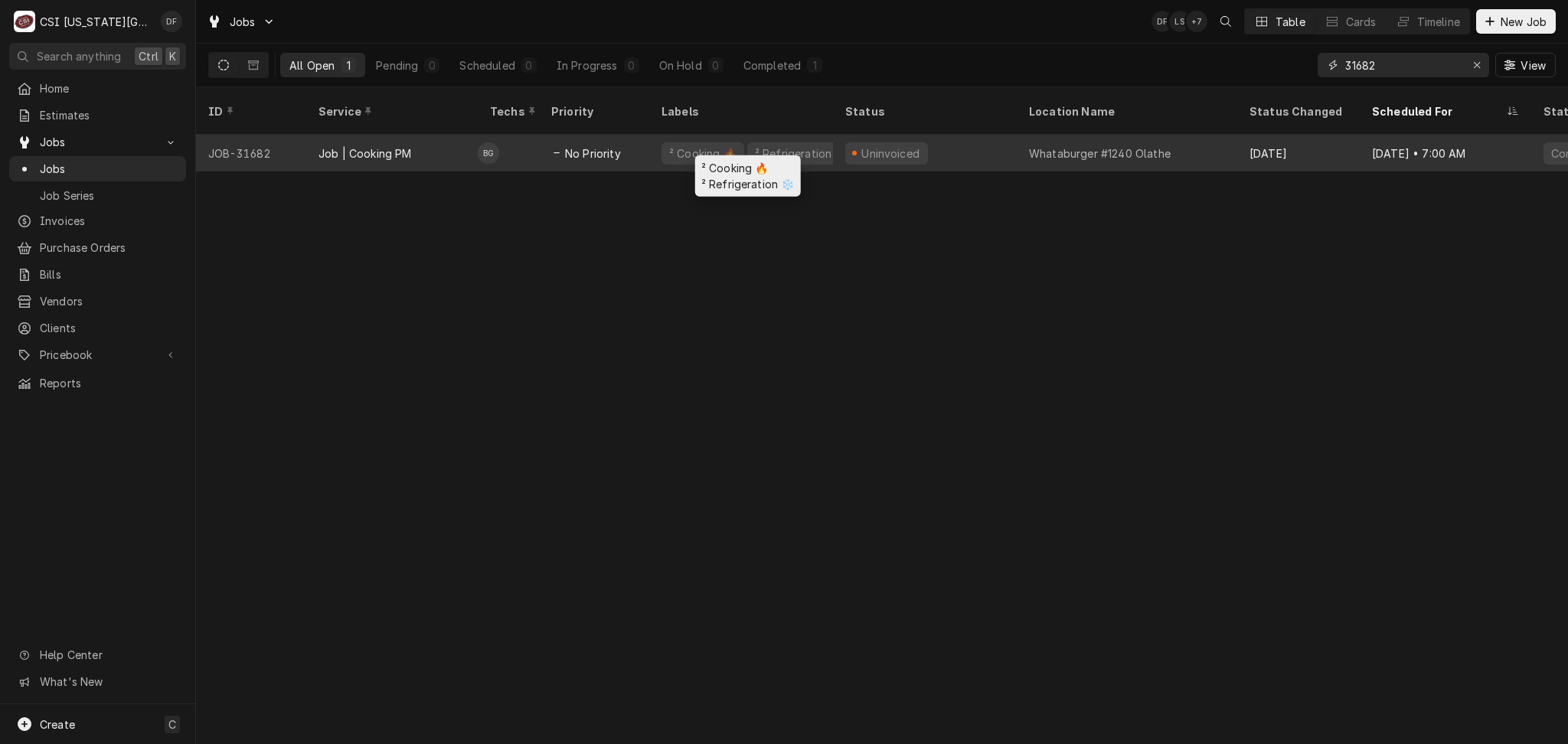
type input "31682"
click at [797, 149] on div "² Cooking 🔥 ² Refrigeration ❄️" at bounding box center [741, 153] width 183 height 37
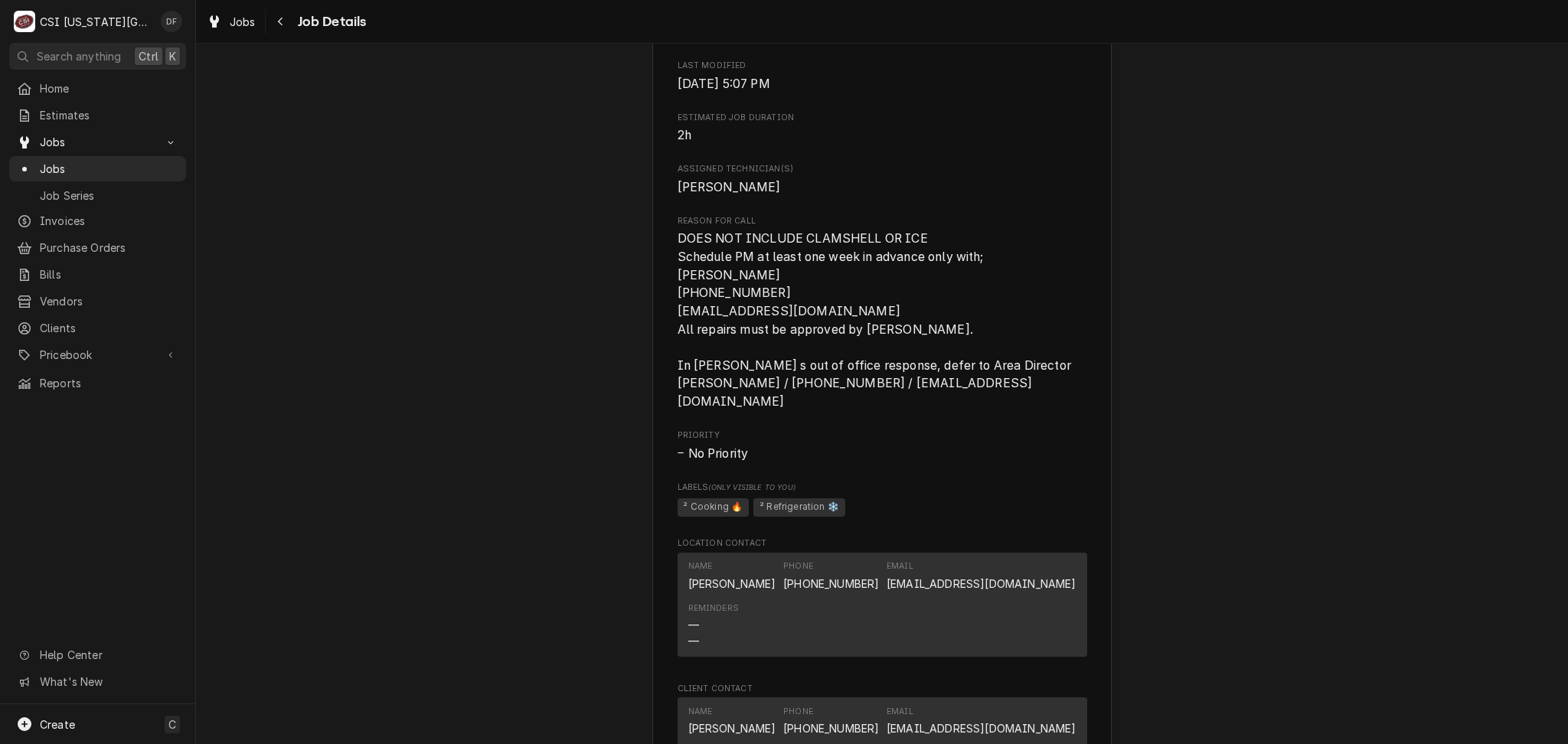
scroll to position [918, 0]
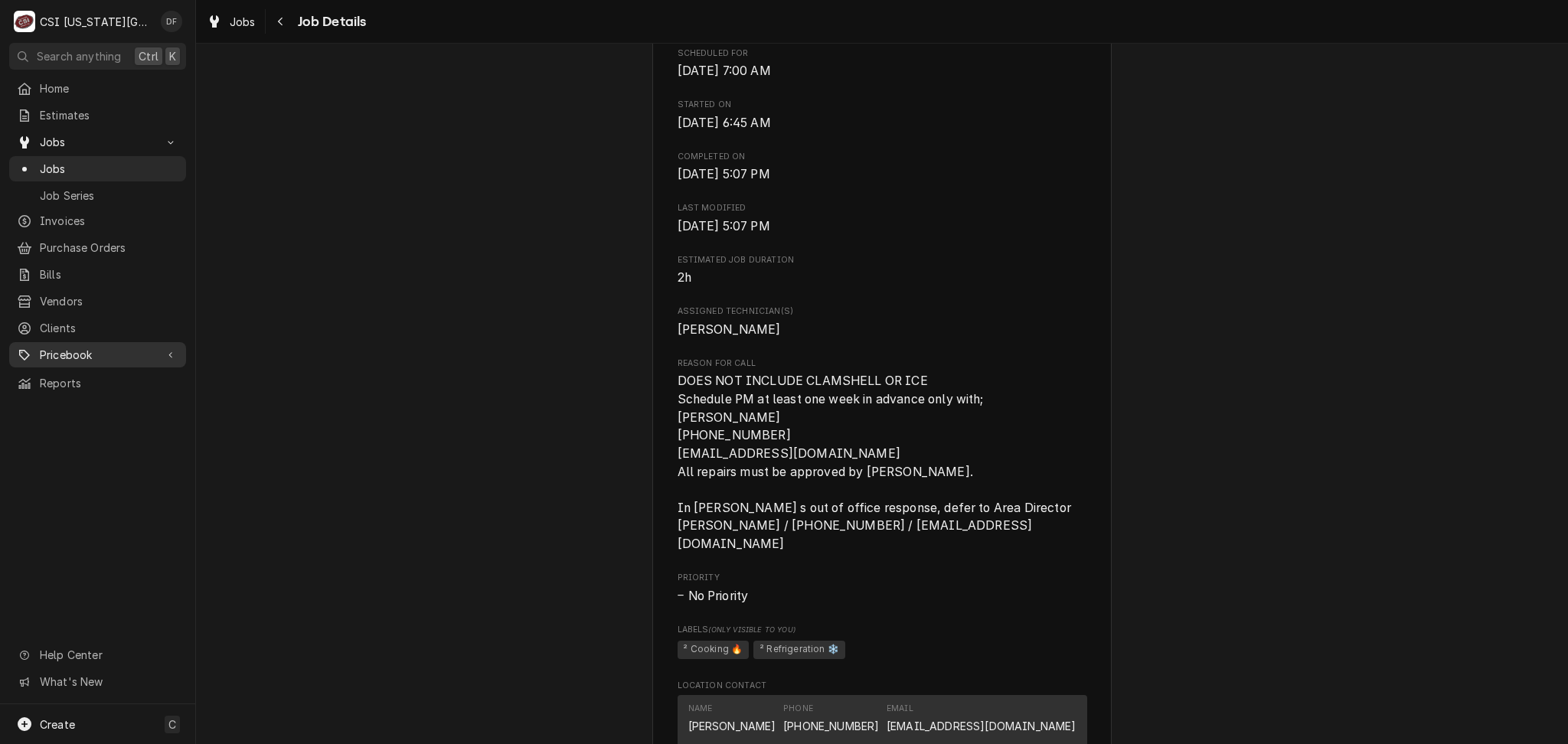
click at [86, 350] on span "Pricebook" at bounding box center [97, 354] width 115 height 16
click at [113, 405] on div "Parts & Materials" at bounding box center [98, 408] width 171 height 19
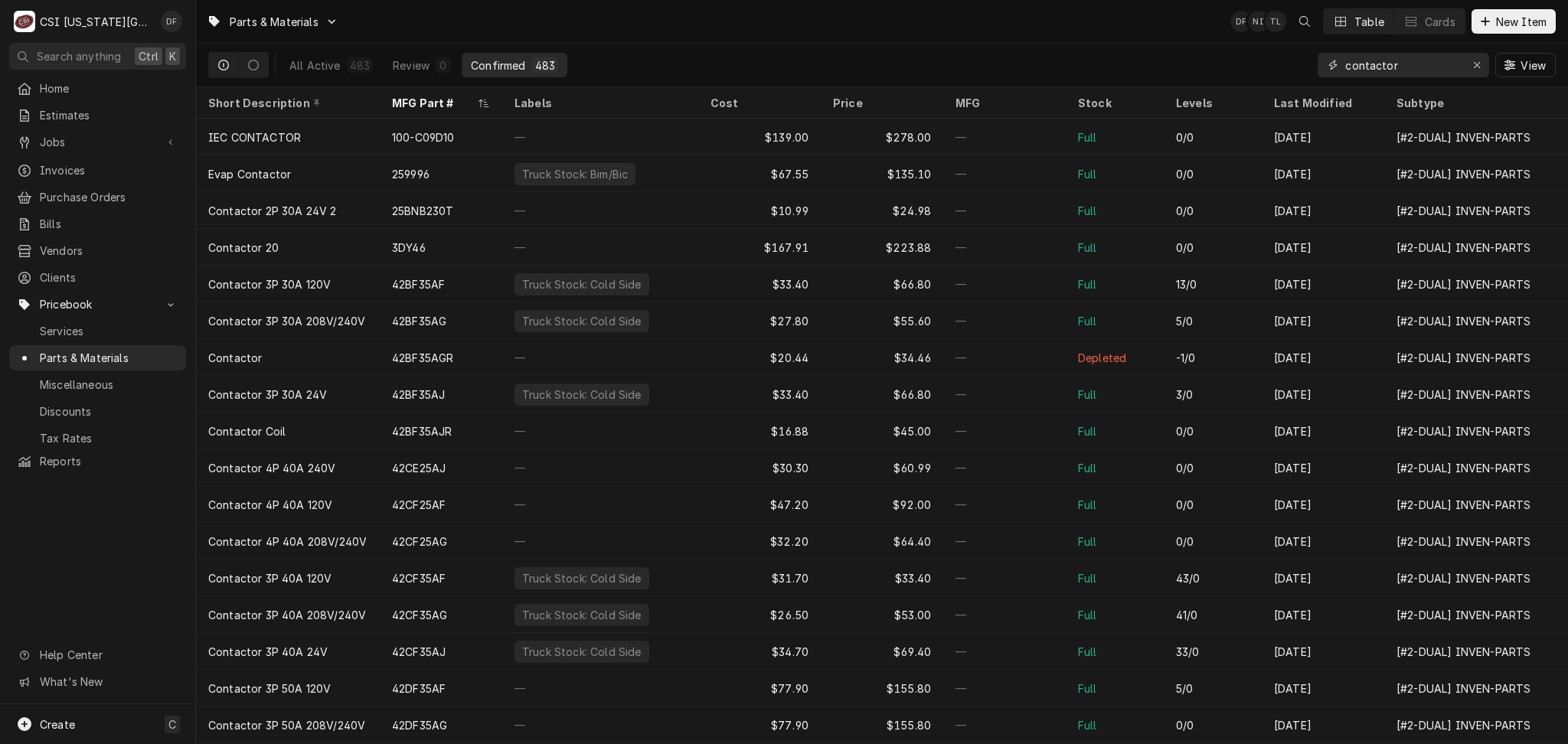
drag, startPoint x: 1411, startPoint y: 55, endPoint x: 1324, endPoint y: 71, distance: 88.5
click at [1324, 71] on div "contactor" at bounding box center [1403, 65] width 172 height 24
type input "8"
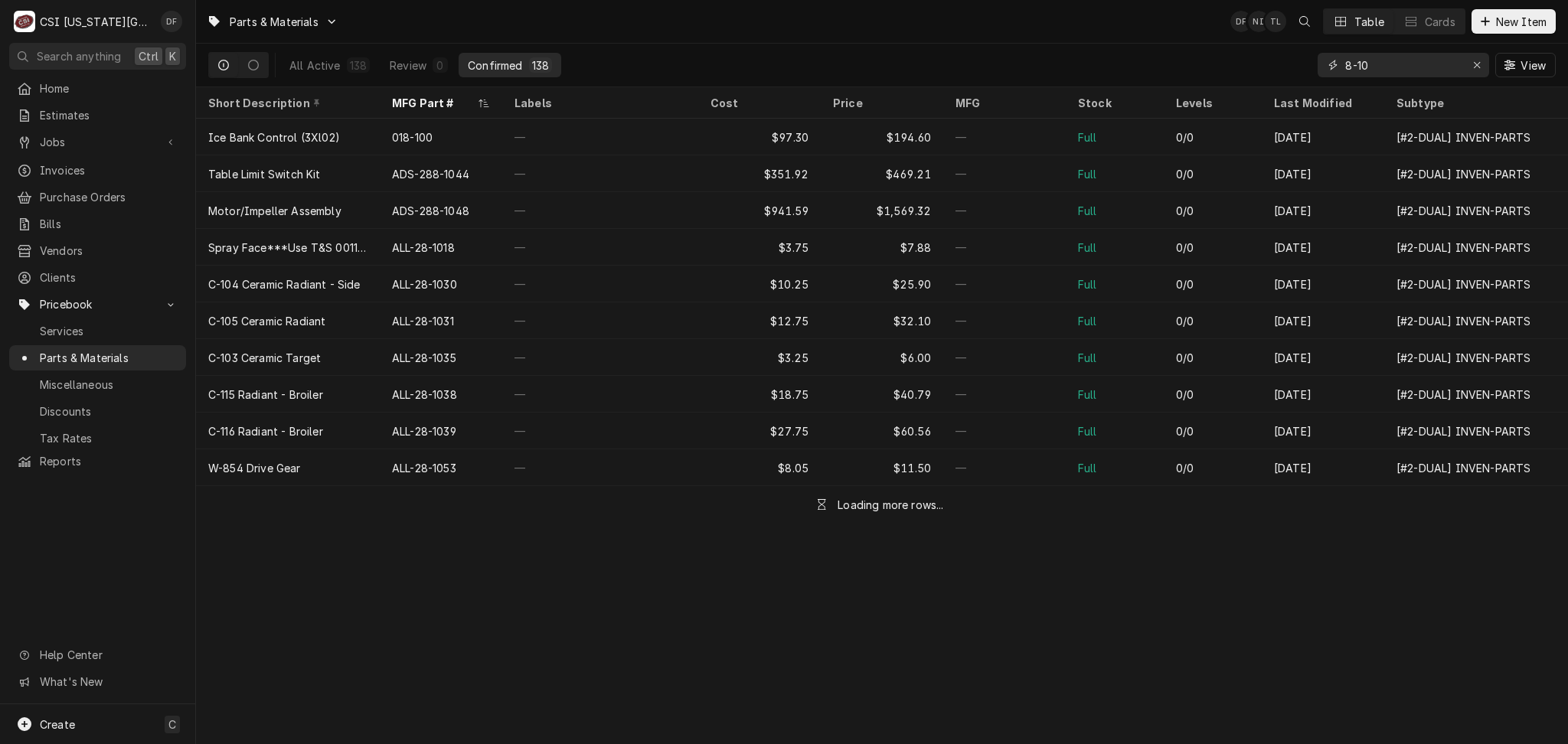
click at [1350, 64] on input "8-10" at bounding box center [1402, 65] width 115 height 24
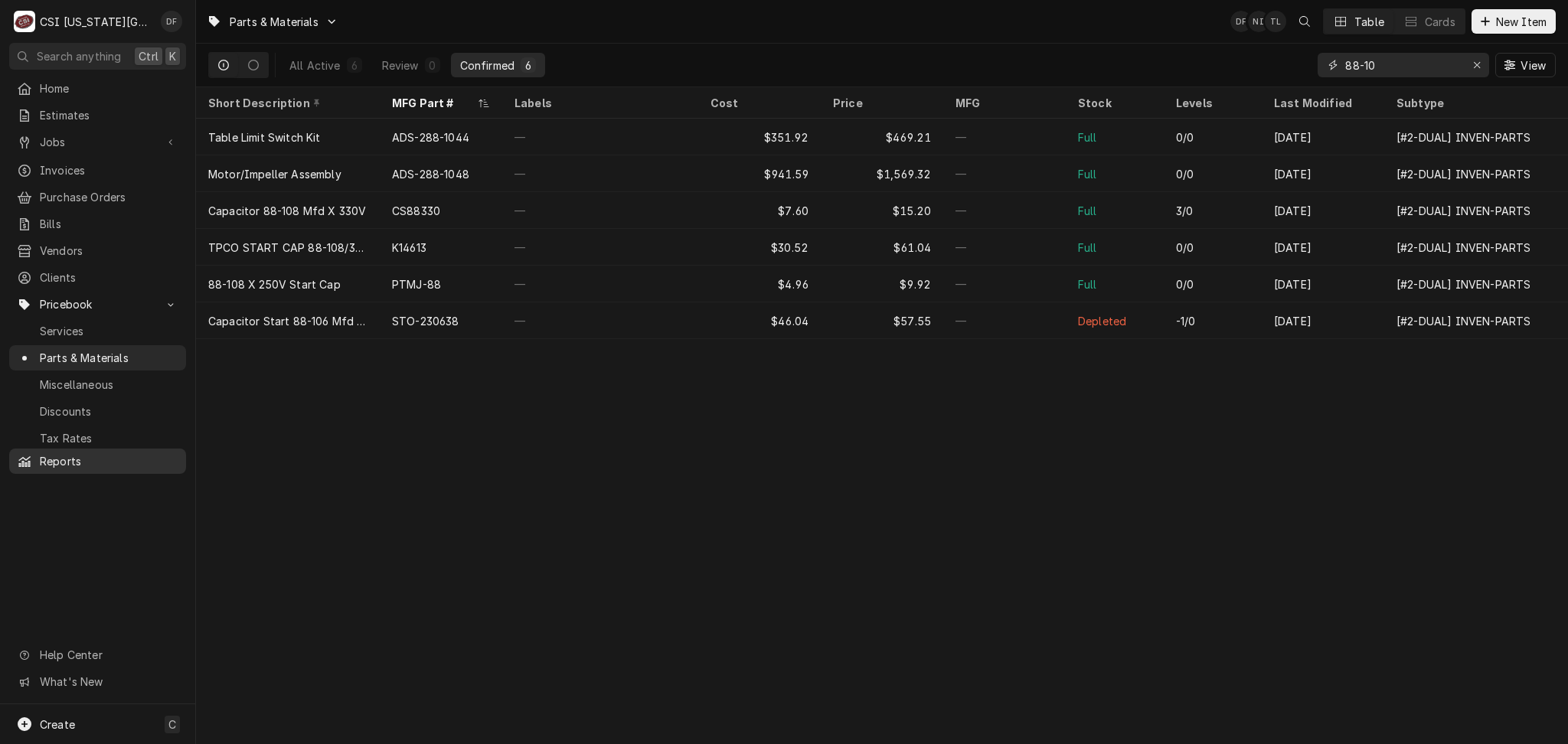
type input "88-10"
